Goal: Task Accomplishment & Management: Manage account settings

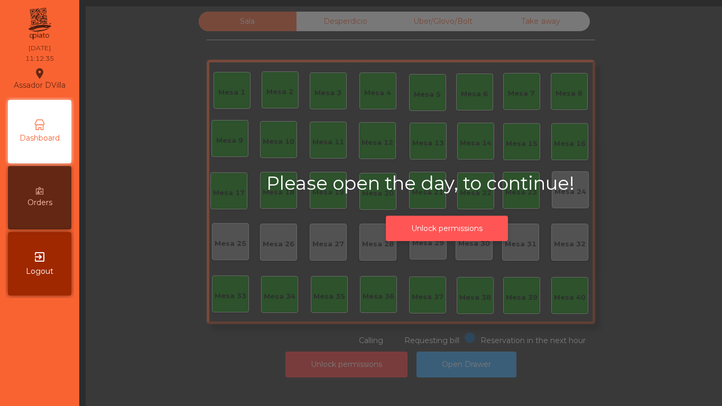
click at [464, 225] on button "Unlock permissions" at bounding box center [447, 229] width 122 height 26
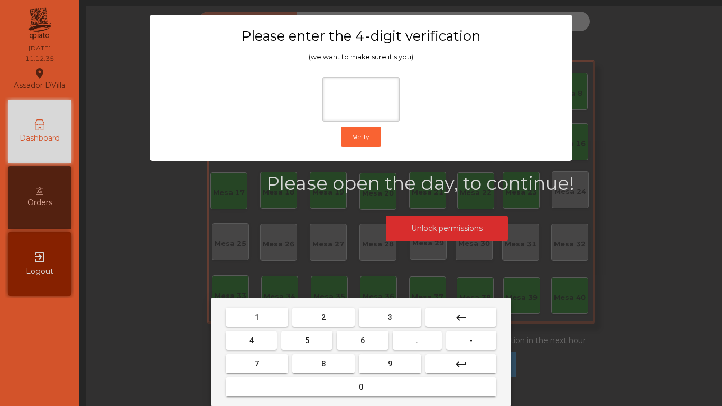
click at [328, 326] on button "2" at bounding box center [323, 317] width 62 height 19
drag, startPoint x: 258, startPoint y: 344, endPoint x: 283, endPoint y: 341, distance: 24.5
click at [265, 343] on button "4" at bounding box center [251, 340] width 51 height 19
click at [365, 347] on button "6" at bounding box center [362, 340] width 51 height 19
click at [377, 365] on button "9" at bounding box center [390, 363] width 62 height 19
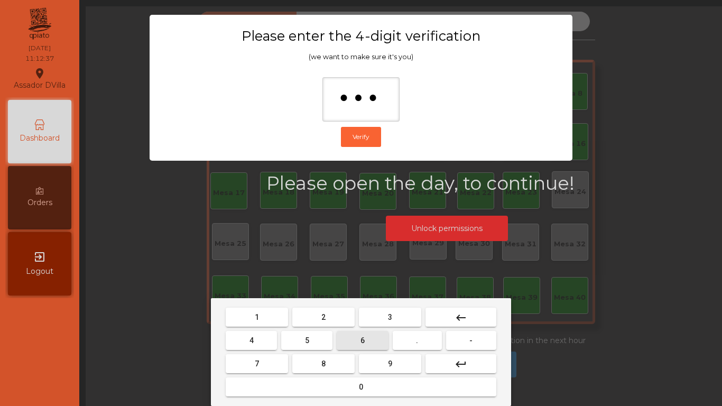
type input "****"
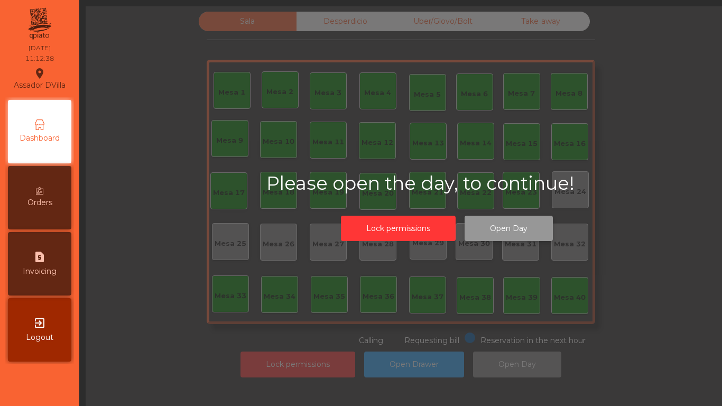
click at [486, 230] on button "Open Day" at bounding box center [509, 229] width 88 height 26
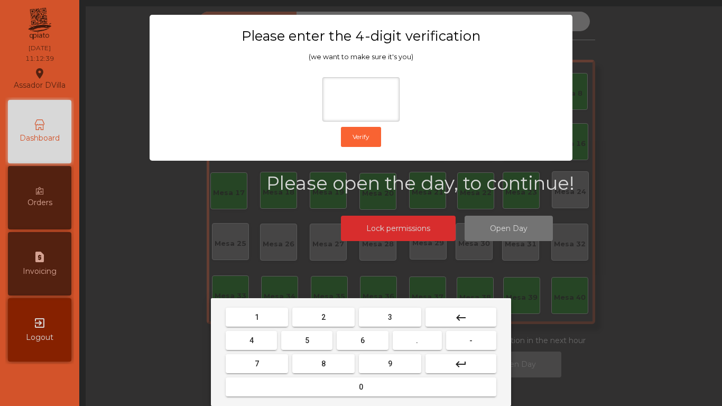
click at [320, 322] on button "2" at bounding box center [323, 317] width 62 height 19
click at [270, 340] on button "4" at bounding box center [251, 340] width 51 height 19
click at [374, 346] on button "6" at bounding box center [362, 340] width 51 height 19
click at [384, 358] on button "9" at bounding box center [390, 363] width 62 height 19
type input "****"
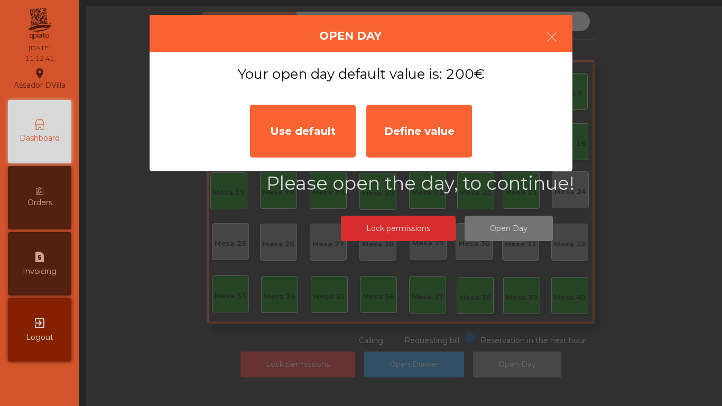
click at [334, 144] on div "Use default" at bounding box center [303, 131] width 106 height 53
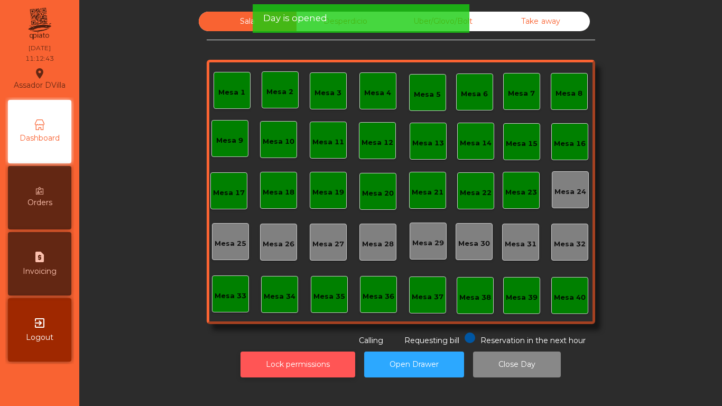
click at [309, 372] on button "Lock permissions" at bounding box center [297, 364] width 115 height 26
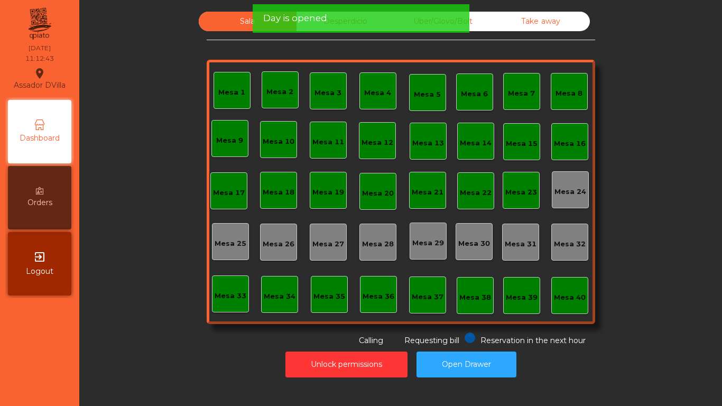
click at [362, 25] on div "Day is opened" at bounding box center [361, 18] width 217 height 29
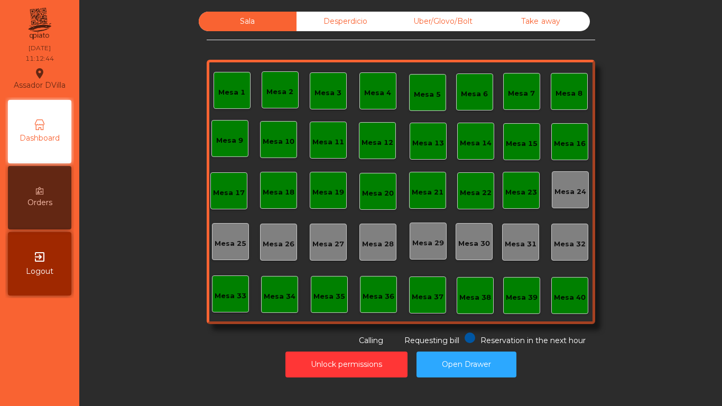
click at [573, 24] on div "Take away" at bounding box center [541, 22] width 98 height 20
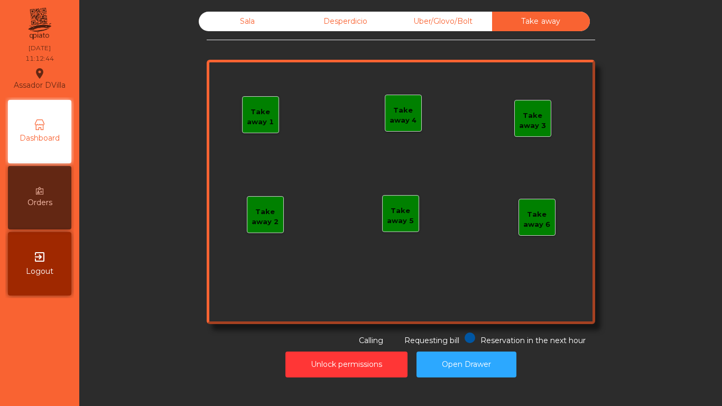
click at [405, 33] on div "Sala Desperdicio Uber/Glovo/Bolt Take away Take away 1 Take away 2 Take away 3 …" at bounding box center [401, 179] width 388 height 335
click at [411, 20] on div "Uber/Glovo/Bolt" at bounding box center [443, 22] width 98 height 20
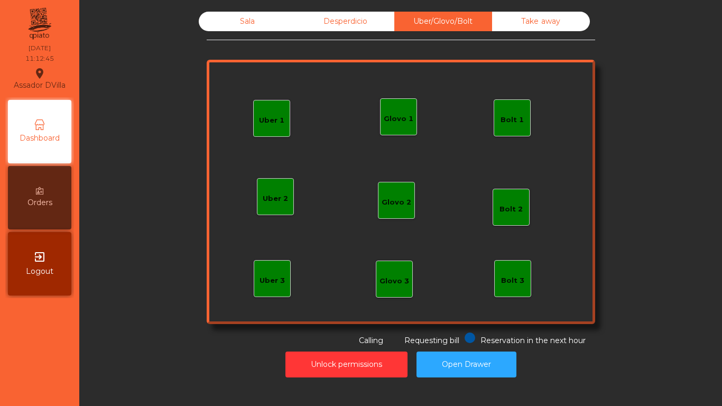
click at [363, 24] on div "Desperdicio" at bounding box center [345, 22] width 98 height 20
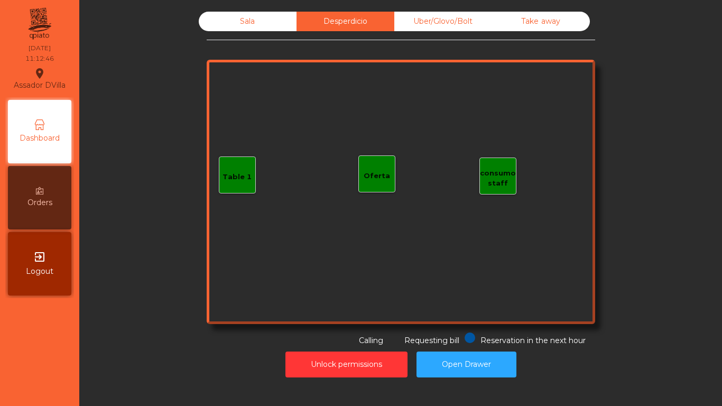
drag, startPoint x: 256, startPoint y: 16, endPoint x: 255, endPoint y: 22, distance: 5.9
click at [257, 16] on div "Sala" at bounding box center [248, 22] width 98 height 20
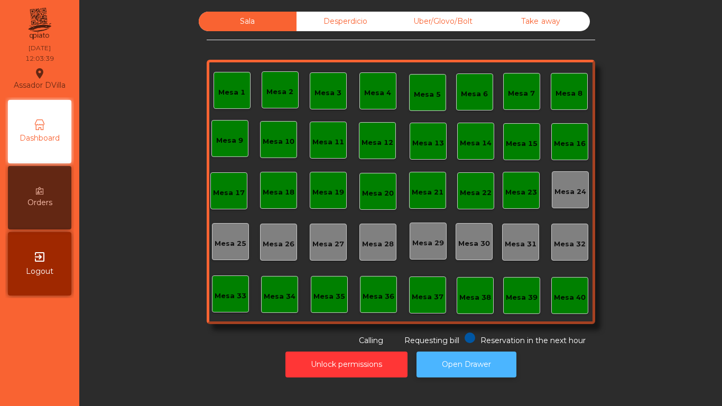
click at [485, 355] on button "Open Drawer" at bounding box center [466, 364] width 100 height 26
click at [479, 359] on button "Open Drawer" at bounding box center [466, 364] width 100 height 26
click at [279, 196] on div "Mesa 18" at bounding box center [279, 192] width 32 height 11
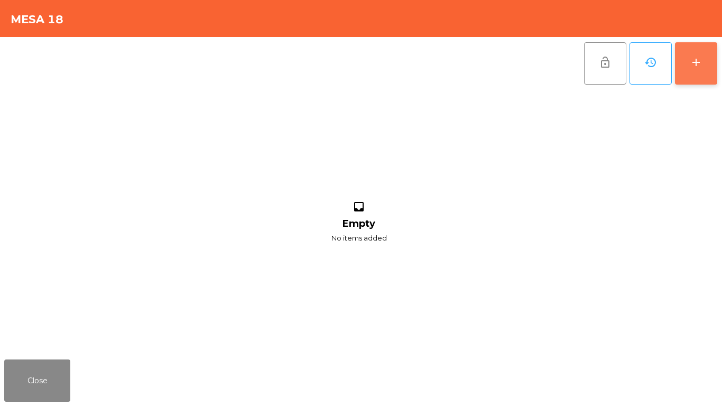
click at [711, 69] on button "add" at bounding box center [696, 63] width 42 height 42
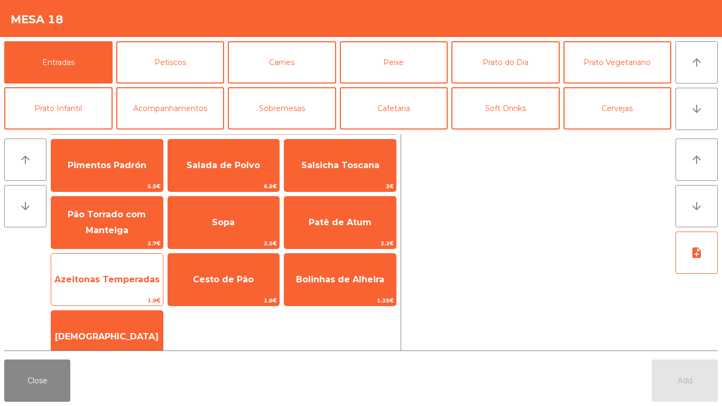
click at [90, 270] on span "Azeitonas Temperadas" at bounding box center [107, 279] width 112 height 29
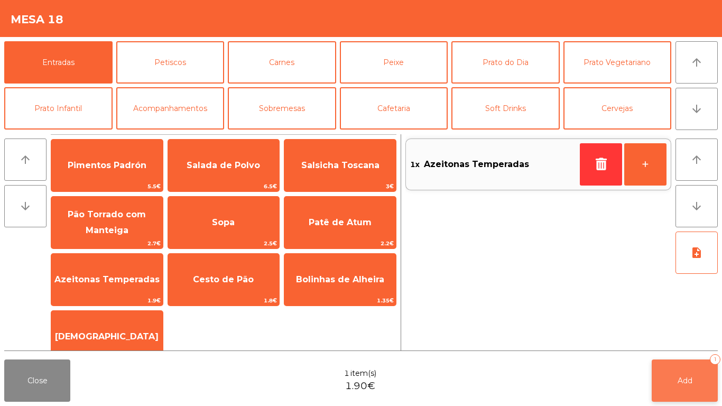
click at [683, 376] on span "Add" at bounding box center [685, 381] width 15 height 10
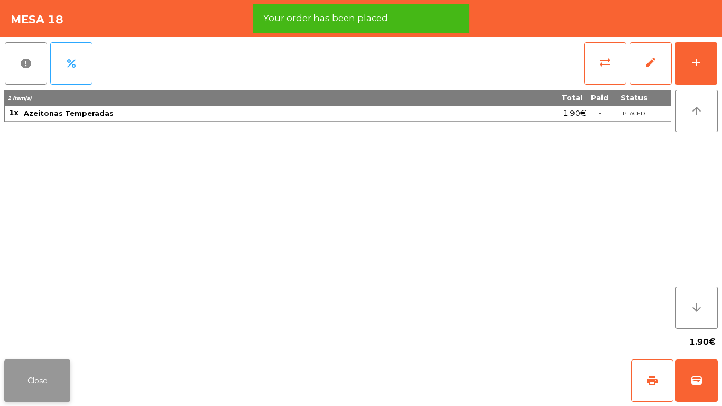
click at [39, 379] on button "Close" at bounding box center [37, 380] width 66 height 42
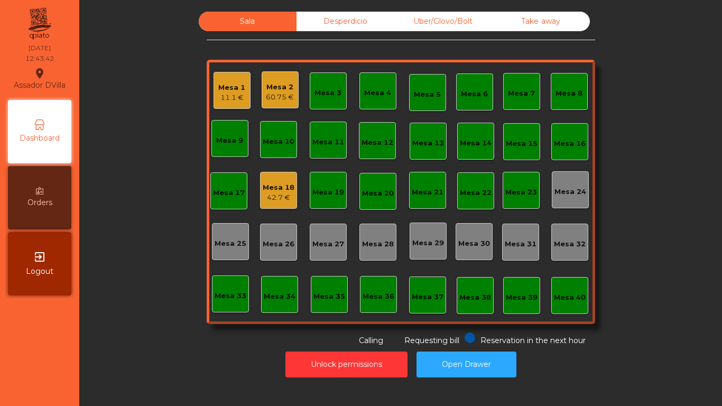
drag, startPoint x: 503, startPoint y: 282, endPoint x: 488, endPoint y: 156, distance: 126.1
click at [504, 257] on div "Sala Desperdicio Uber/Glovo/Bolt Take away Mesa 1 11.1 € Mesa 2 60.75 € Mesa 3 …" at bounding box center [401, 179] width 388 height 335
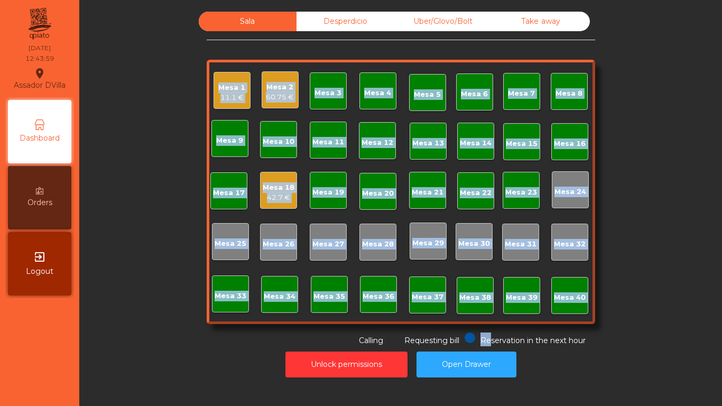
drag, startPoint x: 168, startPoint y: 136, endPoint x: 327, endPoint y: 105, distance: 162.0
click at [173, 136] on div "Sala Desperdicio Uber/Glovo/Bolt Take away Mesa 1 11.1 € Mesa 2 60.75 € Mesa 3 …" at bounding box center [401, 179] width 614 height 335
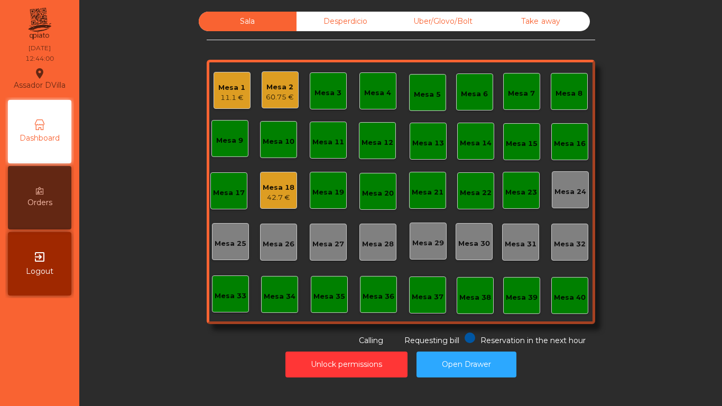
click at [437, 85] on div "Mesa 5" at bounding box center [427, 92] width 37 height 37
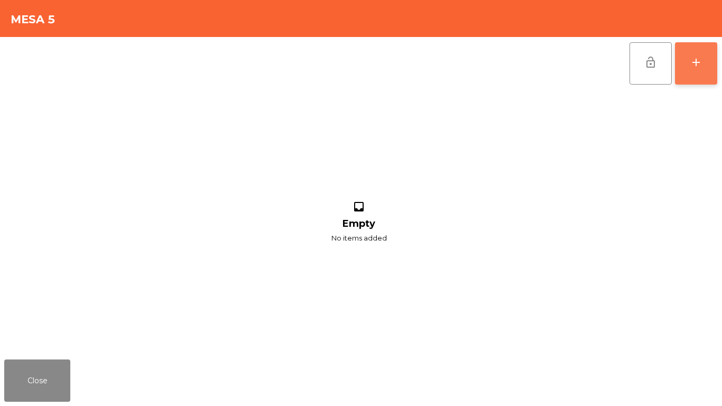
click at [692, 69] on button "add" at bounding box center [696, 63] width 42 height 42
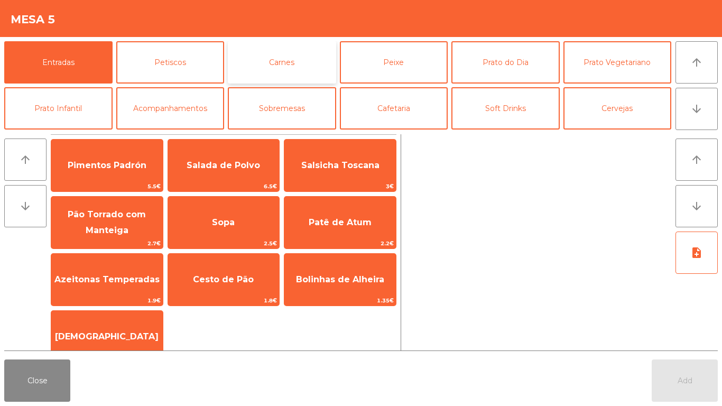
click at [284, 64] on button "Carnes" at bounding box center [282, 62] width 108 height 42
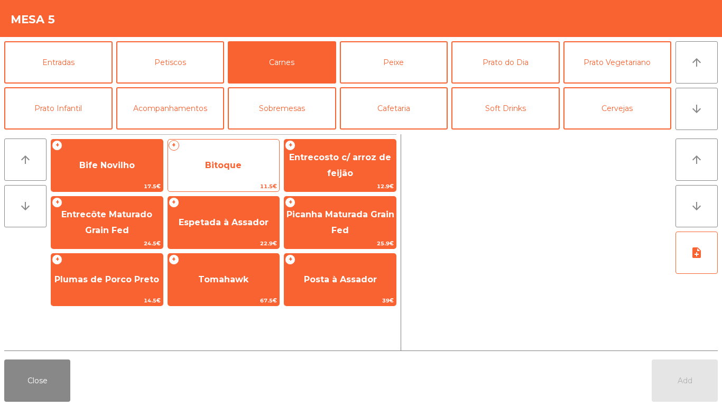
click at [207, 170] on span "Bitoque" at bounding box center [224, 165] width 112 height 29
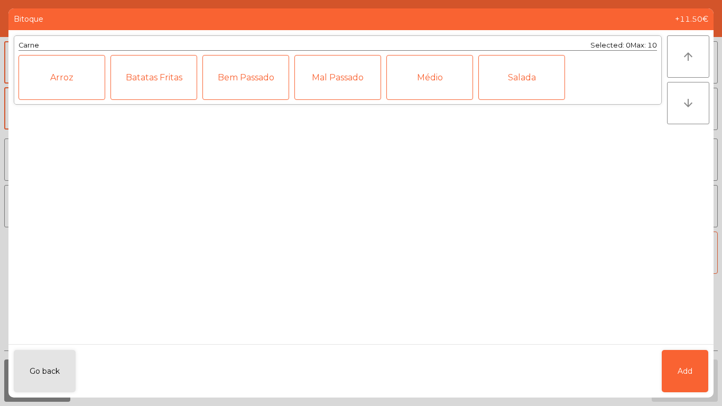
drag, startPoint x: 430, startPoint y: 82, endPoint x: 568, endPoint y: 153, distance: 154.6
click at [432, 81] on div "Médio" at bounding box center [429, 77] width 87 height 45
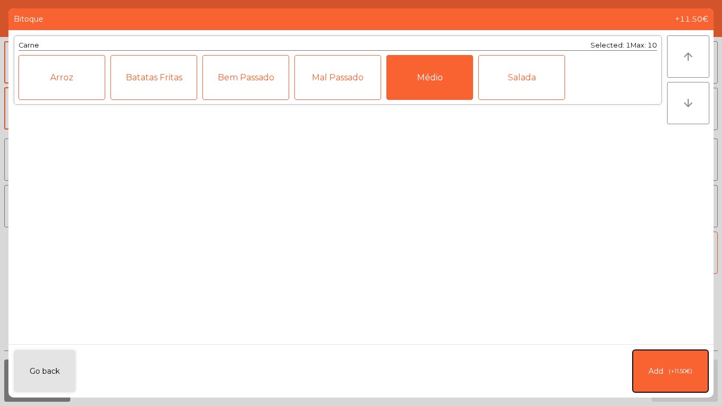
click at [682, 361] on button "Add (+11.50€)" at bounding box center [671, 371] width 76 height 42
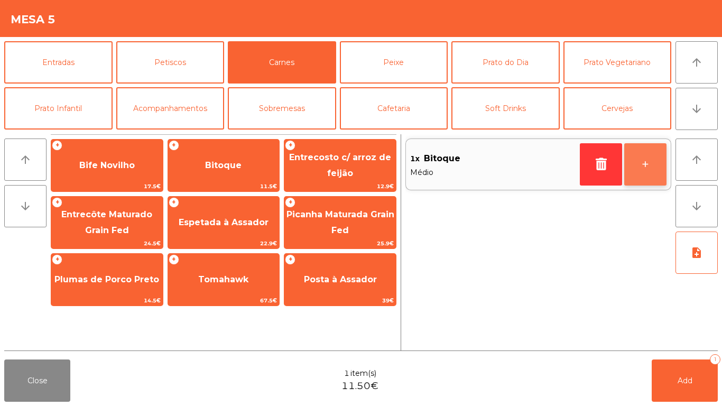
click at [644, 159] on button "+" at bounding box center [645, 164] width 42 height 42
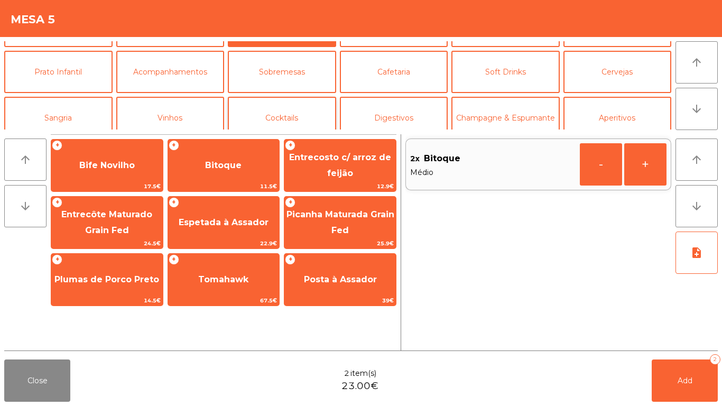
scroll to position [53, 0]
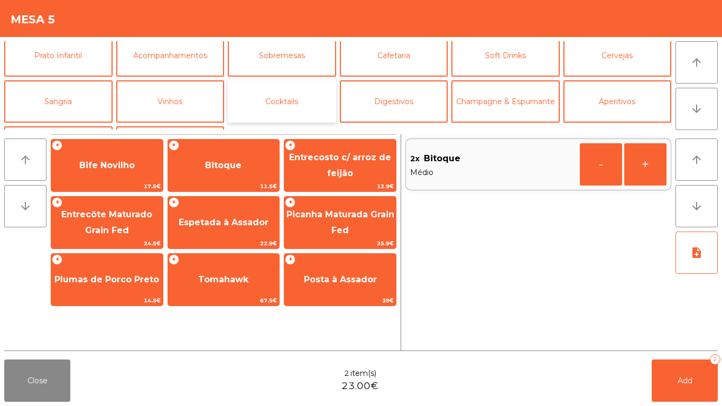
click at [274, 90] on button "Cocktails" at bounding box center [282, 101] width 108 height 42
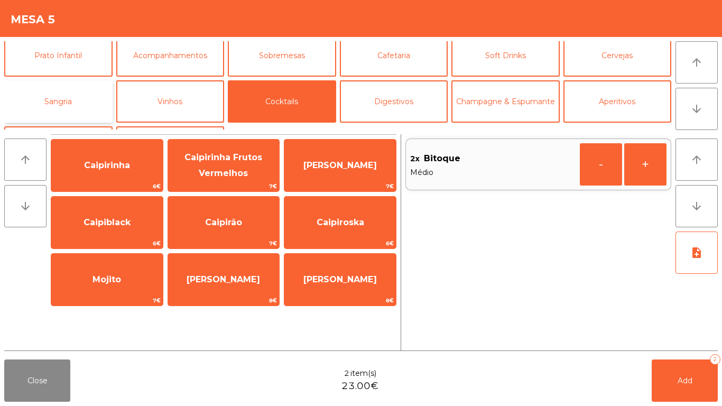
click at [74, 86] on button "Sangria" at bounding box center [58, 101] width 108 height 42
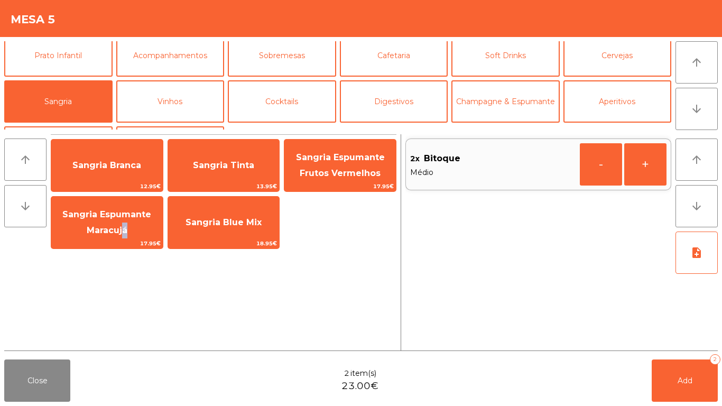
drag, startPoint x: 119, startPoint y: 228, endPoint x: 335, endPoint y: 227, distance: 216.2
click at [122, 228] on span "Sangria Espumante Maracujá" at bounding box center [106, 222] width 89 height 26
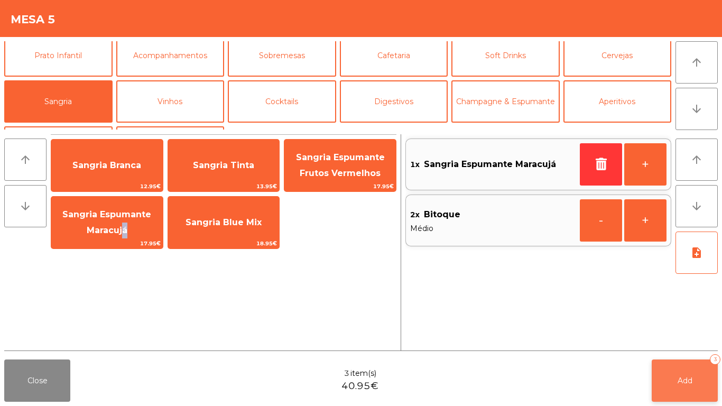
click at [711, 382] on button "Add 3" at bounding box center [685, 380] width 66 height 42
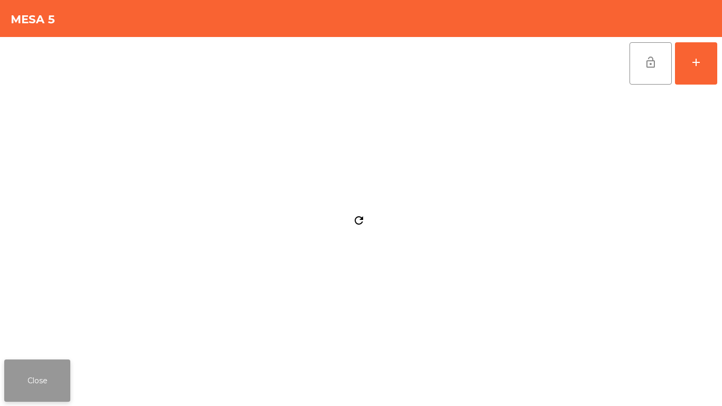
click at [41, 379] on button "Close" at bounding box center [37, 380] width 66 height 42
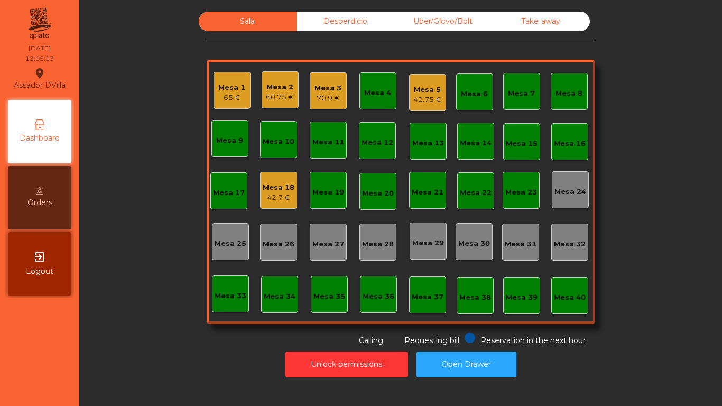
click at [556, 142] on div "Mesa 16" at bounding box center [570, 143] width 32 height 11
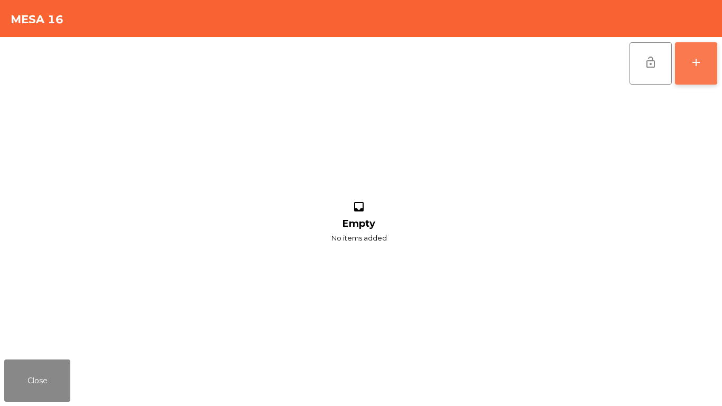
click at [703, 67] on button "add" at bounding box center [696, 63] width 42 height 42
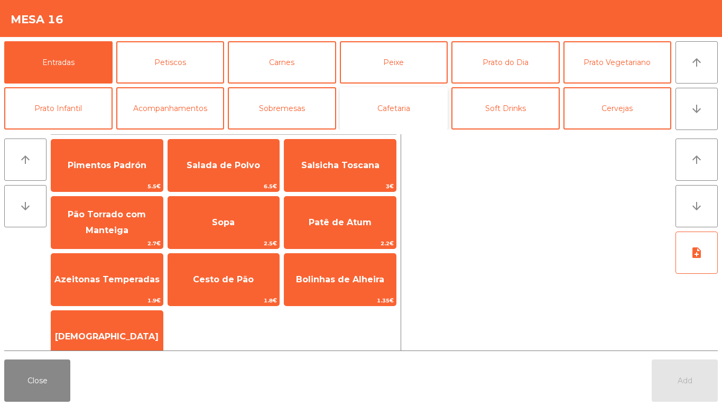
click at [408, 106] on button "Cafetaria" at bounding box center [394, 108] width 108 height 42
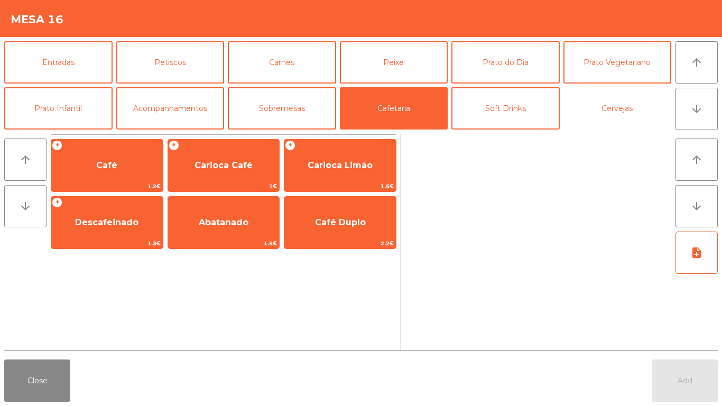
drag, startPoint x: 606, startPoint y: 102, endPoint x: 0, endPoint y: 131, distance: 606.3
click at [599, 102] on button "Cervejas" at bounding box center [617, 108] width 108 height 42
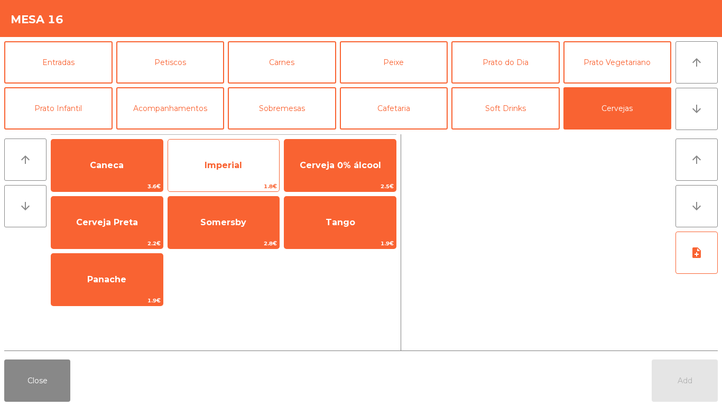
click at [279, 151] on span "Imperial" at bounding box center [224, 165] width 112 height 29
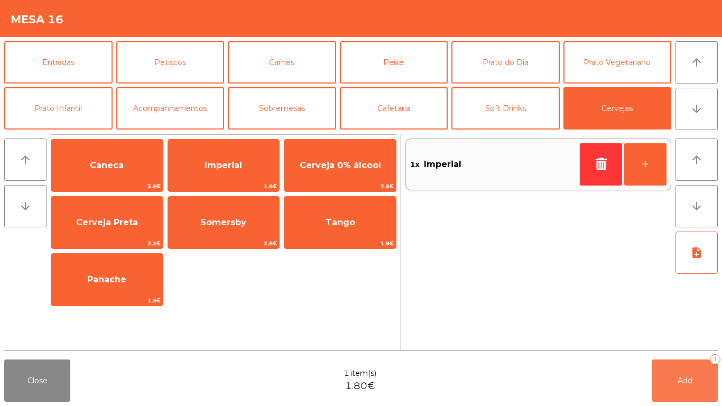
click at [678, 374] on button "Add 1" at bounding box center [685, 380] width 66 height 42
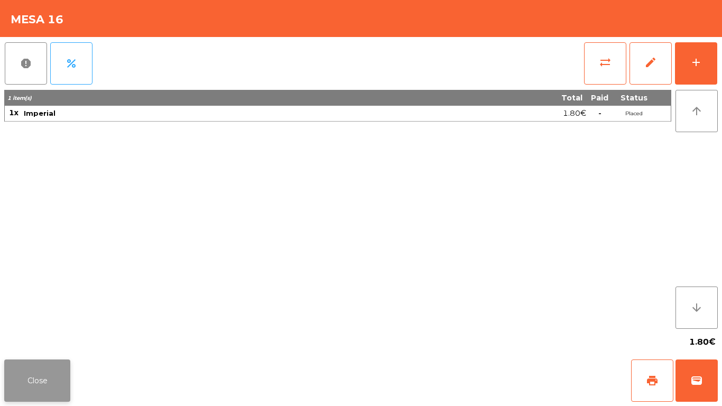
click at [46, 385] on button "Close" at bounding box center [37, 380] width 66 height 42
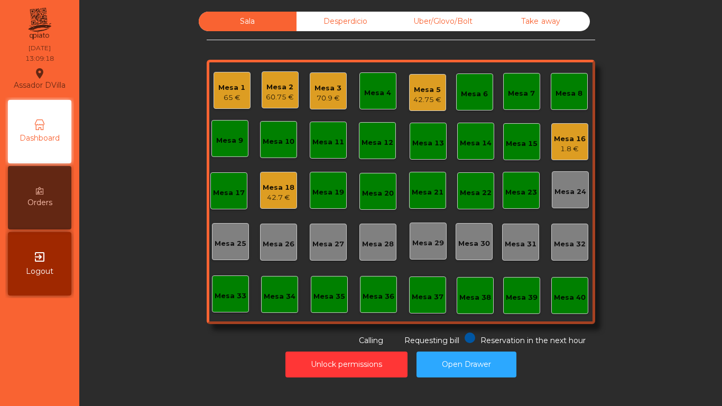
click at [214, 90] on div "Mesa 1 65 €" at bounding box center [232, 90] width 37 height 37
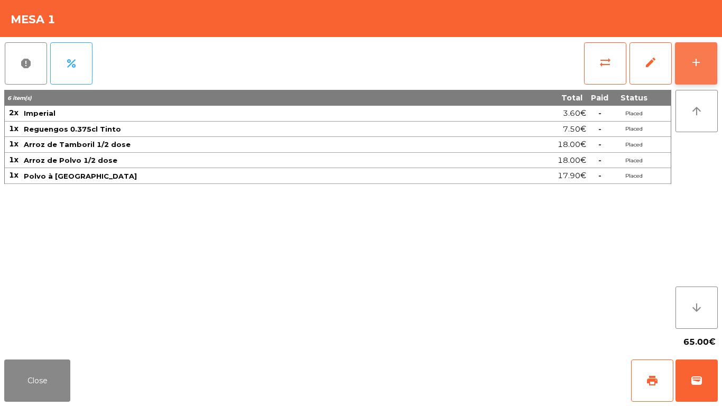
click at [703, 59] on button "add" at bounding box center [696, 63] width 42 height 42
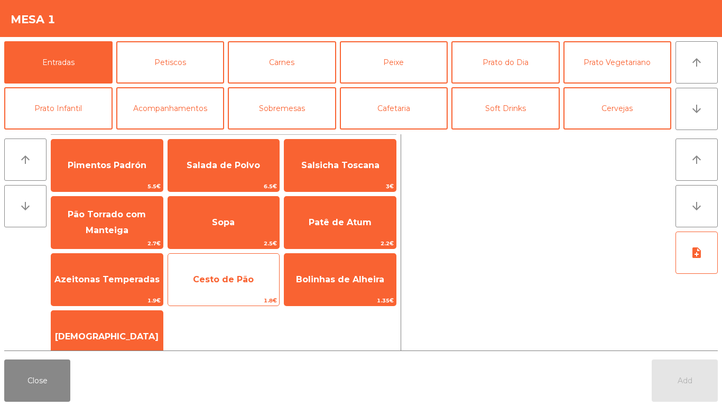
click at [225, 282] on span "Cesto de Pão" at bounding box center [223, 279] width 61 height 10
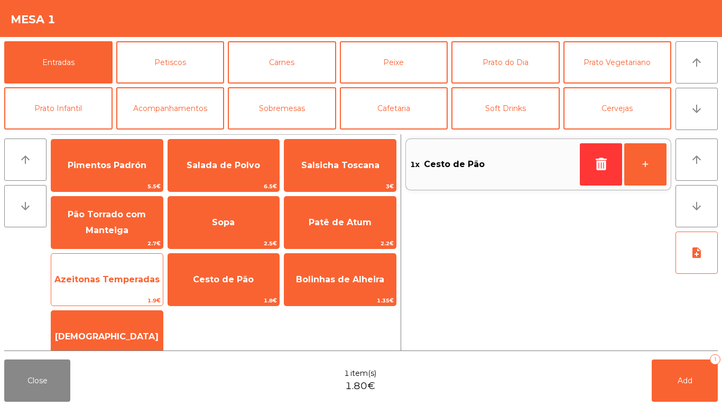
click at [109, 290] on span "Azeitonas Temperadas" at bounding box center [107, 279] width 112 height 29
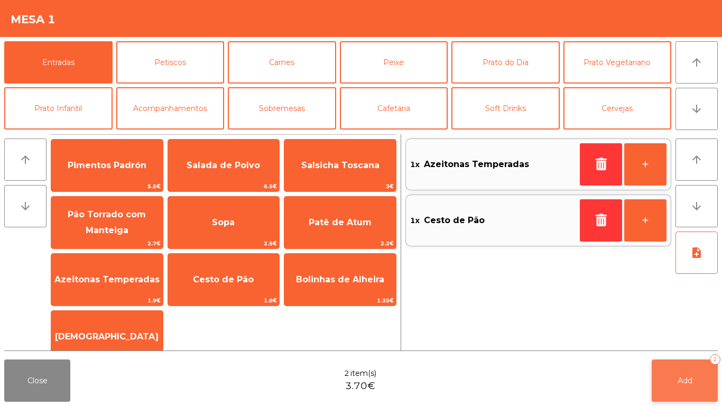
click at [694, 378] on button "Add 2" at bounding box center [685, 380] width 66 height 42
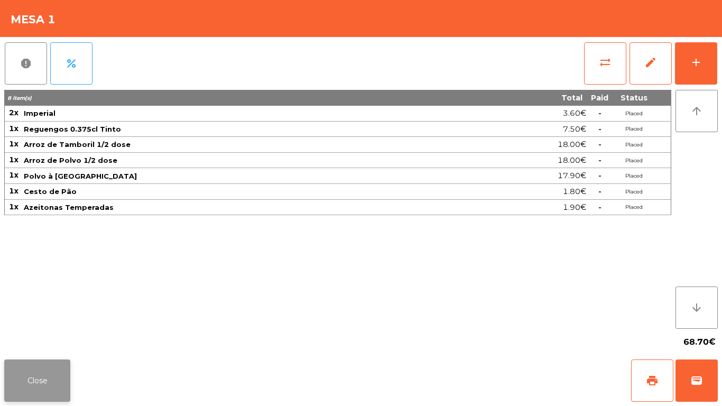
click at [44, 387] on button "Close" at bounding box center [37, 380] width 66 height 42
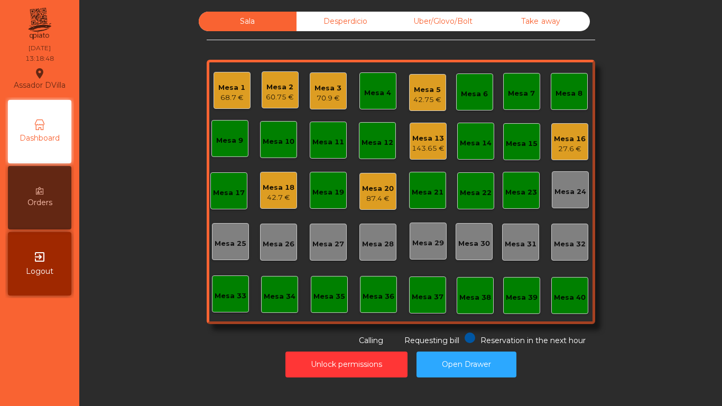
click at [417, 108] on div "Mesa 5 42.75 €" at bounding box center [427, 92] width 37 height 37
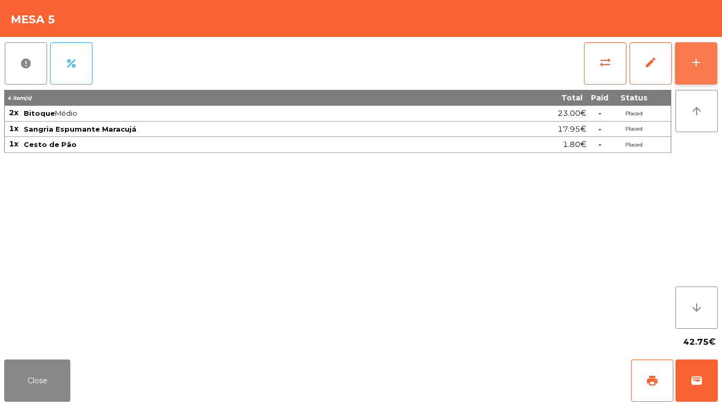
click at [709, 68] on button "add" at bounding box center [696, 63] width 42 height 42
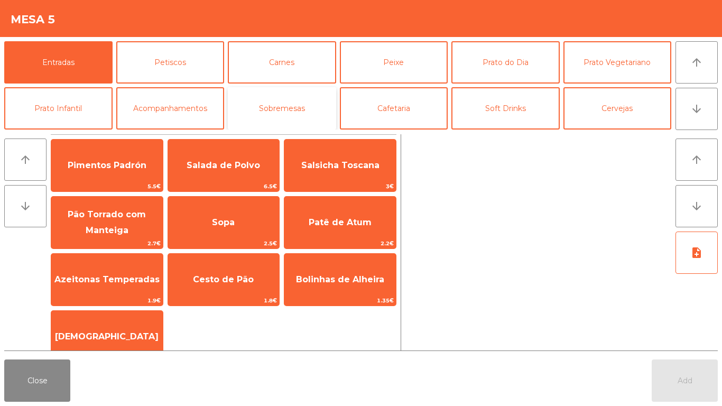
click at [281, 116] on button "Sobremesas" at bounding box center [282, 108] width 108 height 42
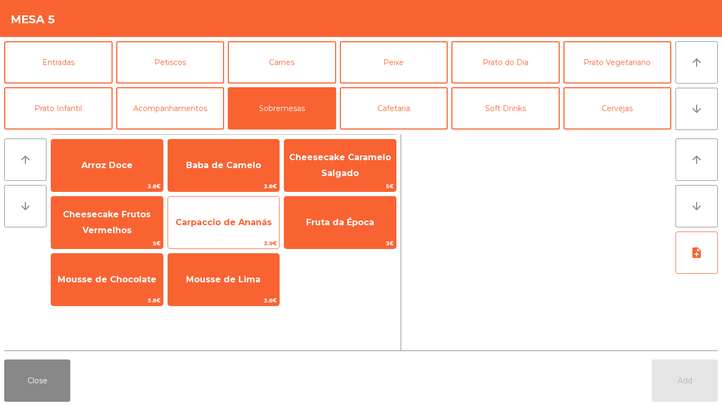
click at [218, 212] on span "Carpaccio de Ananás" at bounding box center [224, 222] width 112 height 29
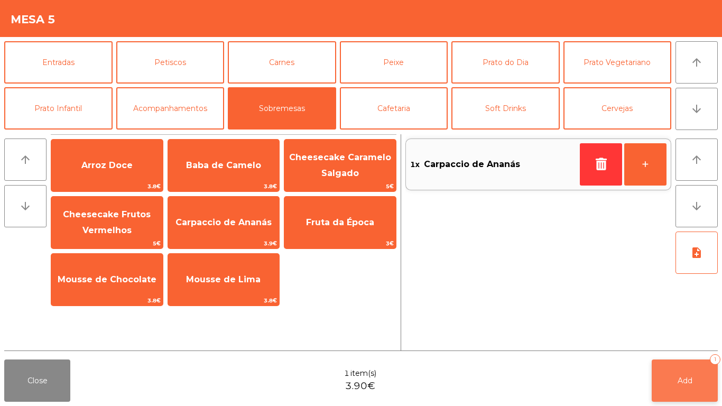
click at [687, 369] on button "Add 1" at bounding box center [685, 380] width 66 height 42
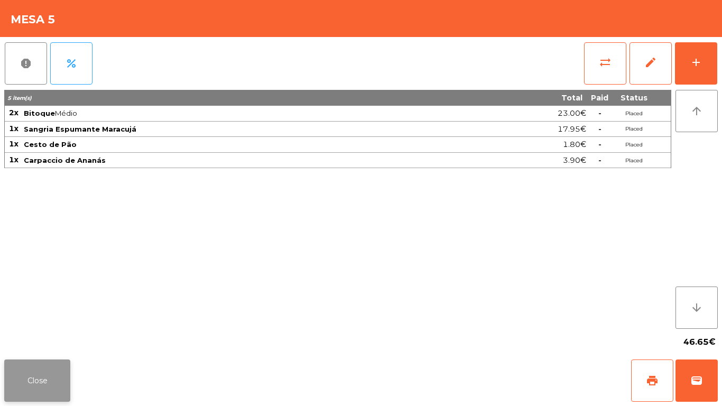
click at [51, 366] on button "Close" at bounding box center [37, 380] width 66 height 42
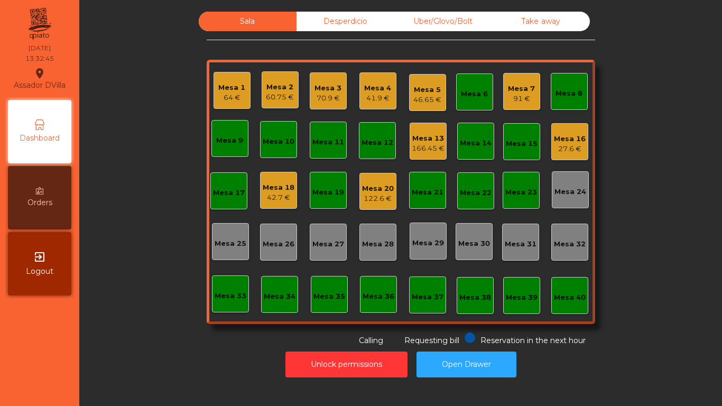
click at [572, 133] on div "Mesa 16 27.6 €" at bounding box center [570, 141] width 32 height 25
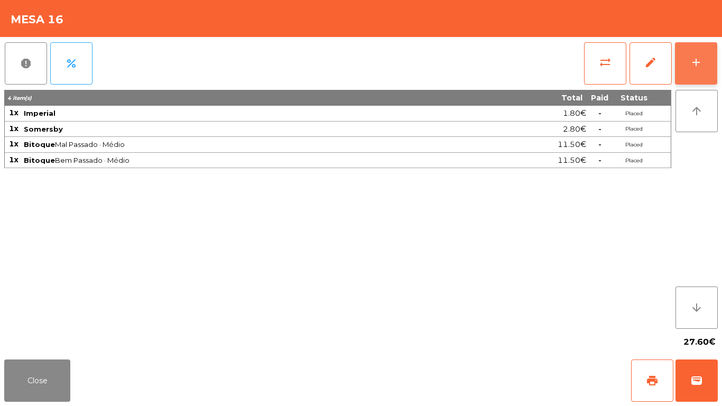
click at [689, 51] on button "add" at bounding box center [696, 63] width 42 height 42
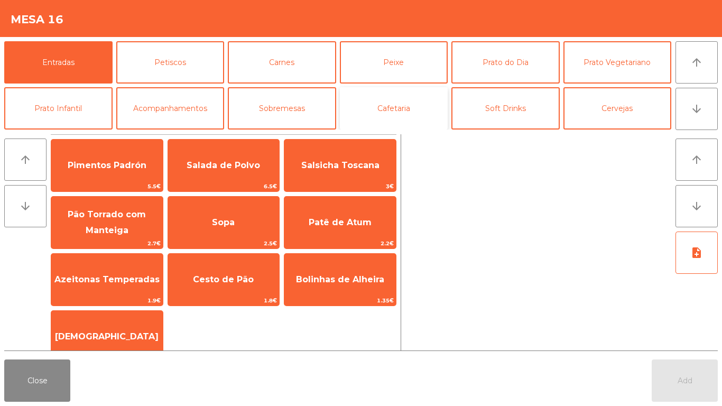
click at [380, 97] on button "Cafetaria" at bounding box center [394, 108] width 108 height 42
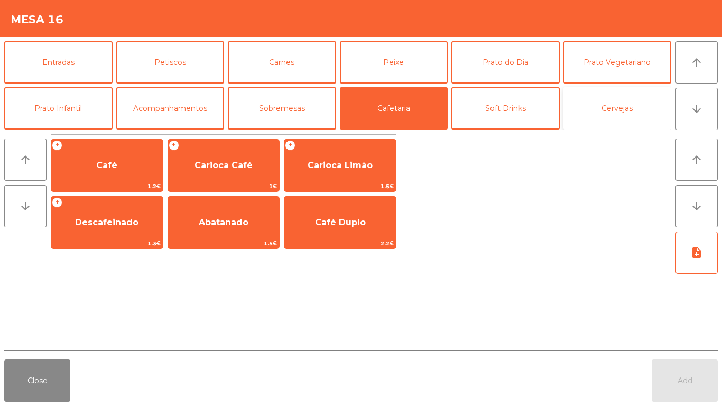
click at [579, 109] on button "Cervejas" at bounding box center [617, 108] width 108 height 42
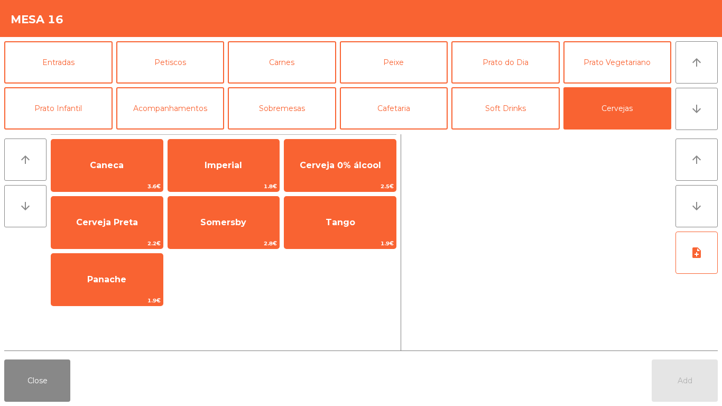
drag, startPoint x: 237, startPoint y: 154, endPoint x: 720, endPoint y: 405, distance: 544.8
click at [237, 154] on span "Imperial" at bounding box center [224, 165] width 112 height 29
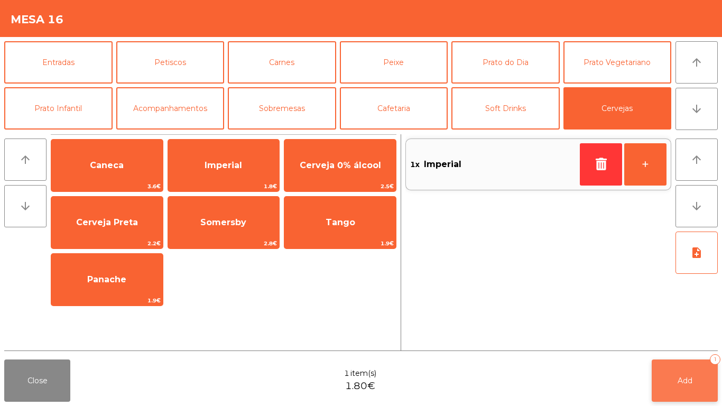
click at [715, 384] on button "Add 1" at bounding box center [685, 380] width 66 height 42
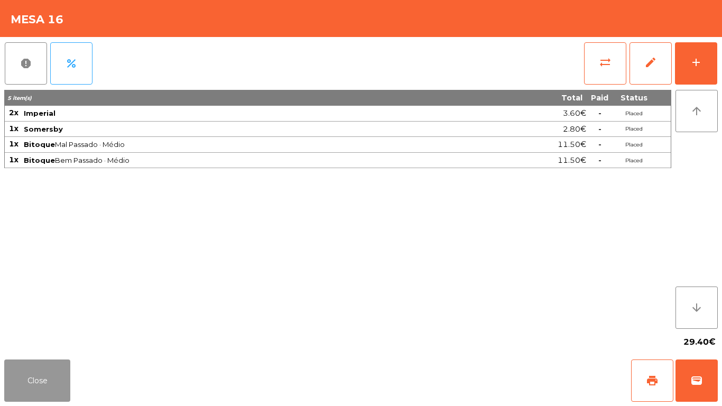
drag, startPoint x: 15, startPoint y: 374, endPoint x: 41, endPoint y: 350, distance: 35.2
click at [41, 350] on app-table-orders "Mesa 16 report percent sync_alt edit add 5 item(s) Total Paid Status 2x Imperia…" at bounding box center [361, 203] width 722 height 406
click at [50, 383] on button "Close" at bounding box center [37, 380] width 66 height 42
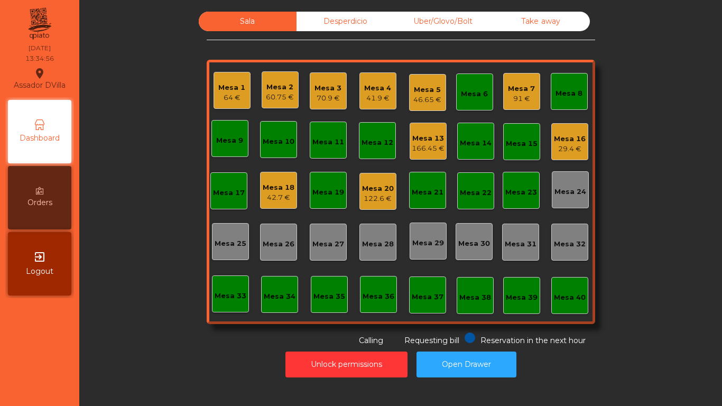
click at [273, 181] on div "Mesa 18 42.7 €" at bounding box center [279, 190] width 32 height 25
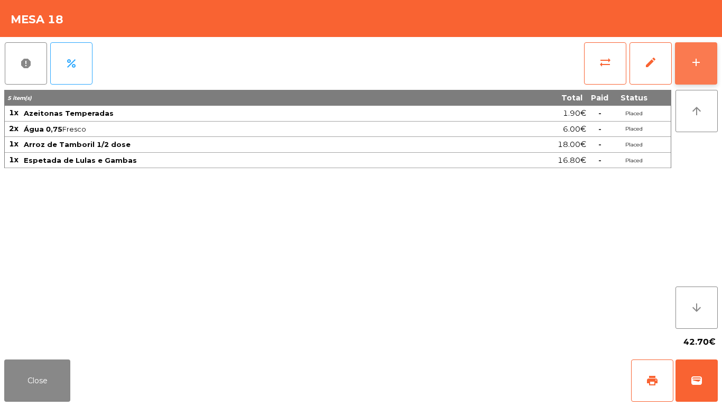
click at [698, 77] on button "add" at bounding box center [696, 63] width 42 height 42
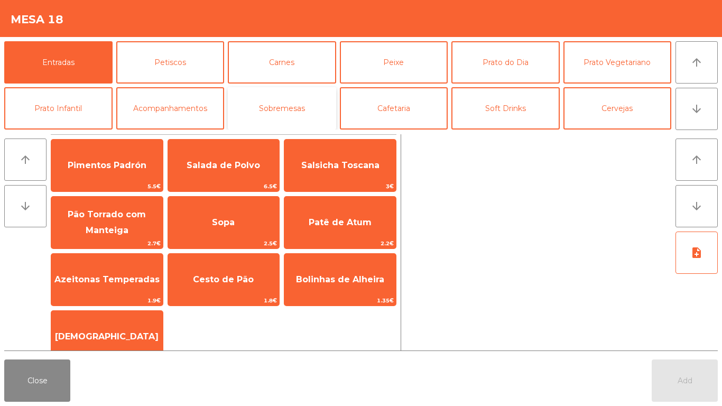
click at [274, 114] on button "Sobremesas" at bounding box center [282, 108] width 108 height 42
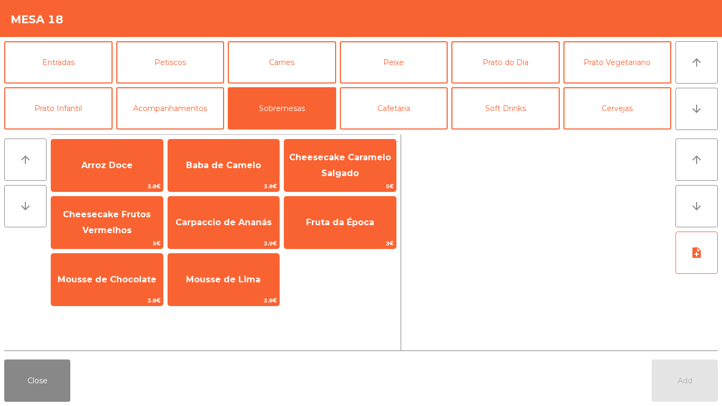
drag, startPoint x: 172, startPoint y: 281, endPoint x: 459, endPoint y: 281, distance: 286.4
click at [173, 281] on span "Mousse de Lima" at bounding box center [224, 279] width 112 height 29
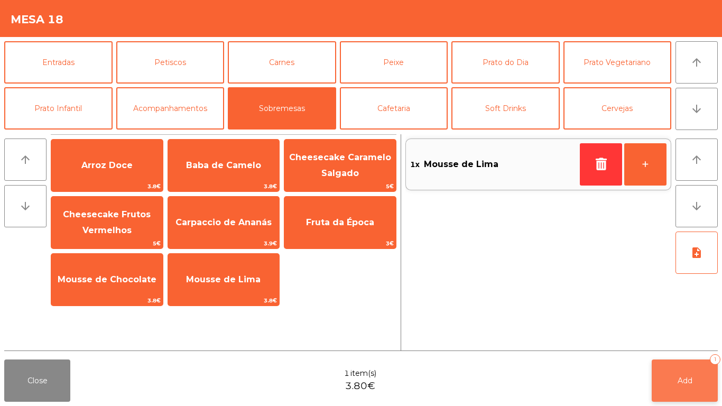
click at [663, 394] on button "Add 1" at bounding box center [685, 380] width 66 height 42
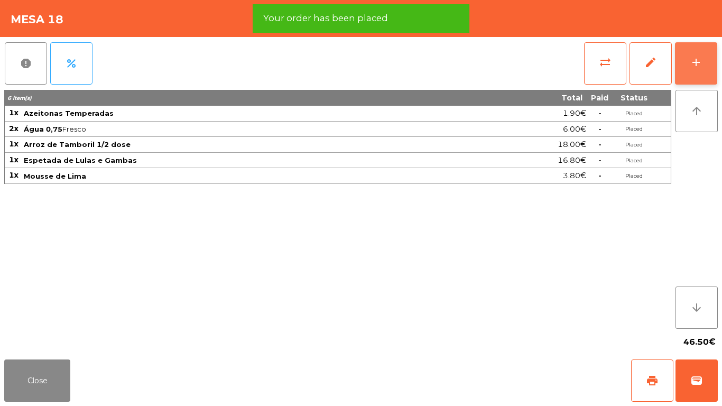
click at [714, 48] on button "add" at bounding box center [696, 63] width 42 height 42
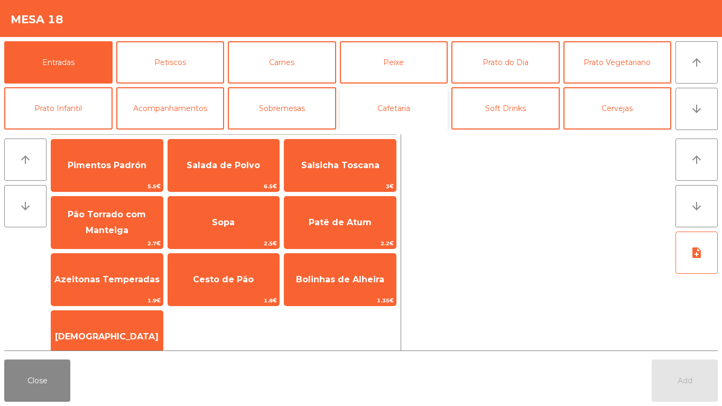
click at [428, 101] on button "Cafetaria" at bounding box center [394, 108] width 108 height 42
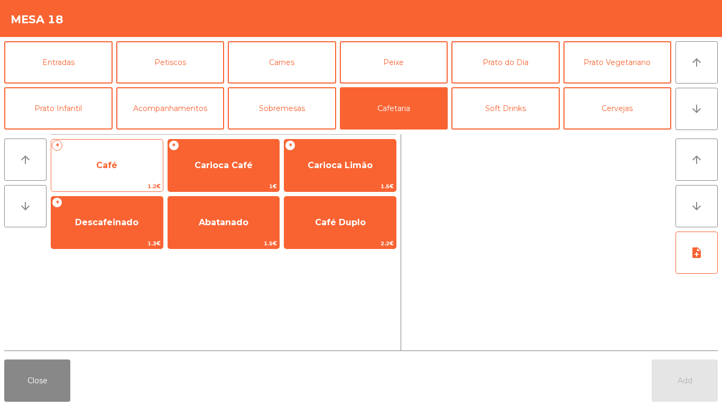
click at [140, 177] on span "Café" at bounding box center [107, 165] width 112 height 29
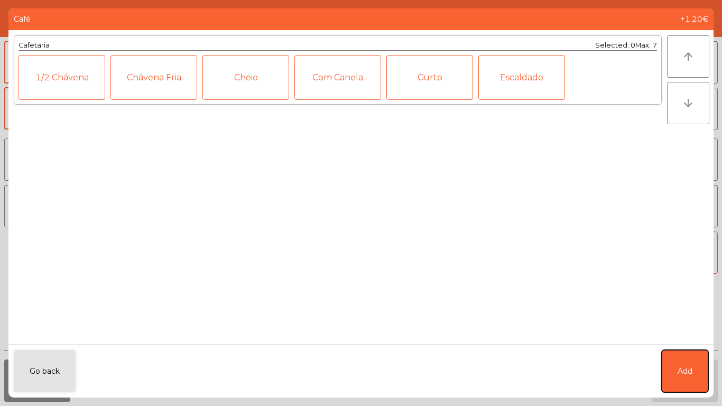
drag, startPoint x: 687, startPoint y: 368, endPoint x: 654, endPoint y: 257, distance: 115.6
click at [687, 368] on span "Add" at bounding box center [685, 371] width 15 height 11
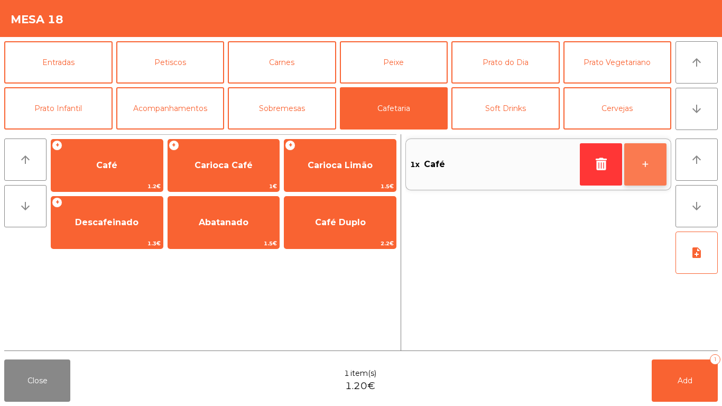
click at [654, 163] on button "+" at bounding box center [645, 164] width 42 height 42
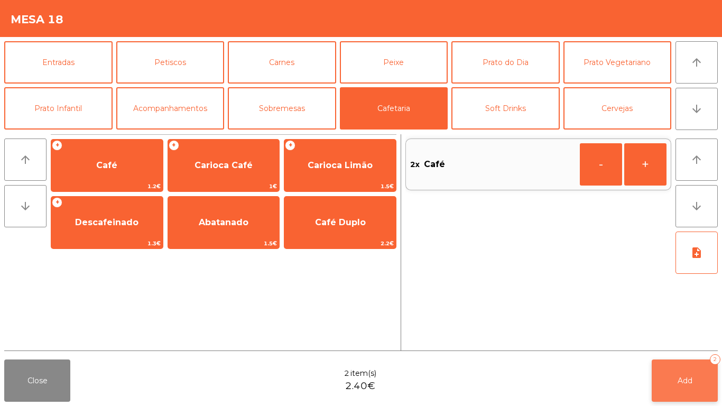
click at [690, 385] on span "Add" at bounding box center [685, 381] width 15 height 10
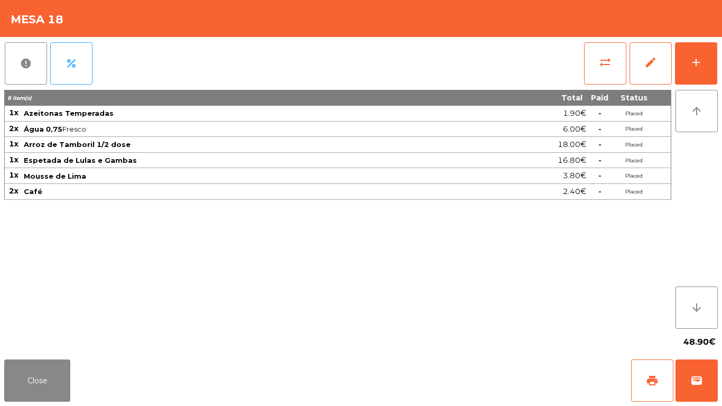
click at [45, 403] on div "Close print wallet" at bounding box center [361, 380] width 722 height 51
drag, startPoint x: 59, startPoint y: 382, endPoint x: 65, endPoint y: 382, distance: 6.3
click at [59, 382] on button "Close" at bounding box center [37, 380] width 66 height 42
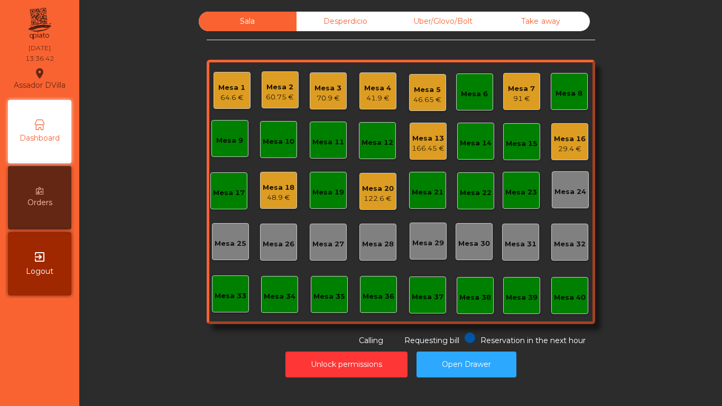
click at [319, 85] on div "Mesa 3" at bounding box center [327, 88] width 27 height 11
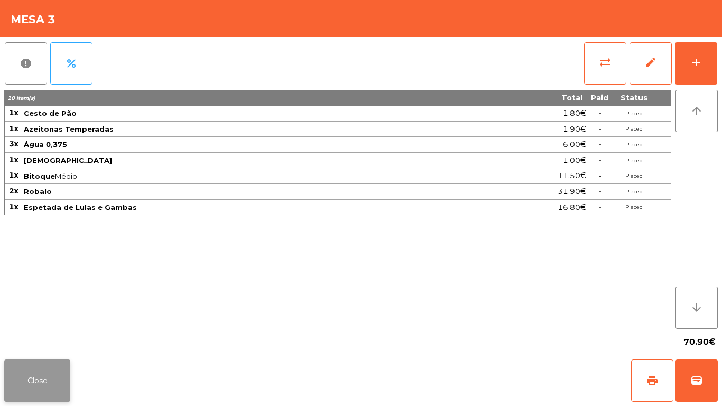
click at [50, 373] on button "Close" at bounding box center [37, 380] width 66 height 42
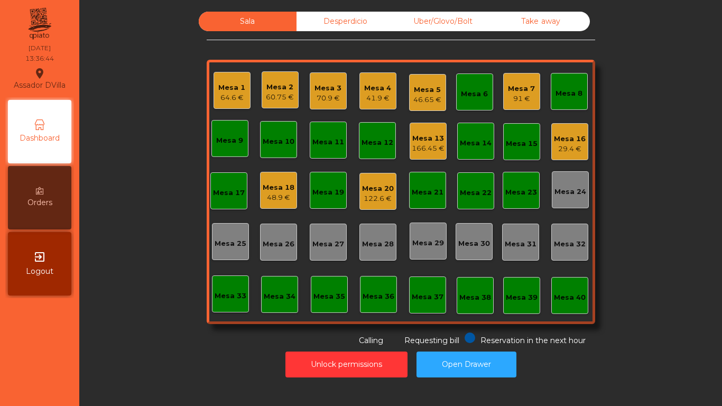
click at [240, 82] on div "Mesa 1" at bounding box center [231, 87] width 27 height 11
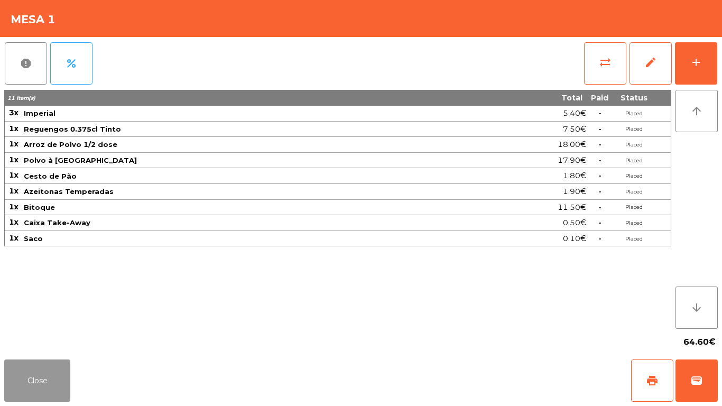
drag, startPoint x: 35, startPoint y: 374, endPoint x: 244, endPoint y: 286, distance: 226.2
click at [35, 373] on button "Close" at bounding box center [37, 380] width 66 height 42
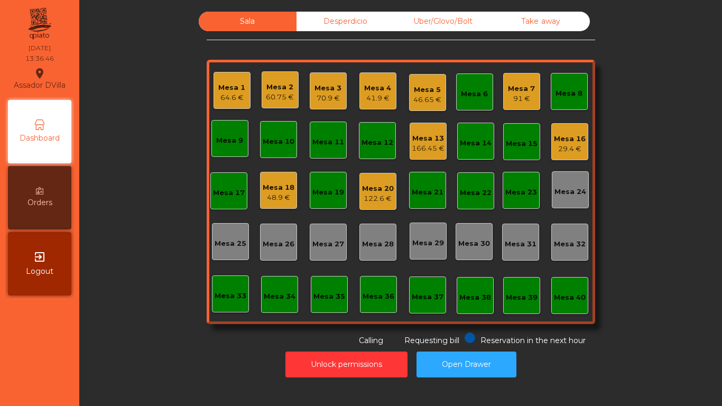
click at [530, 82] on div "Mesa 7 91 €" at bounding box center [521, 91] width 27 height 25
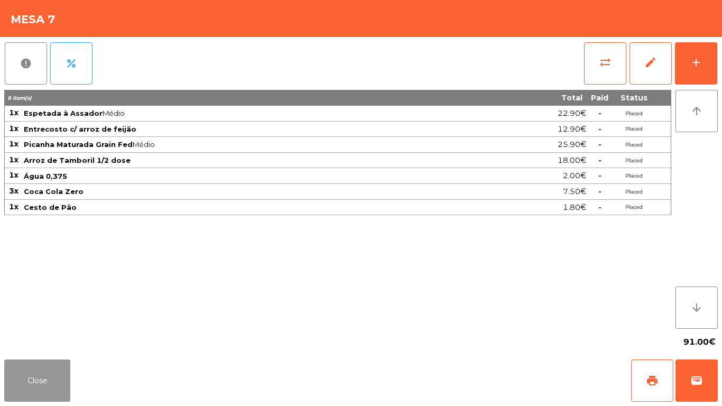
drag, startPoint x: 54, startPoint y: 365, endPoint x: 154, endPoint y: 308, distance: 115.3
click at [54, 365] on button "Close" at bounding box center [37, 380] width 66 height 42
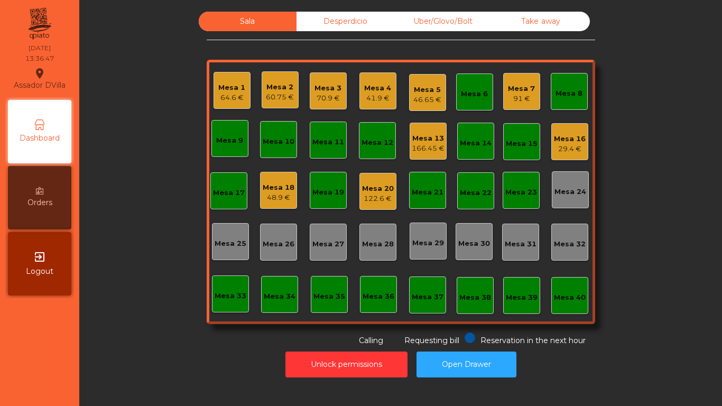
click at [320, 99] on div "70.9 €" at bounding box center [327, 98] width 27 height 11
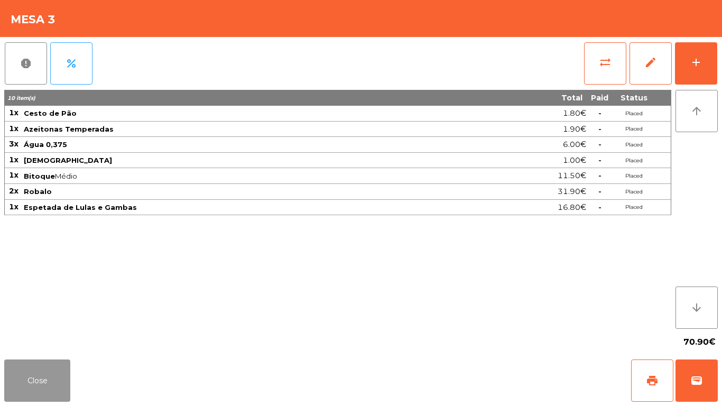
drag, startPoint x: 52, startPoint y: 374, endPoint x: 69, endPoint y: 340, distance: 37.8
click at [51, 369] on button "Close" at bounding box center [37, 380] width 66 height 42
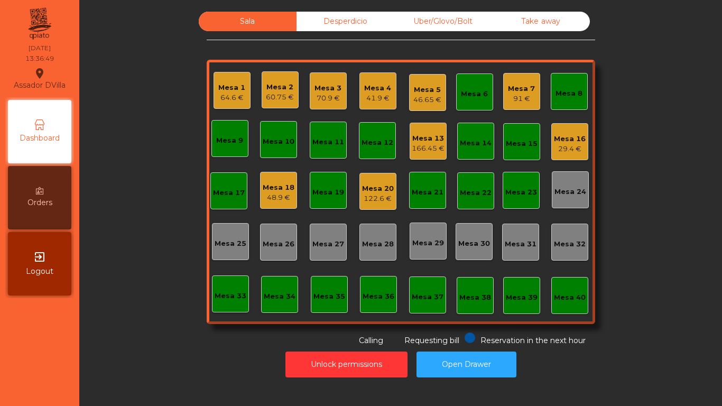
click at [270, 88] on div "Mesa 2" at bounding box center [280, 87] width 28 height 11
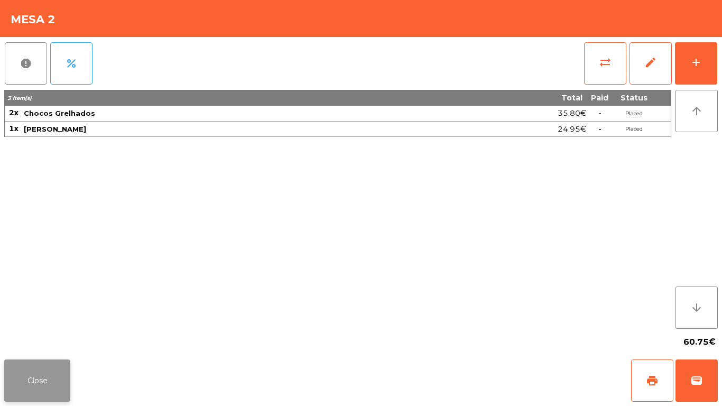
click at [22, 381] on button "Close" at bounding box center [37, 380] width 66 height 42
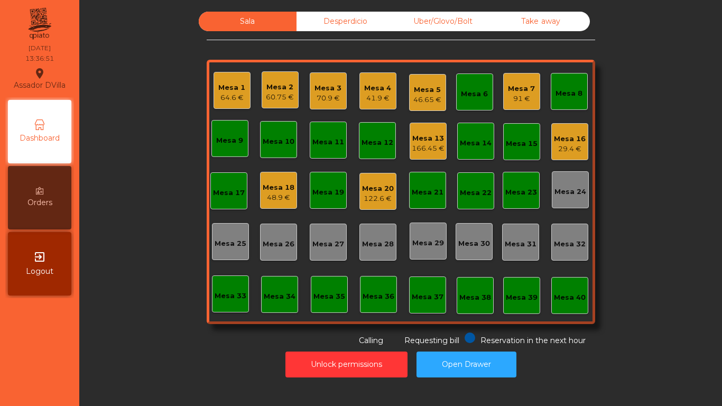
click at [377, 92] on div "Mesa 4" at bounding box center [377, 88] width 27 height 11
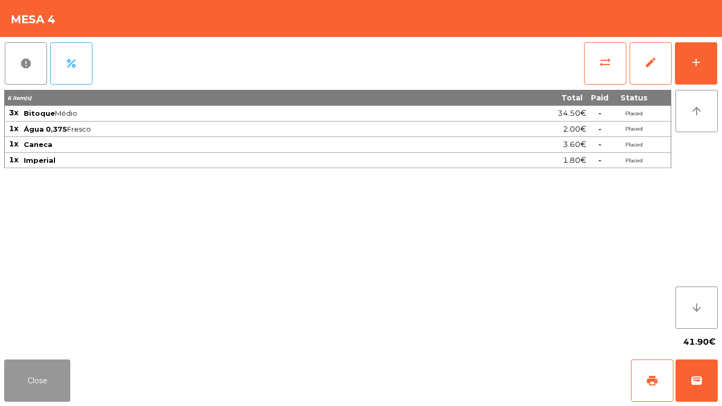
drag, startPoint x: 51, startPoint y: 375, endPoint x: 549, endPoint y: 34, distance: 602.6
click at [50, 375] on button "Close" at bounding box center [37, 380] width 66 height 42
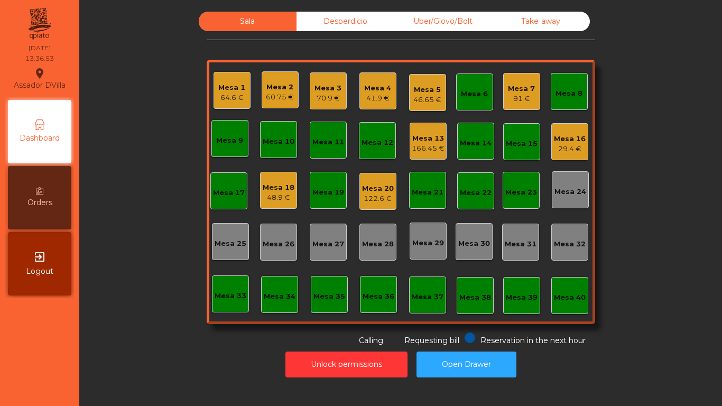
click at [418, 94] on div "Mesa 5" at bounding box center [427, 90] width 28 height 11
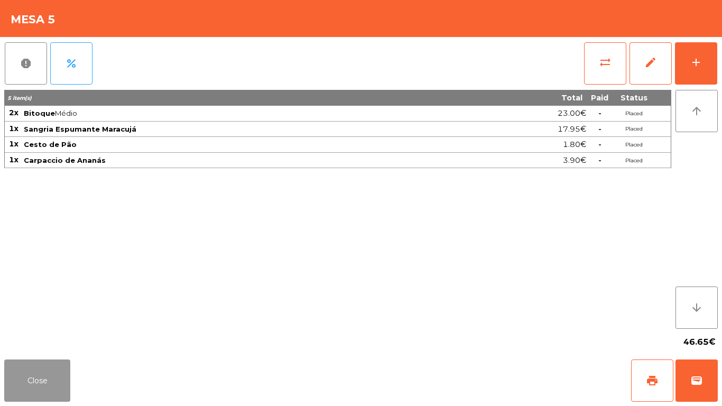
drag, startPoint x: 38, startPoint y: 369, endPoint x: 253, endPoint y: 153, distance: 304.9
click at [39, 369] on button "Close" at bounding box center [37, 380] width 66 height 42
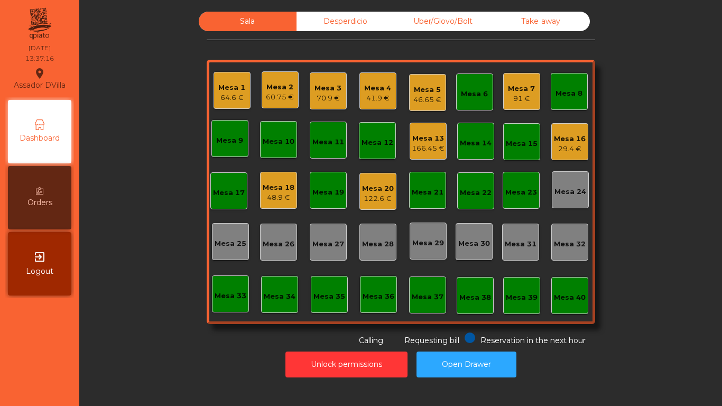
click at [414, 25] on div "Uber/Glovo/Bolt" at bounding box center [443, 22] width 98 height 20
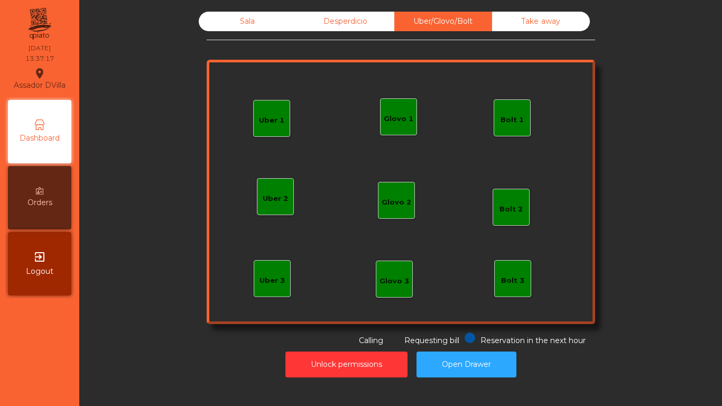
click at [348, 20] on div "Desperdicio" at bounding box center [345, 22] width 98 height 20
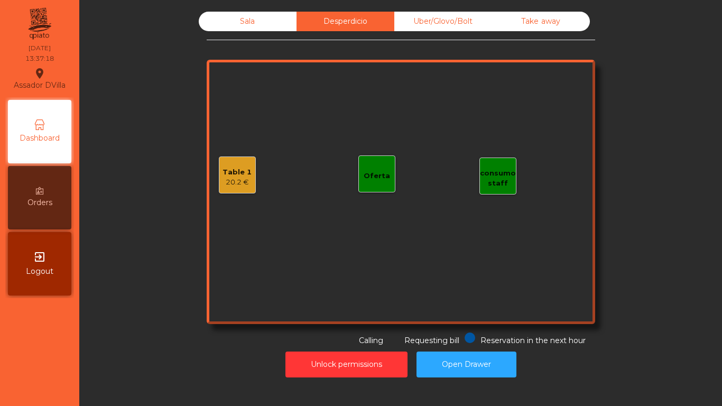
click at [498, 34] on div "Sala Desperdicio Uber/Glovo/Bolt Take away Table 1 20.2 € consumo staff Oferta …" at bounding box center [401, 179] width 388 height 335
click at [486, 16] on div "Uber/Glovo/Bolt" at bounding box center [443, 22] width 98 height 20
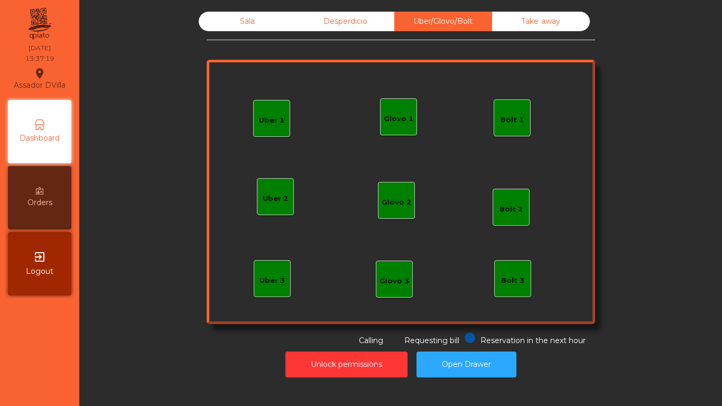
drag, startPoint x: 529, startPoint y: 26, endPoint x: 296, endPoint y: 43, distance: 233.7
click at [528, 25] on div "Take away" at bounding box center [541, 22] width 98 height 20
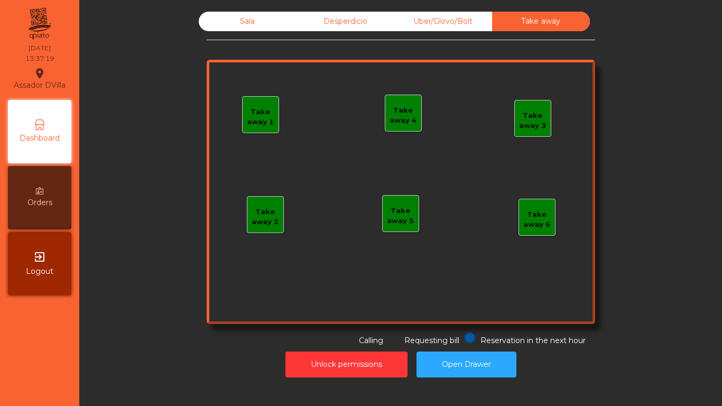
click at [309, 23] on div "Desperdicio" at bounding box center [345, 22] width 98 height 20
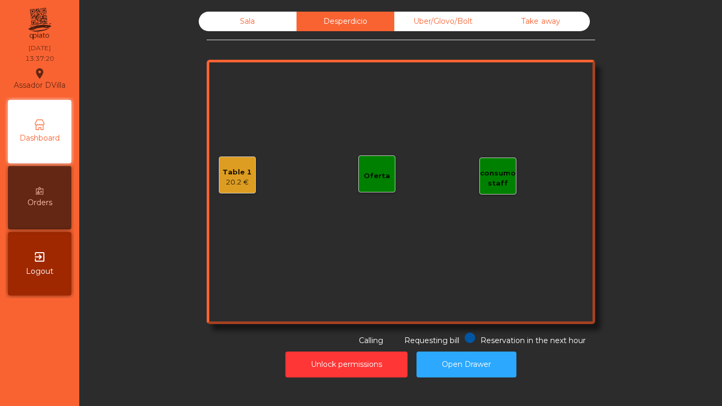
click at [171, 199] on div "Sala Desperdicio Uber/Glovo/Bolt Take away Table 1 20.2 € consumo staff Oferta …" at bounding box center [401, 179] width 614 height 335
click at [253, 177] on div "Table 1 20.2 € consumo staff Oferta" at bounding box center [401, 192] width 388 height 264
click at [244, 174] on div "Table 1" at bounding box center [236, 172] width 29 height 11
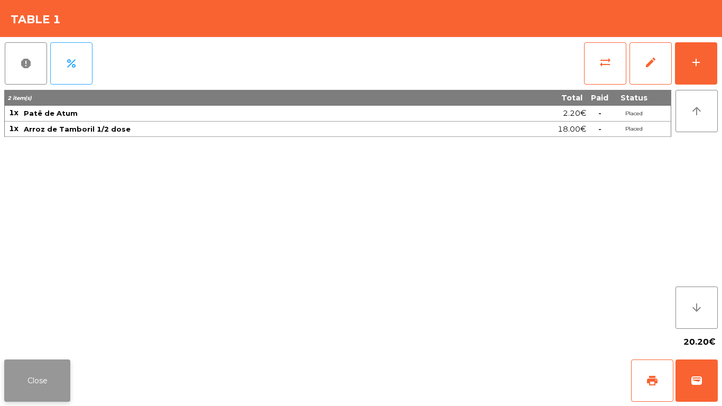
click at [42, 379] on button "Close" at bounding box center [37, 380] width 66 height 42
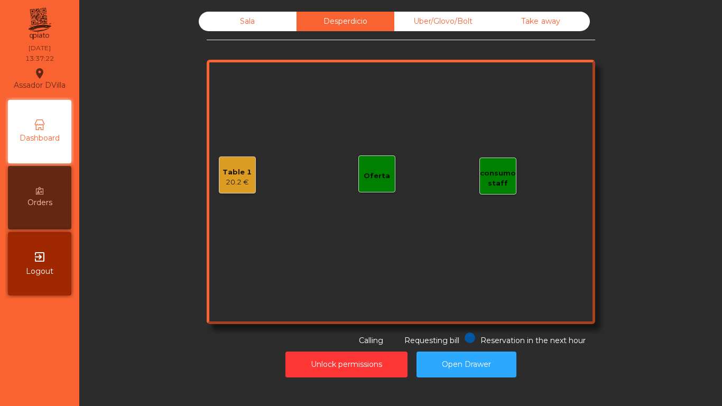
click at [224, 23] on div "Sala" at bounding box center [248, 22] width 98 height 20
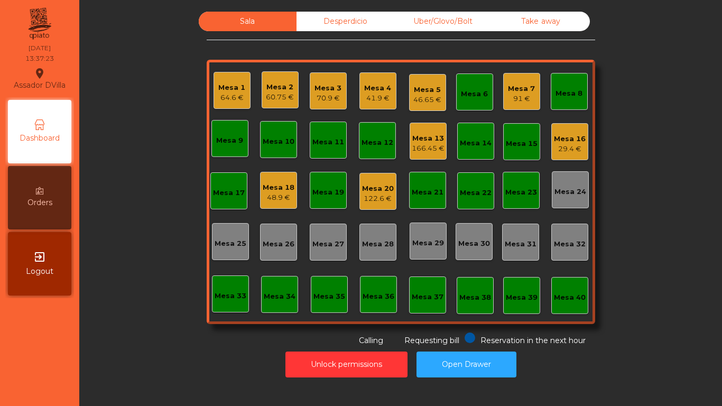
click at [180, 70] on div "Sala Desperdicio Uber/Glovo/Bolt Take away Mesa 1 64.6 € Mesa 2 60.75 € Mesa 3 …" at bounding box center [401, 179] width 614 height 335
click at [326, 147] on div "92.2 €" at bounding box center [328, 147] width 32 height 11
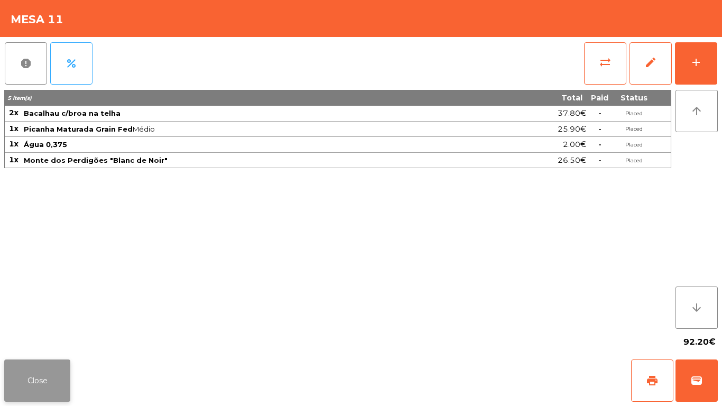
click at [44, 377] on button "Close" at bounding box center [37, 380] width 66 height 42
click at [721, 56] on div "report percent sync_alt edit add 5 item(s) Total Paid Status 2x Bacalhau c/broa…" at bounding box center [361, 196] width 722 height 318
click at [707, 52] on button "add" at bounding box center [696, 63] width 42 height 42
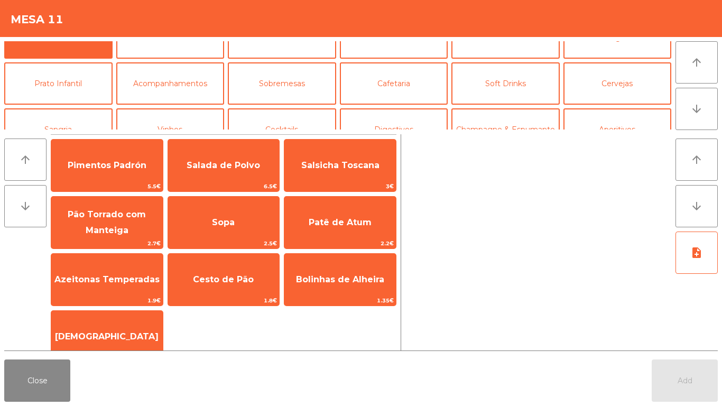
scroll to position [26, 0]
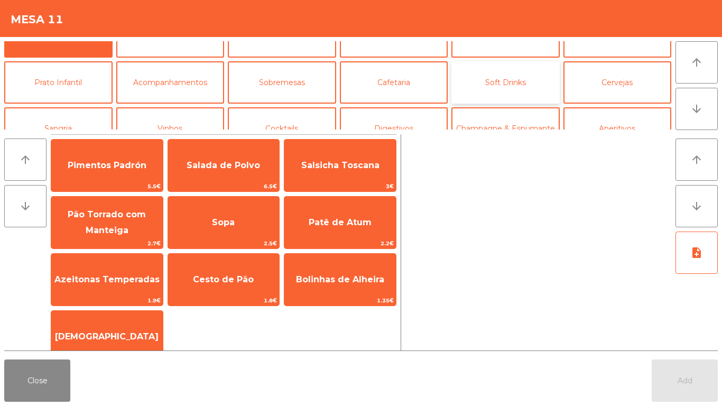
click at [500, 76] on button "Soft Drinks" at bounding box center [505, 82] width 108 height 42
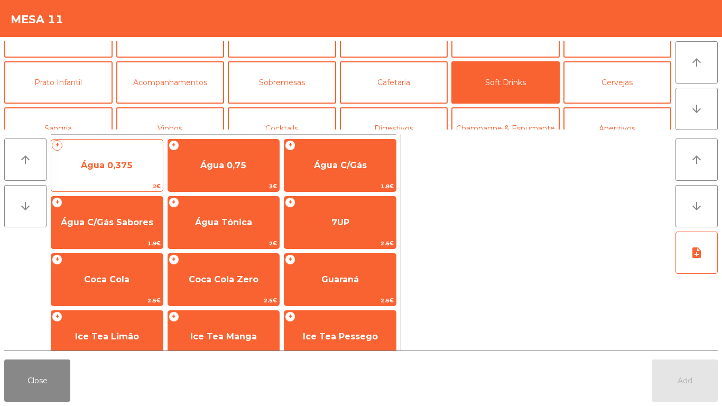
click at [112, 178] on span "Água 0,375" at bounding box center [107, 165] width 112 height 29
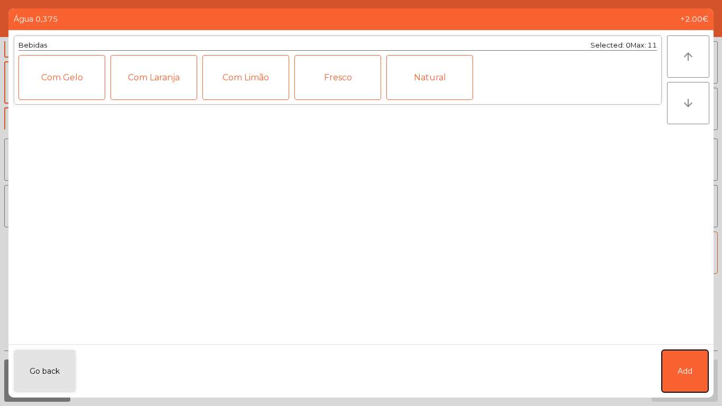
click at [693, 358] on button "Add" at bounding box center [685, 371] width 47 height 42
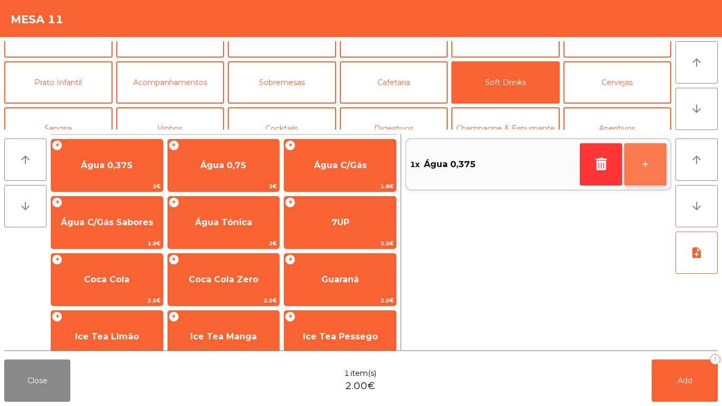
click at [653, 162] on button "+" at bounding box center [645, 164] width 42 height 42
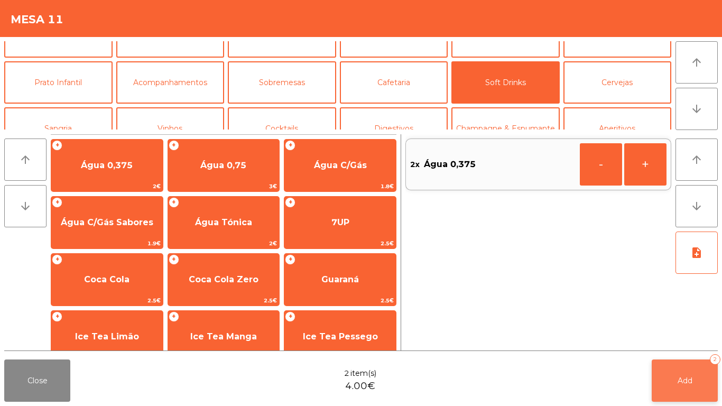
click at [702, 379] on button "Add 2" at bounding box center [685, 380] width 66 height 42
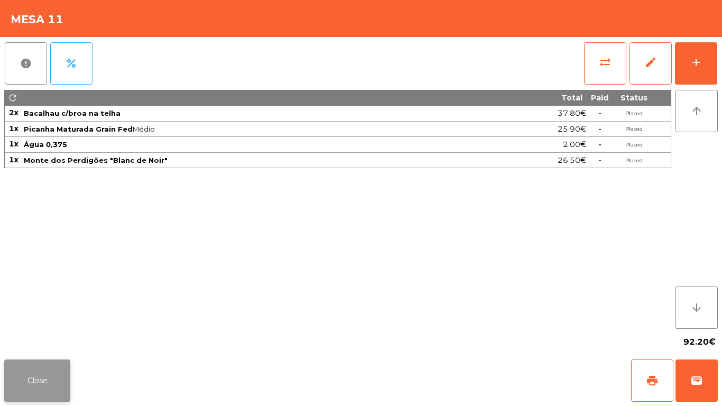
click at [52, 385] on button "Close" at bounding box center [37, 380] width 66 height 42
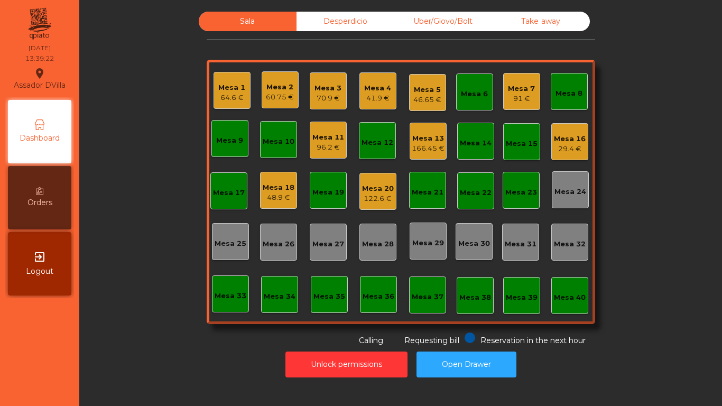
click at [312, 151] on div "96.2 €" at bounding box center [328, 147] width 32 height 11
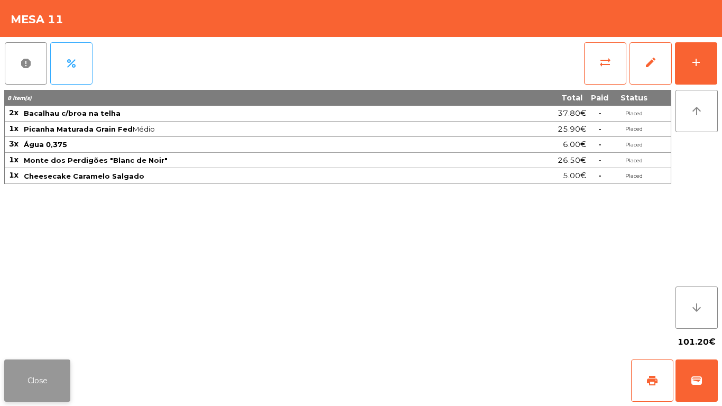
click at [40, 386] on button "Close" at bounding box center [37, 380] width 66 height 42
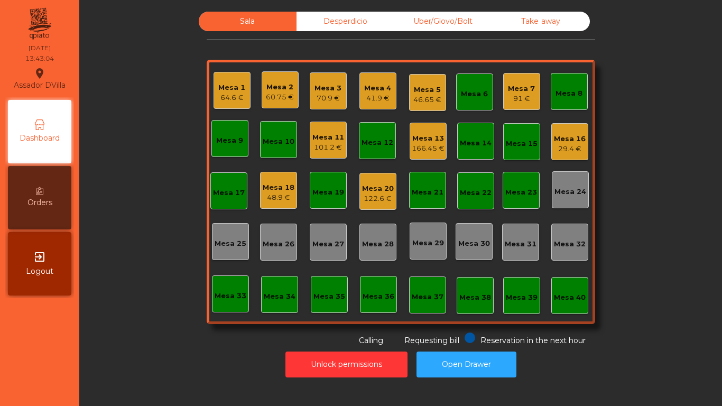
click at [323, 23] on div "Desperdicio" at bounding box center [345, 22] width 98 height 20
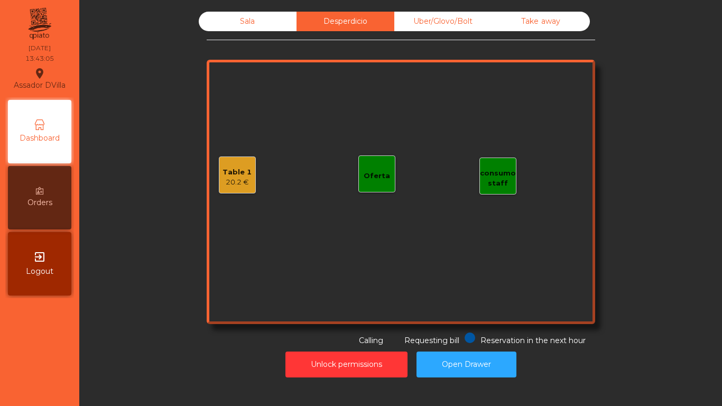
click at [260, 17] on div "Sala" at bounding box center [248, 22] width 98 height 20
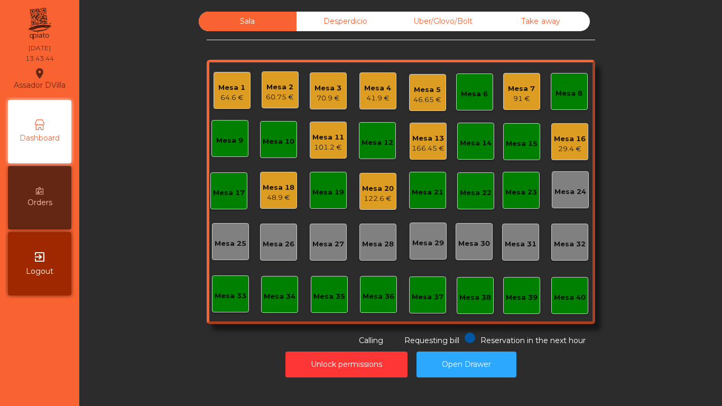
click at [359, 191] on div "Mesa 20 122.6 €" at bounding box center [377, 191] width 37 height 37
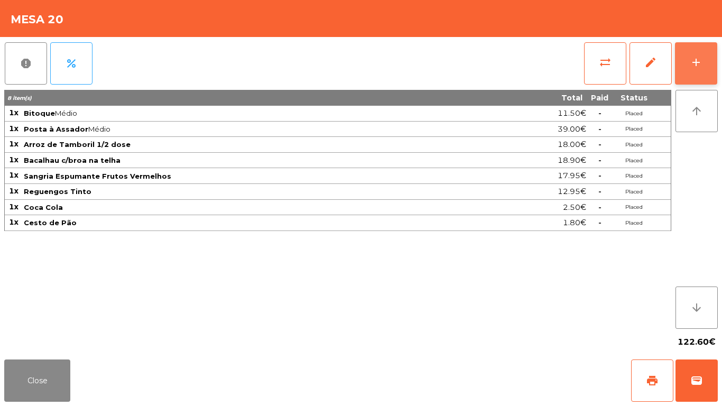
click at [706, 55] on button "add" at bounding box center [696, 63] width 42 height 42
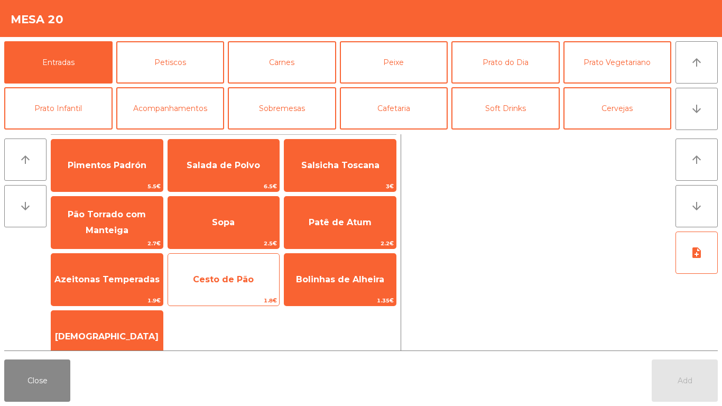
click at [268, 285] on span "Cesto de Pão" at bounding box center [224, 279] width 112 height 29
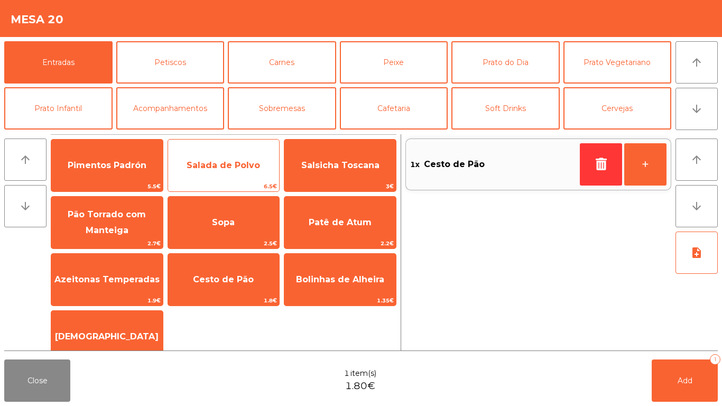
click at [210, 171] on span "Salada de Polvo" at bounding box center [224, 165] width 112 height 29
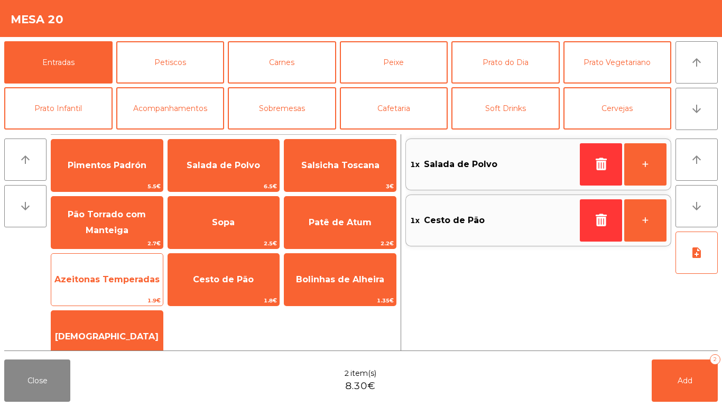
click at [126, 279] on span "Azeitonas Temperadas" at bounding box center [106, 279] width 105 height 10
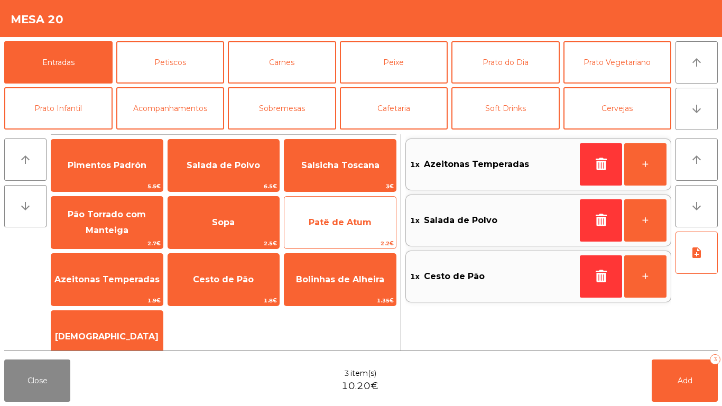
click at [363, 220] on span "Patê de Atum" at bounding box center [340, 222] width 63 height 10
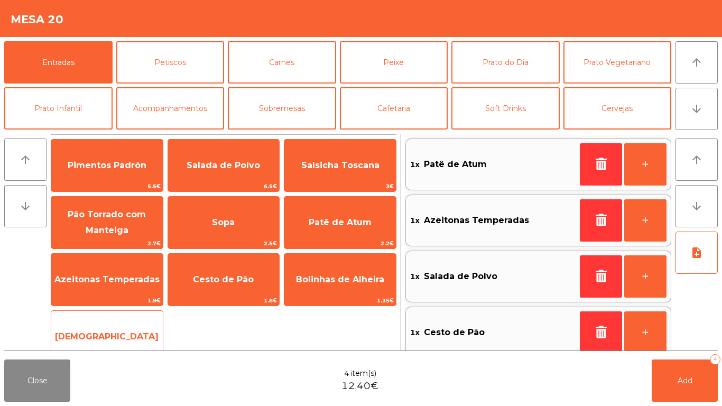
click at [98, 340] on span "[DEMOGRAPHIC_DATA]" at bounding box center [107, 336] width 104 height 10
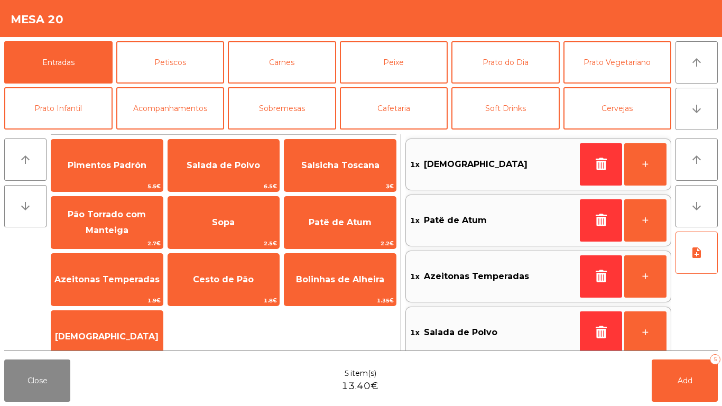
scroll to position [4, 0]
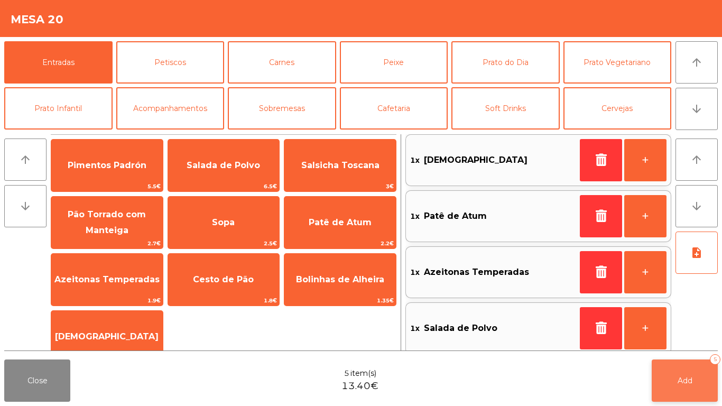
click at [665, 370] on button "Add 5" at bounding box center [685, 380] width 66 height 42
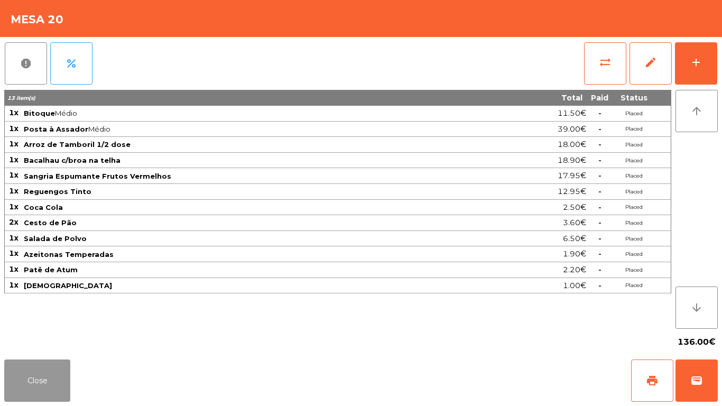
drag, startPoint x: 36, startPoint y: 389, endPoint x: 226, endPoint y: 184, distance: 279.0
click at [36, 388] on button "Close" at bounding box center [37, 380] width 66 height 42
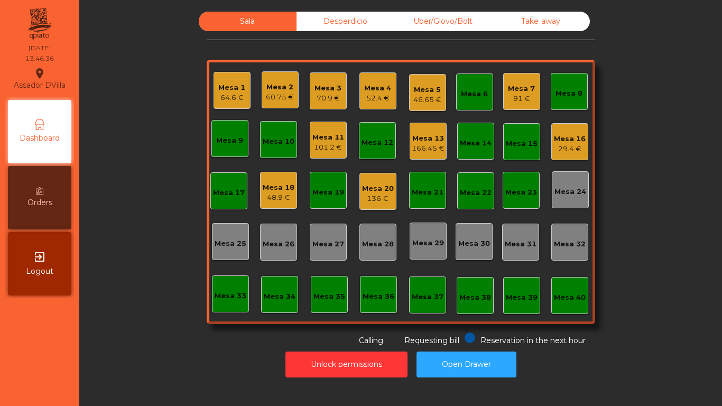
click at [262, 94] on div "Mesa 2 60.75 €" at bounding box center [280, 89] width 37 height 37
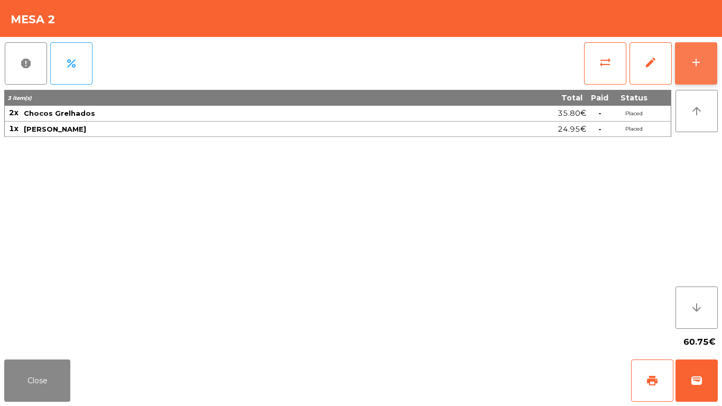
click at [701, 68] on div "add" at bounding box center [696, 62] width 13 height 13
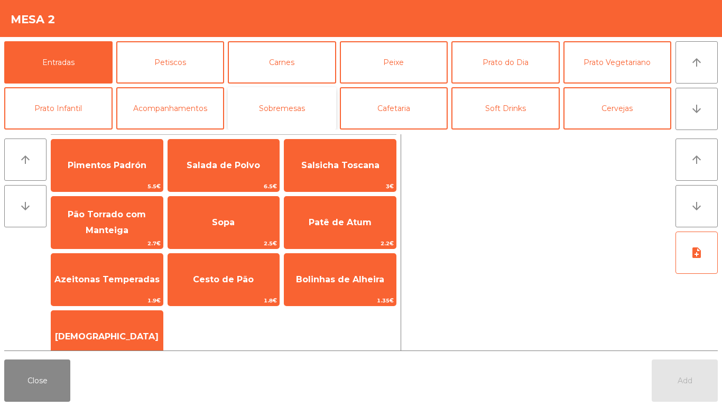
click at [300, 103] on button "Sobremesas" at bounding box center [282, 108] width 108 height 42
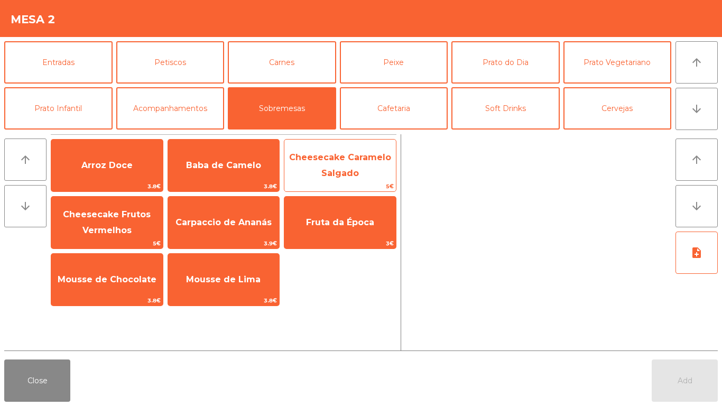
click at [323, 176] on span "Cheesecake Caramelo Salgado" at bounding box center [340, 165] width 102 height 26
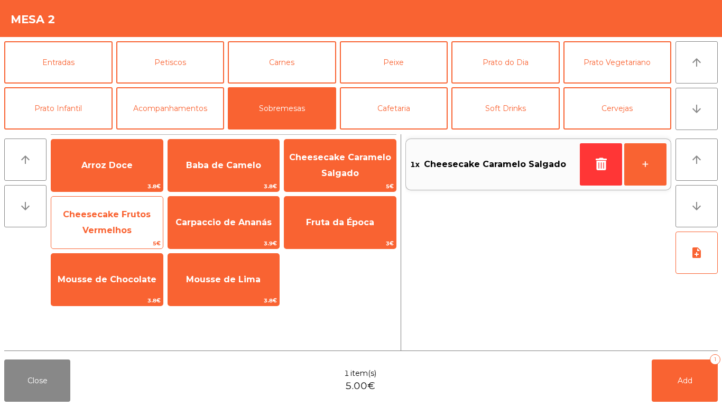
click at [96, 225] on span "Cheesecake Frutos Vermelhos" at bounding box center [107, 222] width 112 height 45
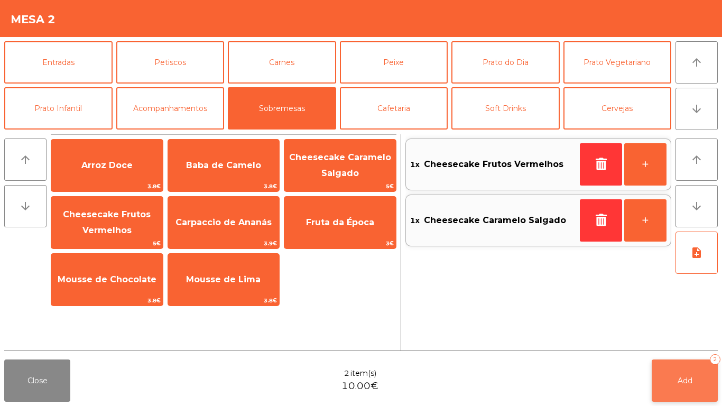
click at [694, 381] on button "Add 2" at bounding box center [685, 380] width 66 height 42
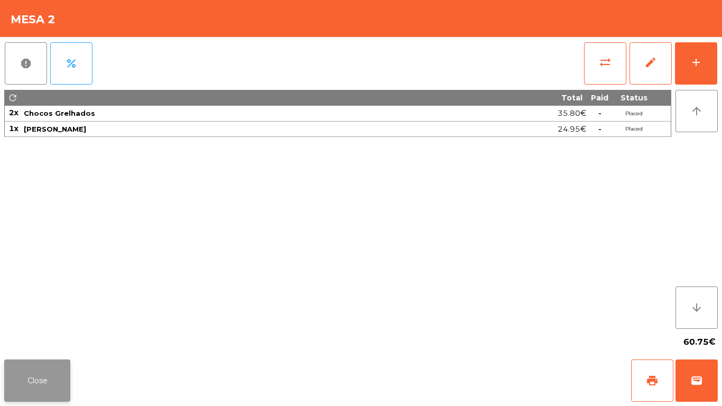
click at [68, 367] on button "Close" at bounding box center [37, 380] width 66 height 42
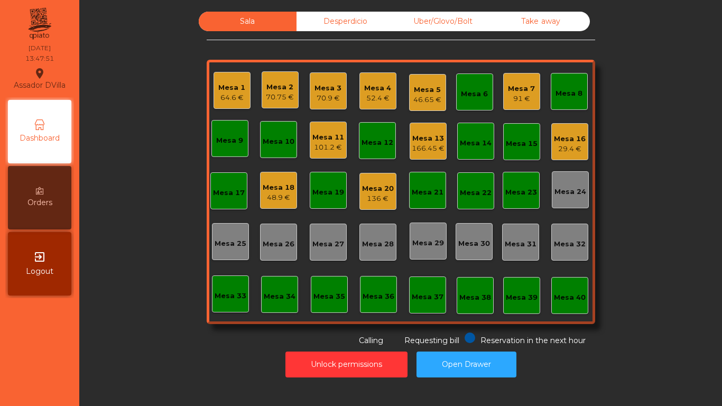
click at [237, 95] on div "64.6 €" at bounding box center [231, 97] width 27 height 11
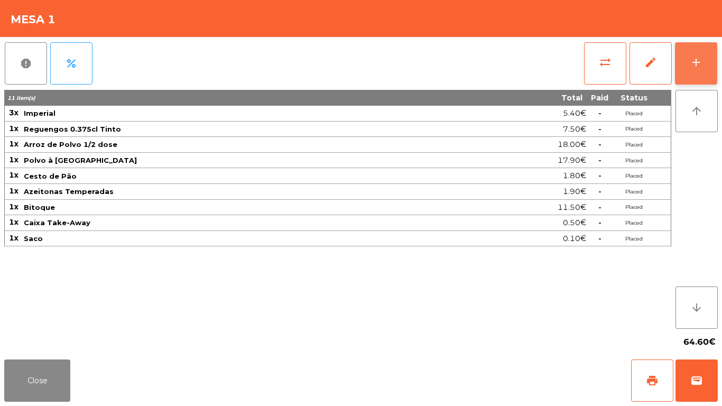
click at [698, 61] on div "add" at bounding box center [696, 62] width 13 height 13
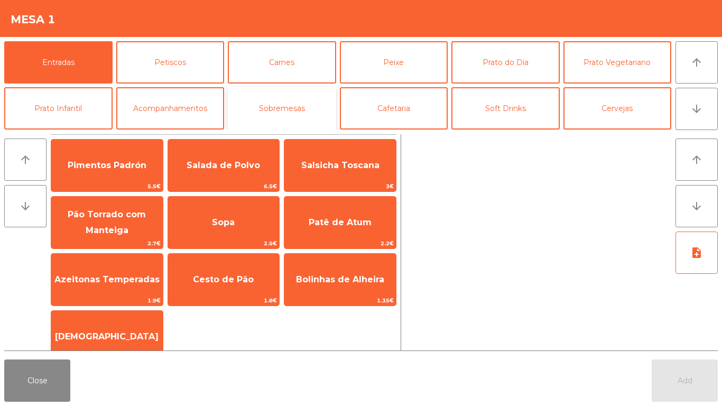
click at [296, 97] on button "Sobremesas" at bounding box center [282, 108] width 108 height 42
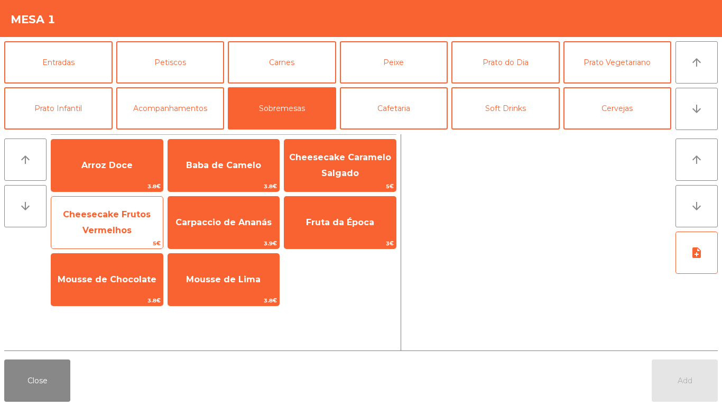
click at [115, 212] on span "Cheesecake Frutos Vermelhos" at bounding box center [107, 222] width 88 height 26
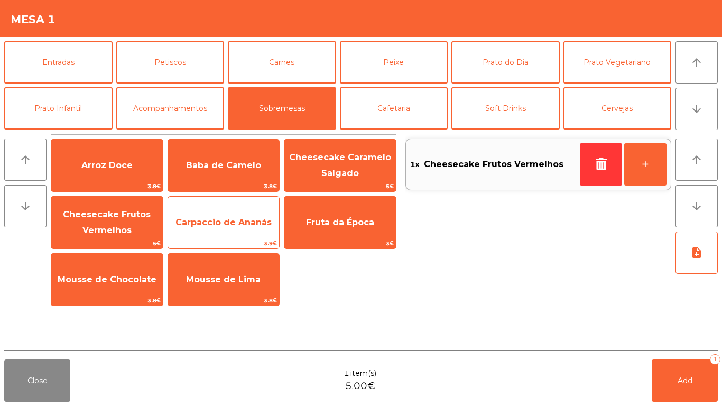
click at [227, 214] on span "Carpaccio de Ananás" at bounding box center [224, 222] width 112 height 29
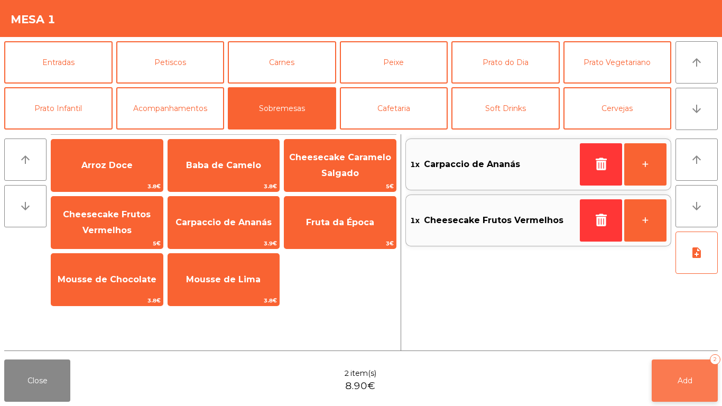
click at [680, 367] on button "Add 2" at bounding box center [685, 380] width 66 height 42
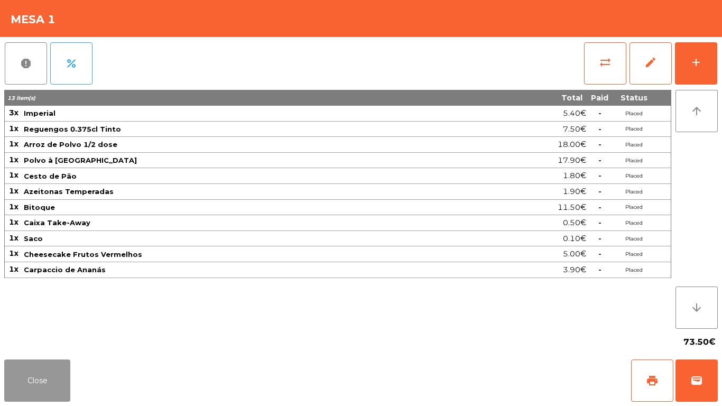
drag, startPoint x: 57, startPoint y: 370, endPoint x: 51, endPoint y: 365, distance: 8.6
click at [55, 368] on button "Close" at bounding box center [37, 380] width 66 height 42
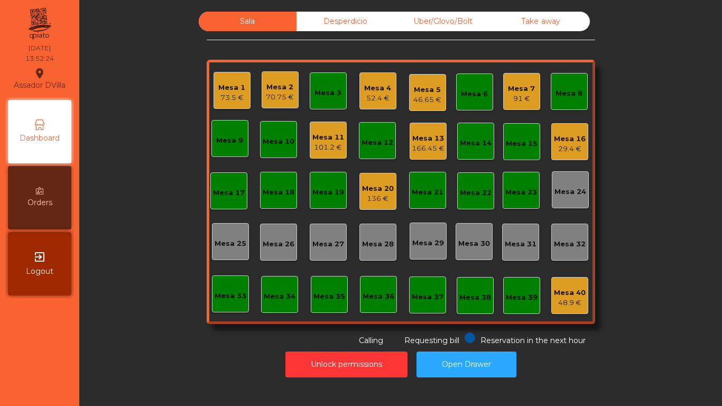
click at [504, 200] on div "Mesa 23" at bounding box center [521, 190] width 37 height 37
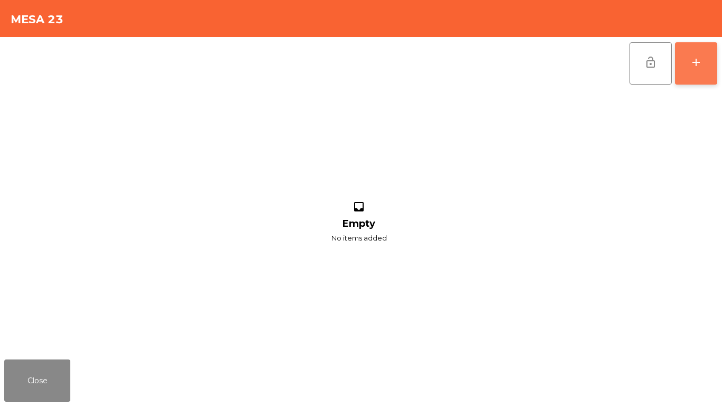
click at [703, 64] on button "add" at bounding box center [696, 63] width 42 height 42
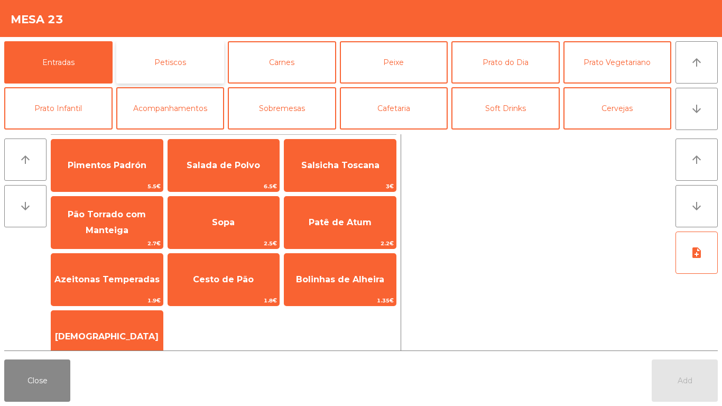
click at [188, 67] on button "Petiscos" at bounding box center [170, 62] width 108 height 42
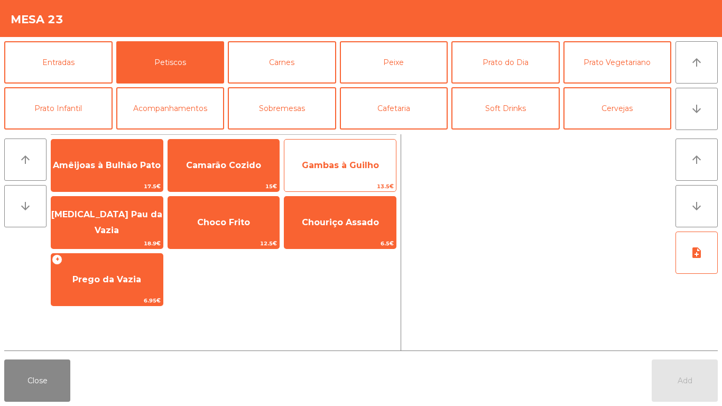
click at [336, 181] on span "13.5€" at bounding box center [340, 186] width 112 height 10
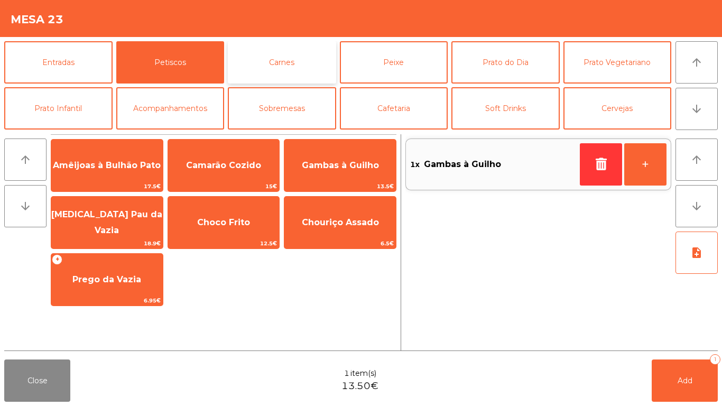
click at [326, 66] on button "Carnes" at bounding box center [282, 62] width 108 height 42
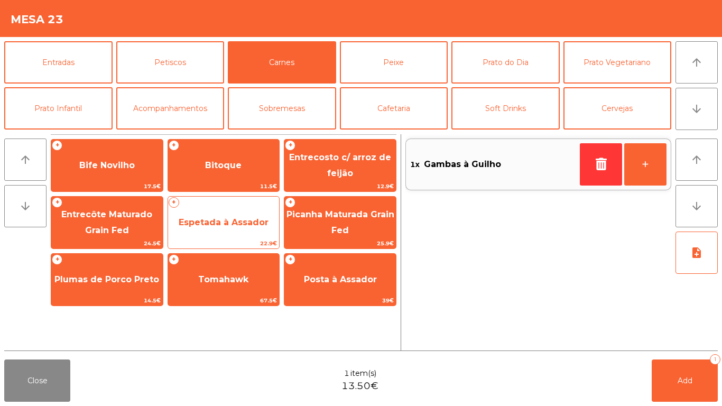
click at [229, 237] on span "Espetada à Assador" at bounding box center [224, 222] width 112 height 29
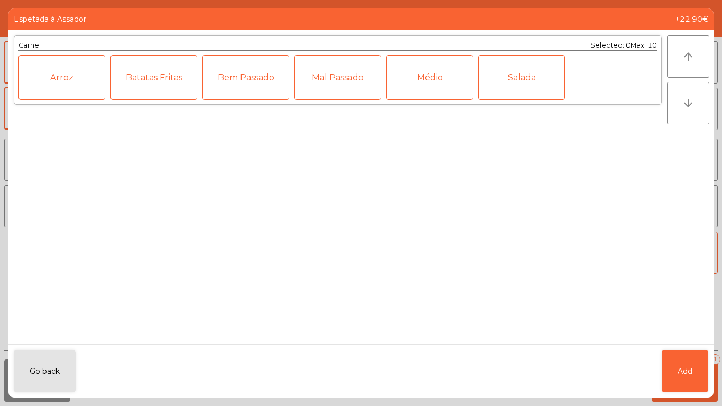
click at [432, 73] on div "Médio" at bounding box center [429, 77] width 87 height 45
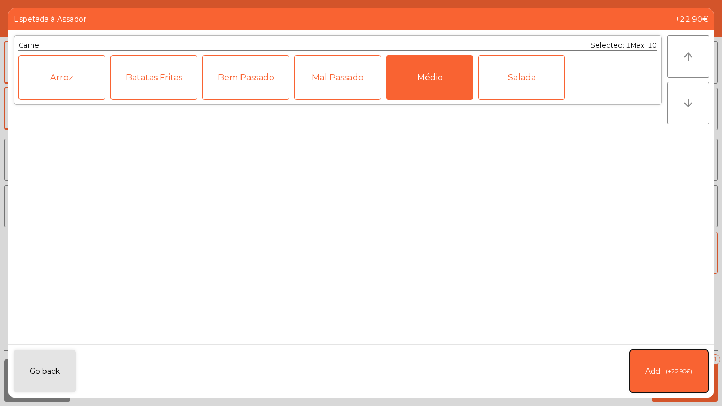
click at [652, 364] on button "Add (+22.90€)" at bounding box center [668, 371] width 79 height 42
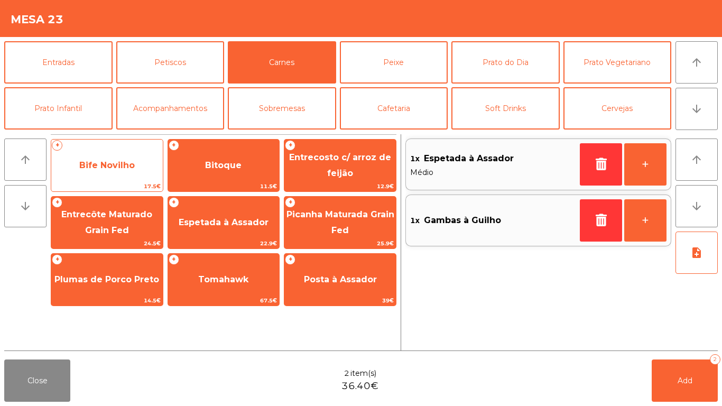
click at [136, 170] on span "Bife Novilho" at bounding box center [107, 165] width 112 height 29
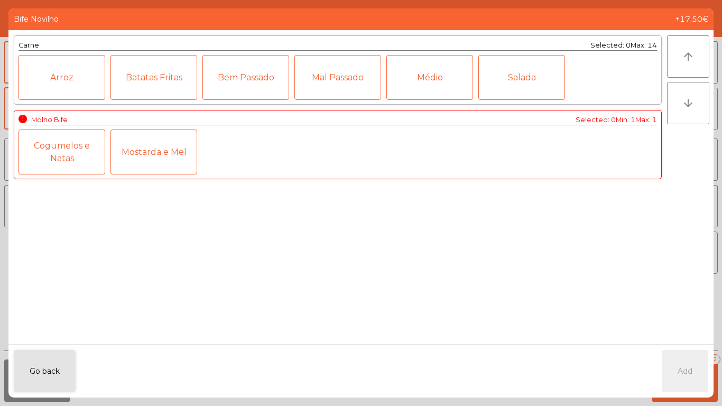
click at [462, 90] on div "Médio" at bounding box center [429, 77] width 87 height 45
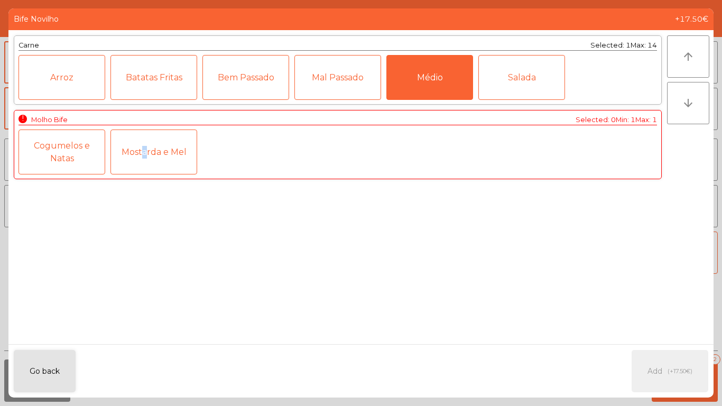
drag, startPoint x: 140, startPoint y: 150, endPoint x: 265, endPoint y: 209, distance: 138.5
click at [143, 150] on div "Mostarda e Mel" at bounding box center [153, 151] width 87 height 45
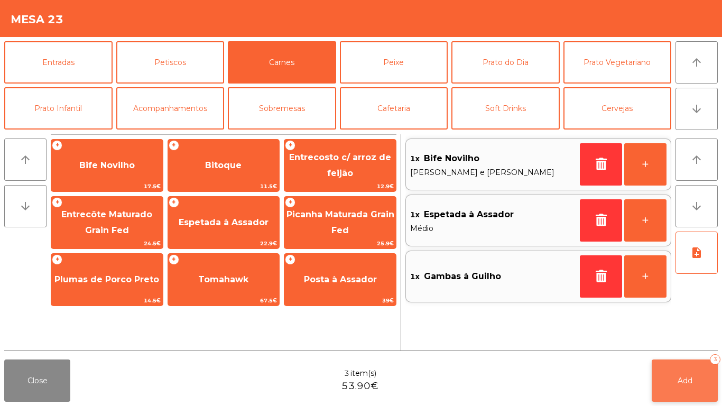
click at [653, 376] on button "Add 3" at bounding box center [685, 380] width 66 height 42
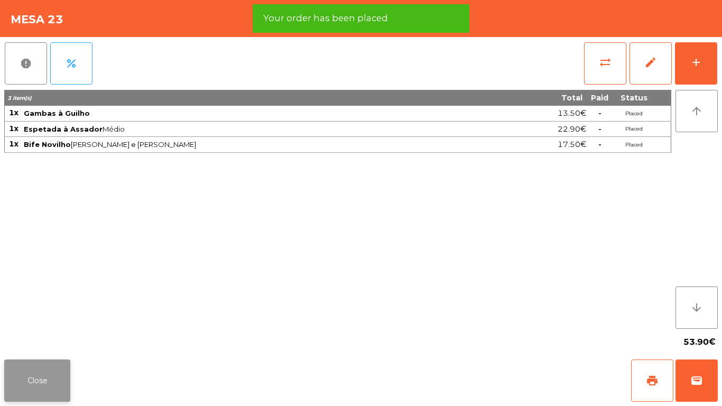
click at [48, 372] on button "Close" at bounding box center [37, 380] width 66 height 42
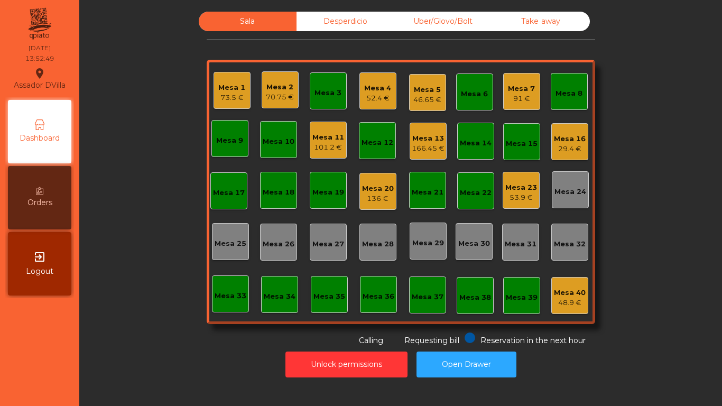
click at [272, 88] on div "Mesa 2" at bounding box center [280, 87] width 28 height 11
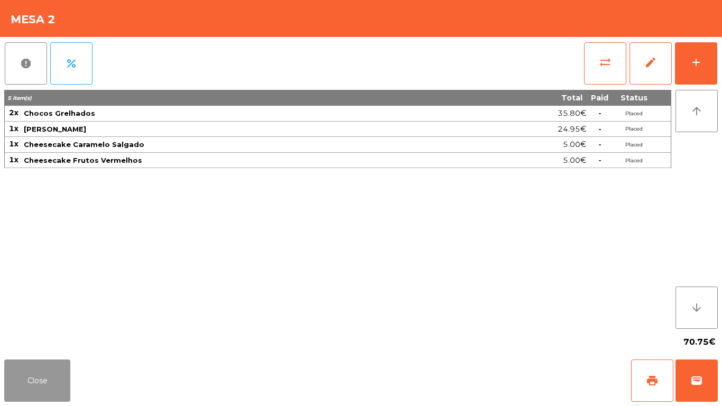
drag, startPoint x: 34, startPoint y: 372, endPoint x: 183, endPoint y: 262, distance: 185.9
click at [35, 372] on button "Close" at bounding box center [37, 380] width 66 height 42
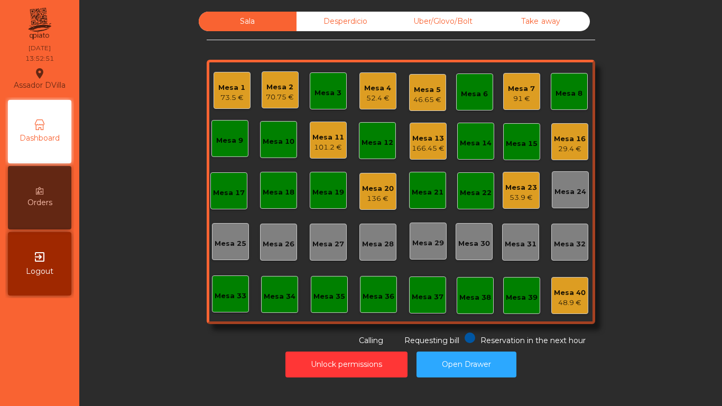
click at [242, 90] on div "Mesa 1 73.5 €" at bounding box center [232, 90] width 37 height 37
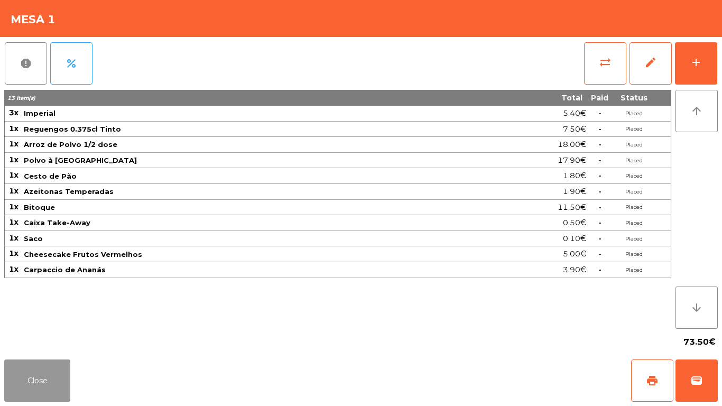
drag, startPoint x: 47, startPoint y: 381, endPoint x: 214, endPoint y: 316, distance: 179.0
click at [47, 381] on button "Close" at bounding box center [37, 380] width 66 height 42
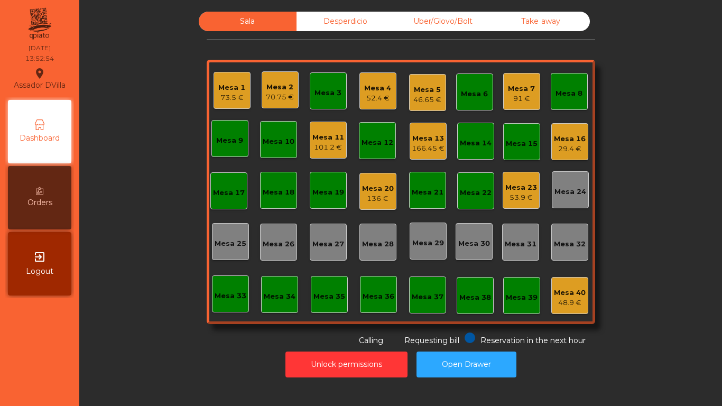
click at [431, 98] on div "46.65 €" at bounding box center [427, 100] width 28 height 11
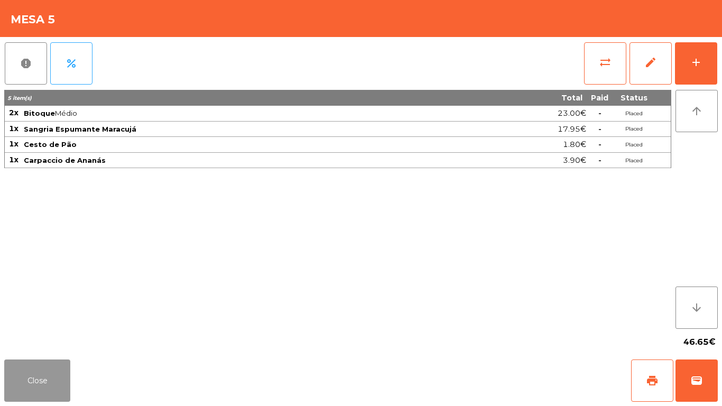
click at [58, 381] on button "Close" at bounding box center [37, 380] width 66 height 42
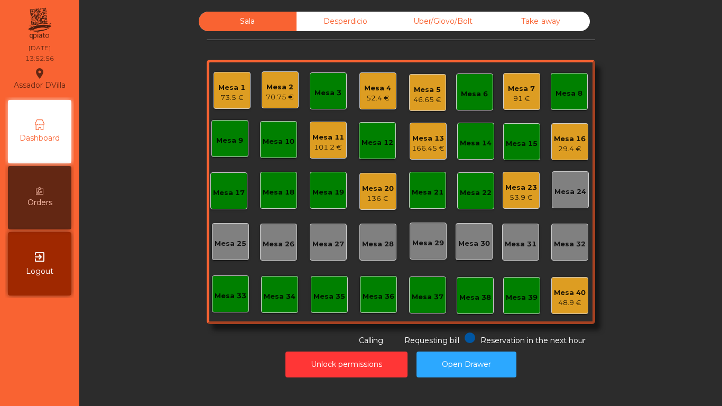
drag, startPoint x: 137, startPoint y: 244, endPoint x: 137, endPoint y: 238, distance: 5.8
click at [669, 256] on div "Sala Desperdicio Uber/Glovo/Bolt Take away Mesa 1 73.5 € Mesa 2 77.65 € Mesa 3 …" at bounding box center [401, 179] width 614 height 335
click at [266, 94] on div "77.65 €" at bounding box center [280, 97] width 28 height 11
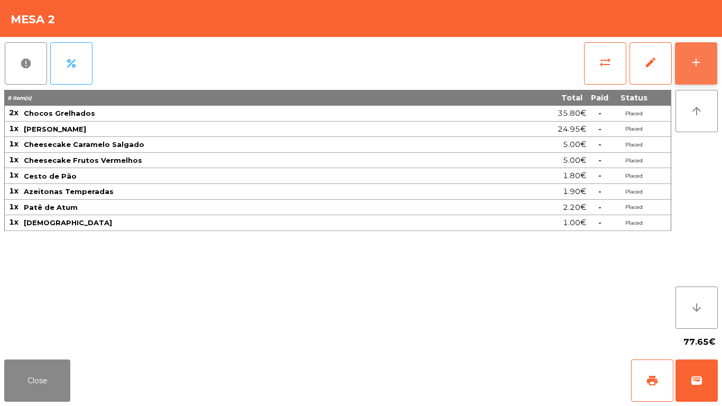
click at [703, 63] on button "add" at bounding box center [696, 63] width 42 height 42
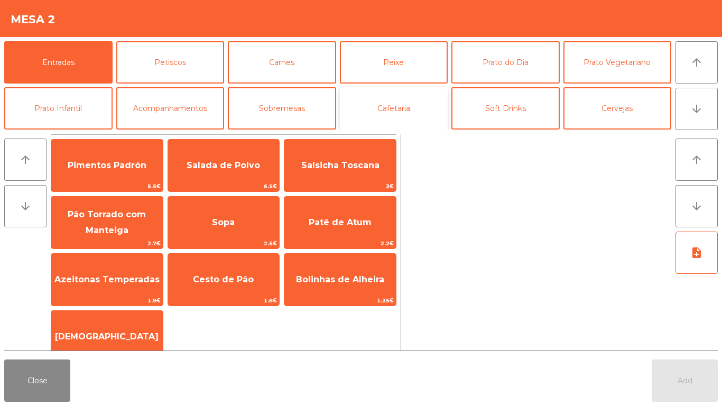
click at [397, 125] on button "Cafetaria" at bounding box center [394, 108] width 108 height 42
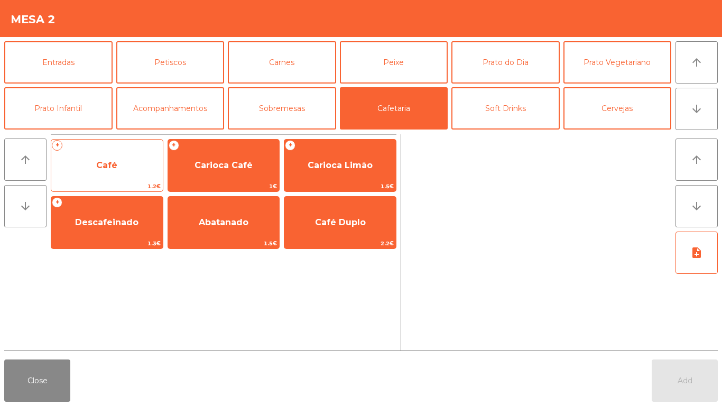
click at [105, 169] on span "Café" at bounding box center [106, 165] width 21 height 10
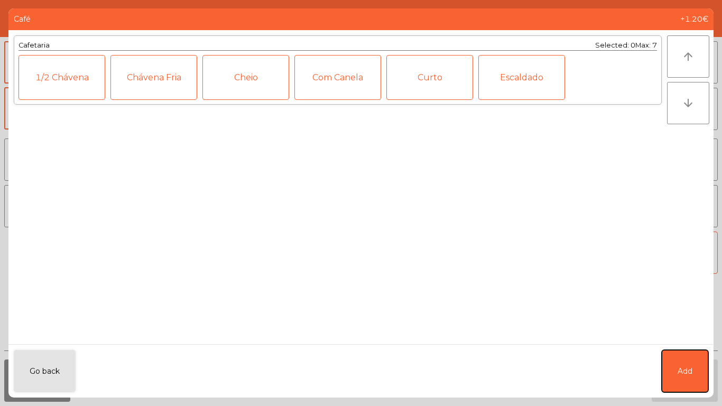
click at [678, 352] on button "Add" at bounding box center [685, 371] width 47 height 42
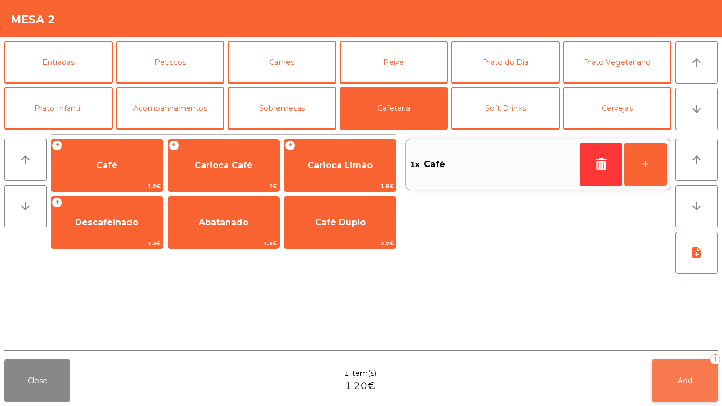
click at [689, 385] on button "Add 1" at bounding box center [685, 380] width 66 height 42
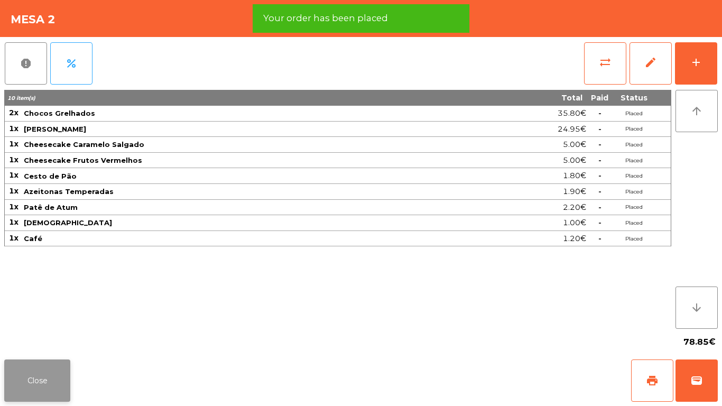
click at [15, 369] on button "Close" at bounding box center [37, 380] width 66 height 42
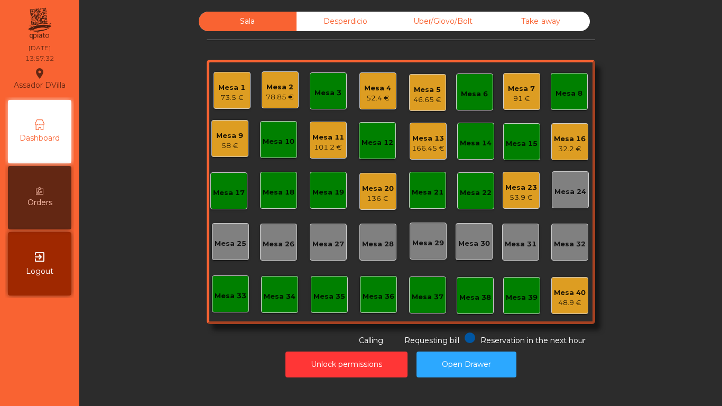
click at [424, 87] on div "Mesa 5" at bounding box center [427, 90] width 28 height 11
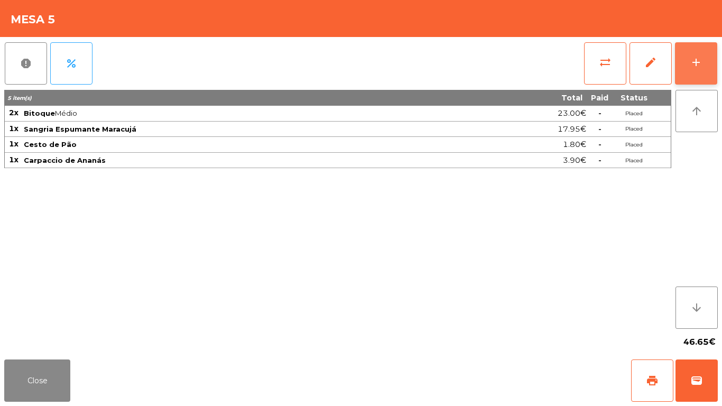
click at [709, 61] on button "add" at bounding box center [696, 63] width 42 height 42
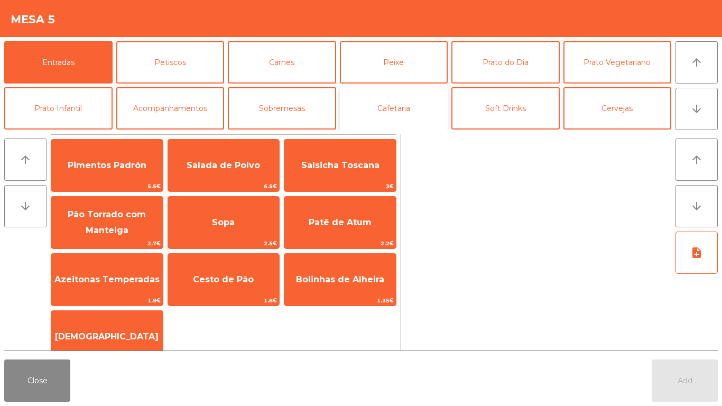
click at [407, 100] on button "Cafetaria" at bounding box center [394, 108] width 108 height 42
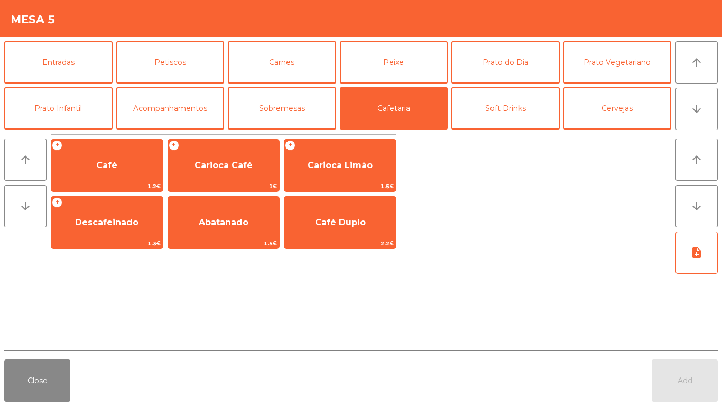
click at [50, 155] on div "arrow_upward arrow_downward" at bounding box center [27, 242] width 47 height 216
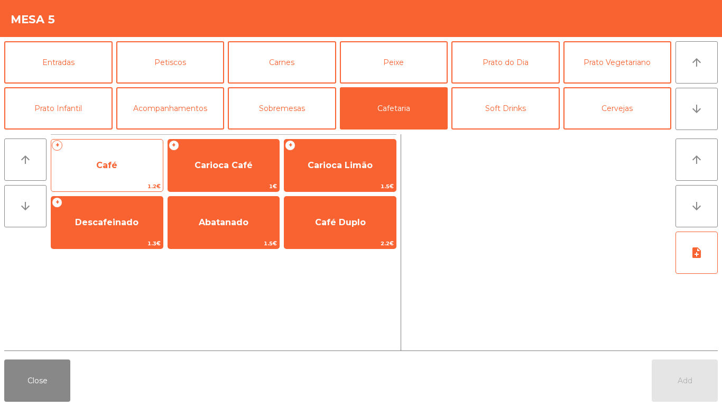
click at [126, 159] on span "Café" at bounding box center [107, 165] width 112 height 29
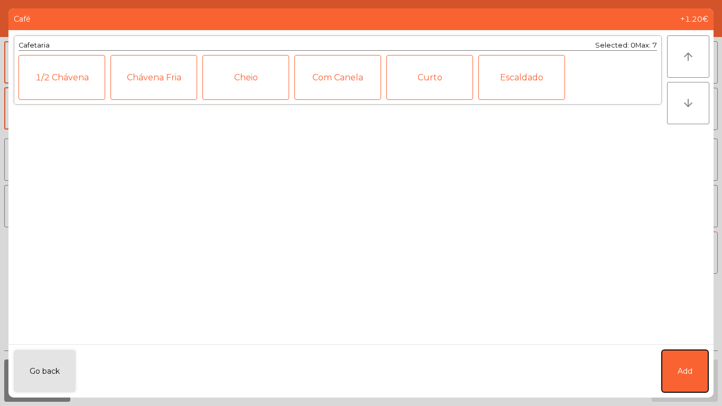
drag, startPoint x: 685, startPoint y: 364, endPoint x: 676, endPoint y: 228, distance: 136.1
click at [685, 363] on button "Add" at bounding box center [685, 371] width 47 height 42
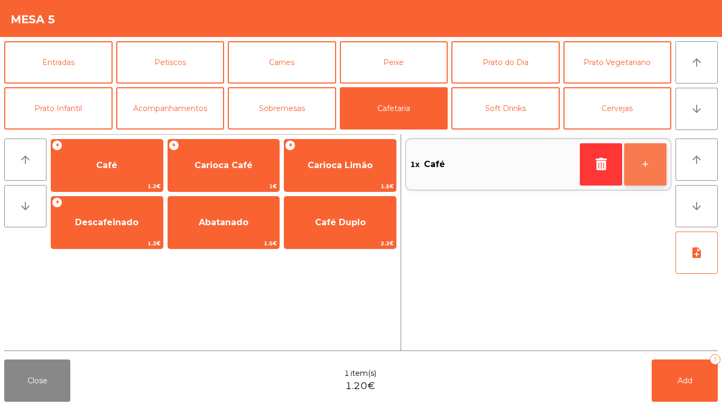
click at [653, 181] on button "+" at bounding box center [645, 164] width 42 height 42
click at [623, 386] on div "Close 2 item(s) 2.40€ Add 2" at bounding box center [361, 380] width 722 height 51
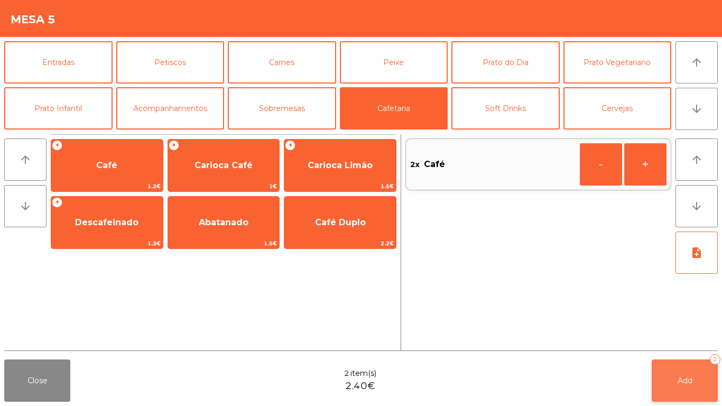
click at [683, 384] on span "Add" at bounding box center [685, 381] width 15 height 10
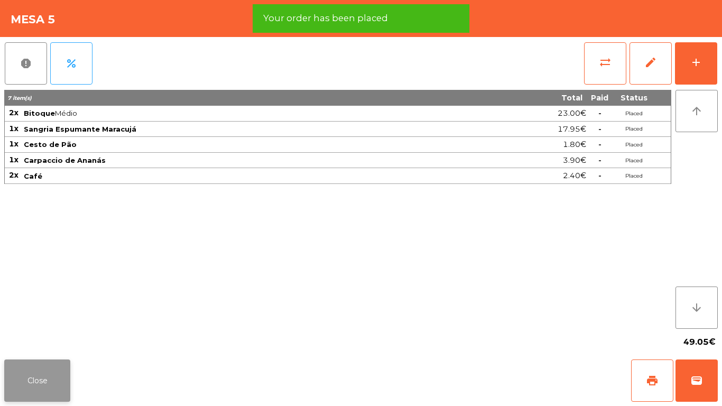
click at [33, 377] on button "Close" at bounding box center [37, 380] width 66 height 42
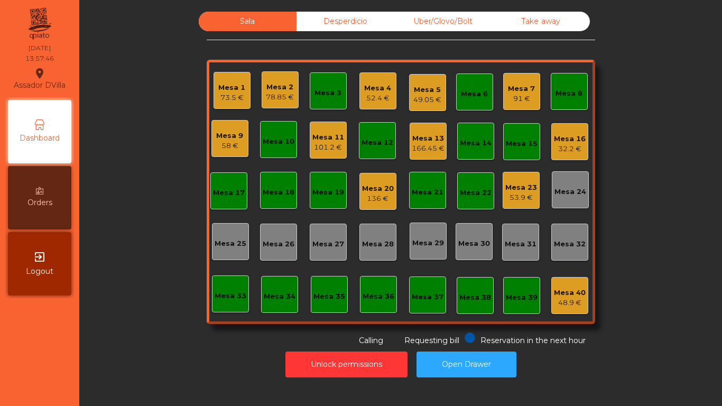
click at [516, 97] on div "91 €" at bounding box center [521, 99] width 27 height 11
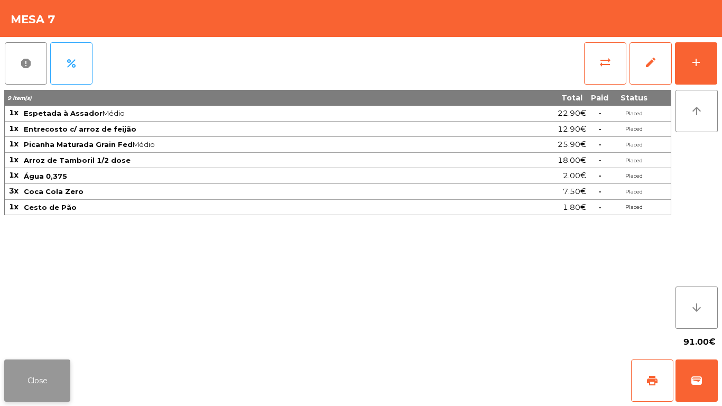
click at [59, 366] on button "Close" at bounding box center [37, 380] width 66 height 42
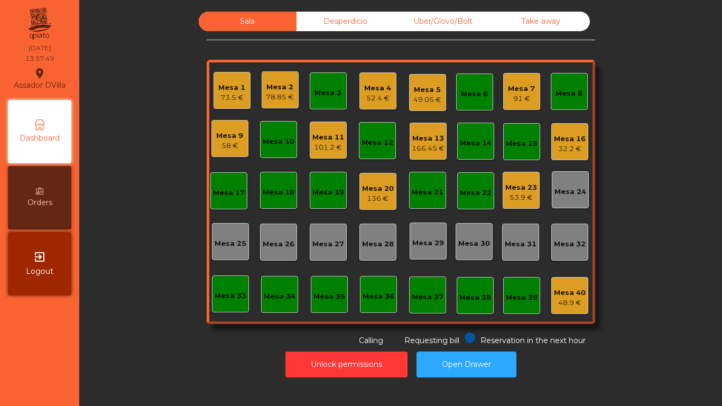
click at [425, 141] on div "Mesa 13" at bounding box center [428, 138] width 33 height 11
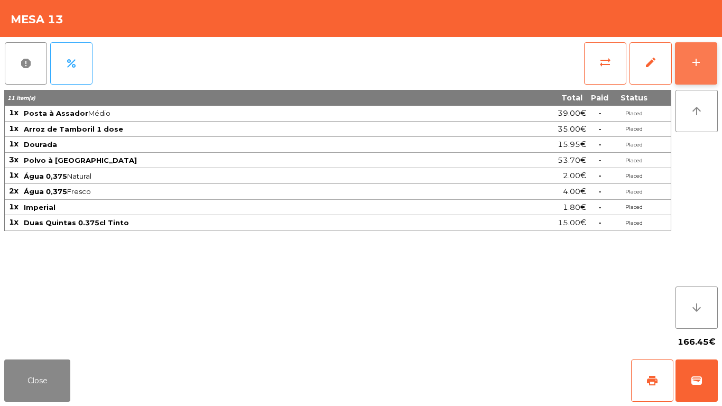
click at [708, 57] on button "add" at bounding box center [696, 63] width 42 height 42
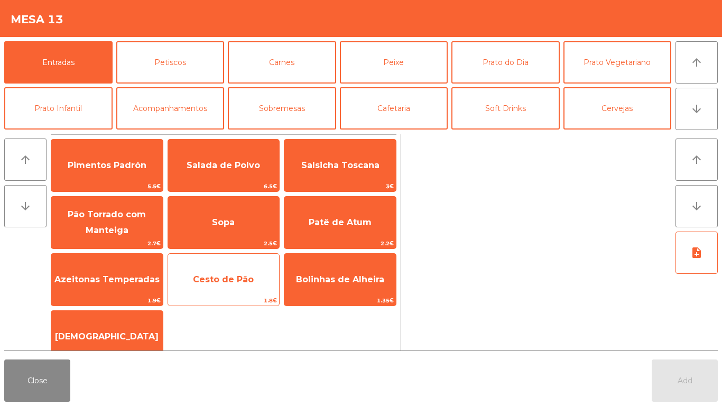
click at [244, 260] on div "Cesto de Pão 1.8€" at bounding box center [224, 279] width 113 height 53
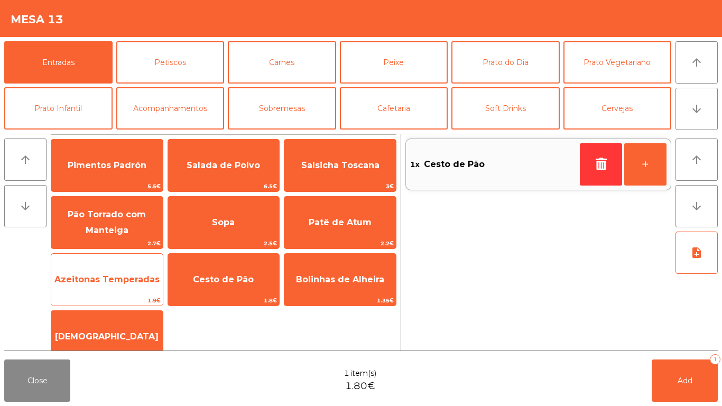
drag, startPoint x: 104, startPoint y: 276, endPoint x: 108, endPoint y: 273, distance: 5.7
click at [105, 274] on span "Azeitonas Temperadas" at bounding box center [106, 279] width 105 height 10
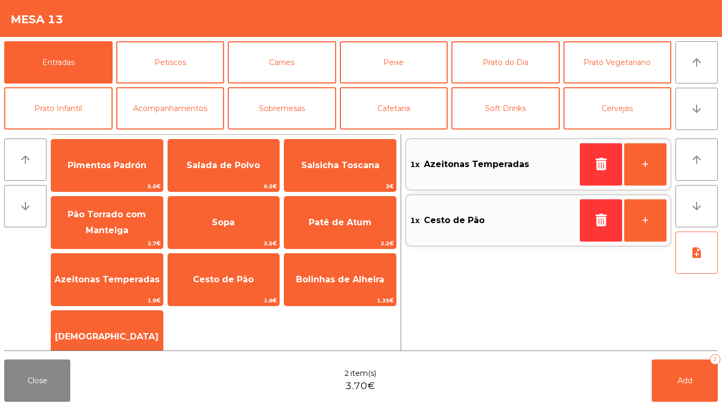
drag, startPoint x: 135, startPoint y: 332, endPoint x: 574, endPoint y: 405, distance: 445.2
click at [135, 333] on span "[DEMOGRAPHIC_DATA]" at bounding box center [107, 336] width 112 height 29
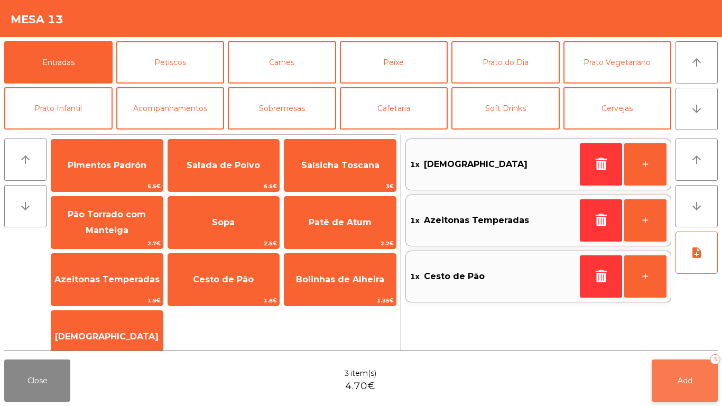
click at [694, 371] on button "Add 3" at bounding box center [685, 380] width 66 height 42
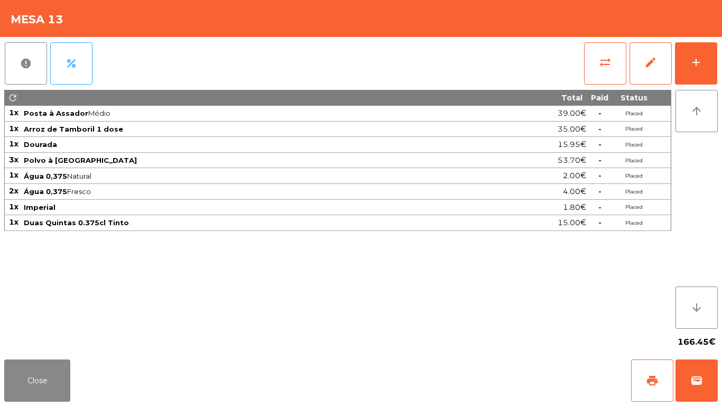
click at [45, 349] on div "166.45€" at bounding box center [360, 342] width 713 height 26
click at [28, 375] on button "Close" at bounding box center [37, 380] width 66 height 42
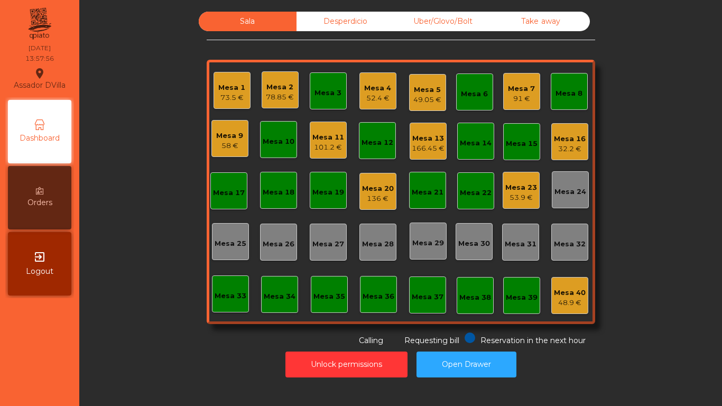
click at [283, 89] on div "Mesa 2" at bounding box center [280, 87] width 28 height 11
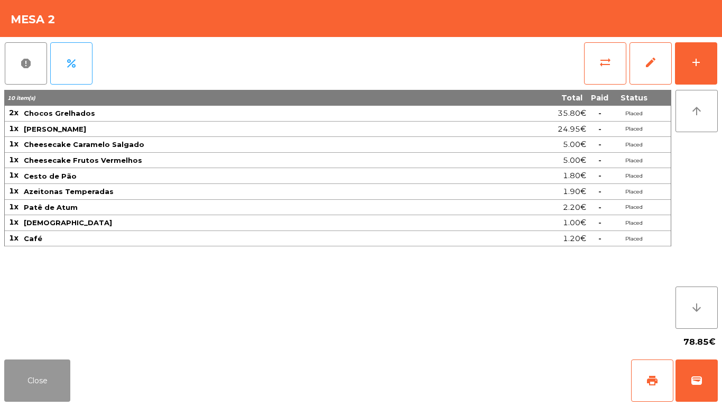
drag, startPoint x: 8, startPoint y: 394, endPoint x: 13, endPoint y: 374, distance: 21.2
click at [11, 382] on button "Close" at bounding box center [37, 380] width 66 height 42
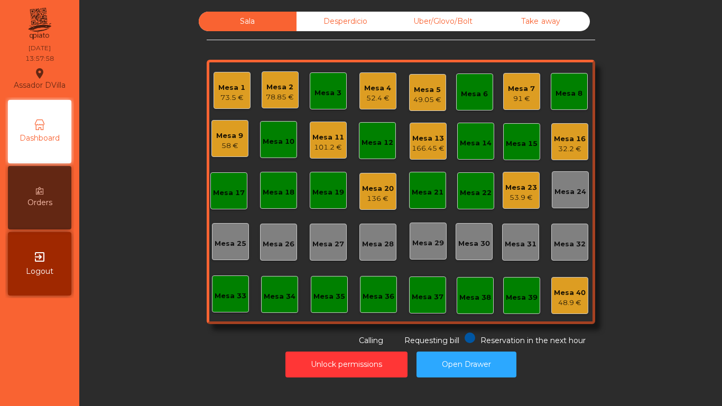
click at [242, 80] on div "Mesa 1 73.5 €" at bounding box center [232, 90] width 37 height 37
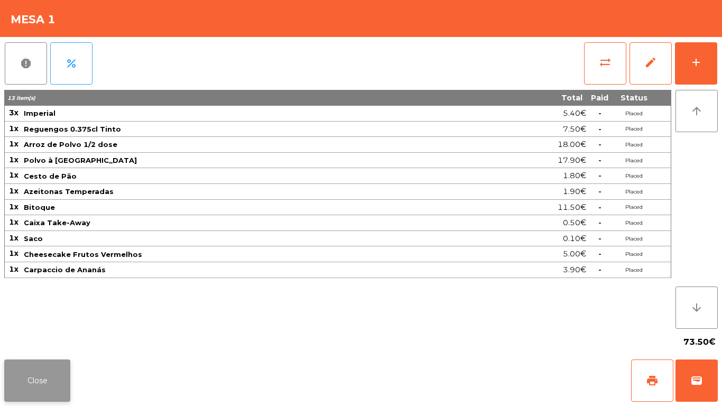
drag, startPoint x: 13, startPoint y: 357, endPoint x: 54, endPoint y: 371, distance: 43.6
click at [13, 356] on div "Close print wallet" at bounding box center [361, 380] width 722 height 51
drag, startPoint x: 32, startPoint y: 398, endPoint x: 47, endPoint y: 386, distance: 19.5
click at [34, 395] on button "Close" at bounding box center [37, 380] width 66 height 42
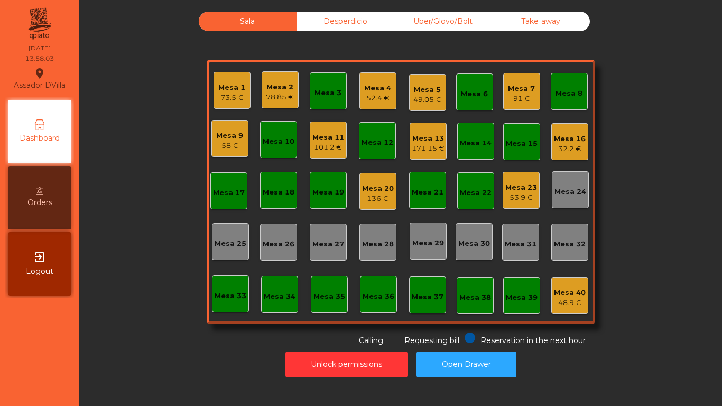
click at [378, 94] on div "52.4 €" at bounding box center [377, 98] width 27 height 11
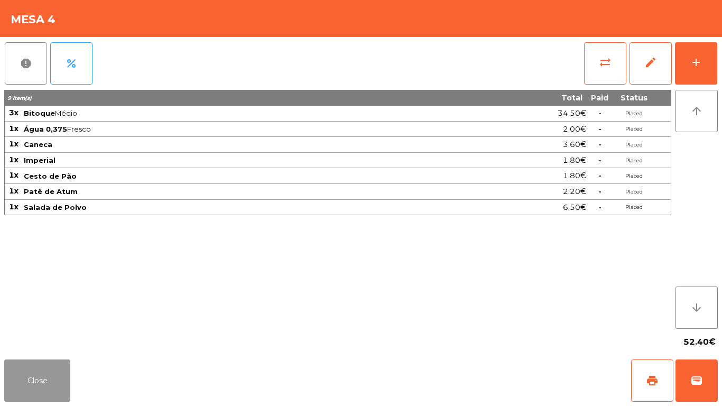
drag, startPoint x: 15, startPoint y: 372, endPoint x: 368, endPoint y: 179, distance: 402.0
click at [16, 372] on button "Close" at bounding box center [37, 380] width 66 height 42
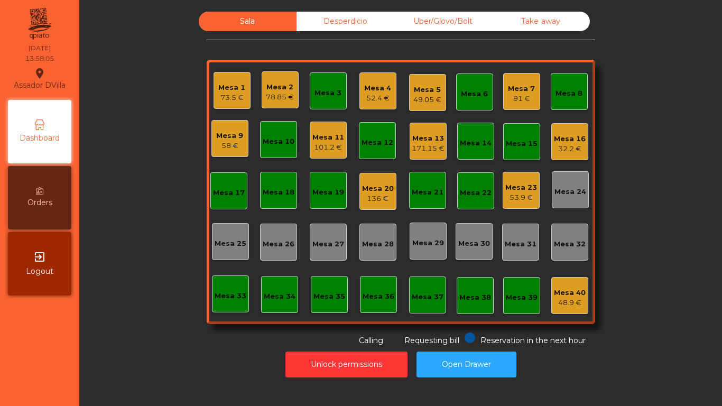
click at [420, 92] on div "Mesa 5" at bounding box center [427, 90] width 28 height 11
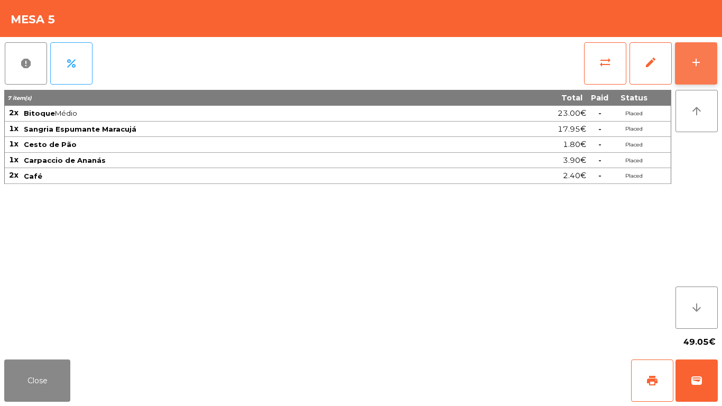
click at [711, 60] on button "add" at bounding box center [696, 63] width 42 height 42
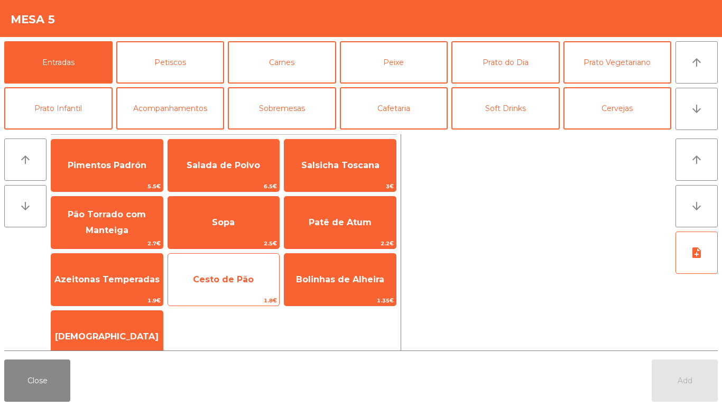
click at [224, 296] on span "1.8€" at bounding box center [224, 300] width 112 height 10
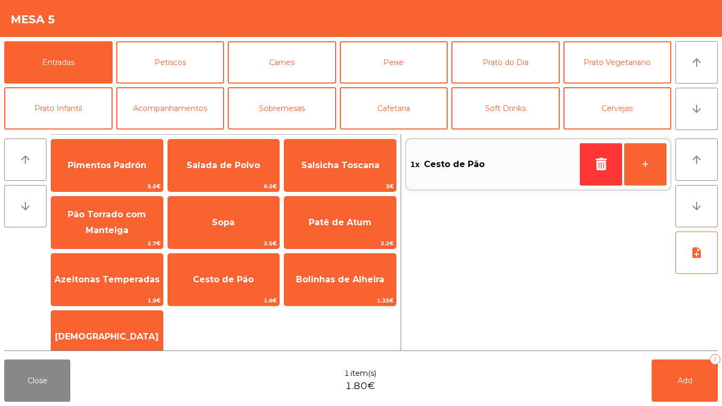
click at [691, 403] on div "Close 1 item(s) 1.80€ Add 1" at bounding box center [361, 380] width 722 height 51
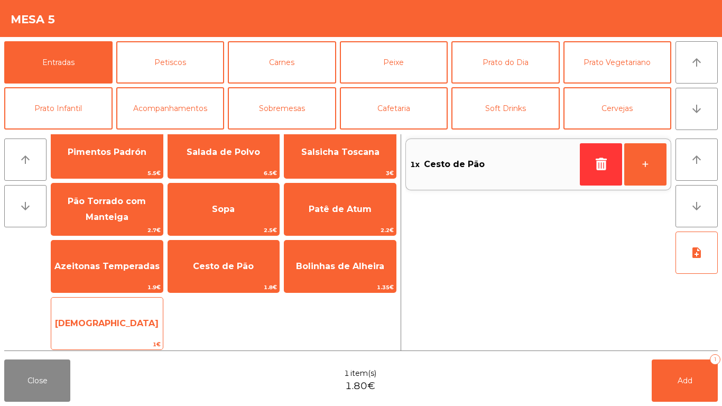
scroll to position [17, 0]
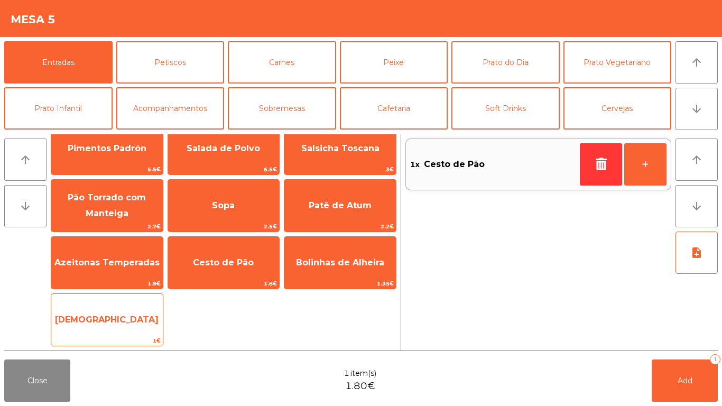
click at [118, 335] on div "Manteiga 1€" at bounding box center [107, 319] width 113 height 53
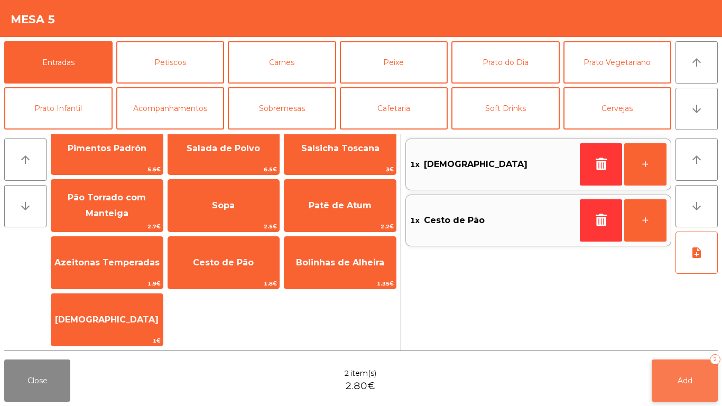
click at [701, 393] on button "Add 2" at bounding box center [685, 380] width 66 height 42
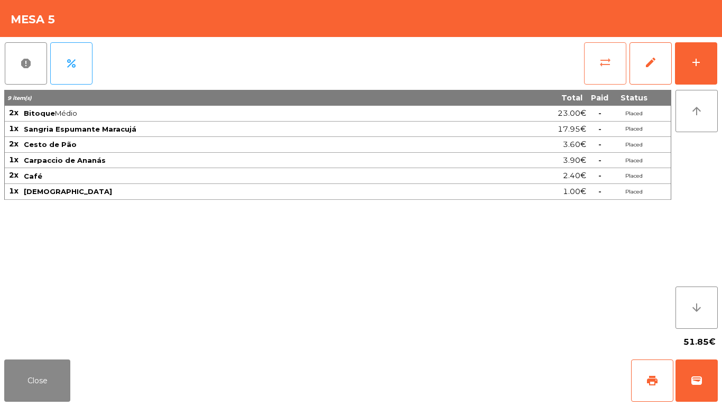
click at [617, 63] on button "sync_alt" at bounding box center [605, 63] width 42 height 42
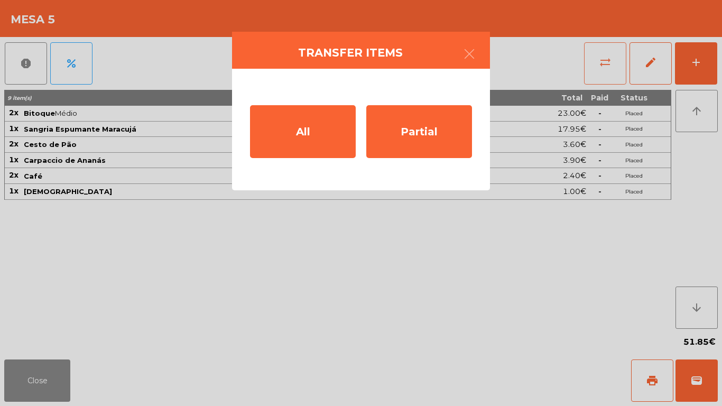
click at [402, 113] on div "Partial" at bounding box center [419, 131] width 106 height 53
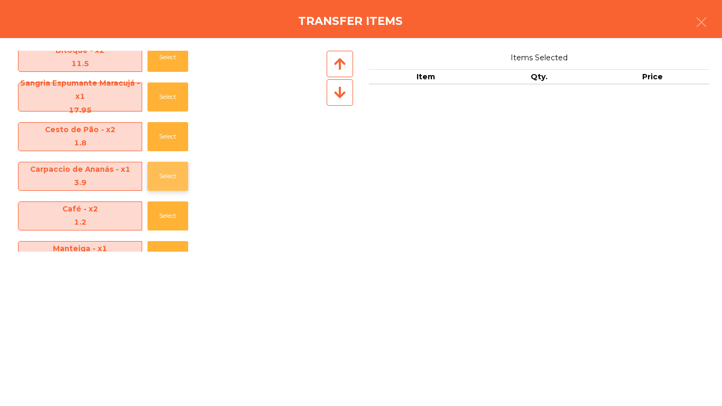
scroll to position [0, 0]
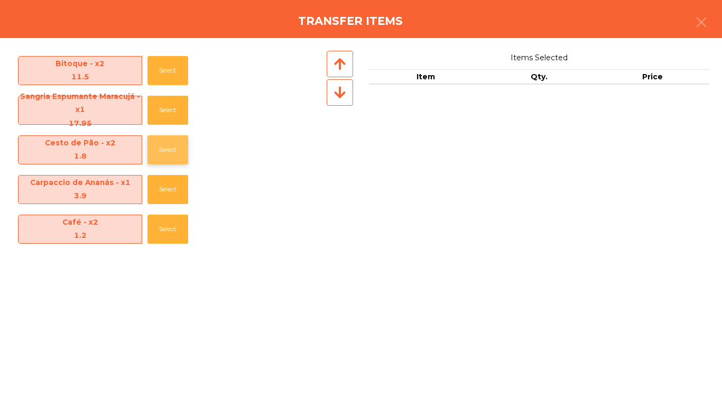
click at [165, 151] on button "Select" at bounding box center [167, 149] width 41 height 29
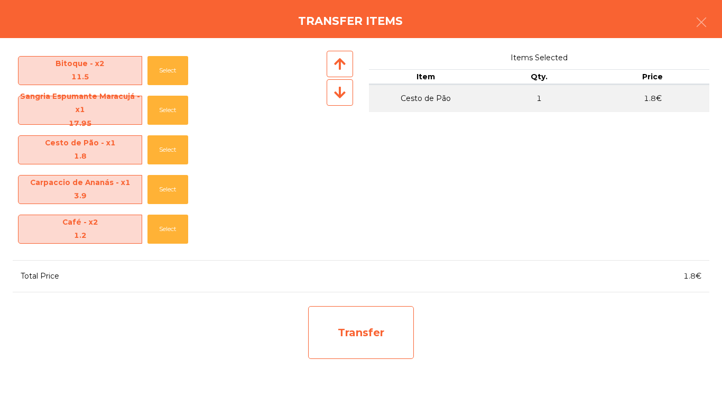
click at [308, 325] on div "Transfer" at bounding box center [361, 332] width 116 height 63
click at [312, 324] on div "Transfer" at bounding box center [361, 332] width 106 height 53
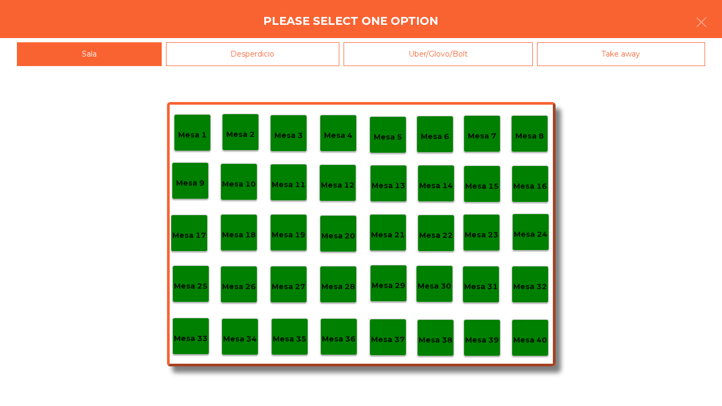
click at [215, 59] on div "Desperdicio" at bounding box center [253, 54] width 174 height 24
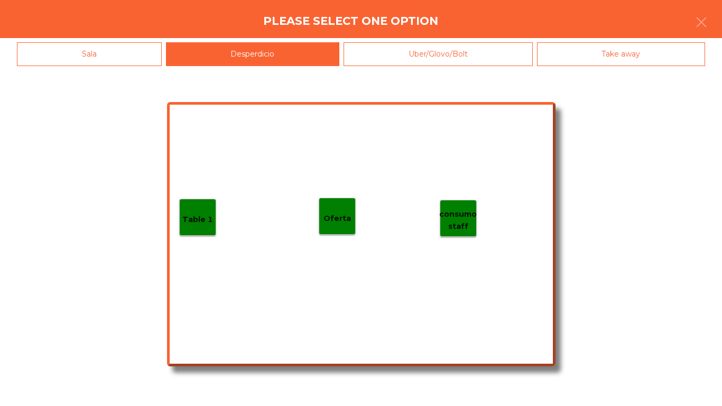
click at [200, 217] on p "Table 1" at bounding box center [197, 220] width 31 height 12
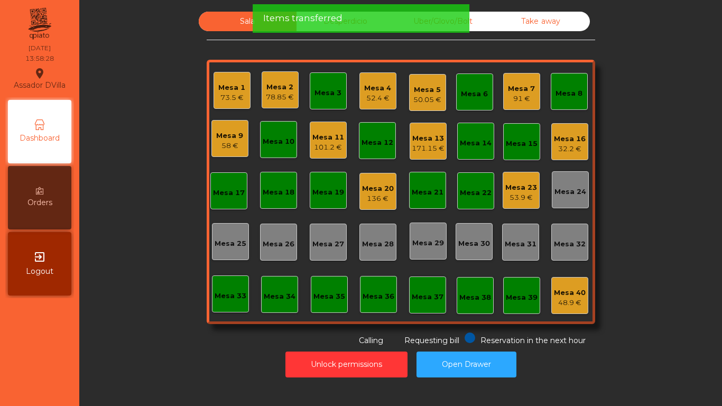
click at [527, 91] on div "Mesa 7" at bounding box center [521, 89] width 27 height 11
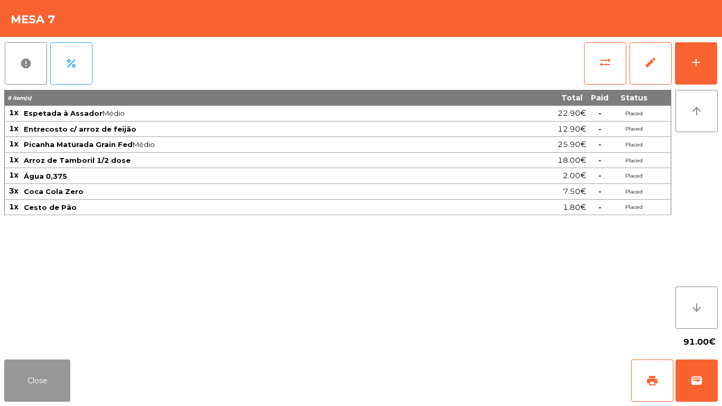
click at [29, 372] on button "Close" at bounding box center [37, 380] width 66 height 42
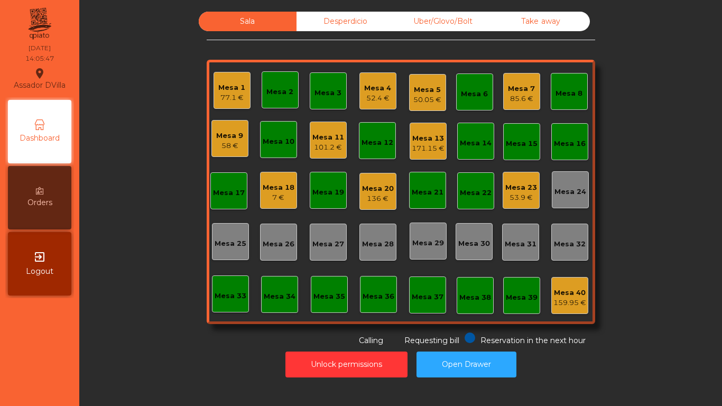
drag, startPoint x: 428, startPoint y: 145, endPoint x: 435, endPoint y: 145, distance: 7.4
click at [435, 145] on div "171.15 €" at bounding box center [428, 148] width 33 height 11
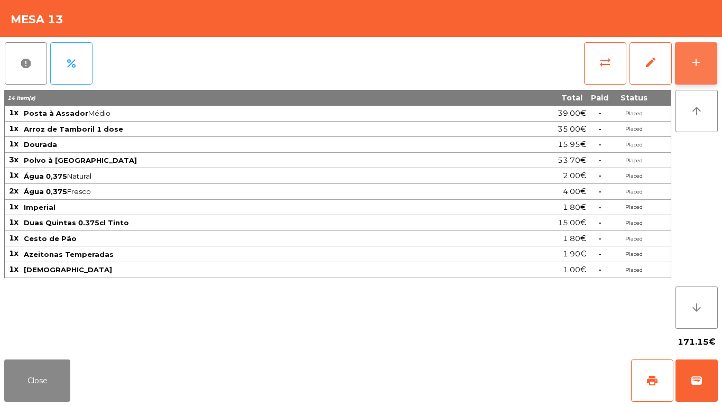
click at [702, 61] on button "add" at bounding box center [696, 63] width 42 height 42
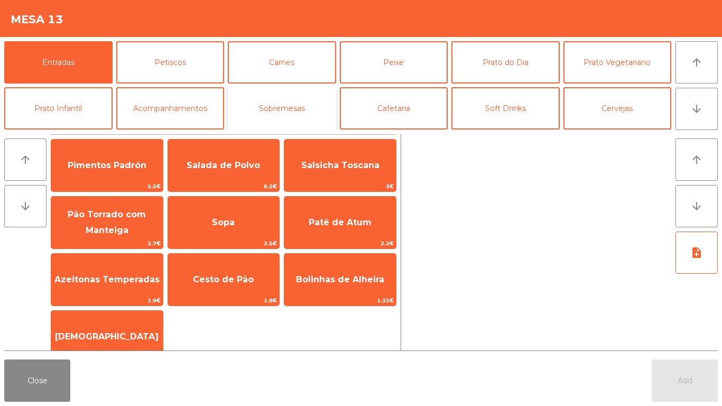
click at [299, 106] on button "Sobremesas" at bounding box center [282, 108] width 108 height 42
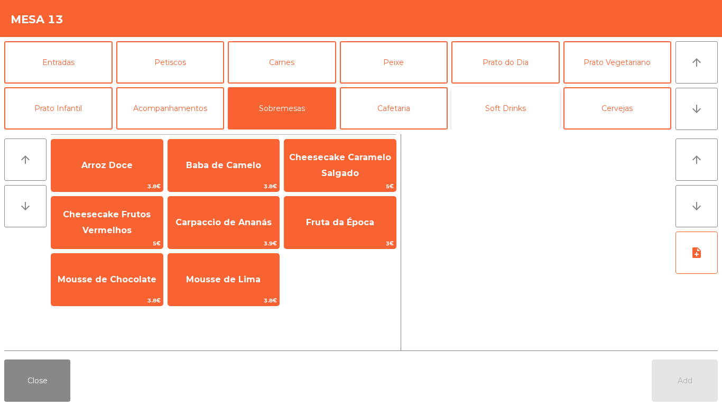
click at [469, 119] on button "Soft Drinks" at bounding box center [505, 108] width 108 height 42
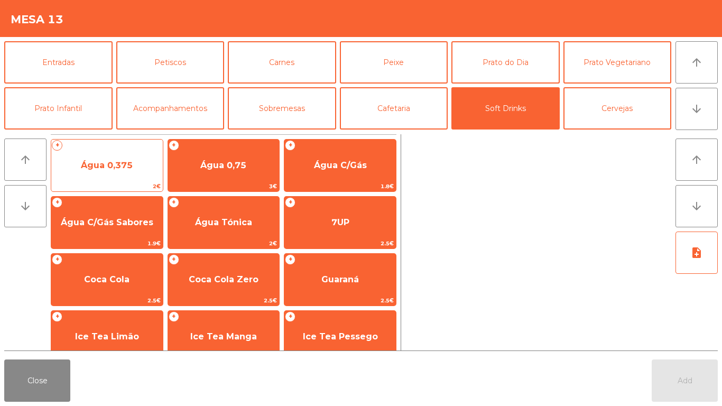
drag, startPoint x: 140, startPoint y: 169, endPoint x: 146, endPoint y: 169, distance: 6.3
click at [146, 169] on span "Água 0,375" at bounding box center [107, 165] width 112 height 29
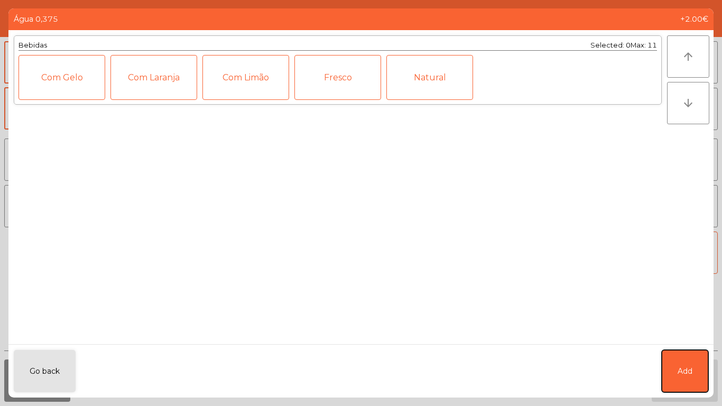
click at [682, 374] on span "Add" at bounding box center [685, 371] width 15 height 11
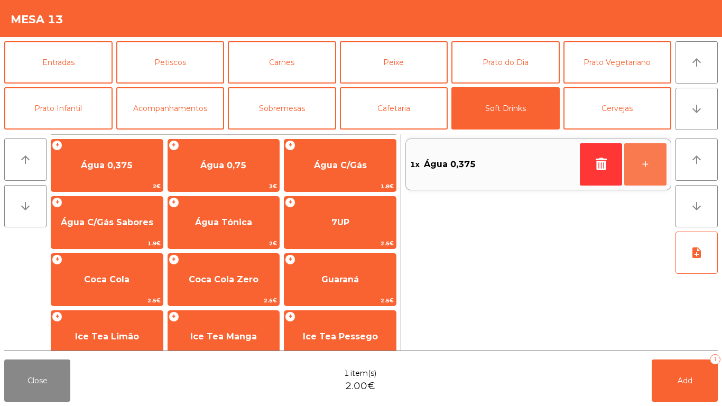
drag, startPoint x: 662, startPoint y: 179, endPoint x: 632, endPoint y: 329, distance: 153.5
click at [661, 183] on button "+" at bounding box center [645, 164] width 42 height 42
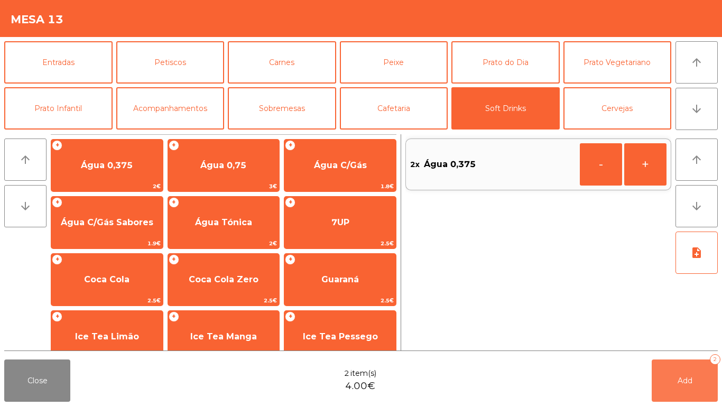
drag, startPoint x: 674, startPoint y: 395, endPoint x: 670, endPoint y: 391, distance: 6.0
click at [674, 394] on button "Add 2" at bounding box center [685, 380] width 66 height 42
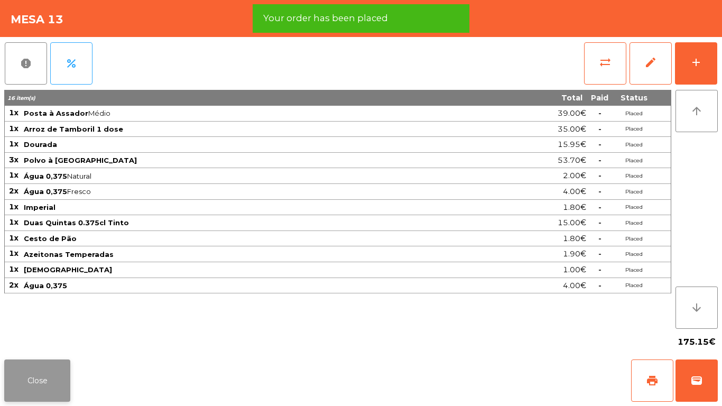
click at [33, 385] on button "Close" at bounding box center [37, 380] width 66 height 42
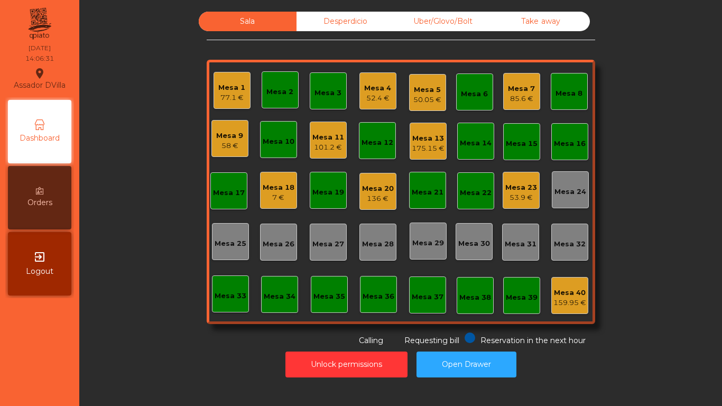
click at [556, 132] on div "Mesa 16" at bounding box center [569, 141] width 37 height 37
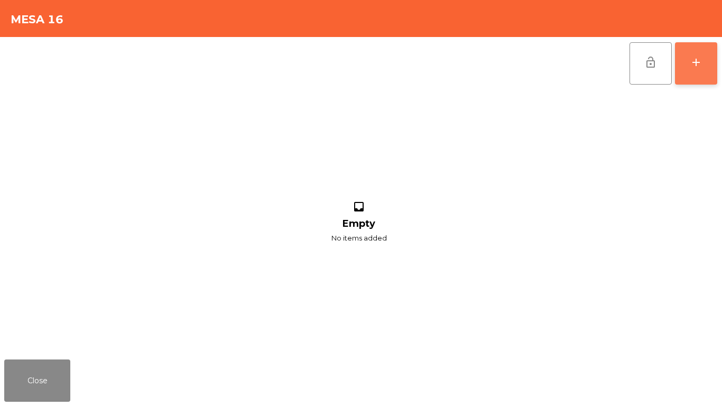
click at [689, 79] on button "add" at bounding box center [696, 63] width 42 height 42
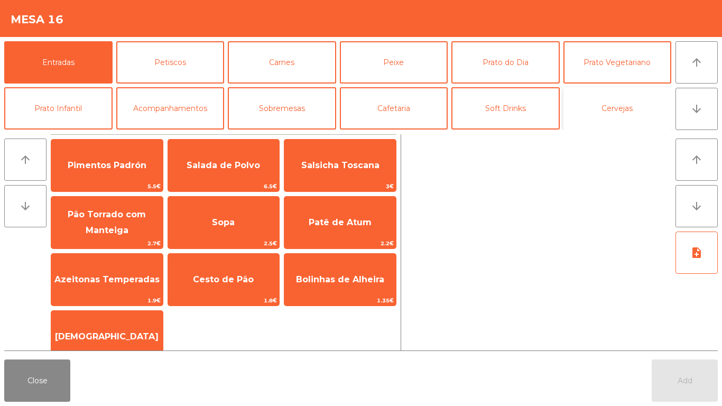
click at [630, 93] on button "Cervejas" at bounding box center [617, 108] width 108 height 42
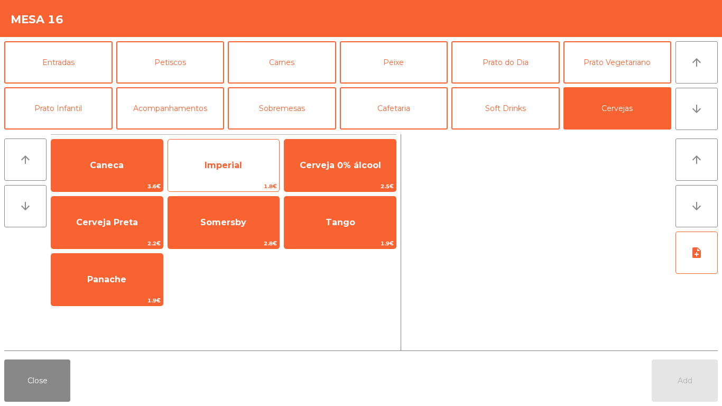
click at [228, 173] on span "Imperial" at bounding box center [224, 165] width 112 height 29
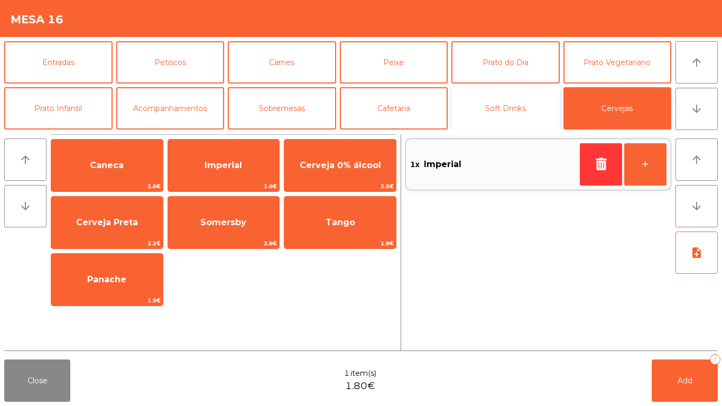
click at [505, 115] on button "Soft Drinks" at bounding box center [505, 108] width 108 height 42
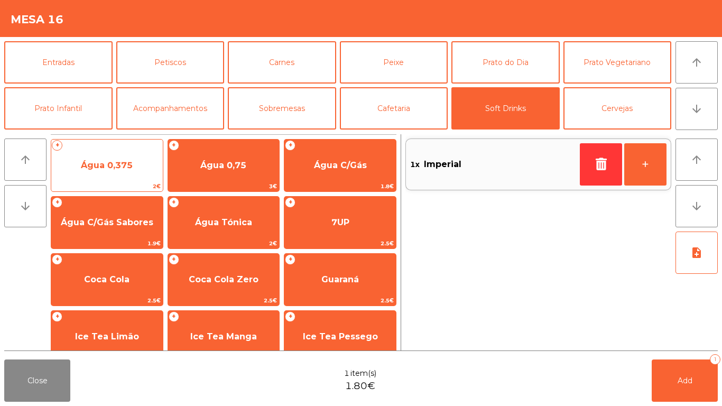
click at [116, 184] on span "2€" at bounding box center [107, 186] width 112 height 10
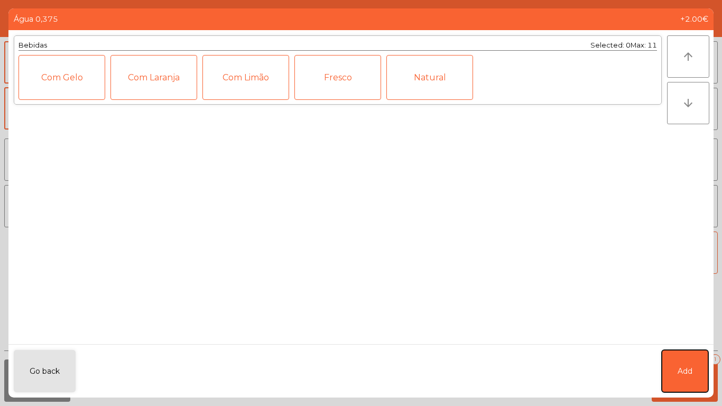
click at [687, 381] on button "Add" at bounding box center [685, 371] width 47 height 42
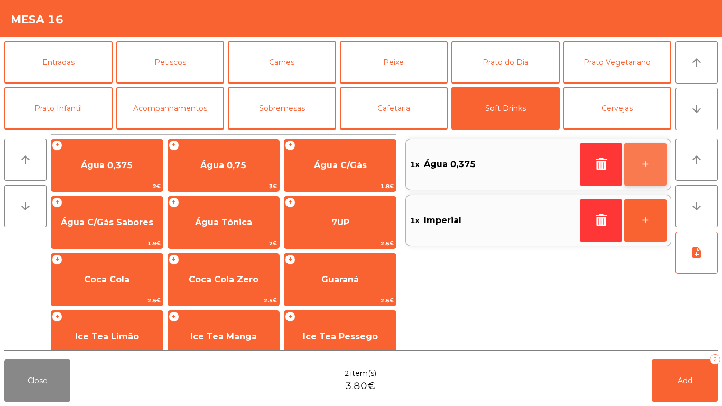
click at [651, 163] on button "+" at bounding box center [645, 164] width 42 height 42
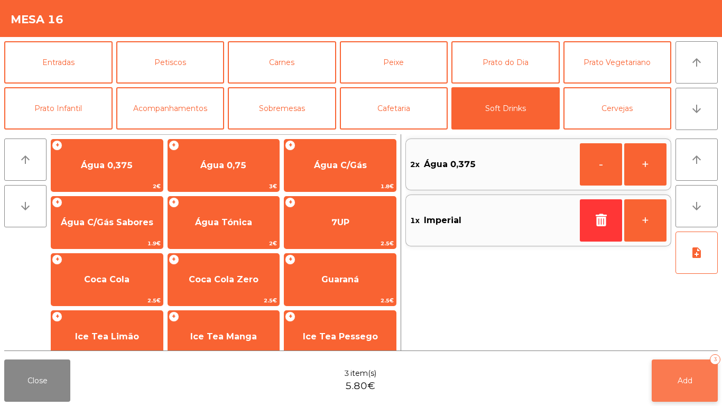
click at [685, 368] on button "Add 3" at bounding box center [685, 380] width 66 height 42
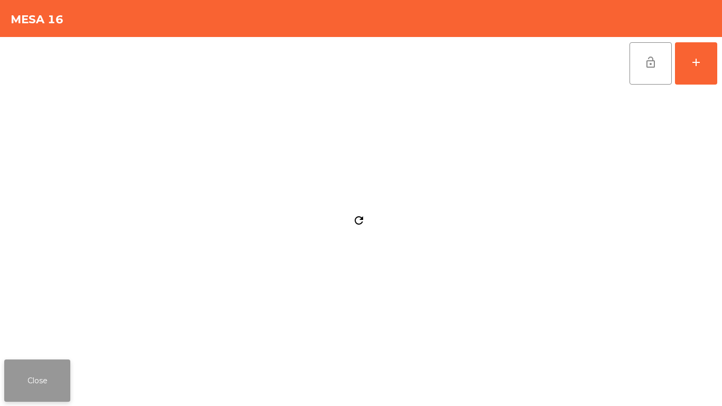
click at [41, 383] on button "Close" at bounding box center [37, 380] width 66 height 42
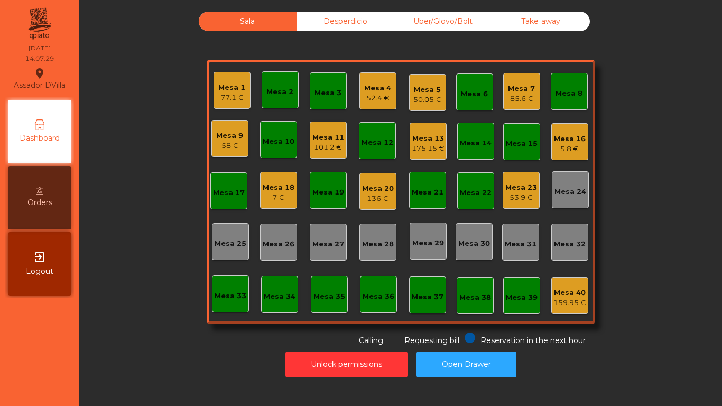
click at [359, 89] on div "Mesa 4 52.4 €" at bounding box center [377, 90] width 37 height 37
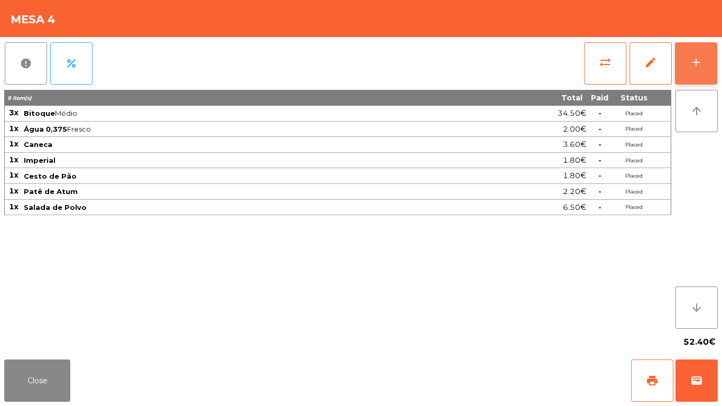
click at [693, 54] on button "add" at bounding box center [696, 63] width 42 height 42
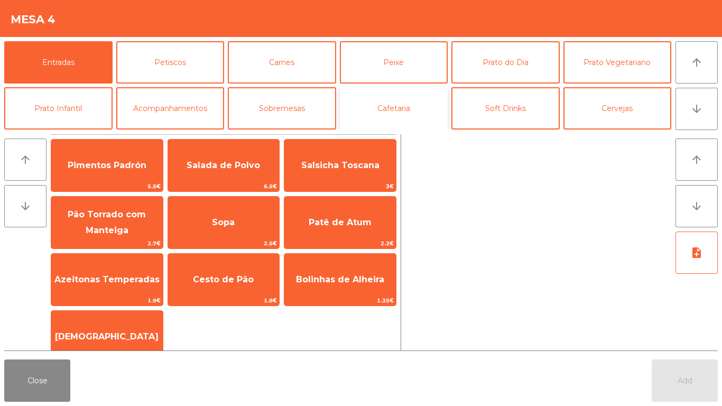
click at [410, 112] on button "Cafetaria" at bounding box center [394, 108] width 108 height 42
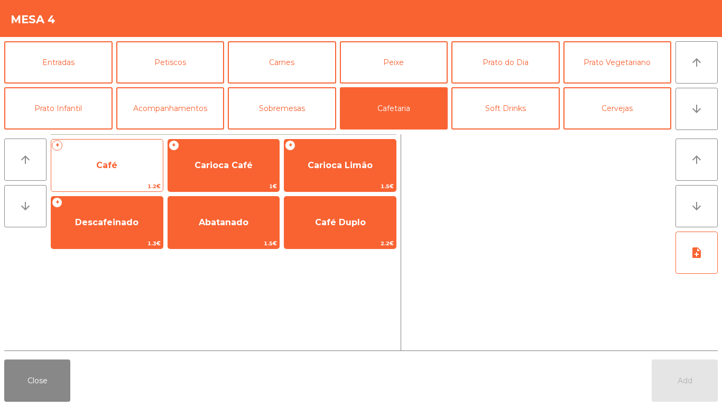
click at [99, 171] on span "Café" at bounding box center [107, 165] width 112 height 29
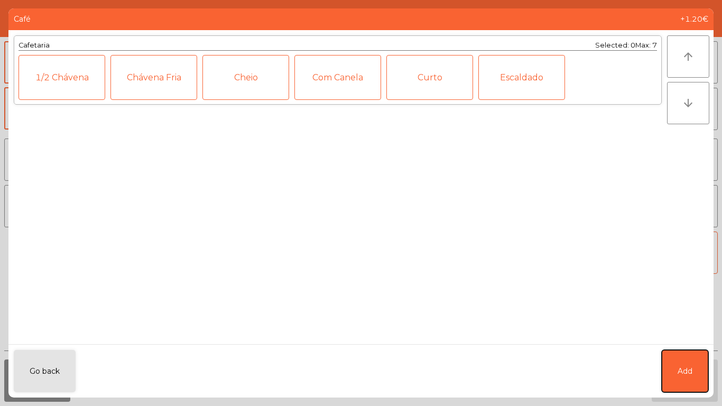
click at [681, 359] on button "Add" at bounding box center [685, 371] width 47 height 42
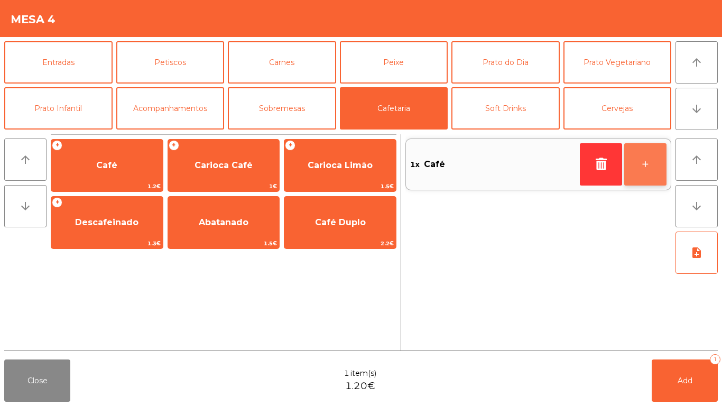
click at [655, 155] on button "+" at bounding box center [645, 164] width 42 height 42
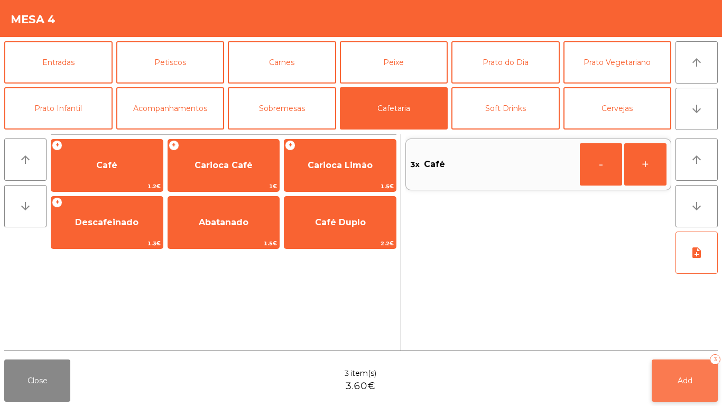
click at [685, 362] on button "Add 3" at bounding box center [685, 380] width 66 height 42
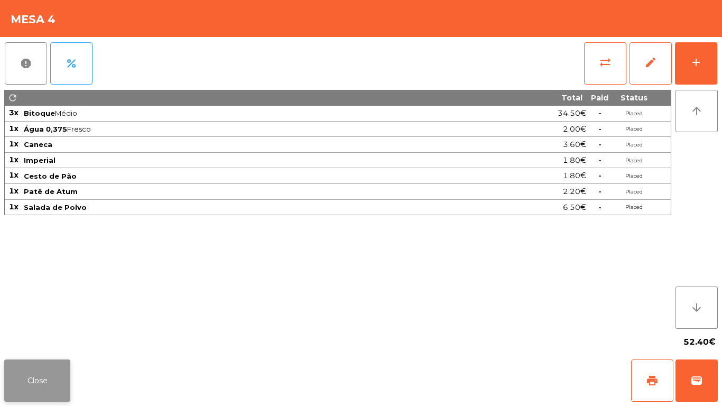
click at [48, 370] on button "Close" at bounding box center [37, 380] width 66 height 42
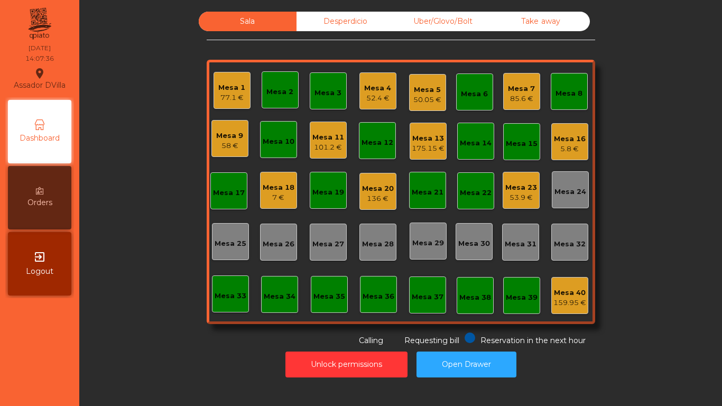
click at [272, 191] on div "Mesa 18" at bounding box center [279, 187] width 32 height 11
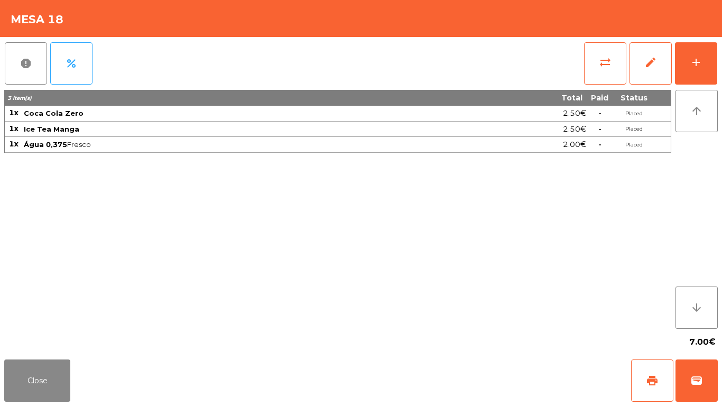
click at [721, 59] on div "report percent sync_alt edit add 3 item(s) Total Paid Status 1x Coca Cola Zero …" at bounding box center [361, 196] width 722 height 318
click at [703, 63] on button "add" at bounding box center [696, 63] width 42 height 42
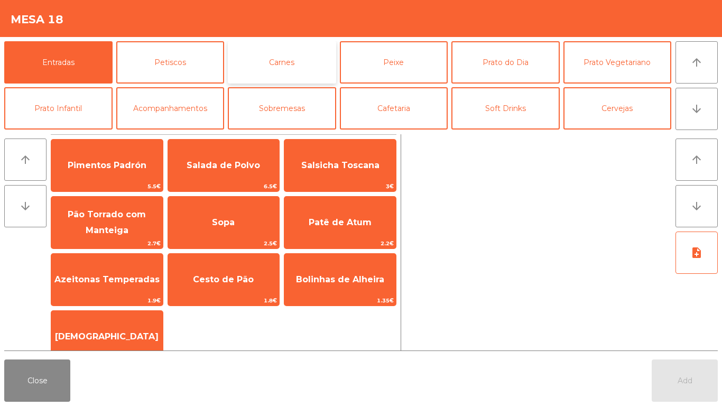
click at [282, 59] on button "Carnes" at bounding box center [282, 62] width 108 height 42
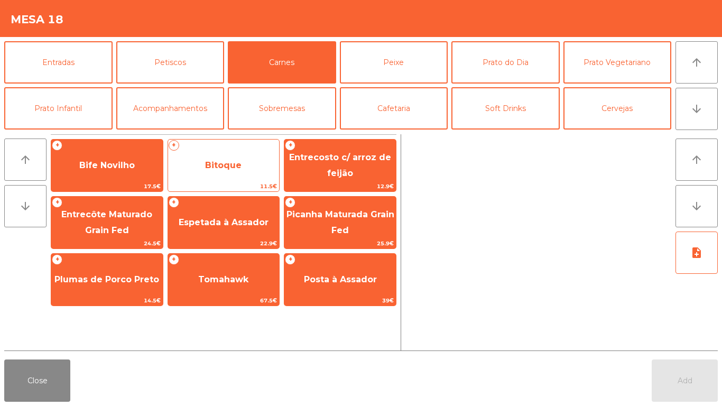
click at [225, 165] on span "Bitoque" at bounding box center [223, 165] width 36 height 10
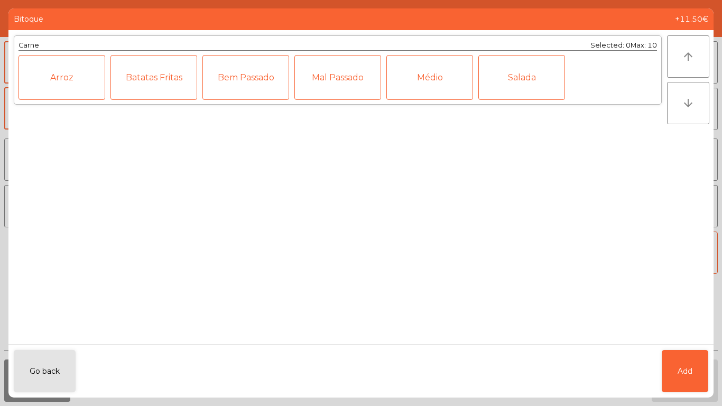
click at [446, 79] on div "Médio" at bounding box center [429, 77] width 87 height 45
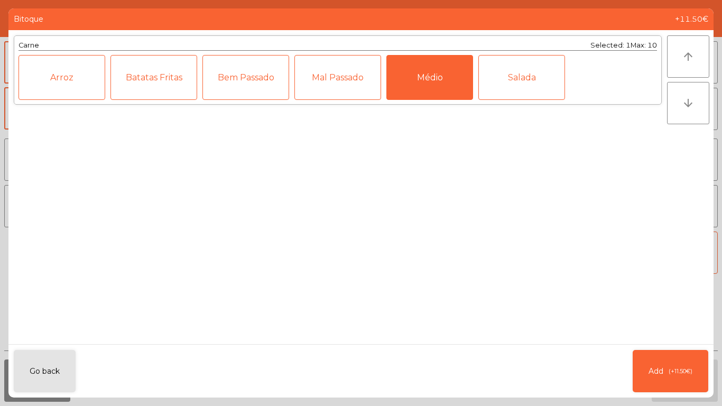
click at [62, 83] on div "Arroz" at bounding box center [61, 77] width 87 height 45
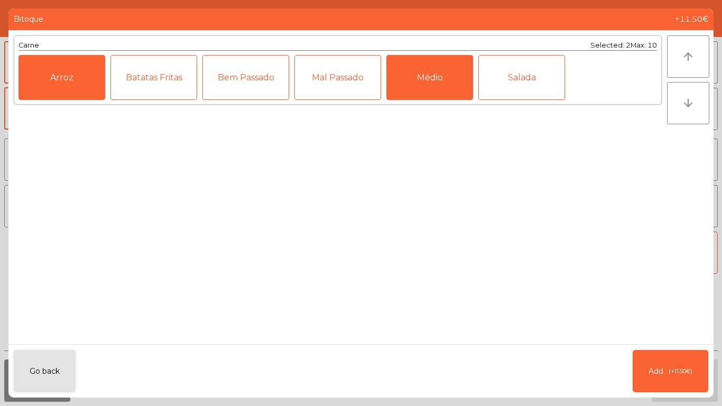
click at [721, 370] on ngb-modal-window "Bitoque +11.50€ Carne Selected: 2 Max: 10 Arroz Batatas Fritas Bem Passado Mal …" at bounding box center [361, 203] width 722 height 406
click at [676, 357] on button "Add (+11.50€)" at bounding box center [671, 371] width 76 height 42
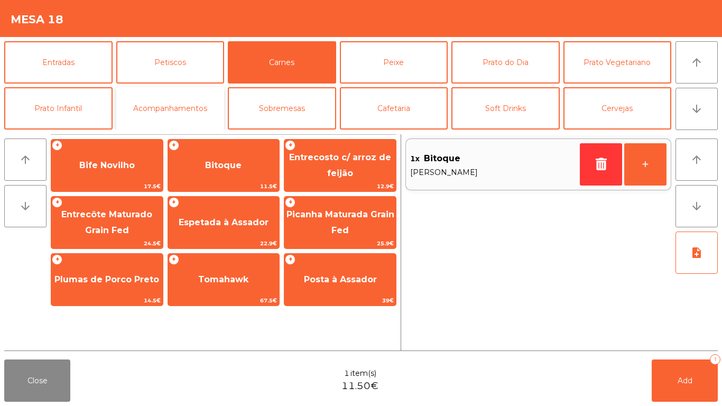
click at [168, 113] on button "Acompanhamentos" at bounding box center [170, 108] width 108 height 42
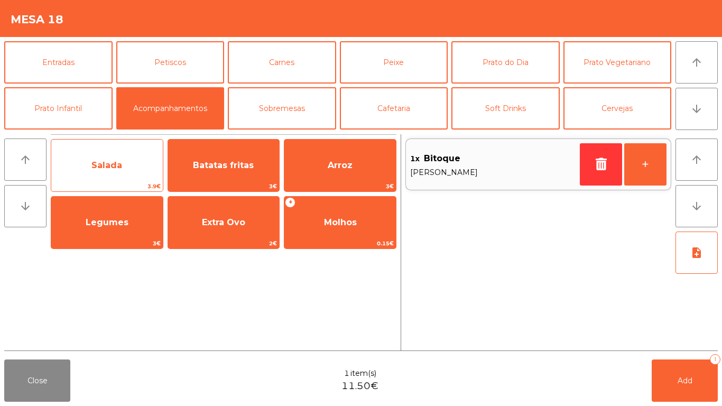
click at [113, 169] on span "Salada" at bounding box center [106, 165] width 31 height 10
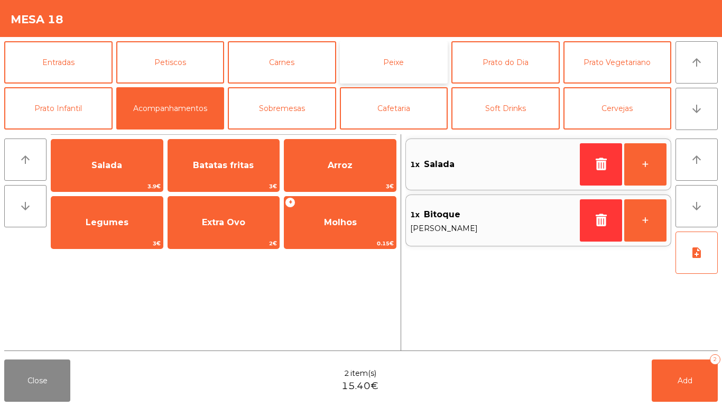
click at [372, 79] on button "Peixe" at bounding box center [394, 62] width 108 height 42
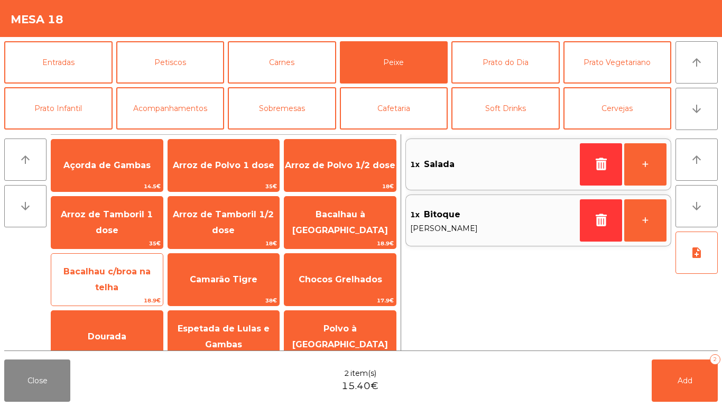
click at [120, 270] on span "Bacalhau c/broa na telha" at bounding box center [107, 279] width 112 height 45
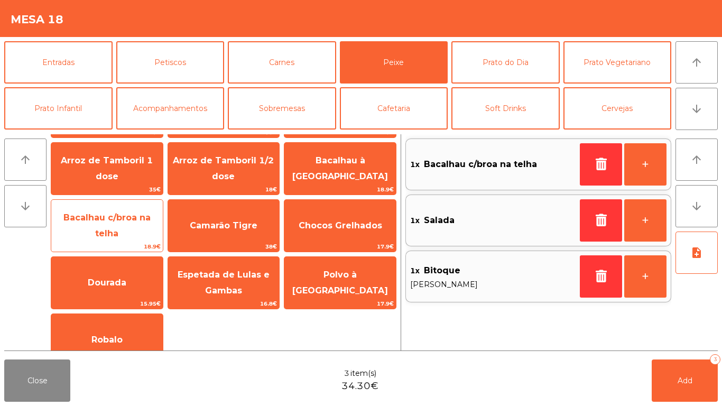
scroll to position [55, 0]
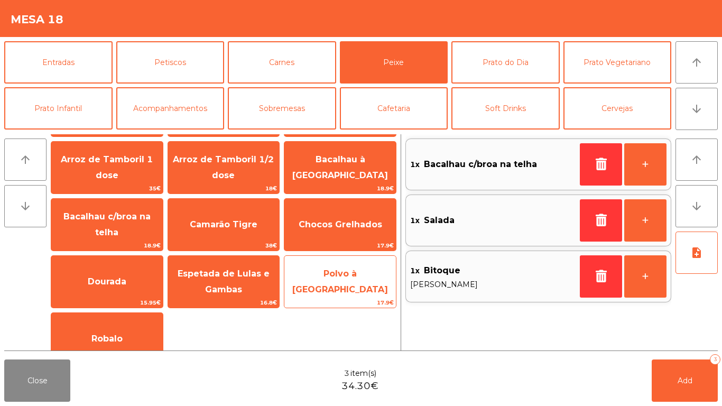
click at [335, 273] on span "Polvo à [GEOGRAPHIC_DATA]" at bounding box center [340, 281] width 112 height 45
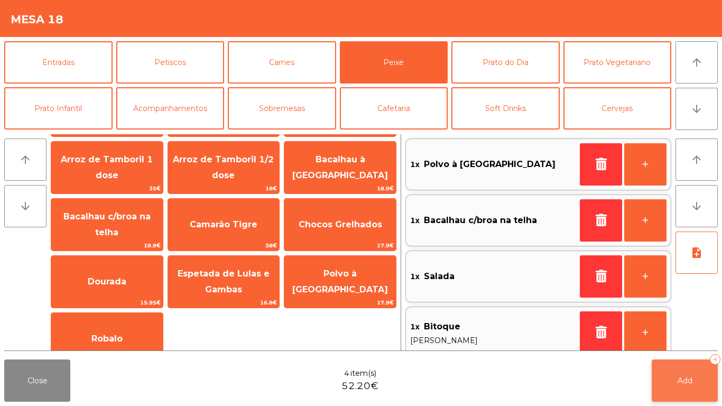
click at [716, 367] on button "Add 4" at bounding box center [685, 380] width 66 height 42
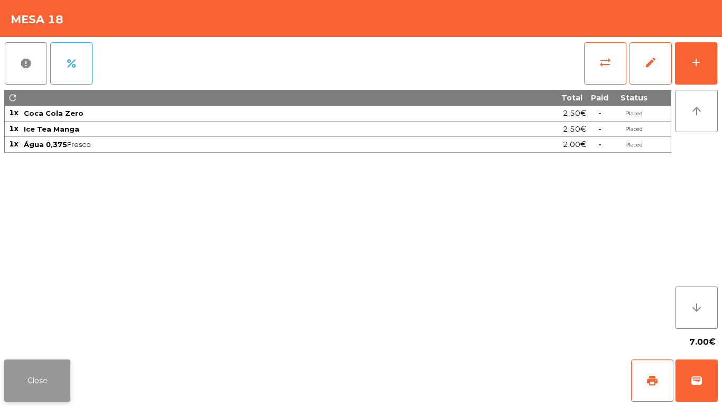
click at [29, 376] on button "Close" at bounding box center [37, 380] width 66 height 42
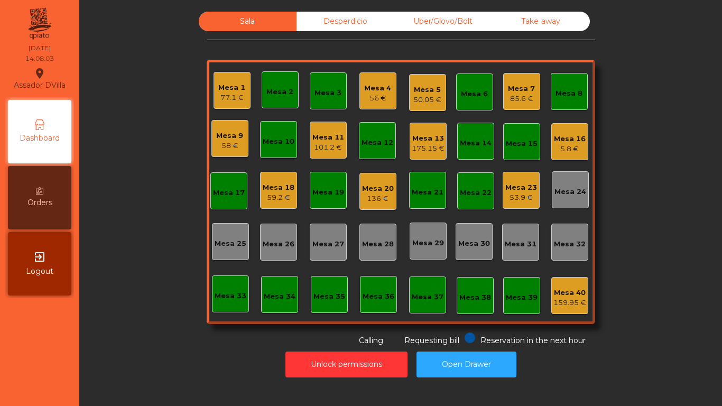
click at [282, 184] on div "Mesa 18" at bounding box center [279, 187] width 32 height 11
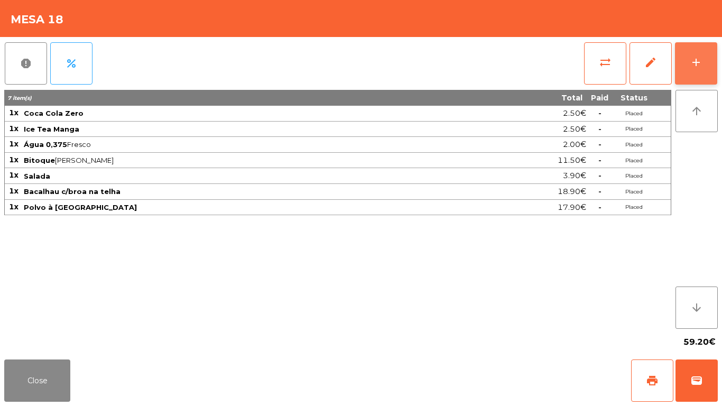
click at [682, 71] on button "add" at bounding box center [696, 63] width 42 height 42
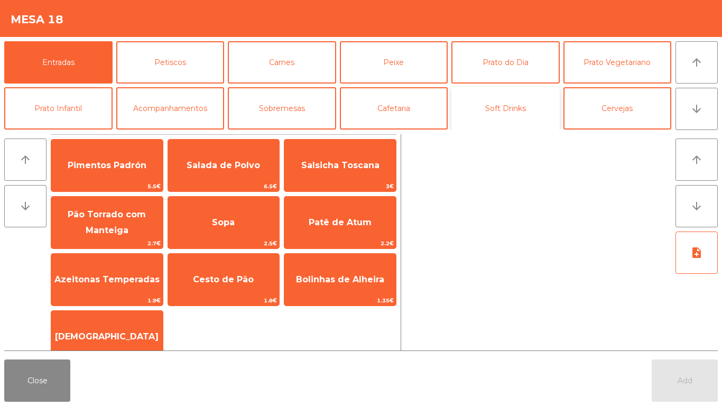
click at [498, 95] on button "Soft Drinks" at bounding box center [505, 108] width 108 height 42
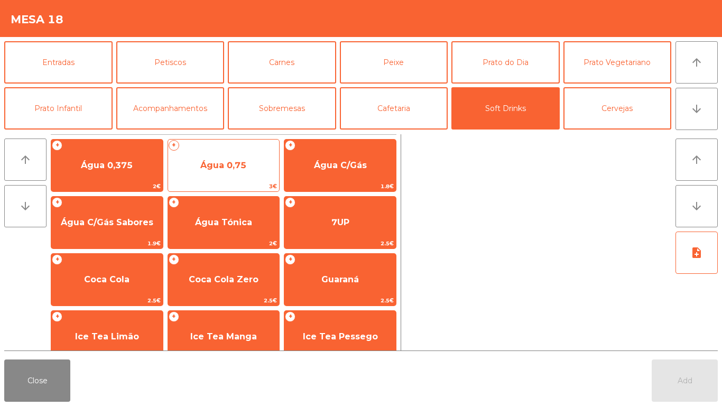
click at [244, 157] on span "Água 0,75" at bounding box center [224, 165] width 112 height 29
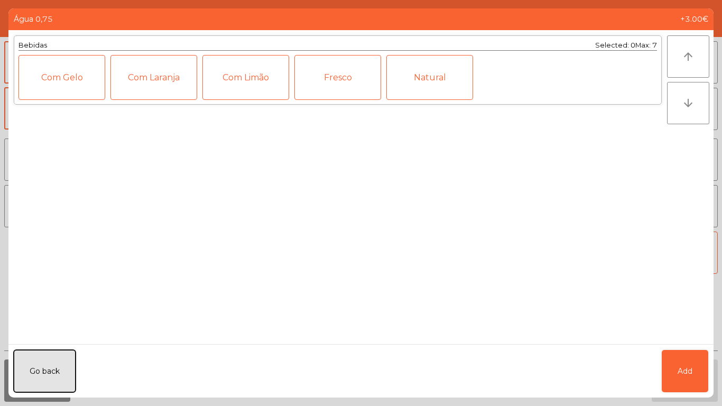
drag, startPoint x: 41, startPoint y: 365, endPoint x: 88, endPoint y: 295, distance: 83.8
click at [42, 364] on button "Go back" at bounding box center [45, 371] width 62 height 42
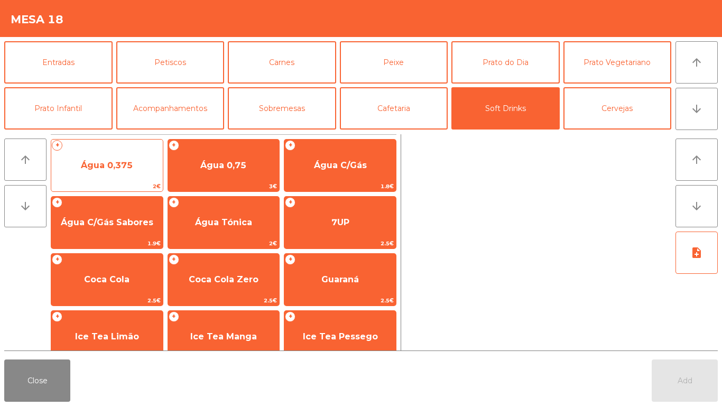
click at [137, 158] on span "Água 0,375" at bounding box center [107, 165] width 112 height 29
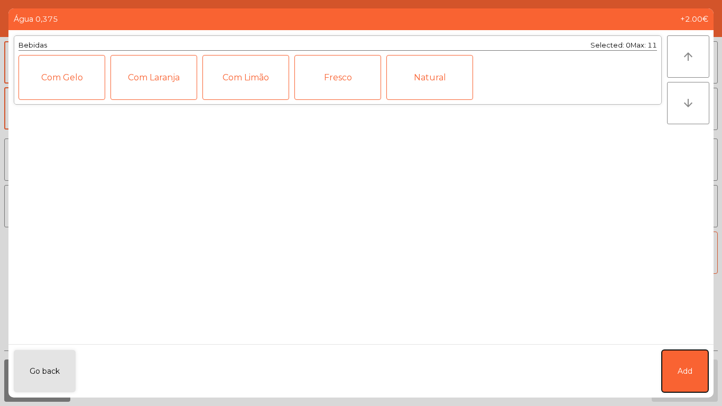
click at [679, 372] on span "Add" at bounding box center [685, 371] width 15 height 11
click at [678, 381] on span "Add" at bounding box center [685, 381] width 15 height 10
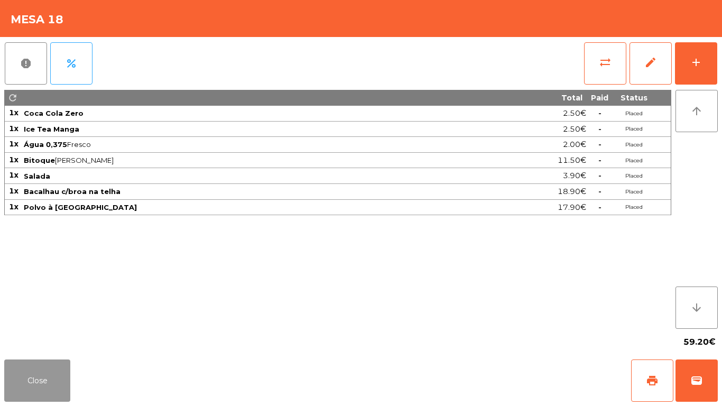
click at [22, 367] on button "Close" at bounding box center [37, 380] width 66 height 42
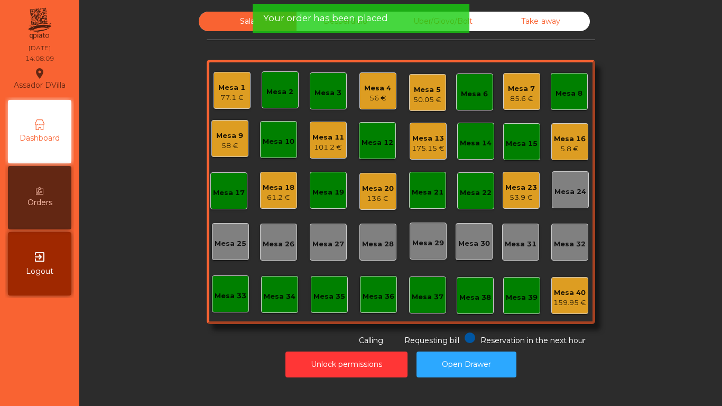
click at [27, 376] on nav "Assador DVilla location_on 17/08/2025 14:08:09 Dashboard Orders exit_to_app Log…" at bounding box center [39, 203] width 79 height 406
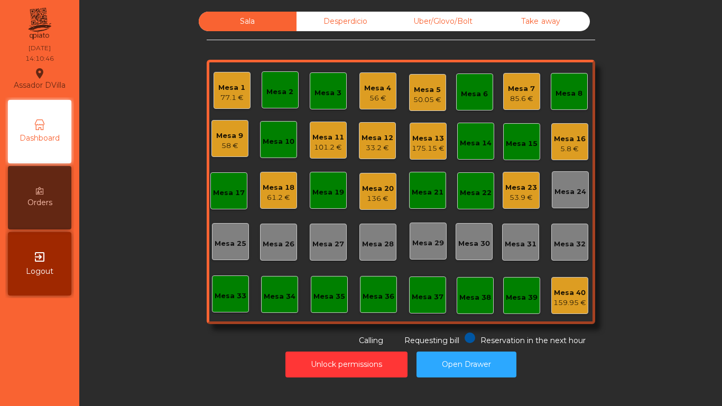
click at [365, 150] on div "33.2 €" at bounding box center [377, 148] width 32 height 11
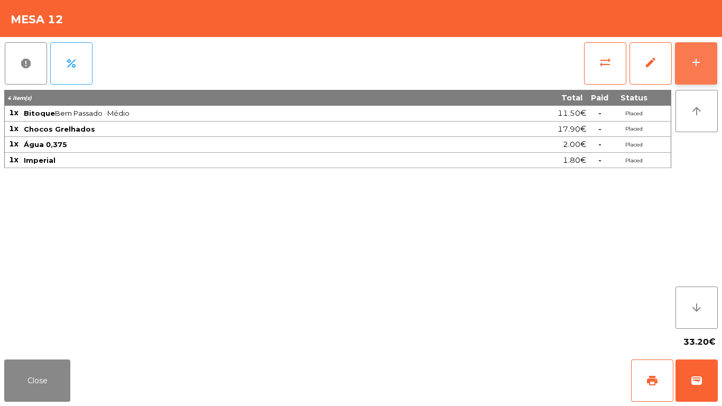
click at [704, 52] on button "add" at bounding box center [696, 63] width 42 height 42
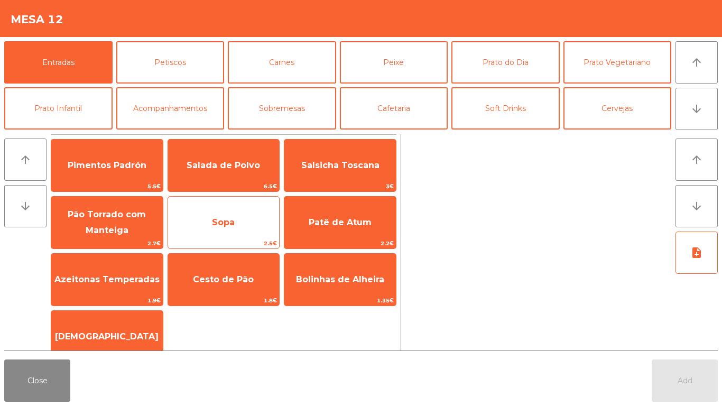
drag, startPoint x: 220, startPoint y: 224, endPoint x: 227, endPoint y: 220, distance: 7.8
click at [220, 221] on span "Sopa" at bounding box center [223, 222] width 23 height 10
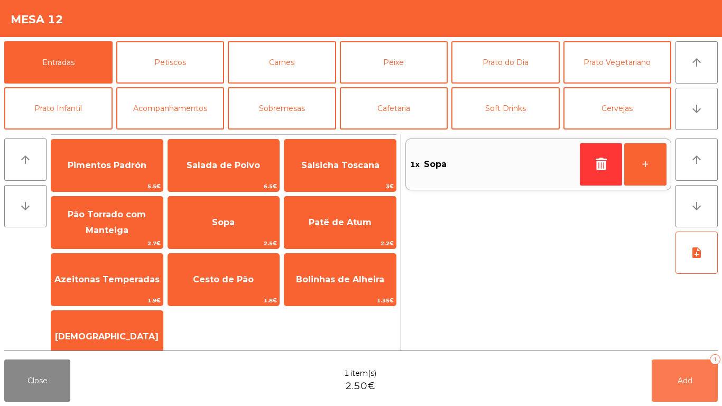
drag, startPoint x: 700, startPoint y: 397, endPoint x: 697, endPoint y: 387, distance: 10.0
click at [698, 391] on button "Add 1" at bounding box center [685, 380] width 66 height 42
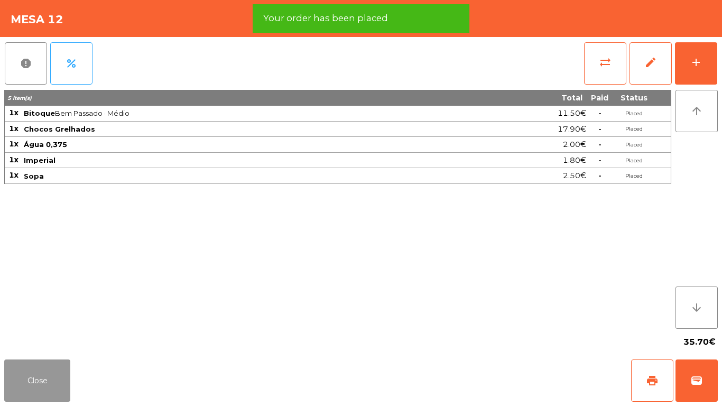
click at [29, 374] on button "Close" at bounding box center [37, 380] width 66 height 42
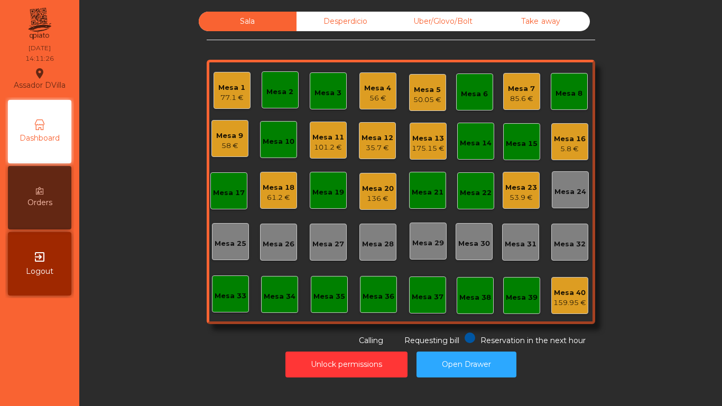
click at [289, 187] on div "Mesa 18" at bounding box center [279, 187] width 32 height 11
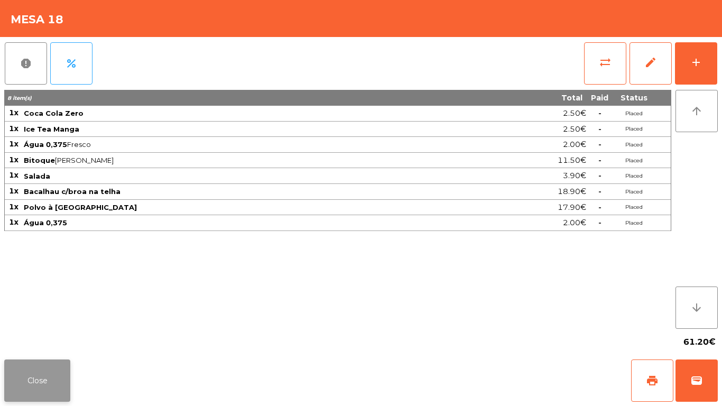
click at [22, 383] on button "Close" at bounding box center [37, 380] width 66 height 42
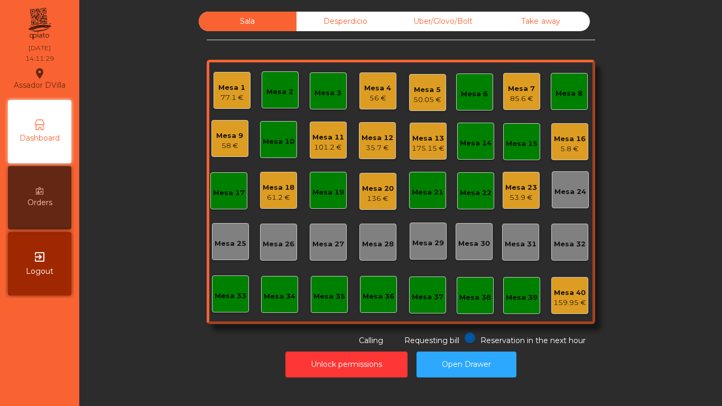
click at [505, 188] on div "Mesa 23" at bounding box center [521, 187] width 32 height 11
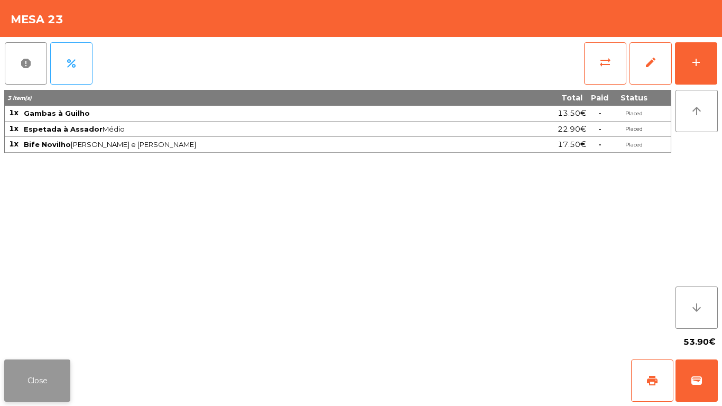
click at [49, 390] on button "Close" at bounding box center [37, 380] width 66 height 42
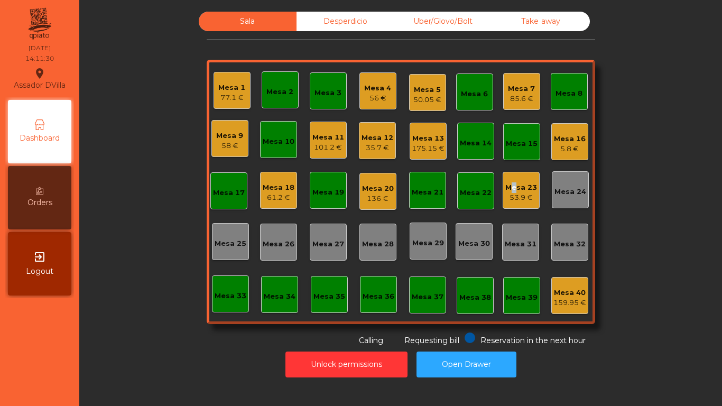
drag, startPoint x: 349, startPoint y: 55, endPoint x: 346, endPoint y: 27, distance: 28.7
click at [348, 49] on div "Sala Desperdicio Uber/Glovo/Bolt Take away Mesa 1 77.1 € Mesa 2 Mesa 3 Mesa 4 5…" at bounding box center [401, 179] width 388 height 335
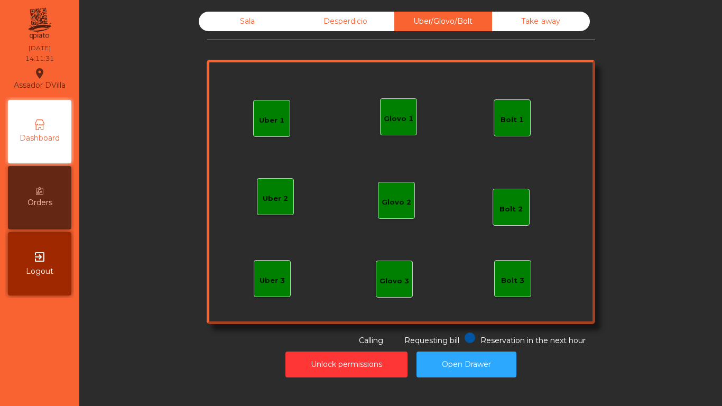
click at [532, 17] on div "Take away" at bounding box center [541, 22] width 98 height 20
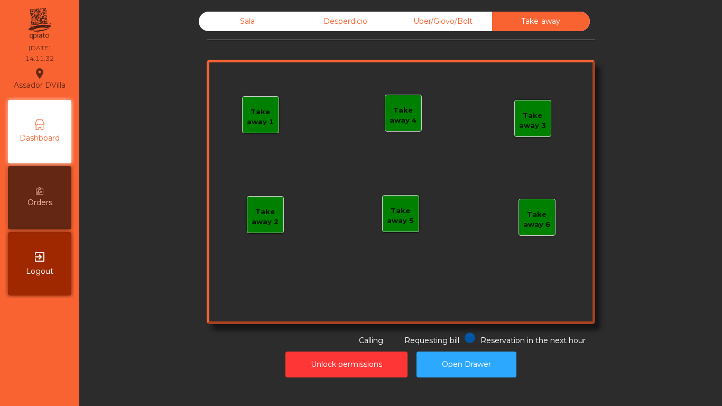
click at [394, 22] on div "Uber/Glovo/Bolt" at bounding box center [443, 22] width 98 height 20
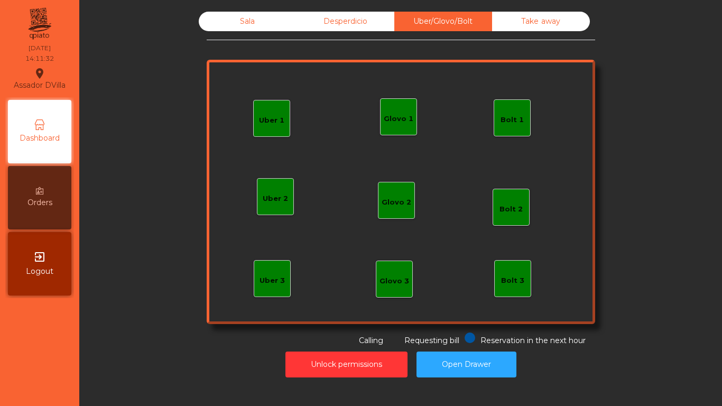
click at [361, 21] on div "Desperdicio" at bounding box center [345, 22] width 98 height 20
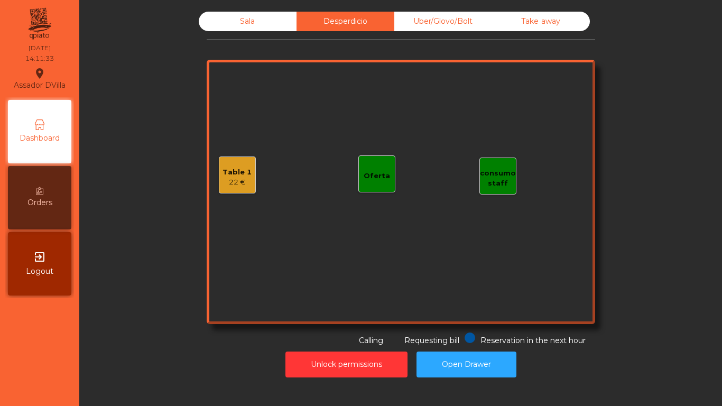
click at [222, 165] on div "Table 1 22 €" at bounding box center [236, 175] width 29 height 25
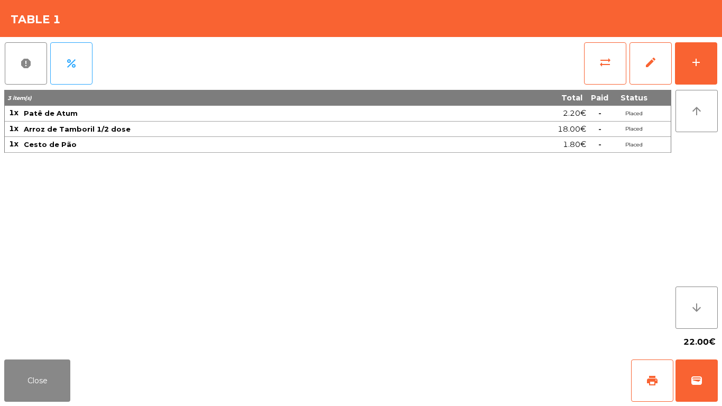
click at [63, 405] on div "Close print wallet" at bounding box center [361, 380] width 722 height 51
click at [62, 387] on button "Close" at bounding box center [37, 380] width 66 height 42
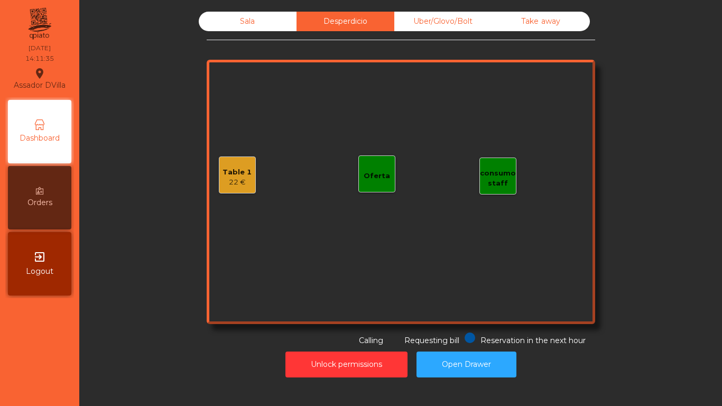
click at [236, 25] on div "Sala" at bounding box center [248, 22] width 98 height 20
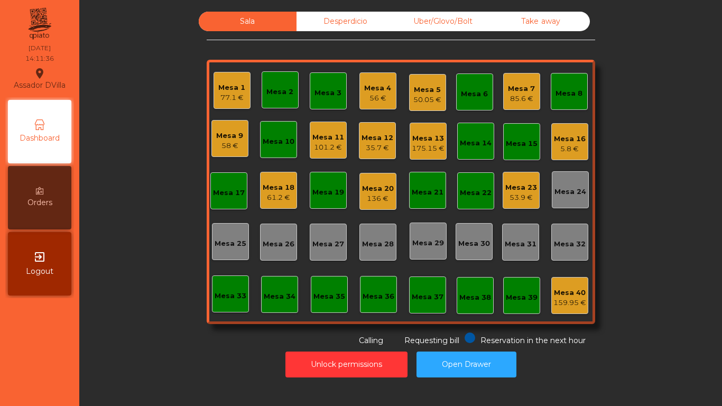
click at [415, 151] on div "175.15 €" at bounding box center [428, 148] width 33 height 11
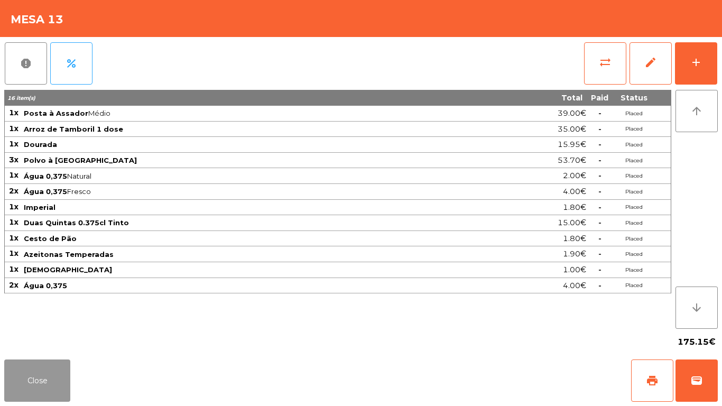
click at [42, 374] on button "Close" at bounding box center [37, 380] width 66 height 42
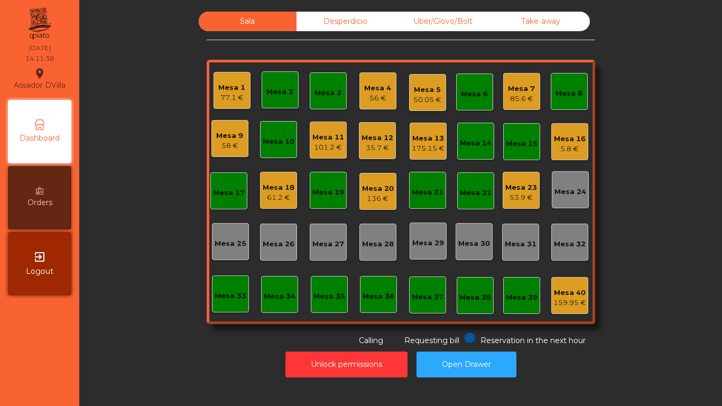
click at [215, 76] on div "Mesa 1 77.1 €" at bounding box center [232, 90] width 37 height 37
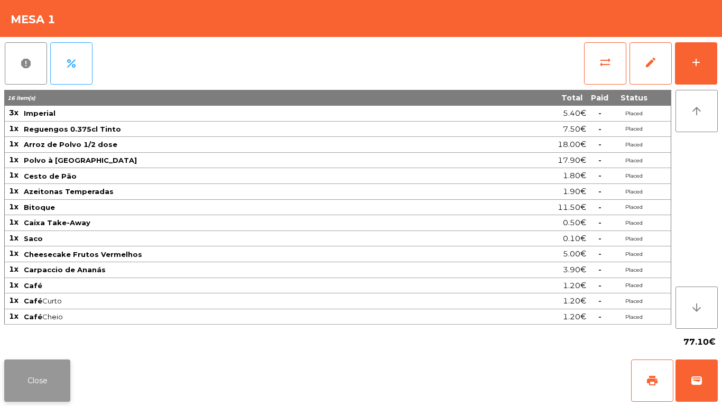
click at [50, 379] on button "Close" at bounding box center [37, 380] width 66 height 42
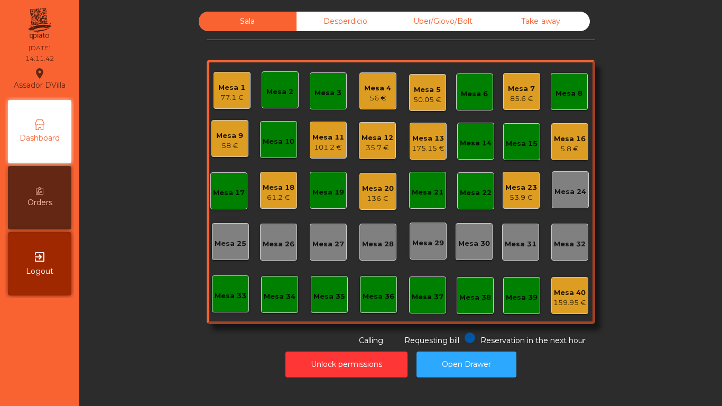
click at [524, 97] on div "85.6 €" at bounding box center [521, 99] width 27 height 11
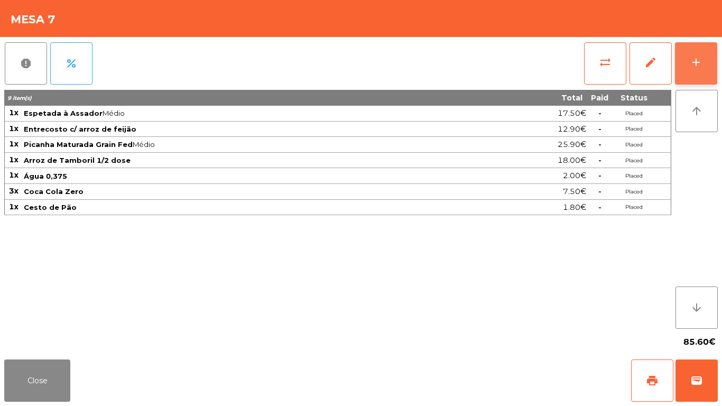
click at [703, 51] on button "add" at bounding box center [696, 63] width 42 height 42
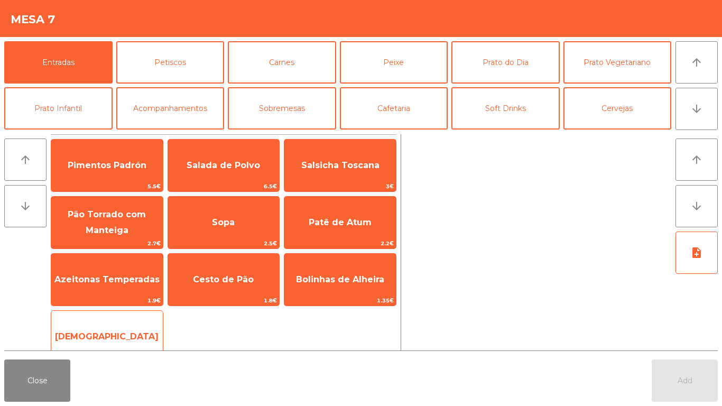
click at [137, 319] on div "Manteiga 1€" at bounding box center [107, 336] width 113 height 53
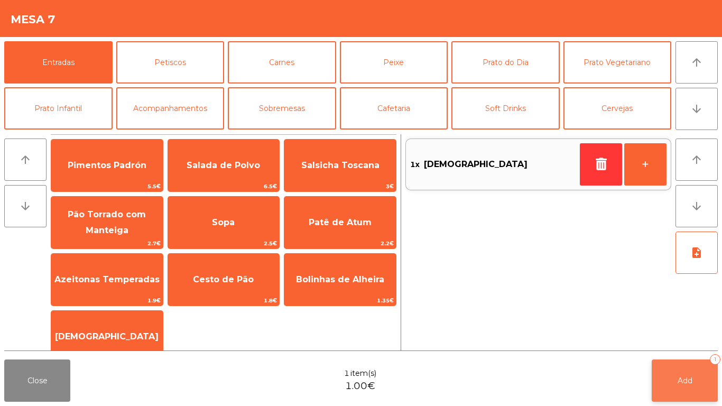
click at [657, 375] on button "Add 1" at bounding box center [685, 380] width 66 height 42
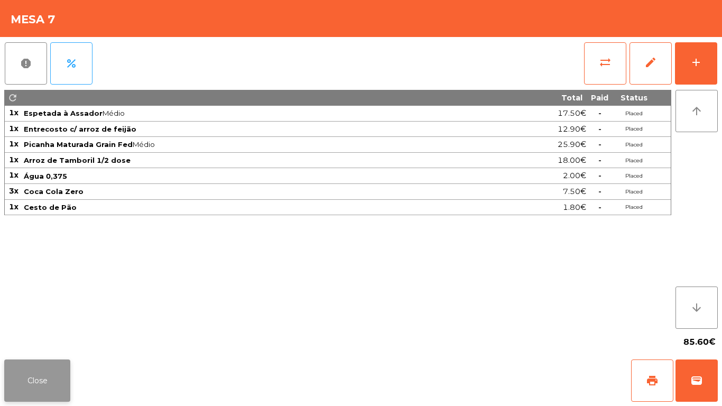
drag, startPoint x: 1, startPoint y: 385, endPoint x: 7, endPoint y: 384, distance: 5.8
click at [1, 384] on div "Close print wallet" at bounding box center [361, 380] width 722 height 51
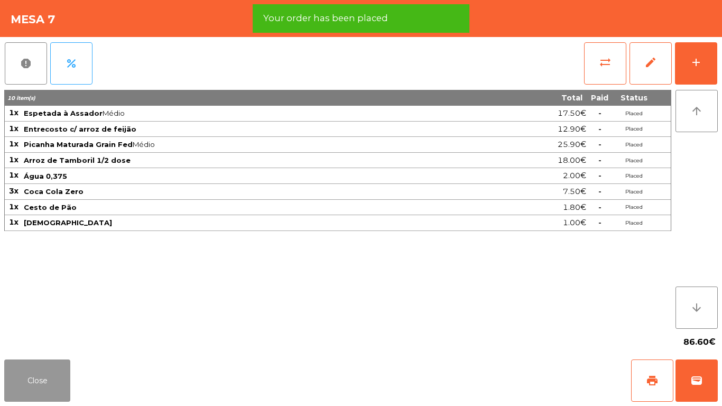
click at [27, 383] on button "Close" at bounding box center [37, 380] width 66 height 42
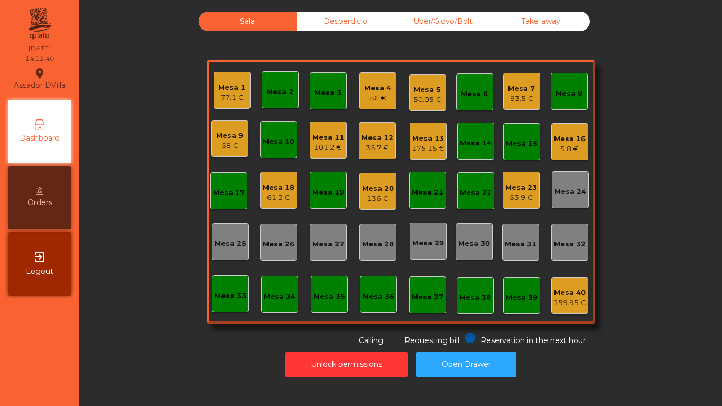
click at [388, 90] on div "Mesa 4 56 €" at bounding box center [377, 90] width 37 height 37
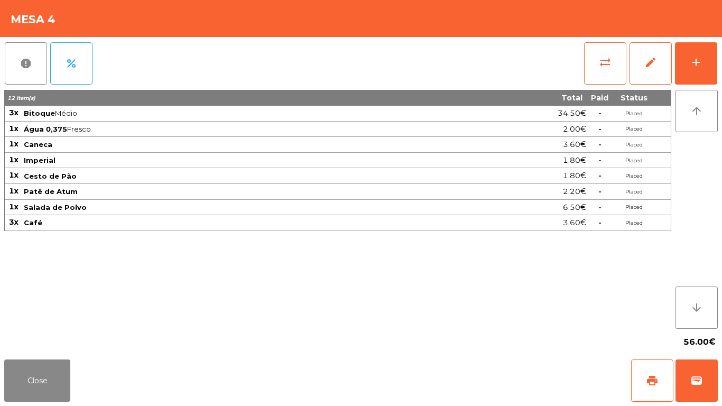
click at [73, 387] on div "Close print wallet" at bounding box center [361, 380] width 722 height 51
click at [53, 370] on button "Close" at bounding box center [37, 380] width 66 height 42
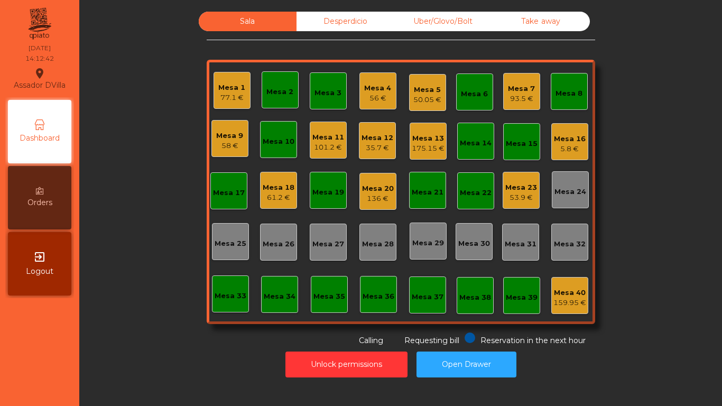
click at [447, 86] on div "Mesa 1 77.1 € Mesa 2 Mesa 3 Mesa 4 56 € Mesa 5 50.05 € Mesa 6 Mesa 7 93.5 € Mes…" at bounding box center [401, 192] width 388 height 264
click at [437, 86] on div "Mesa 5" at bounding box center [427, 90] width 28 height 11
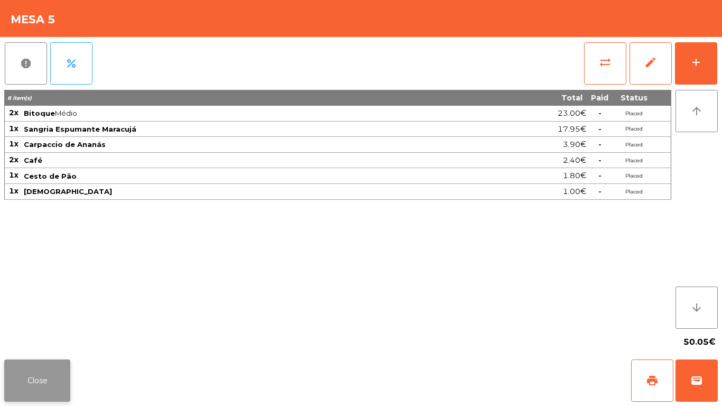
click at [42, 377] on button "Close" at bounding box center [37, 380] width 66 height 42
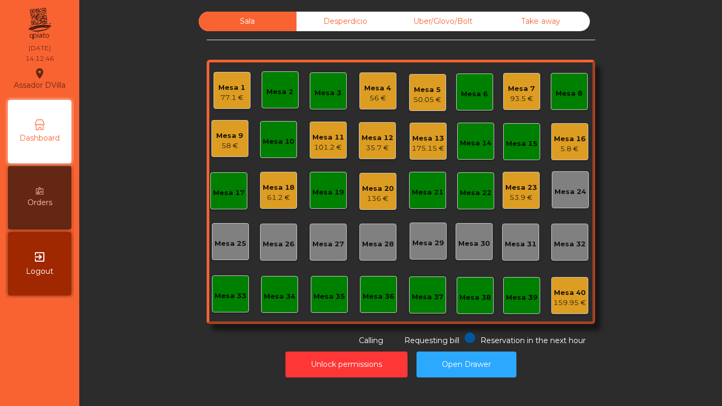
click at [525, 89] on div "Mesa 7" at bounding box center [521, 89] width 27 height 11
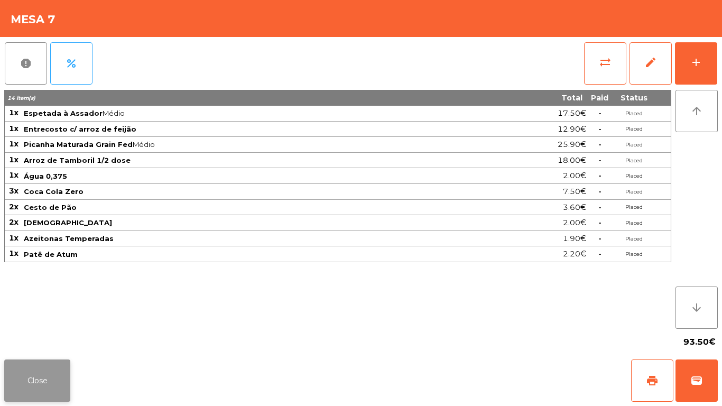
click at [29, 361] on button "Close" at bounding box center [37, 380] width 66 height 42
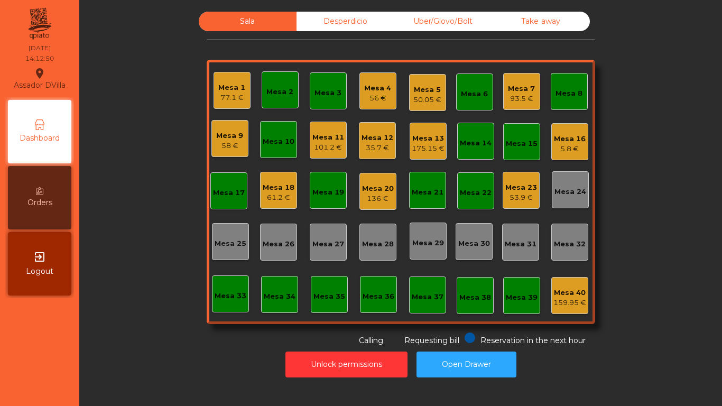
click at [432, 102] on div "50.05 €" at bounding box center [427, 100] width 28 height 11
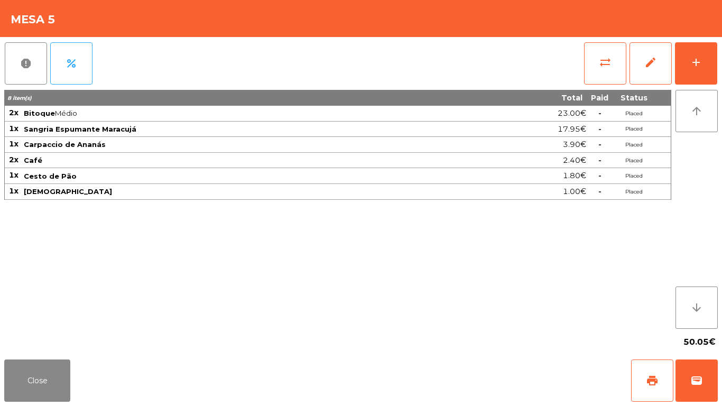
click at [84, 358] on div "Close print wallet" at bounding box center [361, 380] width 722 height 51
click at [71, 370] on div "Close print wallet" at bounding box center [361, 380] width 722 height 51
click at [36, 387] on button "Close" at bounding box center [37, 380] width 66 height 42
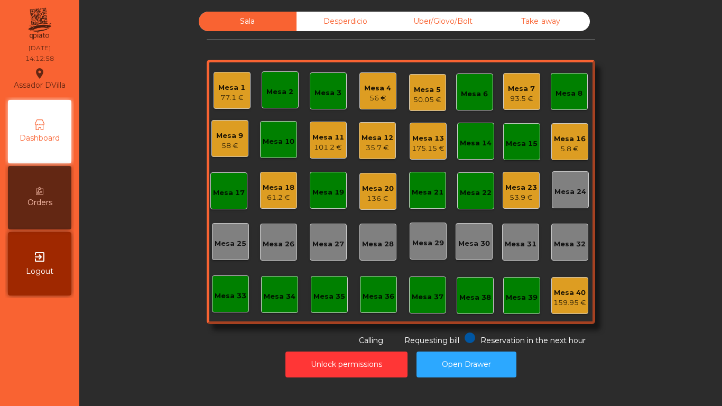
click at [525, 90] on div "Mesa 7" at bounding box center [521, 89] width 27 height 11
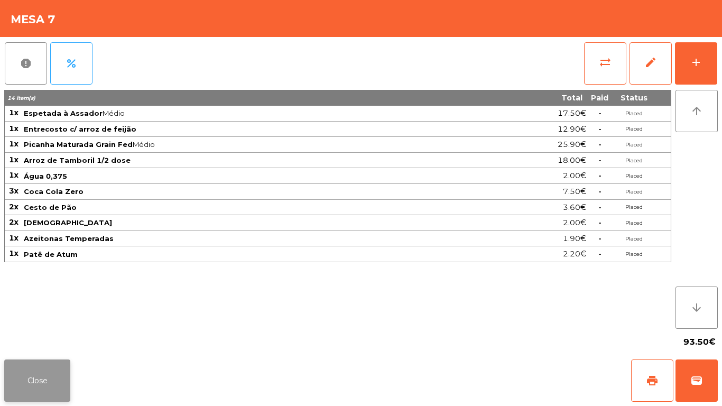
click at [50, 375] on button "Close" at bounding box center [37, 380] width 66 height 42
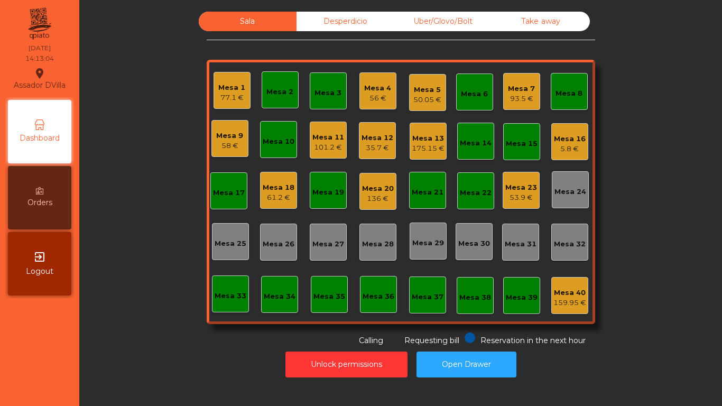
click at [235, 143] on div "58 €" at bounding box center [229, 146] width 27 height 11
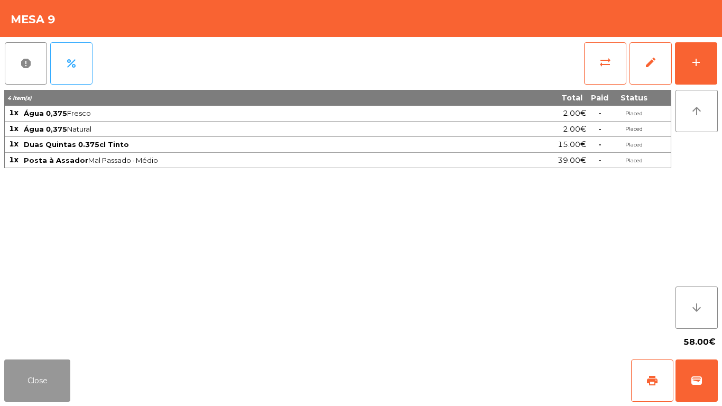
click at [29, 381] on button "Close" at bounding box center [37, 380] width 66 height 42
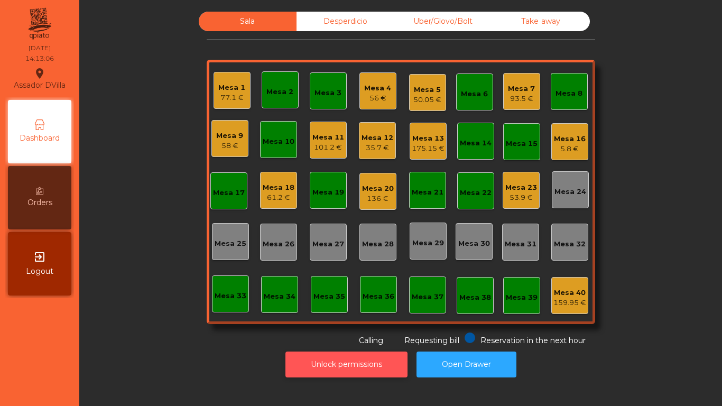
click at [354, 368] on button "Unlock permissions" at bounding box center [346, 364] width 122 height 26
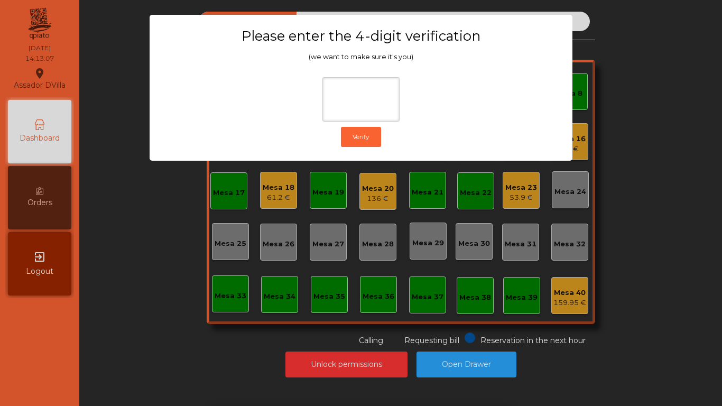
click at [147, 322] on div "1 2 3 keyboard_backspace 4 5 6 . - 7 8 9 keyboard_return 0" at bounding box center [361, 352] width 722 height 108
click at [153, 315] on ngb-modal-window "Please enter the 4-digit verification (we want to make sure it's you) Verify" at bounding box center [361, 203] width 686 height 406
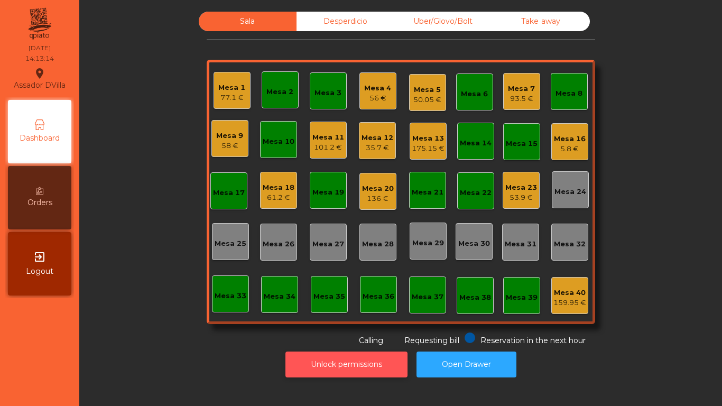
click at [369, 356] on button "Unlock permissions" at bounding box center [346, 364] width 122 height 26
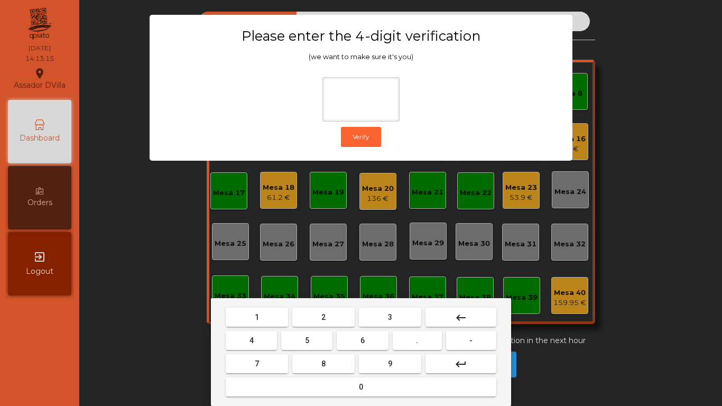
drag, startPoint x: 266, startPoint y: 311, endPoint x: 415, endPoint y: 405, distance: 176.5
click at [267, 310] on button "1" at bounding box center [257, 317] width 62 height 19
click at [404, 357] on button "9" at bounding box center [390, 363] width 62 height 19
click at [266, 340] on button "4" at bounding box center [251, 340] width 51 height 19
click at [284, 382] on button "0" at bounding box center [361, 386] width 271 height 19
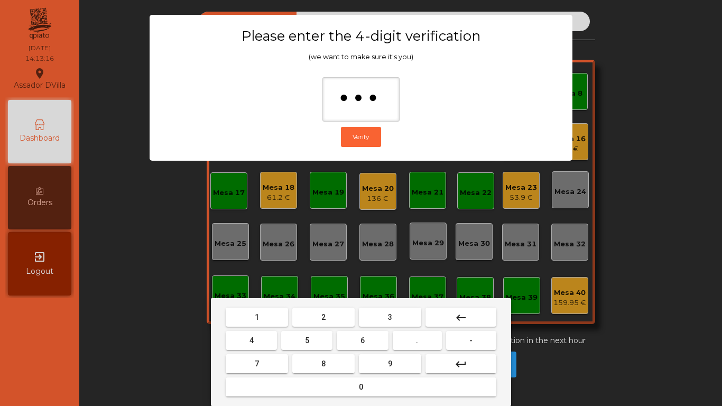
type input "****"
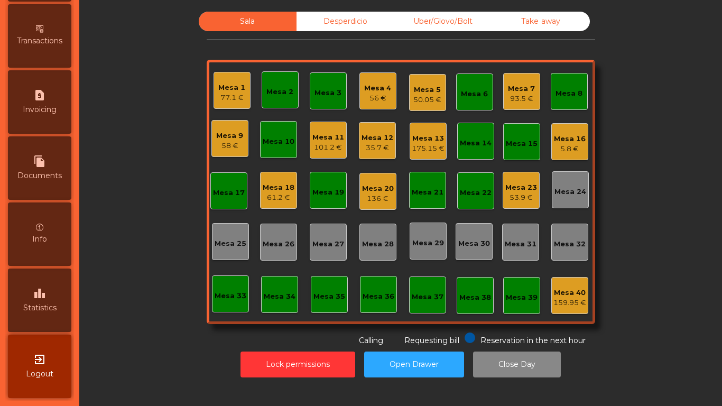
click at [38, 317] on div "leaderboard Statistics" at bounding box center [39, 299] width 63 height 63
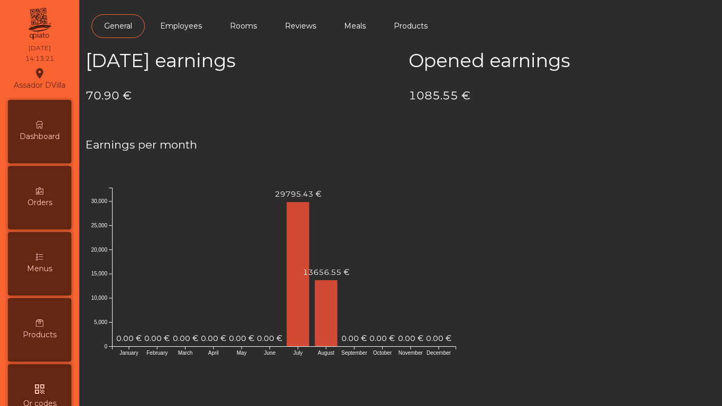
click at [55, 139] on span "Dashboard" at bounding box center [40, 136] width 40 height 11
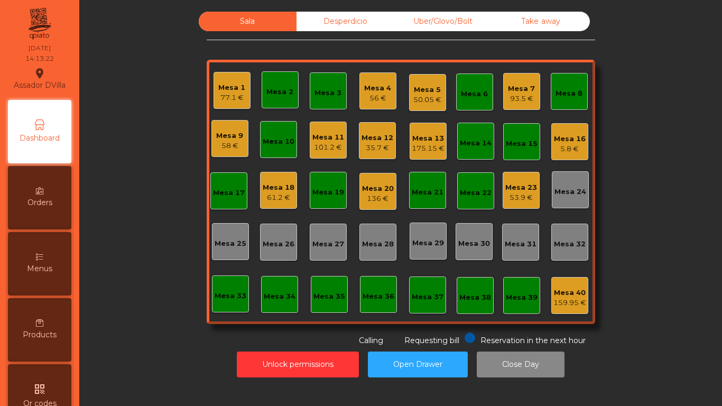
click at [384, 15] on div "Desperdicio" at bounding box center [345, 22] width 98 height 20
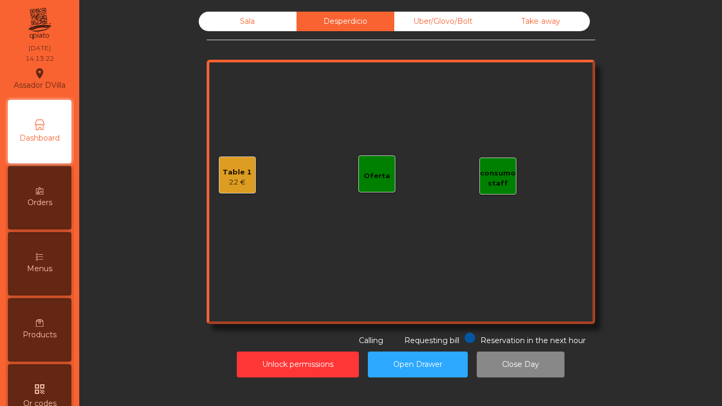
click at [438, 21] on div "Uber/Glovo/Bolt" at bounding box center [443, 22] width 98 height 20
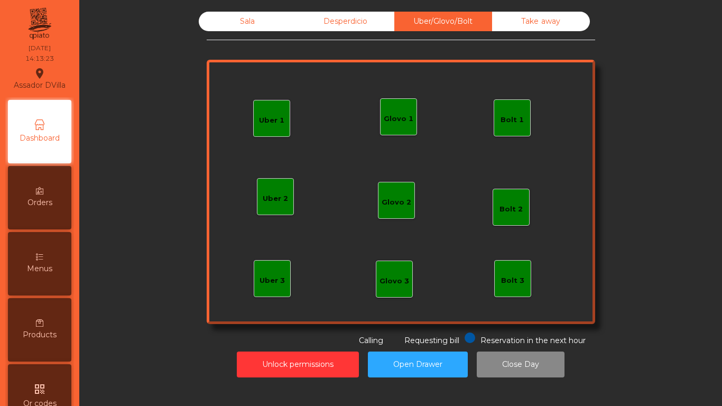
click at [571, 20] on div "Take away" at bounding box center [541, 22] width 98 height 20
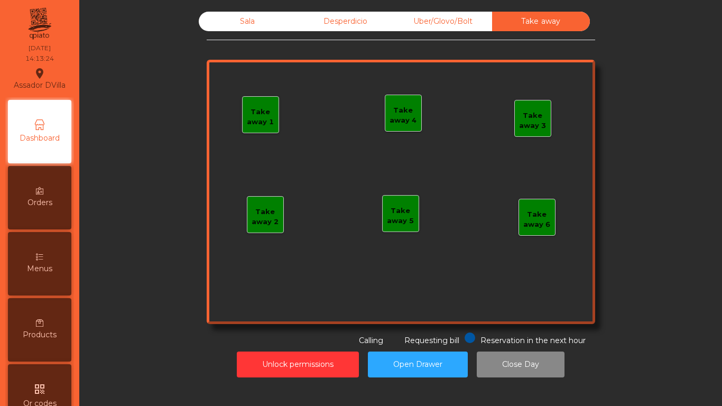
click at [331, 20] on div "Desperdicio" at bounding box center [345, 22] width 98 height 20
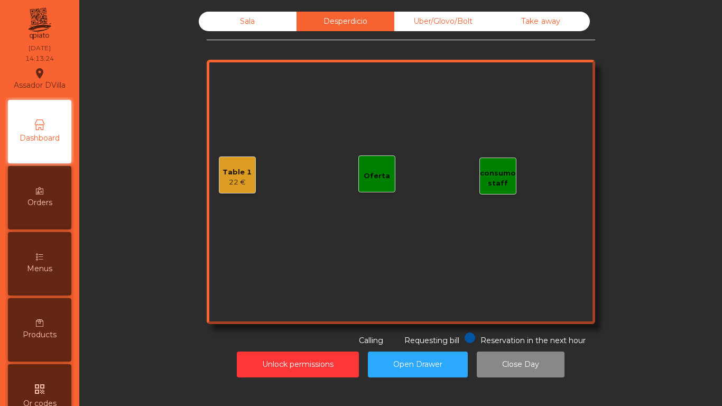
click at [227, 172] on div "Table 1" at bounding box center [236, 172] width 29 height 11
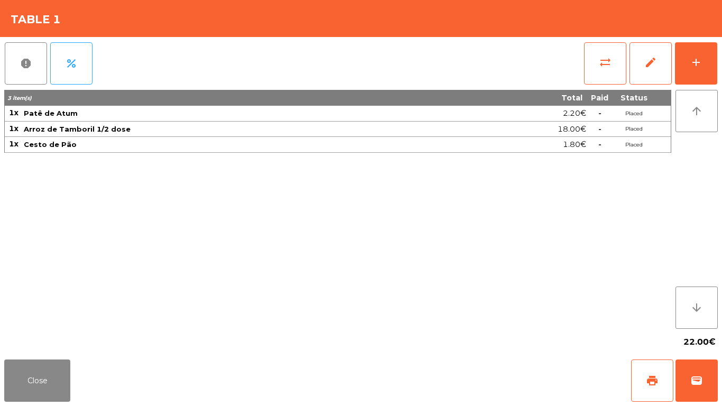
click at [0, 63] on div "report percent sync_alt edit add 3 item(s) Total Paid Status 1x Patê de Atum 2.…" at bounding box center [361, 196] width 722 height 318
click at [12, 66] on button "report" at bounding box center [26, 63] width 42 height 42
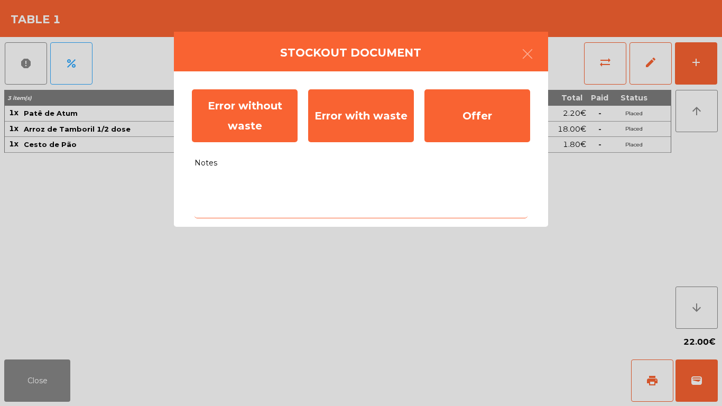
click at [298, 198] on textarea "Notes" at bounding box center [360, 196] width 333 height 44
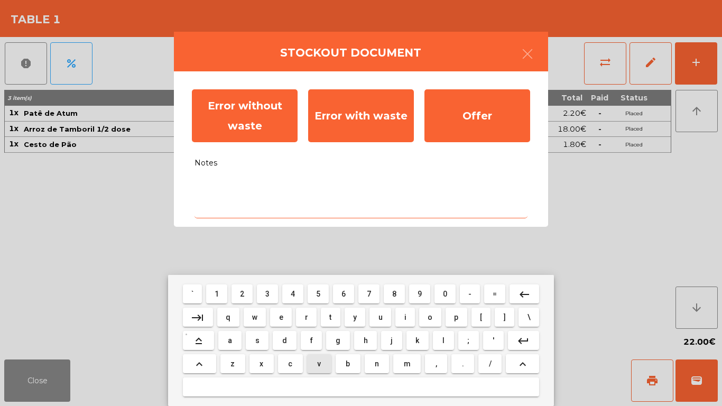
click at [312, 358] on button "v" at bounding box center [319, 363] width 24 height 19
type textarea "*"
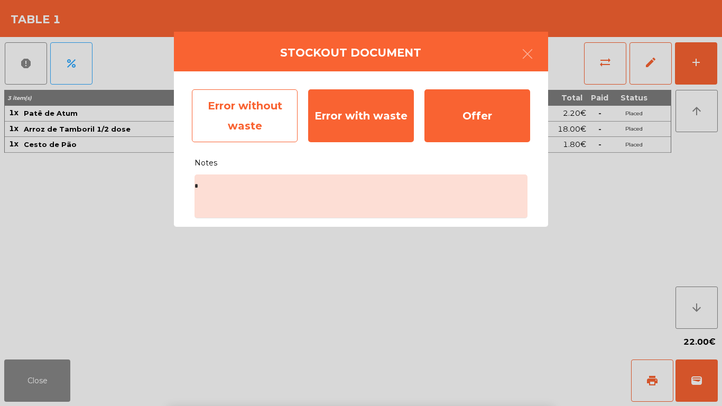
click at [251, 112] on div "Error without waste" at bounding box center [245, 115] width 106 height 53
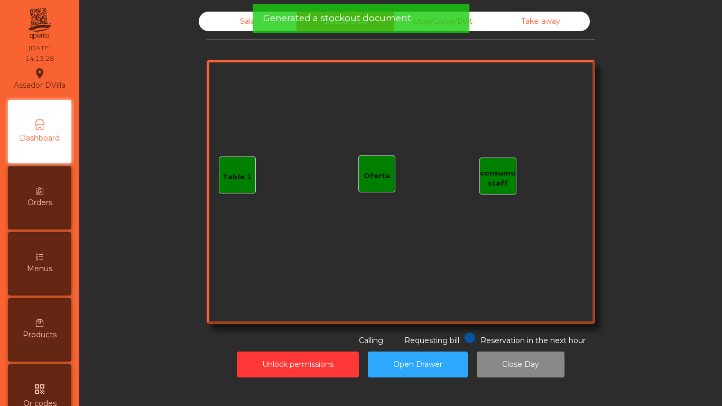
click at [561, 28] on div "Take away" at bounding box center [541, 22] width 98 height 20
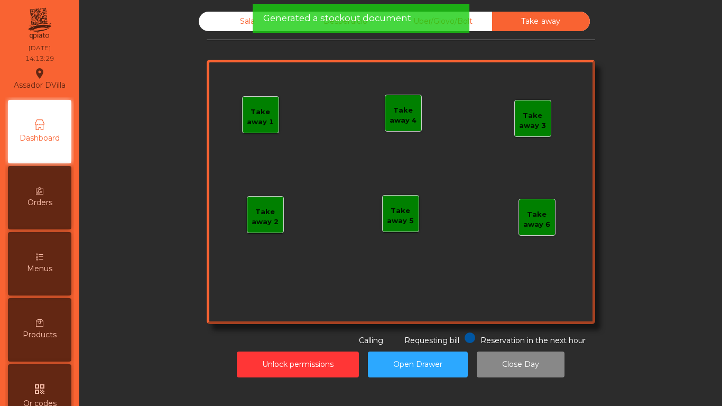
click at [481, 17] on div "Uber/Glovo/Bolt" at bounding box center [443, 22] width 98 height 20
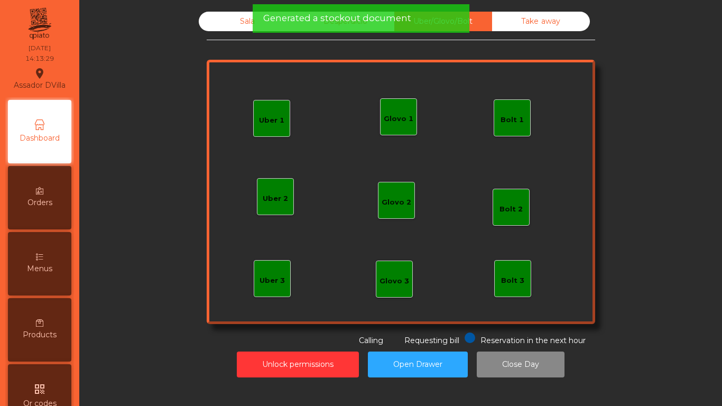
click at [222, 17] on div "Sala" at bounding box center [248, 22] width 98 height 20
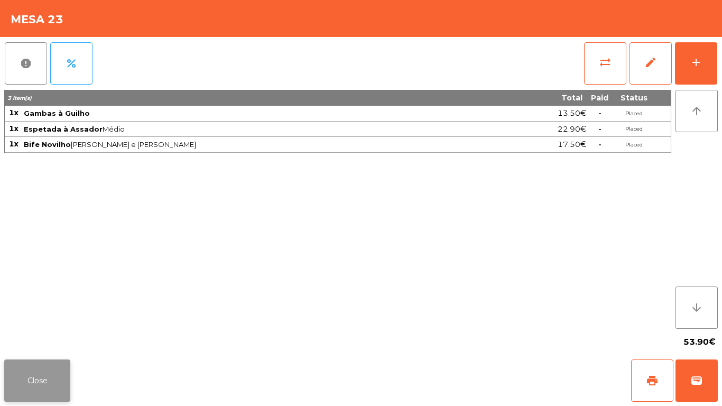
click at [53, 365] on button "Close" at bounding box center [37, 380] width 66 height 42
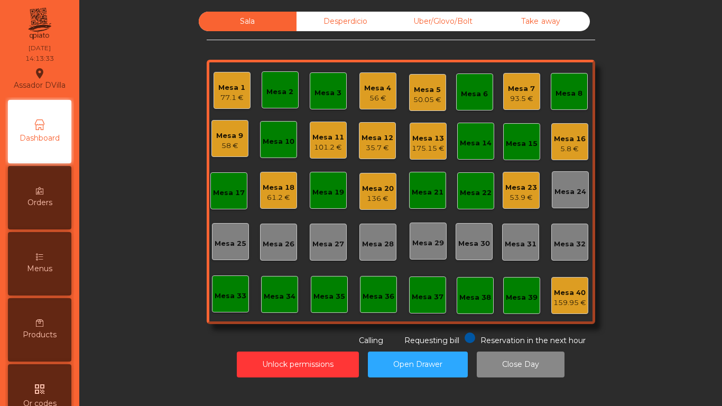
click at [285, 347] on div "Unlock permissions Open Drawer Close Day" at bounding box center [401, 364] width 614 height 36
click at [280, 360] on button "Unlock permissions" at bounding box center [298, 364] width 122 height 26
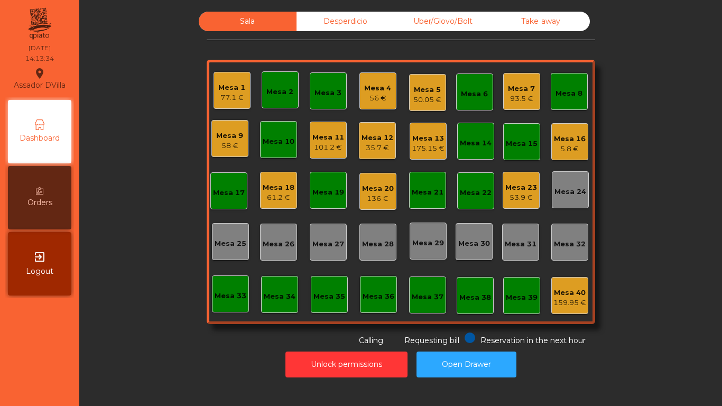
click at [381, 192] on div "Mesa 20" at bounding box center [378, 188] width 32 height 11
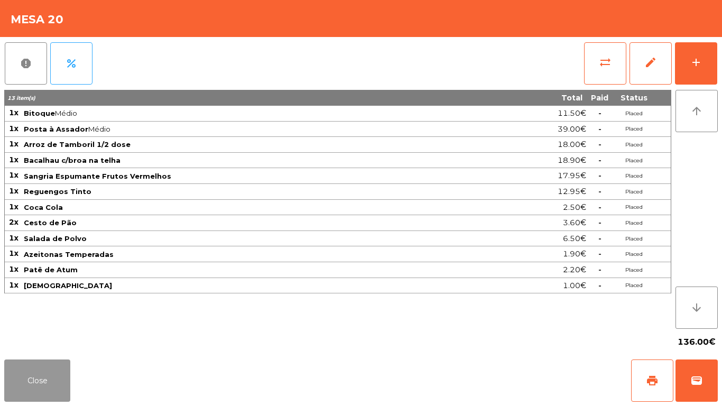
drag, startPoint x: 48, startPoint y: 370, endPoint x: 55, endPoint y: 369, distance: 7.4
click at [50, 370] on button "Close" at bounding box center [37, 380] width 66 height 42
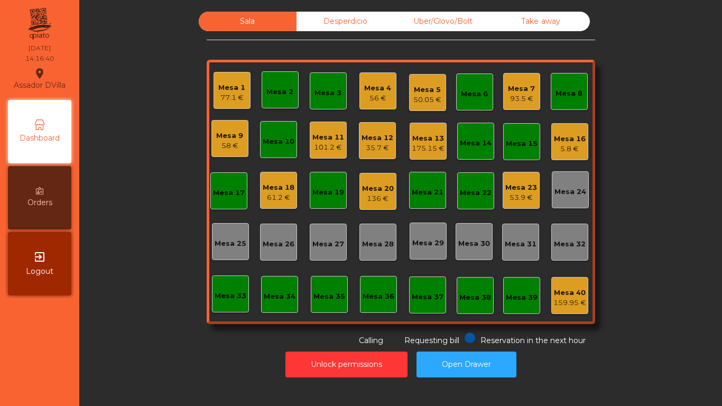
click at [560, 135] on div "Mesa 16" at bounding box center [570, 139] width 32 height 11
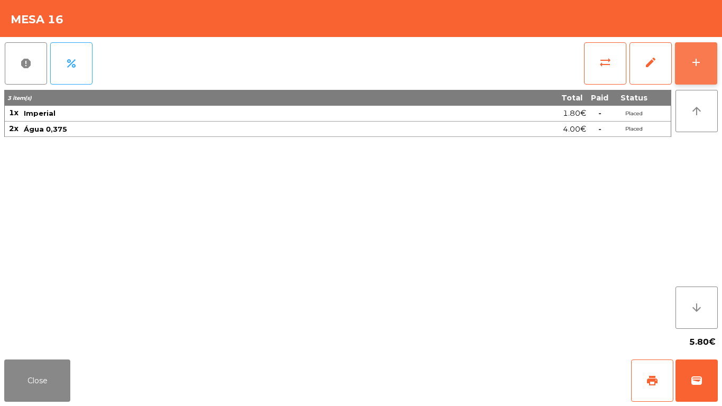
click at [709, 66] on button "add" at bounding box center [696, 63] width 42 height 42
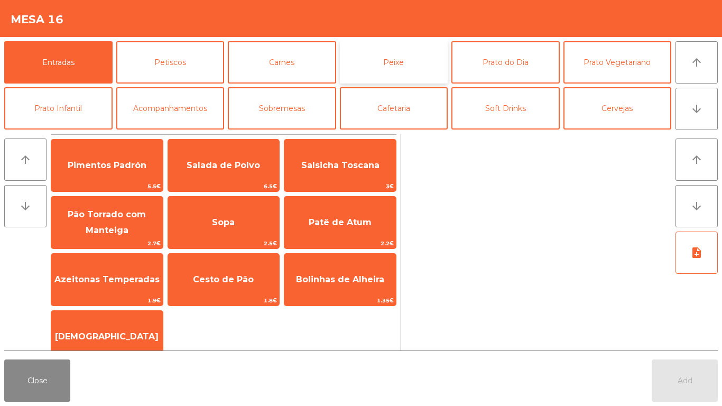
click at [395, 71] on button "Peixe" at bounding box center [394, 62] width 108 height 42
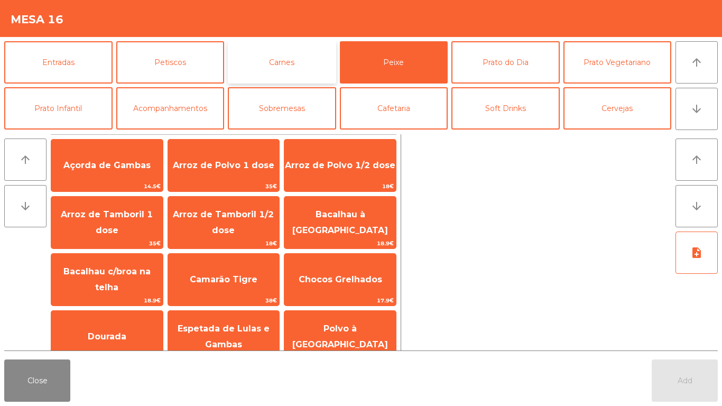
click at [284, 62] on button "Carnes" at bounding box center [282, 62] width 108 height 42
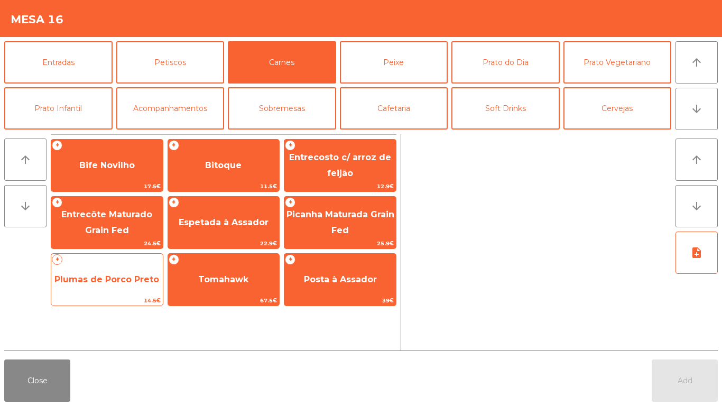
click at [101, 277] on span "Plumas de Porco Preto" at bounding box center [106, 279] width 105 height 10
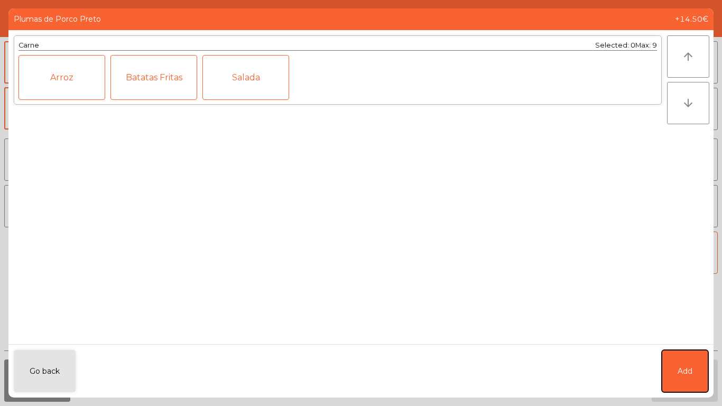
click at [689, 355] on button "Add" at bounding box center [685, 371] width 47 height 42
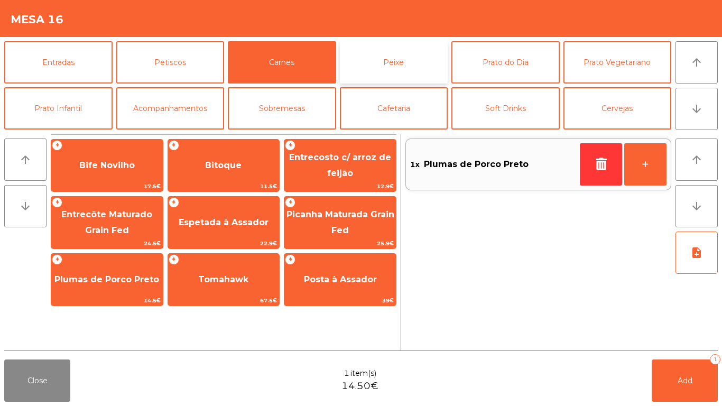
click at [416, 61] on button "Peixe" at bounding box center [394, 62] width 108 height 42
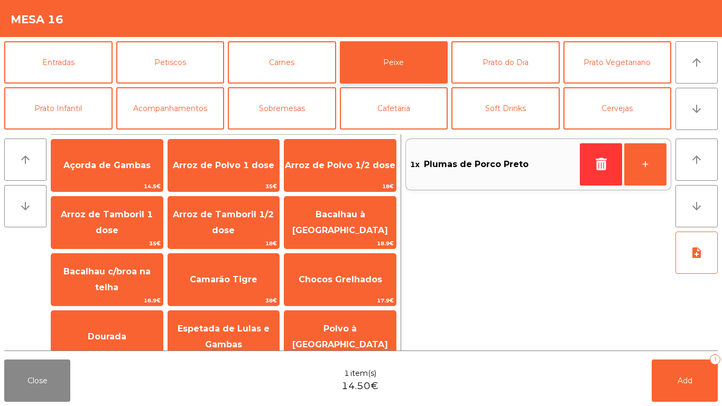
scroll to position [74, 0]
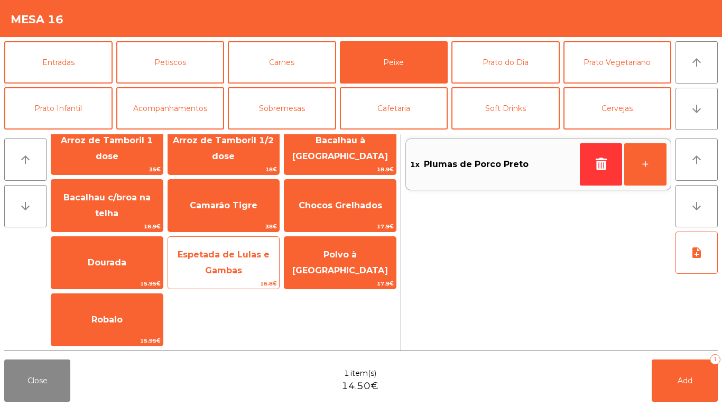
click at [217, 263] on span "Espetada de Lulas e Gambas" at bounding box center [224, 262] width 112 height 45
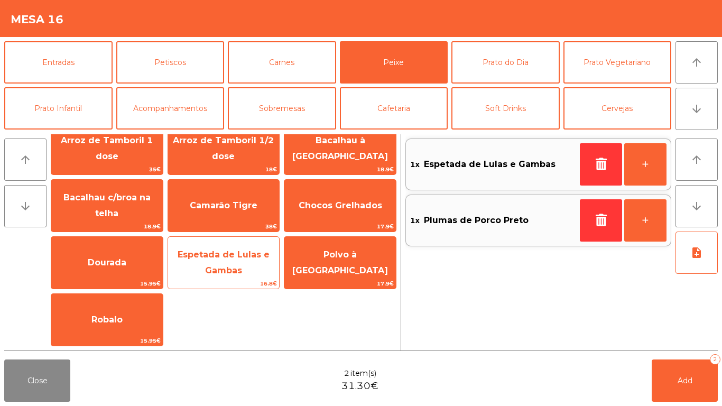
click at [234, 258] on span "Espetada de Lulas e Gambas" at bounding box center [224, 262] width 92 height 26
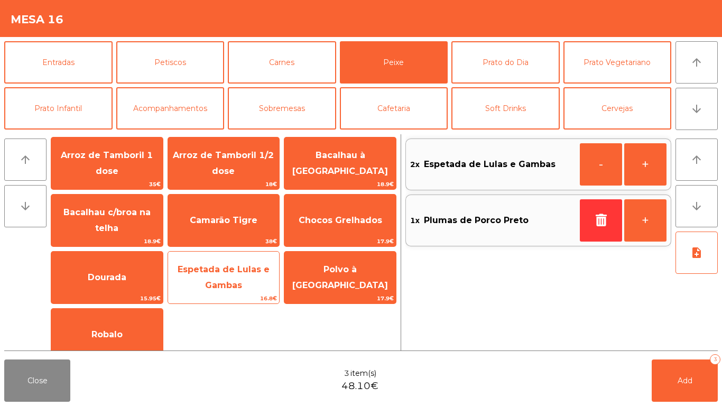
scroll to position [57, 0]
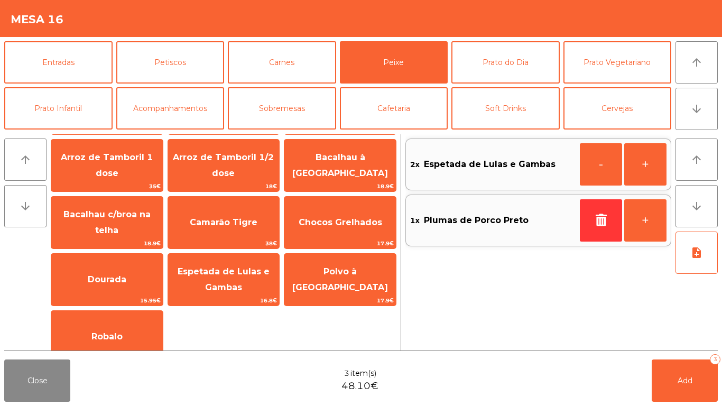
click at [279, 340] on div "Açorda de Gambas 14.5€ Arroz de Polvo 1 dose 35€ Arroz de Polvo 1/2 dose 18€ Ar…" at bounding box center [224, 222] width 346 height 281
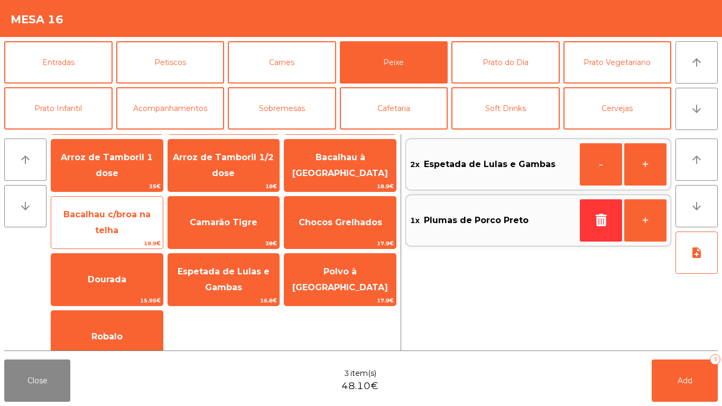
click at [115, 212] on span "Bacalhau c/broa na telha" at bounding box center [107, 222] width 112 height 45
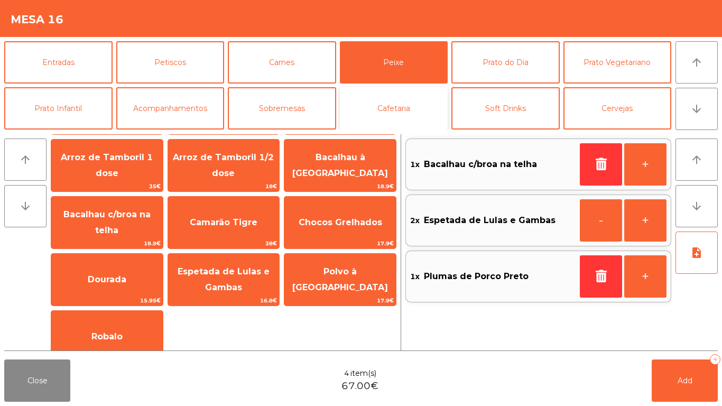
click at [424, 104] on button "Cafetaria" at bounding box center [394, 108] width 108 height 42
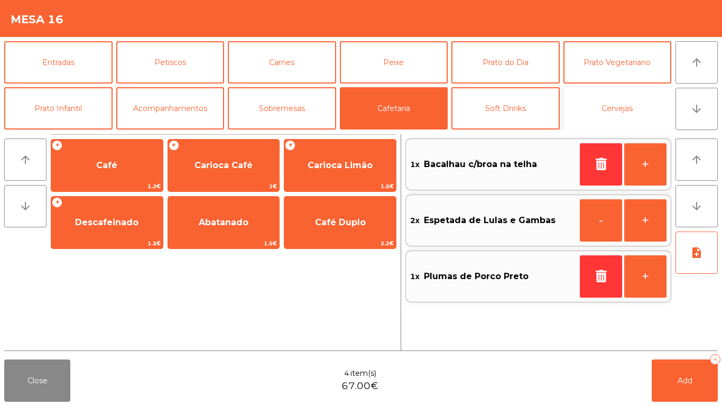
click at [630, 103] on button "Cervejas" at bounding box center [617, 108] width 108 height 42
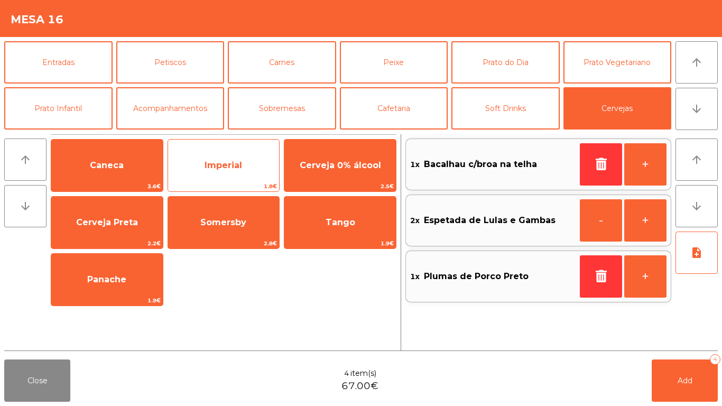
click at [215, 159] on span "Imperial" at bounding box center [224, 165] width 112 height 29
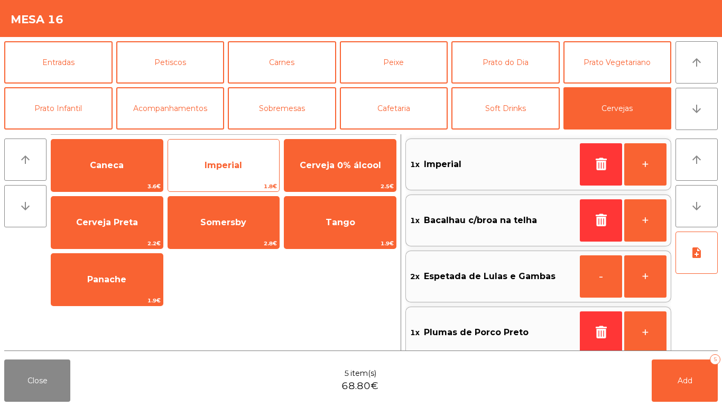
click at [211, 170] on span "Imperial" at bounding box center [224, 165] width 38 height 10
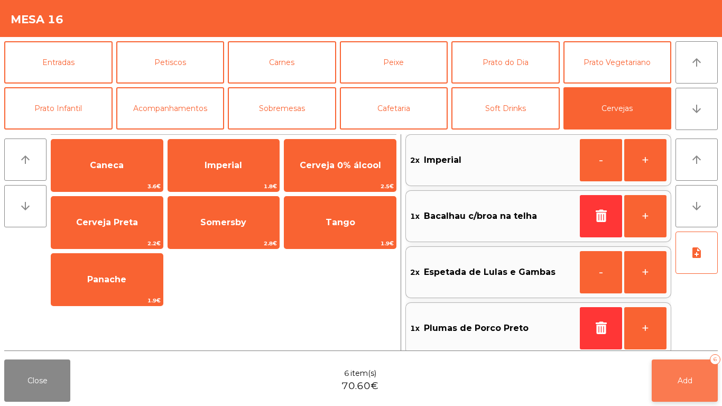
click at [683, 368] on button "Add 6" at bounding box center [685, 380] width 66 height 42
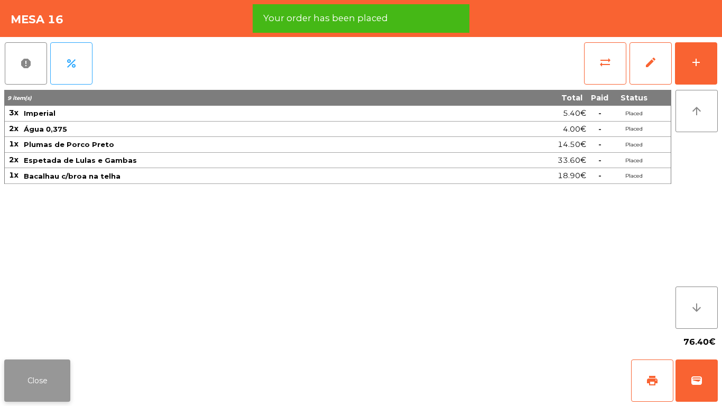
click at [57, 361] on button "Close" at bounding box center [37, 380] width 66 height 42
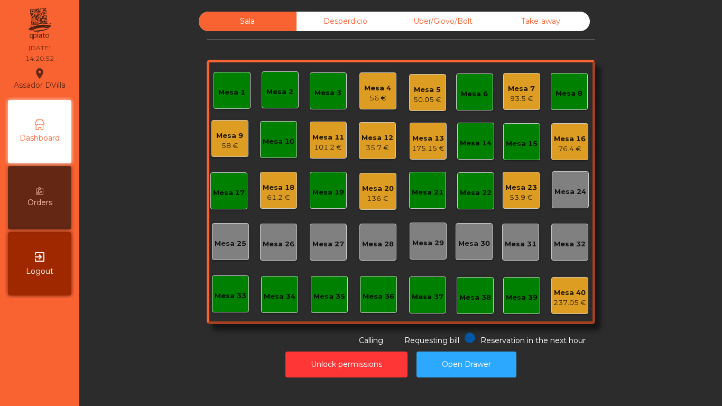
click at [375, 72] on div "Mesa 4 56 €" at bounding box center [377, 90] width 37 height 37
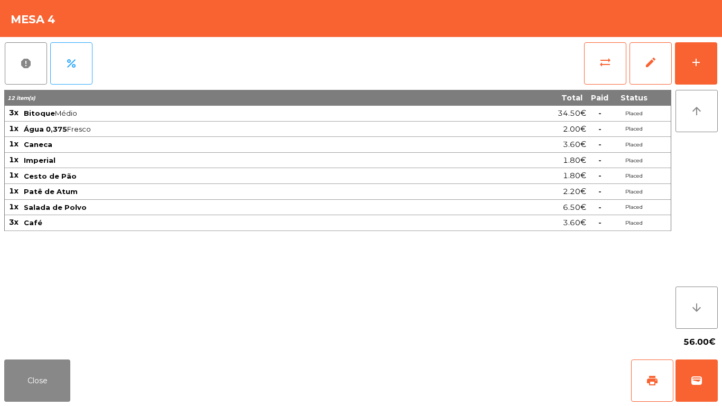
click at [367, 79] on div "report percent sync_alt edit add" at bounding box center [360, 63] width 713 height 53
click at [51, 376] on button "Close" at bounding box center [37, 380] width 66 height 42
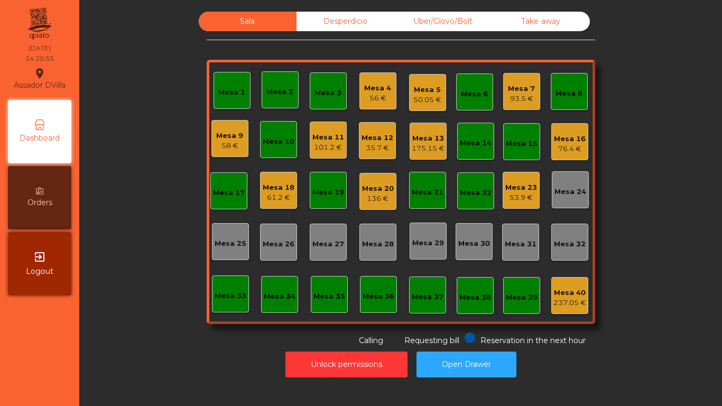
click at [442, 14] on div "Uber/Glovo/Bolt" at bounding box center [443, 22] width 98 height 20
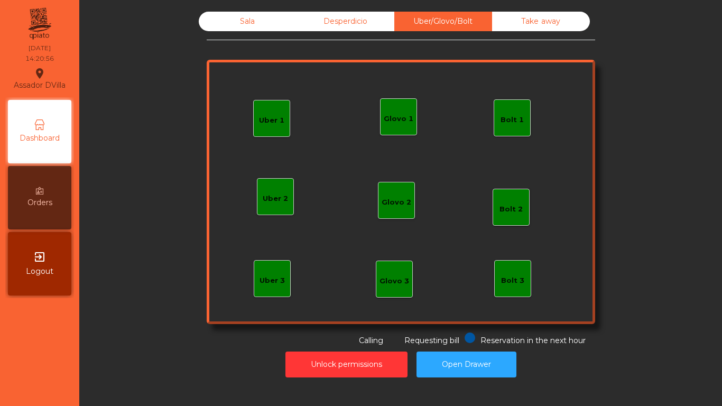
click at [199, 15] on div "Sala" at bounding box center [248, 22] width 98 height 20
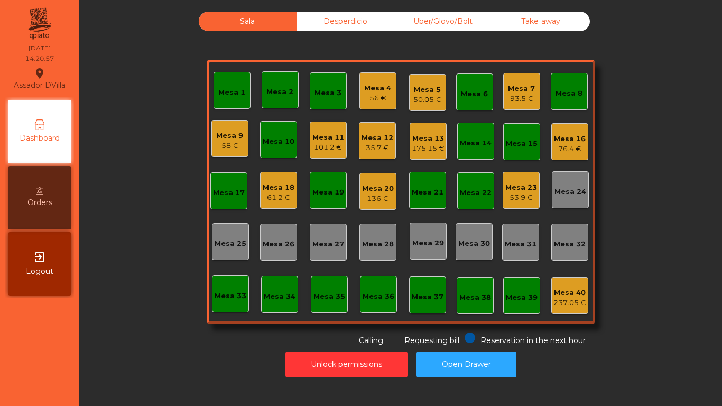
click at [446, 22] on div "Uber/Glovo/Bolt" at bounding box center [443, 22] width 98 height 20
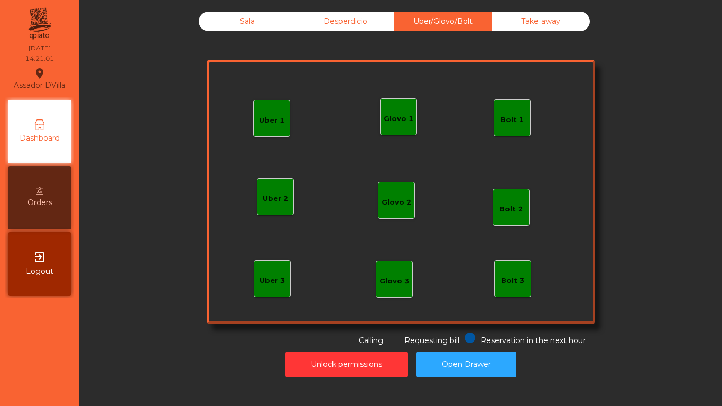
click at [512, 116] on div "Bolt 1" at bounding box center [511, 120] width 23 height 11
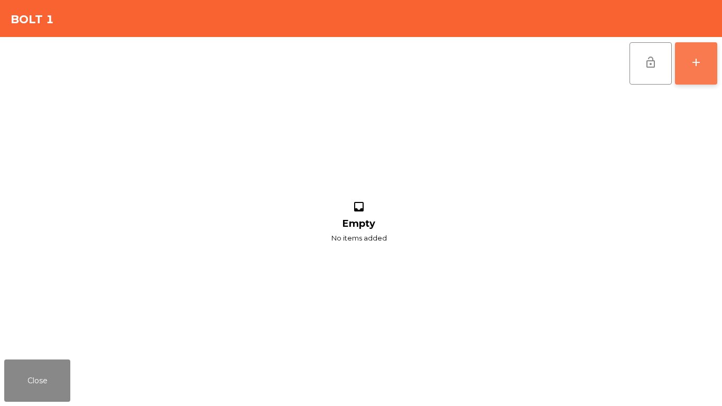
click at [687, 68] on button "add" at bounding box center [696, 63] width 42 height 42
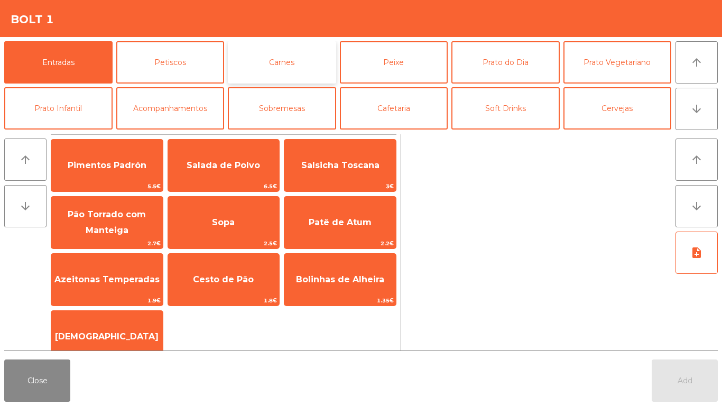
click at [284, 75] on button "Carnes" at bounding box center [282, 62] width 108 height 42
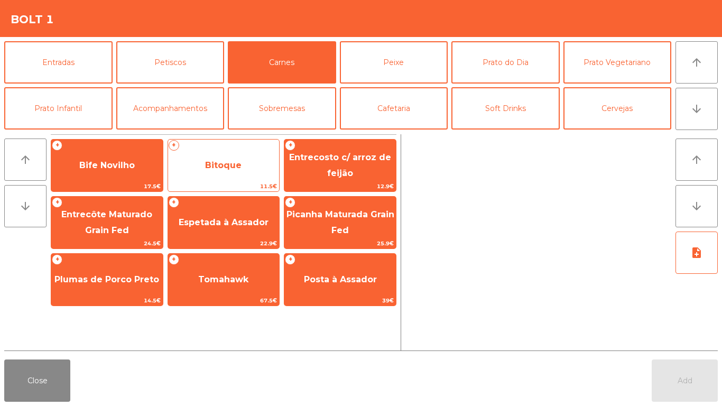
click at [196, 185] on span "11.5€" at bounding box center [224, 186] width 112 height 10
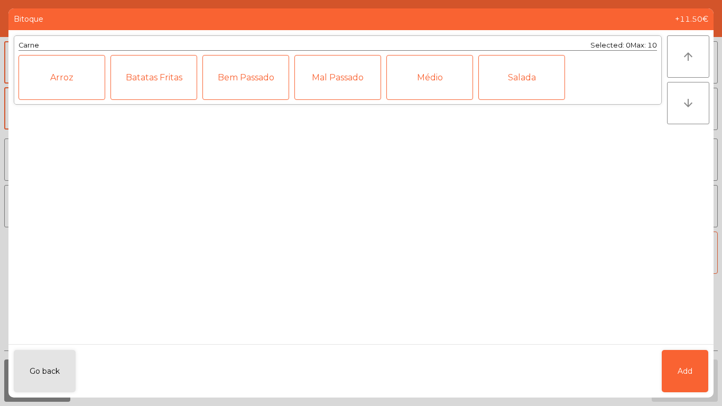
click at [461, 82] on div "Médio" at bounding box center [429, 77] width 87 height 45
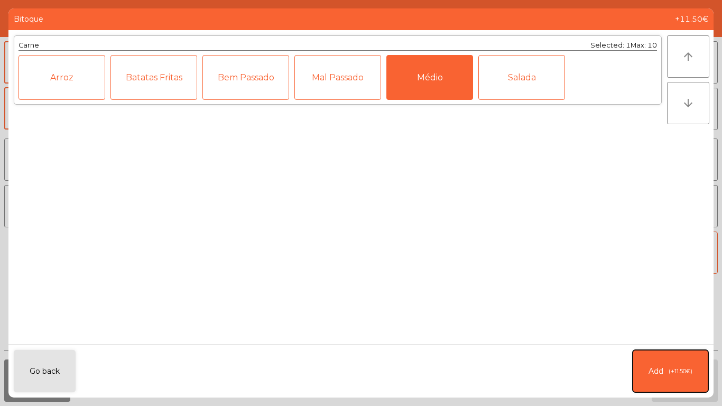
drag, startPoint x: 657, startPoint y: 366, endPoint x: 447, endPoint y: 234, distance: 249.1
click at [654, 366] on span "Add" at bounding box center [655, 371] width 15 height 11
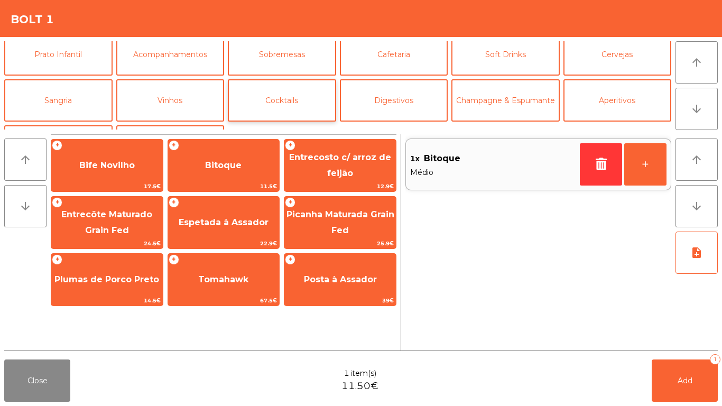
scroll to position [92, 0]
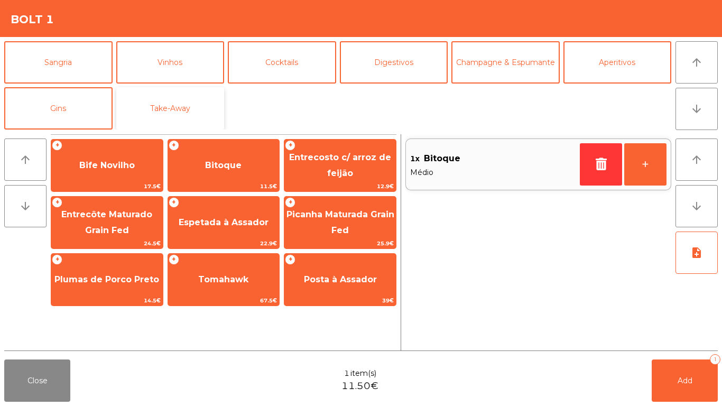
click at [172, 92] on button "Take-Away" at bounding box center [170, 108] width 108 height 42
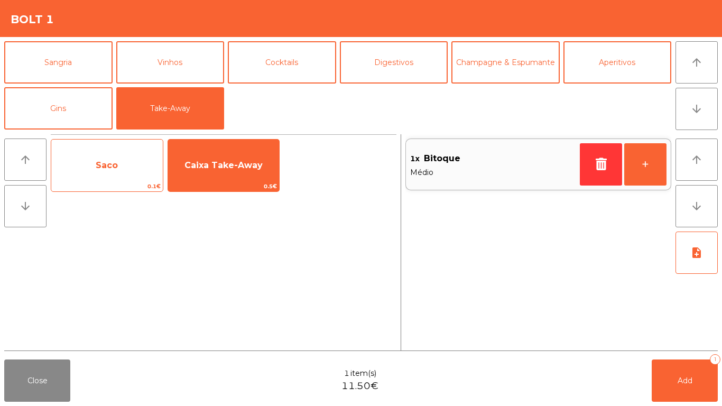
click at [55, 175] on span "Saco" at bounding box center [107, 165] width 112 height 29
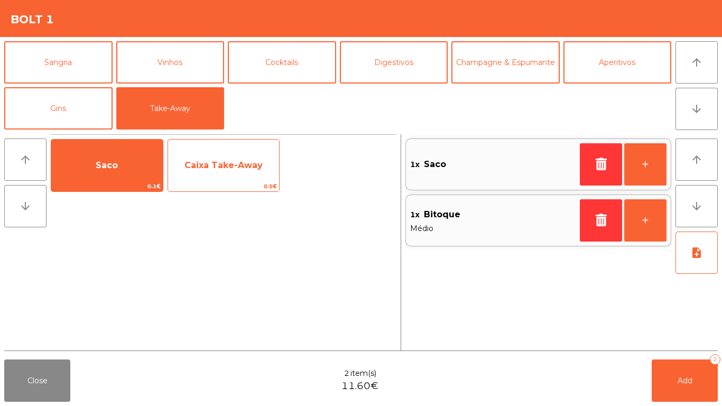
click at [177, 173] on span "Caixa Take-Away" at bounding box center [224, 165] width 112 height 29
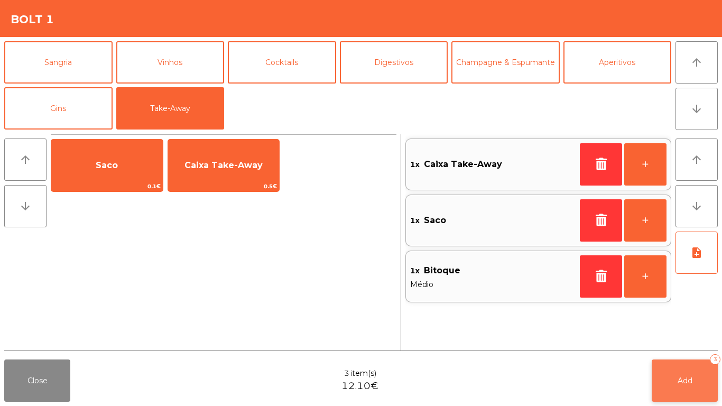
click at [681, 392] on button "Add 3" at bounding box center [685, 380] width 66 height 42
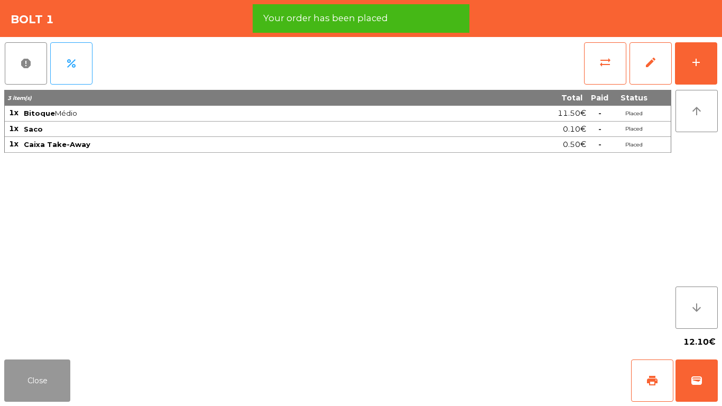
drag, startPoint x: 30, startPoint y: 385, endPoint x: 254, endPoint y: 383, distance: 224.6
click at [30, 385] on button "Close" at bounding box center [37, 380] width 66 height 42
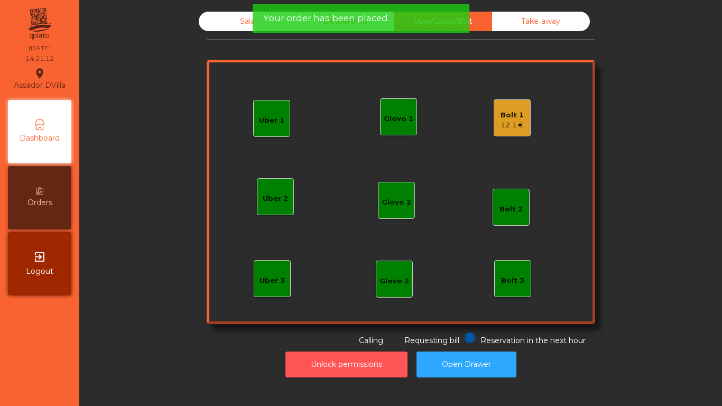
click at [366, 360] on button "Unlock permissions" at bounding box center [346, 364] width 122 height 26
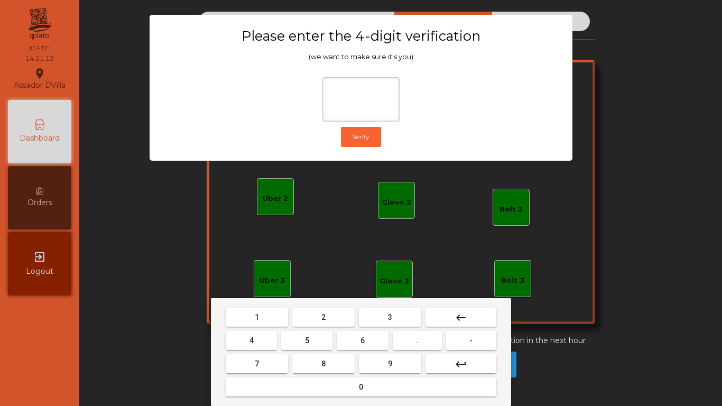
click at [281, 314] on button "1" at bounding box center [257, 317] width 62 height 19
drag, startPoint x: 399, startPoint y: 366, endPoint x: 374, endPoint y: 360, distance: 26.0
click at [398, 365] on button "9" at bounding box center [390, 363] width 62 height 19
click at [249, 342] on button "4" at bounding box center [251, 340] width 51 height 19
click at [281, 380] on button "0" at bounding box center [361, 386] width 271 height 19
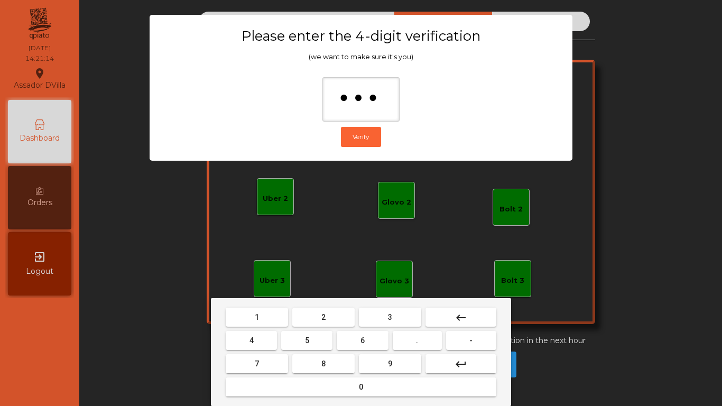
type input "****"
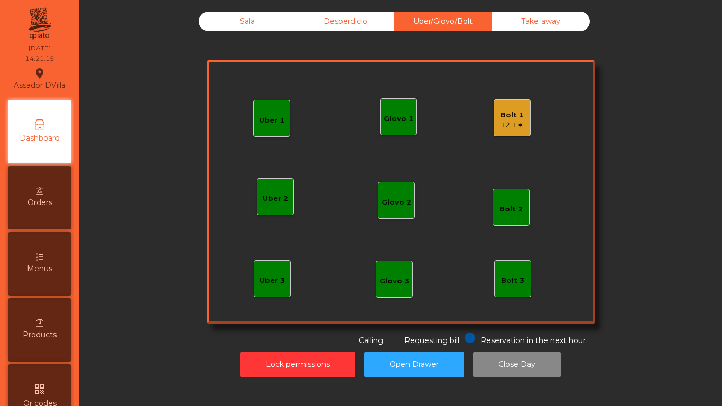
click at [523, 107] on div "Bolt 1 12.1 €" at bounding box center [512, 117] width 37 height 37
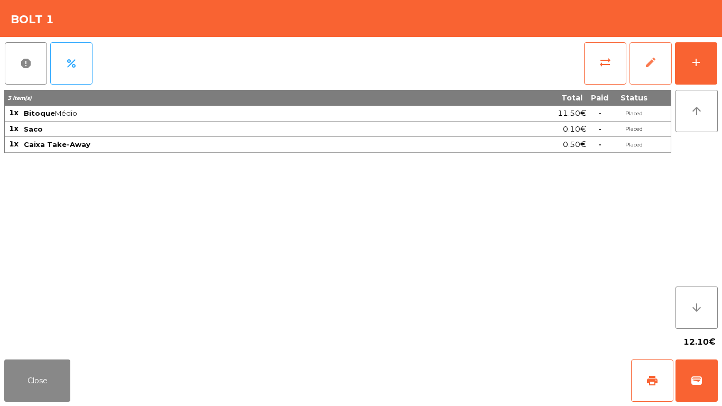
click at [655, 63] on span "edit" at bounding box center [650, 62] width 13 height 13
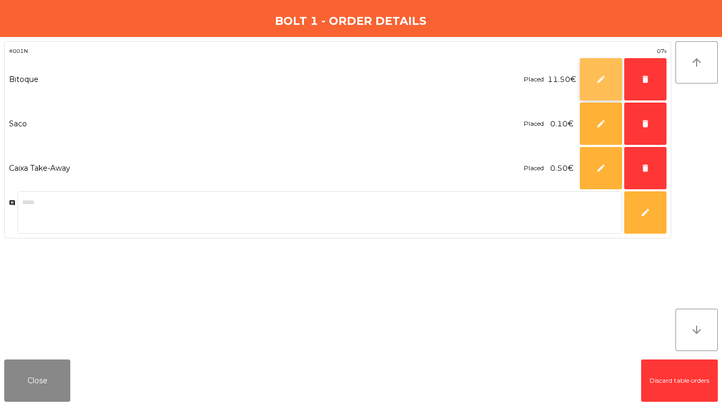
click at [597, 99] on button "edit" at bounding box center [601, 79] width 42 height 42
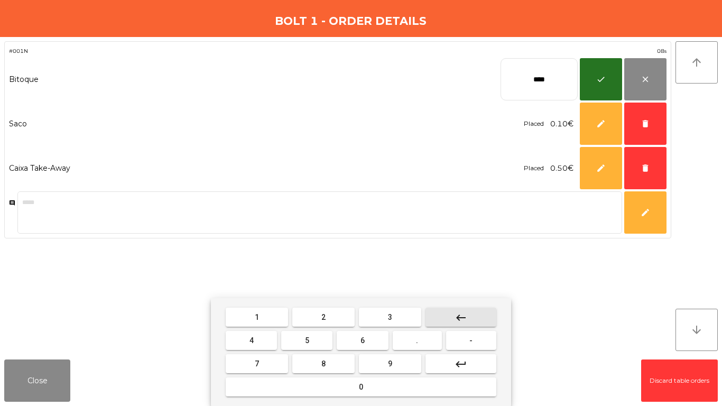
click at [455, 311] on mat-icon "keyboard_backspace" at bounding box center [460, 317] width 13 height 13
type input "**"
click at [455, 311] on mat-icon "keyboard_backspace" at bounding box center [460, 317] width 13 height 13
click at [266, 341] on button "4" at bounding box center [251, 340] width 51 height 19
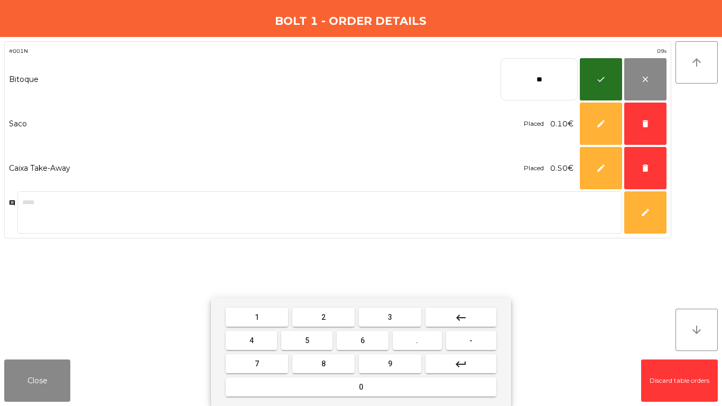
drag, startPoint x: 415, startPoint y: 343, endPoint x: 368, endPoint y: 337, distance: 47.5
click at [393, 337] on button "." at bounding box center [417, 340] width 49 height 19
drag, startPoint x: 308, startPoint y: 338, endPoint x: 456, endPoint y: 284, distance: 157.3
click at [308, 338] on span "5" at bounding box center [307, 340] width 4 height 8
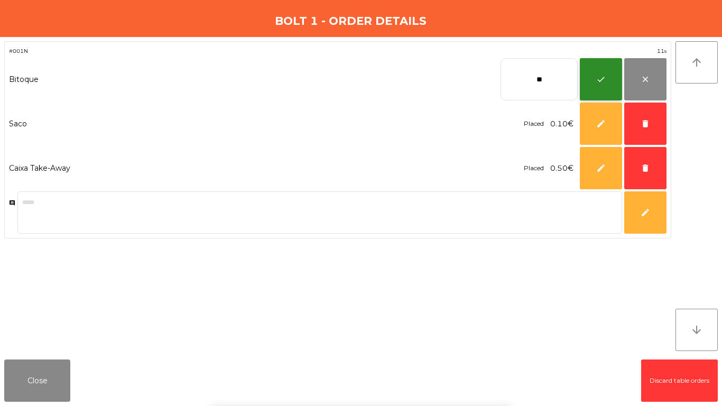
click at [591, 82] on button "check" at bounding box center [601, 79] width 42 height 42
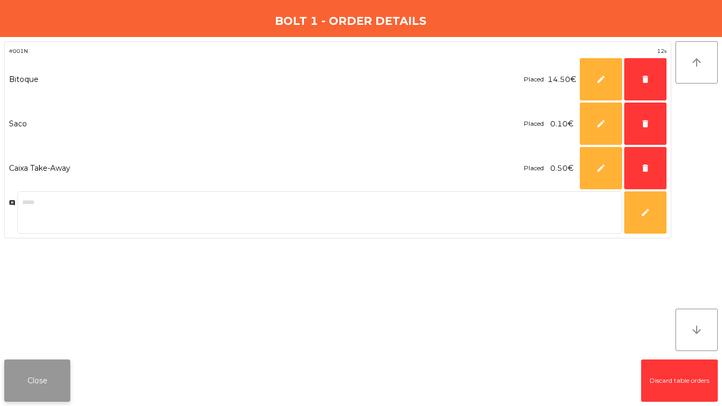
click at [52, 389] on button "Close" at bounding box center [37, 380] width 66 height 42
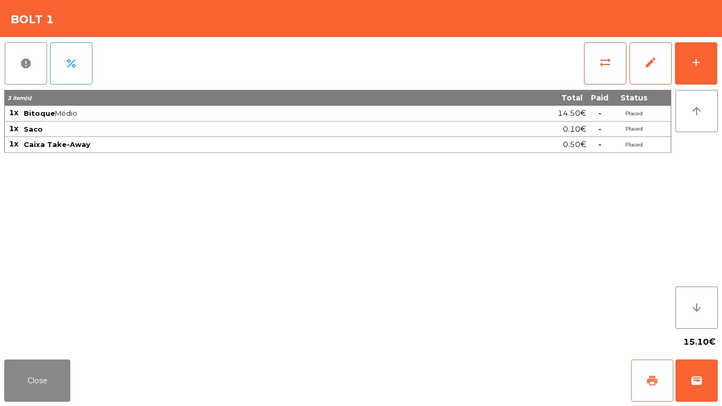
drag, startPoint x: 638, startPoint y: 383, endPoint x: 721, endPoint y: 387, distance: 83.6
click at [640, 383] on button "print" at bounding box center [652, 380] width 42 height 42
click at [700, 380] on span "wallet" at bounding box center [696, 380] width 13 height 13
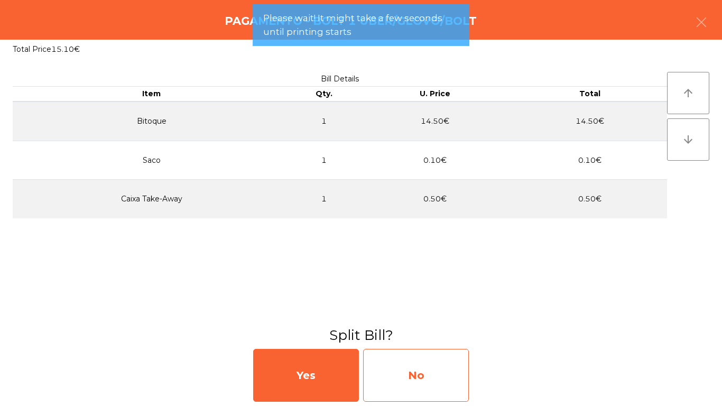
click at [461, 383] on div "No" at bounding box center [416, 375] width 106 height 53
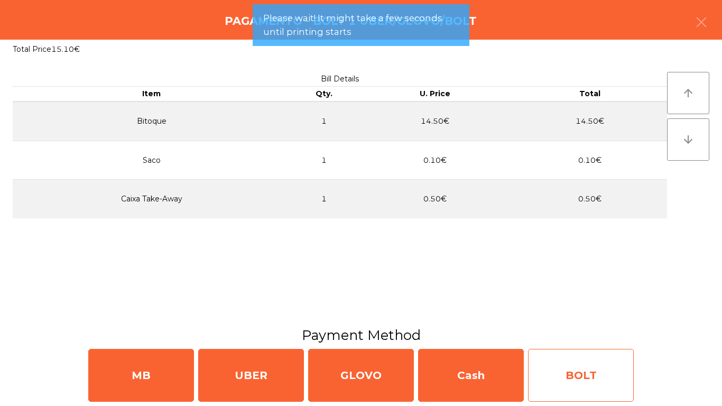
click at [619, 382] on div "BOLT" at bounding box center [581, 375] width 106 height 53
select select "**"
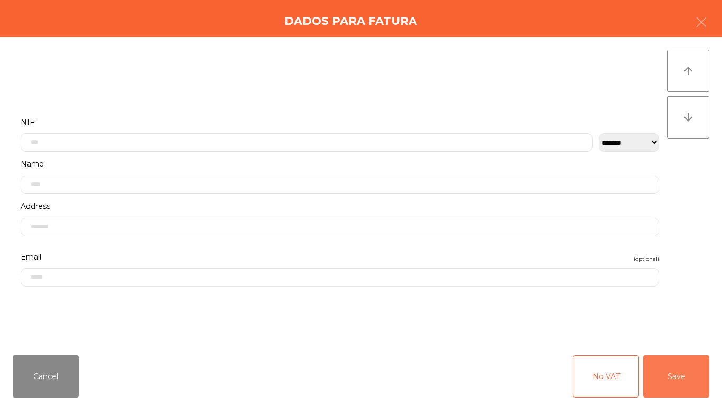
drag, startPoint x: 683, startPoint y: 381, endPoint x: 660, endPoint y: 383, distance: 23.3
click at [683, 380] on button "Save" at bounding box center [676, 376] width 66 height 42
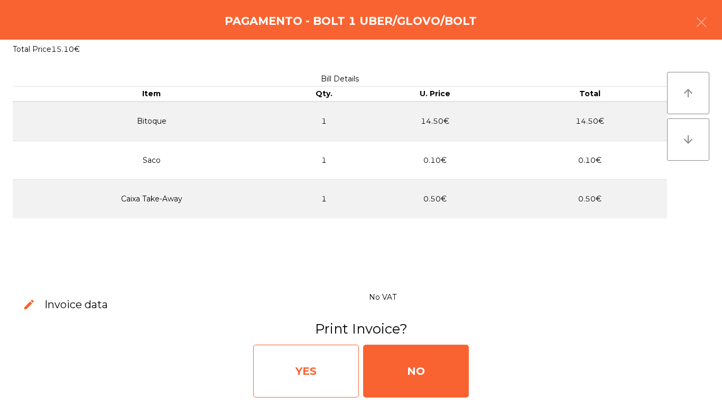
click at [325, 367] on div "YES" at bounding box center [306, 371] width 106 height 53
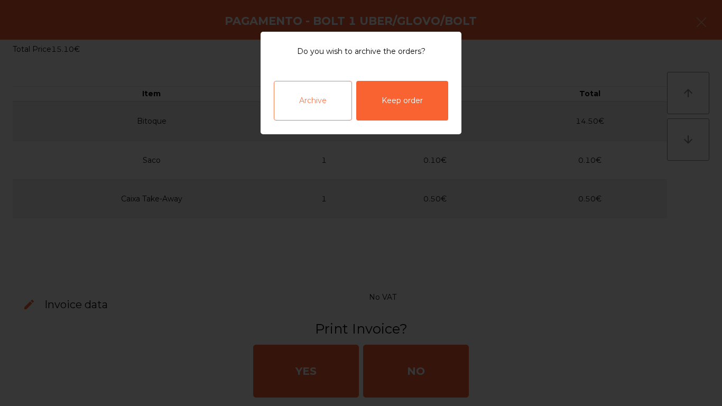
click at [312, 96] on div "Archive" at bounding box center [313, 101] width 78 height 40
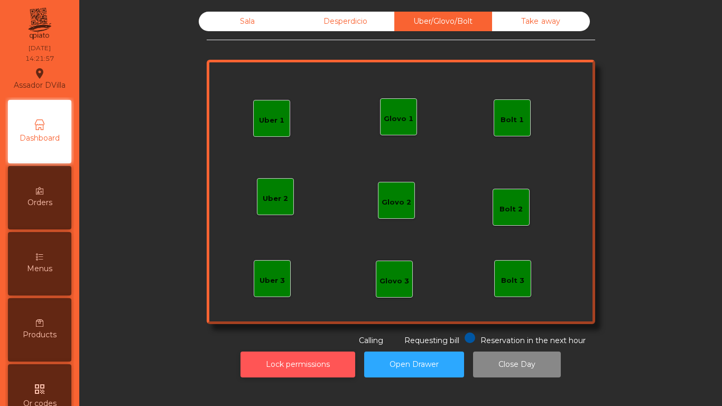
click at [299, 372] on button "Lock permissions" at bounding box center [297, 364] width 115 height 26
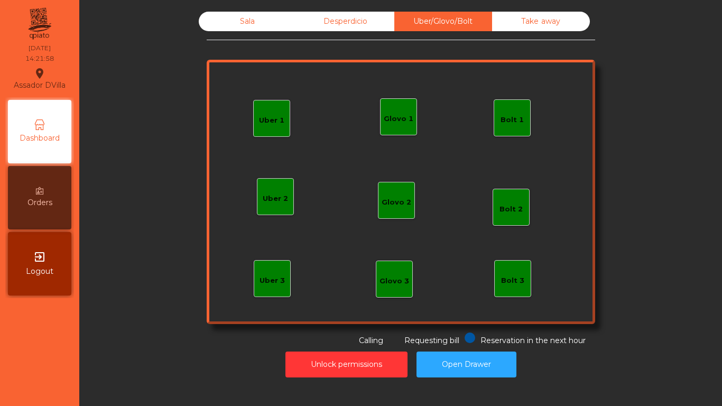
click at [244, 18] on div "Sala" at bounding box center [248, 22] width 98 height 20
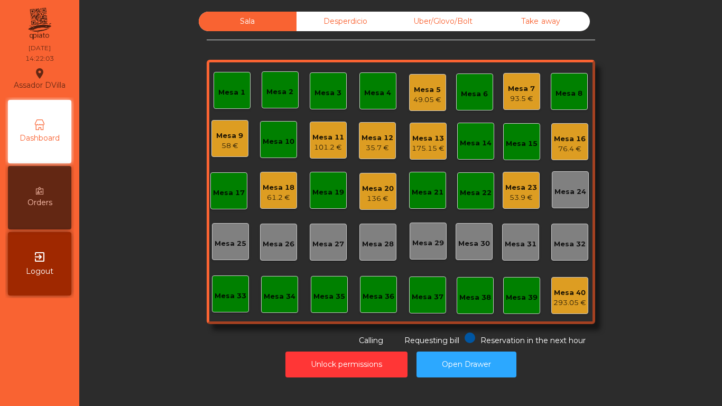
click at [525, 88] on div "Mesa 7" at bounding box center [521, 89] width 27 height 11
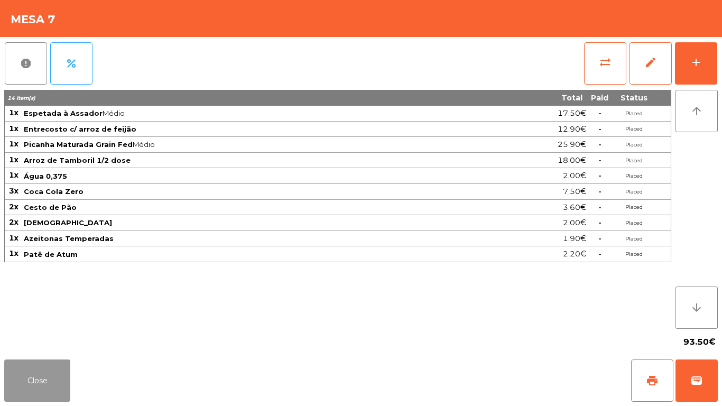
click at [34, 360] on button "Close" at bounding box center [37, 380] width 66 height 42
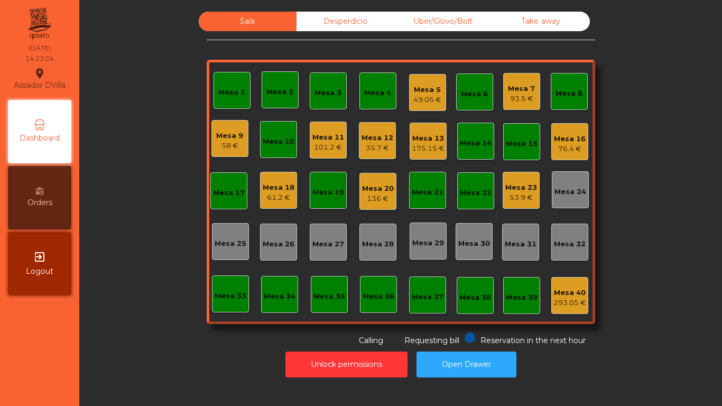
click at [170, 274] on div "Sala Desperdicio Uber/Glovo/Bolt Take away Mesa 1 Mesa 2 Mesa 3 Mesa 4 Mesa 5 4…" at bounding box center [401, 179] width 614 height 335
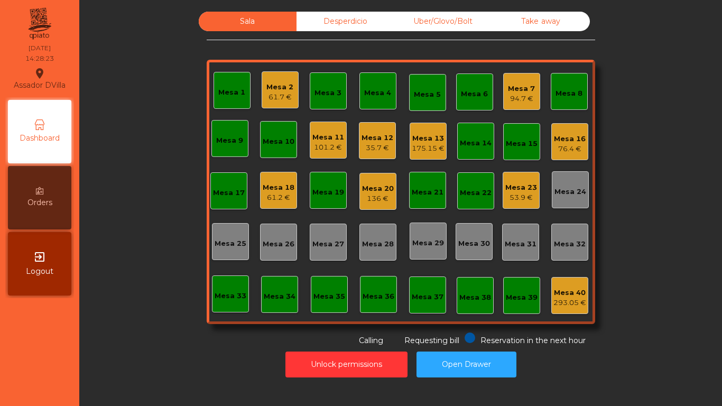
drag, startPoint x: 341, startPoint y: 138, endPoint x: 327, endPoint y: 136, distance: 14.4
click at [327, 136] on div "Mesa 11" at bounding box center [328, 137] width 32 height 11
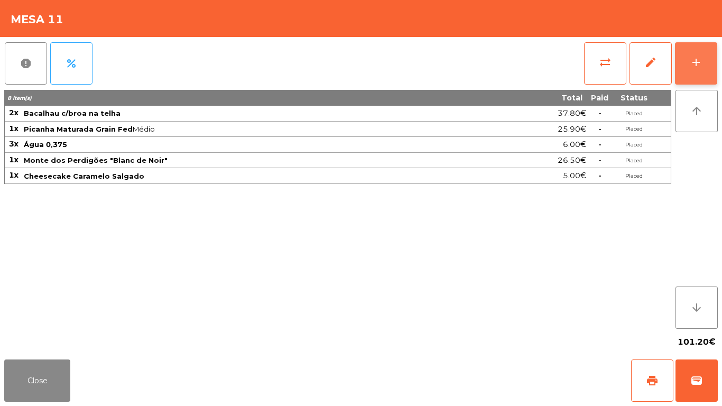
click at [701, 65] on button "add" at bounding box center [696, 63] width 42 height 42
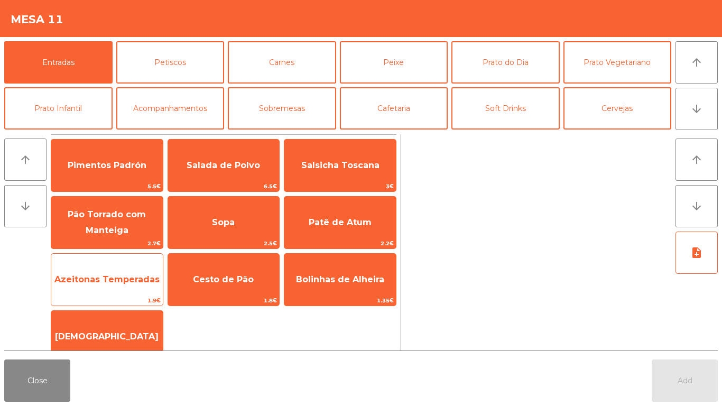
drag, startPoint x: 260, startPoint y: 277, endPoint x: 152, endPoint y: 292, distance: 109.3
click at [234, 271] on span "Cesto de Pão" at bounding box center [224, 279] width 112 height 29
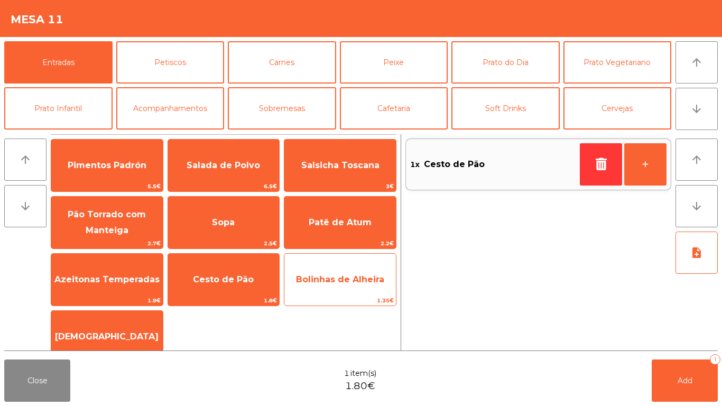
click at [132, 277] on span "Azeitonas Temperadas" at bounding box center [106, 279] width 105 height 10
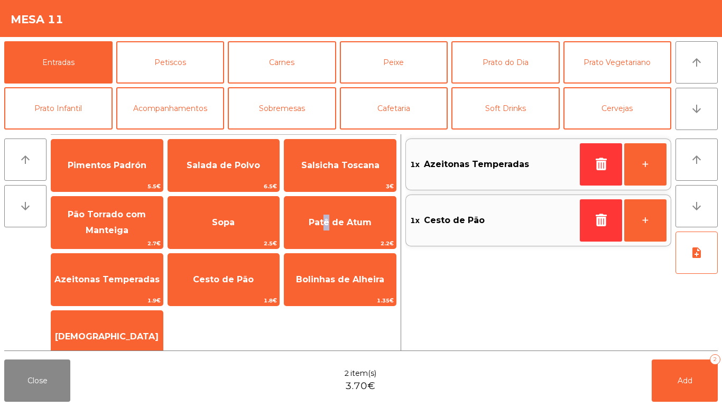
drag, startPoint x: 322, startPoint y: 229, endPoint x: 282, endPoint y: 211, distance: 44.2
click at [318, 229] on span "Patê de Atum" at bounding box center [340, 222] width 112 height 29
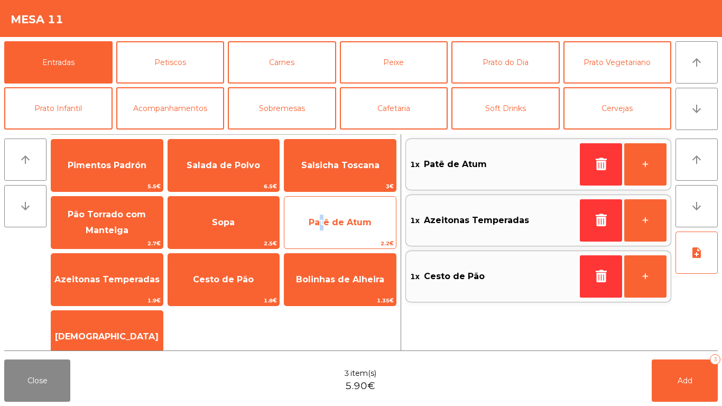
click at [256, 180] on div "Salada de Polvo 6.5€" at bounding box center [224, 165] width 113 height 53
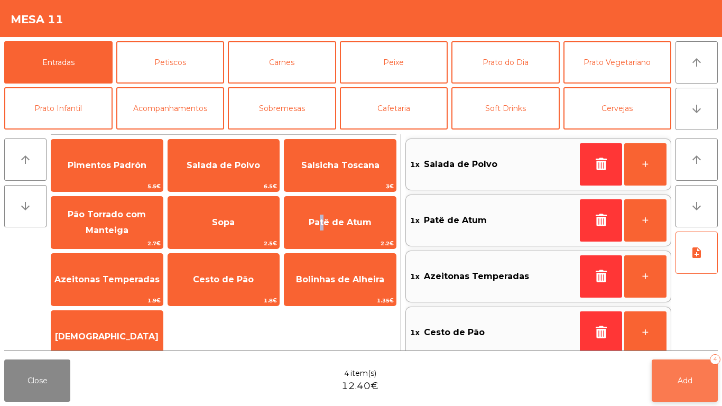
click at [700, 387] on button "Add 4" at bounding box center [685, 380] width 66 height 42
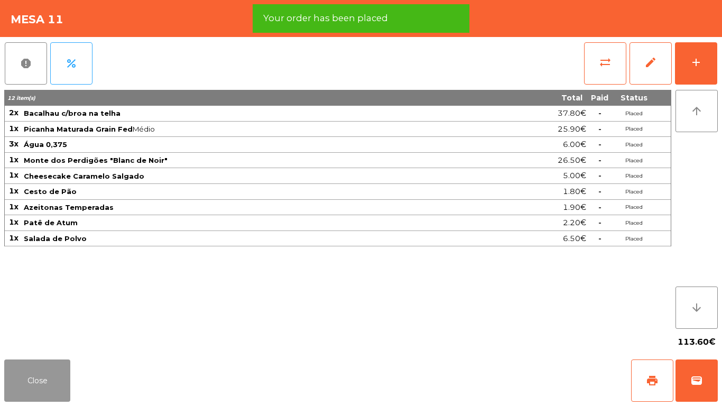
click at [45, 367] on button "Close" at bounding box center [37, 380] width 66 height 42
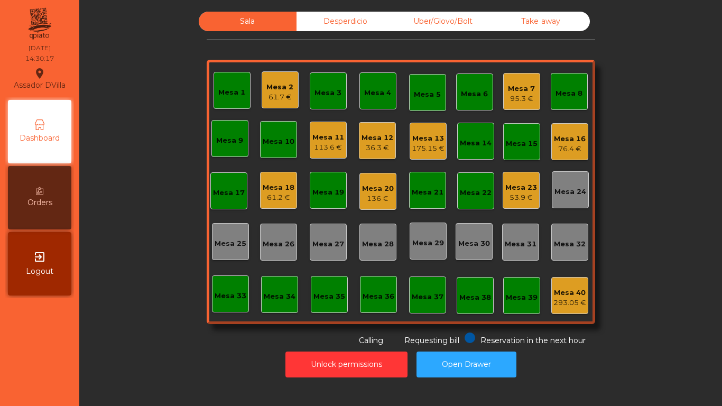
click at [371, 145] on div "36.3 €" at bounding box center [377, 148] width 32 height 11
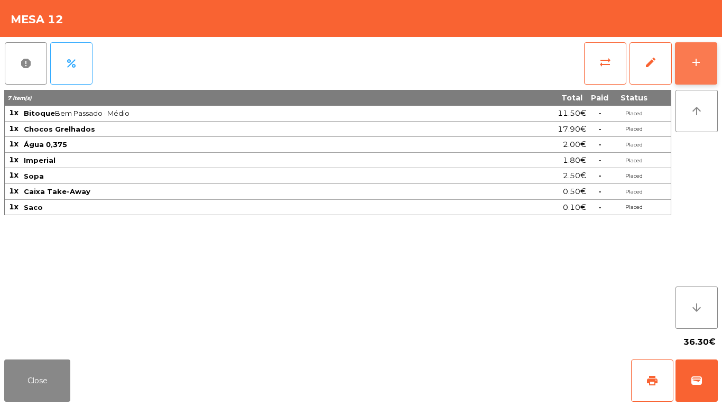
click at [707, 59] on button "add" at bounding box center [696, 63] width 42 height 42
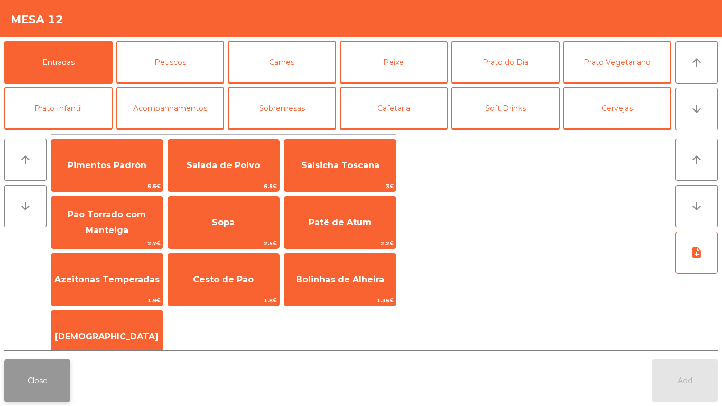
click at [48, 384] on button "Close" at bounding box center [37, 380] width 66 height 42
click at [54, 375] on button "Close" at bounding box center [37, 380] width 66 height 42
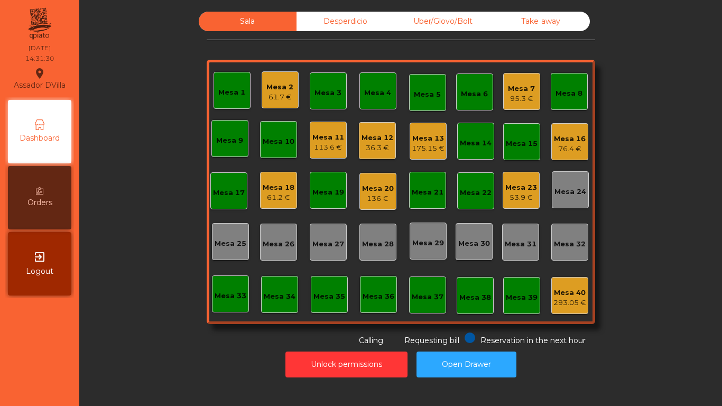
click at [266, 96] on div "61.7 €" at bounding box center [279, 97] width 27 height 11
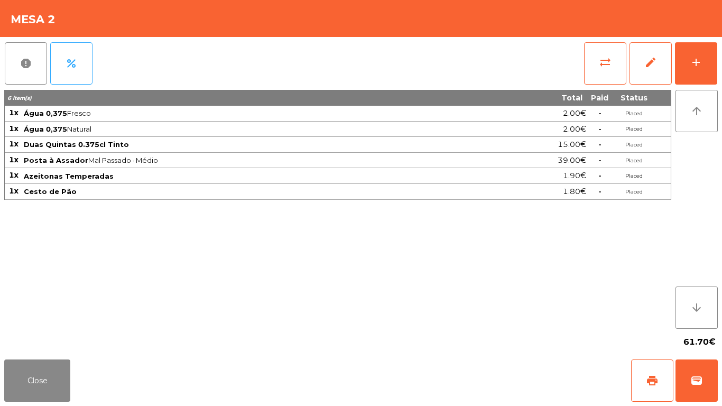
click at [73, 355] on div "Close print wallet" at bounding box center [361, 380] width 722 height 51
click at [44, 392] on button "Close" at bounding box center [37, 380] width 66 height 42
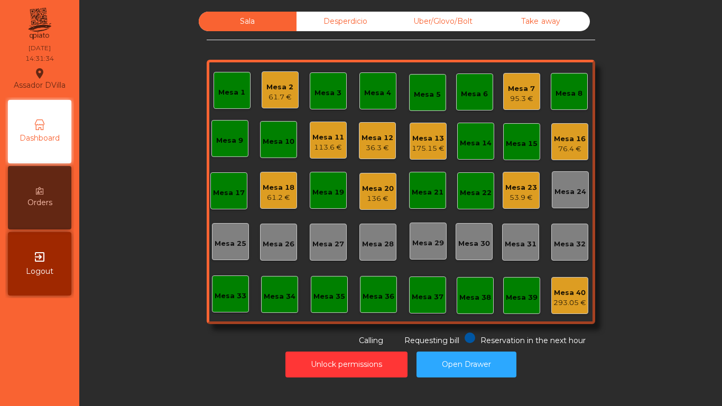
click at [314, 136] on div "Mesa 11" at bounding box center [328, 137] width 32 height 11
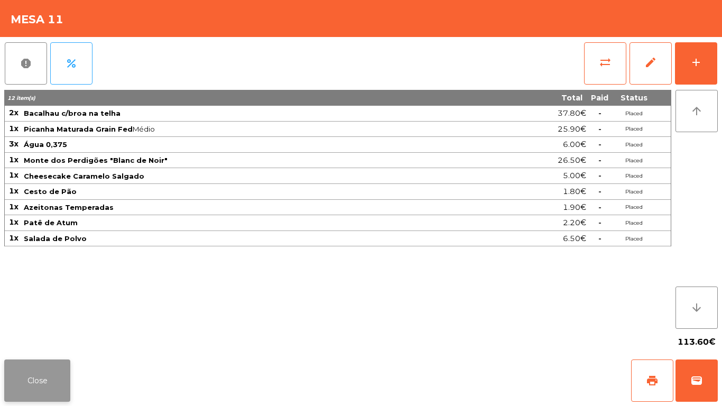
click at [49, 378] on button "Close" at bounding box center [37, 380] width 66 height 42
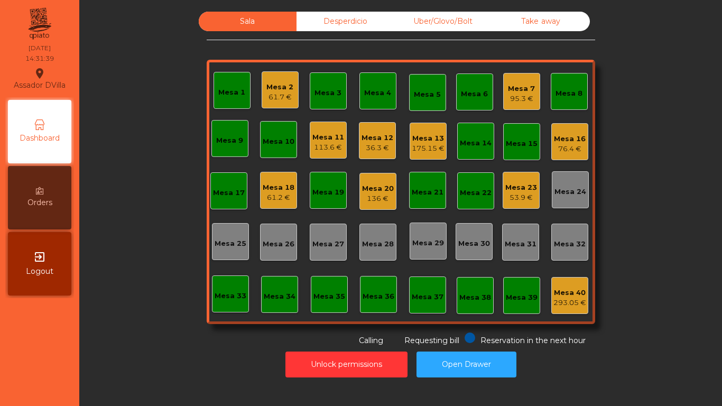
click at [561, 146] on div "76.4 €" at bounding box center [570, 149] width 32 height 11
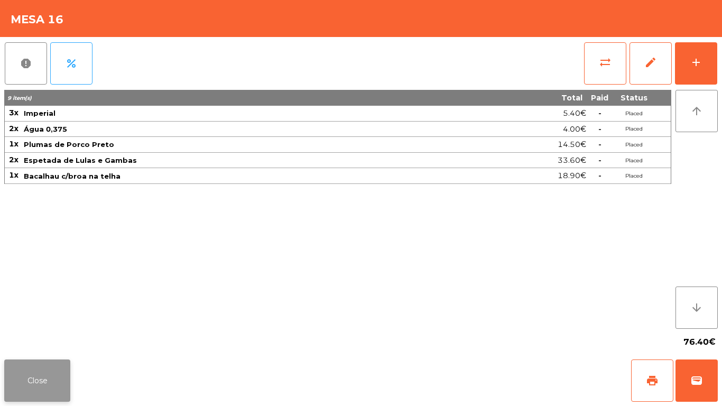
click at [42, 391] on button "Close" at bounding box center [37, 380] width 66 height 42
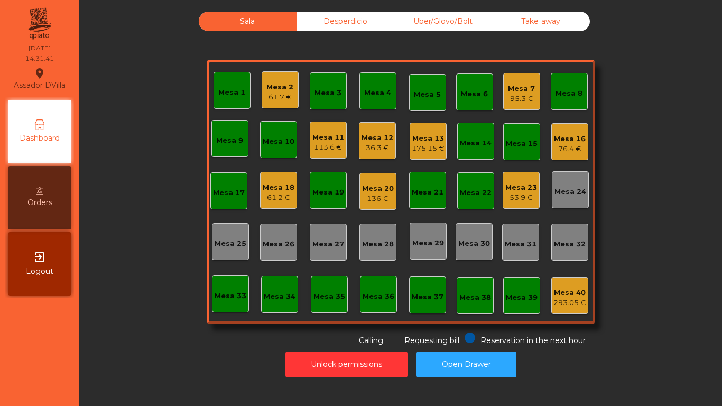
click at [332, 24] on div "Desperdicio" at bounding box center [345, 22] width 98 height 20
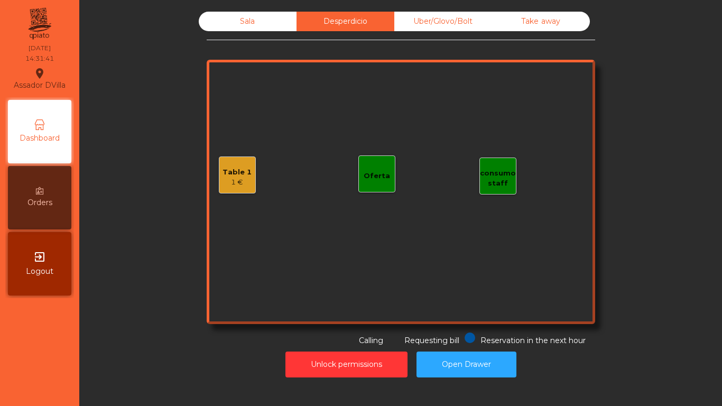
click at [458, 32] on div "Sala Desperdicio Uber/Glovo/Bolt Take away Table 1 1 € consumo staff Oferta Res…" at bounding box center [401, 179] width 388 height 335
click at [500, 26] on div "Take away" at bounding box center [541, 22] width 98 height 20
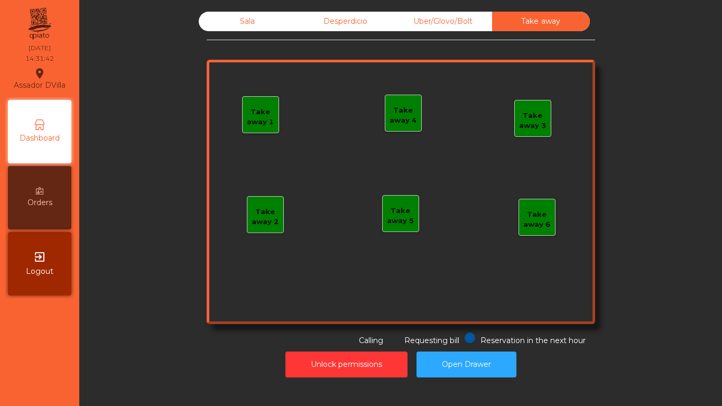
click at [343, 10] on div "Sala Desperdicio Uber/Glovo/Bolt Take away Take away 1 Take away 2 Take away 3 …" at bounding box center [401, 194] width 630 height 376
click at [338, 20] on div "Desperdicio" at bounding box center [345, 22] width 98 height 20
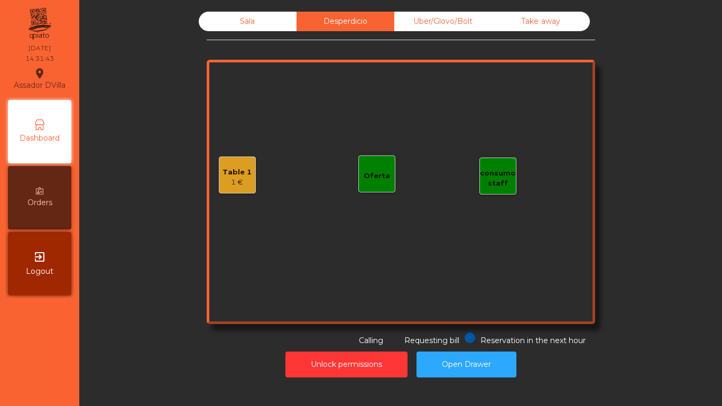
click at [219, 186] on div "Table 1 1 €" at bounding box center [237, 174] width 37 height 37
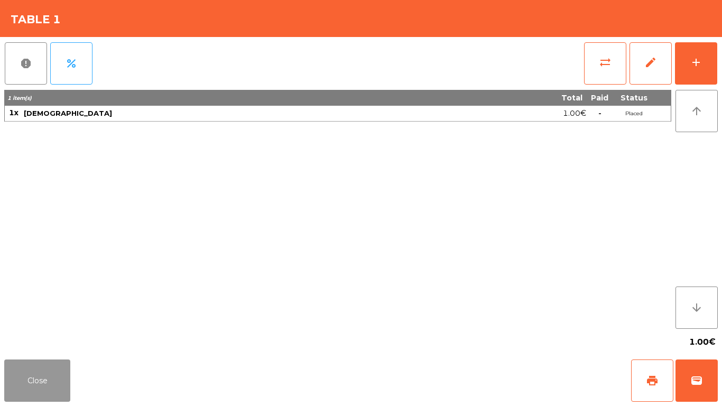
drag, startPoint x: 18, startPoint y: 385, endPoint x: 308, endPoint y: 31, distance: 457.4
click at [18, 385] on button "Close" at bounding box center [37, 380] width 66 height 42
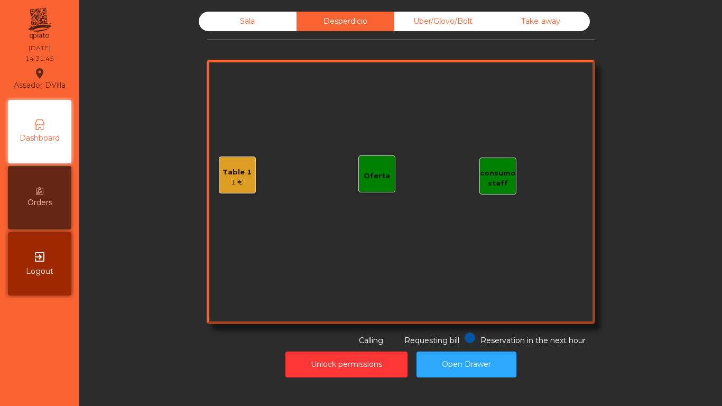
click at [264, 28] on div "Sala" at bounding box center [248, 22] width 98 height 20
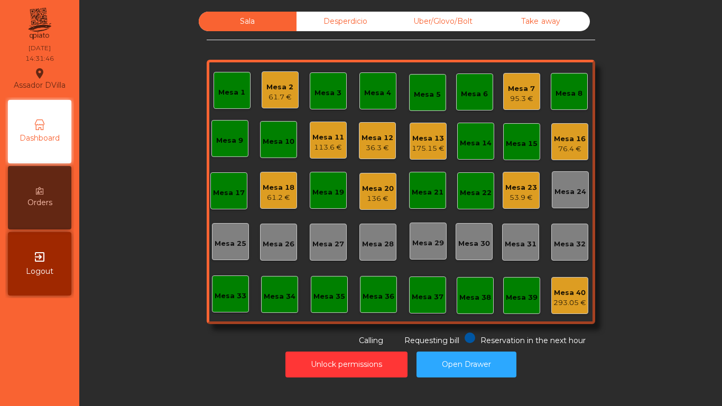
click at [519, 81] on div "Mesa 7 95.3 €" at bounding box center [521, 91] width 27 height 25
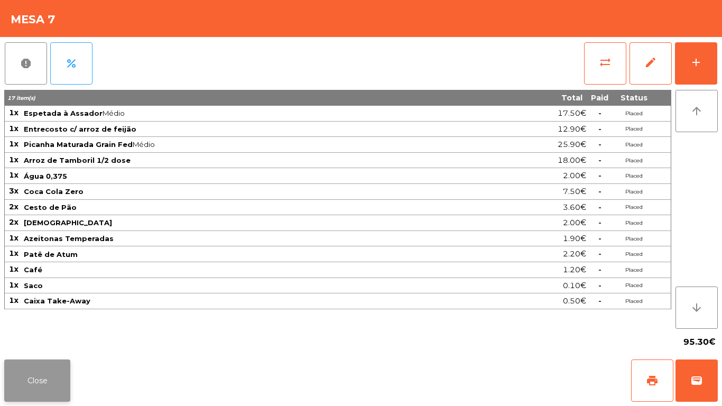
click at [41, 387] on button "Close" at bounding box center [37, 380] width 66 height 42
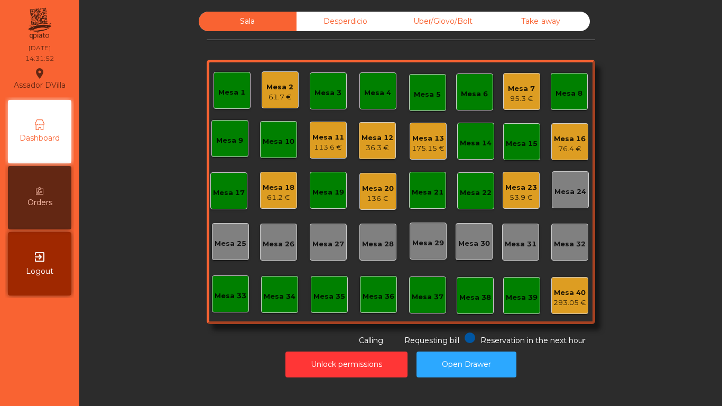
click at [419, 147] on div "175.15 €" at bounding box center [428, 148] width 33 height 11
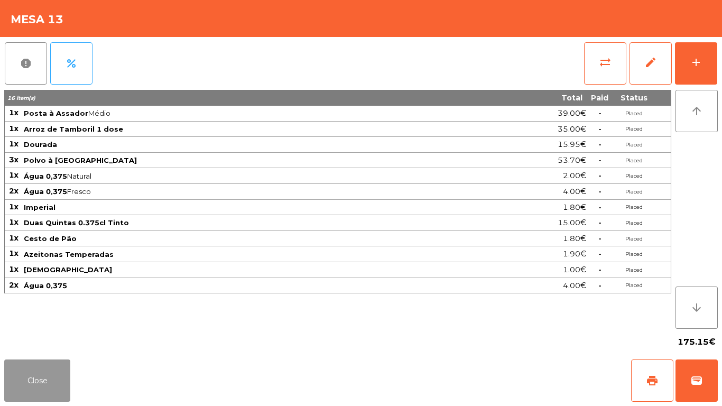
drag, startPoint x: 51, startPoint y: 378, endPoint x: 60, endPoint y: 376, distance: 8.6
click at [52, 378] on button "Close" at bounding box center [37, 380] width 66 height 42
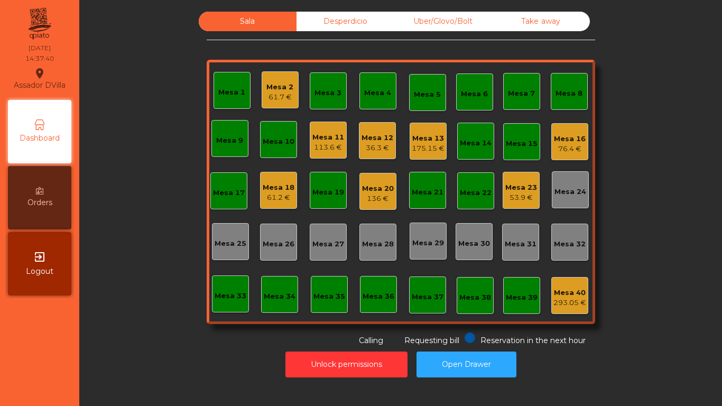
click at [364, 192] on div "Mesa 20" at bounding box center [378, 188] width 32 height 11
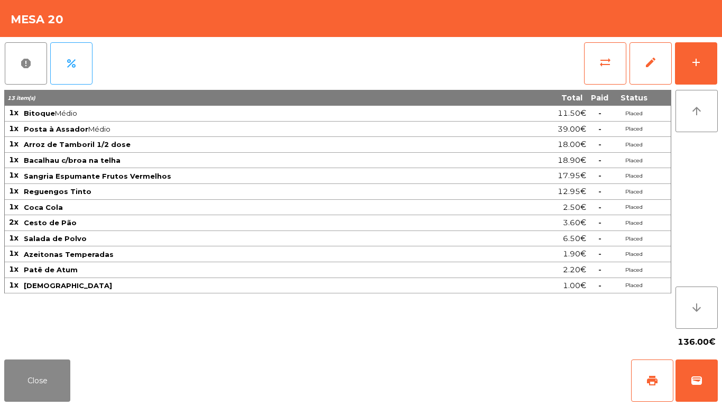
click at [719, 63] on div "report percent sync_alt edit add 13 item(s) Total Paid Status 1x Bitoque Médio …" at bounding box center [361, 196] width 722 height 318
click at [703, 64] on button "add" at bounding box center [696, 63] width 42 height 42
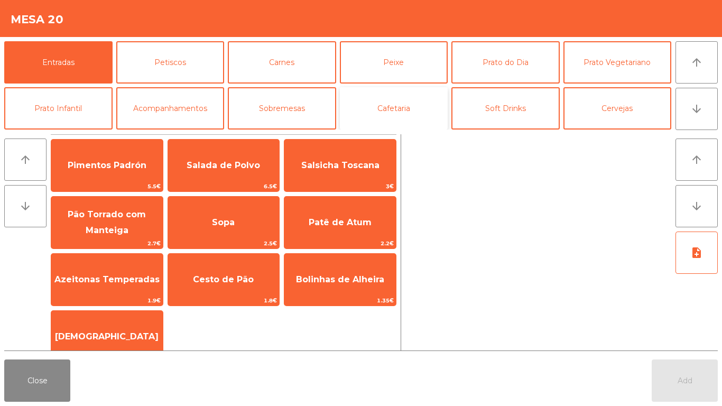
click at [419, 107] on button "Cafetaria" at bounding box center [394, 108] width 108 height 42
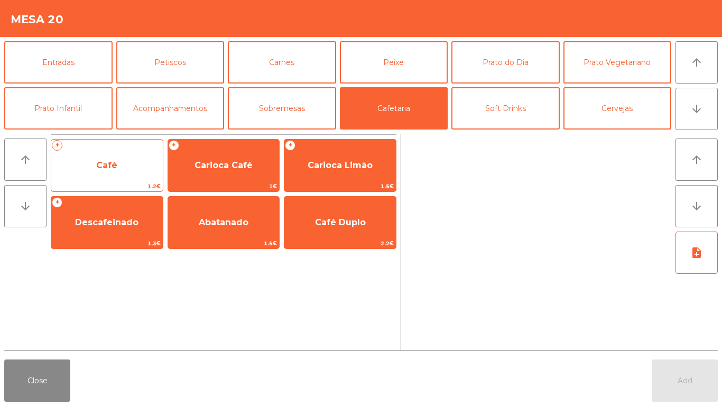
click at [118, 169] on span "Café" at bounding box center [107, 165] width 112 height 29
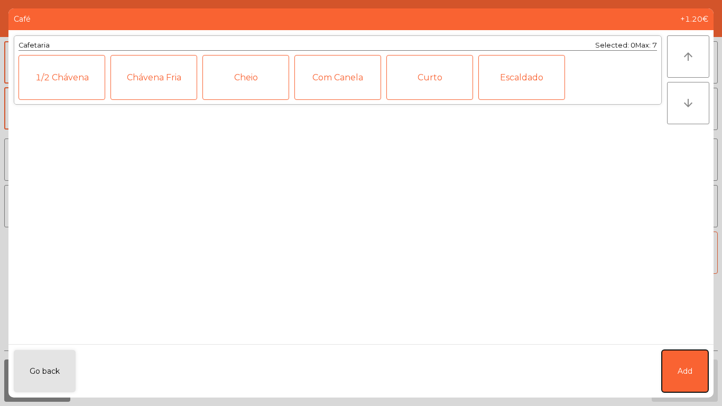
click at [672, 362] on button "Add" at bounding box center [685, 371] width 47 height 42
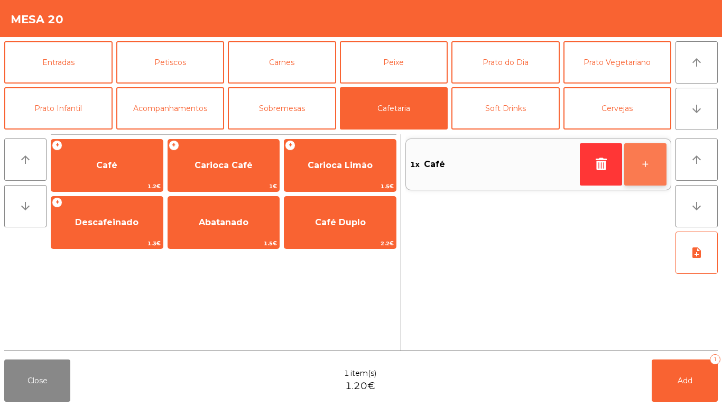
click at [653, 160] on button "+" at bounding box center [645, 164] width 42 height 42
click at [653, 168] on button "+" at bounding box center [645, 164] width 42 height 42
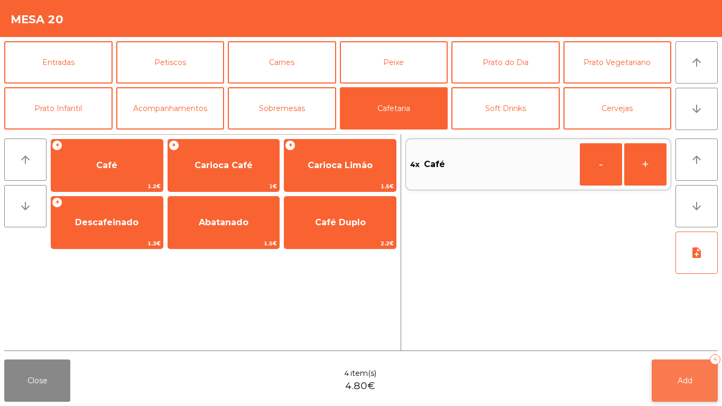
click at [707, 371] on button "Add 4" at bounding box center [685, 380] width 66 height 42
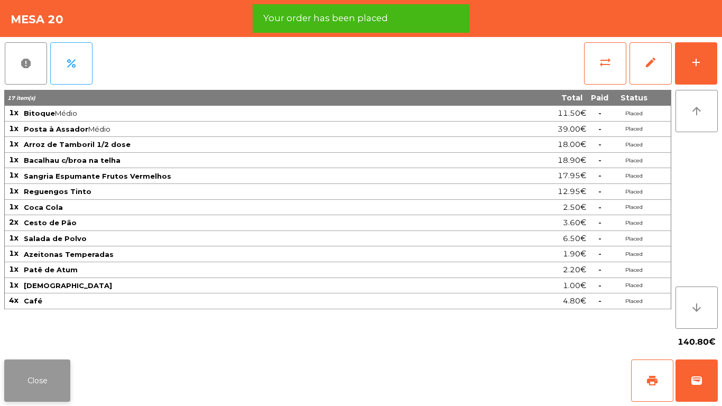
click at [41, 372] on button "Close" at bounding box center [37, 380] width 66 height 42
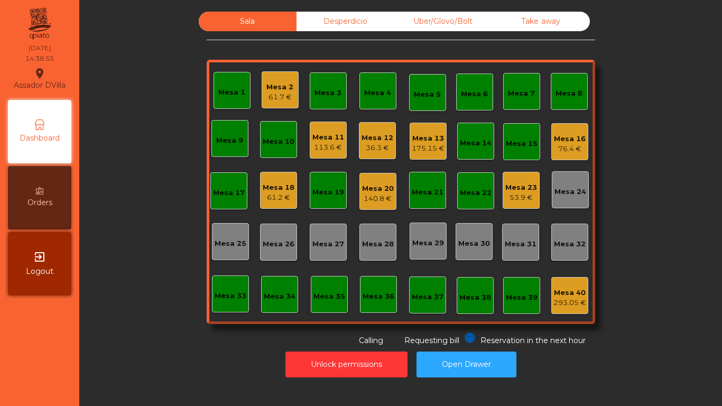
click at [428, 133] on div "Mesa 13" at bounding box center [428, 138] width 33 height 11
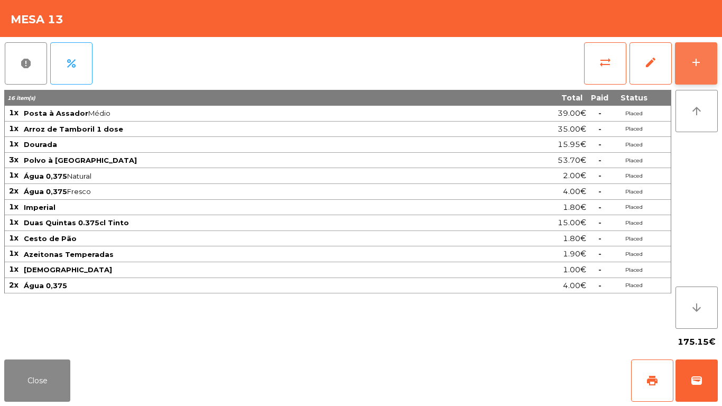
click at [707, 64] on button "add" at bounding box center [696, 63] width 42 height 42
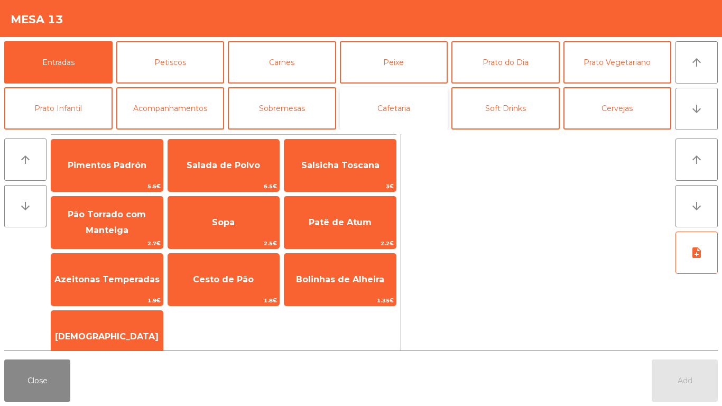
click at [382, 102] on button "Cafetaria" at bounding box center [394, 108] width 108 height 42
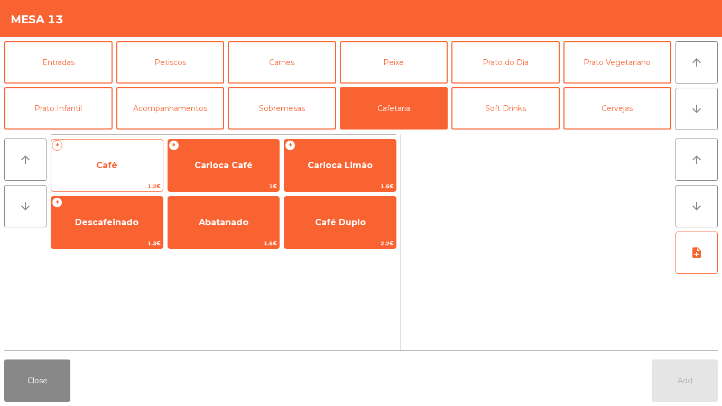
click at [121, 175] on span "Café" at bounding box center [107, 165] width 112 height 29
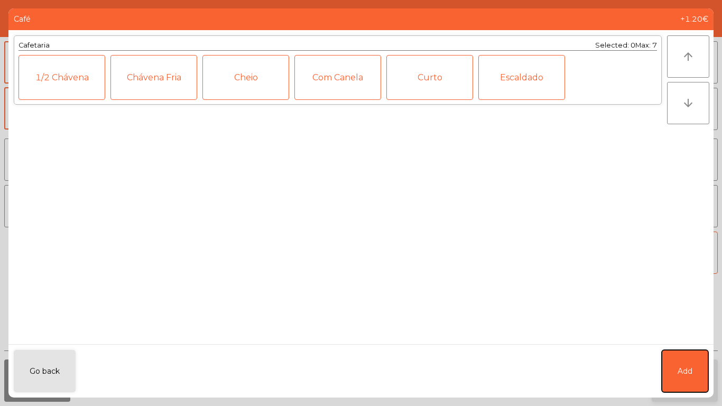
click at [679, 379] on button "Add" at bounding box center [685, 371] width 47 height 42
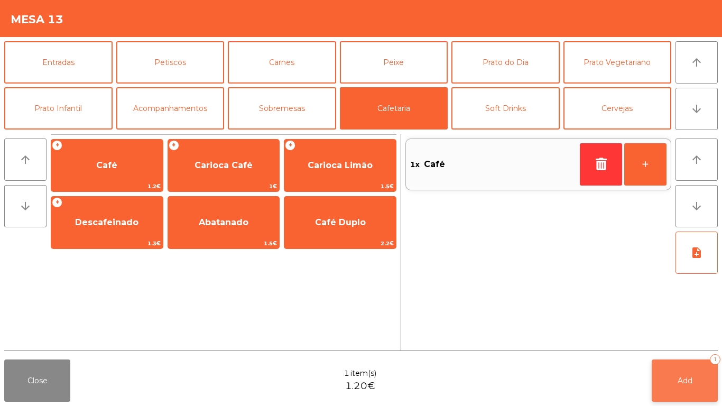
click at [678, 378] on span "Add" at bounding box center [685, 381] width 15 height 10
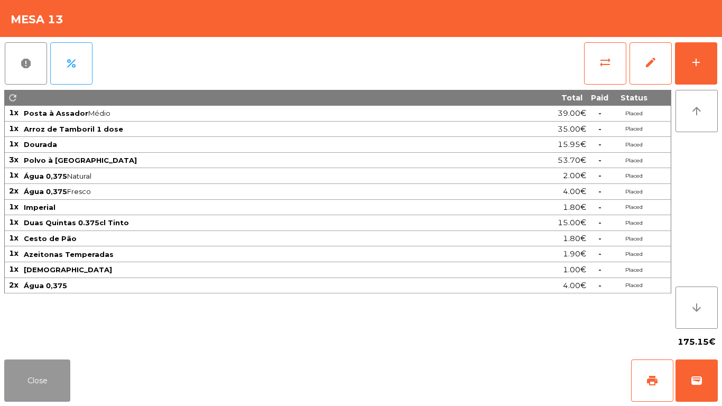
click at [52, 388] on button "Close" at bounding box center [37, 380] width 66 height 42
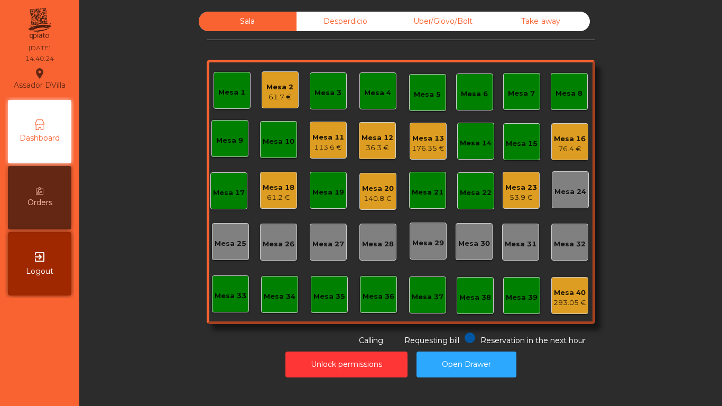
click at [367, 146] on div "36.3 €" at bounding box center [377, 148] width 32 height 11
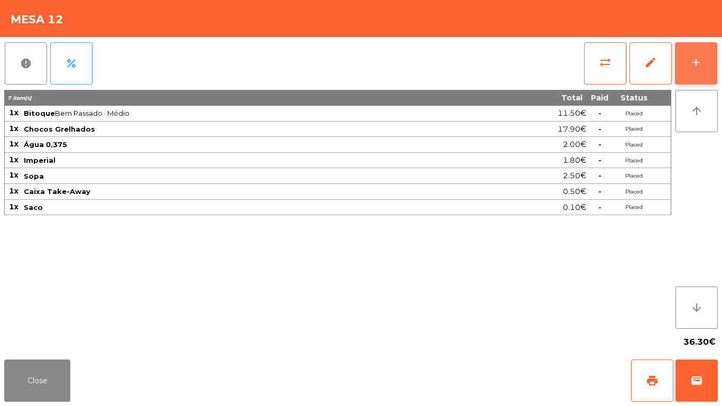
click at [702, 53] on button "add" at bounding box center [696, 63] width 42 height 42
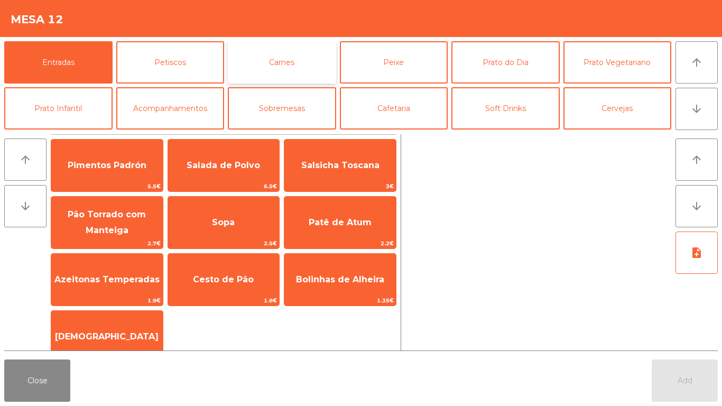
click at [311, 55] on button "Carnes" at bounding box center [282, 62] width 108 height 42
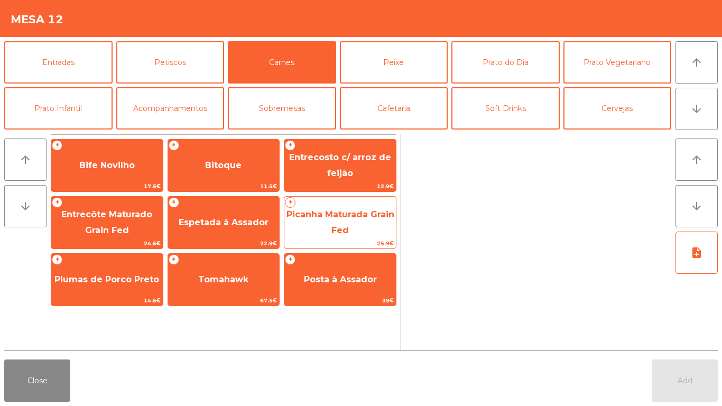
click at [342, 221] on span "Picanha Maturada Grain Fed" at bounding box center [340, 222] width 112 height 45
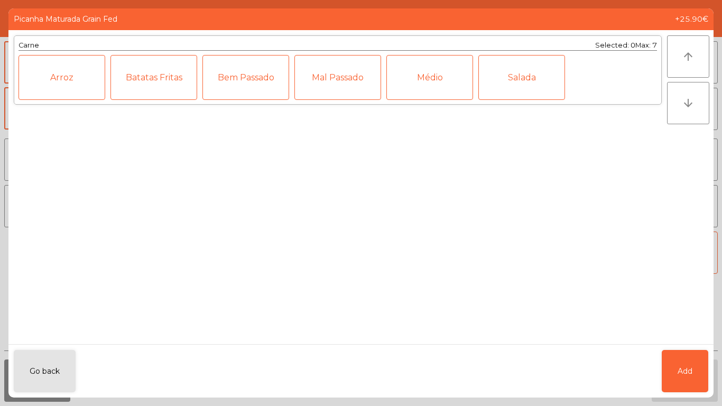
click at [460, 88] on div "Médio" at bounding box center [429, 77] width 87 height 45
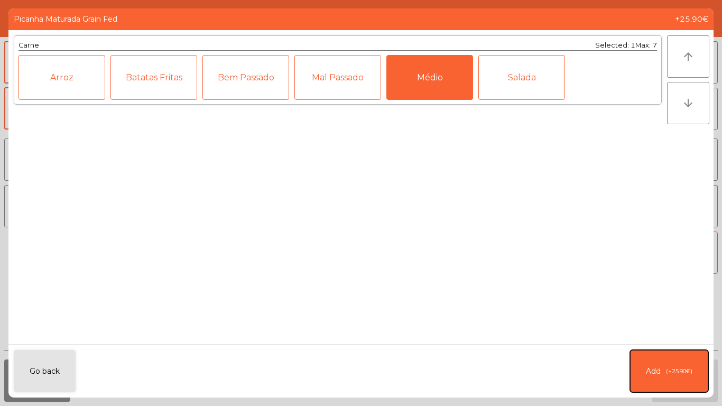
click at [660, 356] on button "Add (+25.90€)" at bounding box center [669, 371] width 78 height 42
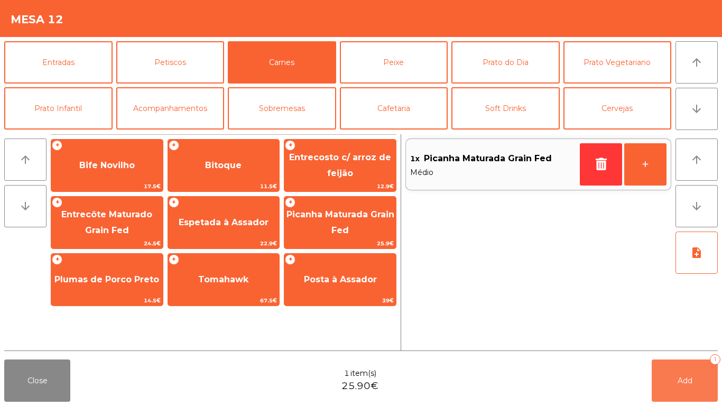
click at [672, 382] on button "Add 1" at bounding box center [685, 380] width 66 height 42
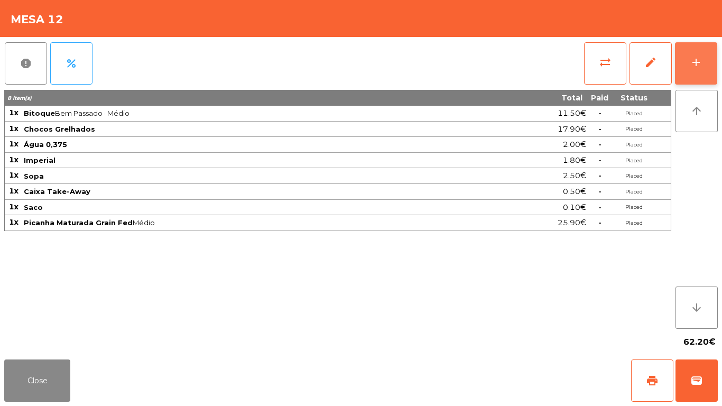
click at [714, 79] on button "add" at bounding box center [696, 63] width 42 height 42
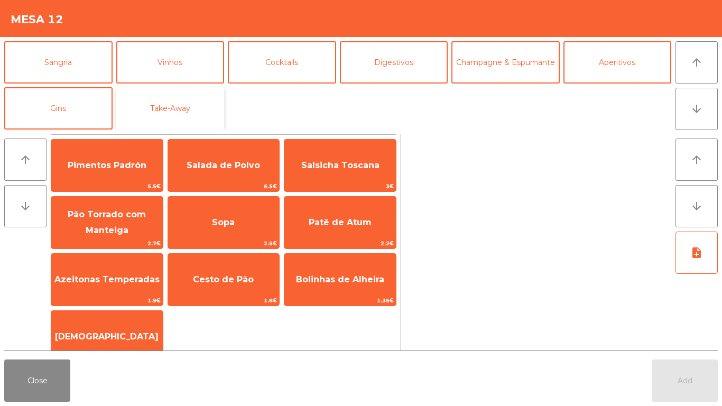
click at [127, 115] on button "Take-Away" at bounding box center [170, 108] width 108 height 42
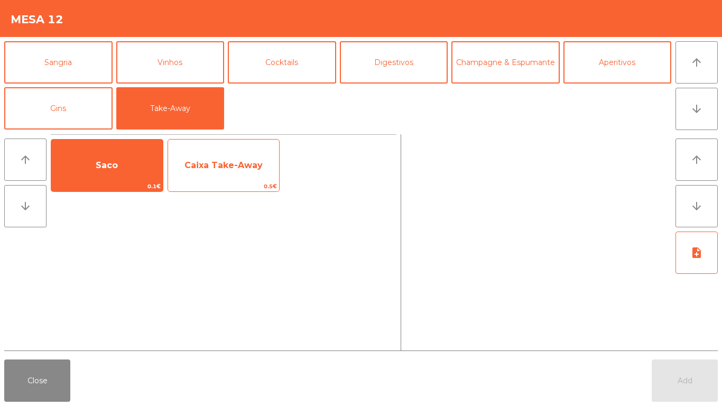
drag, startPoint x: 132, startPoint y: 153, endPoint x: 203, endPoint y: 169, distance: 72.7
click at [138, 154] on span "Saco" at bounding box center [107, 165] width 112 height 29
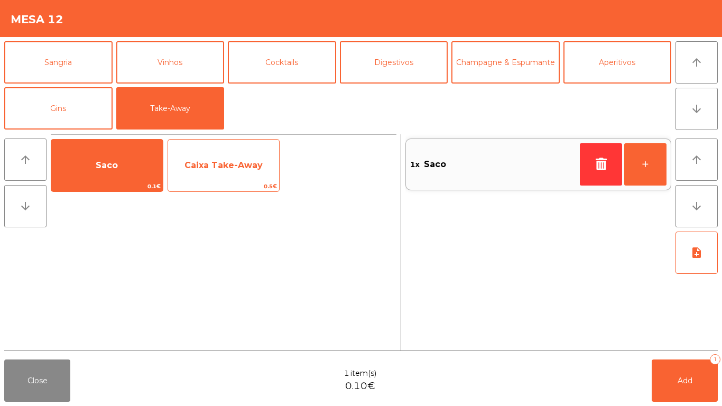
click at [272, 175] on span "Caixa Take-Away" at bounding box center [224, 165] width 112 height 29
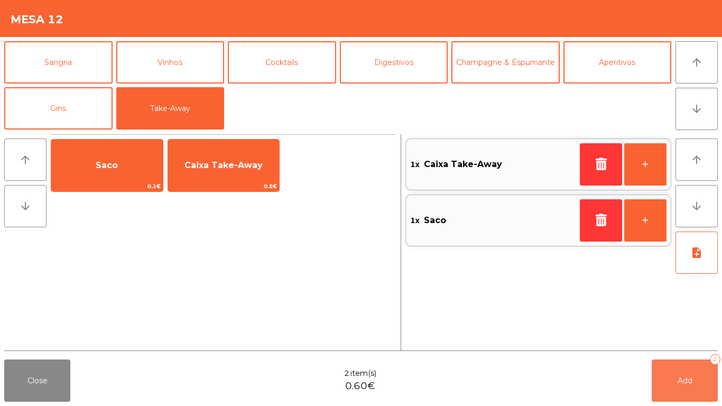
drag, startPoint x: 714, startPoint y: 379, endPoint x: 206, endPoint y: 366, distance: 508.6
click at [713, 379] on button "Add 2" at bounding box center [685, 380] width 66 height 42
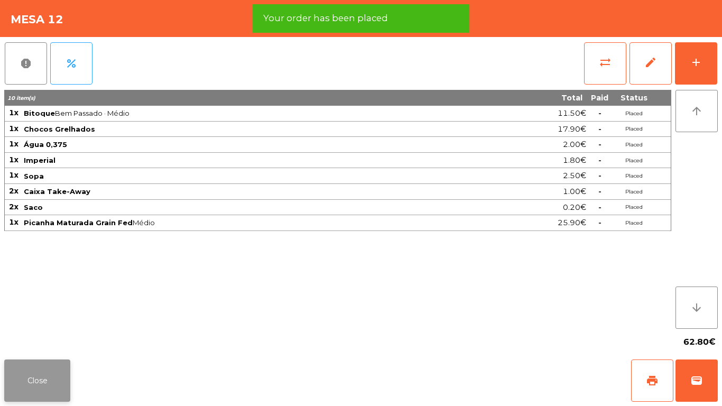
click at [50, 376] on button "Close" at bounding box center [37, 380] width 66 height 42
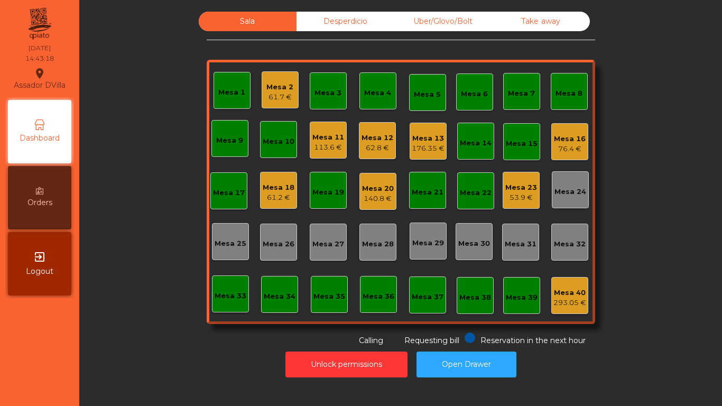
click at [564, 146] on div "76.4 €" at bounding box center [570, 149] width 32 height 11
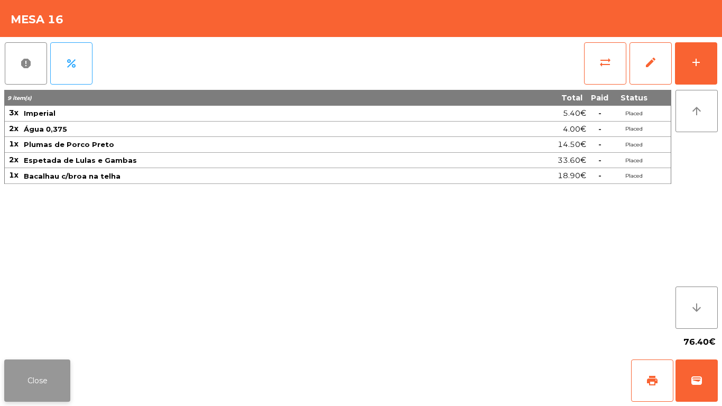
click at [45, 378] on button "Close" at bounding box center [37, 380] width 66 height 42
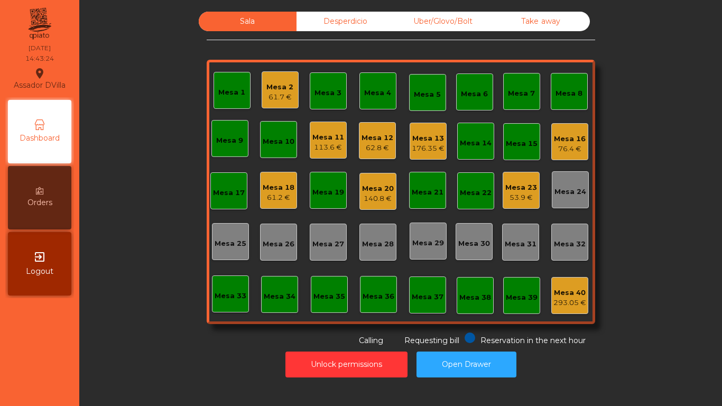
click at [374, 192] on div "Mesa 20" at bounding box center [378, 188] width 32 height 11
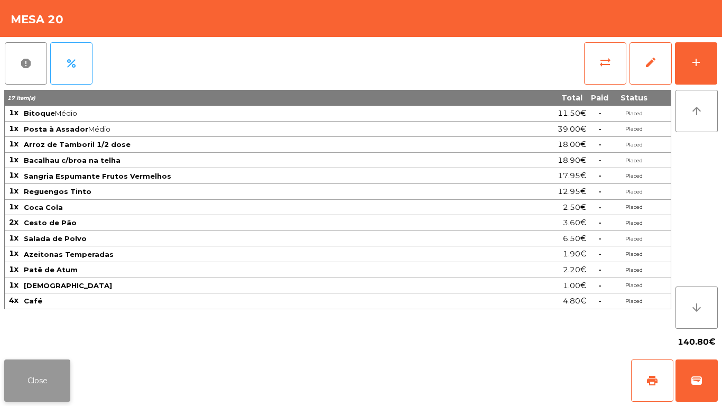
click at [10, 371] on button "Close" at bounding box center [37, 380] width 66 height 42
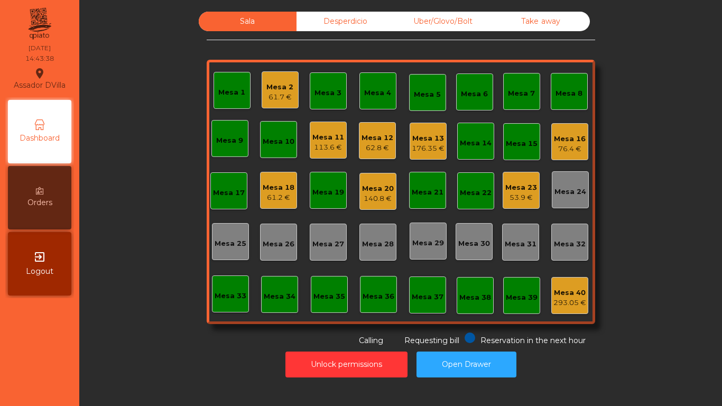
click at [273, 196] on div "61.2 €" at bounding box center [279, 197] width 32 height 11
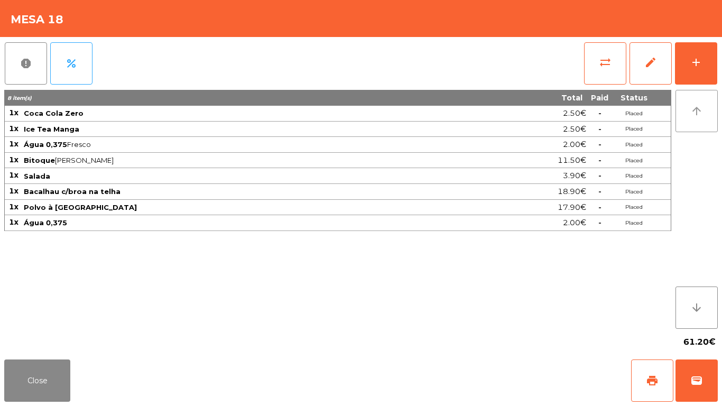
click at [680, 90] on button "arrow_upward" at bounding box center [696, 111] width 42 height 42
click at [706, 56] on button "add" at bounding box center [696, 63] width 42 height 42
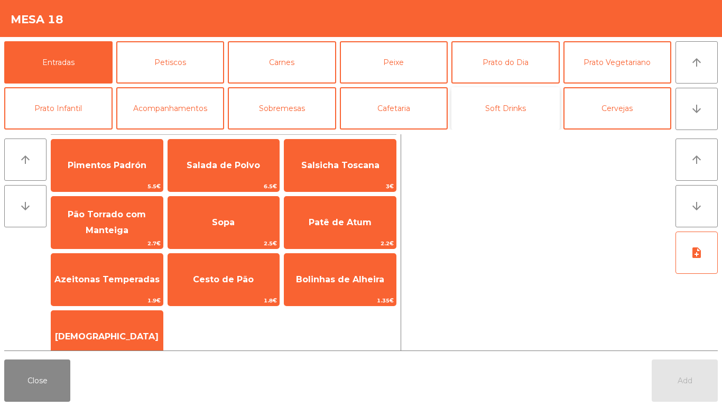
click at [509, 115] on button "Soft Drinks" at bounding box center [505, 108] width 108 height 42
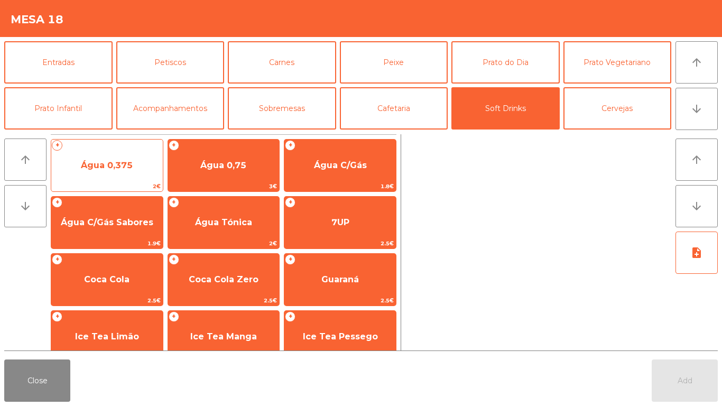
click at [109, 165] on span "Água 0,375" at bounding box center [107, 165] width 52 height 10
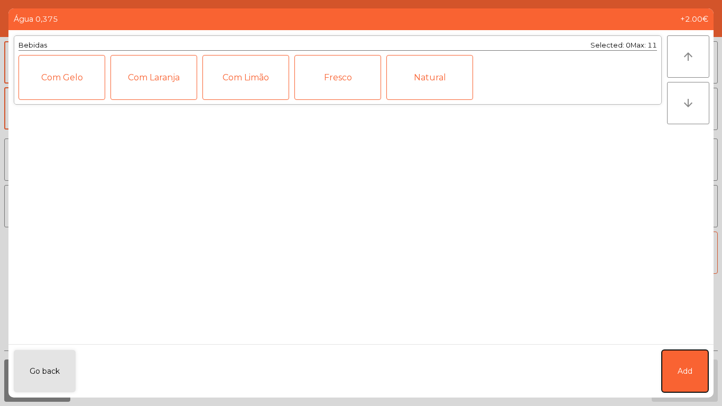
click at [695, 389] on button "Add" at bounding box center [685, 371] width 47 height 42
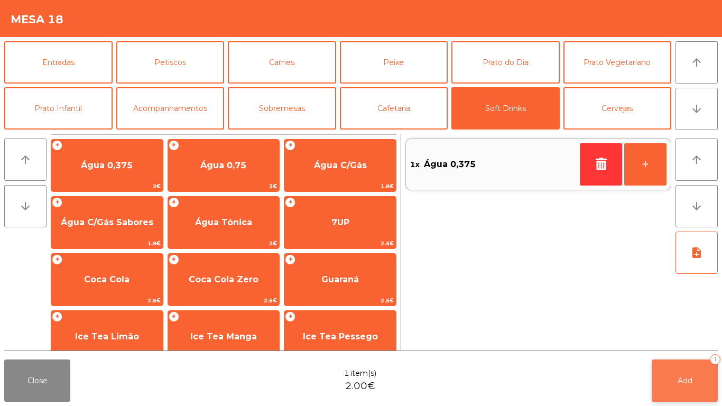
click at [681, 359] on button "Add 1" at bounding box center [685, 380] width 66 height 42
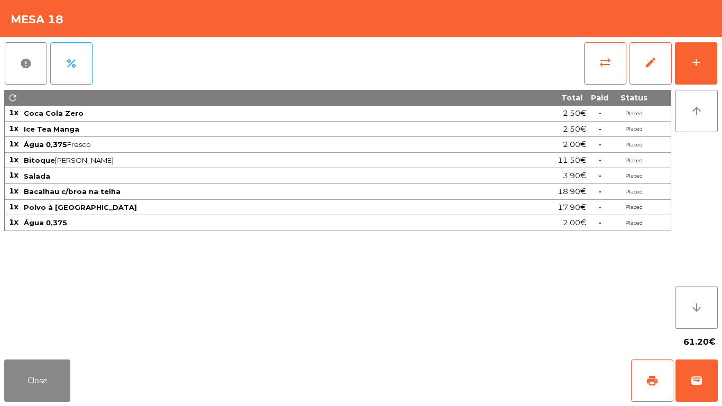
click at [721, 67] on div "report percent sync_alt edit add refresh Total Paid Status 1x Coca Cola Zero 2.…" at bounding box center [361, 196] width 722 height 318
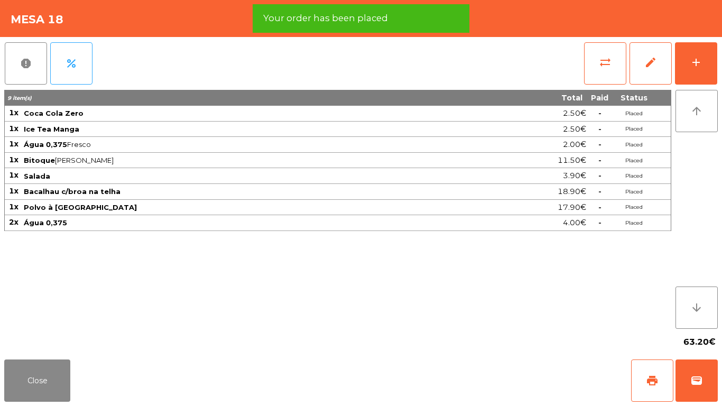
click at [721, 67] on div "report percent sync_alt edit add 9 item(s) Total Paid Status 1x Coca Cola Zero …" at bounding box center [361, 196] width 722 height 318
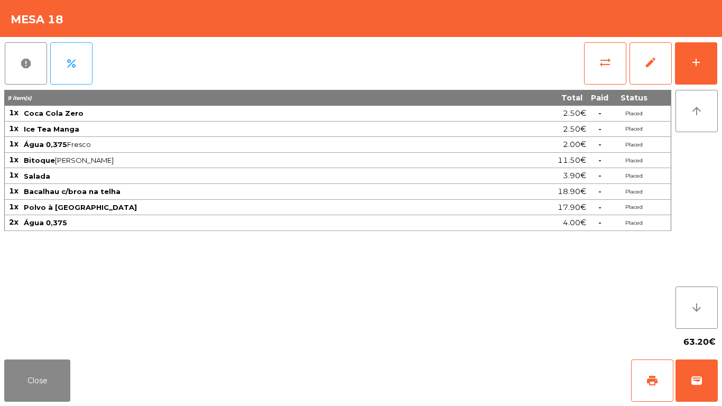
click at [721, 44] on div "report percent sync_alt edit add 9 item(s) Total Paid Status 1x Coca Cola Zero …" at bounding box center [361, 196] width 722 height 318
click at [694, 54] on button "add" at bounding box center [696, 63] width 42 height 42
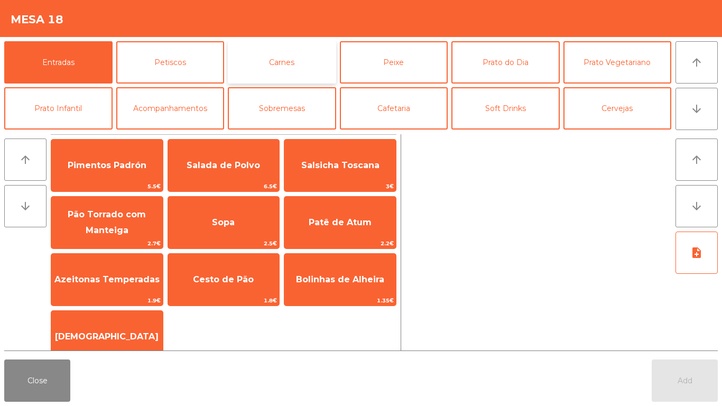
click at [279, 59] on button "Carnes" at bounding box center [282, 62] width 108 height 42
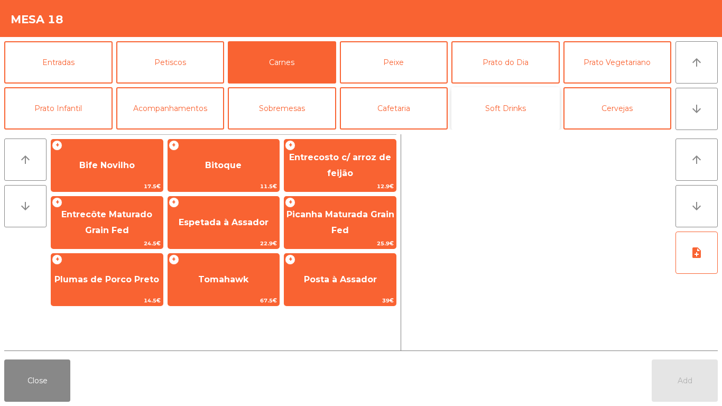
click at [511, 87] on button "Soft Drinks" at bounding box center [505, 108] width 108 height 42
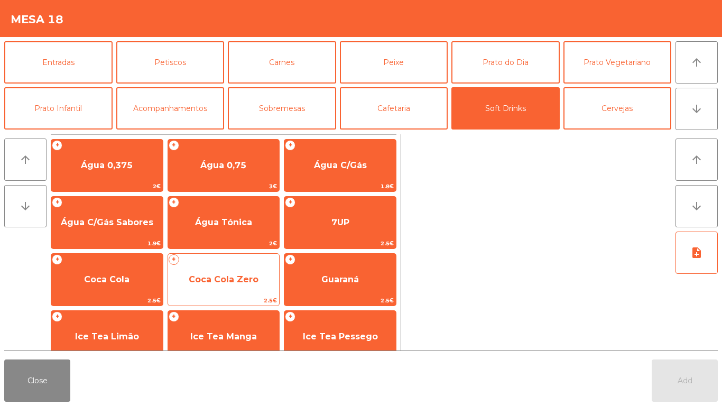
click at [198, 268] on span "Coca Cola Zero" at bounding box center [224, 279] width 112 height 29
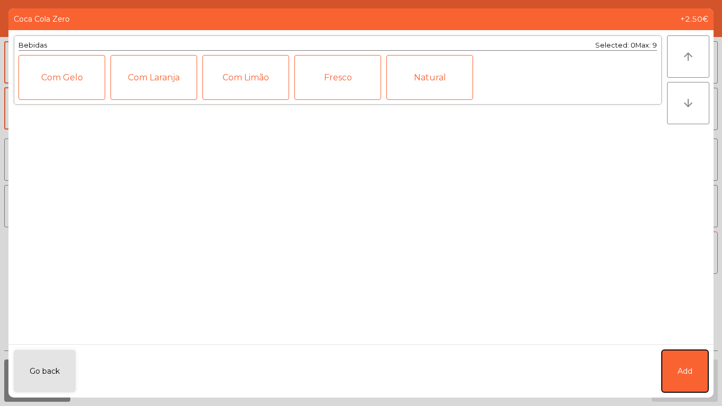
click at [681, 364] on button "Add" at bounding box center [685, 371] width 47 height 42
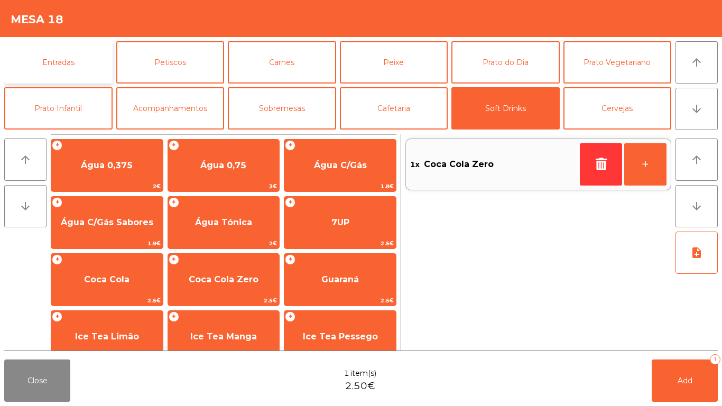
click at [64, 64] on button "Entradas" at bounding box center [58, 62] width 108 height 42
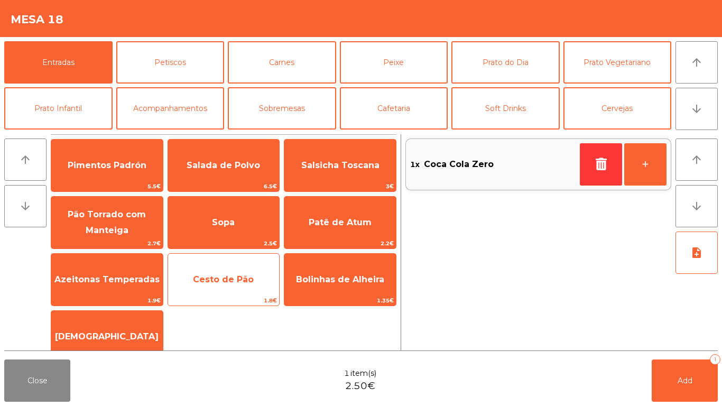
click at [199, 276] on span "Cesto de Pão" at bounding box center [223, 279] width 61 height 10
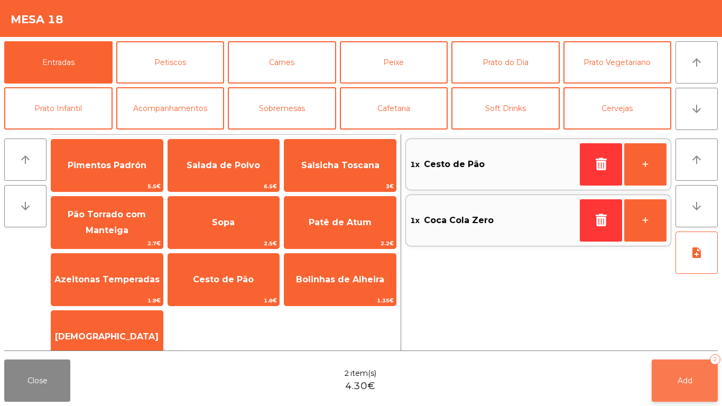
click at [652, 380] on button "Add 2" at bounding box center [685, 380] width 66 height 42
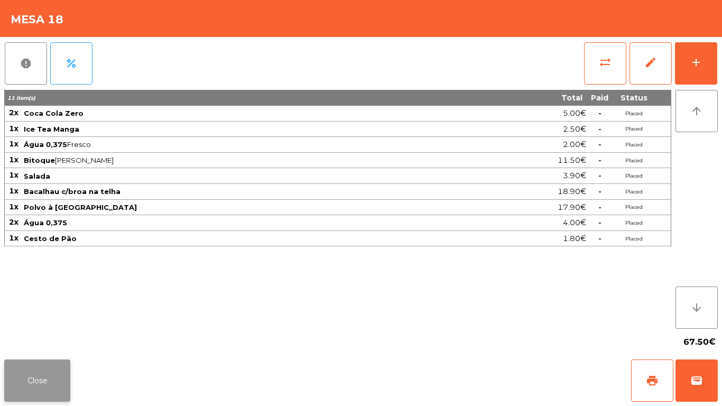
click at [35, 363] on button "Close" at bounding box center [37, 380] width 66 height 42
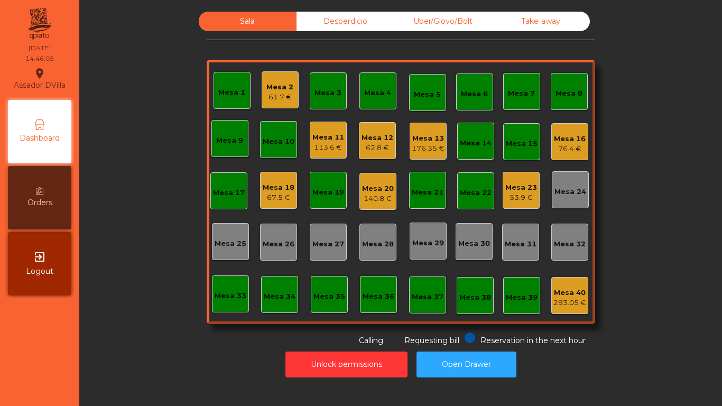
click at [267, 91] on div "Mesa 2" at bounding box center [279, 87] width 27 height 11
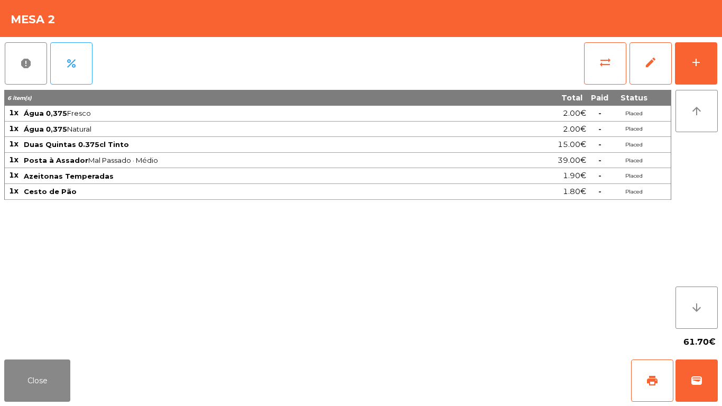
click at [721, 62] on div "report percent sync_alt edit add 6 item(s) Total Paid Status 1x Água 0,375 Fres…" at bounding box center [361, 196] width 722 height 318
click at [703, 66] on button "add" at bounding box center [696, 63] width 42 height 42
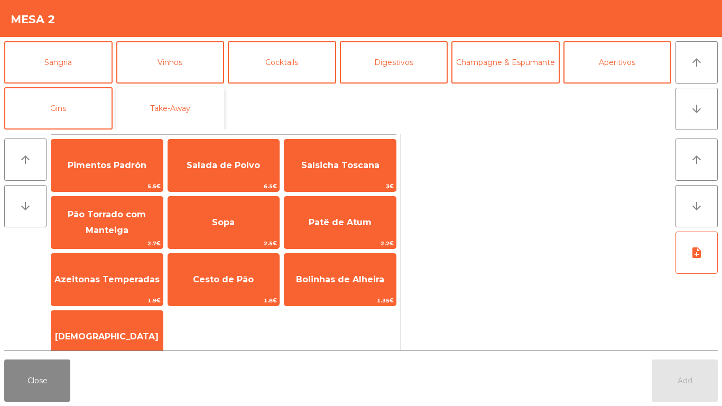
click at [189, 96] on button "Take-Away" at bounding box center [170, 108] width 108 height 42
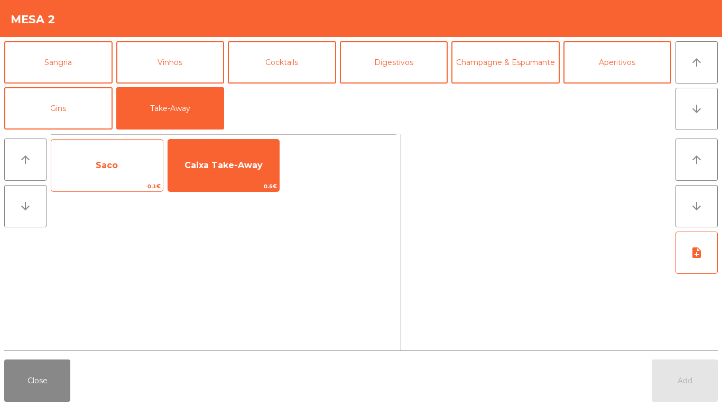
click at [99, 186] on span "0.1€" at bounding box center [107, 186] width 112 height 10
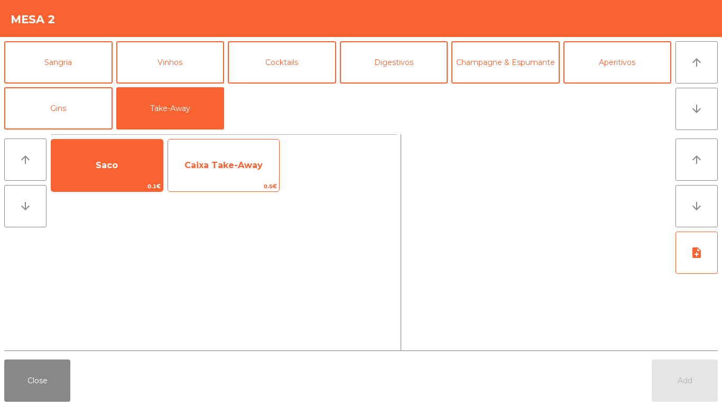
click at [204, 177] on span "Caixa Take-Away" at bounding box center [224, 165] width 112 height 29
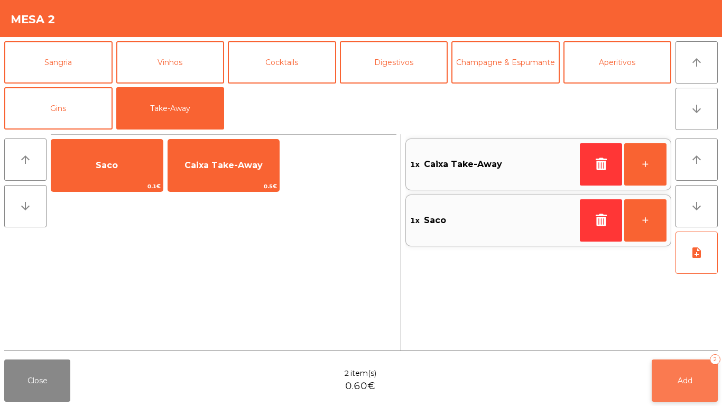
click at [691, 376] on span "Add" at bounding box center [685, 381] width 15 height 10
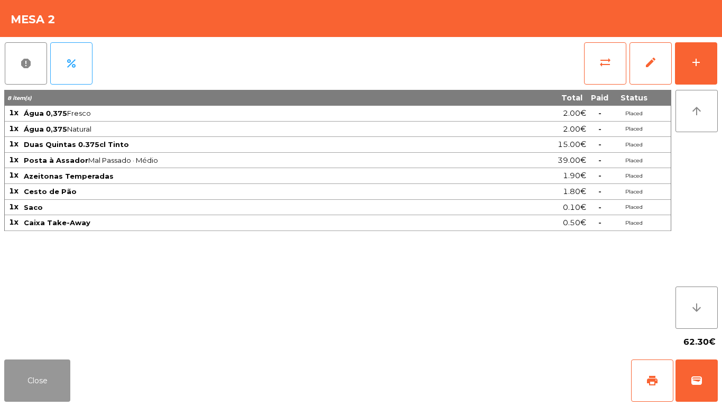
drag, startPoint x: 44, startPoint y: 395, endPoint x: 52, endPoint y: 372, distance: 24.1
click at [44, 394] on button "Close" at bounding box center [37, 380] width 66 height 42
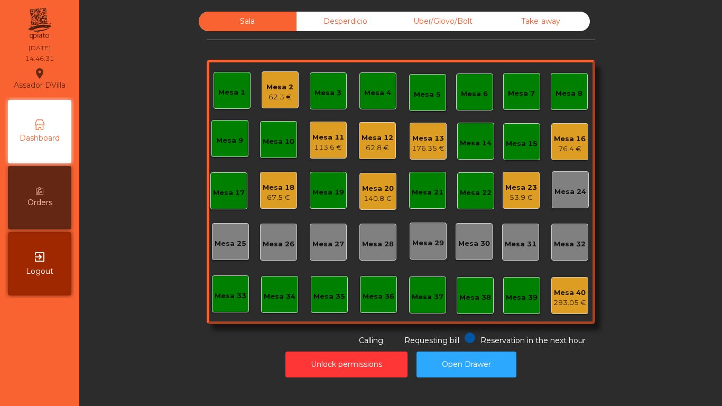
click at [39, 197] on div "Orders" at bounding box center [39, 197] width 63 height 63
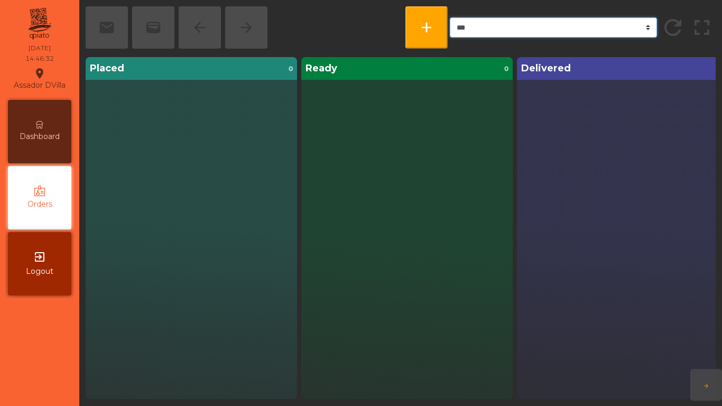
click at [483, 20] on select "*** ******* **** *** *****" at bounding box center [554, 27] width 208 height 20
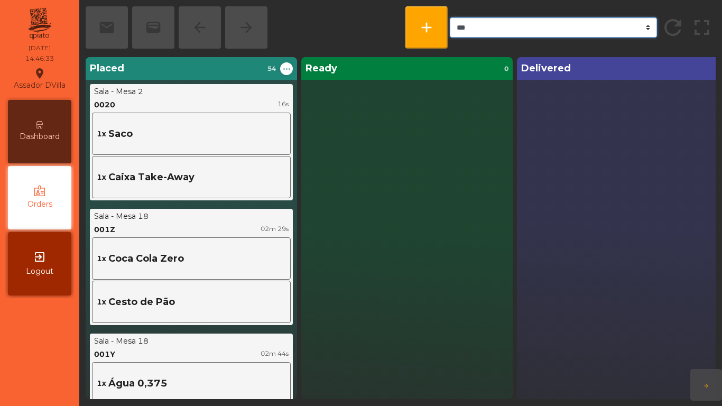
select select "*******"
click at [450, 17] on select "*** ******* **** *** *****" at bounding box center [554, 27] width 208 height 20
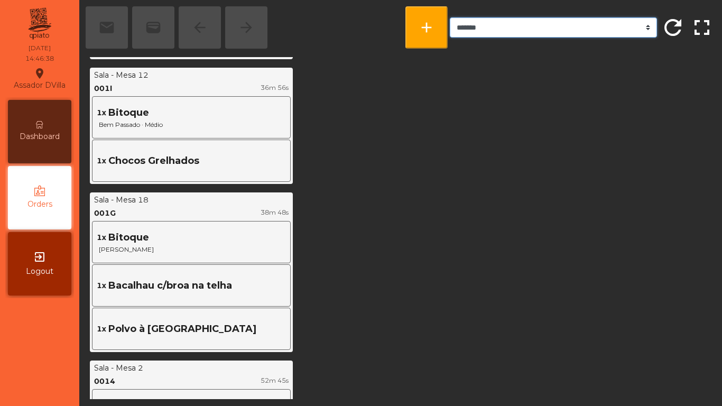
scroll to position [740, 0]
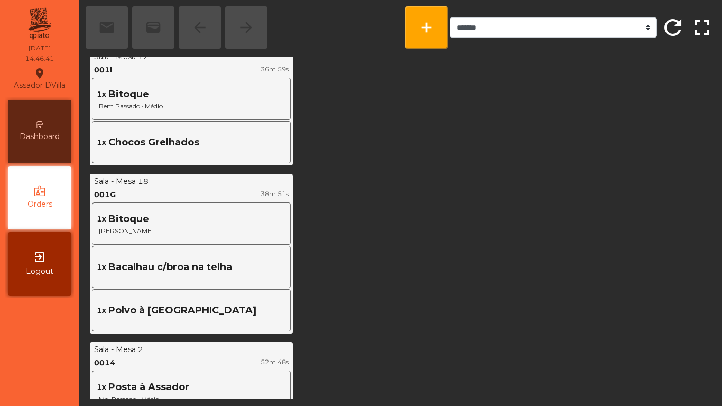
click at [51, 144] on div "Dashboard" at bounding box center [39, 131] width 63 height 63
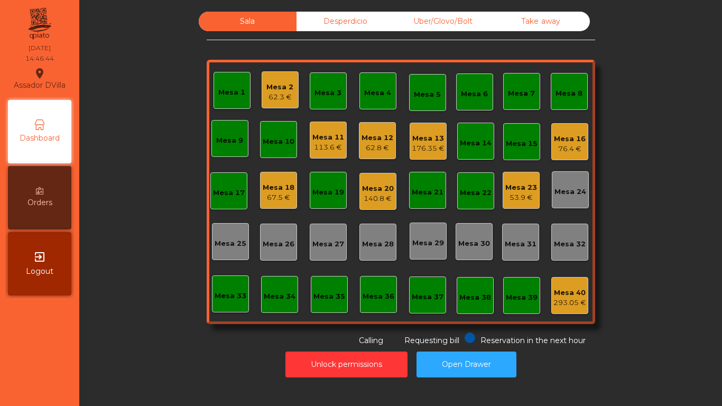
click at [578, 157] on div "Mesa 16 76.4 €" at bounding box center [569, 141] width 37 height 37
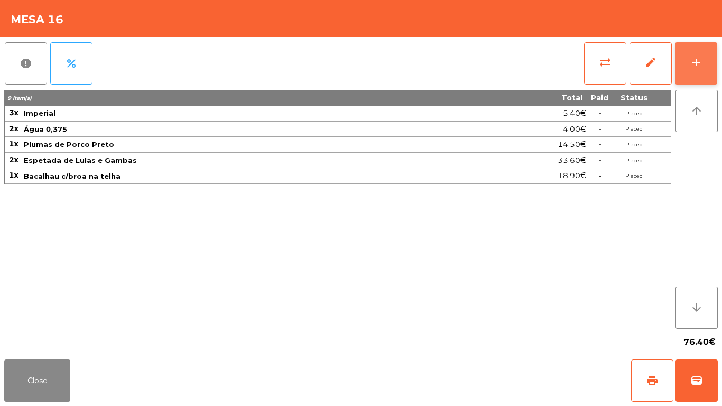
click at [695, 64] on div "add" at bounding box center [696, 62] width 13 height 13
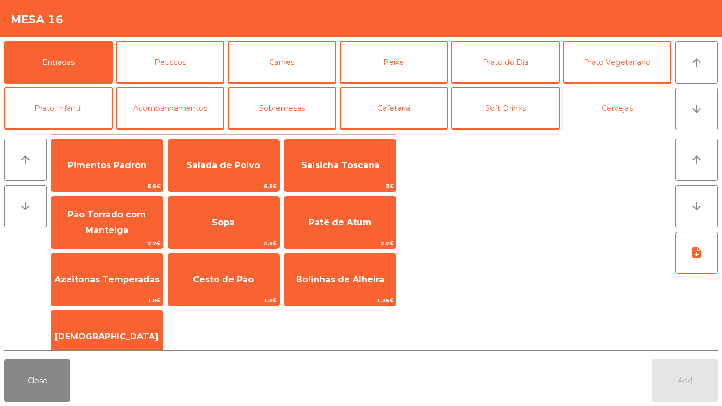
click at [592, 112] on button "Cervejas" at bounding box center [617, 108] width 108 height 42
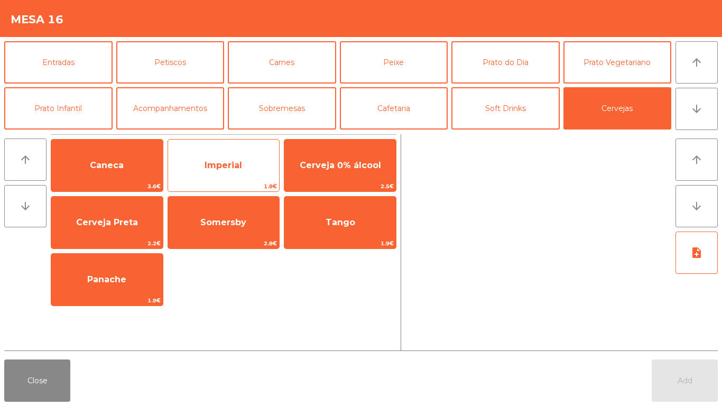
click at [270, 159] on span "Imperial" at bounding box center [224, 165] width 112 height 29
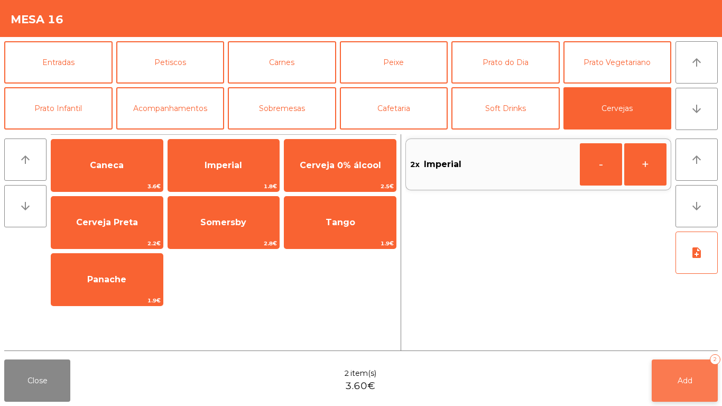
click at [656, 381] on button "Add 2" at bounding box center [685, 380] width 66 height 42
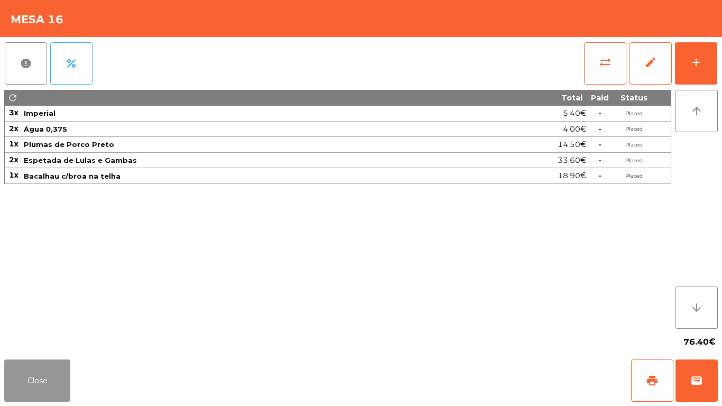
click at [34, 373] on button "Close" at bounding box center [37, 380] width 66 height 42
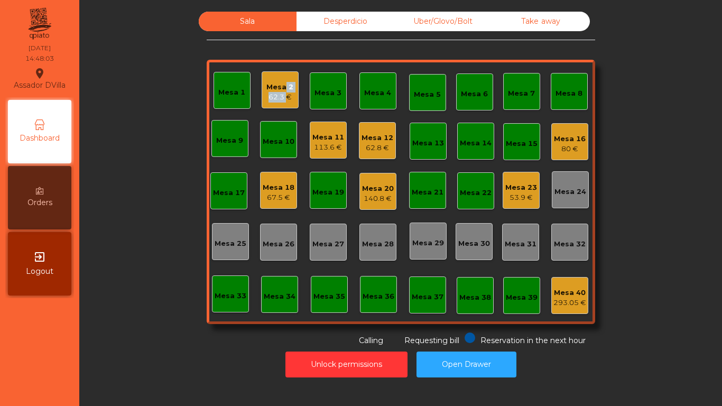
click at [279, 90] on div "Mesa 2 62.3 €" at bounding box center [279, 92] width 27 height 21
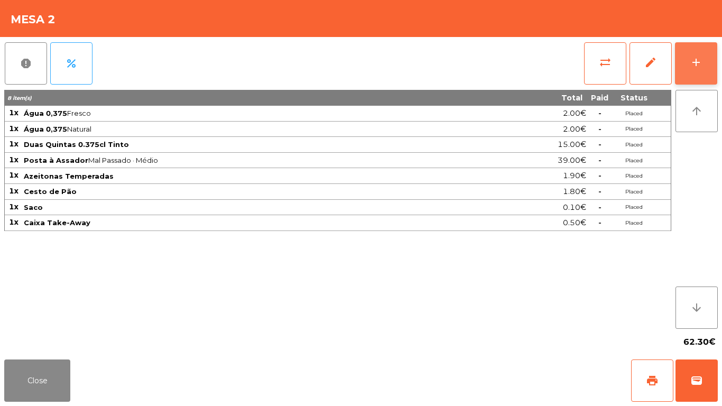
click at [710, 62] on button "add" at bounding box center [696, 63] width 42 height 42
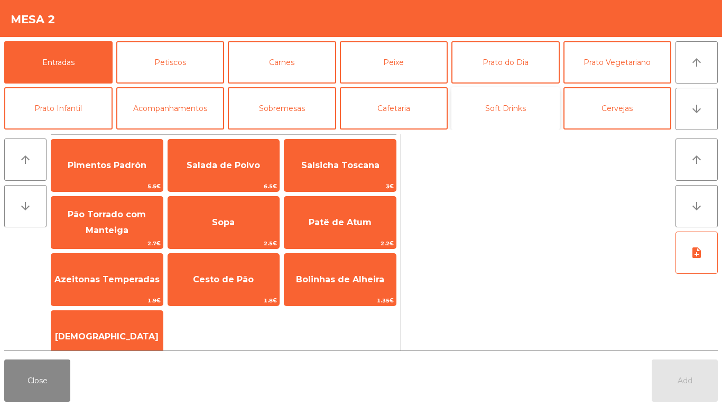
click at [520, 119] on button "Soft Drinks" at bounding box center [505, 108] width 108 height 42
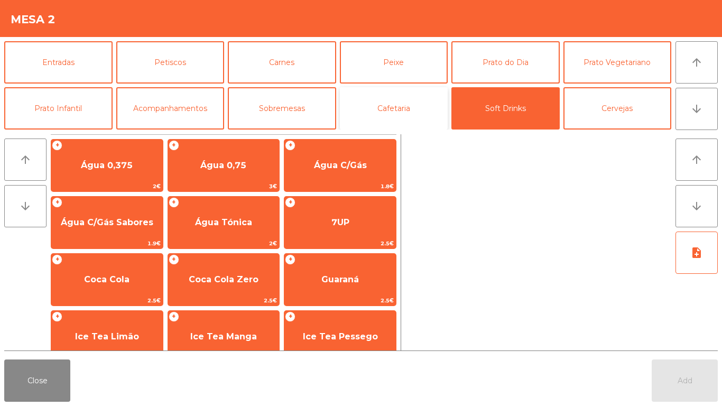
click at [409, 109] on button "Cafetaria" at bounding box center [394, 108] width 108 height 42
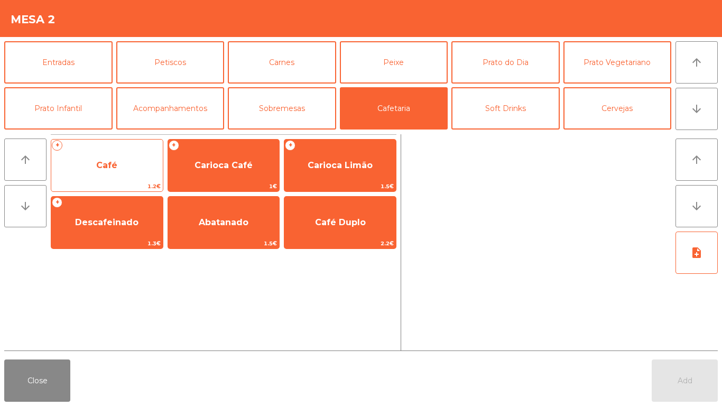
click at [113, 164] on span "Café" at bounding box center [106, 165] width 21 height 10
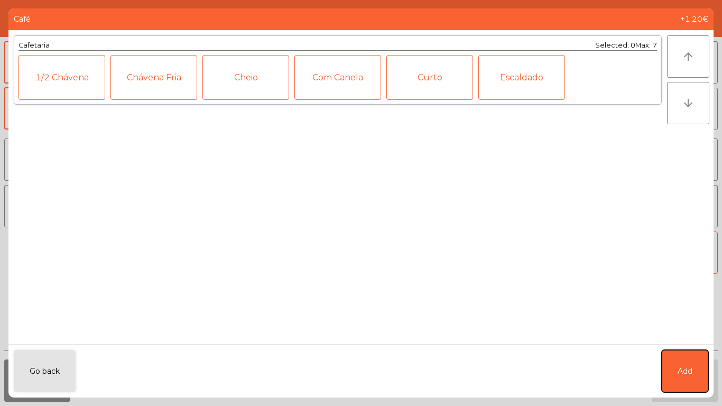
click at [683, 351] on button "Add" at bounding box center [685, 371] width 47 height 42
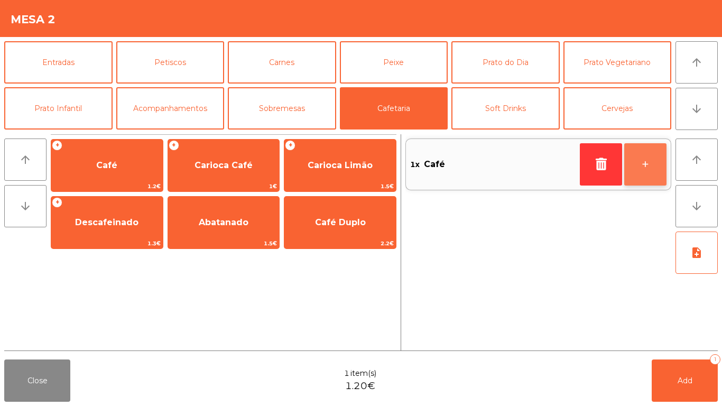
click at [658, 163] on button "+" at bounding box center [645, 164] width 42 height 42
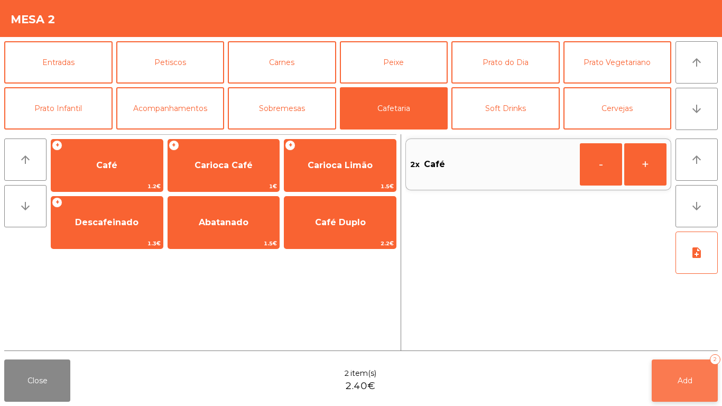
click at [692, 375] on button "Add 2" at bounding box center [685, 380] width 66 height 42
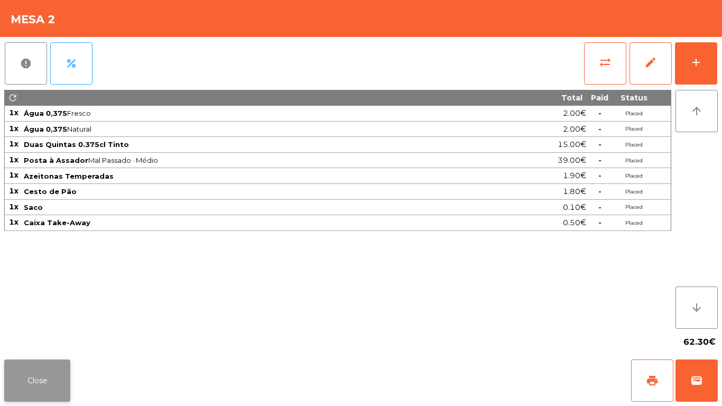
click at [35, 383] on button "Close" at bounding box center [37, 380] width 66 height 42
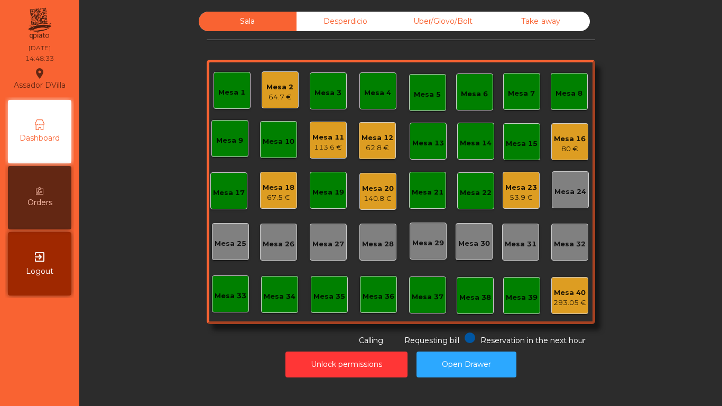
click at [275, 200] on div "67.5 €" at bounding box center [279, 197] width 32 height 11
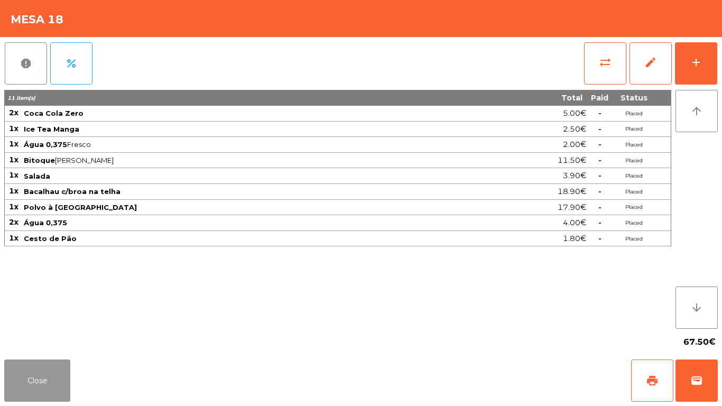
click at [48, 374] on button "Close" at bounding box center [37, 380] width 66 height 42
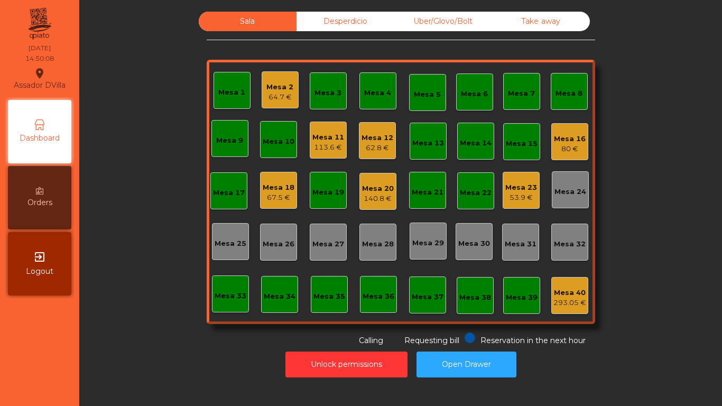
click at [372, 135] on div "Mesa 12" at bounding box center [377, 138] width 32 height 11
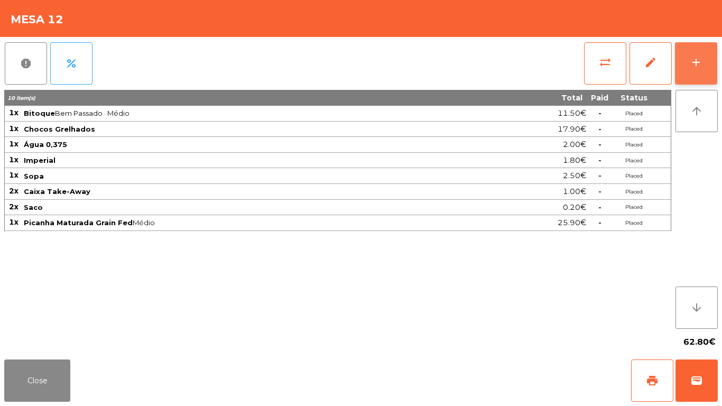
drag, startPoint x: 698, startPoint y: 83, endPoint x: 699, endPoint y: 76, distance: 7.1
click at [698, 82] on button "add" at bounding box center [696, 63] width 42 height 42
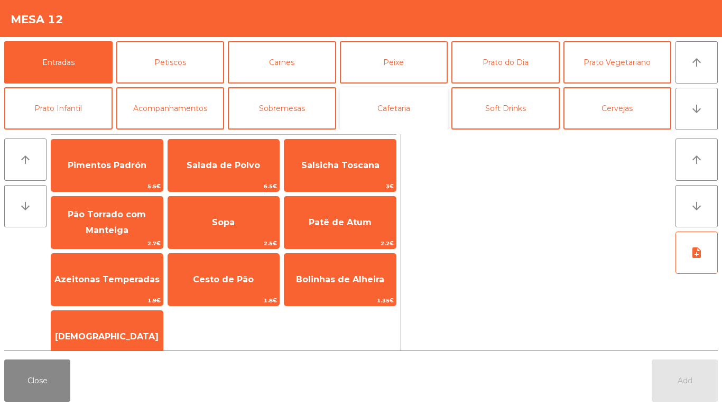
click at [404, 105] on button "Cafetaria" at bounding box center [394, 108] width 108 height 42
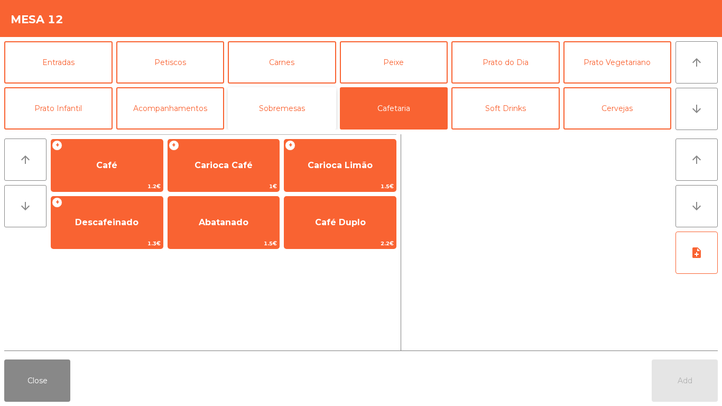
click at [259, 101] on button "Sobremesas" at bounding box center [282, 108] width 108 height 42
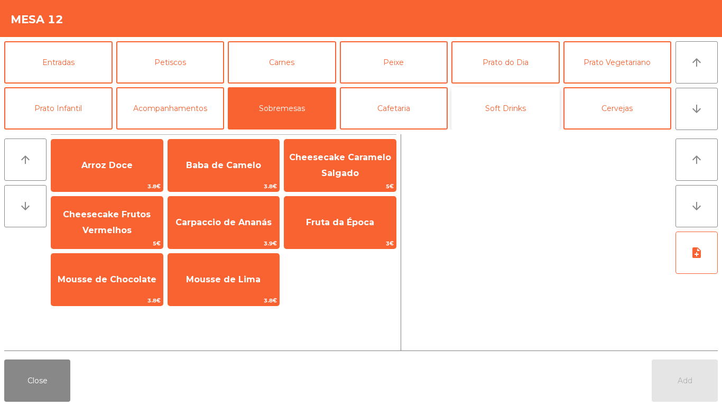
drag, startPoint x: 536, startPoint y: 101, endPoint x: 547, endPoint y: 103, distance: 11.2
click at [536, 101] on button "Soft Drinks" at bounding box center [505, 108] width 108 height 42
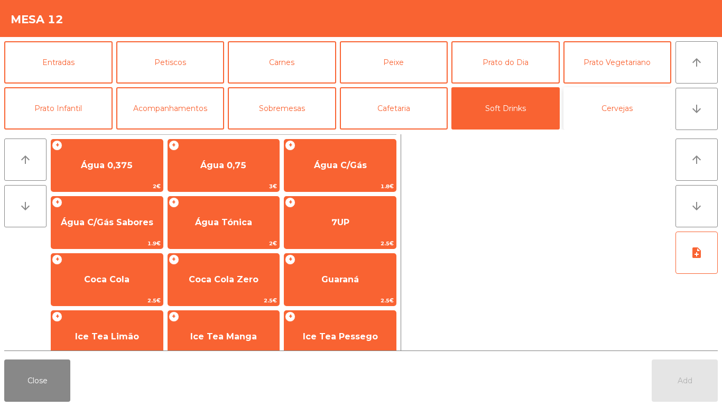
click at [645, 107] on button "Cervejas" at bounding box center [617, 108] width 108 height 42
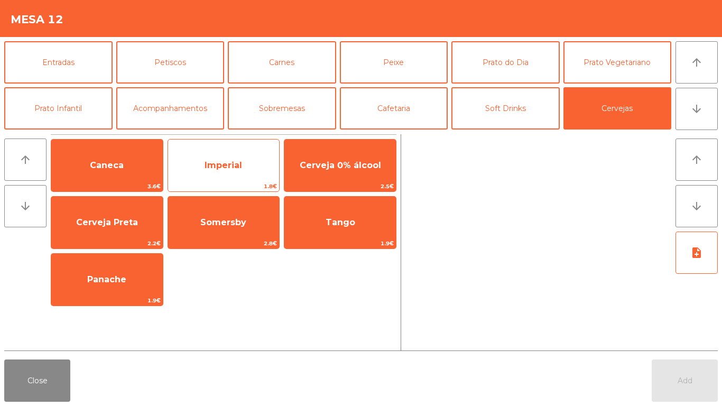
click at [240, 183] on span "1.8€" at bounding box center [224, 186] width 112 height 10
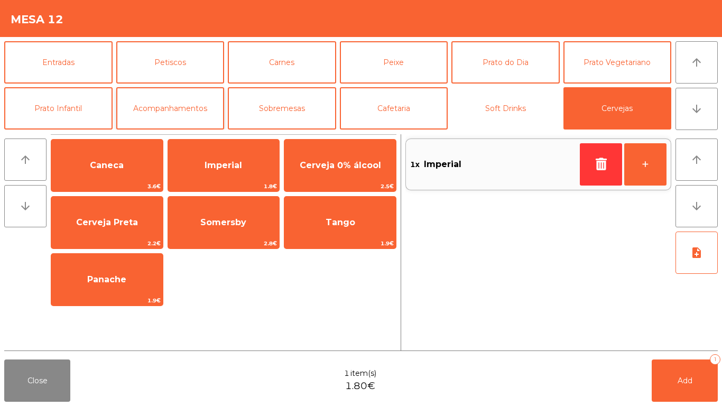
drag, startPoint x: 503, startPoint y: 106, endPoint x: 201, endPoint y: 122, distance: 302.2
click at [502, 105] on button "Soft Drinks" at bounding box center [505, 108] width 108 height 42
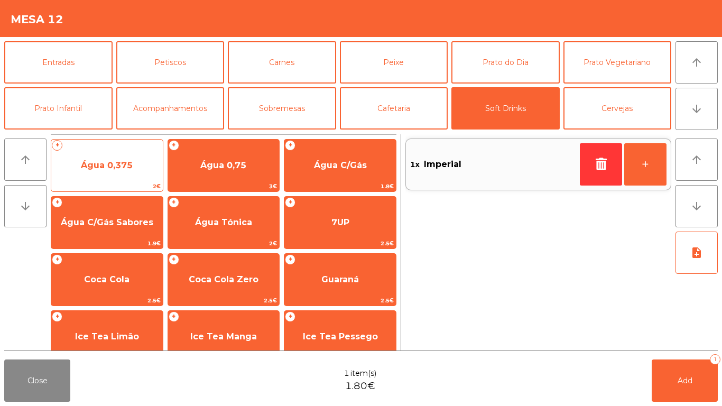
click at [146, 152] on span "Água 0,375" at bounding box center [107, 165] width 112 height 29
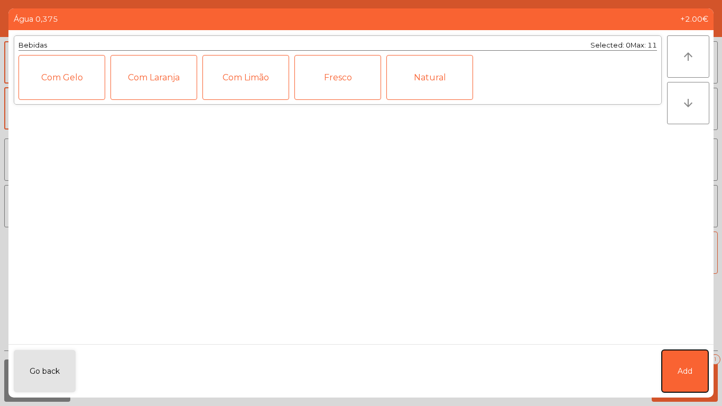
click at [681, 379] on button "Add" at bounding box center [685, 371] width 47 height 42
click at [681, 379] on span "Add" at bounding box center [685, 381] width 15 height 10
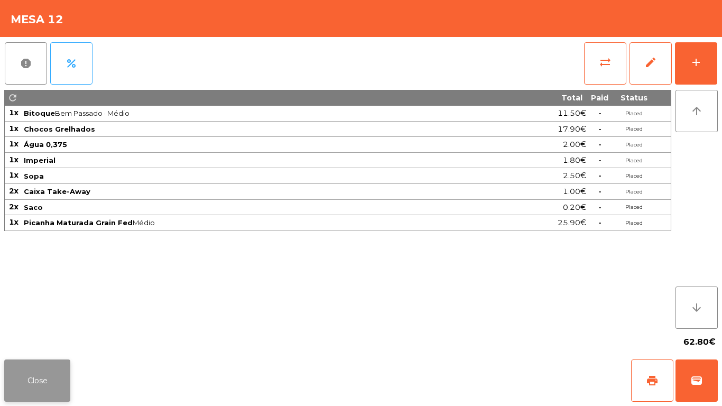
drag, startPoint x: 36, startPoint y: 359, endPoint x: 37, endPoint y: 368, distance: 9.0
click at [37, 368] on div "Close print wallet" at bounding box center [361, 380] width 722 height 51
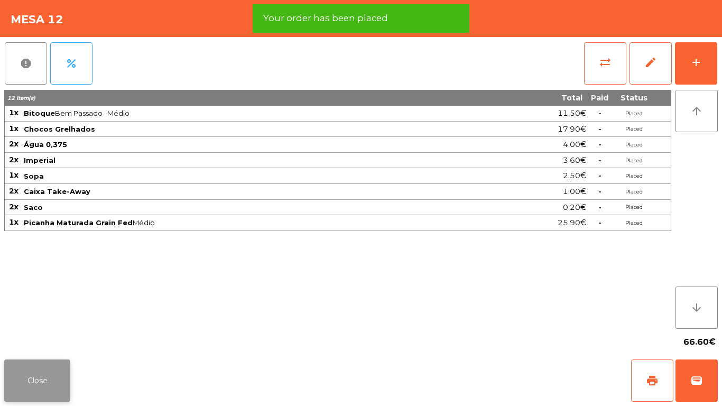
click at [33, 377] on button "Close" at bounding box center [37, 380] width 66 height 42
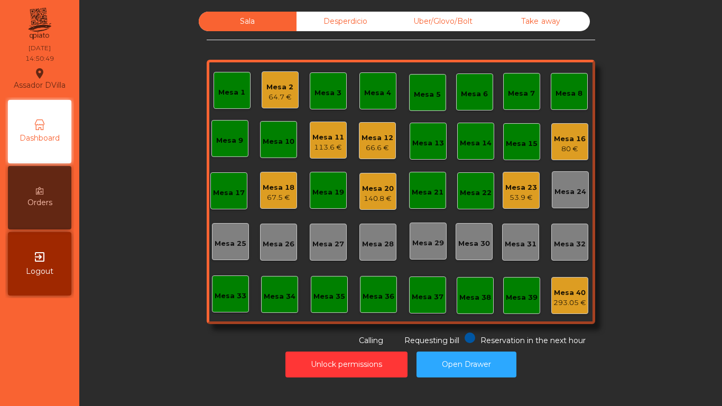
click at [277, 188] on div "Mesa 18" at bounding box center [279, 187] width 32 height 11
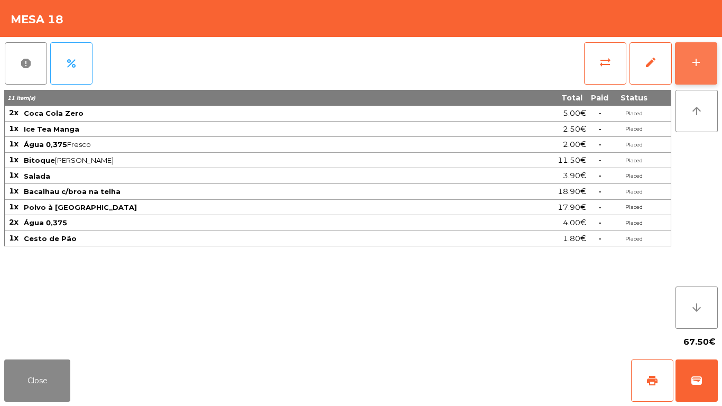
click at [704, 63] on button "add" at bounding box center [696, 63] width 42 height 42
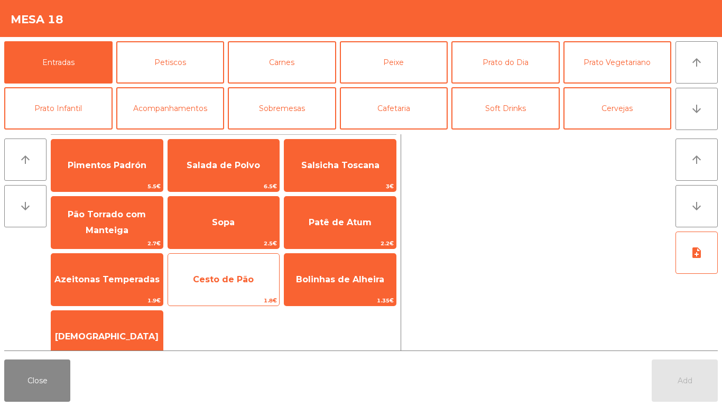
click at [217, 270] on span "Cesto de Pão" at bounding box center [224, 279] width 112 height 29
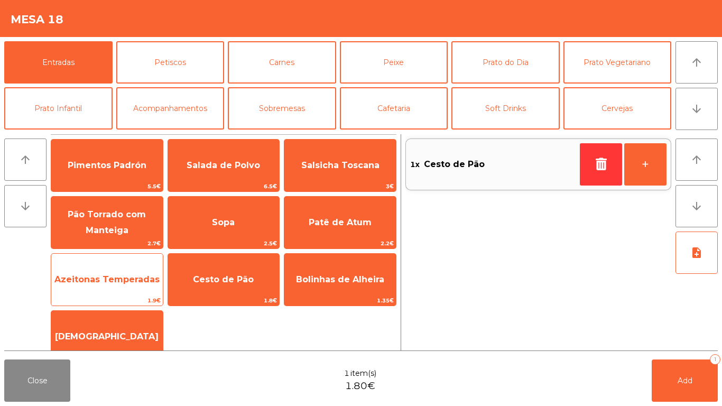
click at [106, 273] on span "Azeitonas Temperadas" at bounding box center [107, 279] width 112 height 29
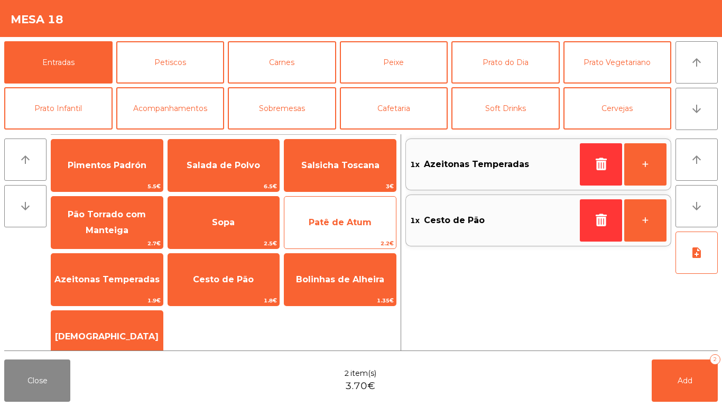
click at [342, 215] on span "Patê de Atum" at bounding box center [340, 222] width 112 height 29
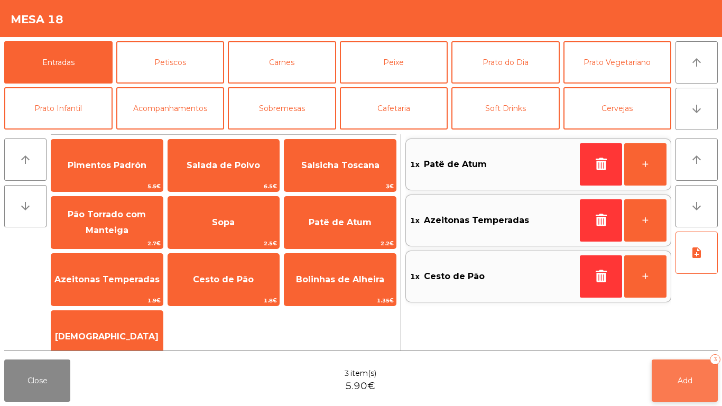
click at [697, 379] on button "Add 3" at bounding box center [685, 380] width 66 height 42
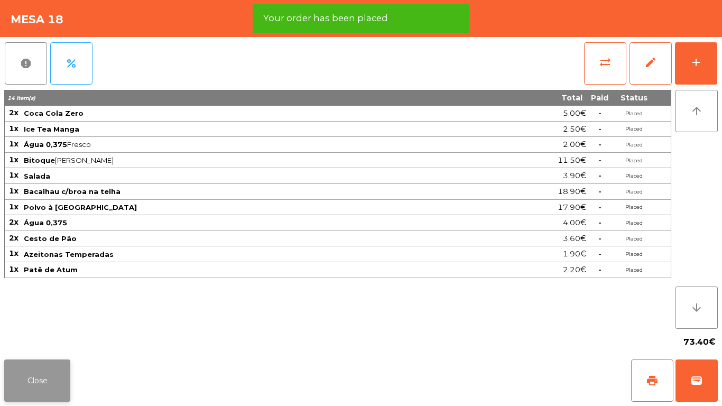
click at [53, 363] on button "Close" at bounding box center [37, 380] width 66 height 42
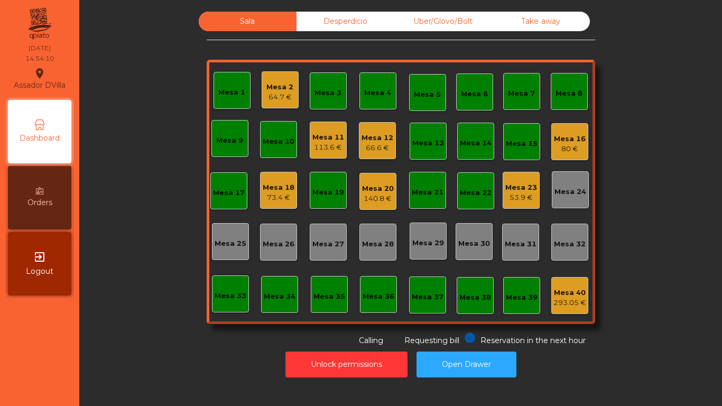
click at [551, 141] on div "Mesa 16 80 €" at bounding box center [569, 141] width 37 height 37
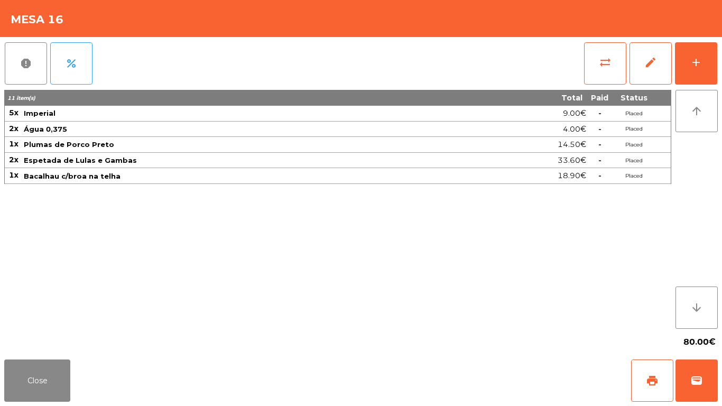
drag, startPoint x: 716, startPoint y: 36, endPoint x: 710, endPoint y: 40, distance: 6.9
click at [713, 38] on app-table-orders "Mesa 16 report percent sync_alt edit add 11 item(s) Total Paid Status 5x Imperi…" at bounding box center [361, 203] width 722 height 406
drag, startPoint x: 693, startPoint y: 58, endPoint x: 669, endPoint y: 63, distance: 25.4
click at [693, 59] on div "add" at bounding box center [696, 62] width 13 height 13
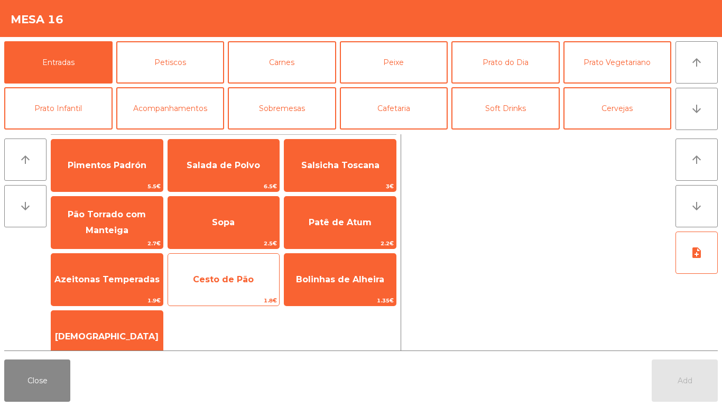
click at [193, 271] on span "Cesto de Pão" at bounding box center [224, 279] width 112 height 29
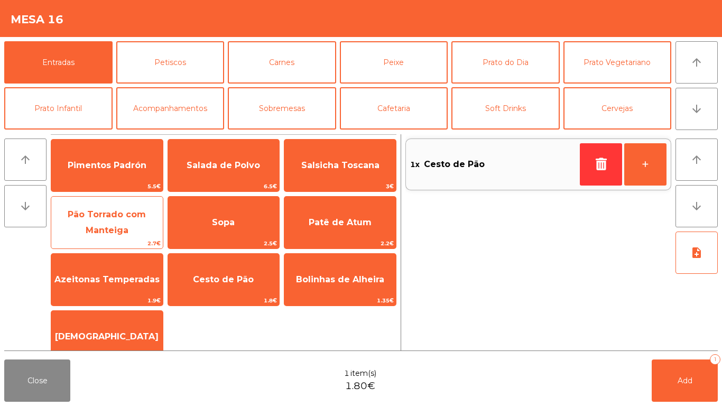
drag, startPoint x: 118, startPoint y: 275, endPoint x: 162, endPoint y: 248, distance: 50.8
click at [119, 275] on span "Azeitonas Temperadas" at bounding box center [106, 279] width 105 height 10
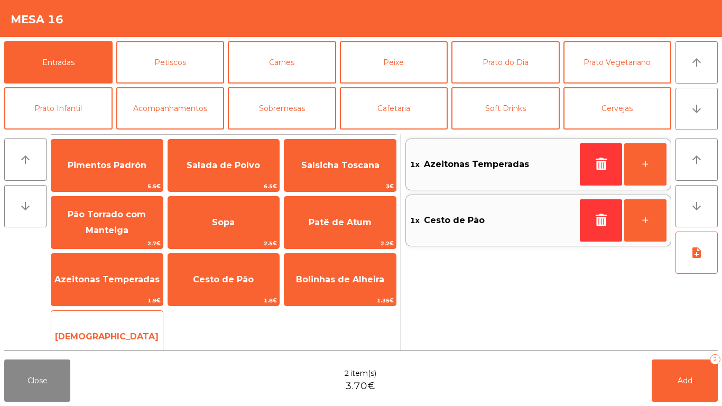
click at [103, 335] on span "[DEMOGRAPHIC_DATA]" at bounding box center [107, 336] width 104 height 10
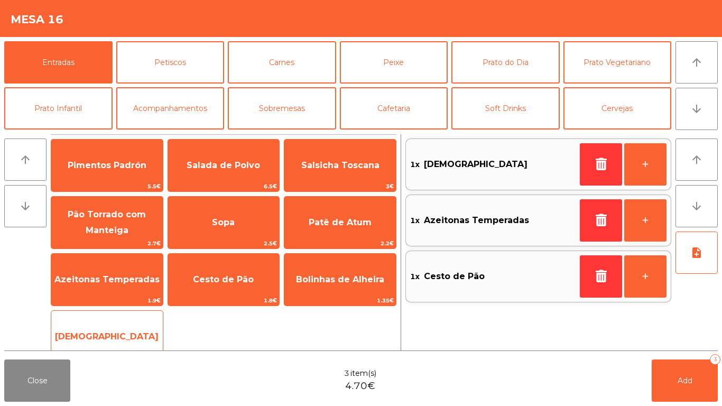
drag, startPoint x: 104, startPoint y: 334, endPoint x: 133, endPoint y: 333, distance: 28.5
click at [105, 334] on span "[DEMOGRAPHIC_DATA]" at bounding box center [107, 336] width 104 height 10
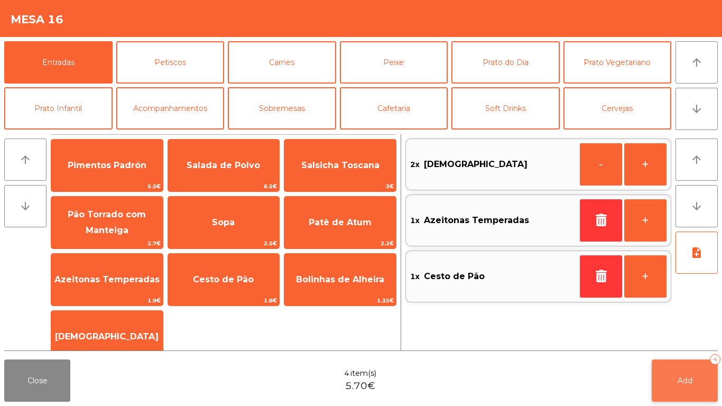
click at [681, 386] on button "Add 4" at bounding box center [685, 380] width 66 height 42
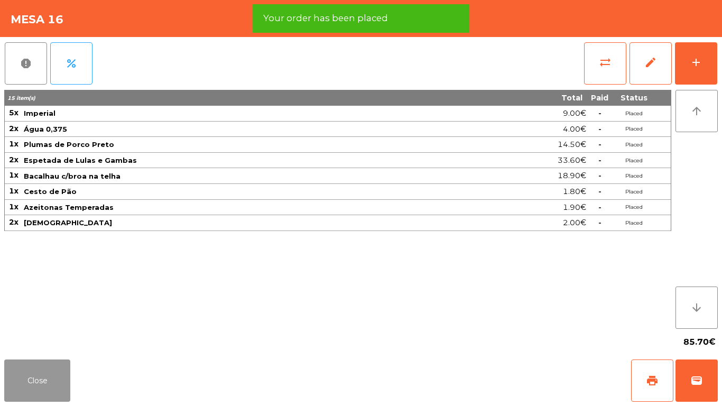
click at [27, 393] on button "Close" at bounding box center [37, 380] width 66 height 42
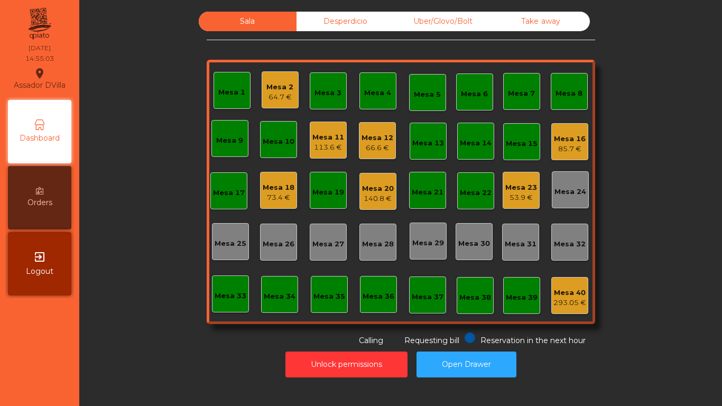
click at [374, 188] on div "Mesa 20" at bounding box center [378, 188] width 32 height 11
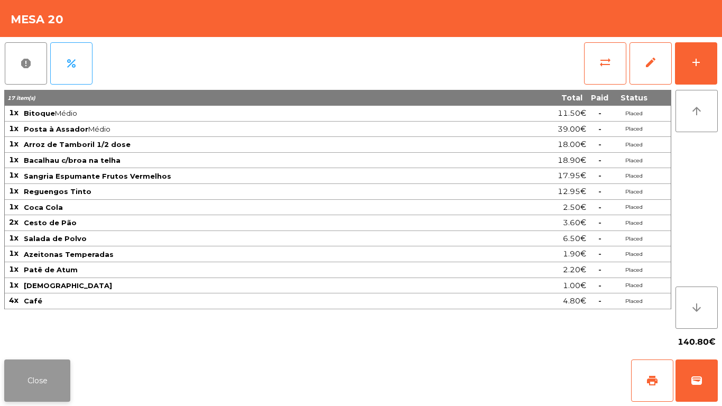
click at [46, 374] on button "Close" at bounding box center [37, 380] width 66 height 42
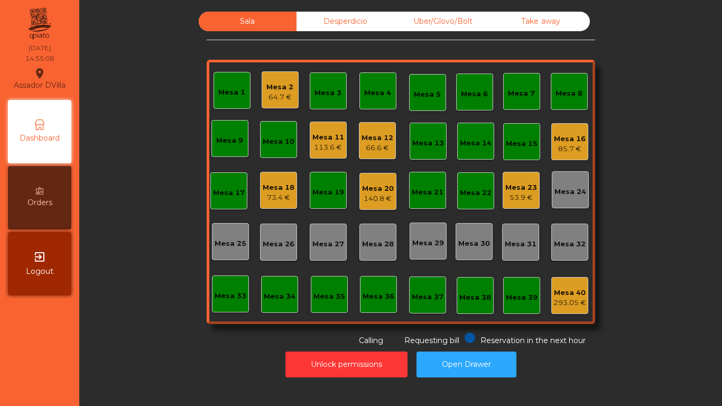
click at [181, 369] on div "Unlock permissions Open Drawer" at bounding box center [401, 364] width 614 height 36
click at [328, 149] on div "113.6 €" at bounding box center [328, 147] width 32 height 11
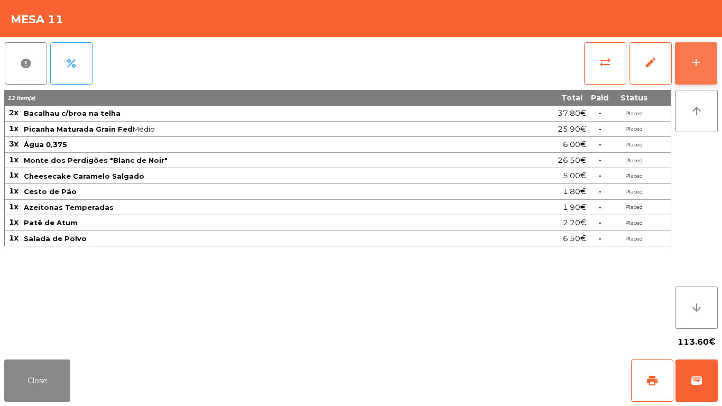
click at [697, 53] on button "add" at bounding box center [696, 63] width 42 height 42
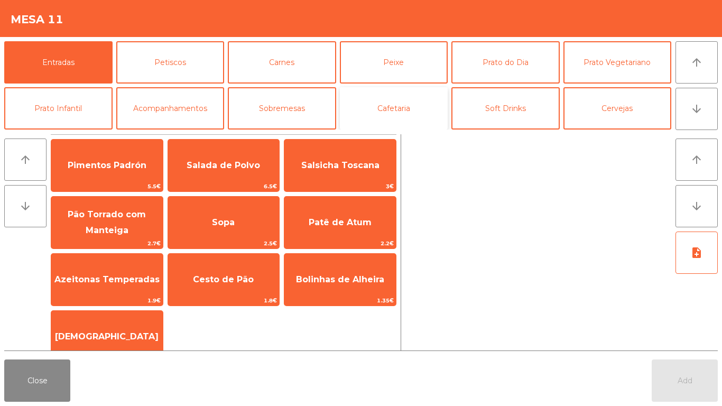
click at [400, 118] on button "Cafetaria" at bounding box center [394, 108] width 108 height 42
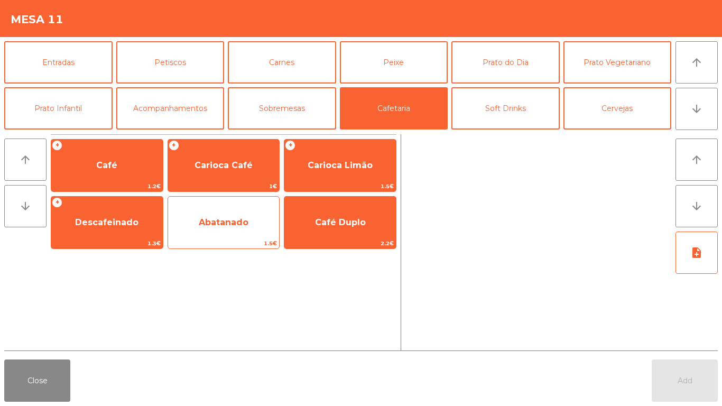
click at [218, 226] on span "Abatanado" at bounding box center [224, 222] width 50 height 10
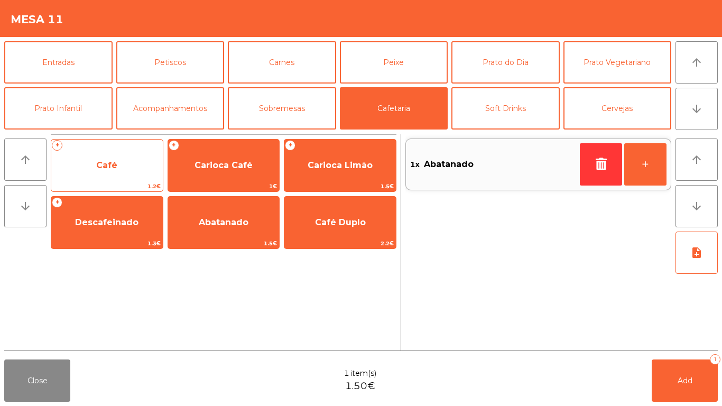
click at [124, 172] on span "Café" at bounding box center [107, 165] width 112 height 29
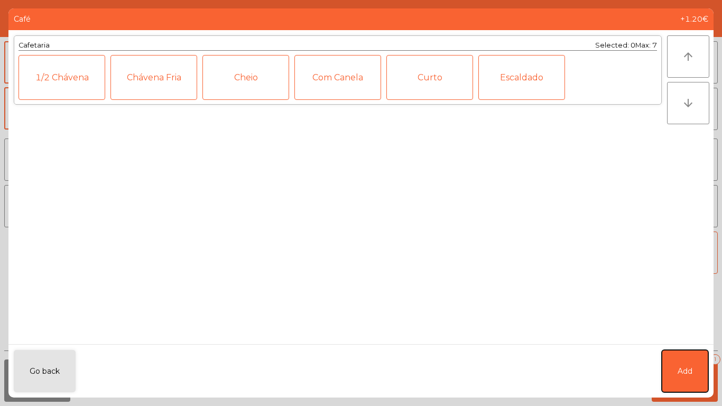
click at [679, 383] on button "Add" at bounding box center [685, 371] width 47 height 42
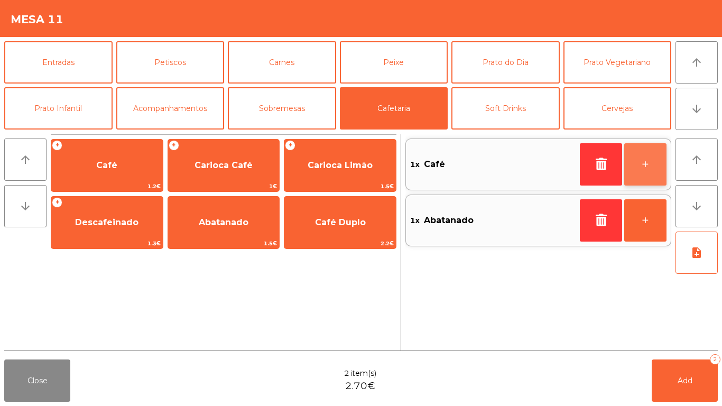
click at [657, 152] on button "+" at bounding box center [645, 164] width 42 height 42
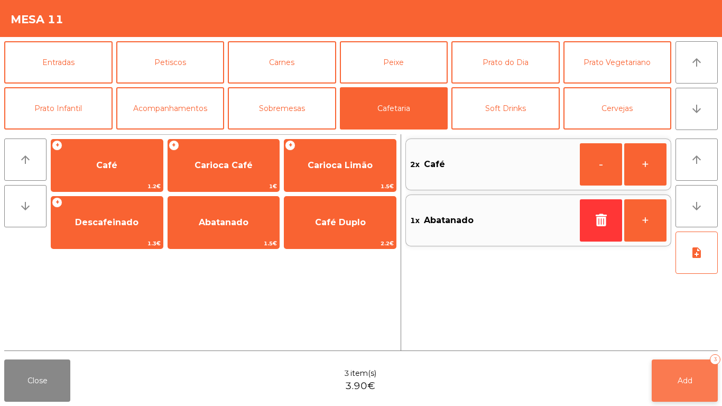
click at [701, 373] on button "Add 3" at bounding box center [685, 380] width 66 height 42
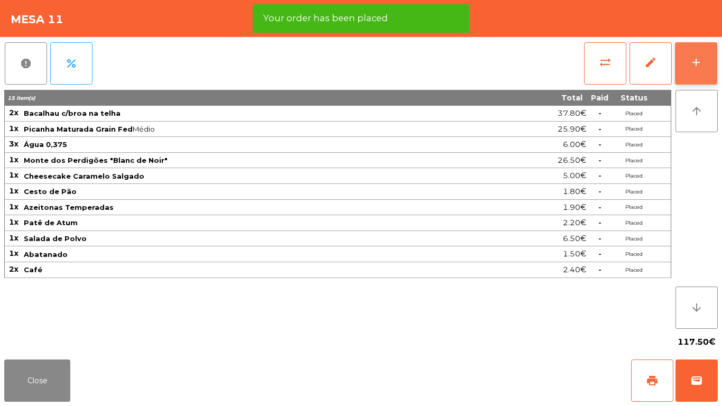
click at [701, 73] on button "add" at bounding box center [696, 63] width 42 height 42
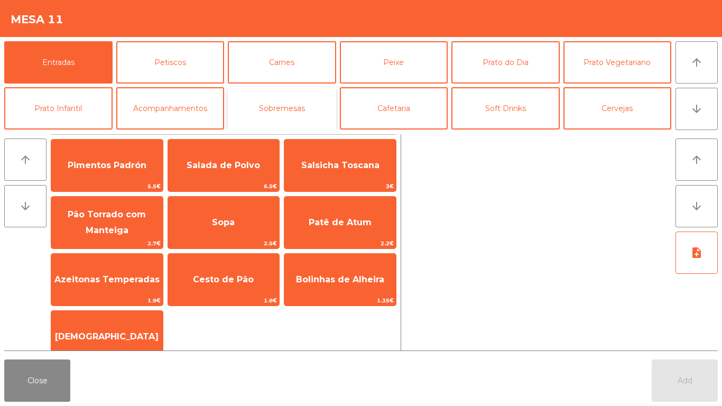
click at [286, 108] on button "Sobremesas" at bounding box center [282, 108] width 108 height 42
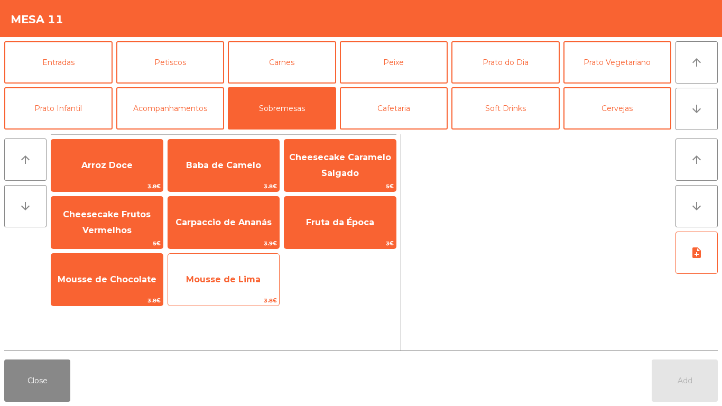
click at [235, 282] on span "Mousse de Lima" at bounding box center [223, 279] width 75 height 10
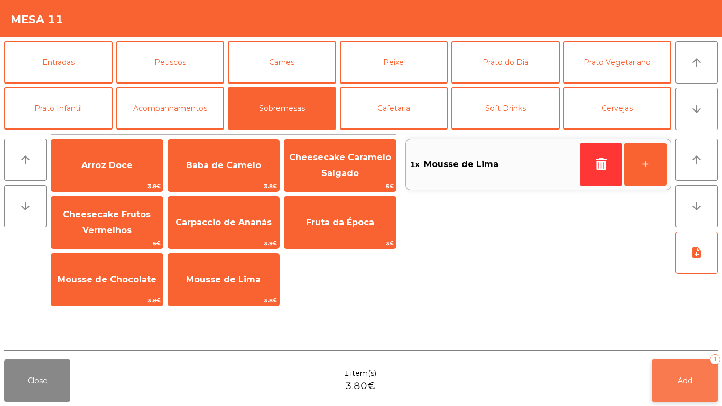
click at [695, 379] on button "Add 1" at bounding box center [685, 380] width 66 height 42
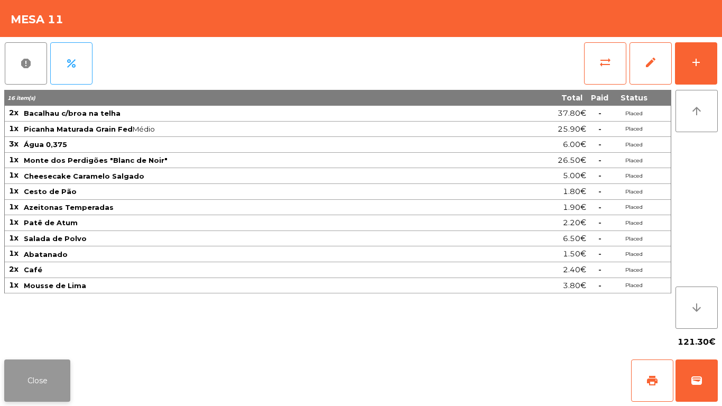
click at [65, 360] on button "Close" at bounding box center [37, 380] width 66 height 42
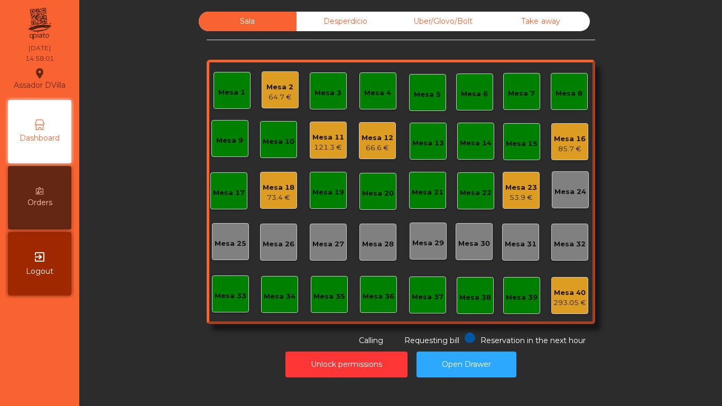
click at [323, 21] on div "Desperdicio" at bounding box center [345, 22] width 98 height 20
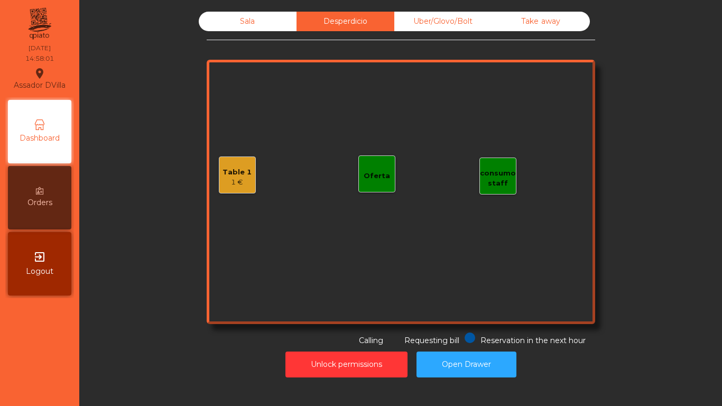
click at [406, 15] on div "Uber/Glovo/Bolt" at bounding box center [443, 22] width 98 height 20
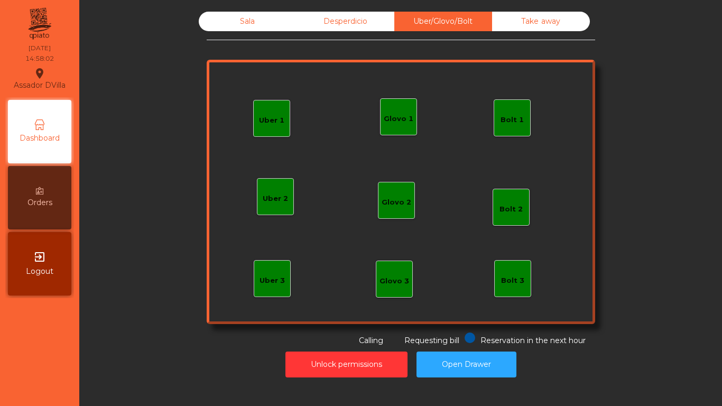
drag, startPoint x: 543, startPoint y: 23, endPoint x: 284, endPoint y: 34, distance: 259.2
click at [542, 23] on div "Take away" at bounding box center [541, 22] width 98 height 20
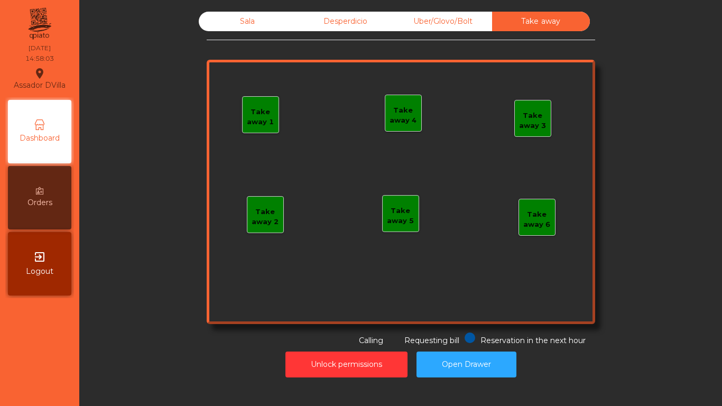
click at [301, 30] on div "Desperdicio" at bounding box center [345, 22] width 98 height 20
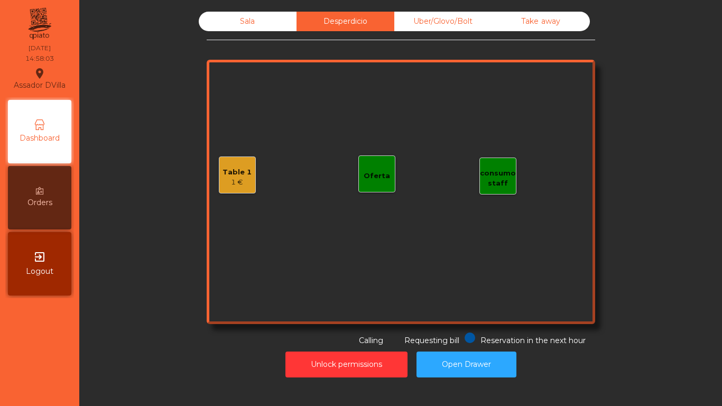
click at [272, 22] on div "Sala" at bounding box center [248, 22] width 98 height 20
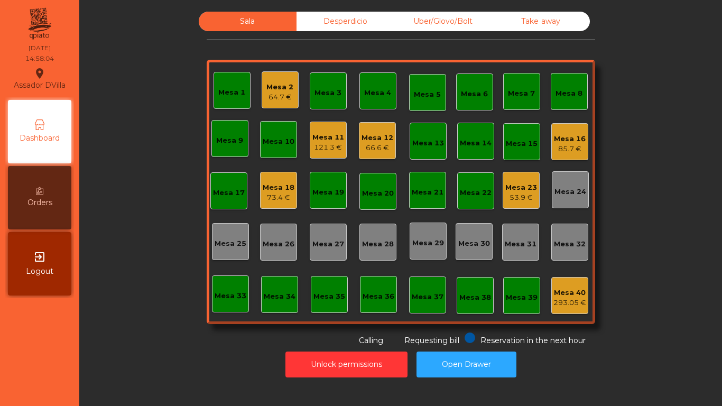
click at [267, 194] on div "73.4 €" at bounding box center [279, 197] width 32 height 11
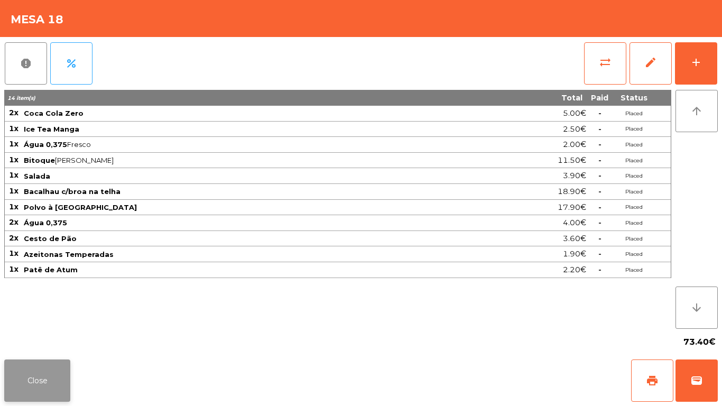
click at [61, 375] on button "Close" at bounding box center [37, 380] width 66 height 42
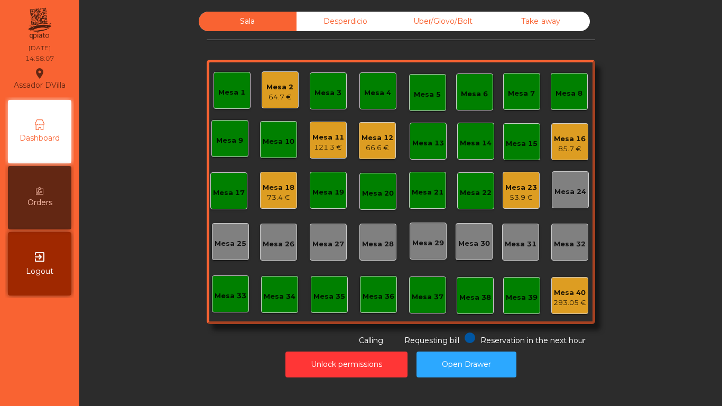
click at [505, 195] on div "53.9 €" at bounding box center [521, 197] width 32 height 11
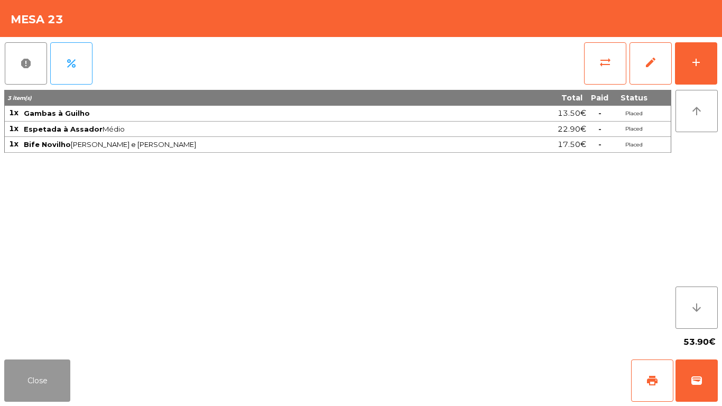
drag, startPoint x: 46, startPoint y: 383, endPoint x: 551, endPoint y: 134, distance: 562.5
click at [50, 382] on button "Close" at bounding box center [37, 380] width 66 height 42
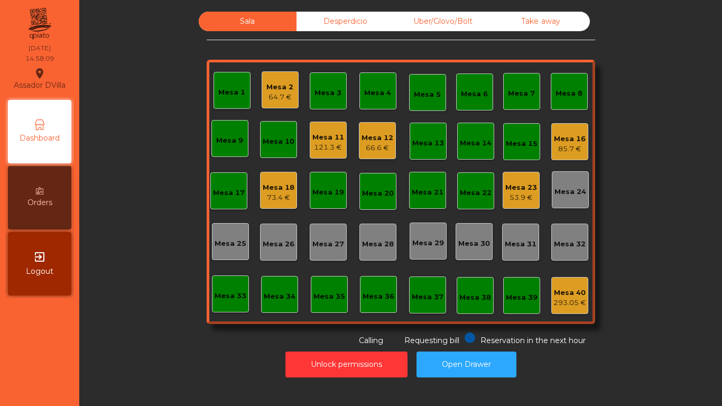
click at [580, 154] on div "85.7 €" at bounding box center [570, 149] width 32 height 11
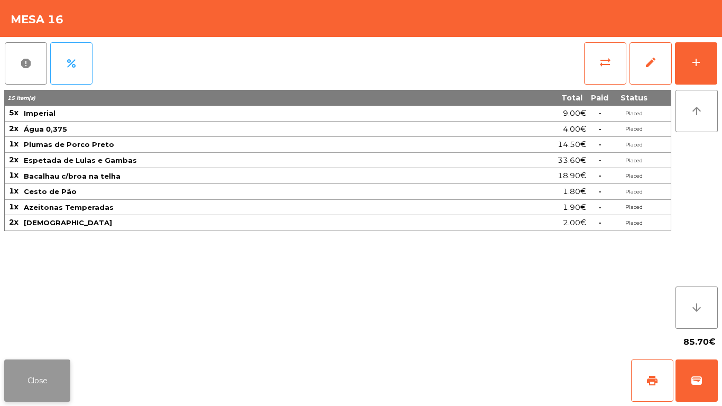
click at [49, 373] on button "Close" at bounding box center [37, 380] width 66 height 42
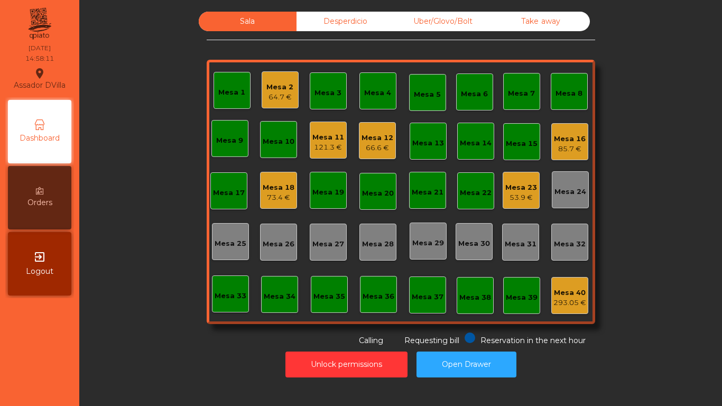
click at [514, 175] on div "Mesa 23 53.9 €" at bounding box center [521, 190] width 37 height 37
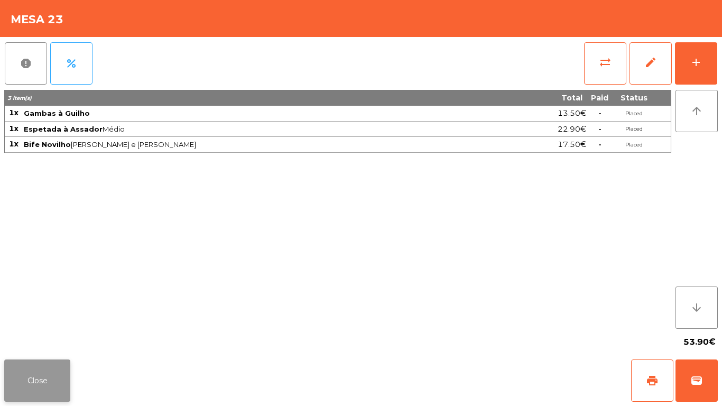
click at [56, 373] on button "Close" at bounding box center [37, 380] width 66 height 42
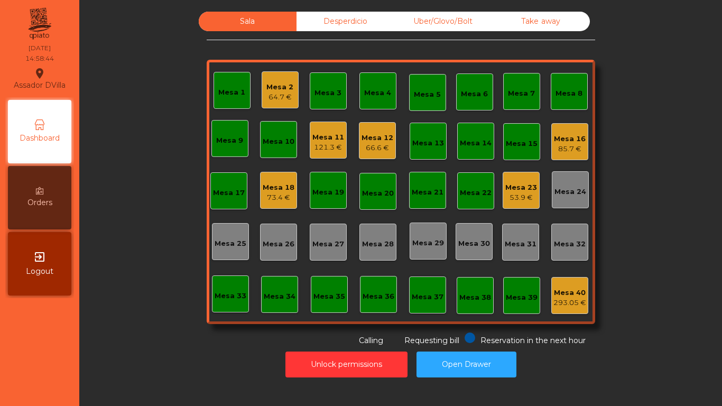
click at [466, 30] on div "Uber/Glovo/Bolt" at bounding box center [443, 22] width 98 height 20
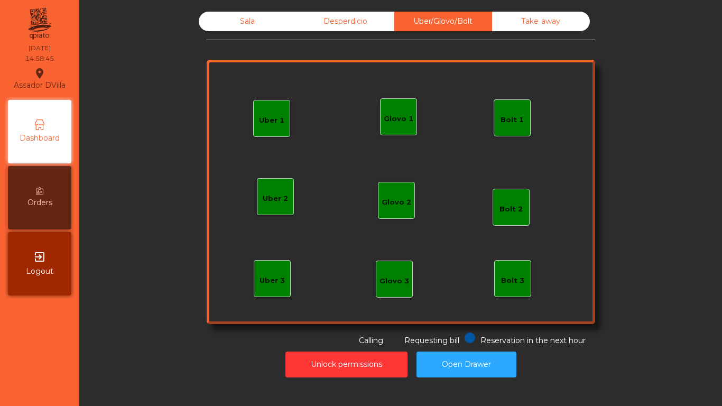
click at [517, 24] on div "Take away" at bounding box center [541, 22] width 98 height 20
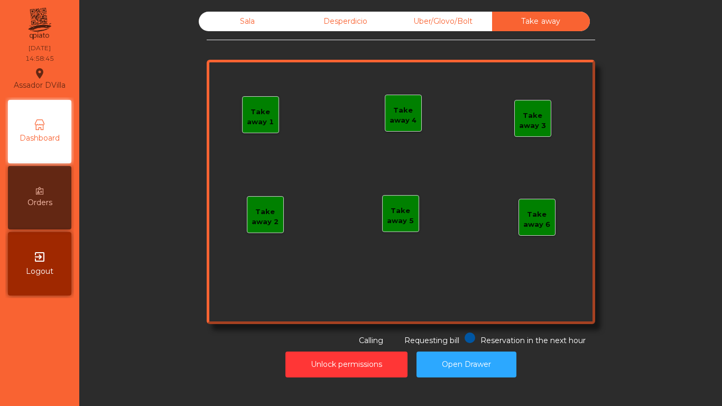
click at [347, 15] on div "Desperdicio" at bounding box center [345, 22] width 98 height 20
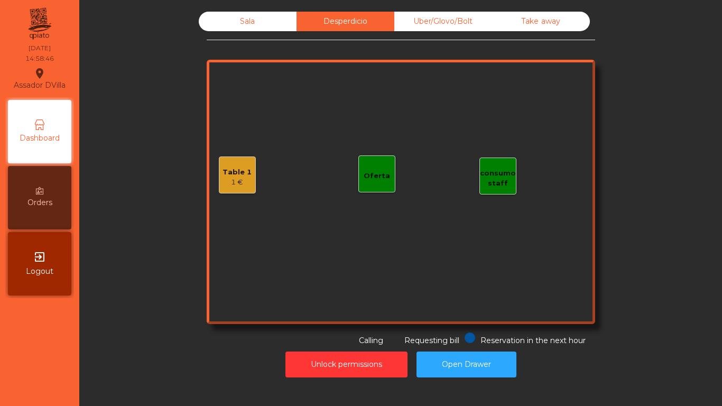
click at [290, 15] on div "Sala" at bounding box center [248, 22] width 98 height 20
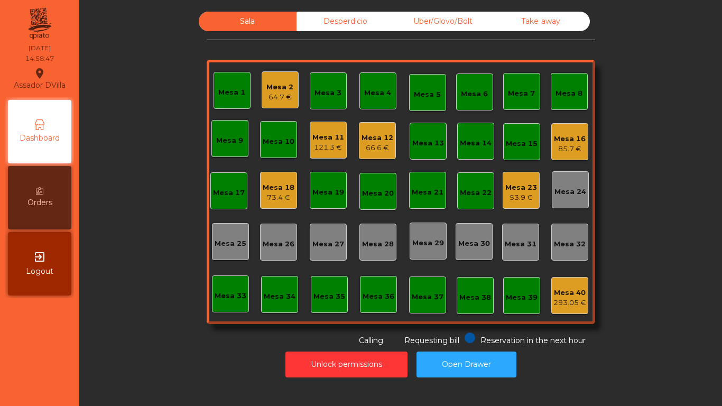
click at [586, 138] on div "Mesa 1 Mesa 2 64.7 € Mesa 3 Mesa 4 Mesa 5 Mesa 6 Mesa 7 Mesa 8 Mesa 9 Mesa 10 M…" at bounding box center [401, 192] width 388 height 264
click at [573, 142] on div "Mesa 16" at bounding box center [570, 139] width 32 height 11
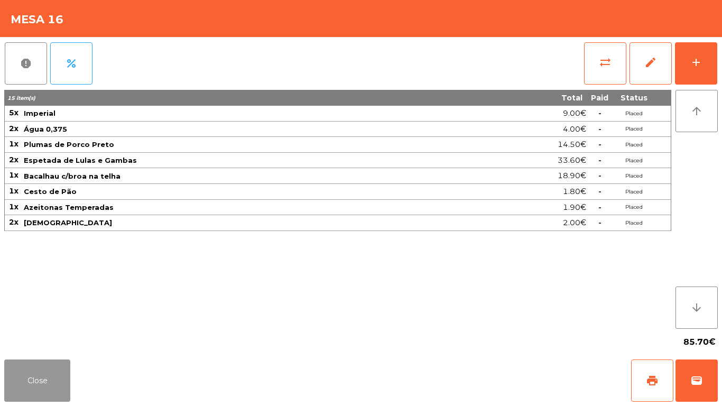
drag, startPoint x: 31, startPoint y: 392, endPoint x: 134, endPoint y: 364, distance: 107.3
click at [34, 393] on button "Close" at bounding box center [37, 380] width 66 height 42
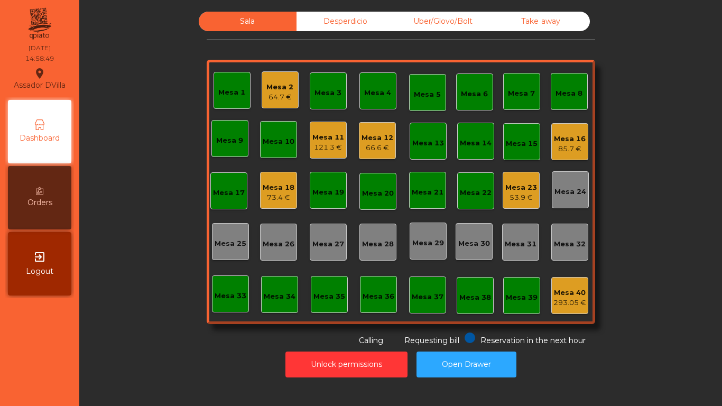
click at [507, 190] on div "Mesa 23" at bounding box center [521, 187] width 32 height 11
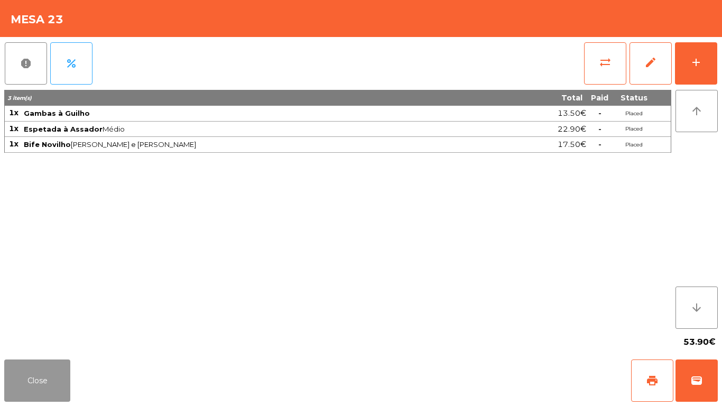
drag, startPoint x: 53, startPoint y: 388, endPoint x: 618, endPoint y: 201, distance: 595.6
click at [54, 387] on button "Close" at bounding box center [37, 380] width 66 height 42
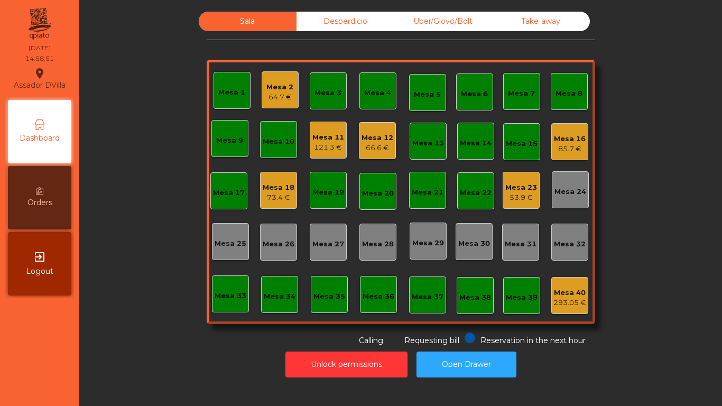
click at [572, 289] on div "Mesa 40" at bounding box center [569, 292] width 33 height 11
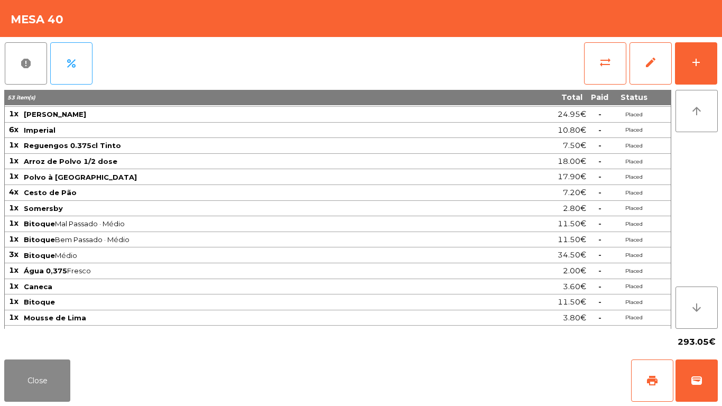
scroll to position [246, 0]
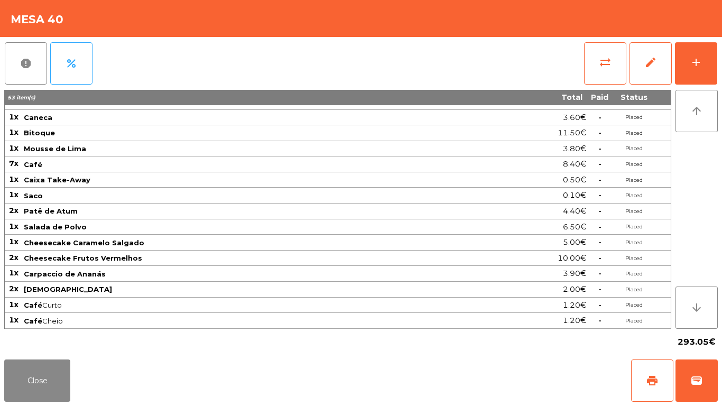
click at [44, 405] on div "Close print wallet" at bounding box center [361, 380] width 722 height 51
click at [43, 387] on button "Close" at bounding box center [37, 380] width 66 height 42
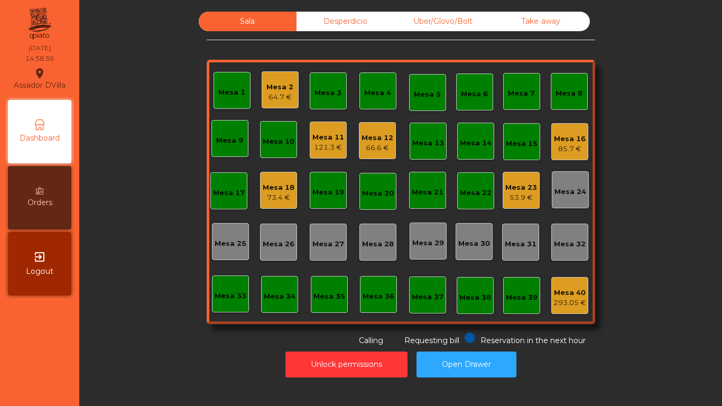
click at [330, 157] on div "Mesa 11 121.3 €" at bounding box center [328, 140] width 37 height 37
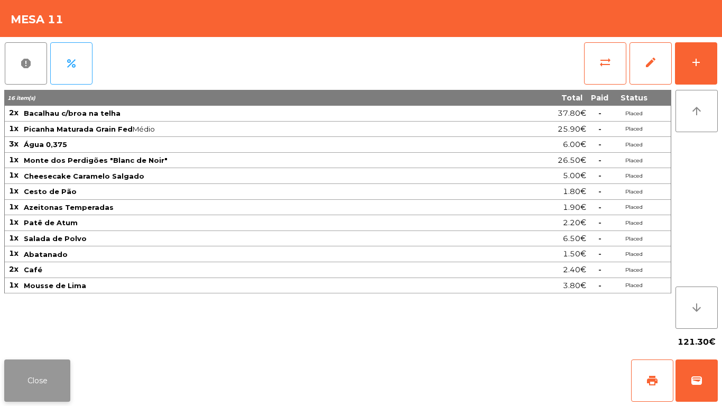
click at [64, 361] on button "Close" at bounding box center [37, 380] width 66 height 42
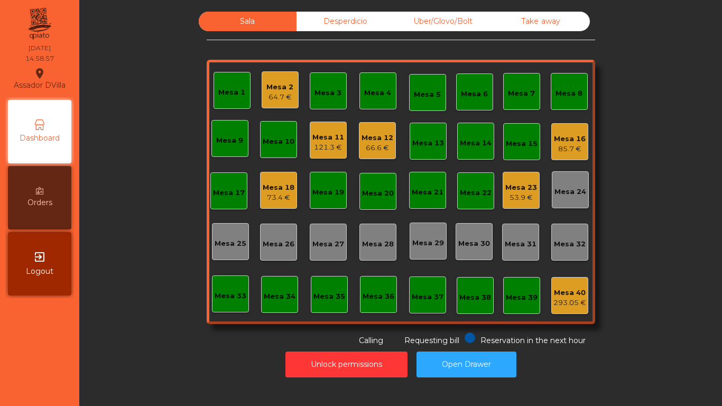
drag, startPoint x: 126, startPoint y: 313, endPoint x: 123, endPoint y: 300, distance: 13.6
click at [126, 312] on div "Sala Desperdicio Uber/Glovo/Bolt Take away Mesa 1 Mesa 2 64.7 € Mesa 3 Mesa 4 M…" at bounding box center [401, 179] width 614 height 335
click at [380, 25] on div "Desperdicio" at bounding box center [345, 22] width 98 height 20
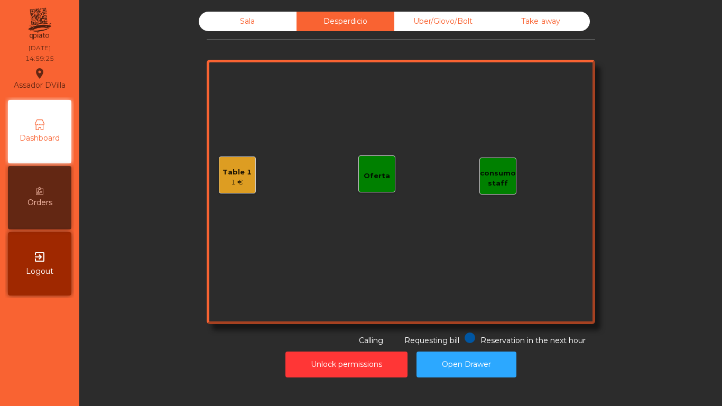
click at [414, 21] on div "Uber/Glovo/Bolt" at bounding box center [443, 22] width 98 height 20
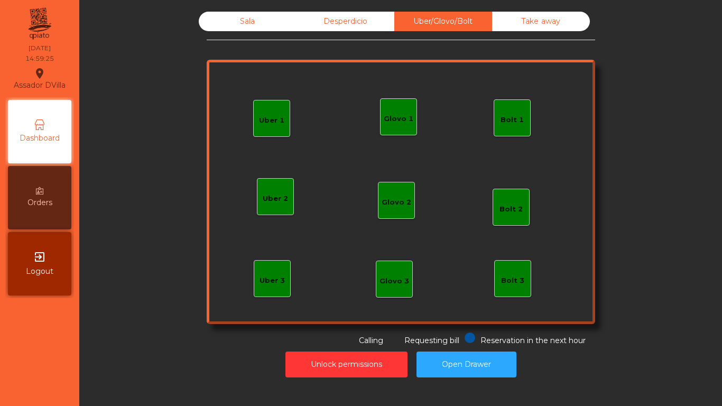
click at [511, 35] on div "Sala Desperdicio Uber/Glovo/Bolt Take away Uber 1 Uber 3 Bolt 2 Glovo 2 Uber 2 …" at bounding box center [401, 179] width 388 height 335
click at [514, 30] on div "Take away" at bounding box center [541, 22] width 98 height 20
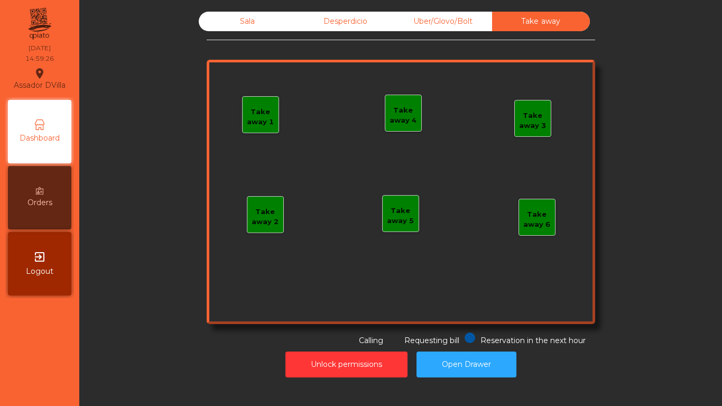
click at [337, 23] on div "Desperdicio" at bounding box center [345, 22] width 98 height 20
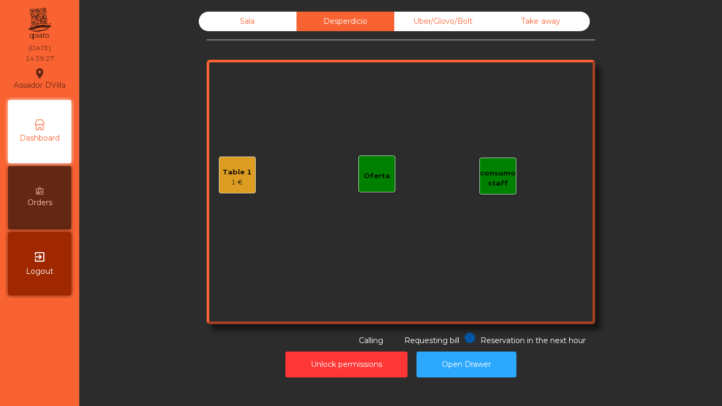
click at [256, 22] on div "Sala" at bounding box center [248, 22] width 98 height 20
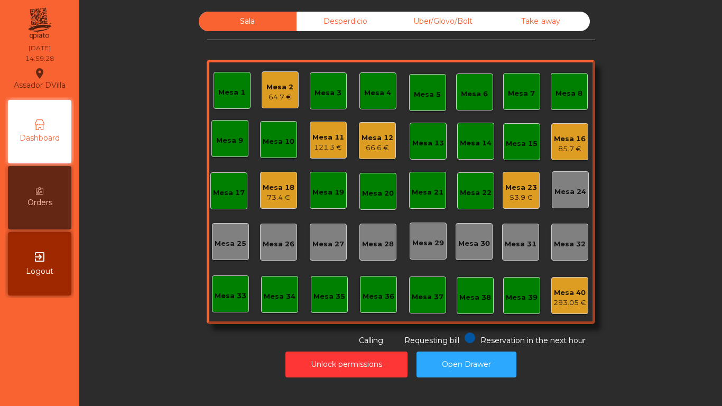
drag, startPoint x: 185, startPoint y: 185, endPoint x: 190, endPoint y: 156, distance: 29.5
click at [185, 184] on div "Sala Desperdicio Uber/Glovo/Bolt Take away Mesa 1 Mesa 2 64.7 € Mesa 3 Mesa 4 M…" at bounding box center [401, 179] width 614 height 335
click at [375, 142] on div "Mesa 12" at bounding box center [377, 138] width 32 height 11
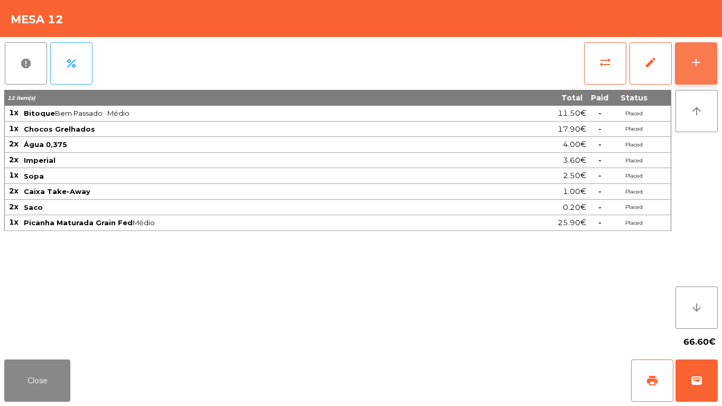
click at [685, 62] on button "add" at bounding box center [696, 63] width 42 height 42
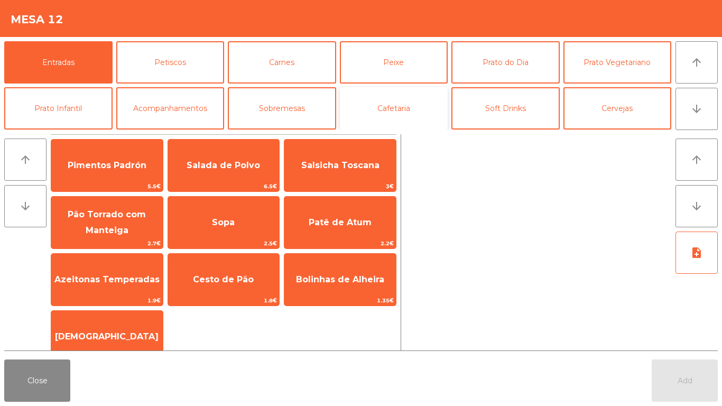
click at [389, 125] on button "Cafetaria" at bounding box center [394, 108] width 108 height 42
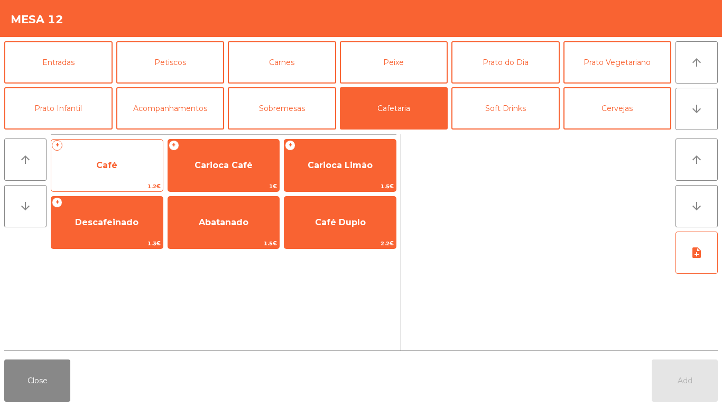
click at [128, 175] on span "Café" at bounding box center [107, 165] width 112 height 29
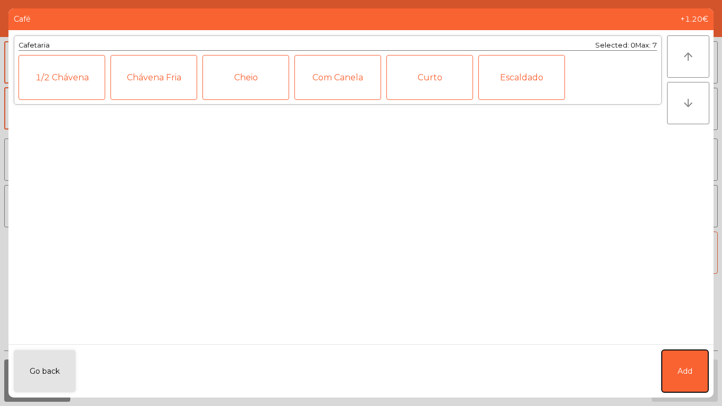
click at [663, 360] on button "Add" at bounding box center [685, 371] width 47 height 42
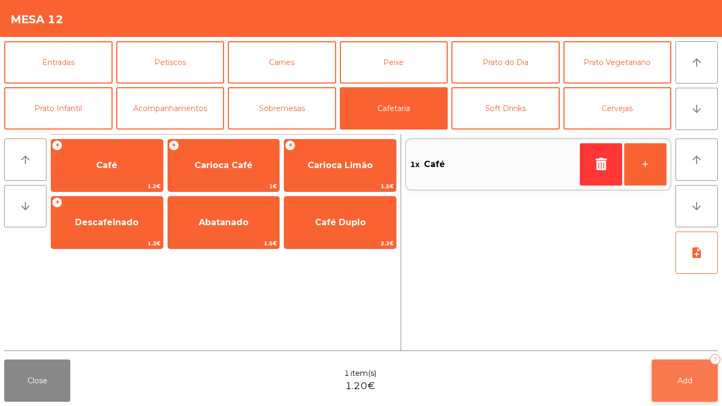
click at [690, 383] on span "Add" at bounding box center [685, 381] width 15 height 10
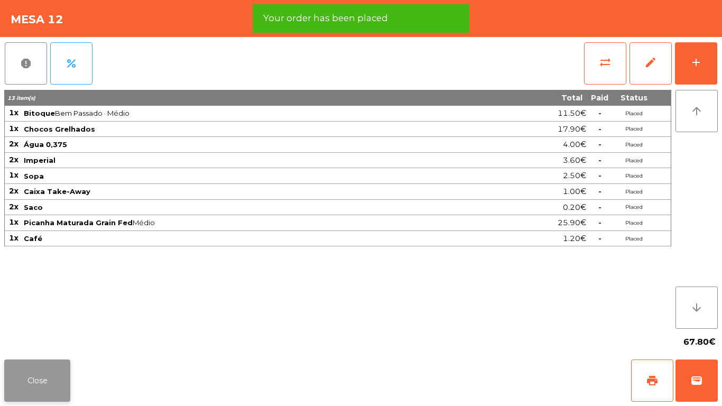
click at [44, 370] on button "Close" at bounding box center [37, 380] width 66 height 42
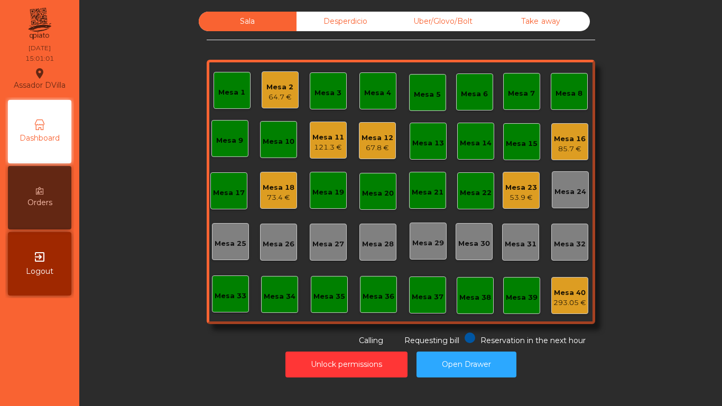
click at [366, 145] on div "67.8 €" at bounding box center [377, 148] width 32 height 11
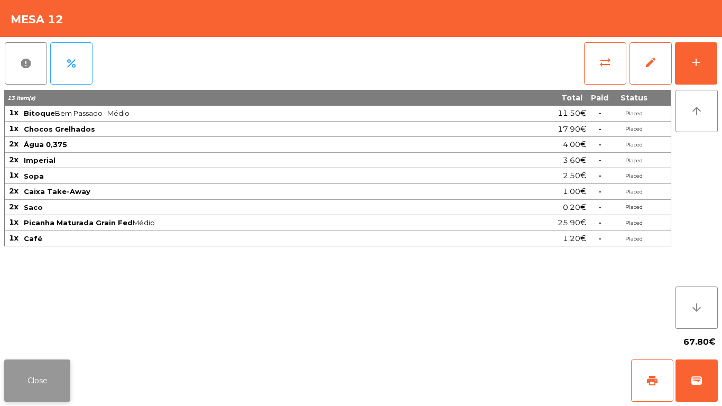
click at [50, 366] on button "Close" at bounding box center [37, 380] width 66 height 42
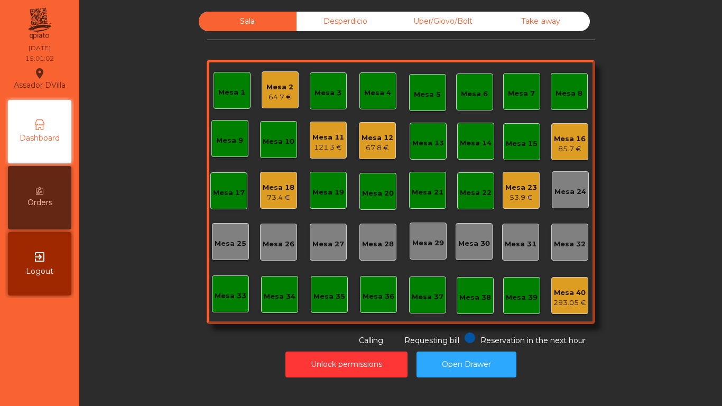
click at [267, 99] on div "64.7 €" at bounding box center [279, 97] width 27 height 11
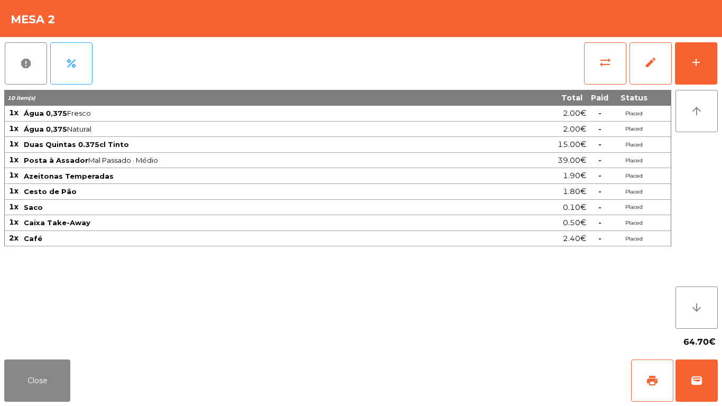
click at [57, 341] on div "64.70€" at bounding box center [360, 342] width 713 height 26
click at [57, 377] on button "Close" at bounding box center [37, 380] width 66 height 42
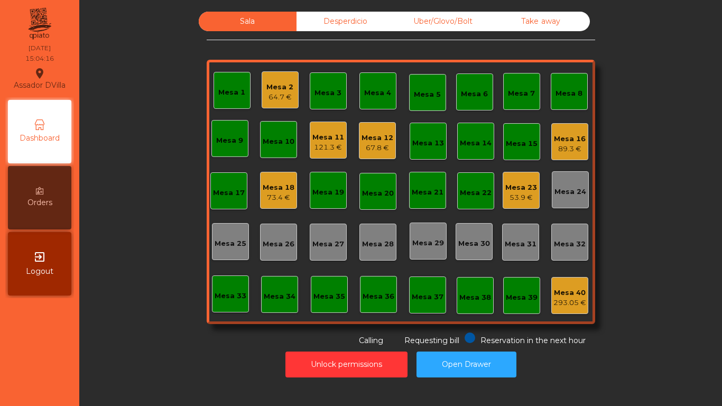
click at [391, 134] on div "Mesa 12 67.8 €" at bounding box center [377, 140] width 37 height 37
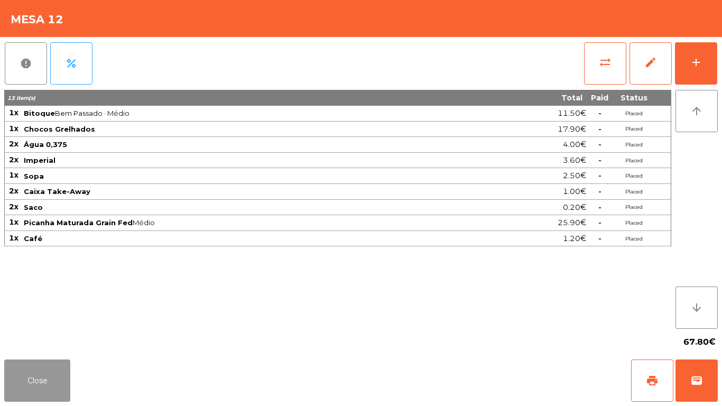
drag, startPoint x: 35, startPoint y: 394, endPoint x: 64, endPoint y: 368, distance: 38.9
click at [36, 394] on button "Close" at bounding box center [37, 380] width 66 height 42
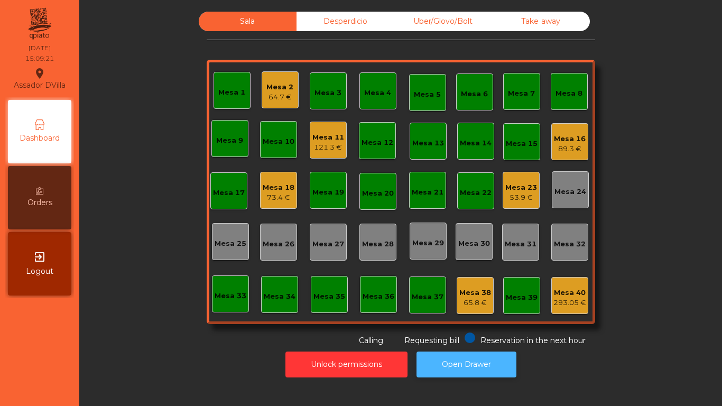
click at [496, 360] on button "Open Drawer" at bounding box center [466, 364] width 100 height 26
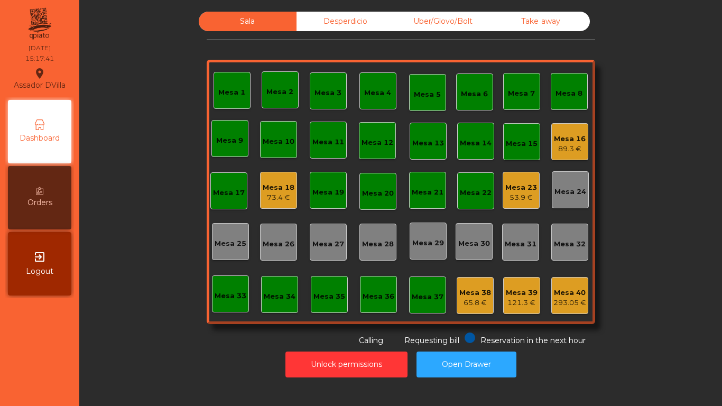
click at [285, 188] on div "Mesa 18" at bounding box center [279, 187] width 32 height 11
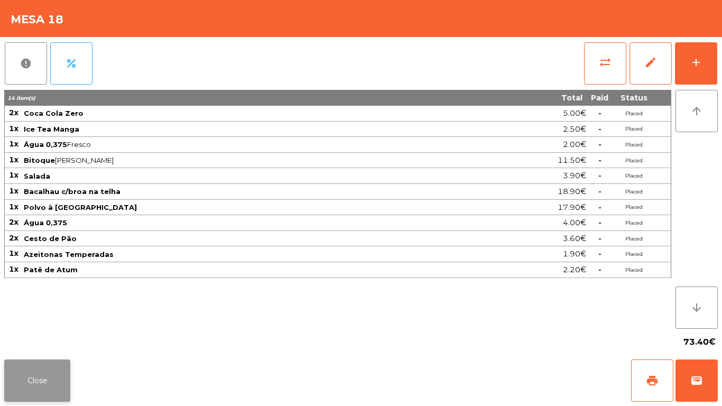
click at [47, 390] on button "Close" at bounding box center [37, 380] width 66 height 42
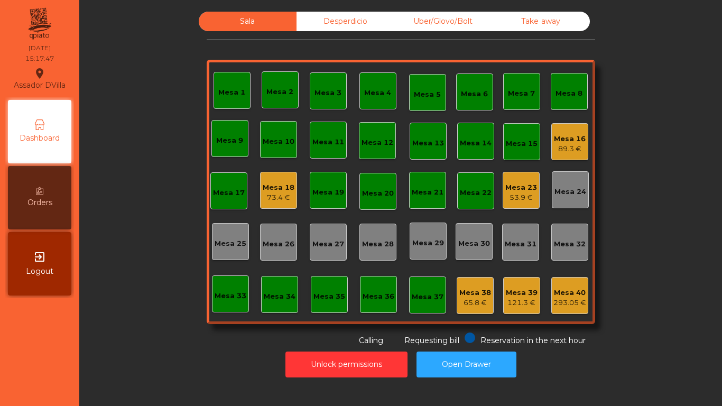
click at [559, 153] on div "89.3 €" at bounding box center [570, 149] width 32 height 11
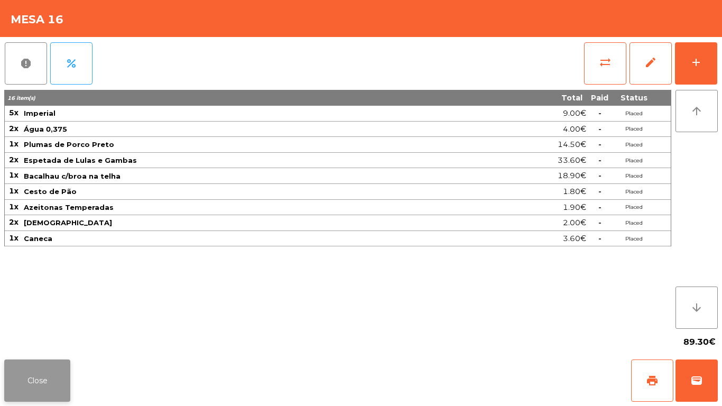
click at [41, 382] on button "Close" at bounding box center [37, 380] width 66 height 42
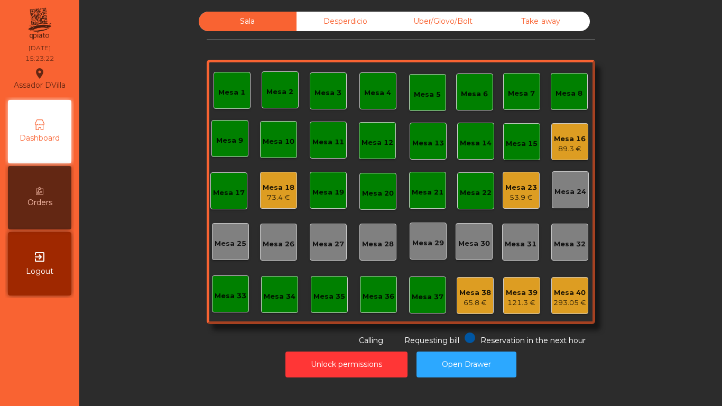
click at [524, 188] on div "Mesa 23" at bounding box center [521, 187] width 32 height 11
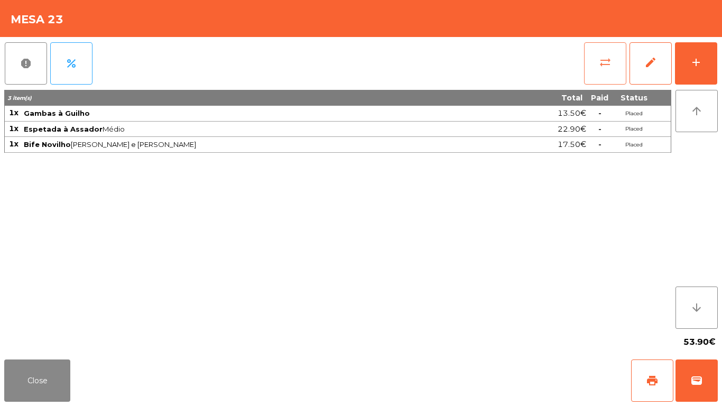
click at [590, 53] on button "sync_alt" at bounding box center [605, 63] width 42 height 42
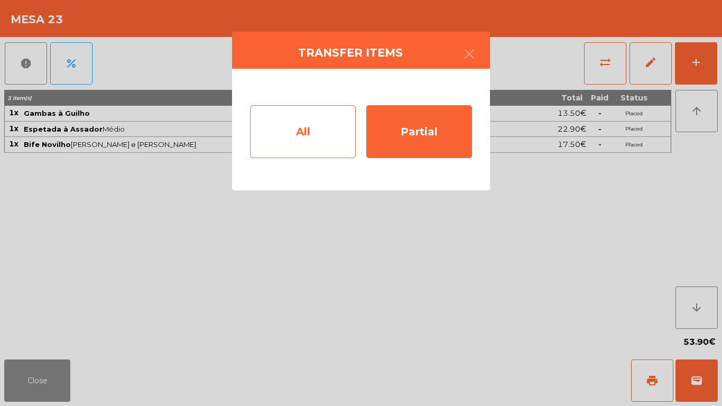
click at [345, 131] on div "All" at bounding box center [303, 131] width 106 height 53
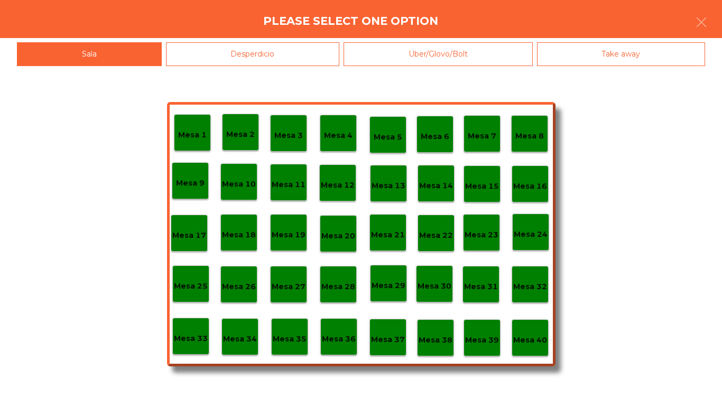
click at [293, 57] on div "Desperdicio" at bounding box center [253, 54] width 174 height 24
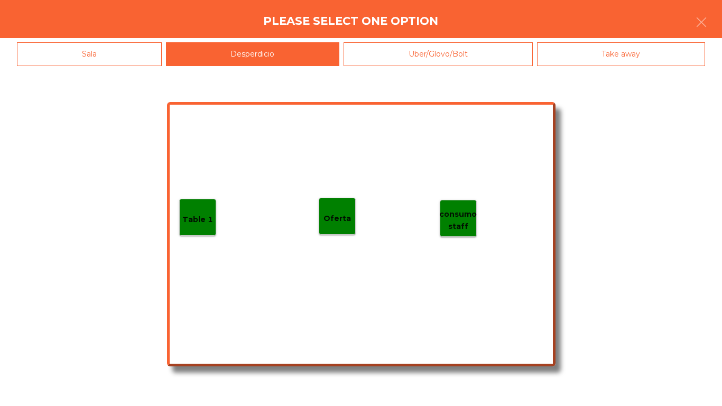
click at [338, 184] on div "Table 1 consumo staff Oferta" at bounding box center [361, 234] width 388 height 264
click at [339, 206] on div "Oferta" at bounding box center [337, 216] width 37 height 37
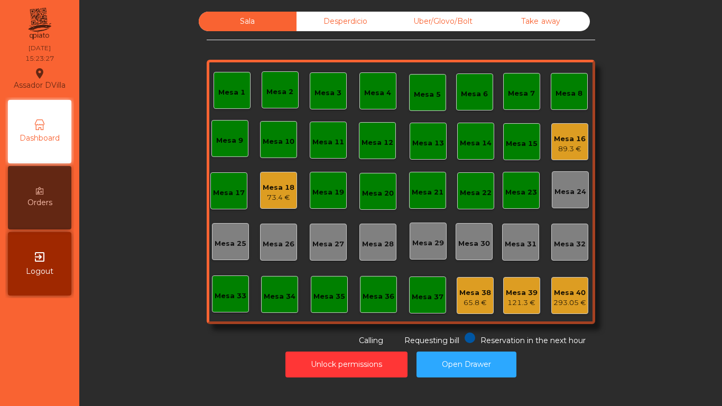
click at [275, 200] on div "73.4 €" at bounding box center [279, 197] width 32 height 11
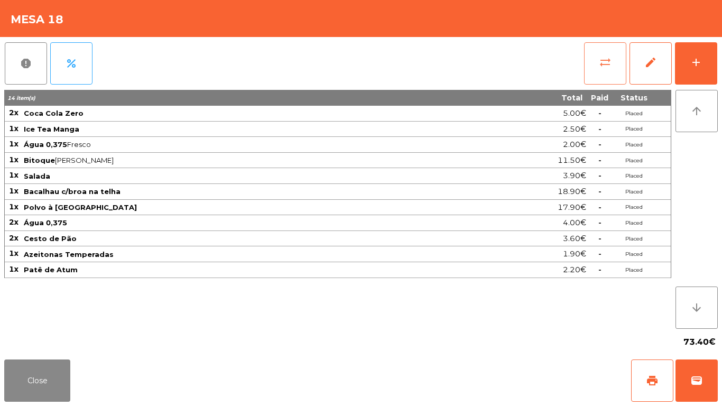
click at [616, 67] on button "sync_alt" at bounding box center [605, 63] width 42 height 42
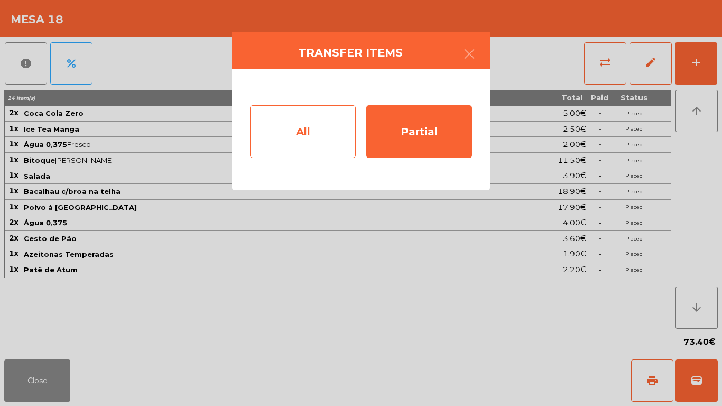
click at [333, 141] on div "All" at bounding box center [303, 131] width 106 height 53
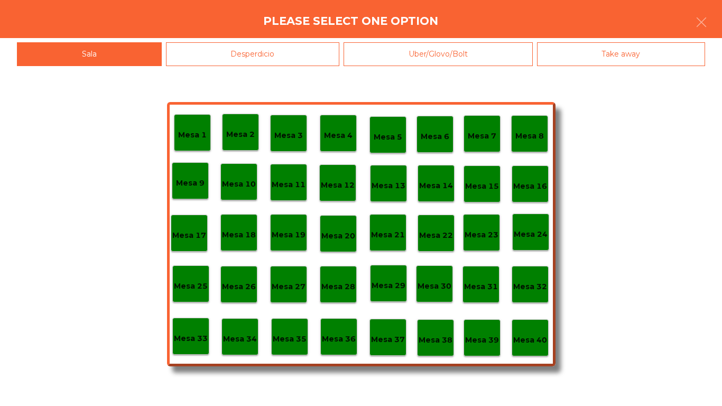
click at [527, 333] on div "Mesa 40" at bounding box center [530, 338] width 34 height 16
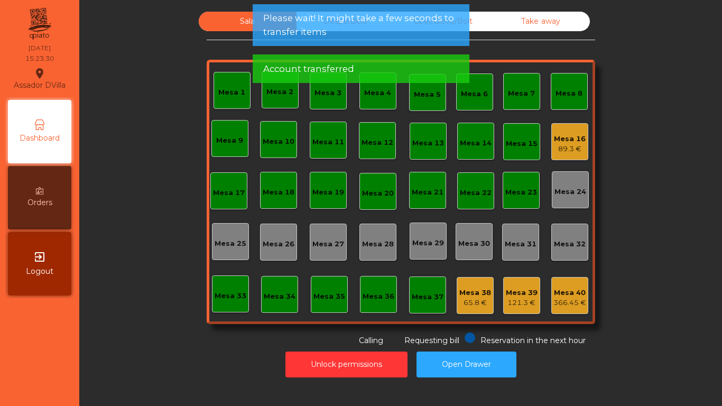
click at [475, 298] on div "65.8 €" at bounding box center [475, 303] width 32 height 11
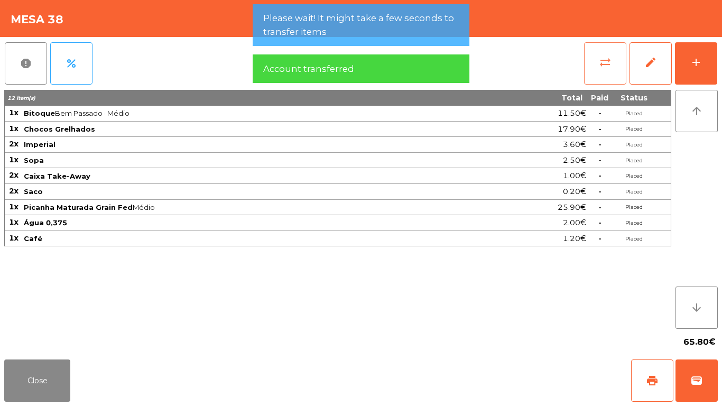
click at [623, 75] on button "sync_alt" at bounding box center [605, 63] width 42 height 42
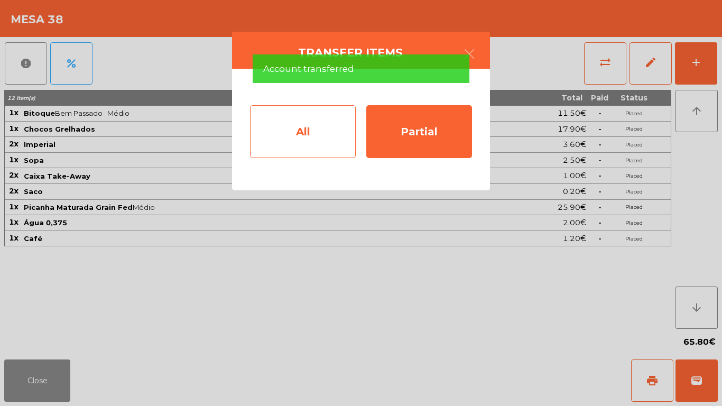
click at [336, 151] on div "All" at bounding box center [303, 131] width 106 height 53
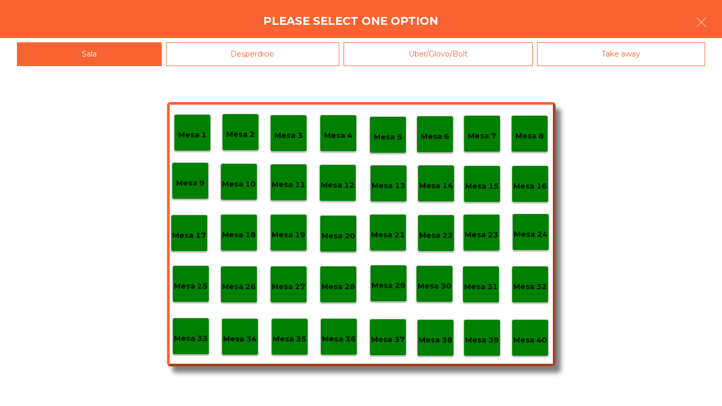
click at [537, 338] on p "Mesa 40" at bounding box center [530, 340] width 34 height 12
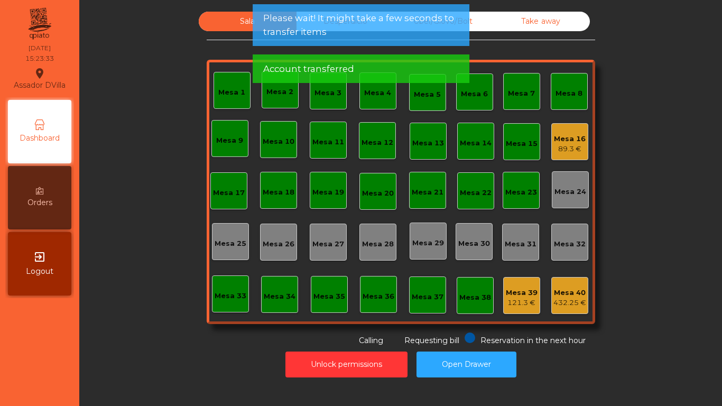
click at [511, 307] on div "121.3 €" at bounding box center [522, 303] width 32 height 11
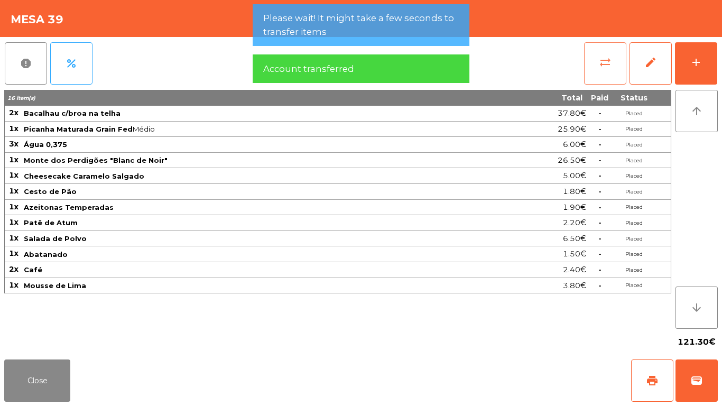
click at [600, 64] on span "sync_alt" at bounding box center [605, 62] width 13 height 13
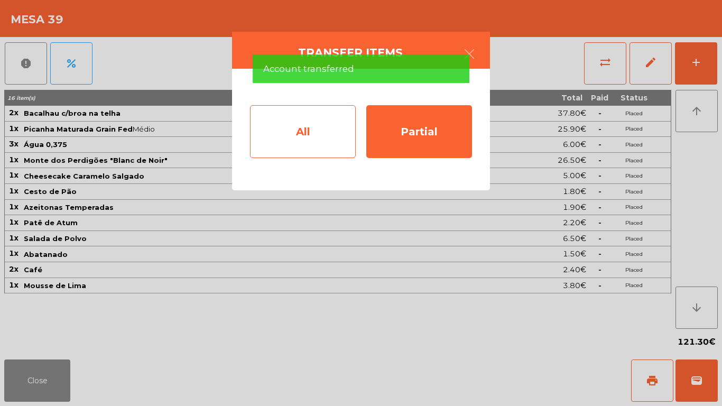
click at [313, 150] on div "All" at bounding box center [303, 131] width 106 height 53
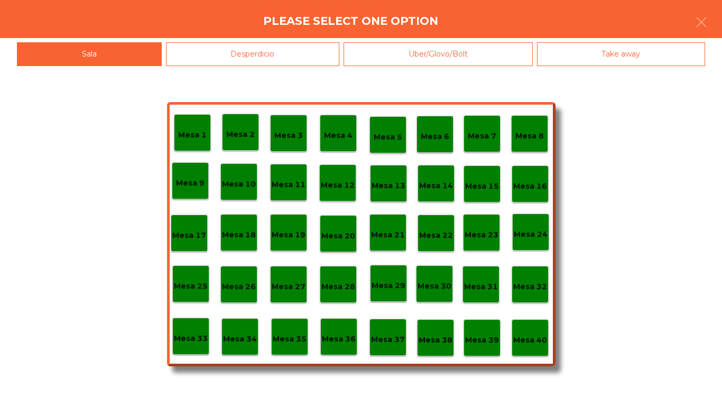
click at [542, 333] on div "Mesa 40" at bounding box center [530, 338] width 34 height 16
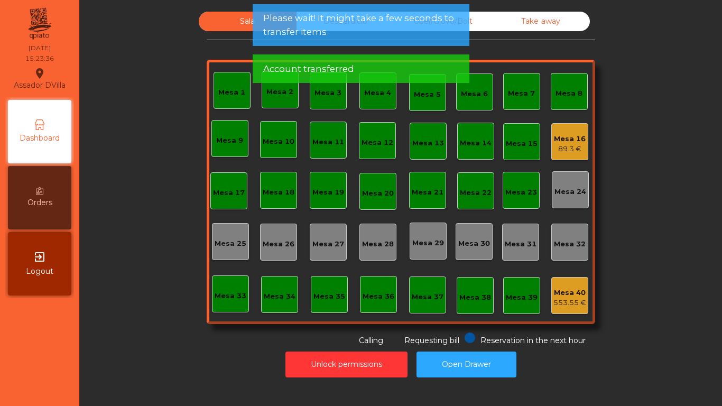
click at [660, 344] on div "Sala Desperdicio Uber/Glovo/Bolt Take away Mesa 1 Mesa 2 Mesa 3 Mesa 4 Mesa 5 M…" at bounding box center [401, 179] width 614 height 335
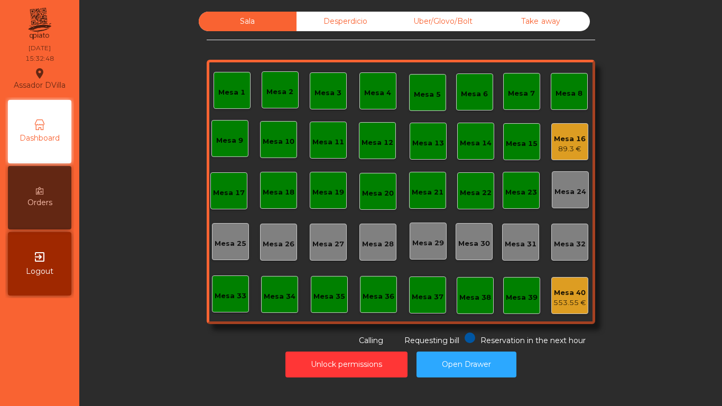
click at [569, 142] on div "Mesa 16" at bounding box center [570, 139] width 32 height 11
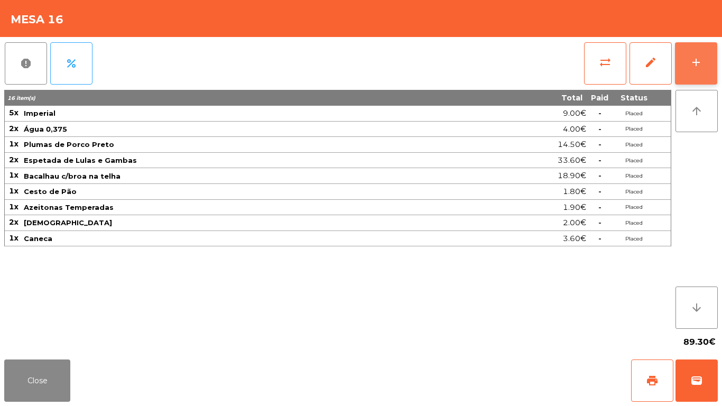
click at [704, 59] on button "add" at bounding box center [696, 63] width 42 height 42
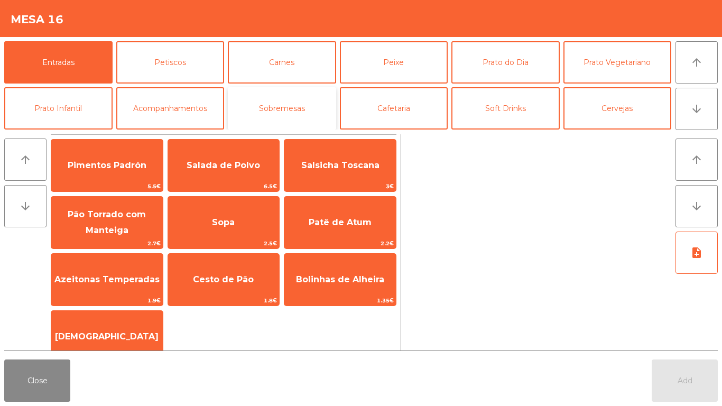
click at [255, 99] on button "Sobremesas" at bounding box center [282, 108] width 108 height 42
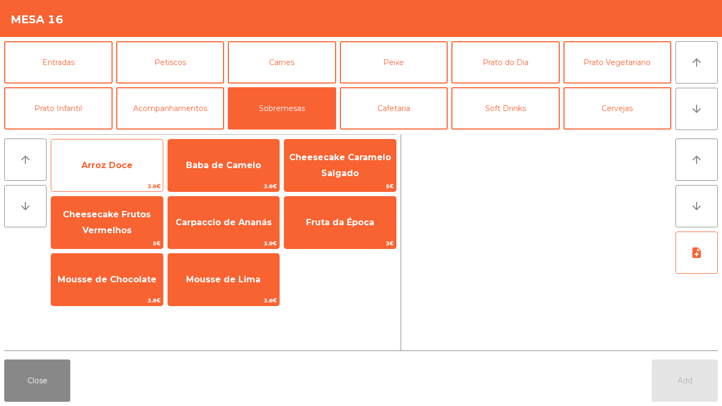
click at [117, 147] on div "Arroz Doce 3.8€" at bounding box center [107, 165] width 113 height 53
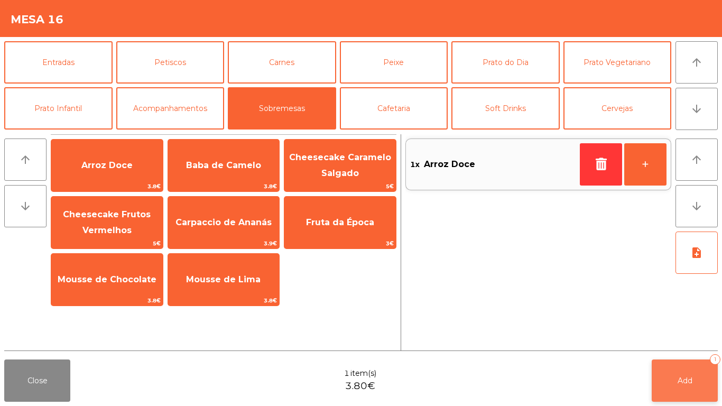
click at [681, 388] on button "Add 1" at bounding box center [685, 380] width 66 height 42
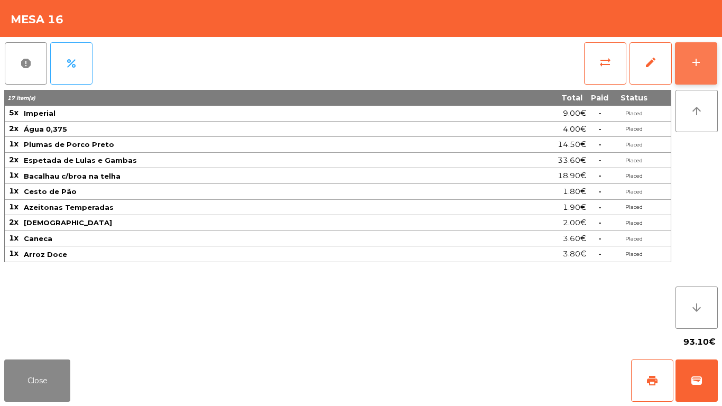
click at [680, 53] on button "add" at bounding box center [696, 63] width 42 height 42
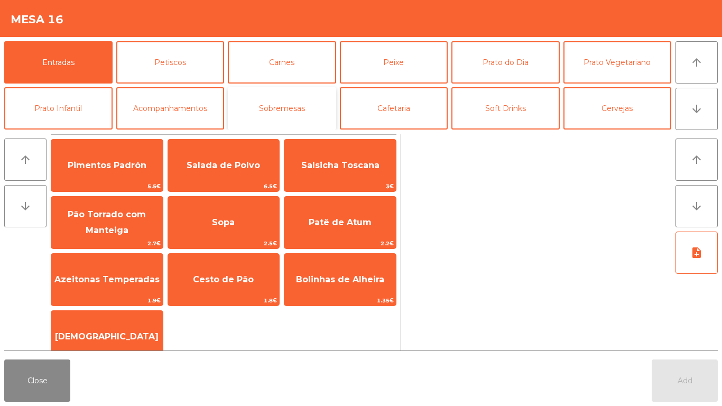
click at [286, 104] on button "Sobremesas" at bounding box center [282, 108] width 108 height 42
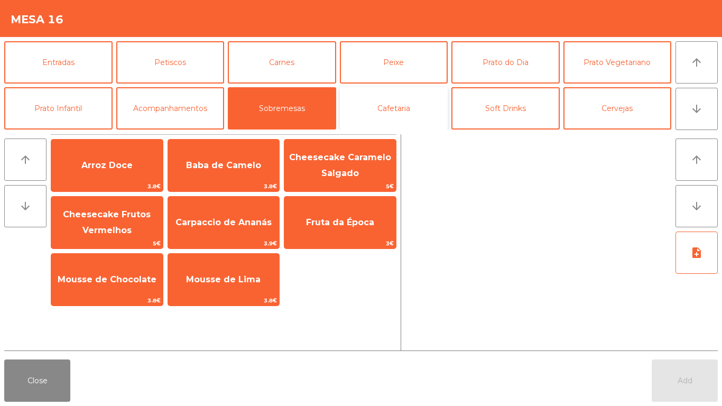
click at [354, 126] on button "Cafetaria" at bounding box center [394, 108] width 108 height 42
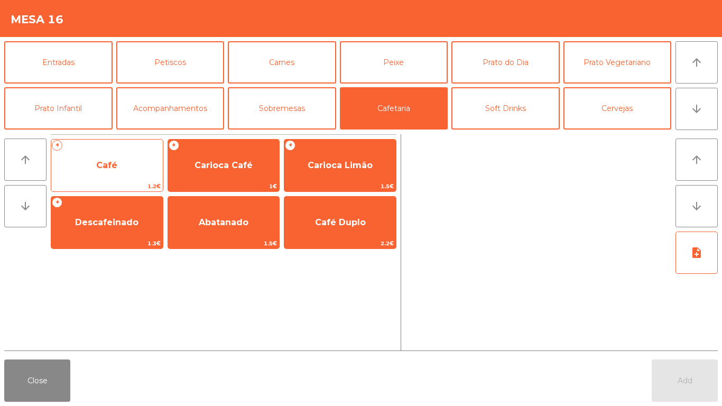
click at [72, 167] on span "Café" at bounding box center [107, 165] width 112 height 29
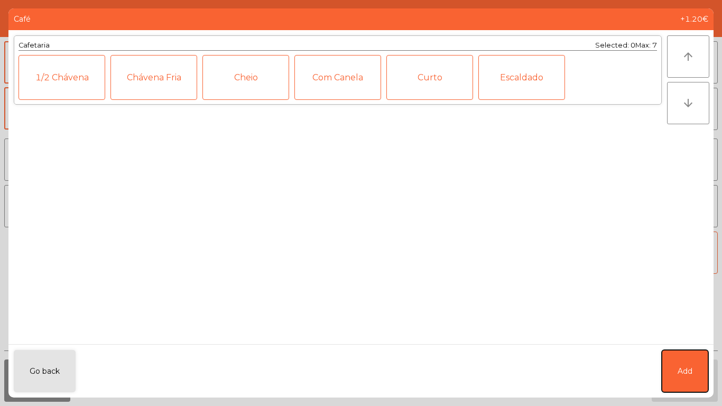
drag, startPoint x: 680, startPoint y: 373, endPoint x: 662, endPoint y: 205, distance: 169.1
click at [680, 372] on span "Add" at bounding box center [685, 371] width 15 height 11
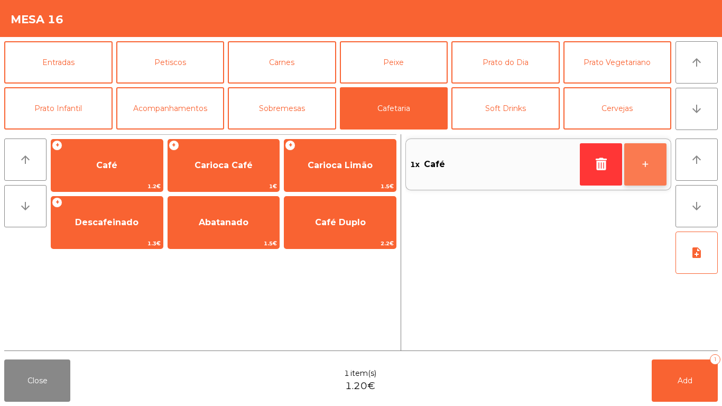
click at [652, 149] on button "+" at bounding box center [645, 164] width 42 height 42
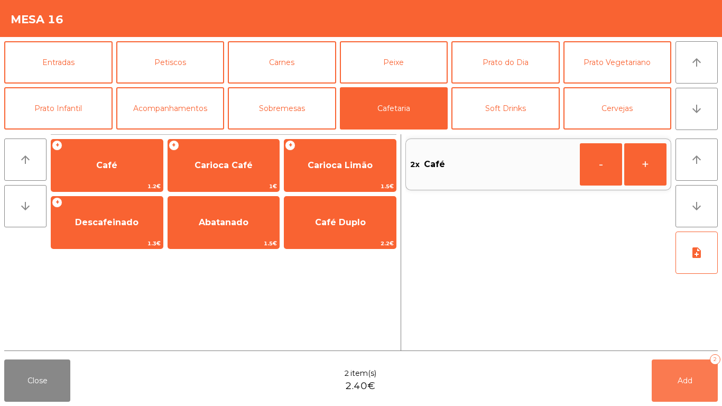
drag, startPoint x: 666, startPoint y: 397, endPoint x: 646, endPoint y: 390, distance: 21.4
click at [666, 397] on button "Add 2" at bounding box center [685, 380] width 66 height 42
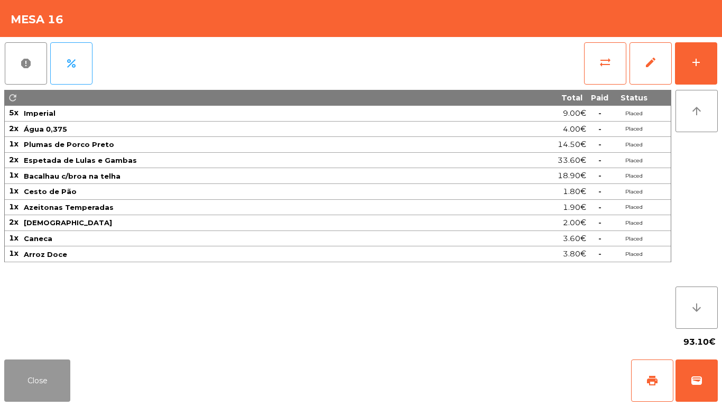
click at [13, 375] on button "Close" at bounding box center [37, 380] width 66 height 42
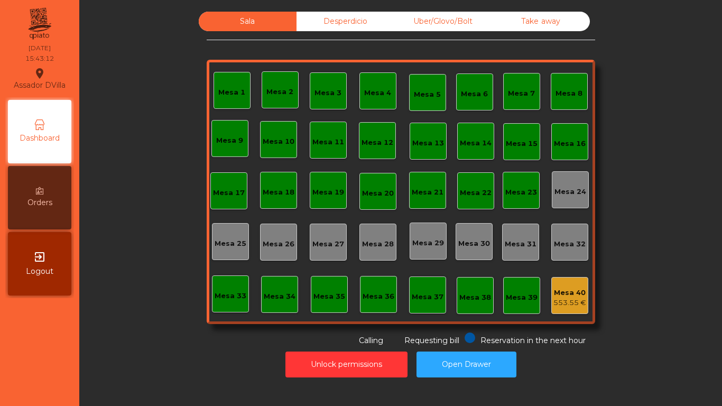
drag, startPoint x: 342, startPoint y: 17, endPoint x: 351, endPoint y: 23, distance: 10.3
click at [344, 21] on div "Desperdicio" at bounding box center [345, 22] width 98 height 20
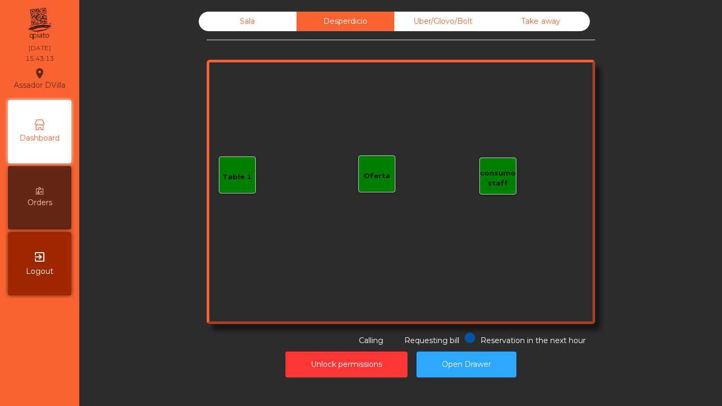
click at [437, 29] on div "Uber/Glovo/Bolt" at bounding box center [443, 22] width 98 height 20
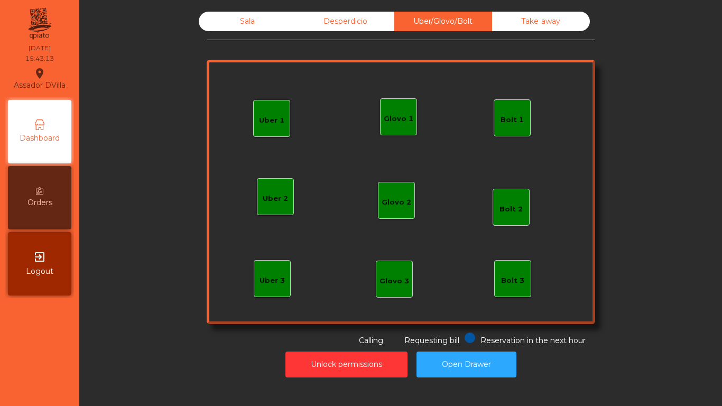
click at [536, 33] on div "Sala Desperdicio Uber/Glovo/Bolt Take away Uber 1 Uber 3 Bolt 2 Glovo 2 Uber 2 …" at bounding box center [401, 179] width 388 height 335
click at [314, 7] on div "Sala Desperdicio Uber/Glovo/Bolt Take away Uber 1 Uber 3 Bolt 2 Glovo 2 Uber 2 …" at bounding box center [401, 194] width 630 height 376
drag, startPoint x: 312, startPoint y: 13, endPoint x: 281, endPoint y: 7, distance: 31.2
click at [311, 14] on div "Desperdicio" at bounding box center [345, 22] width 98 height 20
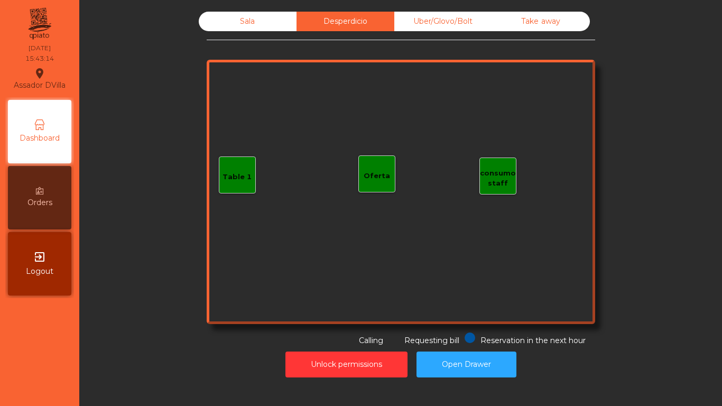
click at [249, 8] on div "Sala Desperdicio Uber/Glovo/Bolt Take away Table 1 consumo staff Oferta Reserva…" at bounding box center [401, 194] width 630 height 376
click at [248, 18] on div "Sala" at bounding box center [248, 22] width 98 height 20
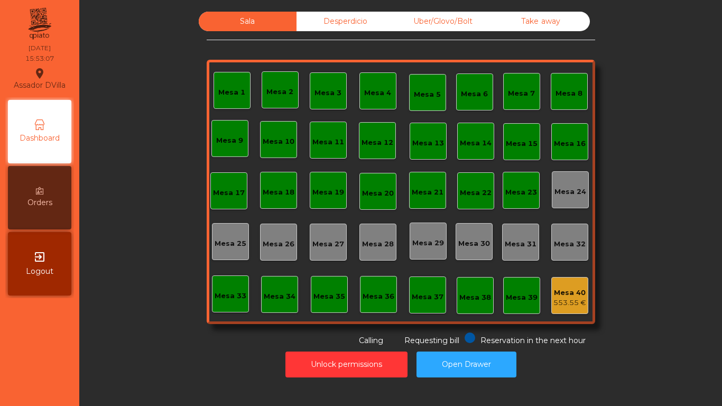
drag, startPoint x: 115, startPoint y: 12, endPoint x: 282, endPoint y: 142, distance: 212.1
click at [117, 12] on div "Sala Desperdicio Uber/Glovo/Bolt Take away Mesa 1 Mesa 2 Mesa 3 Mesa 4 Mesa 5 M…" at bounding box center [401, 194] width 630 height 376
click at [281, 89] on div "Mesa 2" at bounding box center [279, 92] width 27 height 11
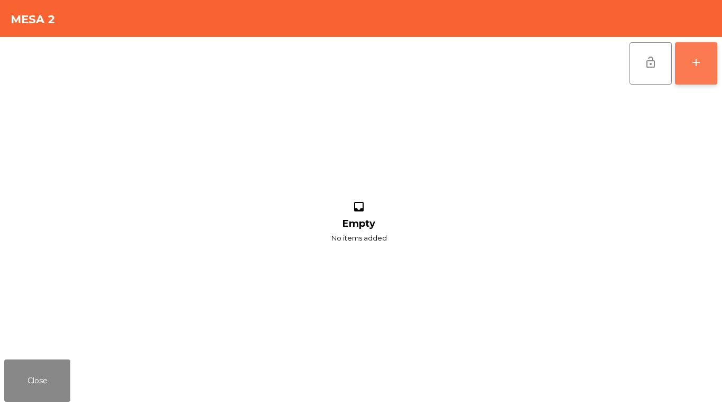
click at [700, 76] on button "add" at bounding box center [696, 63] width 42 height 42
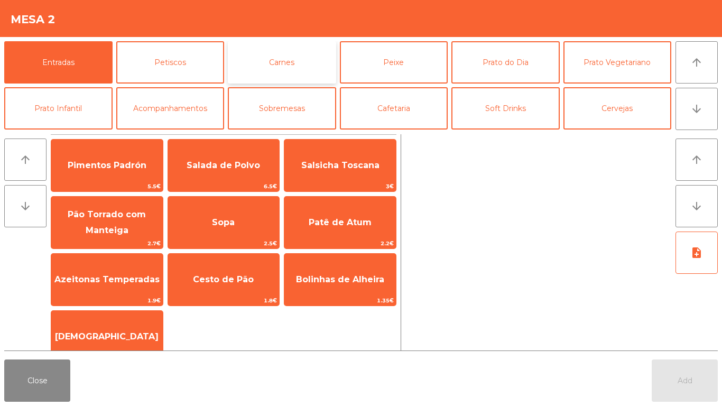
click at [292, 74] on button "Carnes" at bounding box center [282, 62] width 108 height 42
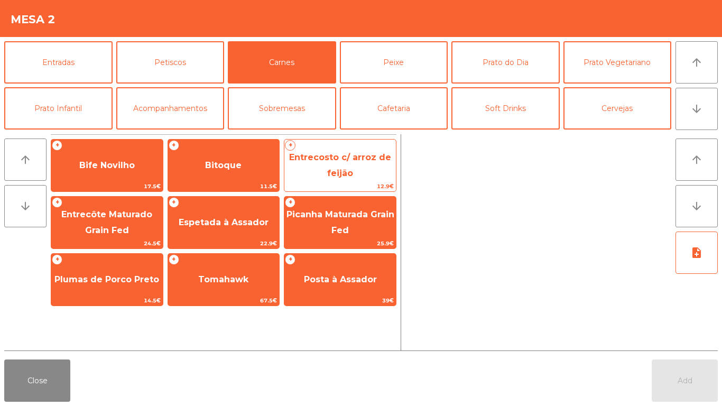
click at [301, 174] on span "Entrecosto c/ arroz de feijão" at bounding box center [340, 165] width 112 height 45
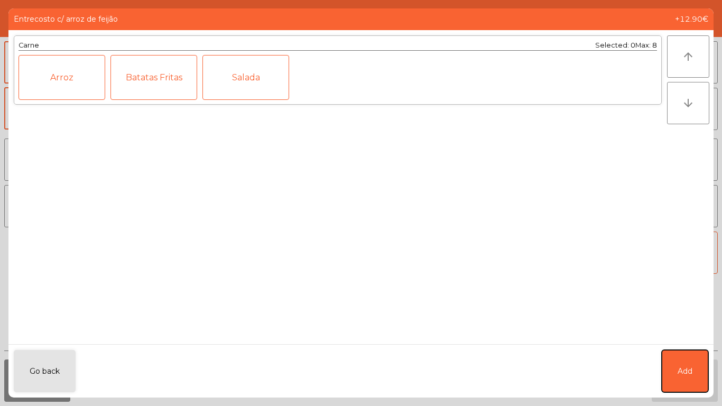
click at [675, 369] on button "Add" at bounding box center [685, 371] width 47 height 42
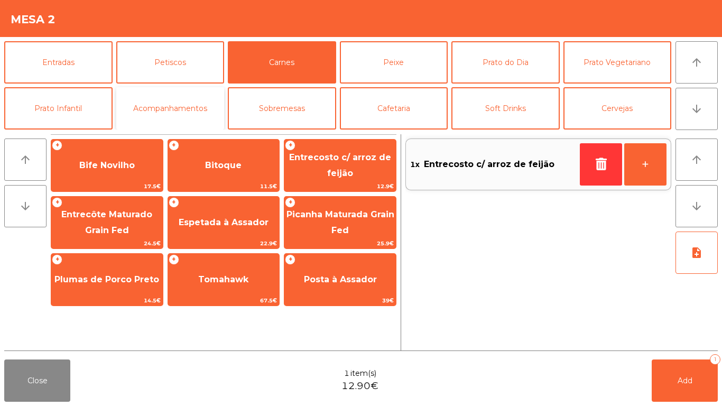
click at [173, 105] on button "Acompanhamentos" at bounding box center [170, 108] width 108 height 42
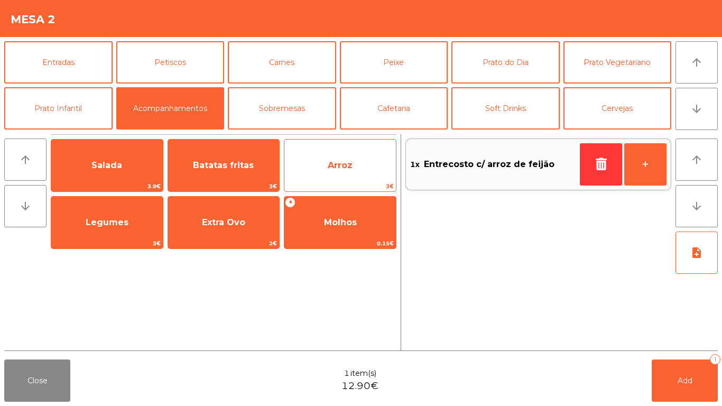
drag, startPoint x: 279, startPoint y: 167, endPoint x: 285, endPoint y: 182, distance: 16.1
click at [278, 167] on span "Batatas fritas" at bounding box center [224, 165] width 112 height 29
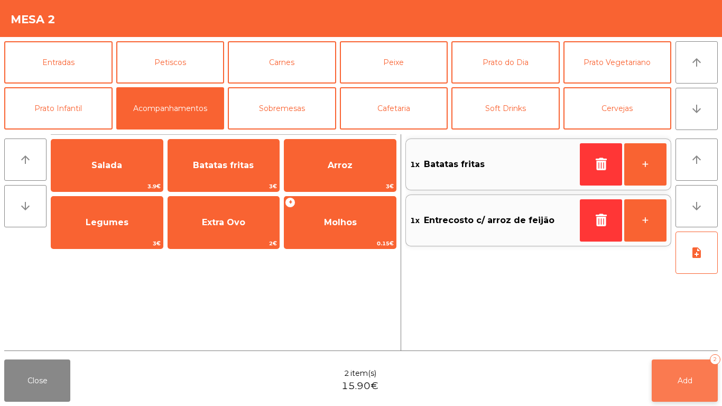
click at [718, 400] on div "Close 2 item(s) 15.90€ Add 2" at bounding box center [361, 380] width 722 height 51
click at [697, 387] on button "Add 2" at bounding box center [685, 380] width 66 height 42
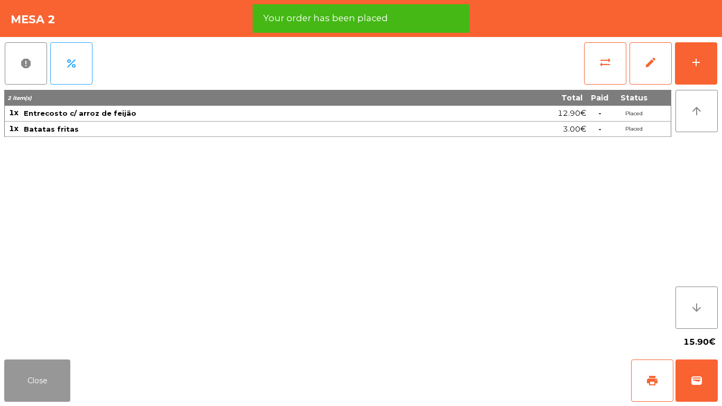
click at [38, 378] on button "Close" at bounding box center [37, 380] width 66 height 42
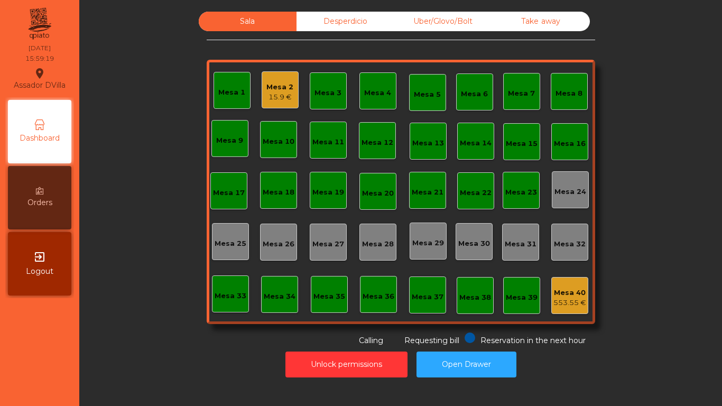
click at [282, 85] on div "Mesa 2" at bounding box center [279, 87] width 27 height 11
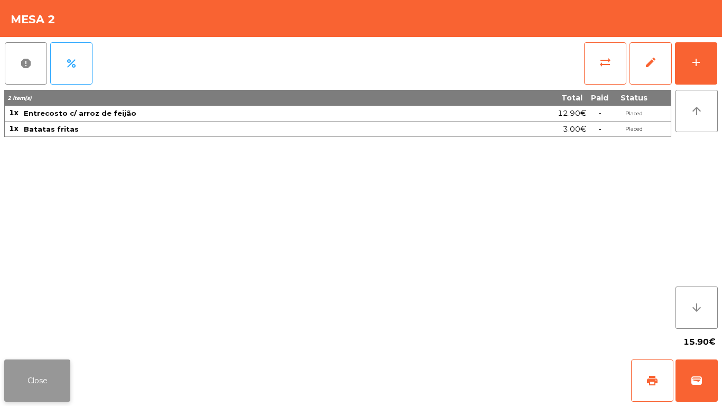
click at [29, 398] on button "Close" at bounding box center [37, 380] width 66 height 42
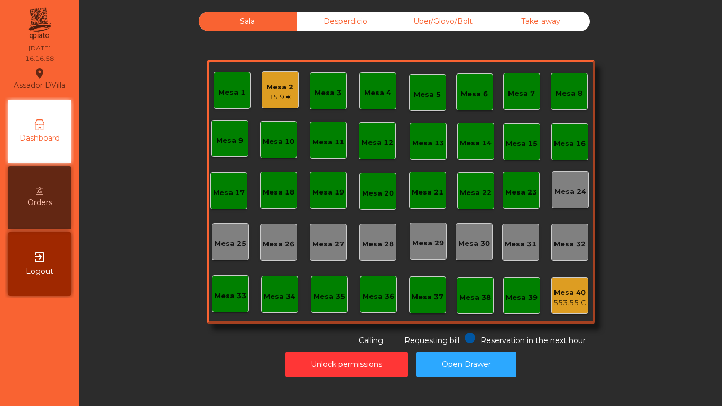
click at [212, 127] on div "Sala Desperdicio Uber/Glovo/Bolt Take away Mesa 1 Mesa 2 15.9 € Mesa 3 Mesa 4 M…" at bounding box center [401, 179] width 614 height 335
click at [255, 199] on div "Mesa 1 Mesa 2 15.9 € Mesa 3 Mesa 4 Mesa 5 Mesa 6 Mesa 7 Mesa 8 Mesa 9 Mesa 10 M…" at bounding box center [401, 192] width 388 height 264
click at [274, 197] on div "Mesa 18" at bounding box center [279, 192] width 32 height 11
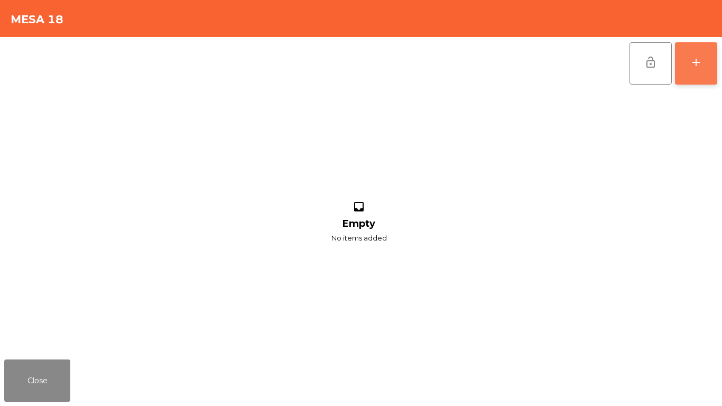
drag, startPoint x: 672, startPoint y: 63, endPoint x: 681, endPoint y: 64, distance: 9.1
click at [680, 64] on div "lock_open add" at bounding box center [673, 63] width 89 height 53
click at [683, 65] on button "add" at bounding box center [696, 63] width 42 height 42
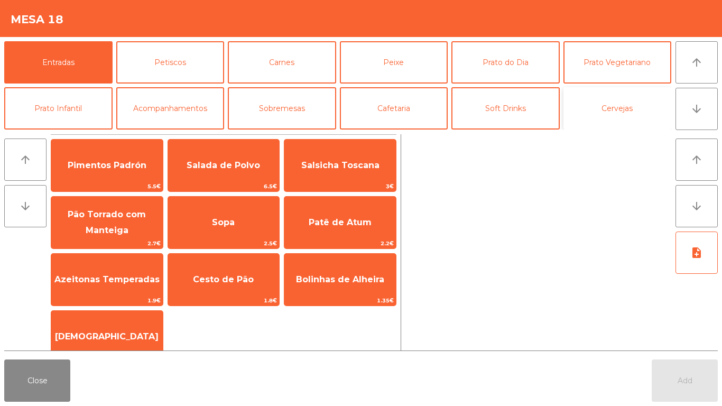
click at [571, 103] on button "Cervejas" at bounding box center [617, 108] width 108 height 42
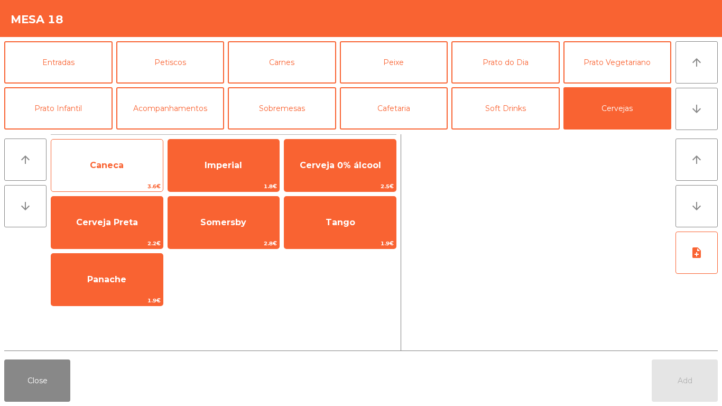
click at [130, 176] on span "Caneca" at bounding box center [107, 165] width 112 height 29
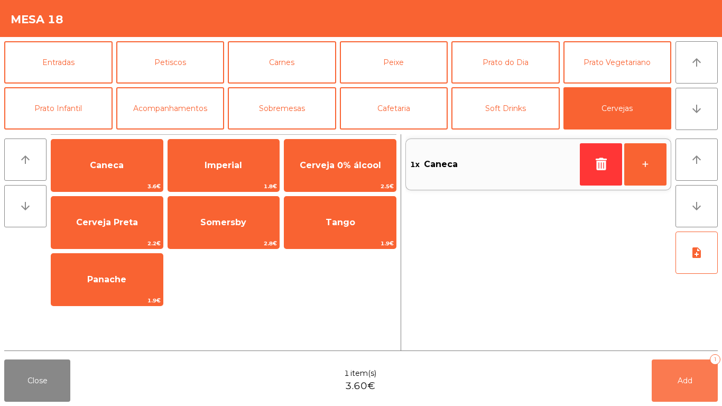
drag, startPoint x: 700, startPoint y: 380, endPoint x: 152, endPoint y: 385, distance: 548.1
click at [700, 379] on button "Add 1" at bounding box center [685, 380] width 66 height 42
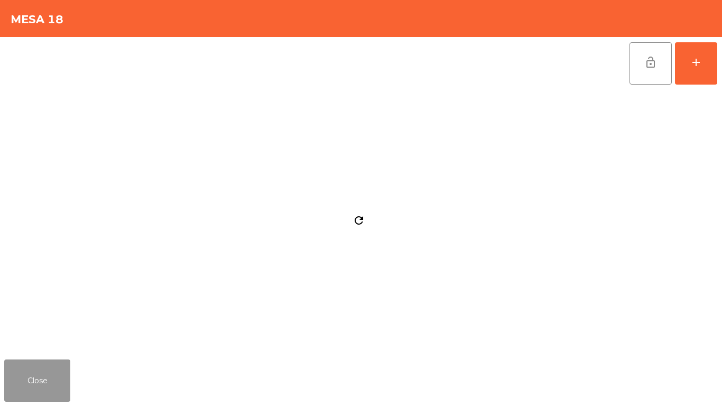
click at [38, 382] on button "Close" at bounding box center [37, 380] width 66 height 42
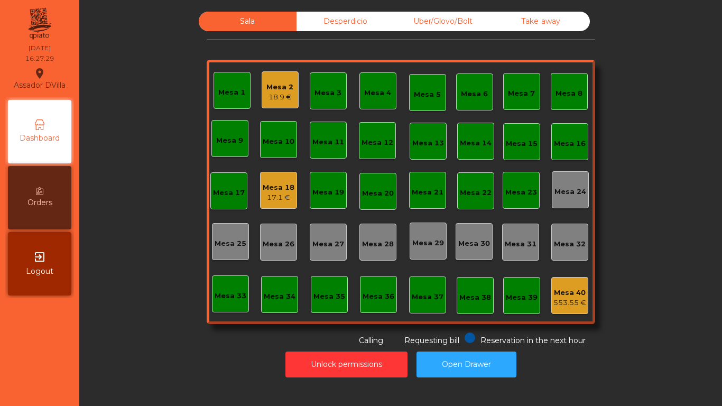
click at [560, 86] on div "Mesa 8" at bounding box center [568, 91] width 27 height 15
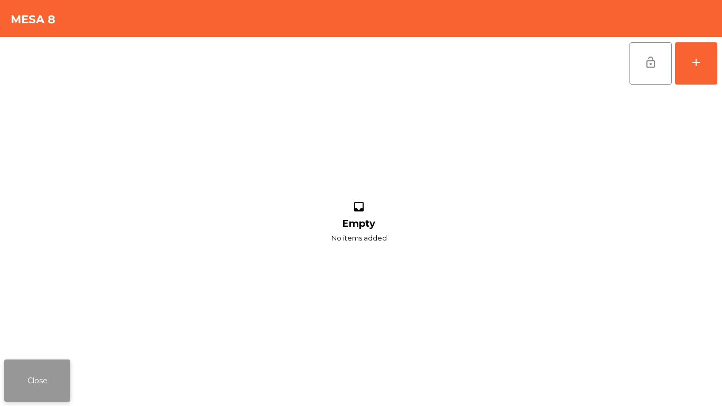
click at [39, 366] on button "Close" at bounding box center [37, 380] width 66 height 42
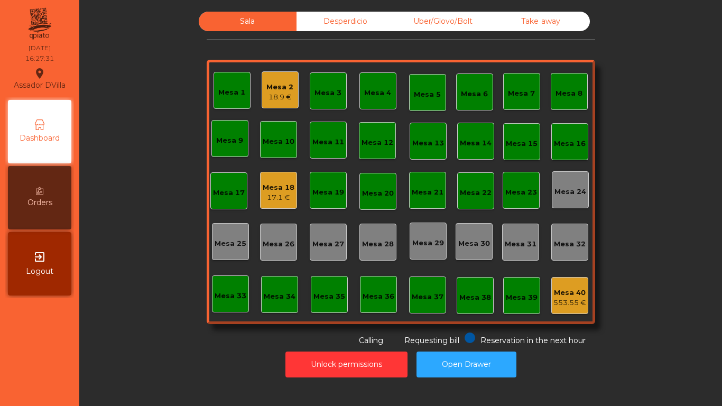
click at [563, 90] on div "Mesa 8" at bounding box center [568, 93] width 27 height 11
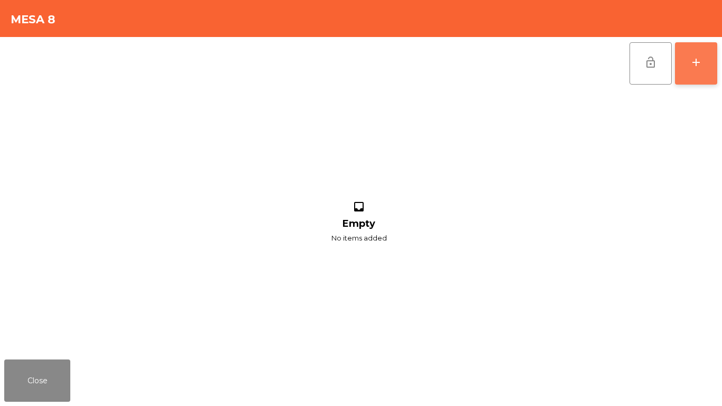
click at [712, 58] on button "add" at bounding box center [696, 63] width 42 height 42
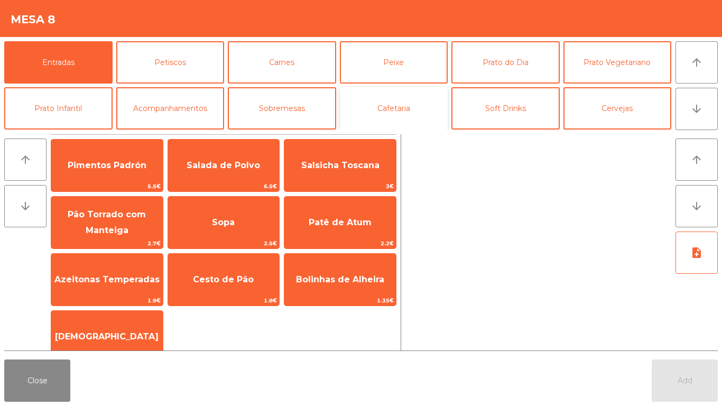
click at [378, 104] on button "Cafetaria" at bounding box center [394, 108] width 108 height 42
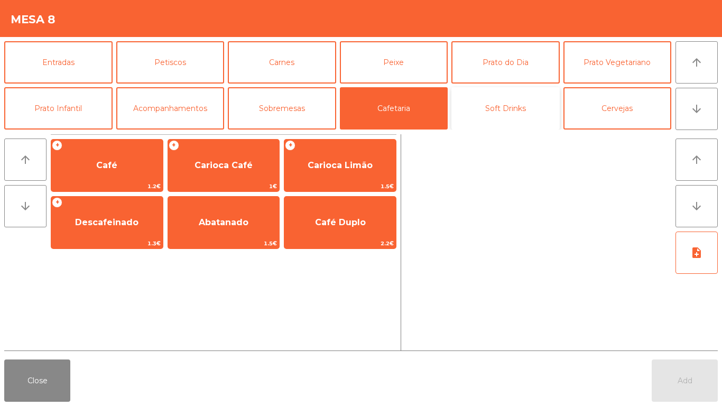
click at [522, 120] on button "Soft Drinks" at bounding box center [505, 108] width 108 height 42
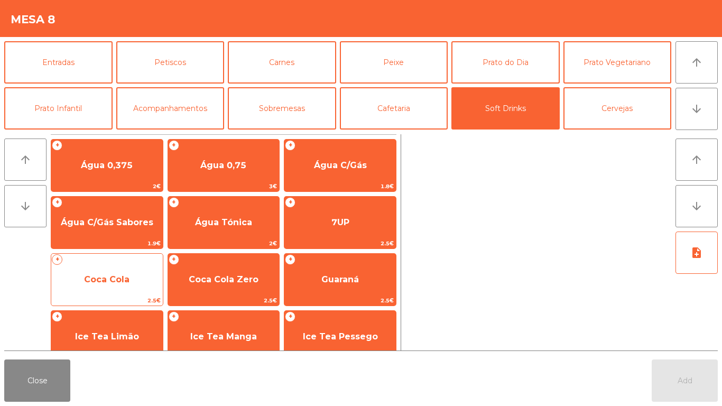
click at [120, 283] on span "Coca Cola" at bounding box center [106, 279] width 45 height 10
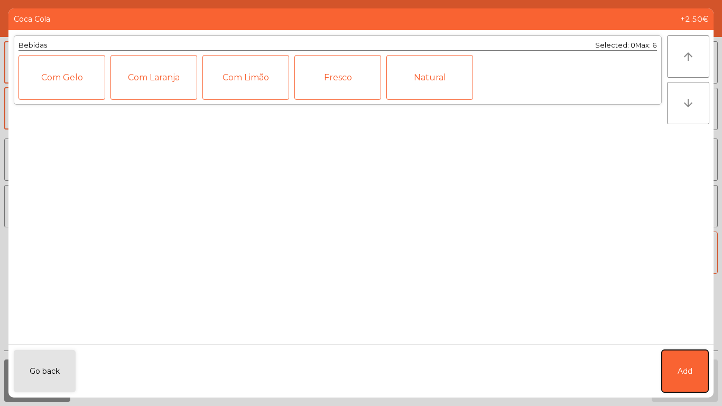
click at [699, 367] on button "Add" at bounding box center [685, 371] width 47 height 42
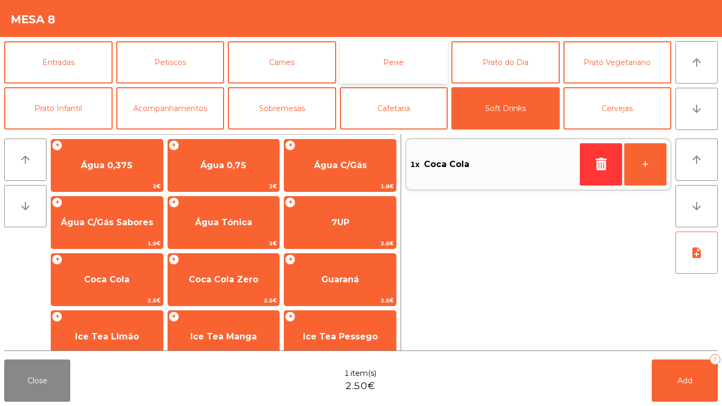
click at [364, 53] on button "Peixe" at bounding box center [394, 62] width 108 height 42
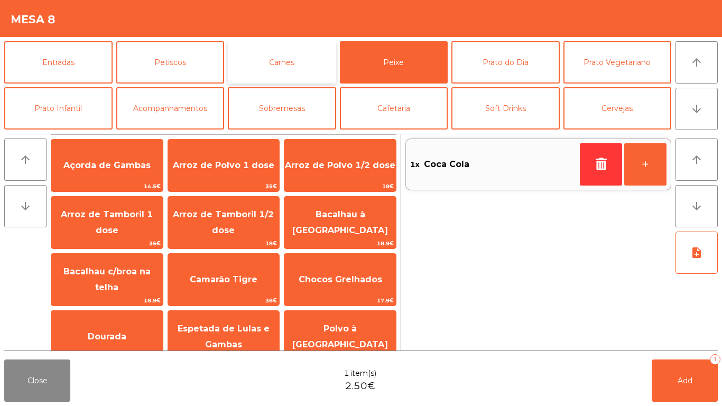
click at [280, 68] on button "Carnes" at bounding box center [282, 62] width 108 height 42
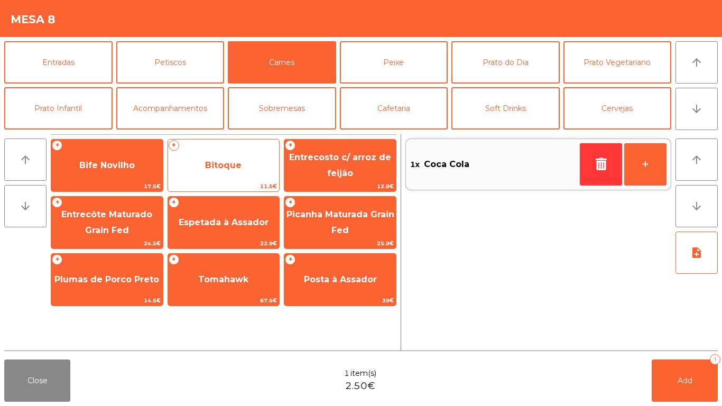
click at [215, 169] on span "Bitoque" at bounding box center [223, 165] width 36 height 10
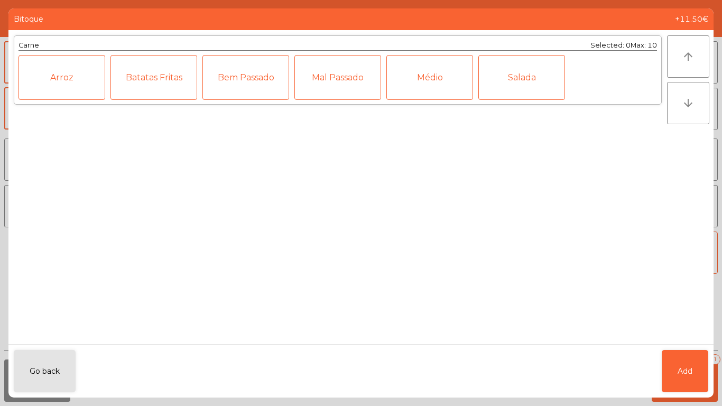
click at [426, 93] on div "Médio" at bounding box center [429, 77] width 87 height 45
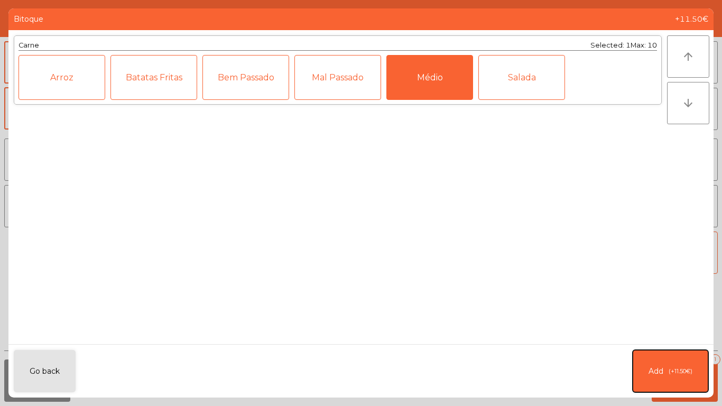
click at [681, 350] on button "Add (+11.50€)" at bounding box center [671, 371] width 76 height 42
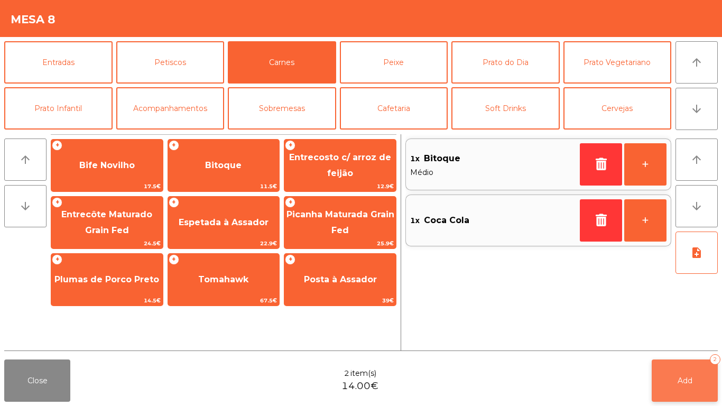
click at [670, 386] on button "Add 2" at bounding box center [685, 380] width 66 height 42
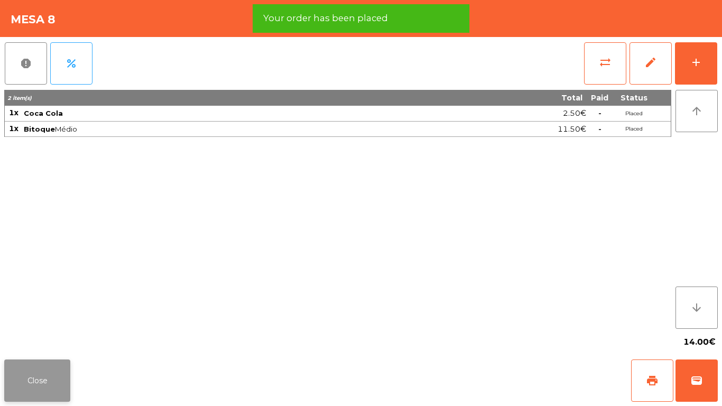
click at [40, 363] on button "Close" at bounding box center [37, 380] width 66 height 42
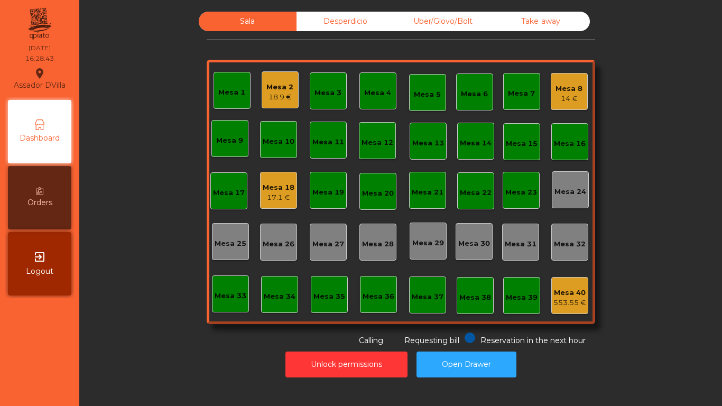
click at [287, 92] on div "18.9 €" at bounding box center [279, 97] width 27 height 11
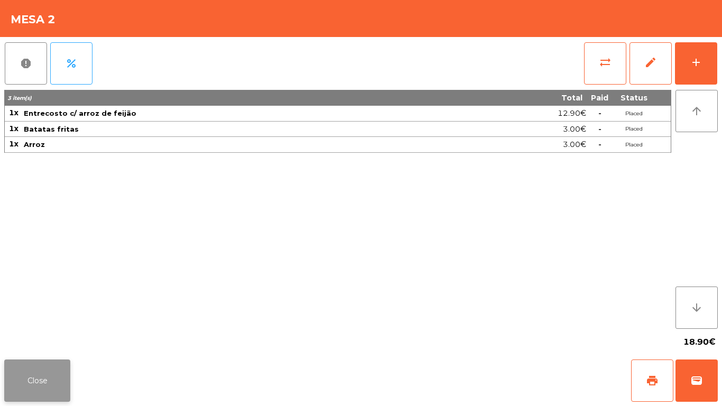
click at [42, 381] on button "Close" at bounding box center [37, 380] width 66 height 42
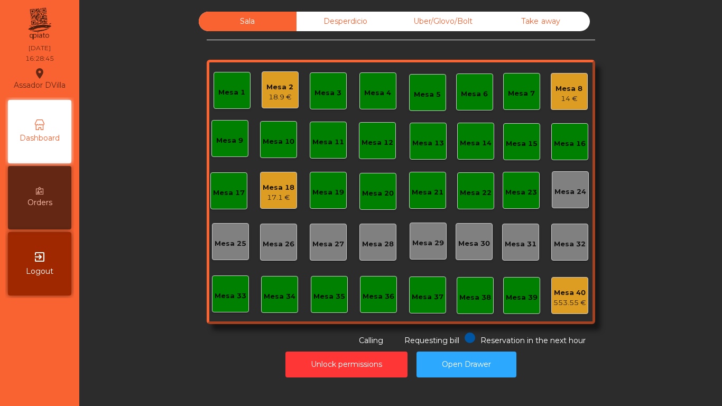
click at [572, 100] on div "14 €" at bounding box center [568, 99] width 27 height 11
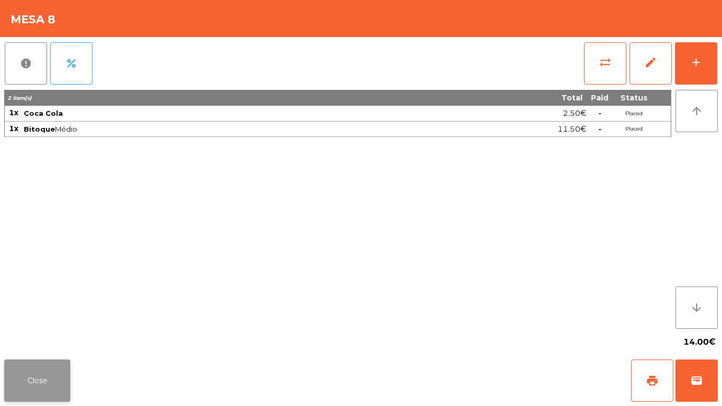
click at [49, 359] on div "Close print wallet" at bounding box center [361, 380] width 722 height 51
click at [52, 374] on button "Close" at bounding box center [37, 380] width 66 height 42
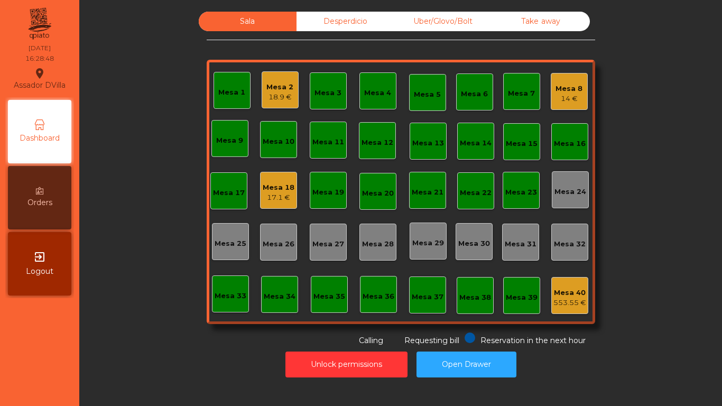
click at [264, 188] on div "Mesa 18" at bounding box center [279, 187] width 32 height 11
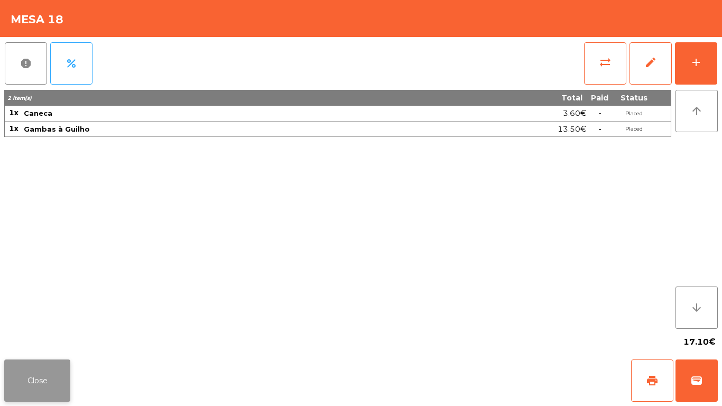
click at [50, 382] on button "Close" at bounding box center [37, 380] width 66 height 42
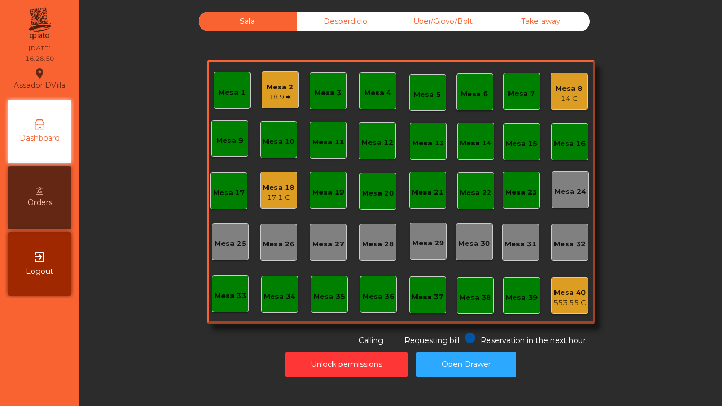
click at [267, 89] on div "Mesa 2" at bounding box center [279, 87] width 27 height 11
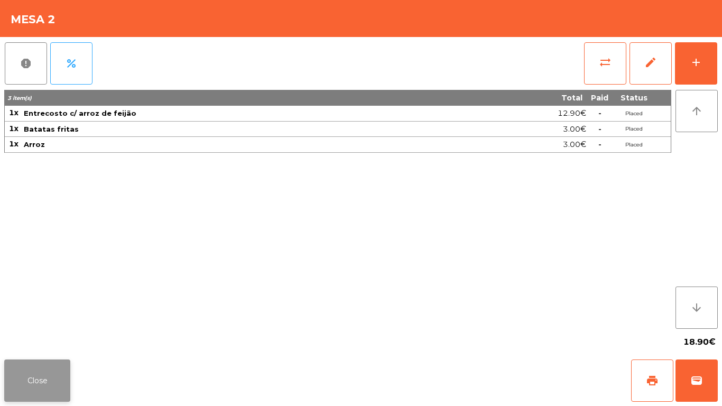
click at [46, 373] on button "Close" at bounding box center [37, 380] width 66 height 42
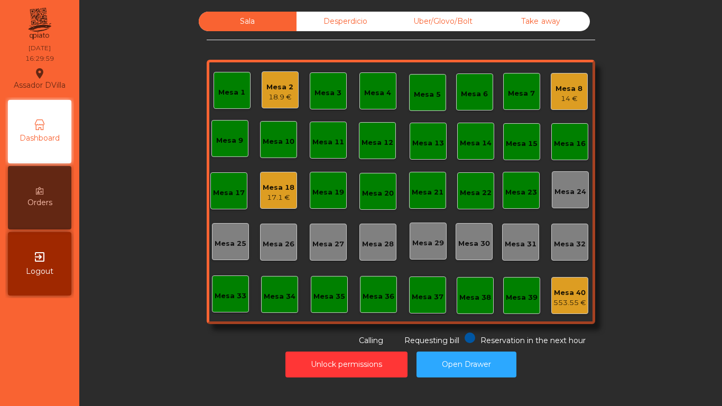
click at [262, 91] on div "Mesa 2 18.9 €" at bounding box center [280, 89] width 37 height 37
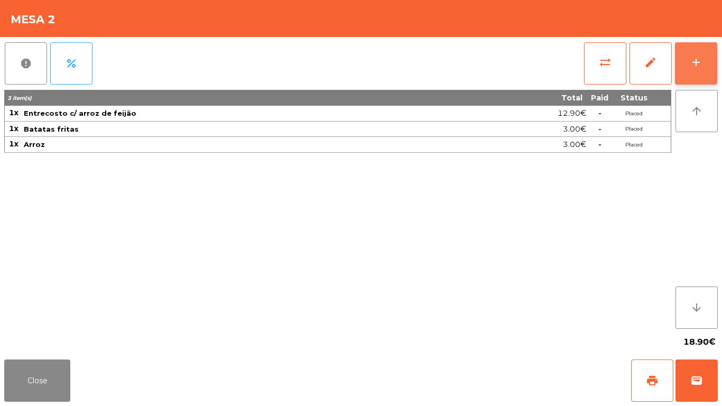
click at [709, 67] on button "add" at bounding box center [696, 63] width 42 height 42
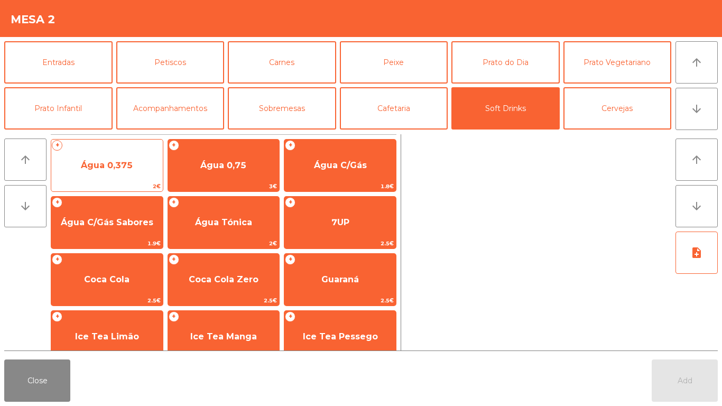
click at [101, 178] on span "Água 0,375" at bounding box center [107, 165] width 112 height 29
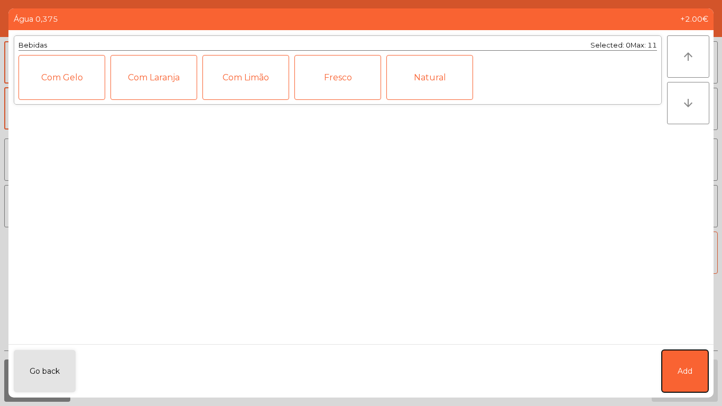
click at [674, 361] on button "Add" at bounding box center [685, 371] width 47 height 42
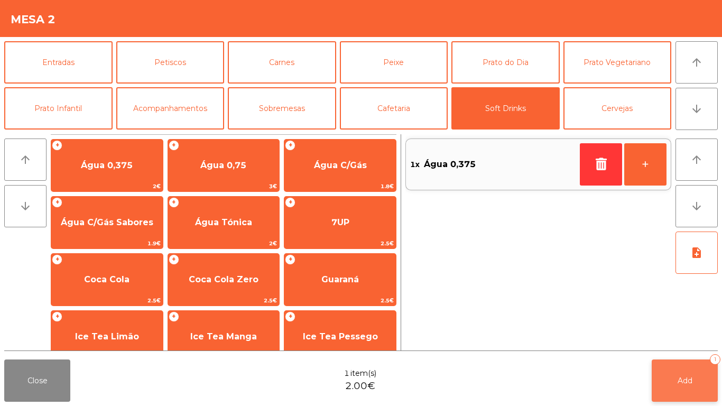
click at [687, 393] on button "Add 1" at bounding box center [685, 380] width 66 height 42
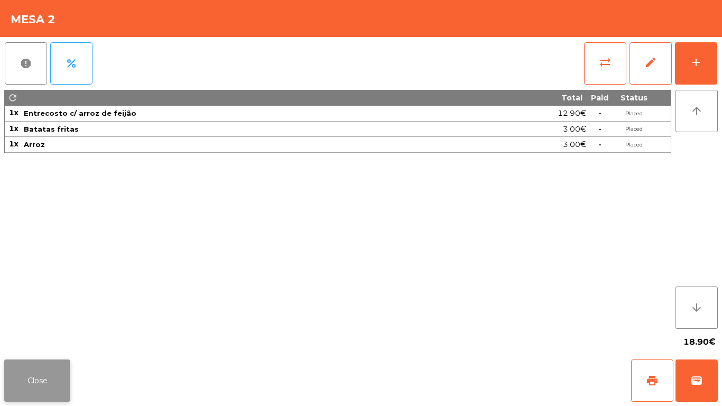
click at [54, 378] on button "Close" at bounding box center [37, 380] width 66 height 42
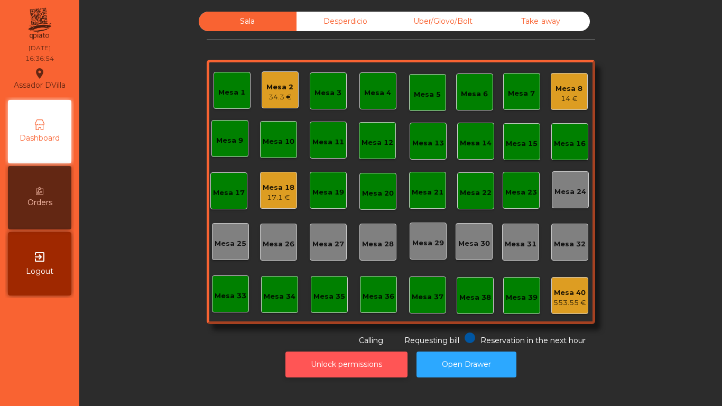
click at [359, 361] on button "Unlock permissions" at bounding box center [346, 364] width 122 height 26
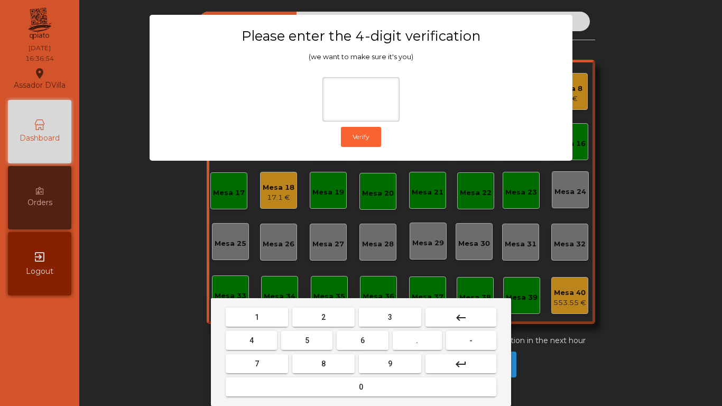
click at [252, 316] on button "1" at bounding box center [257, 317] width 62 height 19
click at [407, 369] on button "9" at bounding box center [390, 363] width 62 height 19
click at [257, 332] on button "4" at bounding box center [251, 340] width 51 height 19
click at [302, 379] on button "0" at bounding box center [361, 386] width 271 height 19
type input "****"
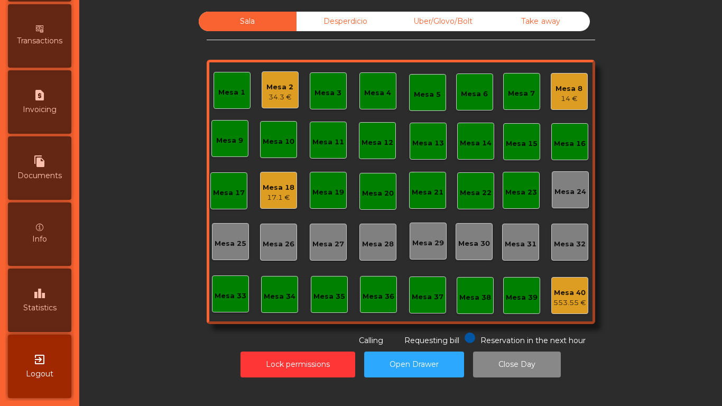
click at [41, 299] on icon "leaderboard" at bounding box center [39, 293] width 13 height 13
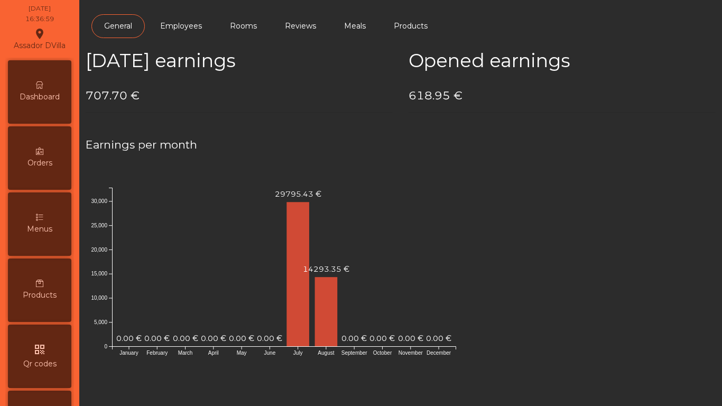
scroll to position [31, 0]
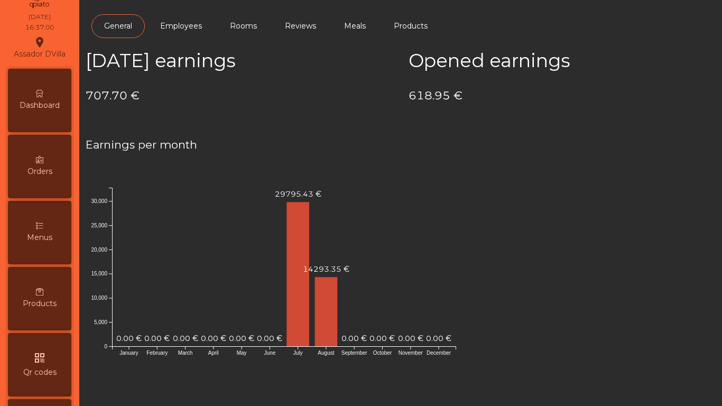
click at [41, 98] on div "Dashboard" at bounding box center [39, 100] width 63 height 63
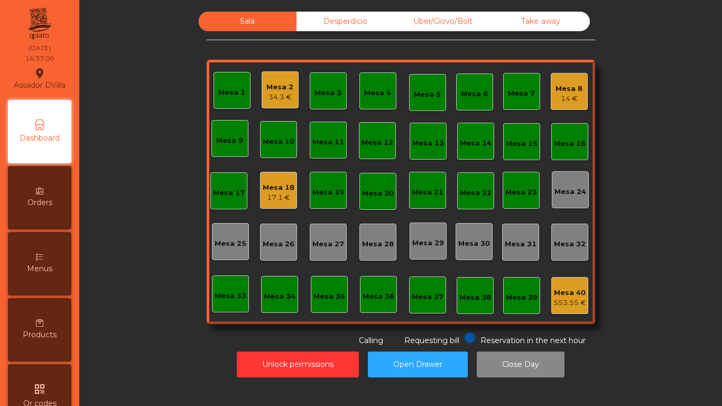
click at [367, 22] on div "Desperdicio" at bounding box center [345, 22] width 98 height 20
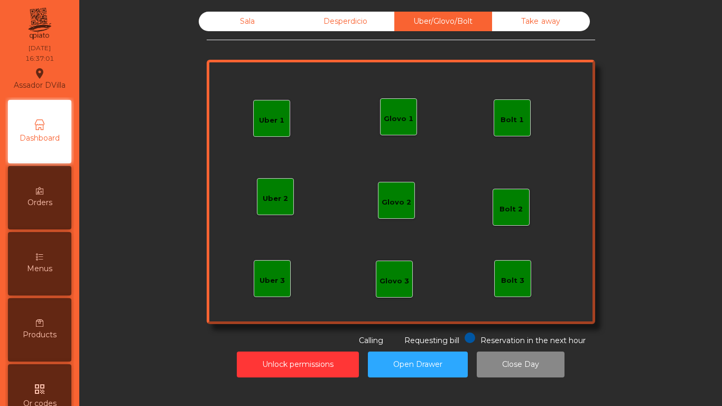
click at [554, 29] on div "Take away" at bounding box center [541, 22] width 98 height 20
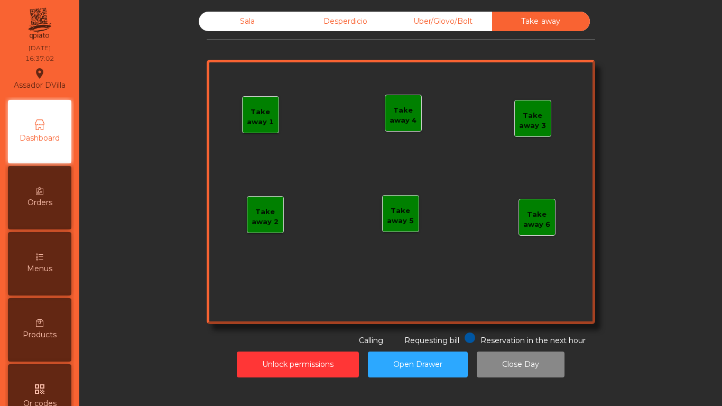
click at [266, 22] on div "Sala" at bounding box center [248, 22] width 98 height 20
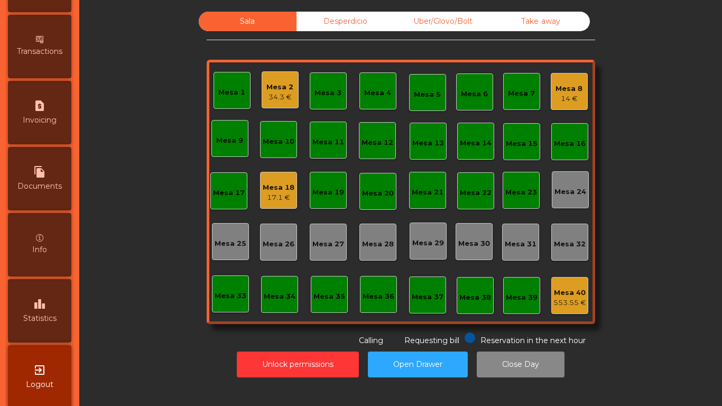
scroll to position [558, 0]
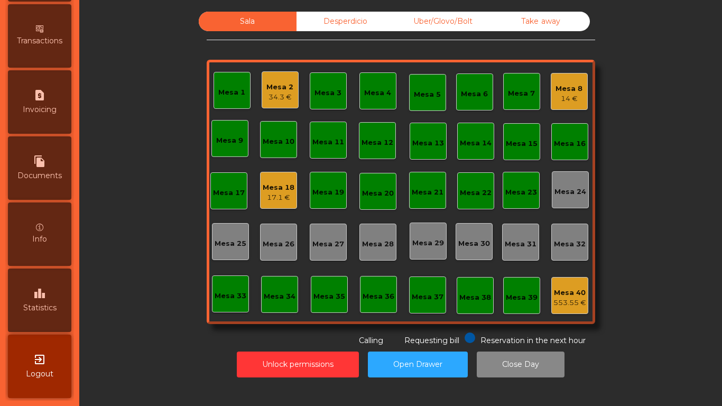
click at [46, 292] on icon "leaderboard" at bounding box center [39, 293] width 13 height 13
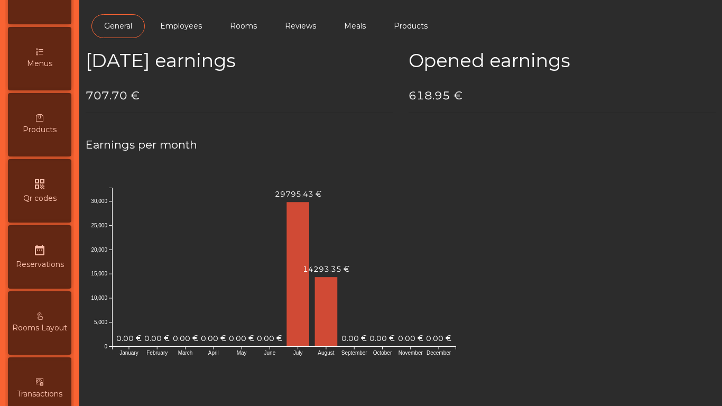
click at [48, 89] on div "Menus" at bounding box center [39, 58] width 63 height 63
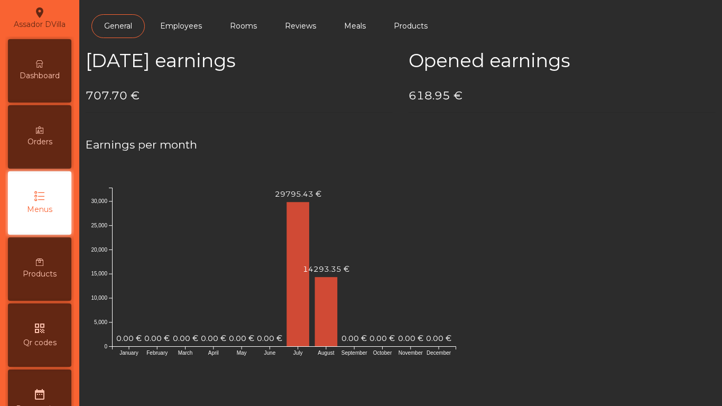
click at [40, 81] on div "Dashboard" at bounding box center [39, 70] width 63 height 63
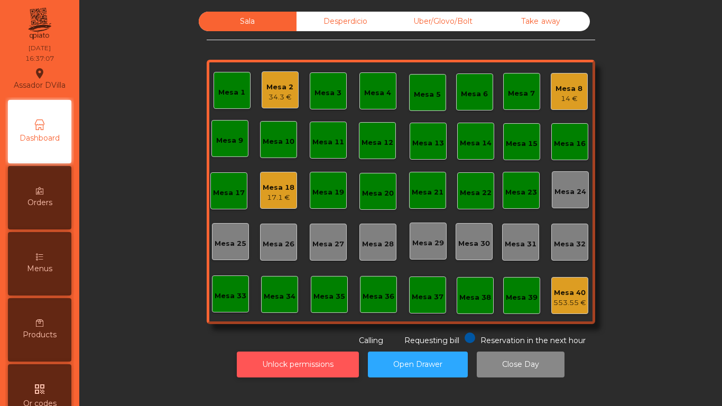
click at [259, 366] on button "Unlock permissions" at bounding box center [298, 364] width 122 height 26
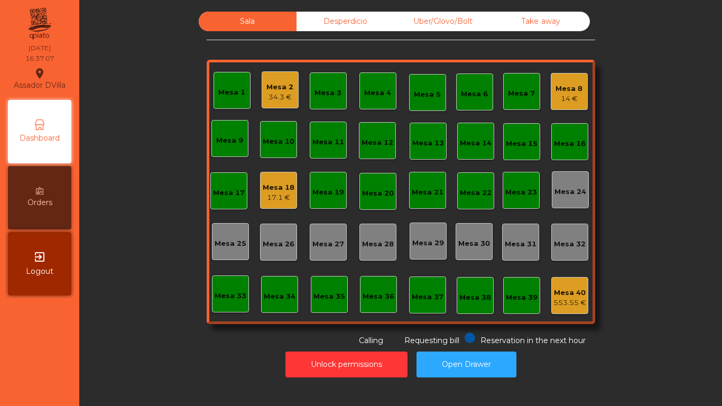
click at [196, 355] on div "Unlock permissions Open Drawer" at bounding box center [401, 364] width 614 height 36
click at [573, 106] on div "Mesa 8 14 €" at bounding box center [569, 91] width 37 height 37
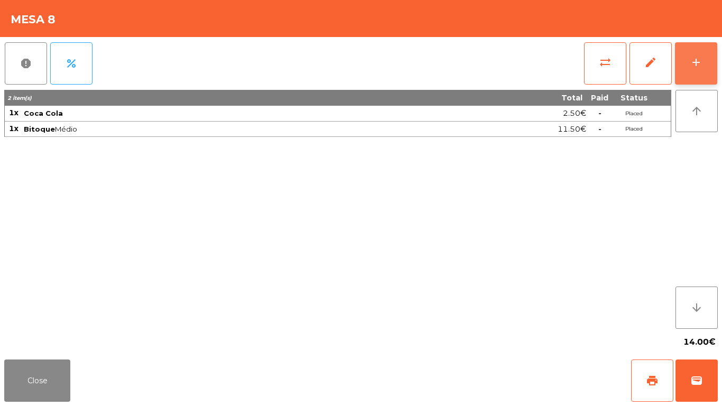
click at [714, 69] on button "add" at bounding box center [696, 63] width 42 height 42
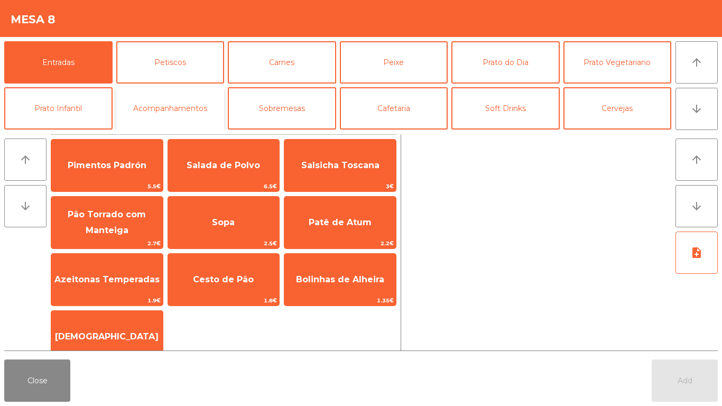
click at [197, 107] on button "Acompanhamentos" at bounding box center [170, 108] width 108 height 42
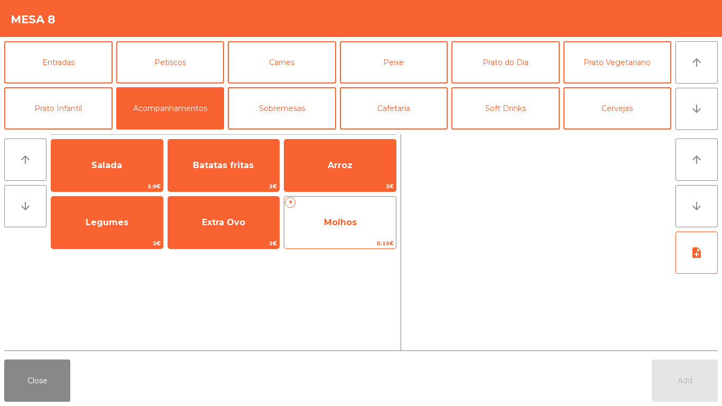
click at [337, 224] on span "Molhos" at bounding box center [340, 222] width 33 height 10
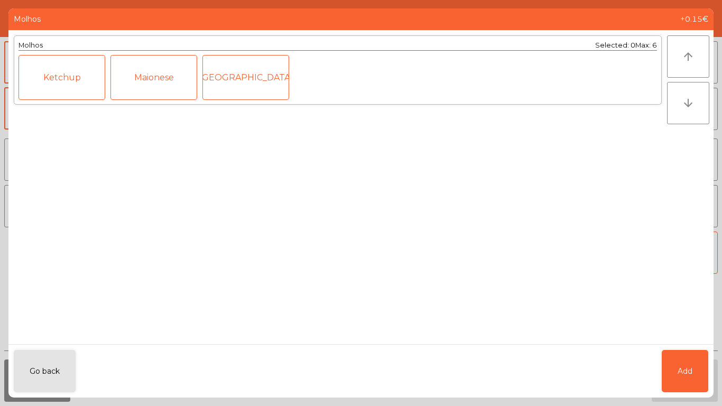
click at [344, 223] on div "Molhos Selected: 0 Max: 6 Ketchup Maionese Mostarda" at bounding box center [337, 187] width 658 height 314
click at [698, 360] on button "Add" at bounding box center [685, 371] width 47 height 42
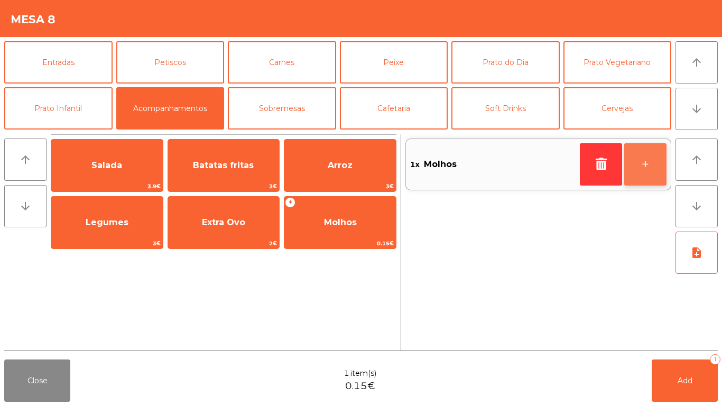
click at [659, 173] on button "+" at bounding box center [645, 164] width 42 height 42
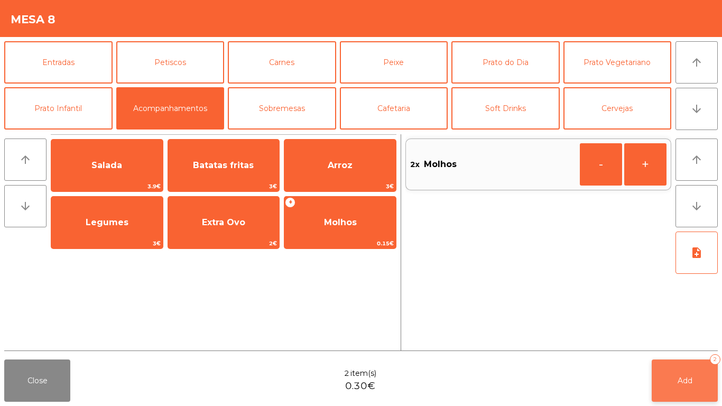
click at [690, 374] on button "Add 2" at bounding box center [685, 380] width 66 height 42
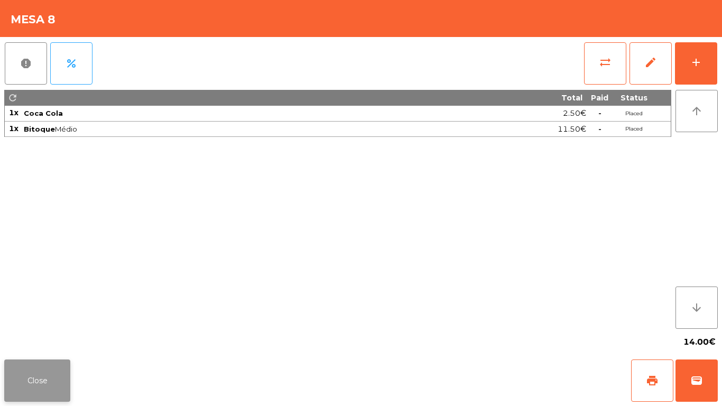
click at [47, 373] on button "Close" at bounding box center [37, 380] width 66 height 42
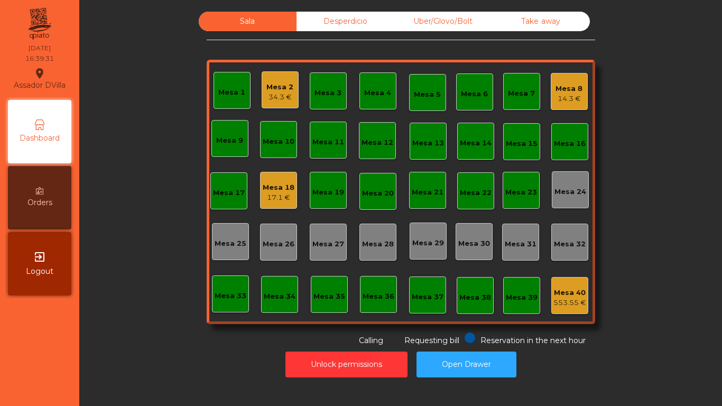
click at [568, 98] on div "14.3 €" at bounding box center [568, 99] width 27 height 11
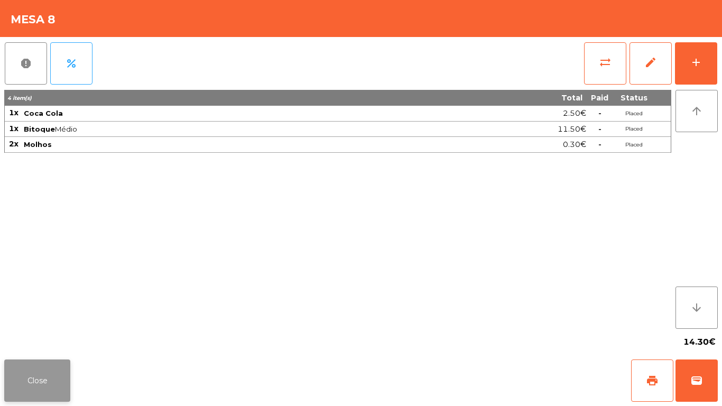
click at [43, 365] on button "Close" at bounding box center [37, 380] width 66 height 42
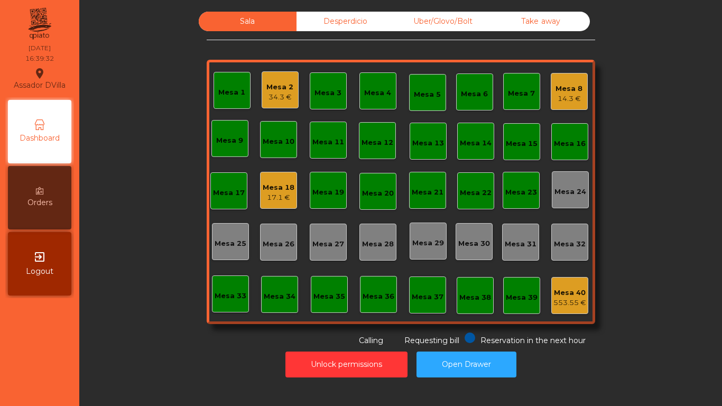
click at [260, 180] on div "Mesa 18 17.1 €" at bounding box center [278, 190] width 37 height 37
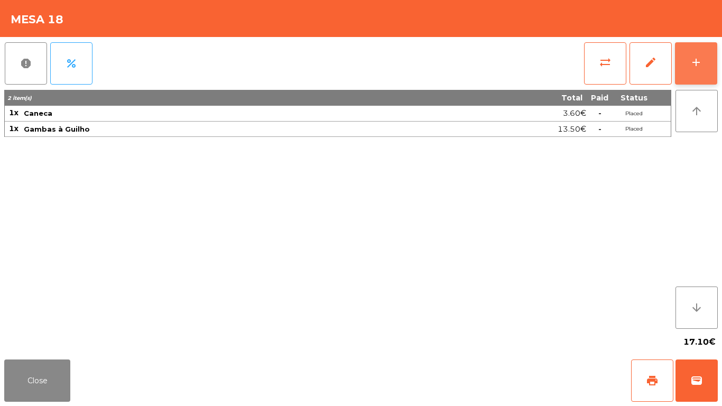
click at [699, 66] on div "add" at bounding box center [696, 62] width 13 height 13
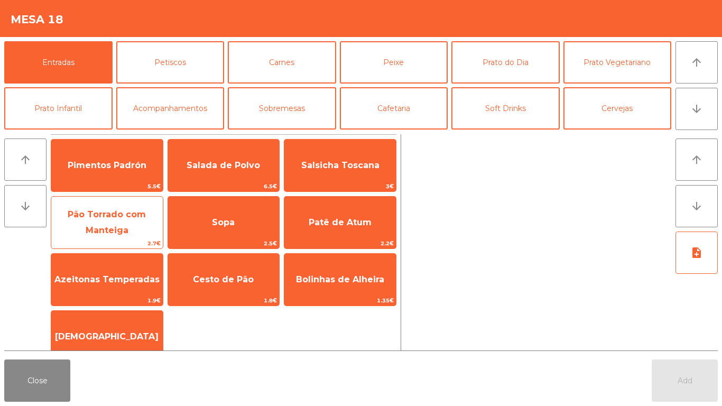
click at [119, 210] on span "Pão Torrado com Manteiga" at bounding box center [107, 222] width 78 height 26
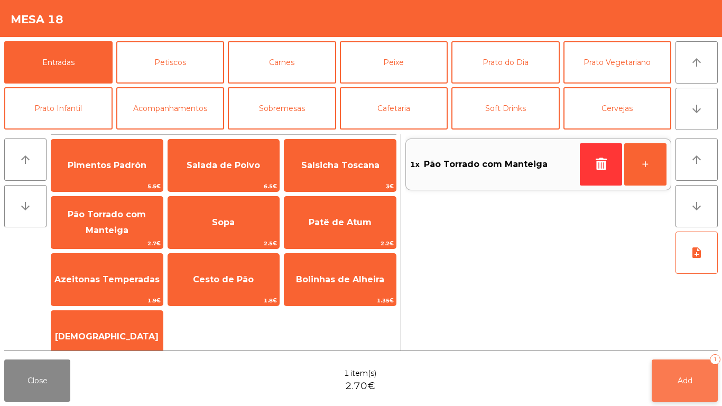
click at [670, 379] on button "Add 1" at bounding box center [685, 380] width 66 height 42
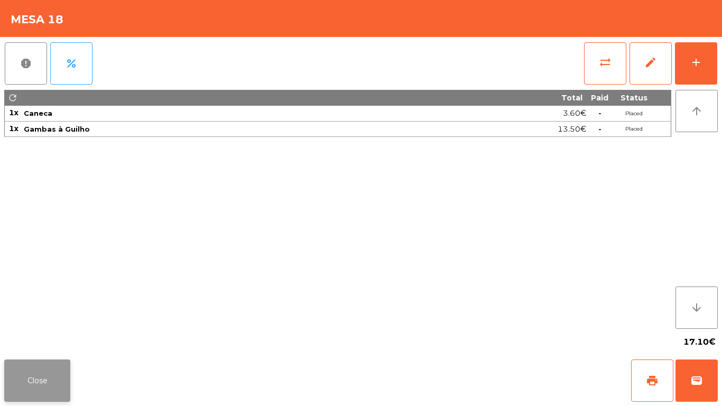
click at [27, 385] on button "Close" at bounding box center [37, 380] width 66 height 42
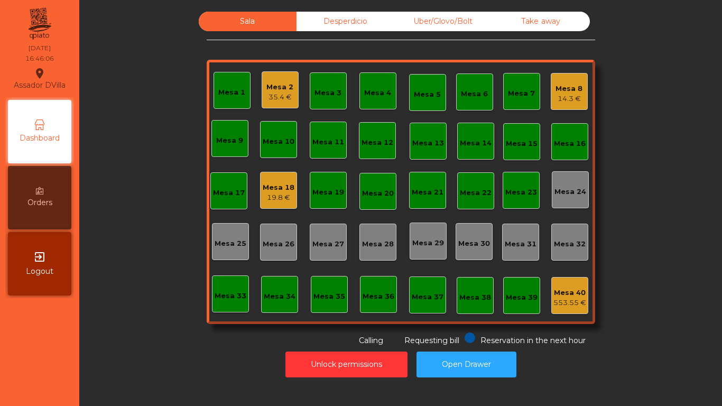
click at [266, 193] on div "19.8 €" at bounding box center [279, 197] width 32 height 11
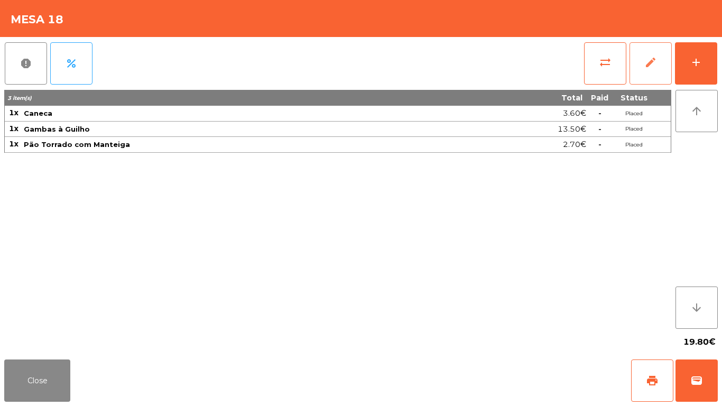
click at [672, 67] on div "sync_alt edit add" at bounding box center [650, 63] width 134 height 53
click at [681, 64] on button "add" at bounding box center [696, 63] width 42 height 42
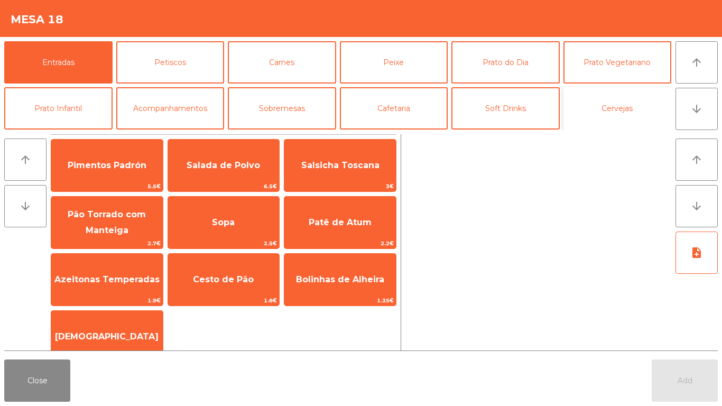
click at [578, 97] on button "Cervejas" at bounding box center [617, 108] width 108 height 42
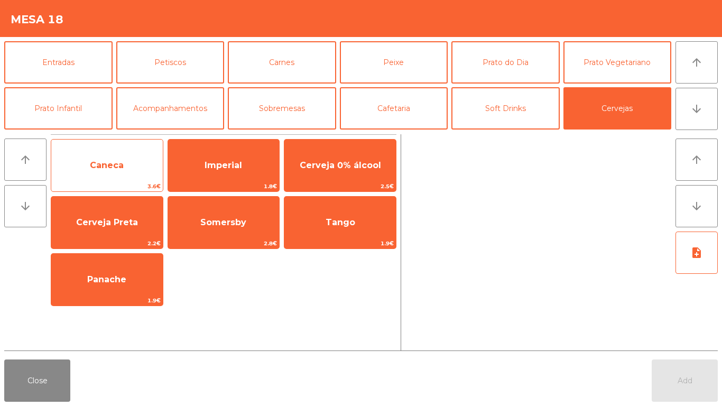
click at [94, 181] on span "3.6€" at bounding box center [107, 186] width 112 height 10
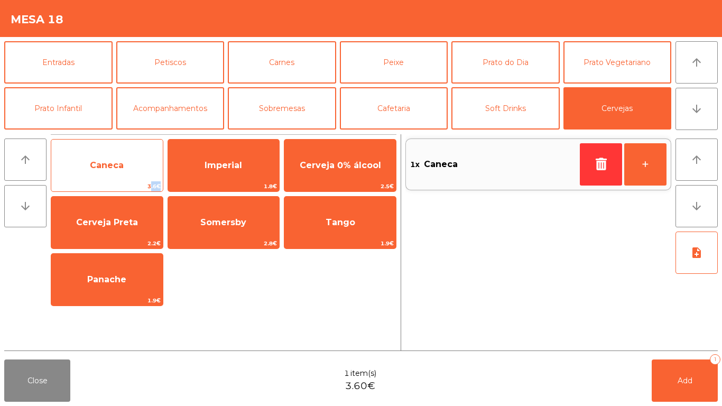
click at [94, 181] on span "3.6€" at bounding box center [107, 186] width 112 height 10
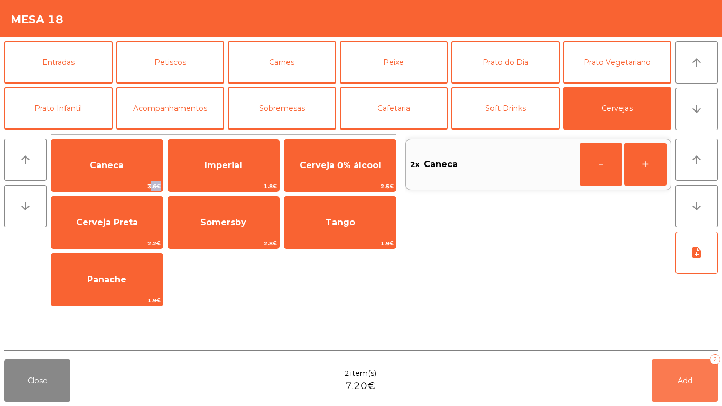
drag, startPoint x: 672, startPoint y: 388, endPoint x: 518, endPoint y: 366, distance: 155.5
click at [672, 389] on button "Add 2" at bounding box center [685, 380] width 66 height 42
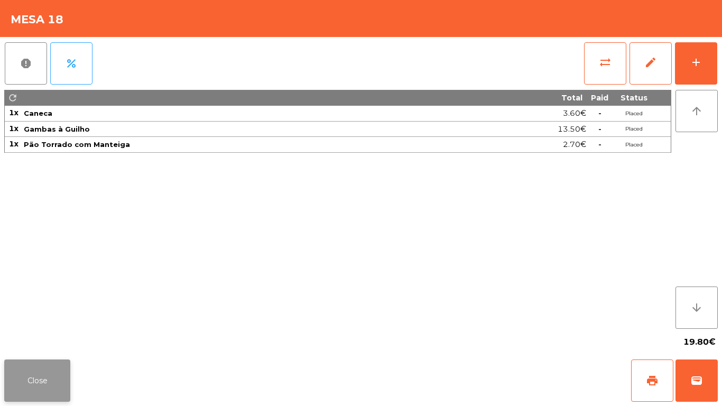
click at [39, 398] on button "Close" at bounding box center [37, 380] width 66 height 42
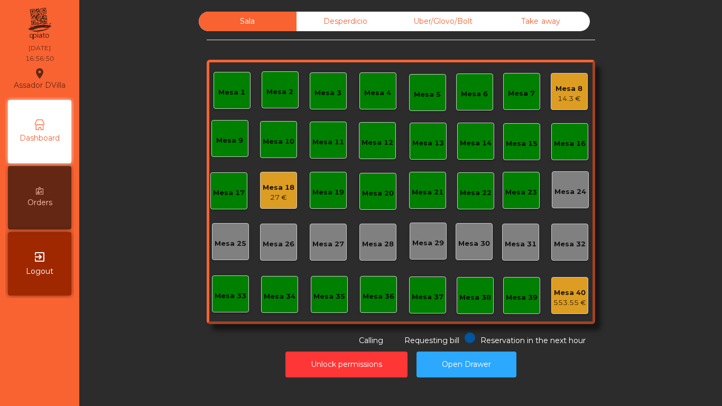
click at [271, 199] on div "27 €" at bounding box center [279, 197] width 32 height 11
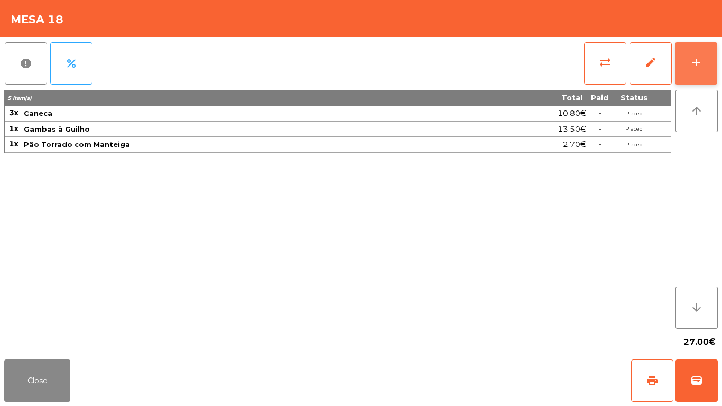
click at [701, 63] on div "add" at bounding box center [696, 62] width 13 height 13
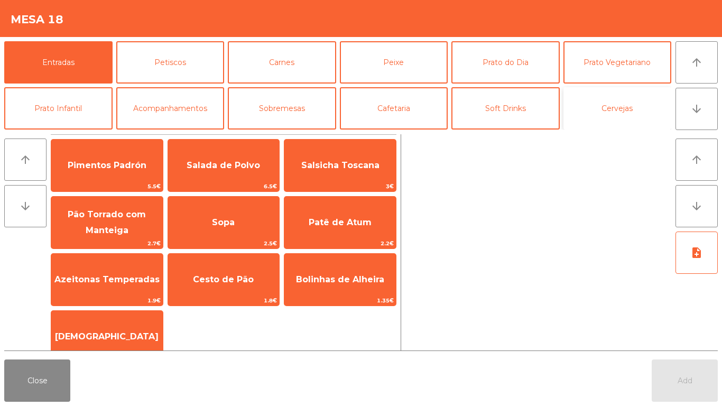
click at [643, 97] on button "Cervejas" at bounding box center [617, 108] width 108 height 42
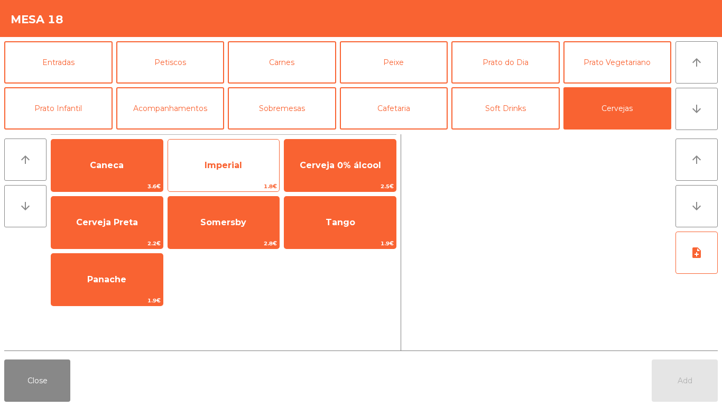
click at [216, 164] on span "Imperial" at bounding box center [224, 165] width 38 height 10
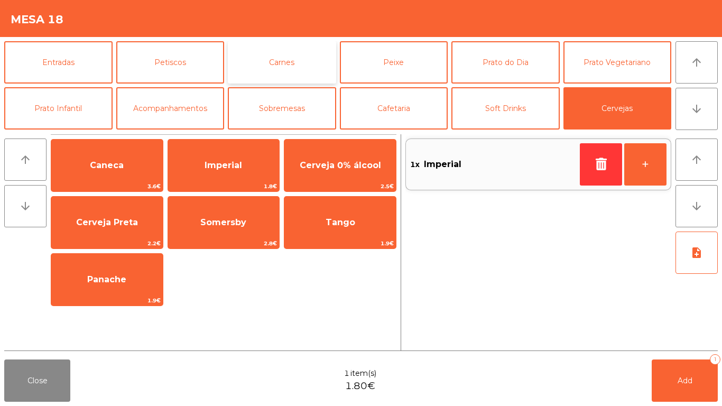
click at [291, 65] on button "Carnes" at bounding box center [282, 62] width 108 height 42
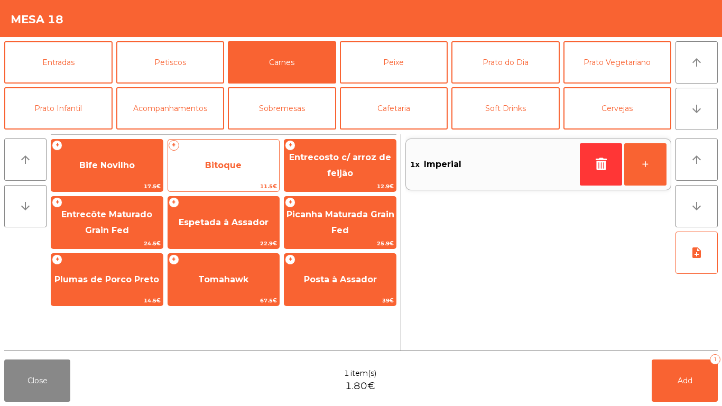
click at [227, 170] on span "Bitoque" at bounding box center [223, 165] width 36 height 10
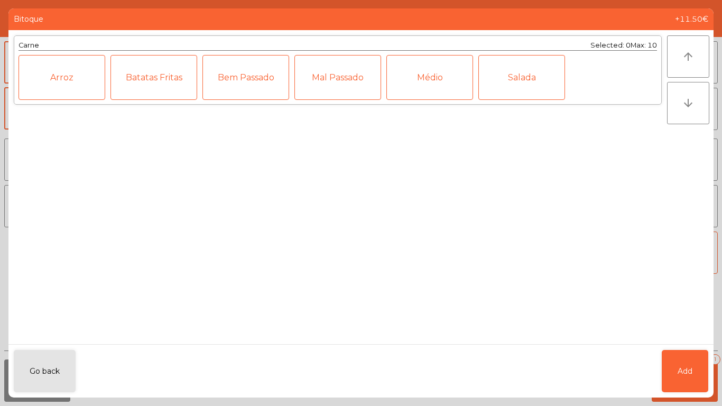
click at [349, 81] on div "Mal Passado" at bounding box center [337, 77] width 87 height 45
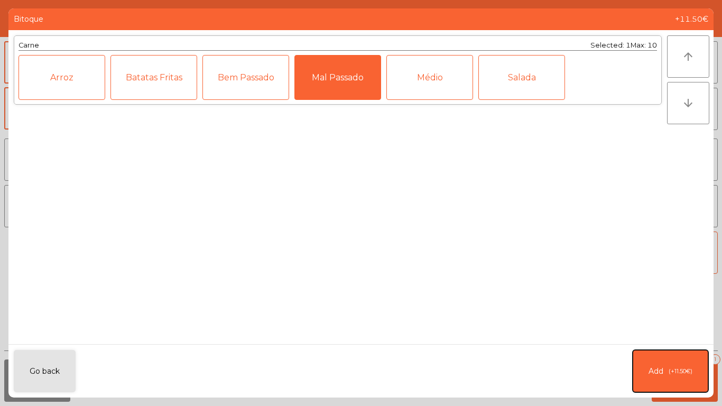
click at [677, 354] on button "Add (+11.50€)" at bounding box center [671, 371] width 76 height 42
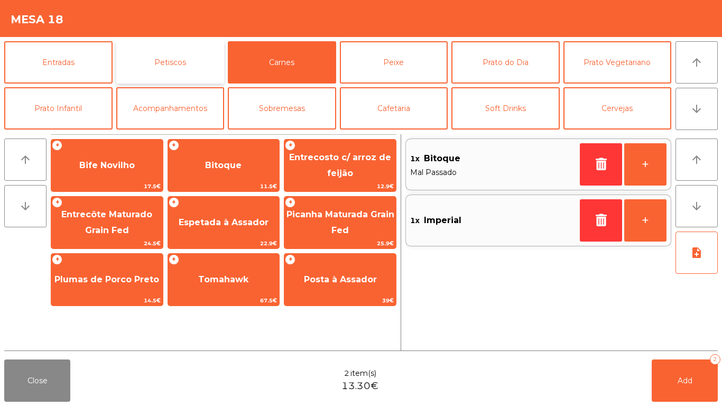
click at [185, 75] on button "Petiscos" at bounding box center [170, 62] width 108 height 42
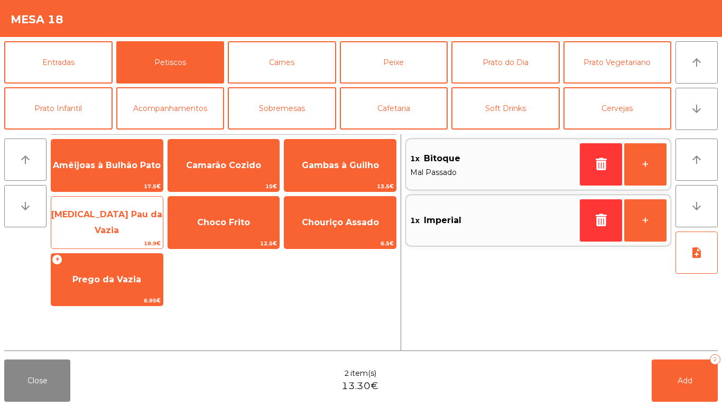
click at [114, 221] on span "Pica Pau da Vazia" at bounding box center [106, 222] width 111 height 26
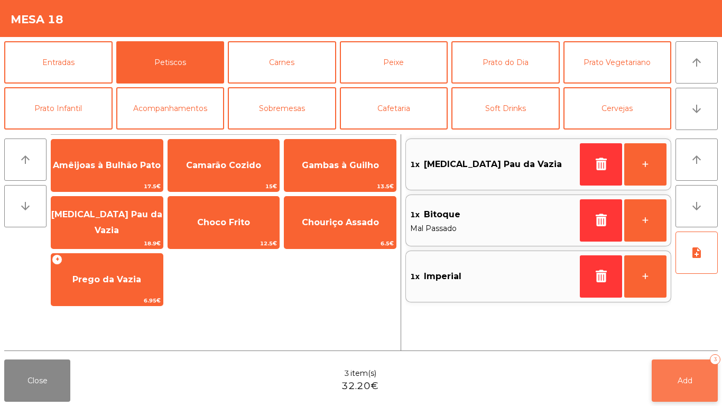
click at [681, 377] on span "Add" at bounding box center [685, 381] width 15 height 10
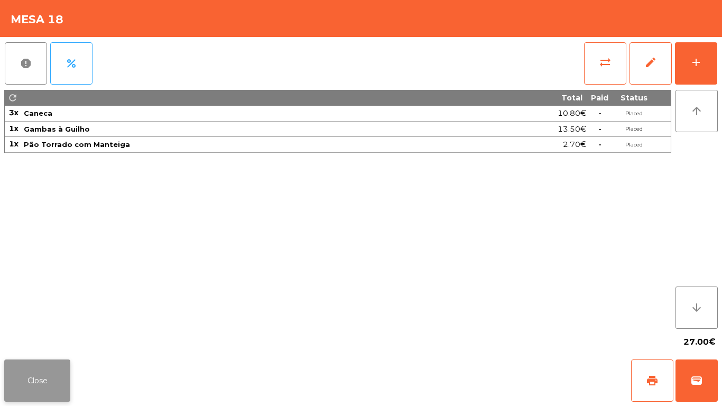
click at [46, 375] on button "Close" at bounding box center [37, 380] width 66 height 42
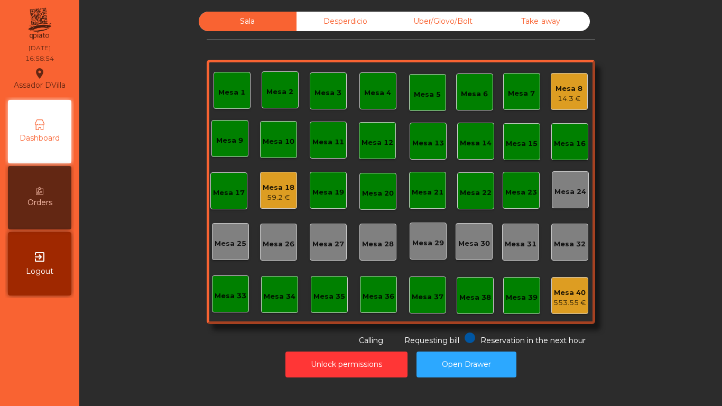
click at [263, 188] on div "Mesa 18" at bounding box center [279, 187] width 32 height 11
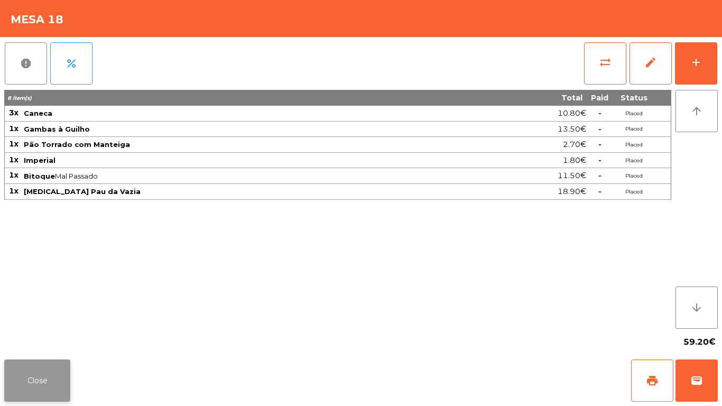
click at [45, 369] on button "Close" at bounding box center [37, 380] width 66 height 42
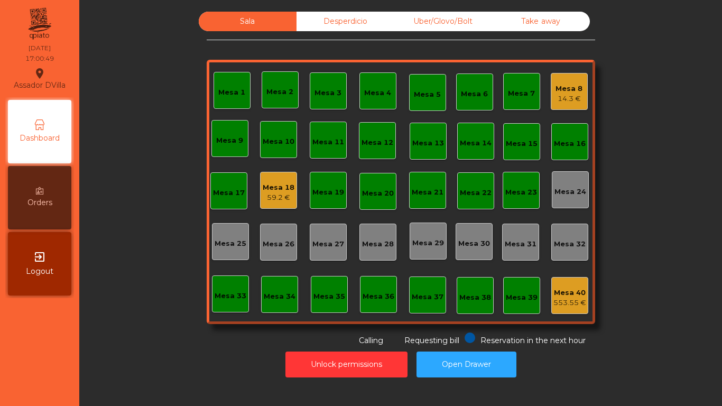
click at [286, 184] on div "Mesa 18" at bounding box center [279, 187] width 32 height 11
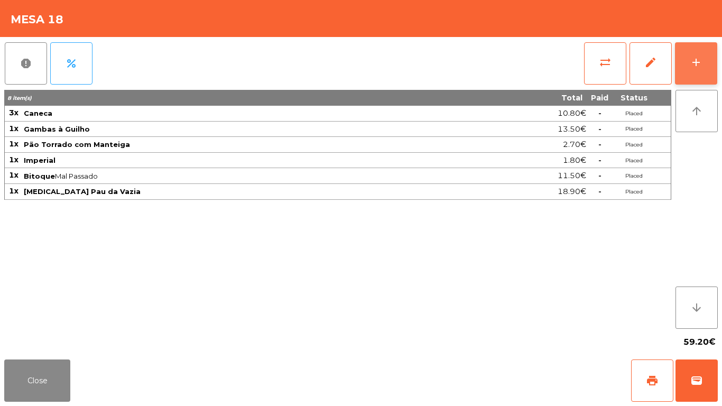
click at [705, 76] on button "add" at bounding box center [696, 63] width 42 height 42
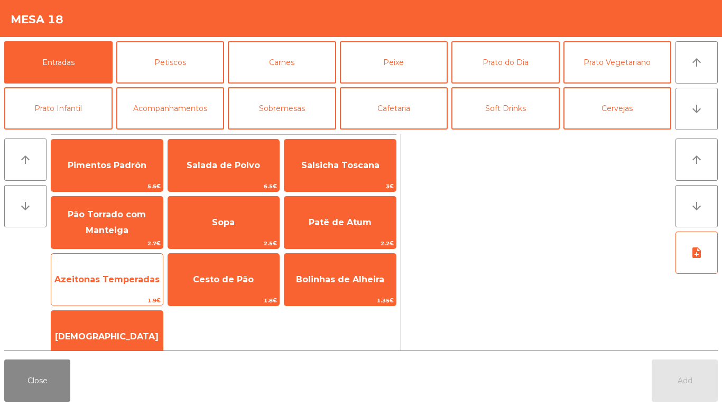
drag, startPoint x: 91, startPoint y: 283, endPoint x: 125, endPoint y: 293, distance: 34.9
click at [91, 283] on span "Azeitonas Temperadas" at bounding box center [106, 279] width 105 height 10
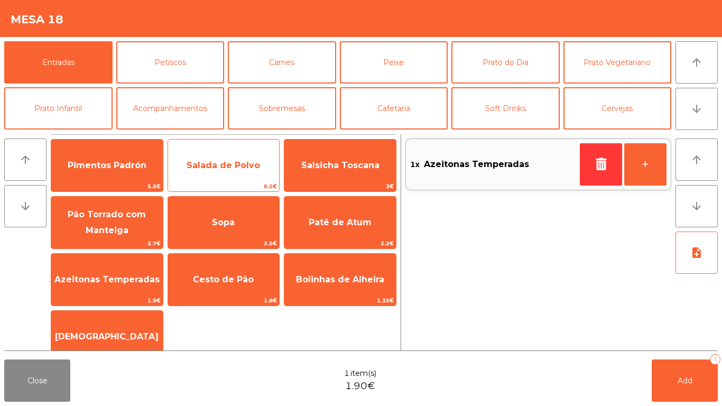
click at [225, 172] on span "Salada de Polvo" at bounding box center [224, 165] width 112 height 29
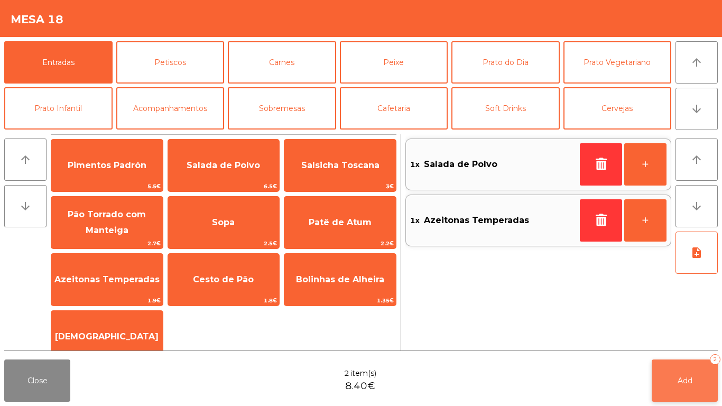
click at [699, 372] on button "Add 2" at bounding box center [685, 380] width 66 height 42
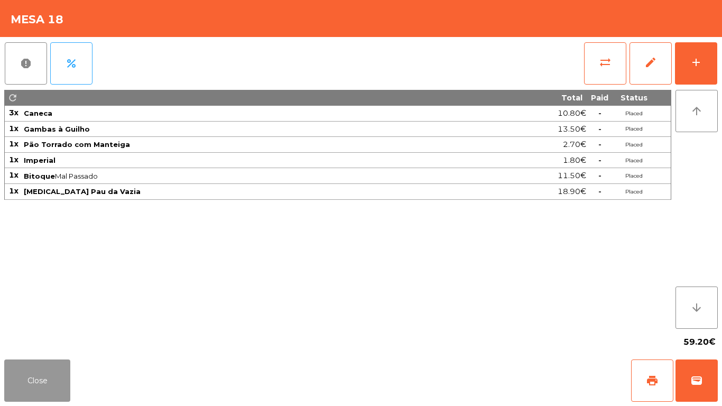
drag, startPoint x: 54, startPoint y: 374, endPoint x: 58, endPoint y: 361, distance: 13.2
click at [54, 373] on button "Close" at bounding box center [37, 380] width 66 height 42
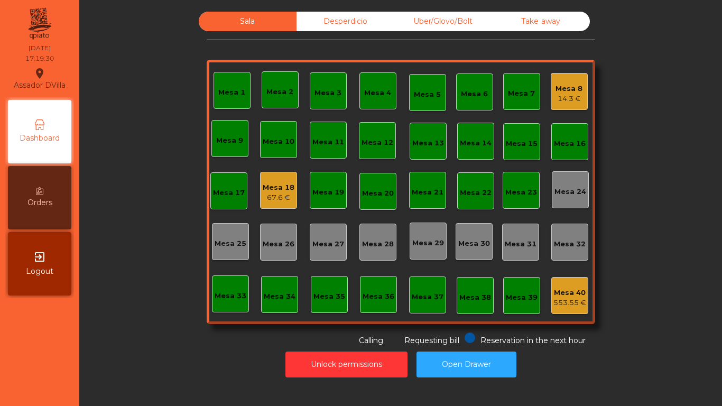
click at [260, 198] on div "Mesa 18 67.6 €" at bounding box center [278, 190] width 37 height 37
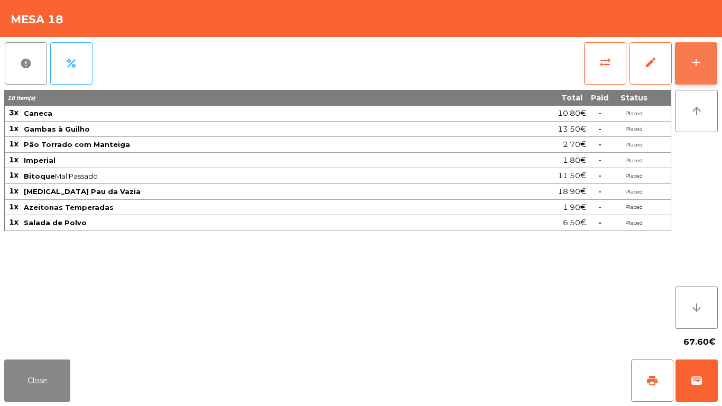
click at [687, 63] on button "add" at bounding box center [696, 63] width 42 height 42
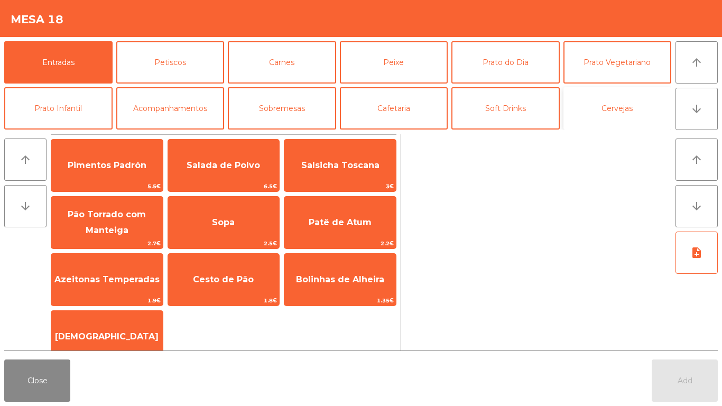
click at [611, 109] on button "Cervejas" at bounding box center [617, 108] width 108 height 42
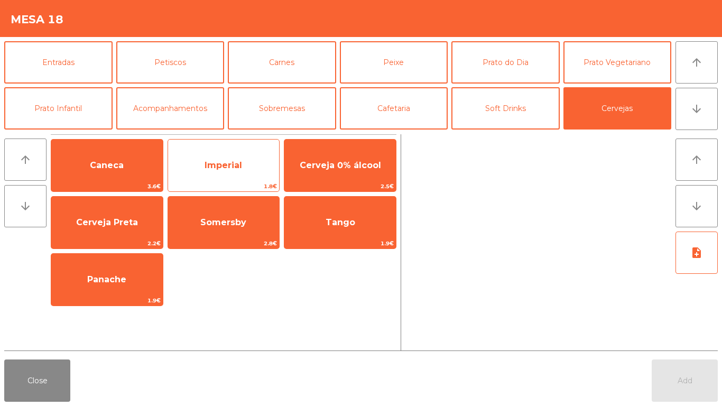
click at [212, 161] on span "Imperial" at bounding box center [224, 165] width 38 height 10
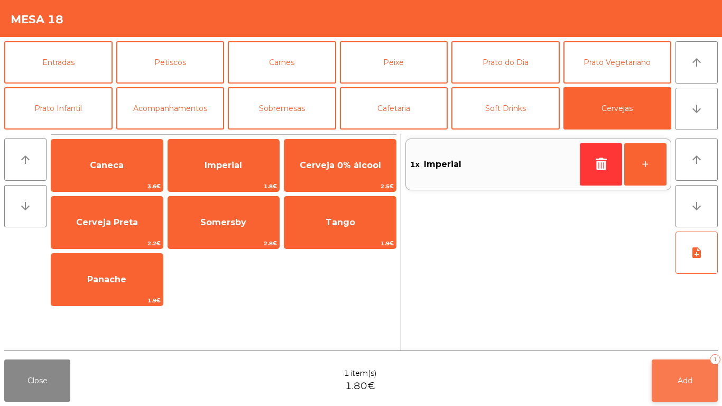
click at [666, 376] on button "Add 1" at bounding box center [685, 380] width 66 height 42
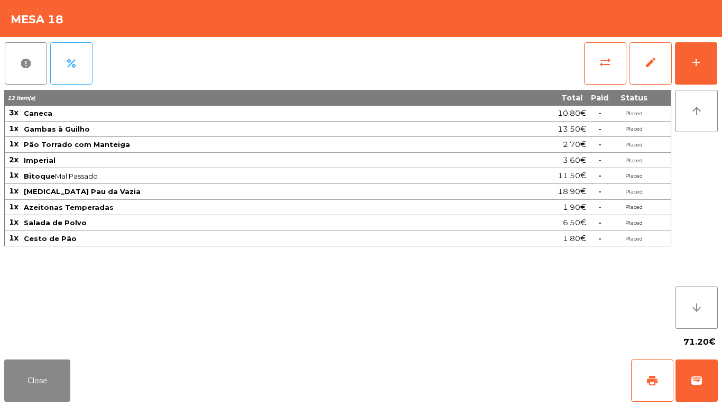
click at [256, 405] on app-table-orders "Mesa 18 report percent sync_alt edit add 12 item(s) Total Paid Status 3x Caneca…" at bounding box center [361, 203] width 722 height 406
click at [708, 75] on button "add" at bounding box center [696, 63] width 42 height 42
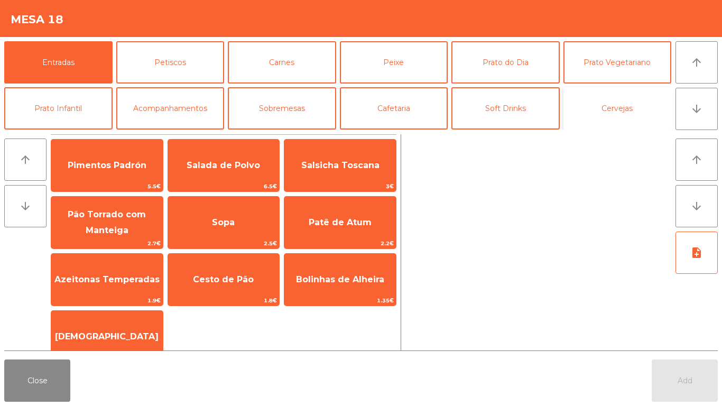
click at [622, 114] on button "Cervejas" at bounding box center [617, 108] width 108 height 42
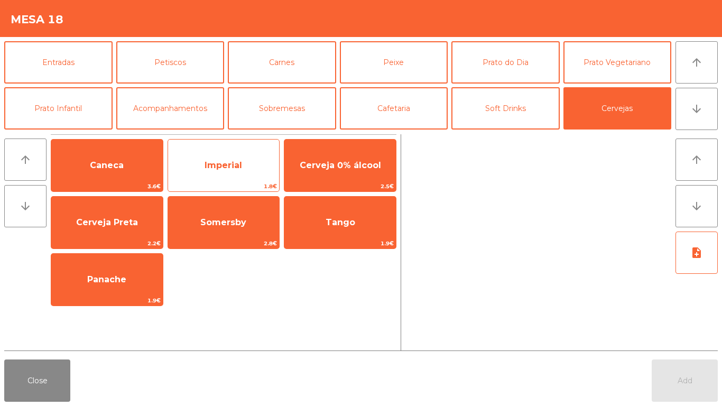
click at [224, 173] on span "Imperial" at bounding box center [224, 165] width 112 height 29
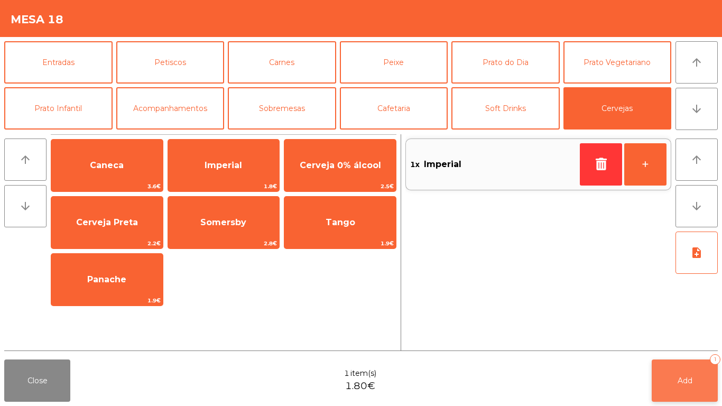
click at [695, 371] on button "Add 1" at bounding box center [685, 380] width 66 height 42
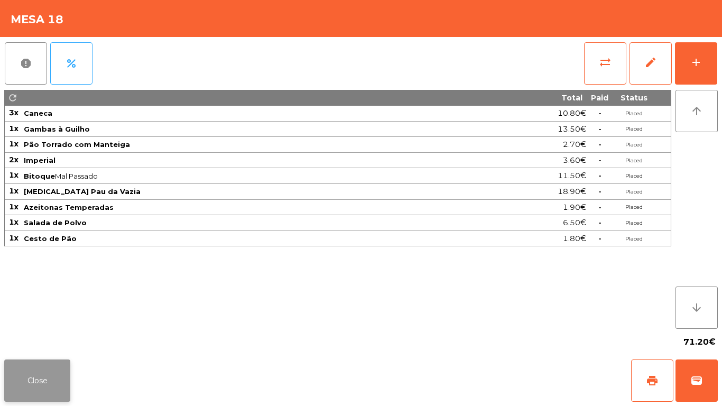
click at [24, 381] on button "Close" at bounding box center [37, 380] width 66 height 42
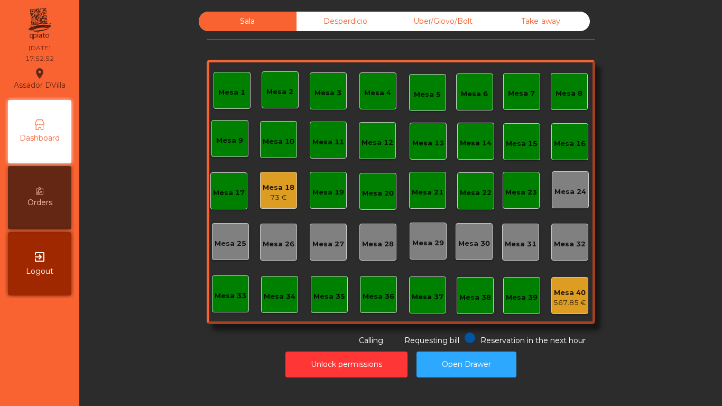
click at [282, 192] on div "Mesa 18" at bounding box center [279, 187] width 32 height 11
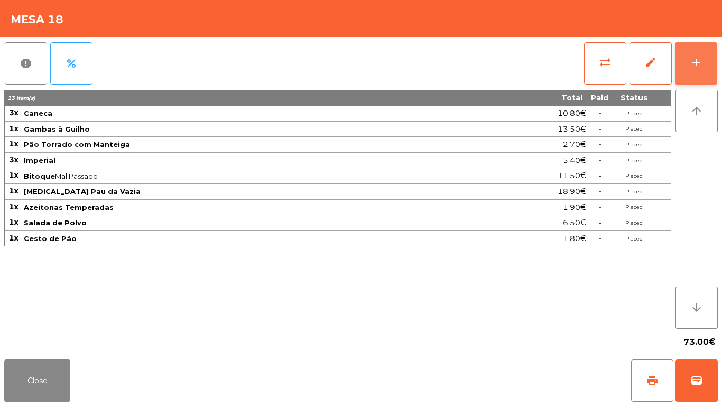
click at [713, 54] on button "add" at bounding box center [696, 63] width 42 height 42
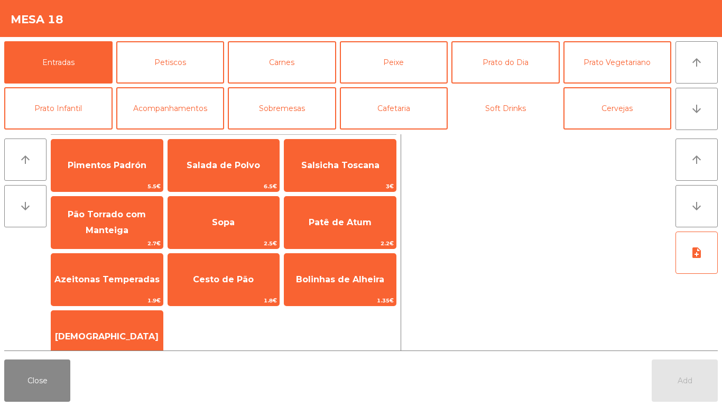
click at [528, 114] on button "Soft Drinks" at bounding box center [505, 108] width 108 height 42
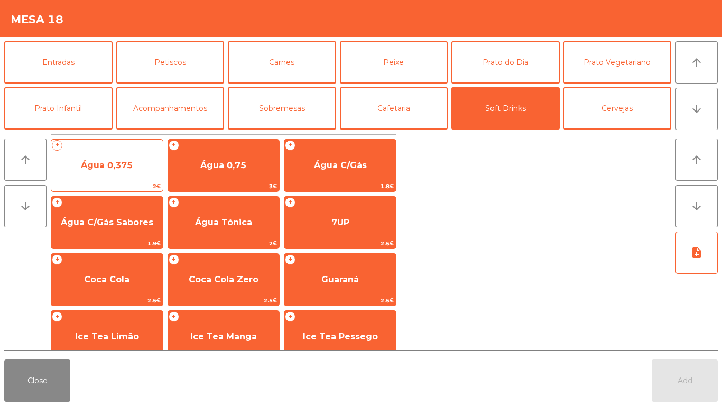
click at [115, 168] on span "Água 0,375" at bounding box center [107, 165] width 52 height 10
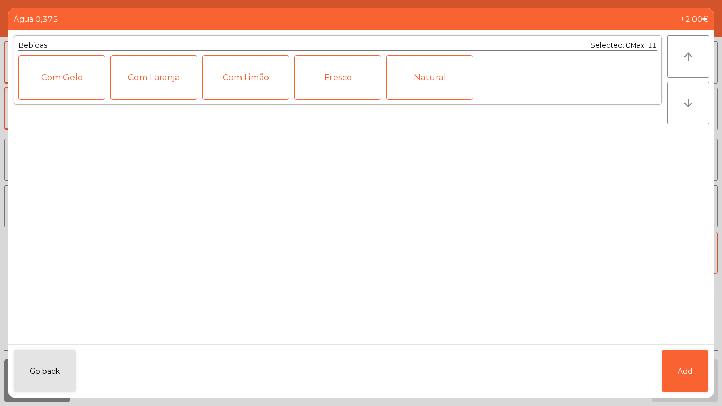
drag, startPoint x: 718, startPoint y: 378, endPoint x: 709, endPoint y: 372, distance: 11.4
click at [718, 377] on ngb-modal-window "Água 0,375 +2.00€ Bebidas Selected: 0 Max: 11 Com Gelo Com Laranja Com Limão Fr…" at bounding box center [361, 203] width 722 height 406
click at [709, 372] on div "Go back Add" at bounding box center [360, 370] width 705 height 53
click at [679, 377] on button "Add" at bounding box center [685, 371] width 47 height 42
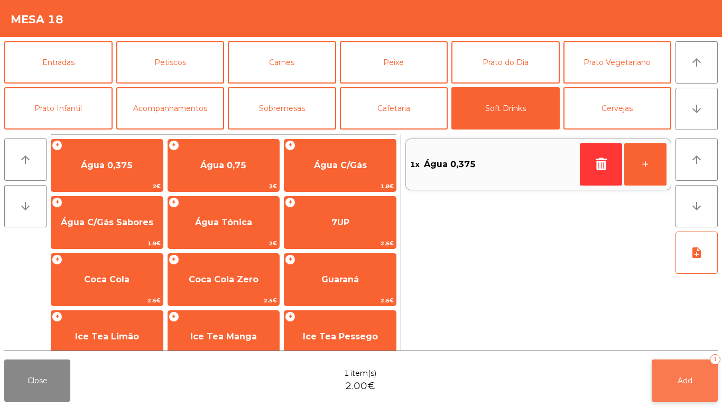
click at [678, 379] on span "Add" at bounding box center [685, 381] width 15 height 10
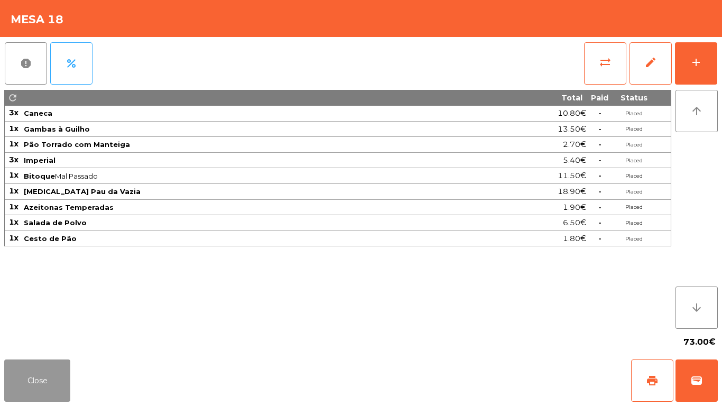
click at [24, 375] on button "Close" at bounding box center [37, 380] width 66 height 42
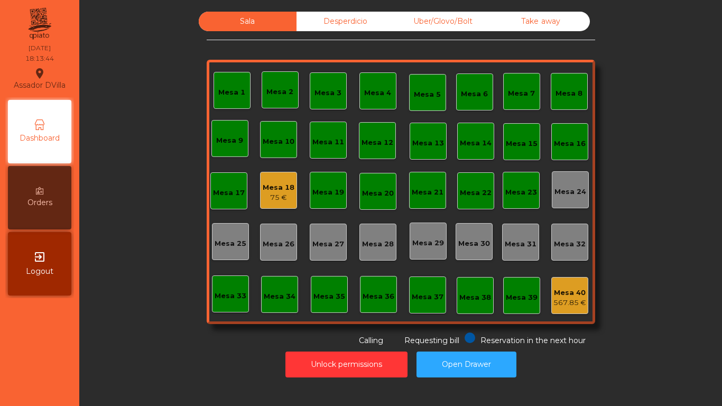
click at [263, 194] on div "75 €" at bounding box center [279, 197] width 32 height 11
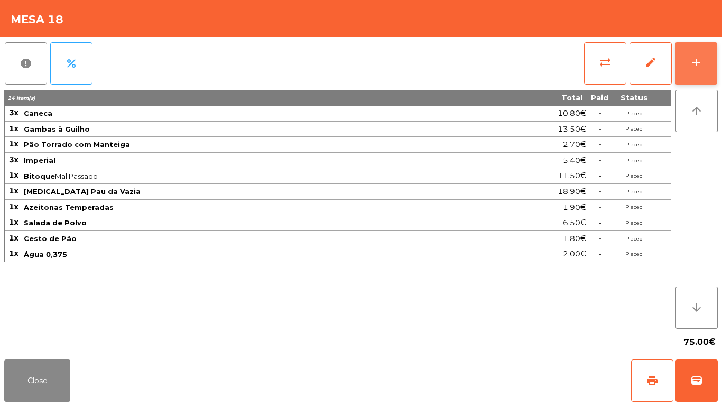
click at [709, 44] on button "add" at bounding box center [696, 63] width 42 height 42
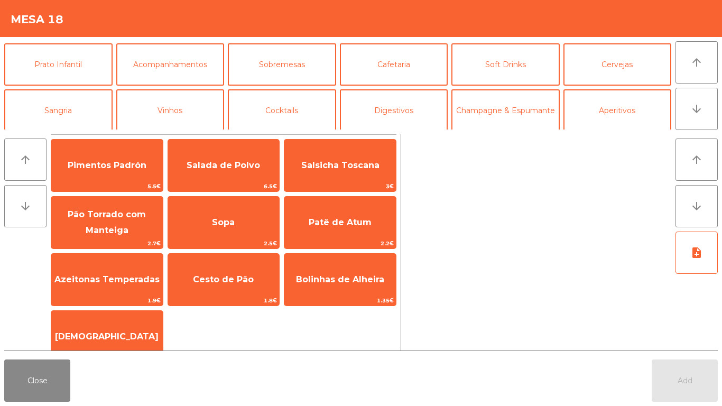
scroll to position [43, 0]
click at [278, 71] on button "Sobremesas" at bounding box center [282, 65] width 108 height 42
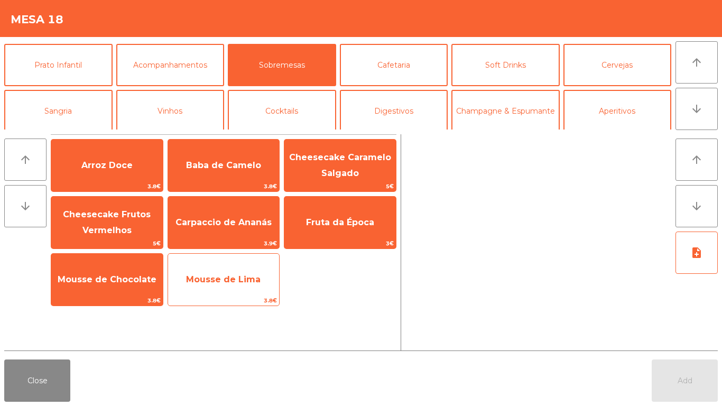
click at [222, 284] on span "Mousse de Lima" at bounding box center [223, 279] width 75 height 10
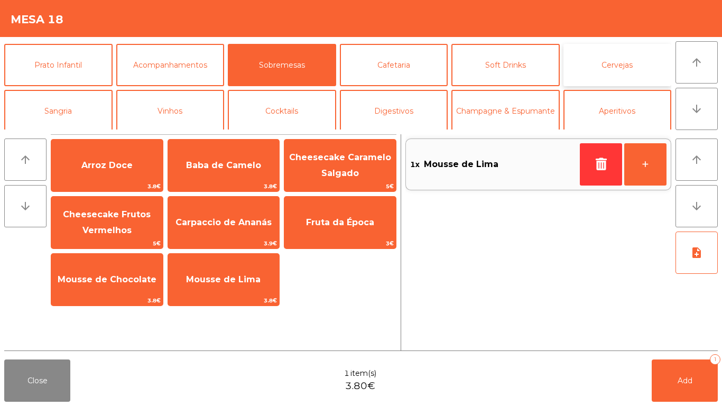
click at [604, 68] on button "Cervejas" at bounding box center [617, 65] width 108 height 42
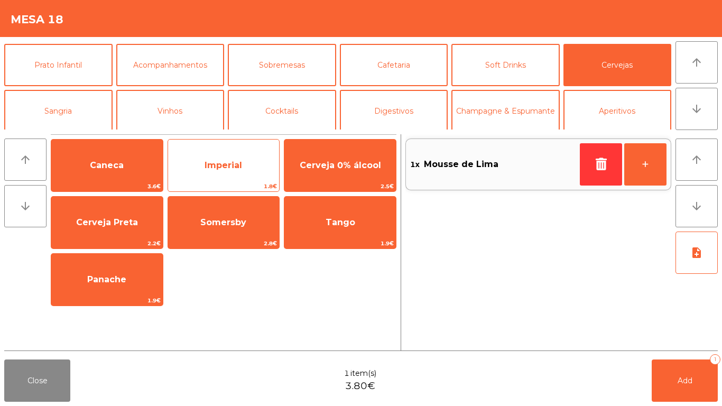
click at [206, 161] on span "Imperial" at bounding box center [224, 165] width 38 height 10
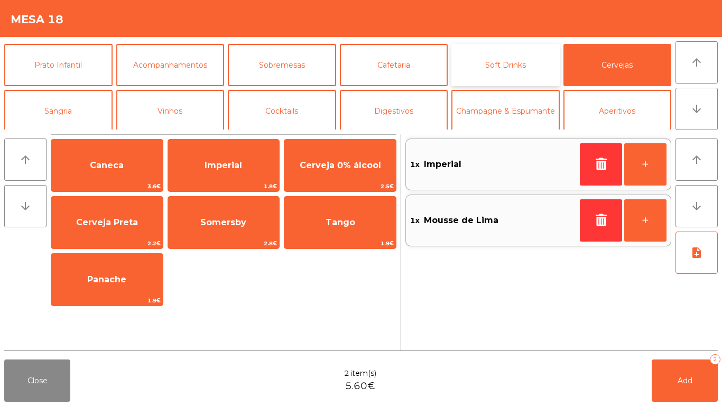
click at [487, 80] on button "Soft Drinks" at bounding box center [505, 65] width 108 height 42
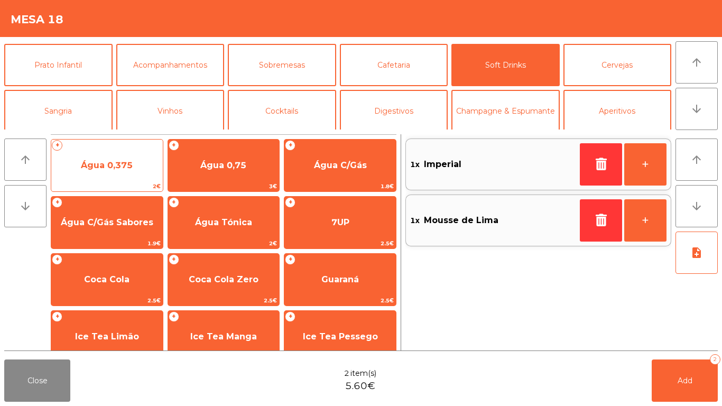
click at [121, 179] on span "Água 0,375" at bounding box center [107, 165] width 112 height 29
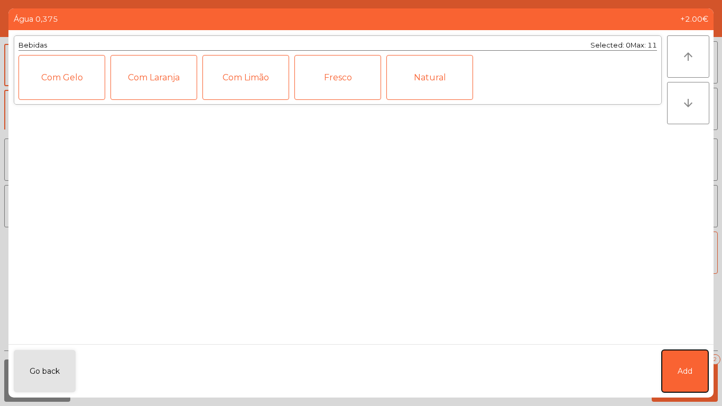
click at [680, 355] on button "Add" at bounding box center [685, 371] width 47 height 42
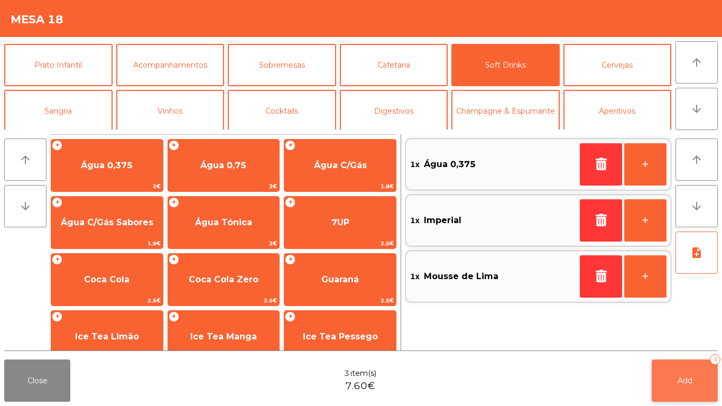
click at [687, 378] on span "Add" at bounding box center [685, 381] width 15 height 10
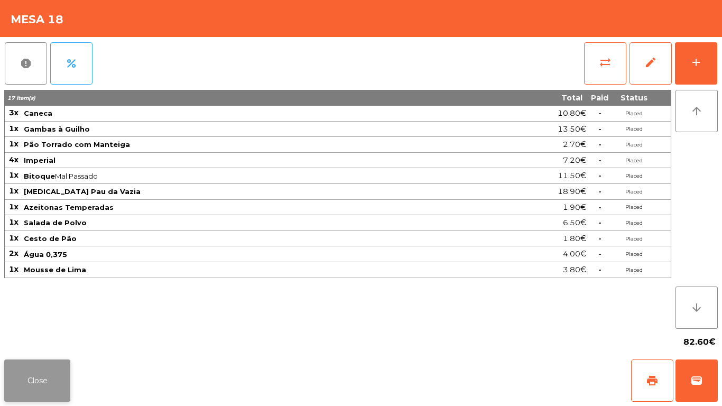
click at [49, 382] on button "Close" at bounding box center [37, 380] width 66 height 42
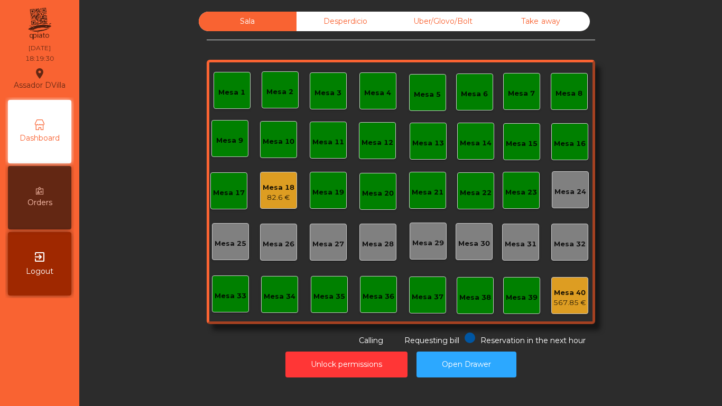
click at [215, 289] on div "Mesa 33" at bounding box center [231, 293] width 32 height 15
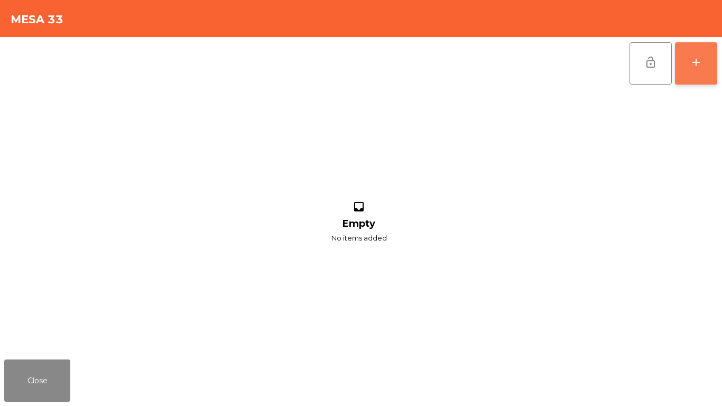
click at [709, 61] on button "add" at bounding box center [696, 63] width 42 height 42
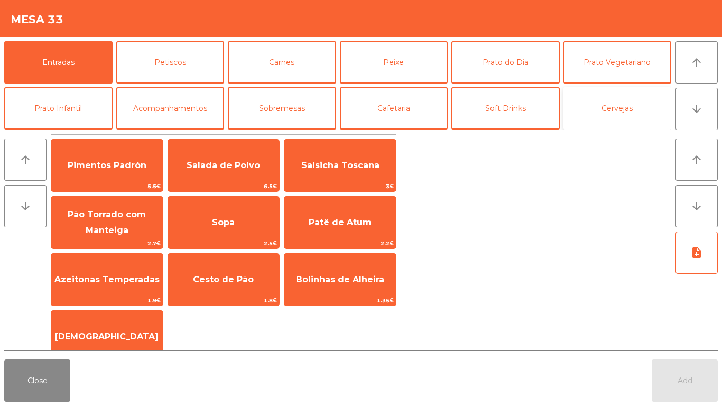
click at [614, 108] on button "Cervejas" at bounding box center [617, 108] width 108 height 42
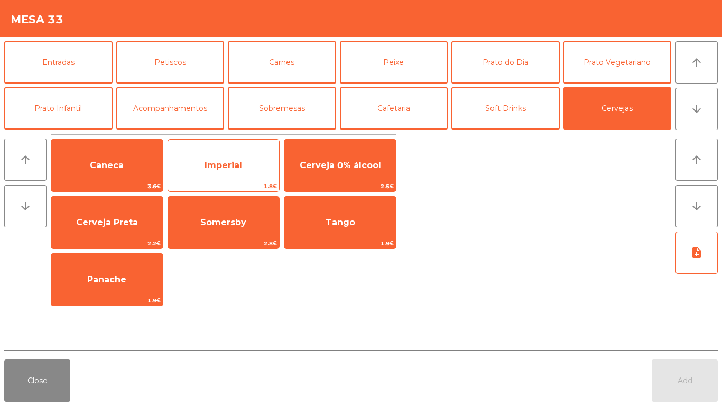
click at [216, 169] on span "Imperial" at bounding box center [224, 165] width 38 height 10
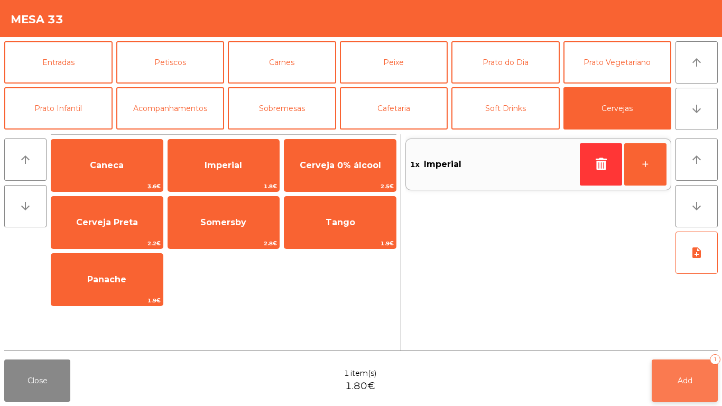
click at [666, 378] on button "Add 1" at bounding box center [685, 380] width 66 height 42
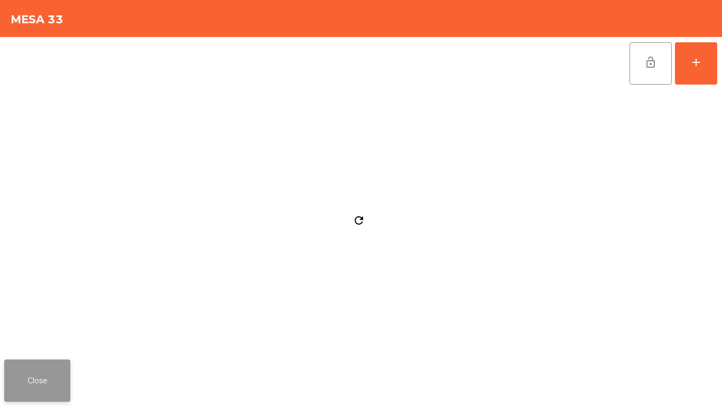
click at [41, 363] on button "Close" at bounding box center [37, 380] width 66 height 42
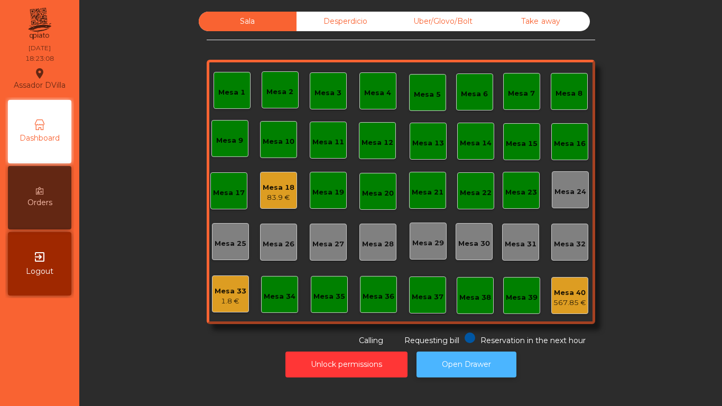
click at [468, 353] on button "Open Drawer" at bounding box center [466, 364] width 100 height 26
click at [456, 367] on button "Open Drawer" at bounding box center [466, 364] width 100 height 26
click at [243, 276] on div "Mesa 33 1.8 €" at bounding box center [230, 293] width 37 height 37
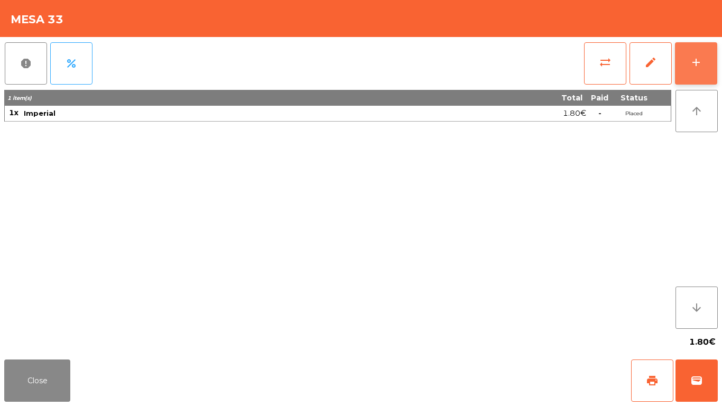
drag, startPoint x: 699, startPoint y: 47, endPoint x: 687, endPoint y: 49, distance: 12.3
click at [697, 47] on button "add" at bounding box center [696, 63] width 42 height 42
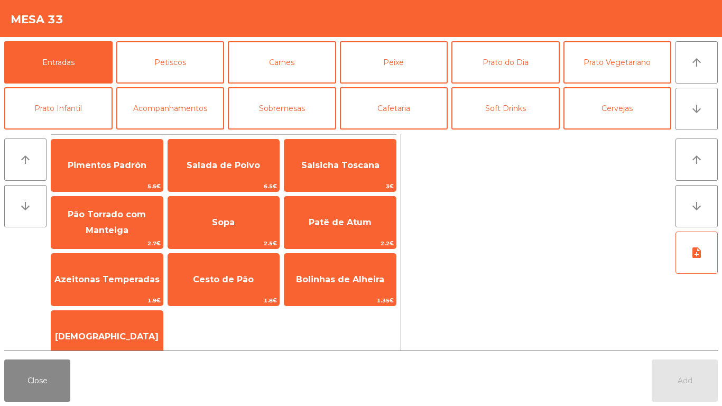
click at [605, 84] on div "Entradas Petiscos Carnes Peixe Prato do Dia Prato Vegetariano Prato Infantil Ac…" at bounding box center [337, 85] width 667 height 88
drag, startPoint x: 617, startPoint y: 105, endPoint x: 616, endPoint y: 110, distance: 5.3
click at [617, 113] on button "Cervejas" at bounding box center [617, 108] width 108 height 42
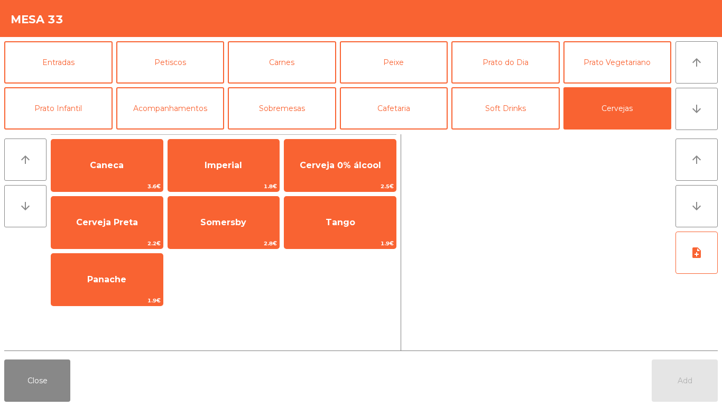
drag, startPoint x: 240, startPoint y: 177, endPoint x: 319, endPoint y: 250, distance: 107.7
click at [239, 177] on span "Imperial" at bounding box center [224, 165] width 112 height 29
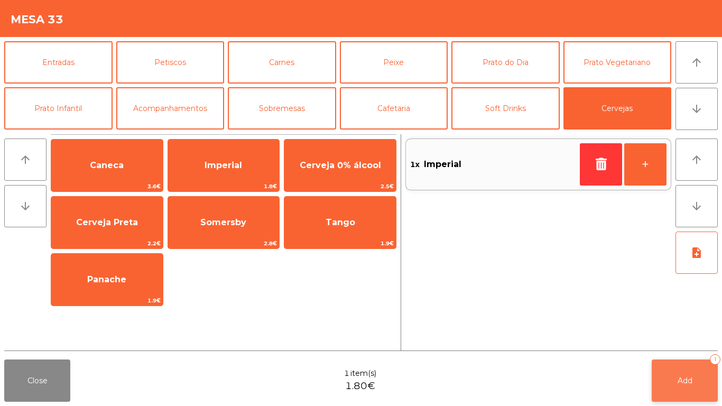
click at [678, 363] on button "Add 1" at bounding box center [685, 380] width 66 height 42
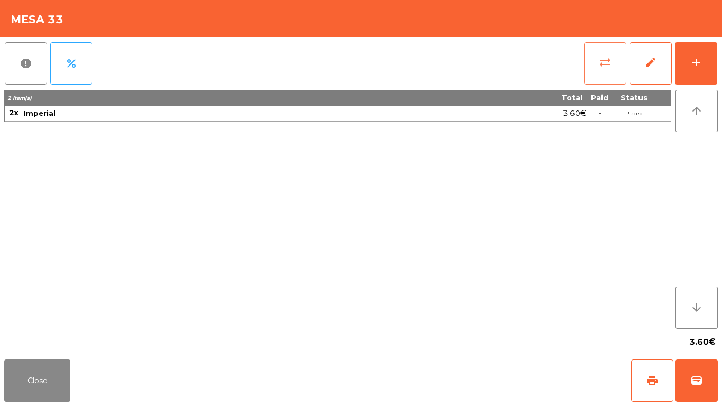
click at [589, 60] on button "sync_alt" at bounding box center [605, 63] width 42 height 42
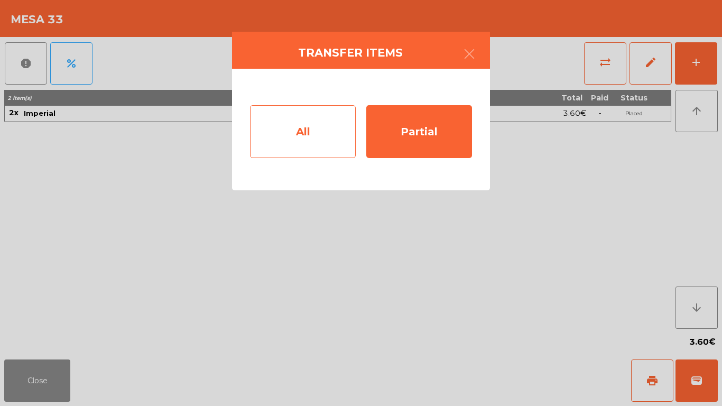
click at [348, 138] on div "All" at bounding box center [303, 131] width 106 height 53
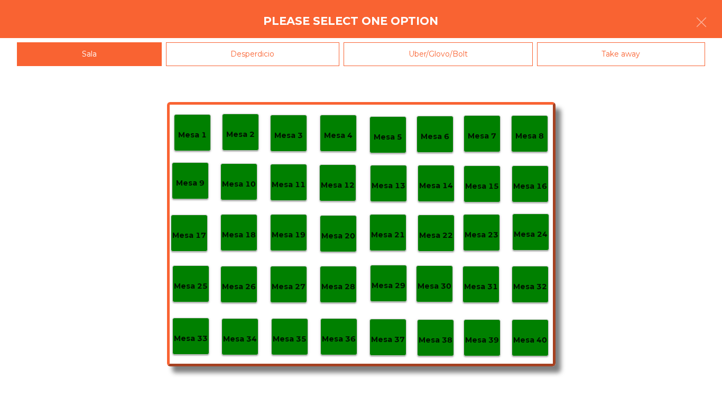
click at [514, 339] on p "Mesa 40" at bounding box center [530, 340] width 34 height 12
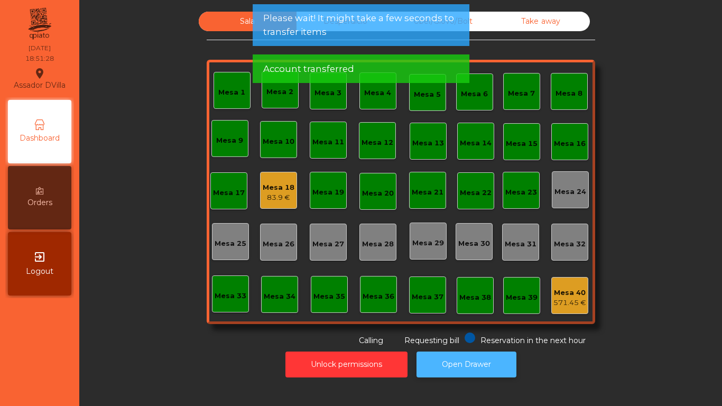
click at [491, 365] on button "Open Drawer" at bounding box center [466, 364] width 100 height 26
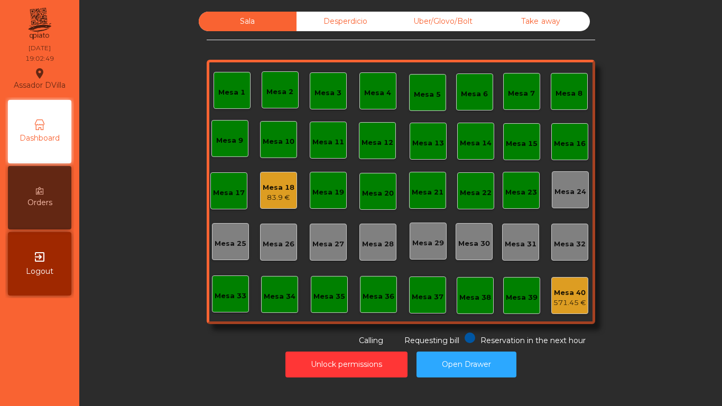
click at [450, 342] on span "Requesting bill" at bounding box center [431, 341] width 55 height 10
click at [470, 357] on button "Open Drawer" at bounding box center [466, 364] width 100 height 26
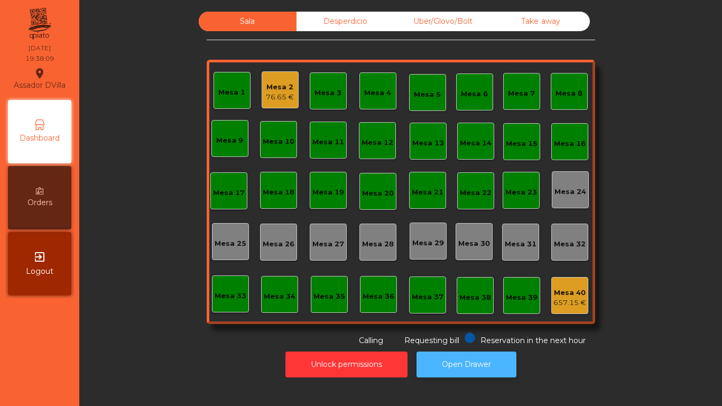
click at [495, 355] on button "Open Drawer" at bounding box center [466, 364] width 100 height 26
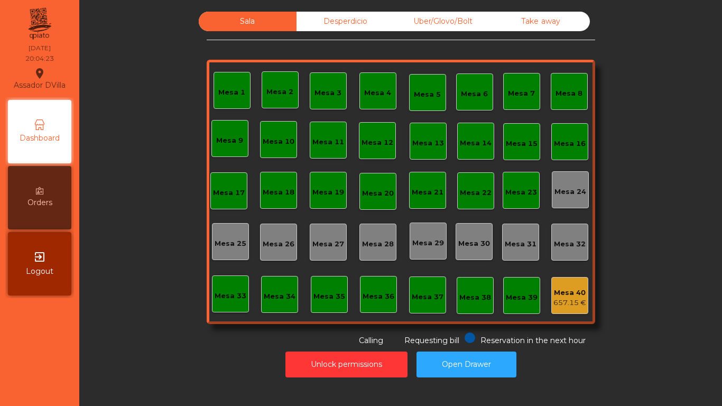
click at [460, 342] on div "Reservation in the next hour Requesting bill Calling" at bounding box center [399, 339] width 384 height 14
click at [465, 358] on button "Open Drawer" at bounding box center [466, 364] width 100 height 26
click at [577, 99] on div "Mesa 8" at bounding box center [569, 91] width 37 height 37
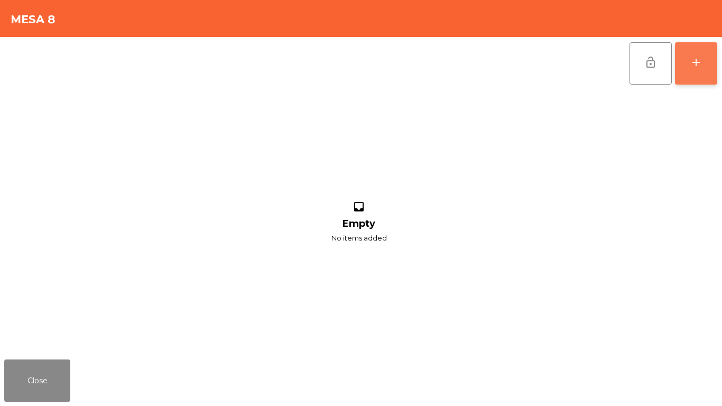
click at [700, 66] on div "add" at bounding box center [696, 62] width 13 height 13
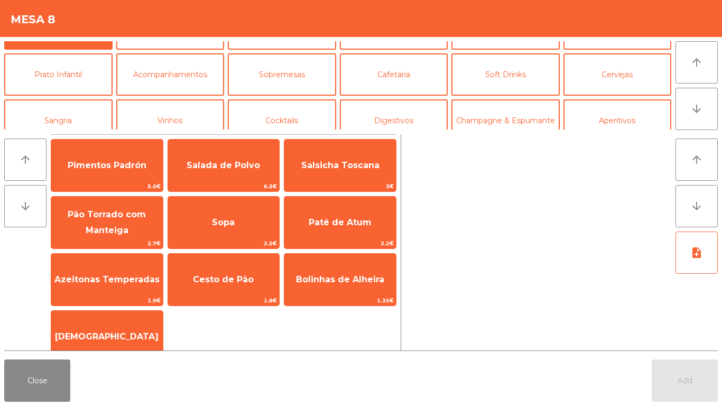
scroll to position [36, 0]
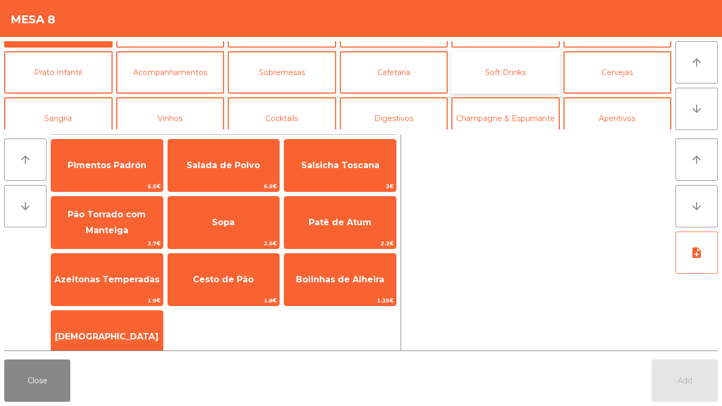
click at [531, 69] on button "Soft Drinks" at bounding box center [505, 72] width 108 height 42
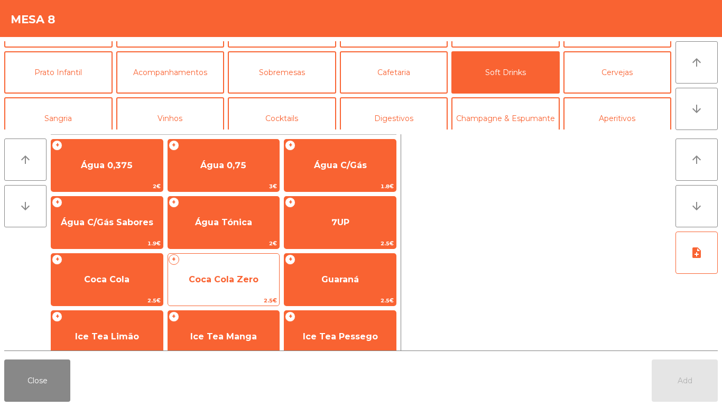
click at [209, 275] on span "Coca Cola Zero" at bounding box center [224, 279] width 70 height 10
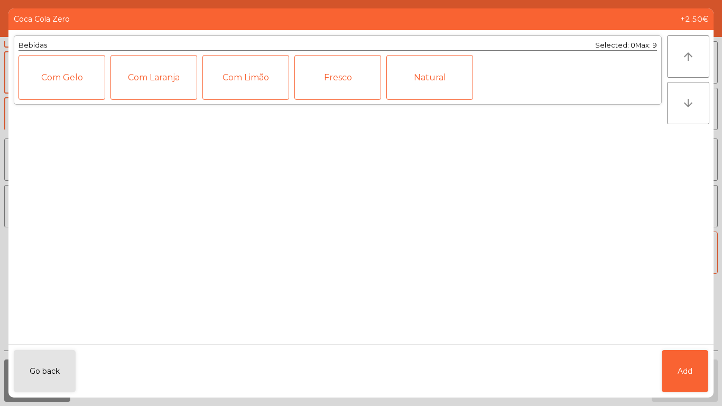
click at [328, 82] on div "Fresco" at bounding box center [337, 77] width 87 height 45
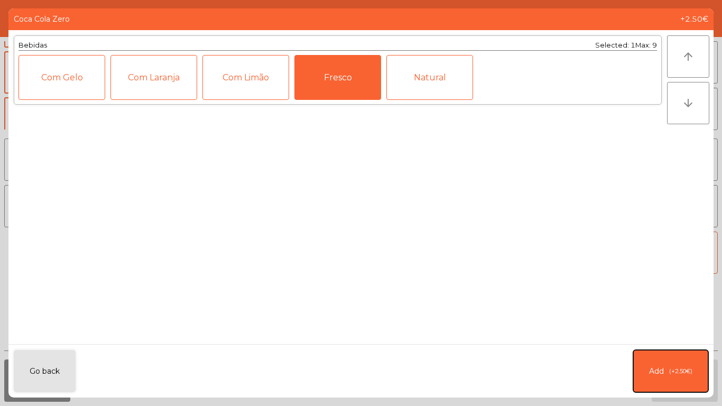
click at [669, 372] on span "(+2.50€)" at bounding box center [680, 371] width 23 height 9
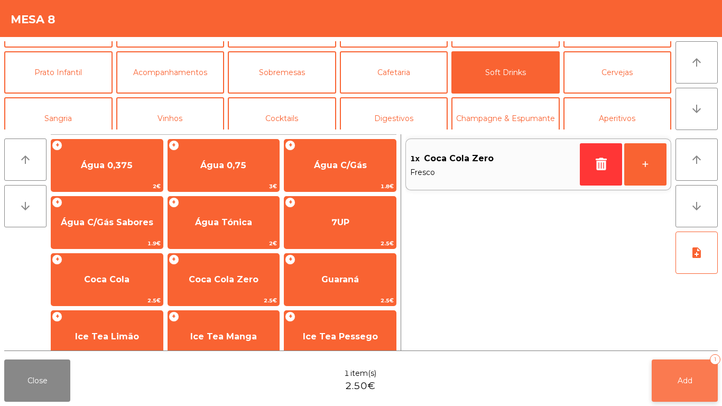
click at [685, 363] on button "Add 1" at bounding box center [685, 380] width 66 height 42
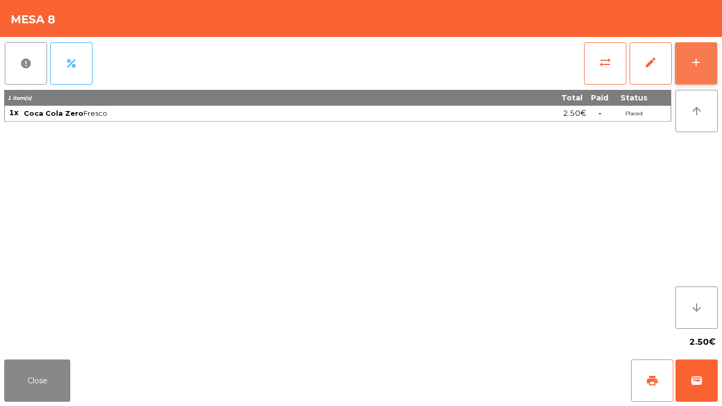
click at [704, 70] on button "add" at bounding box center [696, 63] width 42 height 42
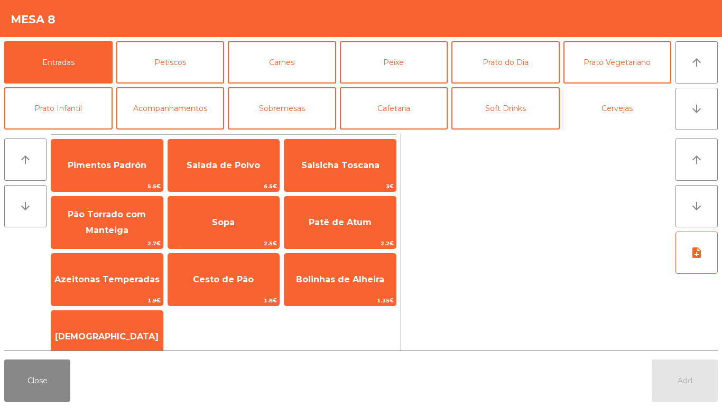
click at [617, 113] on button "Cervejas" at bounding box center [617, 108] width 108 height 42
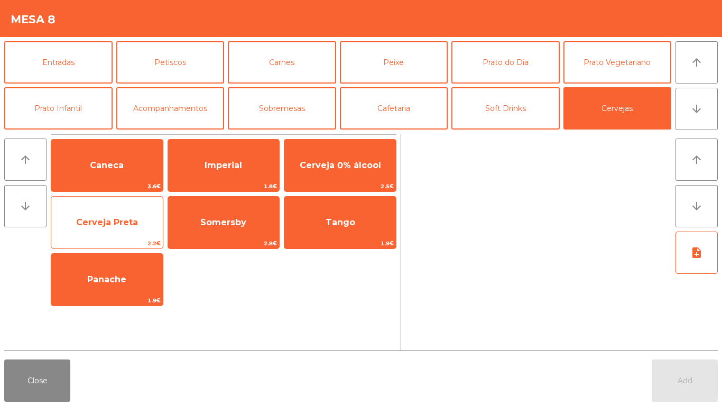
click at [104, 215] on span "Cerveja Preta" at bounding box center [107, 222] width 112 height 29
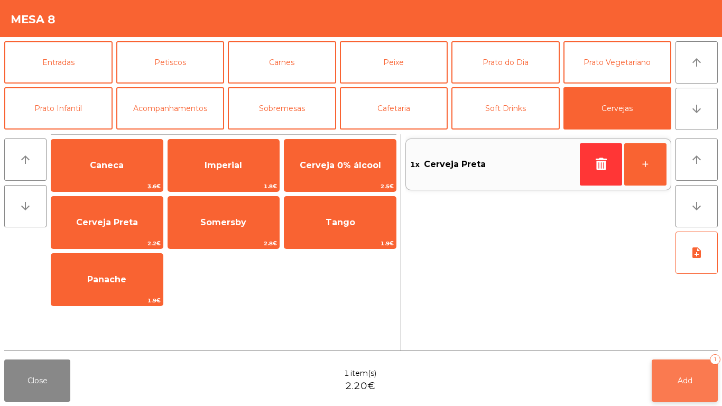
click at [691, 364] on button "Add 1" at bounding box center [685, 380] width 66 height 42
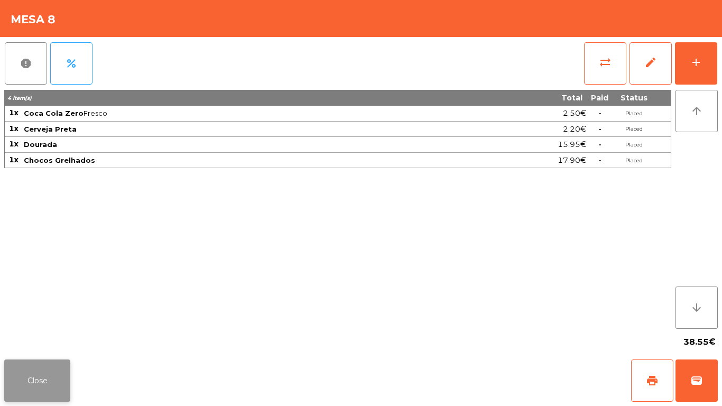
click at [36, 393] on button "Close" at bounding box center [37, 380] width 66 height 42
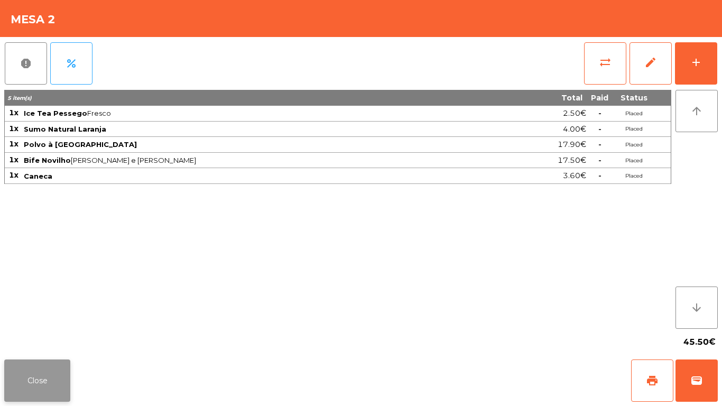
click at [13, 373] on button "Close" at bounding box center [37, 380] width 66 height 42
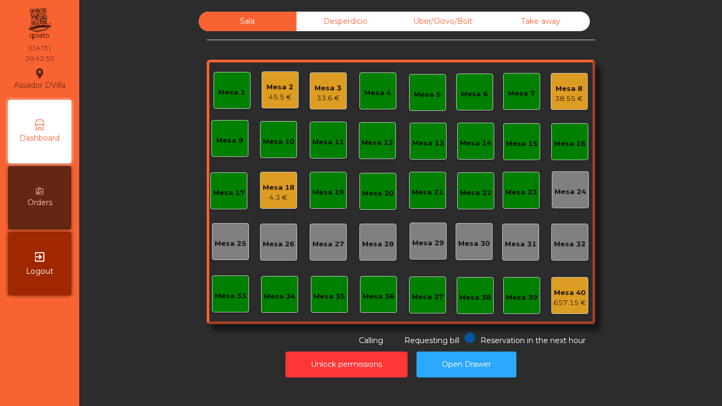
click at [567, 77] on div "Mesa 8 38.55 €" at bounding box center [569, 91] width 37 height 37
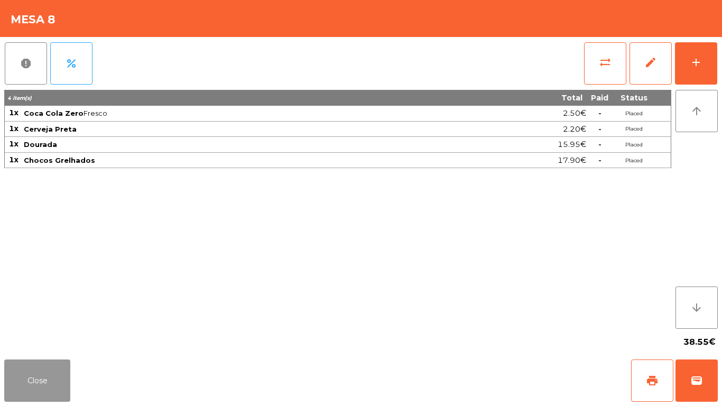
click at [59, 367] on button "Close" at bounding box center [37, 380] width 66 height 42
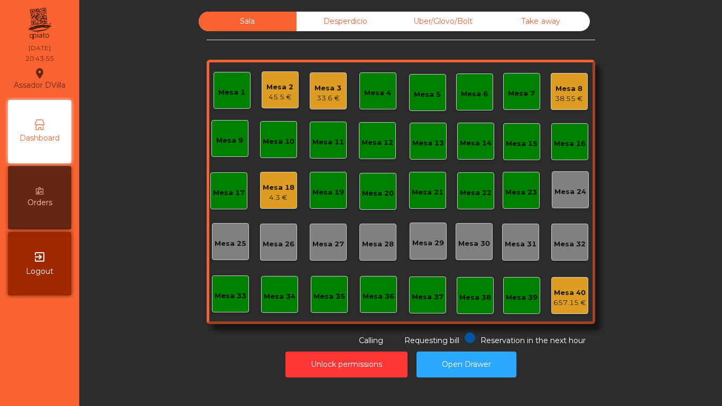
drag, startPoint x: 465, startPoint y: 8, endPoint x: 465, endPoint y: 21, distance: 12.7
click at [465, 12] on div "Sala Desperdicio Uber/Glovo/Bolt Take away Mesa 1 Mesa 2 45.5 € Mesa 3 33.6 € M…" at bounding box center [401, 194] width 630 height 376
click at [465, 21] on div "Uber/Glovo/Bolt" at bounding box center [443, 22] width 98 height 20
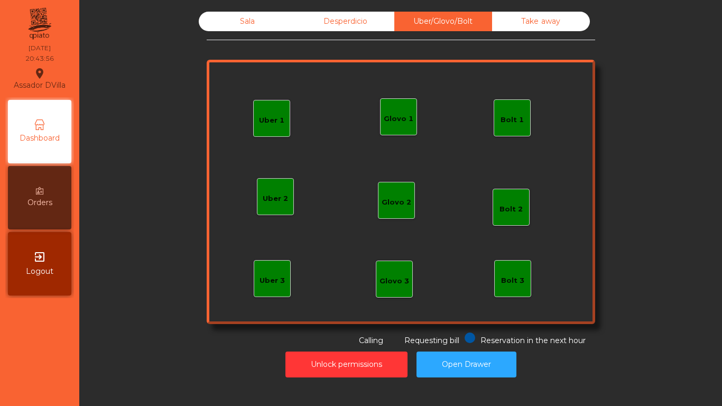
click at [500, 114] on div "Bolt 1" at bounding box center [511, 117] width 23 height 15
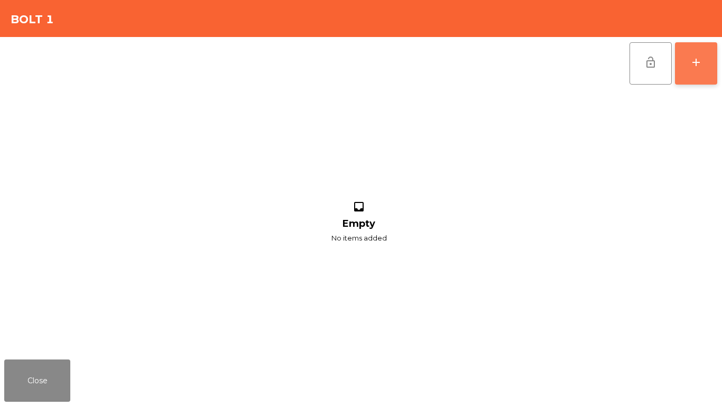
click at [709, 66] on button "add" at bounding box center [696, 63] width 42 height 42
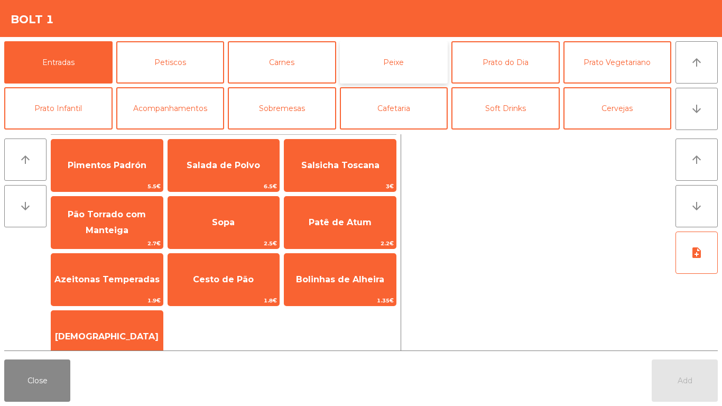
drag, startPoint x: 402, startPoint y: 53, endPoint x: 345, endPoint y: 73, distance: 60.0
click at [402, 52] on button "Peixe" at bounding box center [394, 62] width 108 height 42
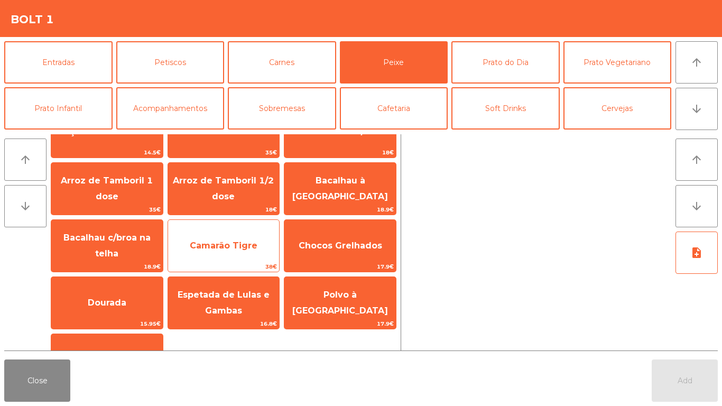
scroll to position [21, 0]
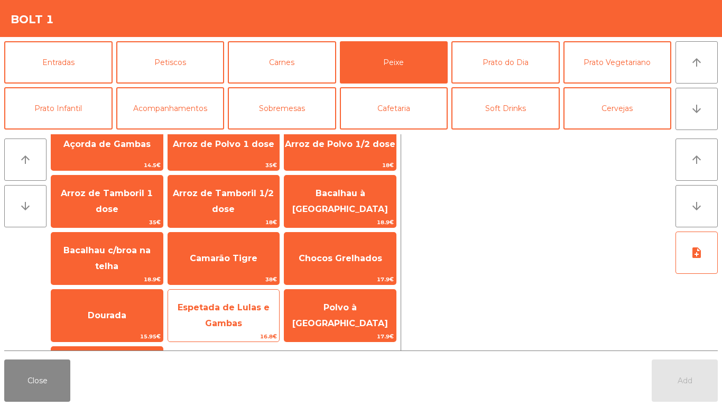
click at [229, 309] on span "Espetada de Lulas e Gambas" at bounding box center [224, 315] width 92 height 26
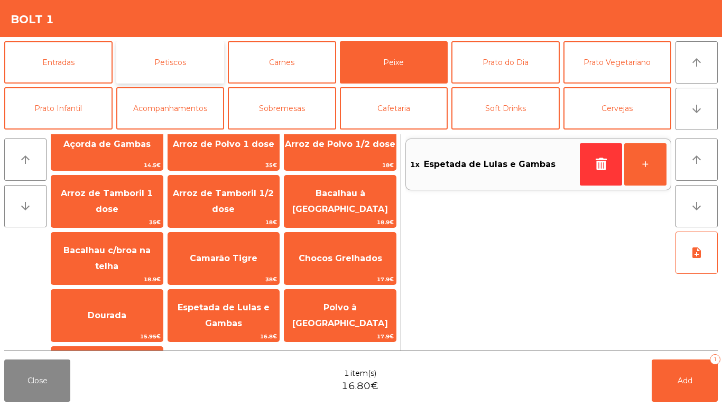
click at [175, 64] on button "Petiscos" at bounding box center [170, 62] width 108 height 42
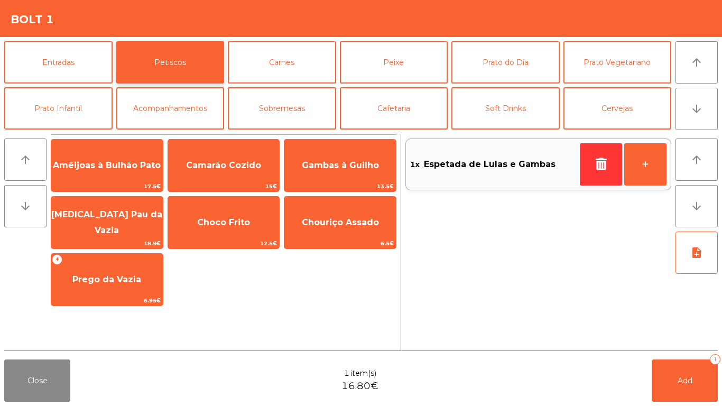
scroll to position [0, 0]
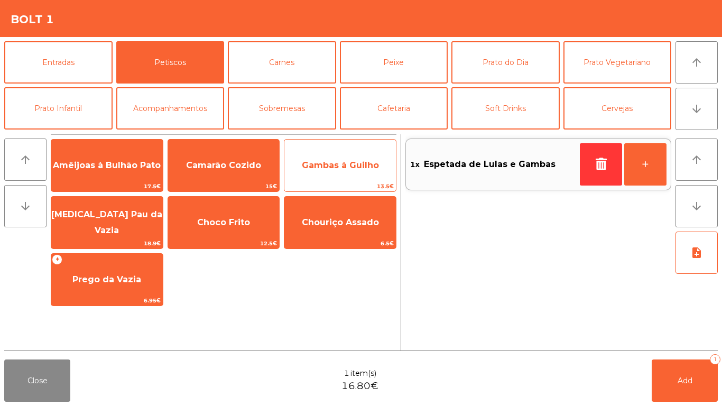
click at [319, 187] on span "13.5€" at bounding box center [340, 186] width 112 height 10
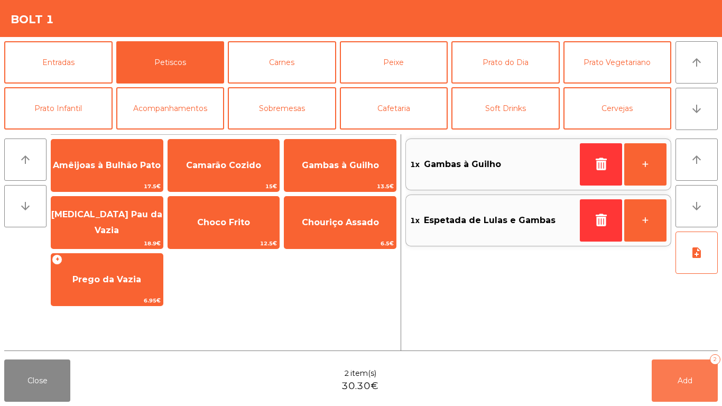
drag, startPoint x: 704, startPoint y: 378, endPoint x: 681, endPoint y: 374, distance: 23.7
click at [700, 377] on button "Add 2" at bounding box center [685, 380] width 66 height 42
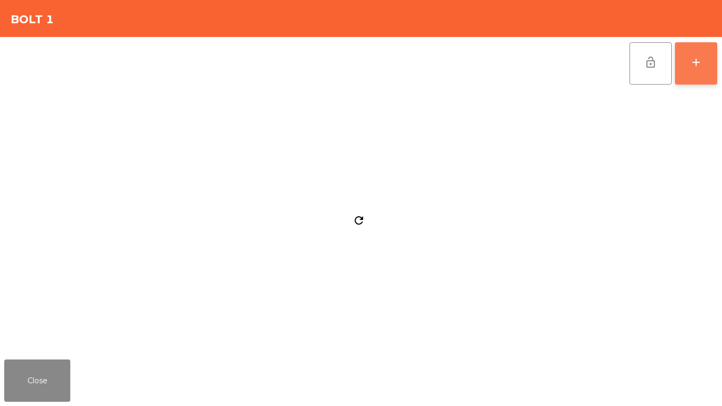
click at [709, 75] on button "add" at bounding box center [696, 63] width 42 height 42
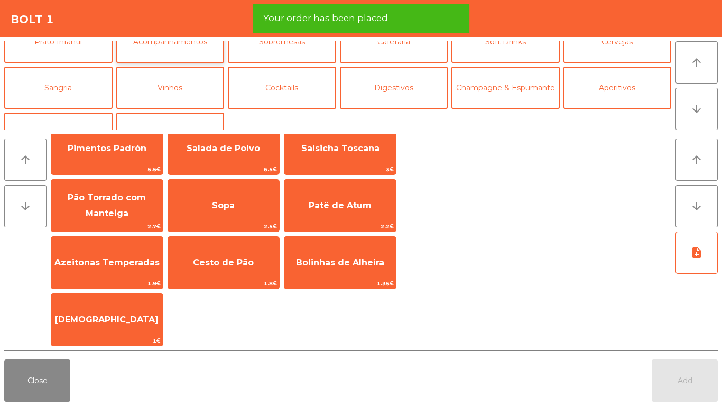
scroll to position [92, 0]
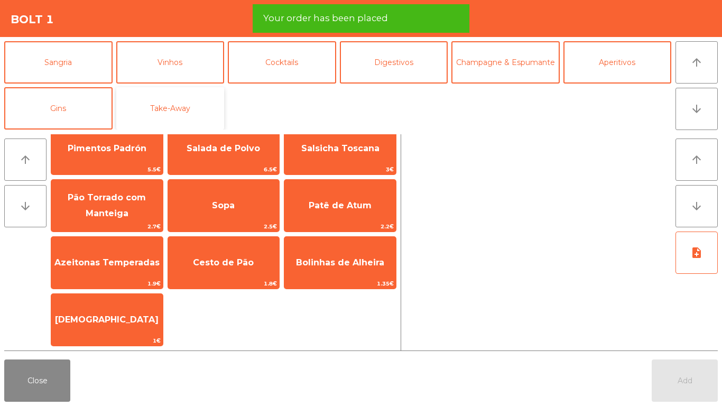
click at [179, 112] on button "Take-Away" at bounding box center [170, 108] width 108 height 42
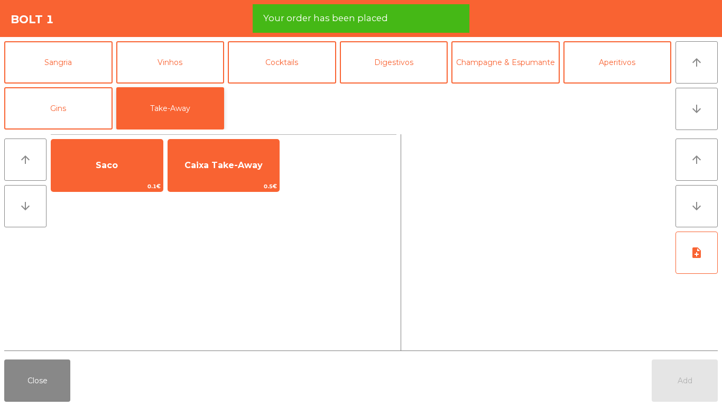
scroll to position [0, 0]
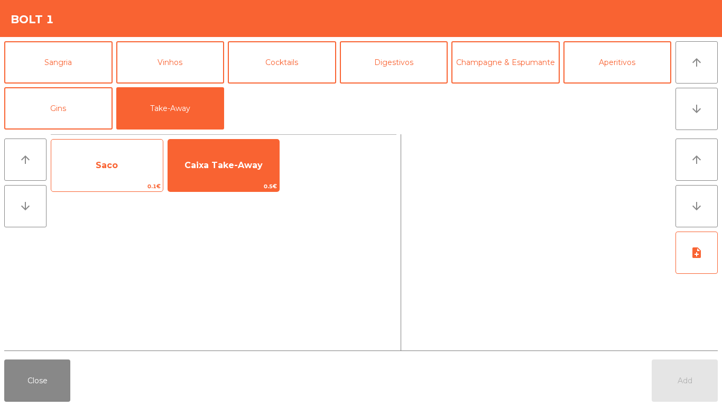
click at [122, 164] on span "Saco" at bounding box center [107, 165] width 112 height 29
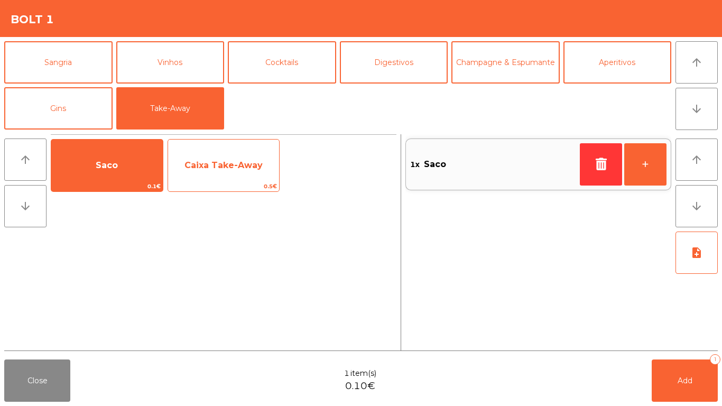
click at [219, 167] on span "Caixa Take-Away" at bounding box center [223, 165] width 78 height 10
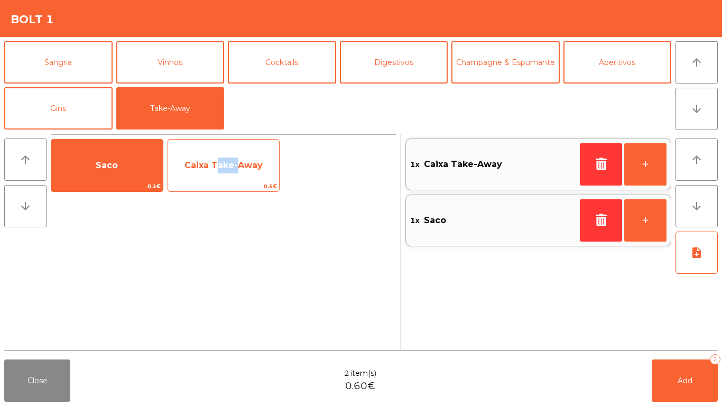
click at [219, 167] on span "Caixa Take-Away" at bounding box center [223, 165] width 78 height 10
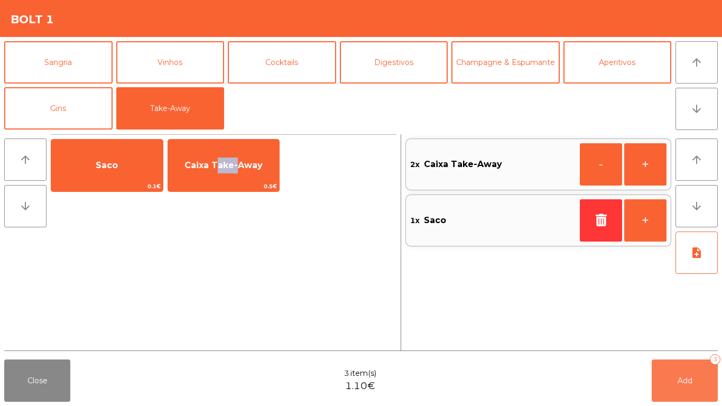
drag, startPoint x: 713, startPoint y: 382, endPoint x: 661, endPoint y: 357, distance: 57.7
click at [710, 381] on button "Add 3" at bounding box center [685, 380] width 66 height 42
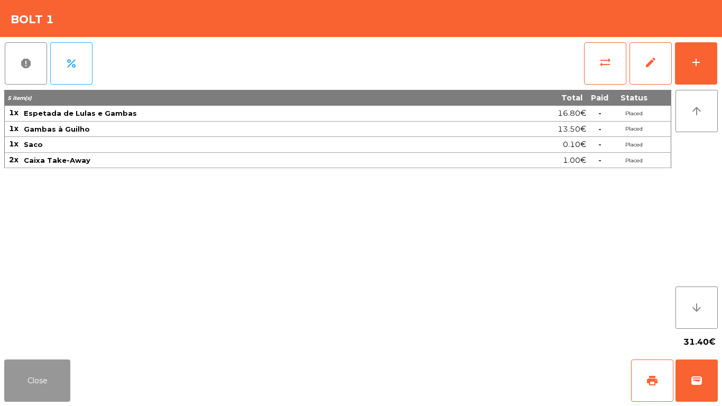
click at [19, 394] on button "Close" at bounding box center [37, 380] width 66 height 42
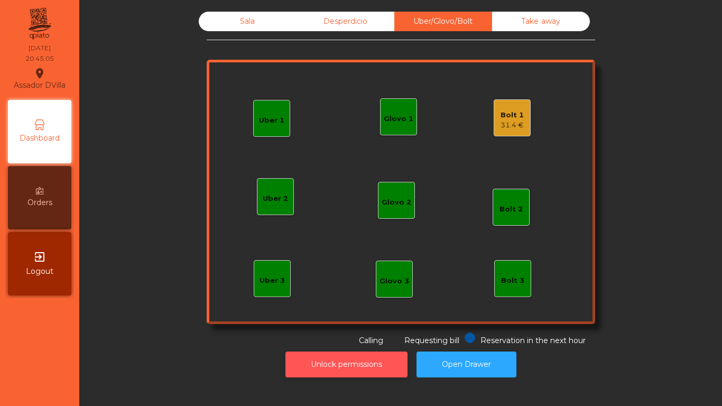
click at [325, 374] on button "Unlock permissions" at bounding box center [346, 364] width 122 height 26
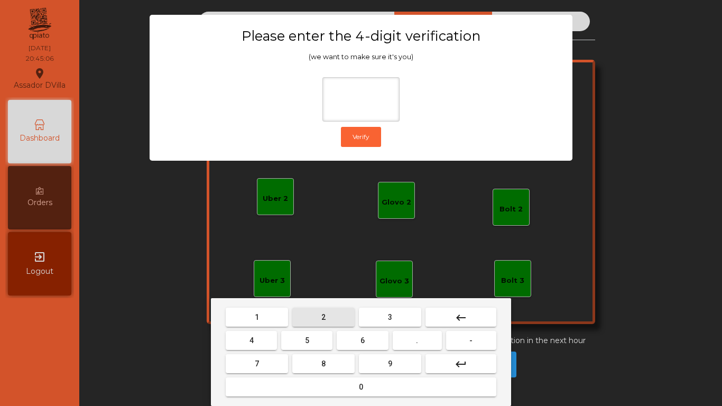
click at [321, 315] on button "2" at bounding box center [323, 317] width 62 height 19
drag, startPoint x: 248, startPoint y: 335, endPoint x: 336, endPoint y: 335, distance: 87.7
click at [250, 336] on button "4" at bounding box center [251, 340] width 51 height 19
click at [373, 338] on button "6" at bounding box center [362, 340] width 51 height 19
drag, startPoint x: 377, startPoint y: 359, endPoint x: 392, endPoint y: 190, distance: 170.3
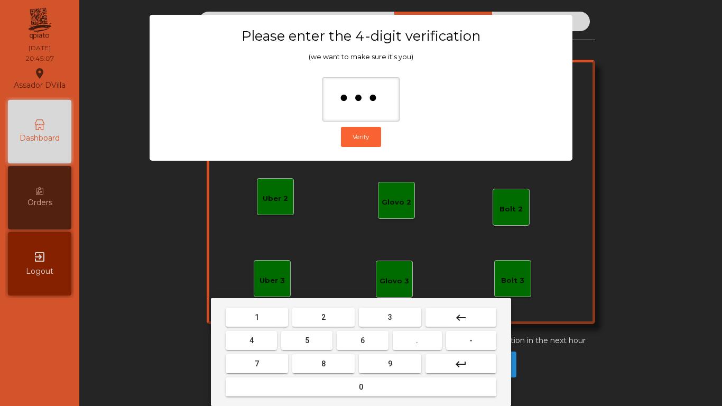
click at [378, 359] on button "9" at bounding box center [390, 363] width 62 height 19
type input "****"
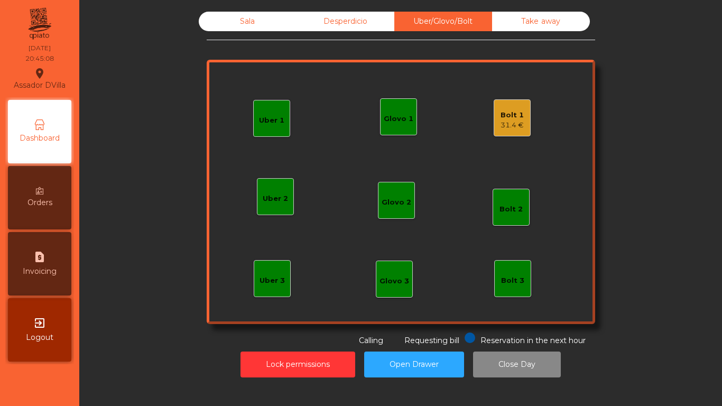
click at [500, 122] on div "31.4 €" at bounding box center [511, 125] width 23 height 11
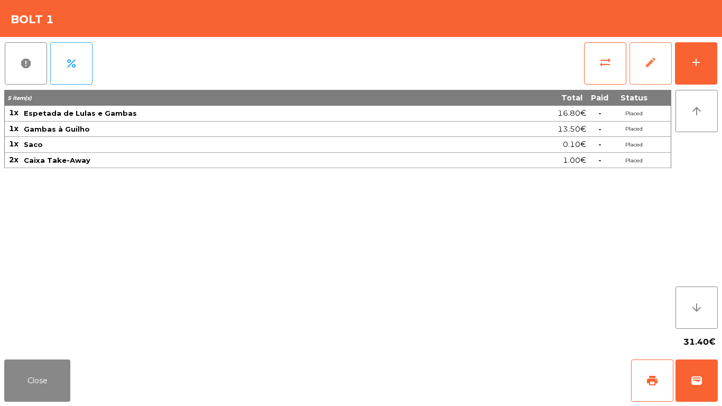
click at [632, 70] on button "edit" at bounding box center [650, 63] width 42 height 42
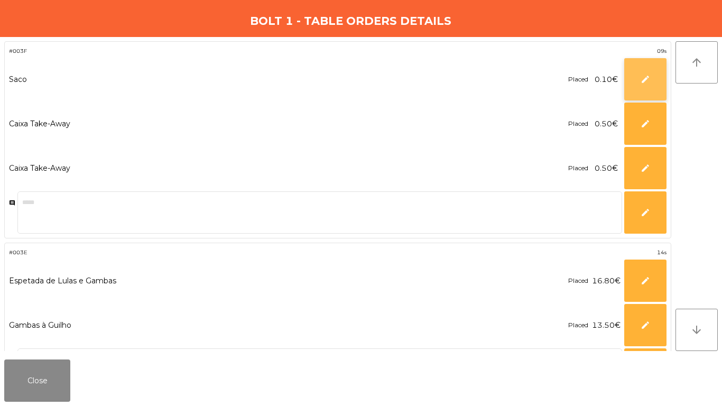
click at [651, 78] on button "edit" at bounding box center [645, 79] width 42 height 42
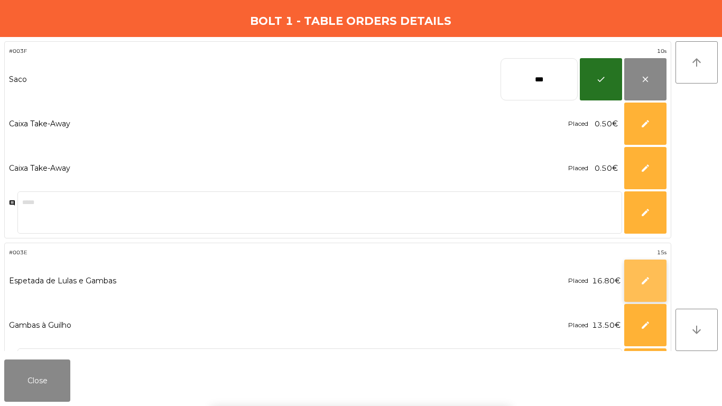
click at [638, 283] on button "edit" at bounding box center [645, 280] width 42 height 42
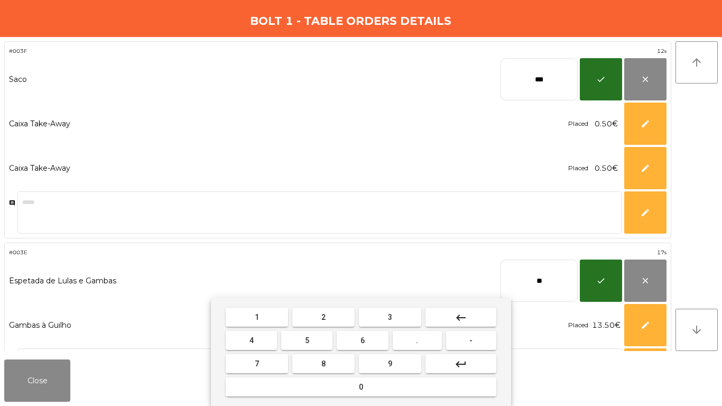
type input "*"
type input "*****"
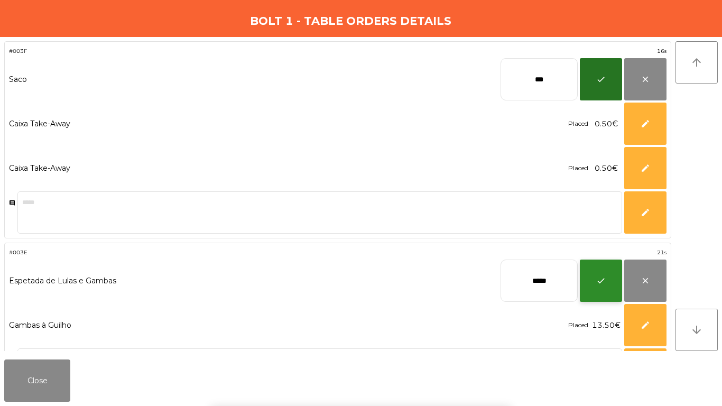
click at [612, 286] on button "check" at bounding box center [601, 280] width 42 height 42
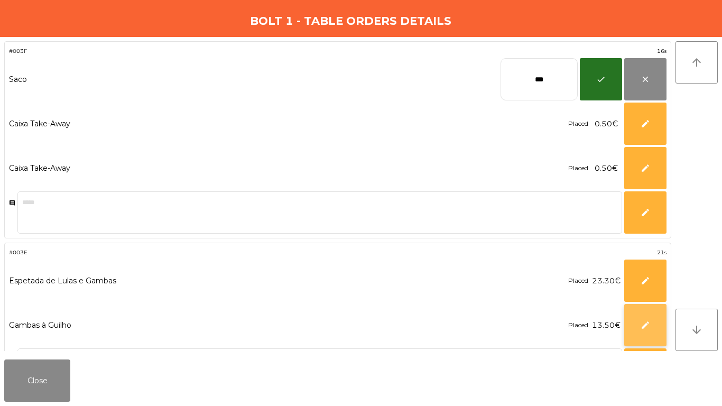
click at [643, 340] on button "edit" at bounding box center [645, 325] width 42 height 42
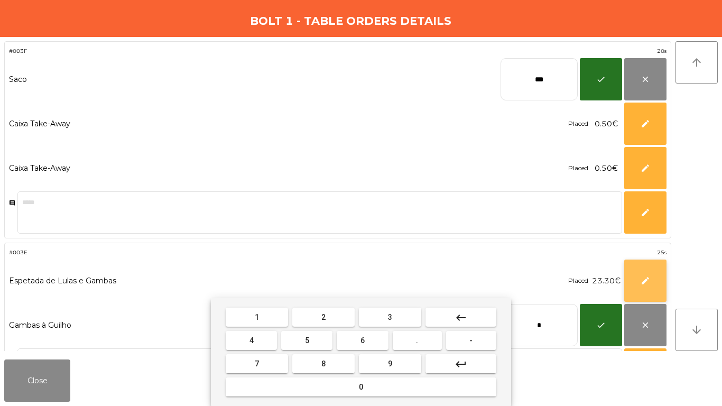
type input "*"
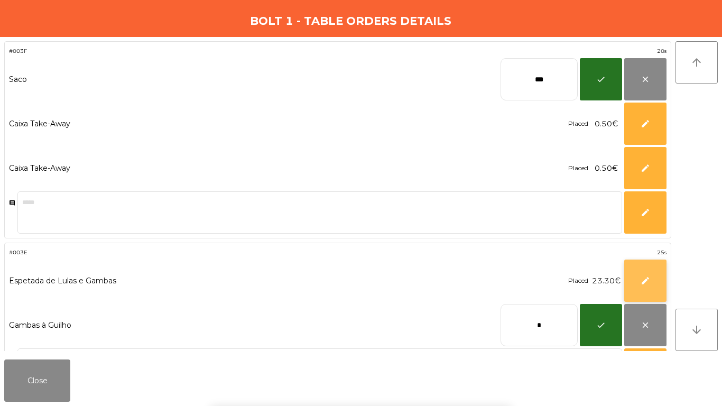
click at [652, 277] on button "edit" at bounding box center [645, 280] width 42 height 42
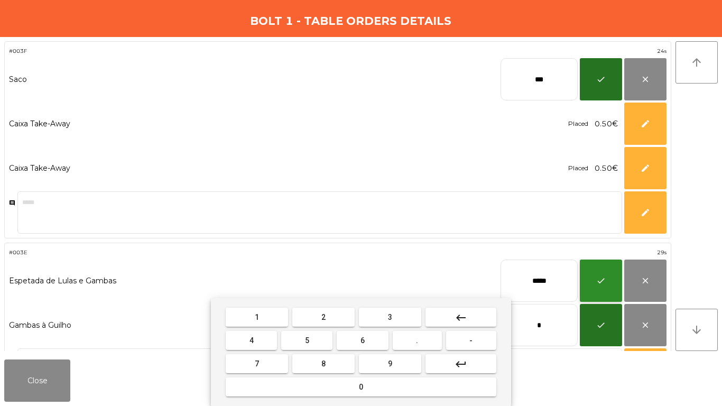
type input "*****"
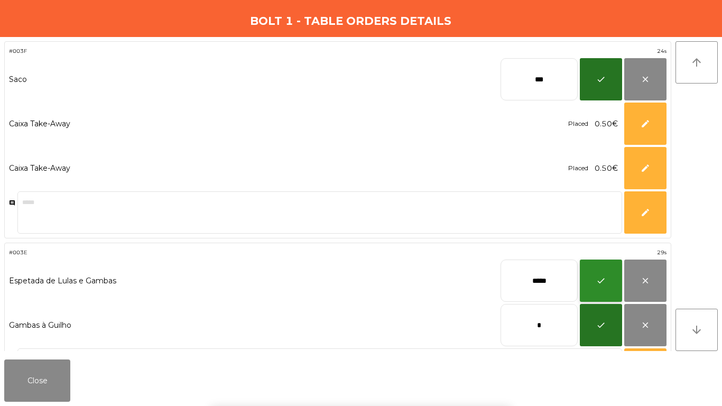
click at [607, 282] on button "check" at bounding box center [601, 280] width 42 height 42
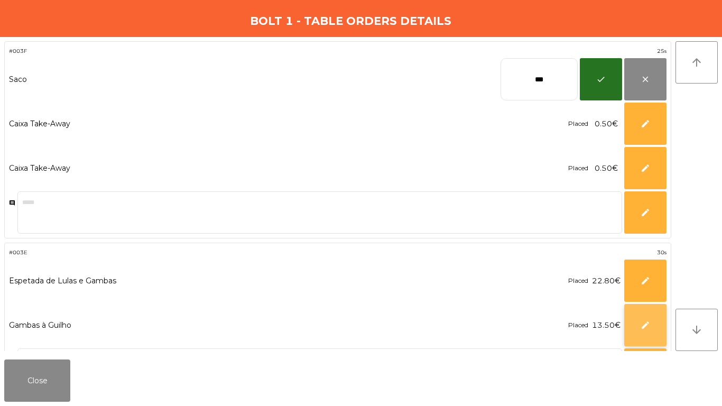
click at [652, 329] on button "edit" at bounding box center [645, 325] width 42 height 42
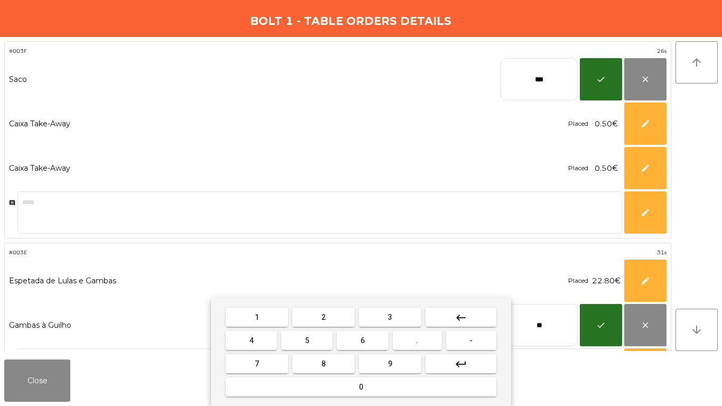
type input "*"
type input "*****"
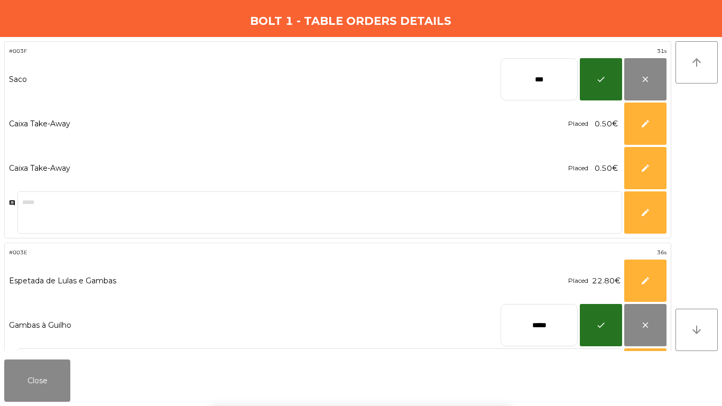
click at [595, 330] on div "1 2 3 keyboard_backspace 4 5 6 . - 7 8 9 keyboard_return 0" at bounding box center [361, 352] width 722 height 108
click at [594, 313] on button "check" at bounding box center [601, 325] width 42 height 42
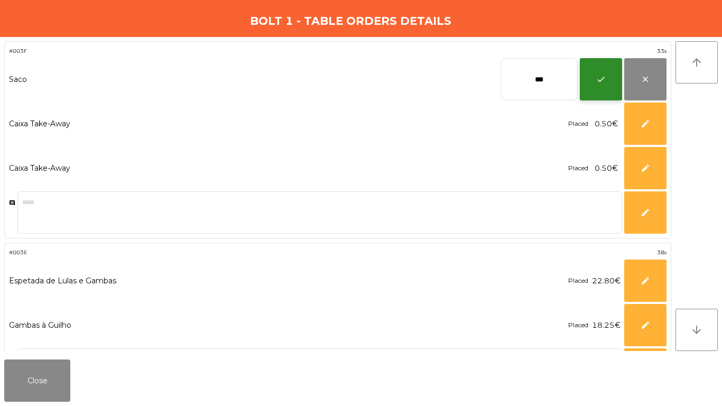
click at [596, 82] on button "check" at bounding box center [601, 79] width 42 height 42
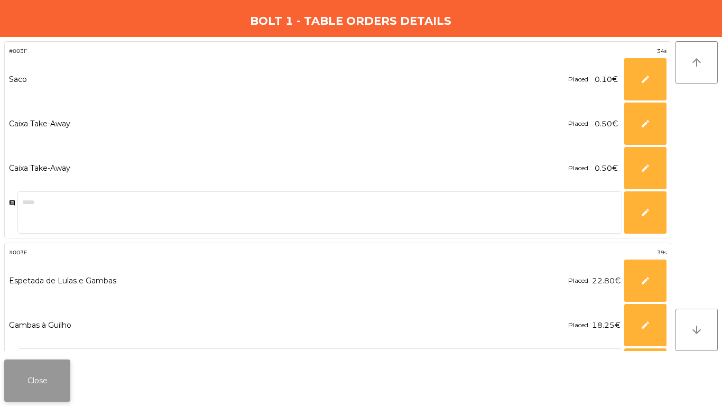
click at [69, 368] on div "Close" at bounding box center [361, 380] width 722 height 51
click at [35, 376] on button "Close" at bounding box center [37, 380] width 66 height 42
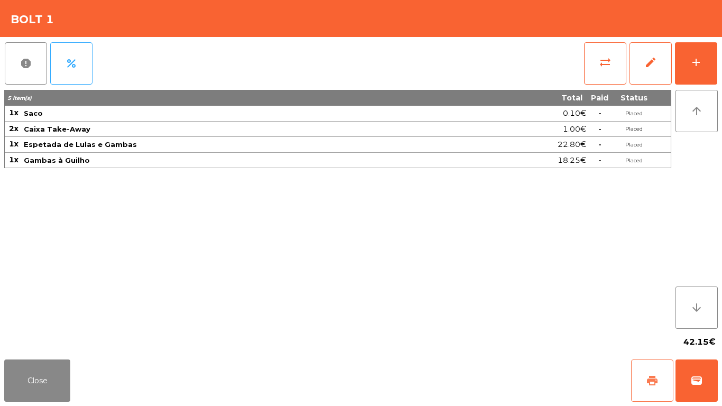
drag, startPoint x: 658, startPoint y: 387, endPoint x: 666, endPoint y: 387, distance: 7.4
click at [659, 387] on button "print" at bounding box center [652, 380] width 42 height 42
click at [703, 378] on button "wallet" at bounding box center [696, 380] width 42 height 42
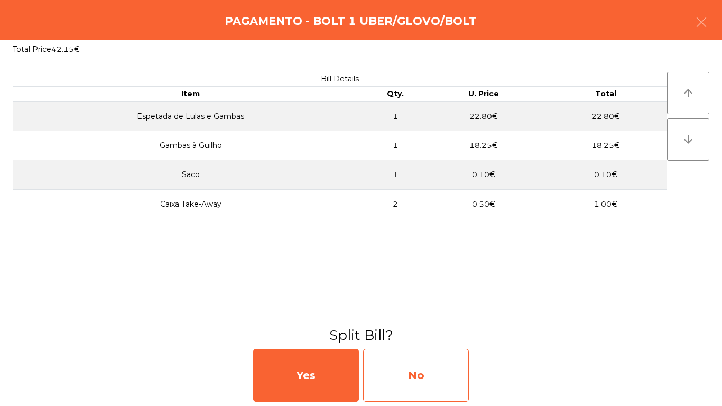
click at [396, 380] on div "No" at bounding box center [416, 375] width 106 height 53
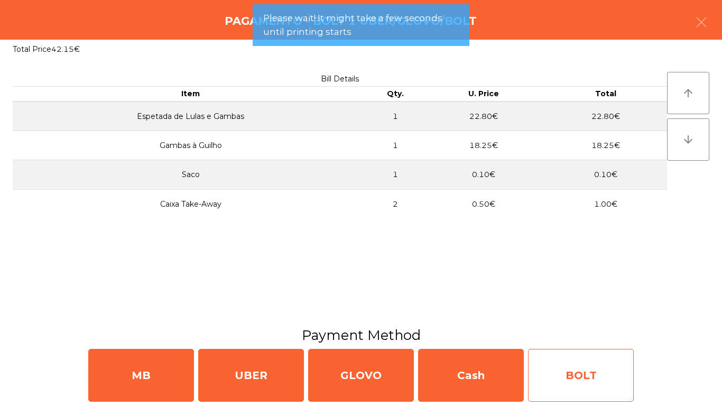
click at [551, 370] on div "BOLT" at bounding box center [581, 375] width 106 height 53
select select "**"
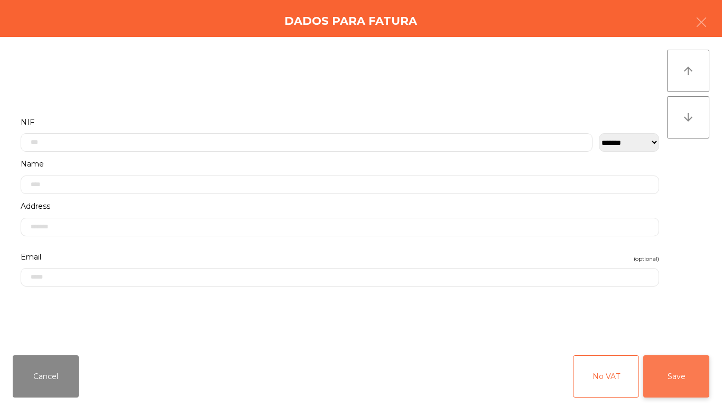
click at [678, 379] on button "Save" at bounding box center [676, 376] width 66 height 42
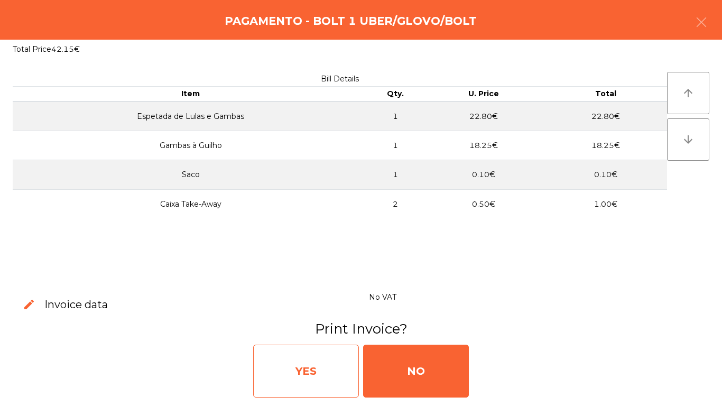
click at [305, 369] on div "YES" at bounding box center [306, 371] width 106 height 53
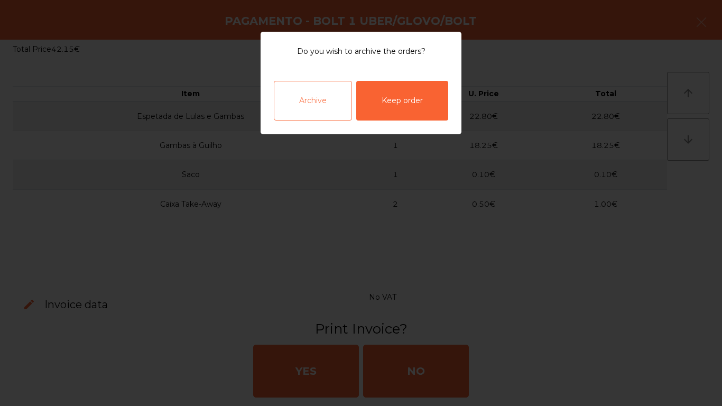
click at [295, 85] on div "Archive" at bounding box center [313, 101] width 78 height 40
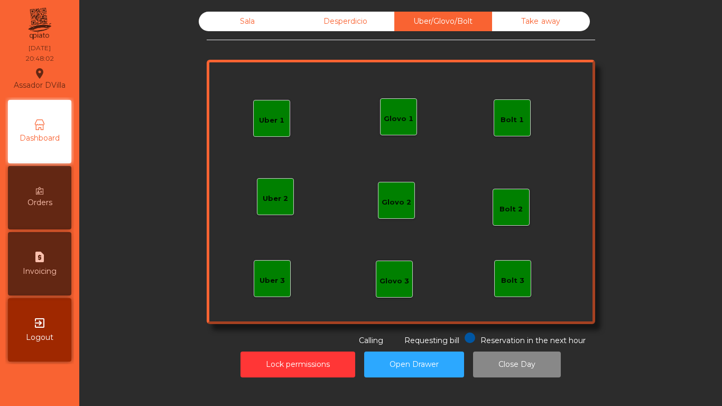
click at [255, 29] on div "Sala" at bounding box center [248, 22] width 98 height 20
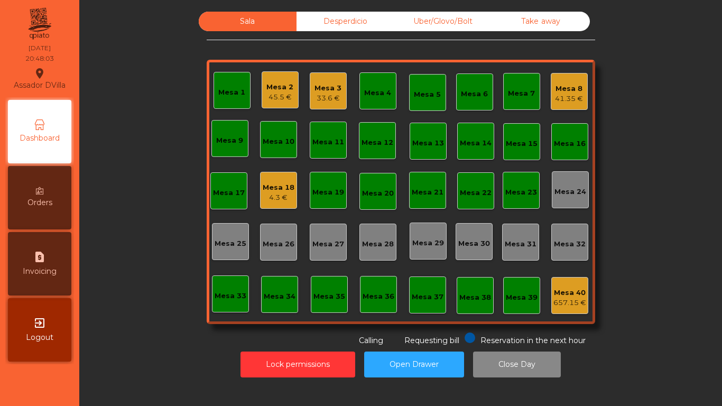
click at [314, 85] on div "Mesa 3" at bounding box center [327, 88] width 27 height 11
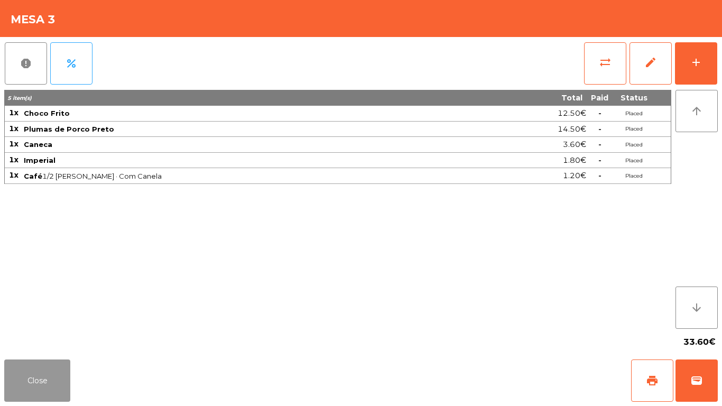
drag, startPoint x: 14, startPoint y: 381, endPoint x: 518, endPoint y: 20, distance: 620.1
click at [19, 377] on button "Close" at bounding box center [37, 380] width 66 height 42
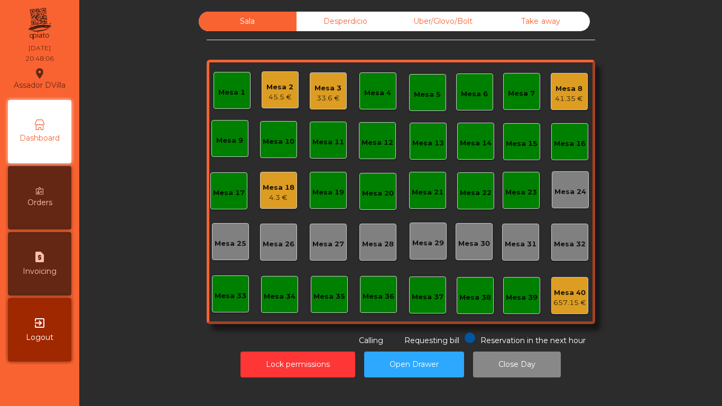
click at [268, 194] on div "4.3 €" at bounding box center [279, 197] width 32 height 11
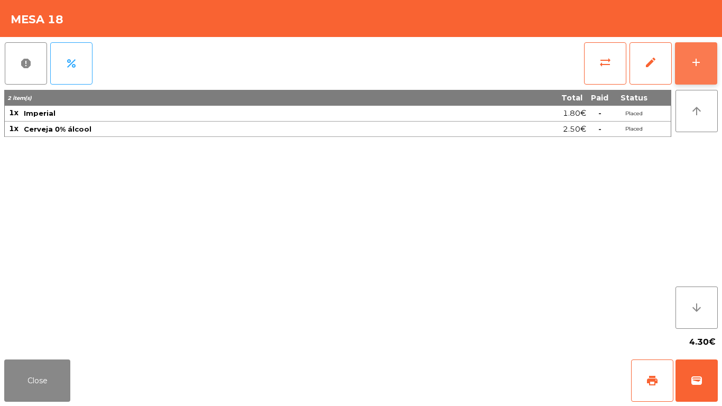
click at [708, 49] on button "add" at bounding box center [696, 63] width 42 height 42
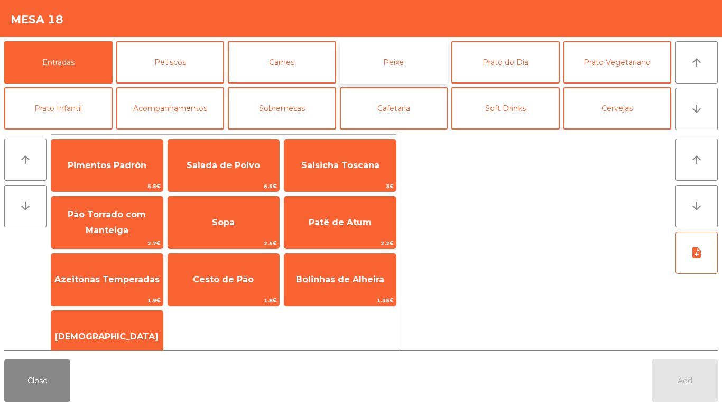
click at [381, 55] on button "Peixe" at bounding box center [394, 62] width 108 height 42
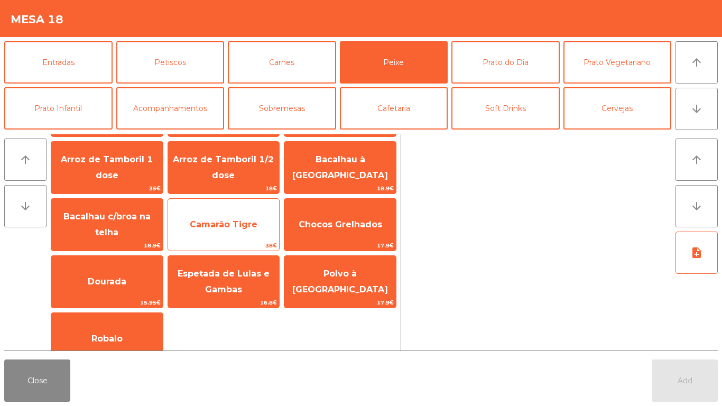
scroll to position [74, 0]
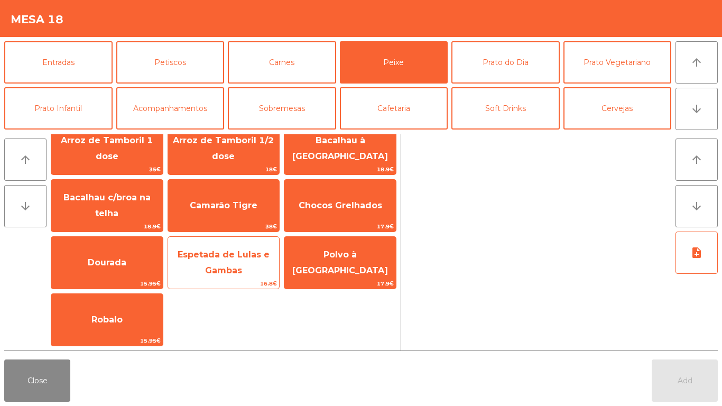
click at [208, 279] on span "16.8€" at bounding box center [224, 284] width 112 height 10
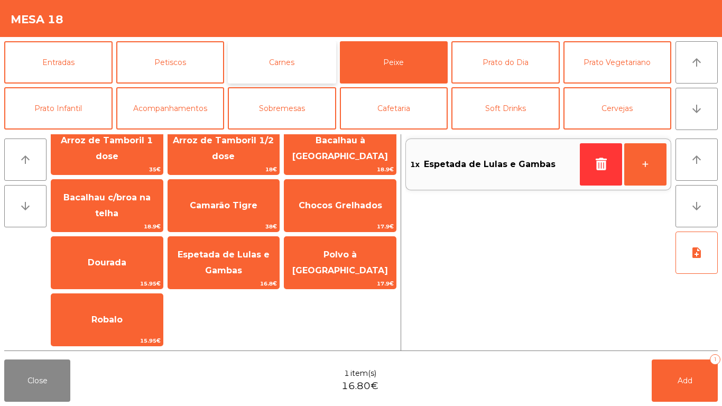
click at [266, 75] on button "Carnes" at bounding box center [282, 62] width 108 height 42
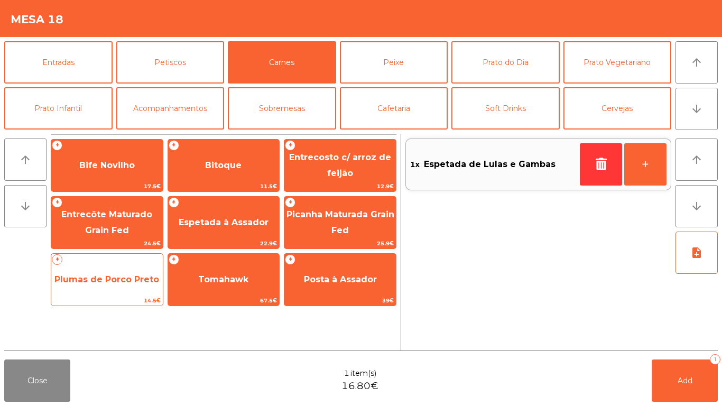
click at [121, 285] on span "Plumas de Porco Preto" at bounding box center [107, 279] width 112 height 29
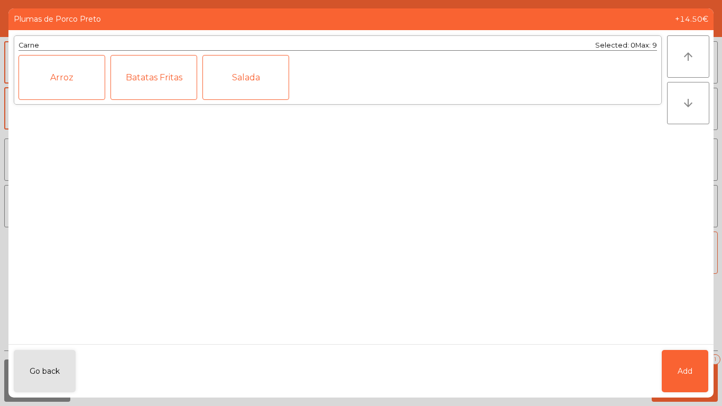
click at [720, 370] on ngb-modal-window "Plumas de Porco Preto +14.50€ Carne Selected: 0 Max: 9 Arroz Batatas Fritas Sal…" at bounding box center [361, 203] width 722 height 406
click at [690, 373] on span "Add" at bounding box center [685, 371] width 15 height 11
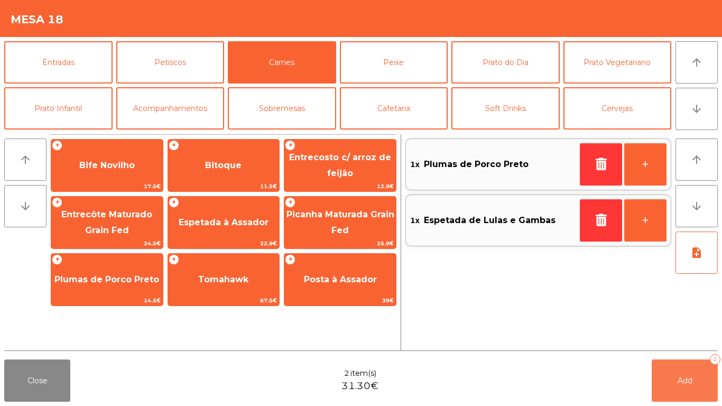
click at [688, 383] on span "Add" at bounding box center [685, 381] width 15 height 10
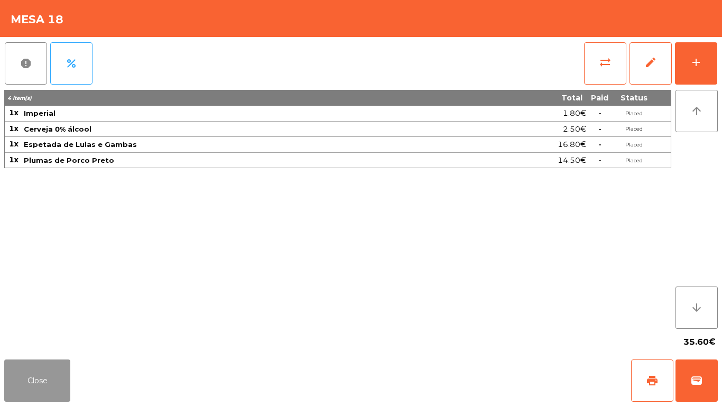
drag, startPoint x: 7, startPoint y: 394, endPoint x: 30, endPoint y: 361, distance: 40.2
click at [7, 394] on button "Close" at bounding box center [37, 380] width 66 height 42
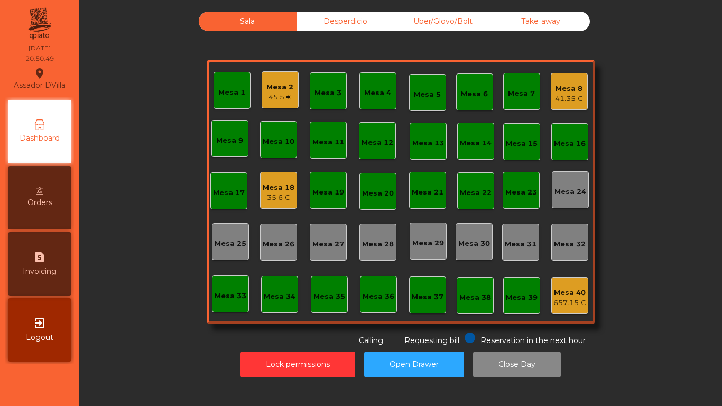
click at [272, 197] on div "35.6 €" at bounding box center [279, 197] width 32 height 11
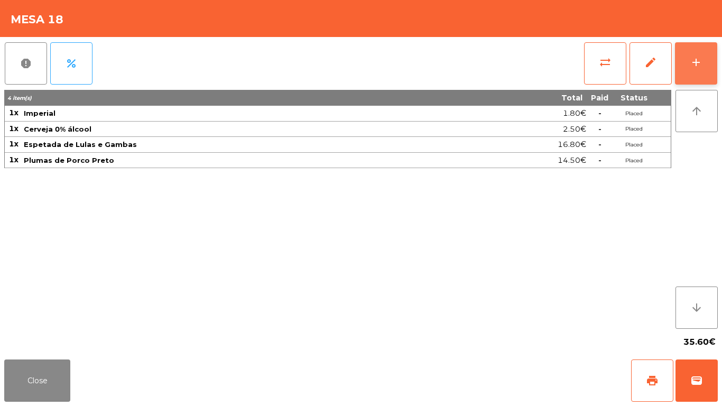
click at [695, 57] on div "add" at bounding box center [696, 62] width 13 height 13
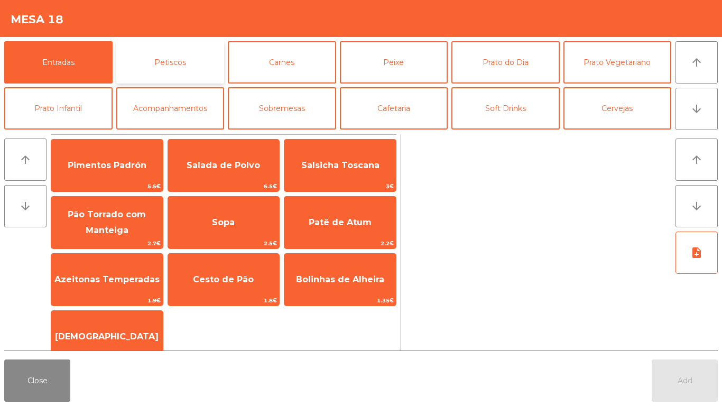
click at [209, 65] on button "Petiscos" at bounding box center [170, 62] width 108 height 42
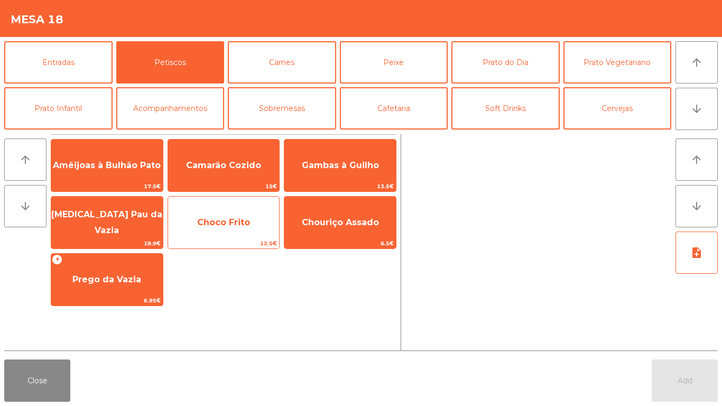
click at [208, 219] on span "Choco Frito" at bounding box center [223, 222] width 53 height 10
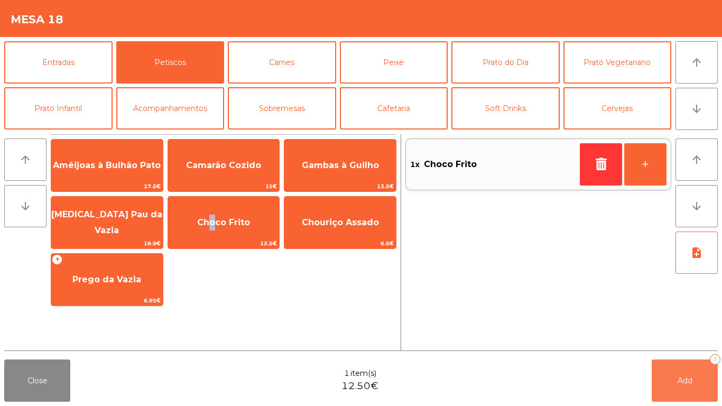
click at [680, 376] on span "Add" at bounding box center [685, 381] width 15 height 10
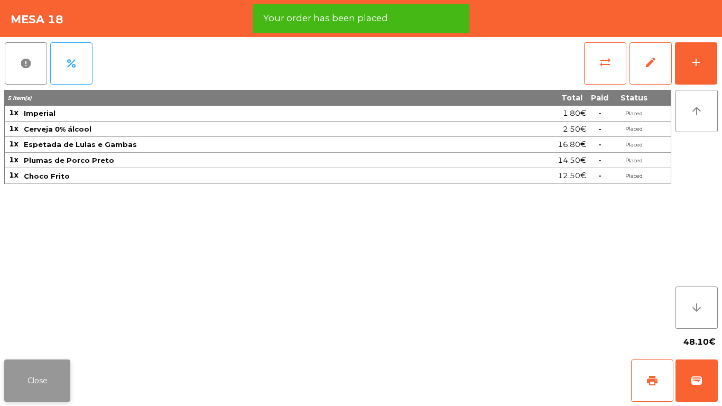
click at [51, 399] on button "Close" at bounding box center [37, 380] width 66 height 42
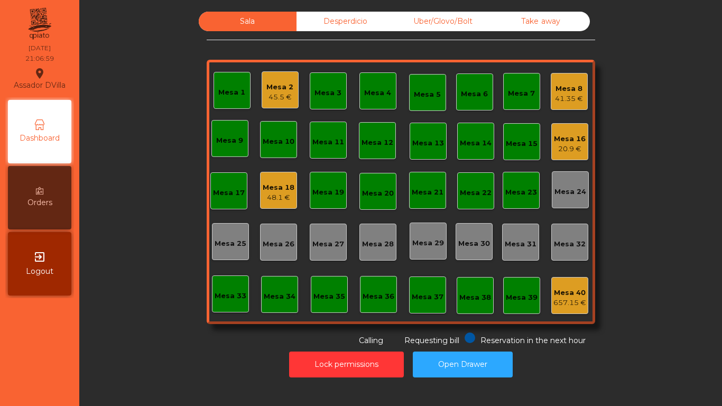
click at [582, 96] on div "Mesa 8 41.35 €" at bounding box center [569, 91] width 37 height 37
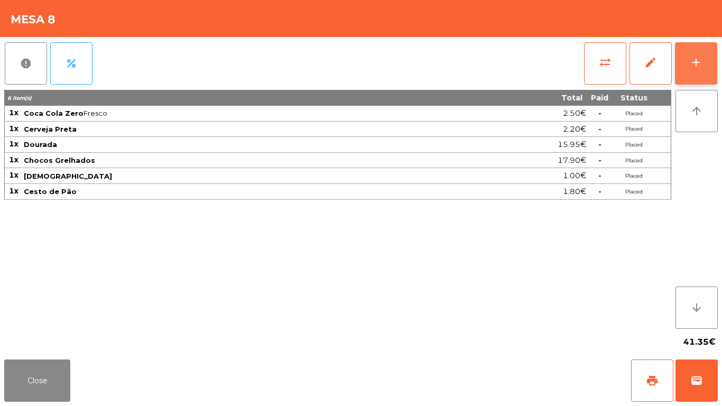
click at [712, 62] on button "add" at bounding box center [696, 63] width 42 height 42
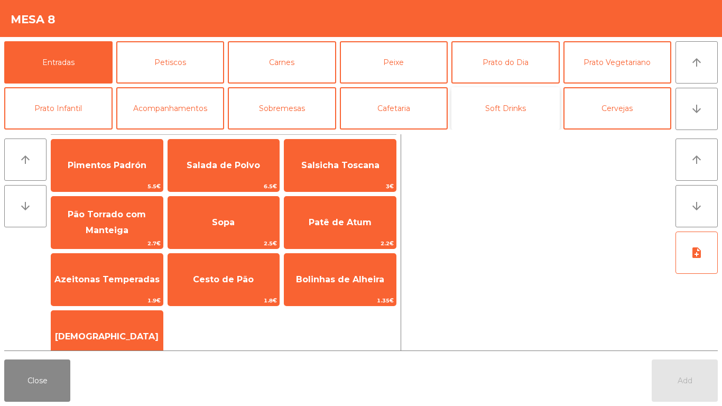
click at [509, 108] on button "Soft Drinks" at bounding box center [505, 108] width 108 height 42
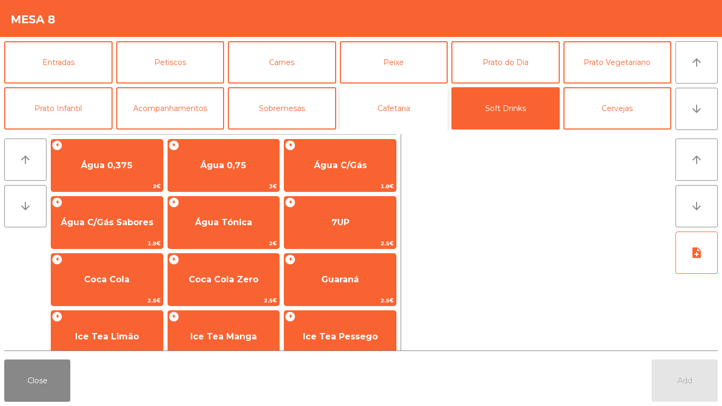
click at [401, 113] on button "Cafetaria" at bounding box center [394, 108] width 108 height 42
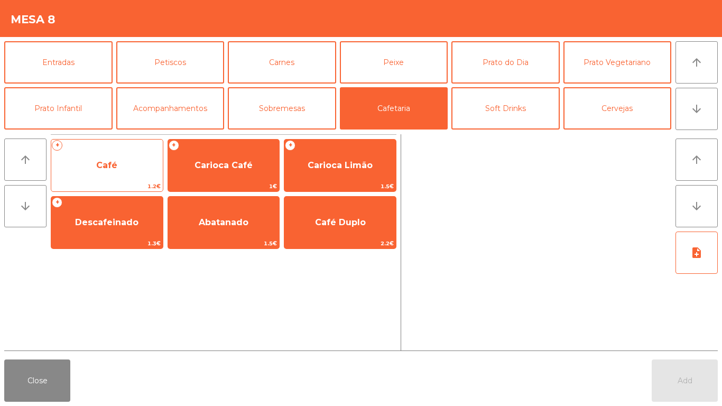
click at [131, 152] on span "Café" at bounding box center [107, 165] width 112 height 29
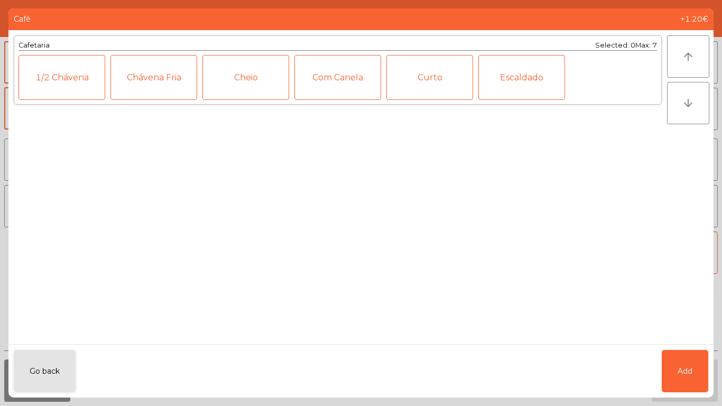
click at [680, 337] on div "arrow_upward arrow_downward" at bounding box center [690, 187] width 47 height 314
click at [687, 366] on span "Add" at bounding box center [685, 371] width 15 height 11
click at [697, 374] on button "Add" at bounding box center [685, 380] width 66 height 42
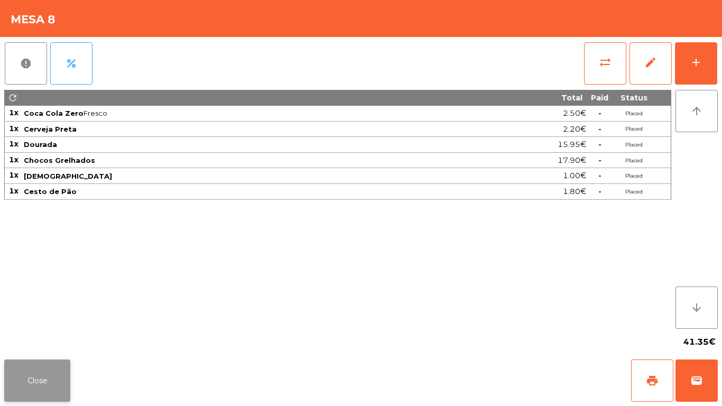
click at [31, 368] on button "Close" at bounding box center [37, 380] width 66 height 42
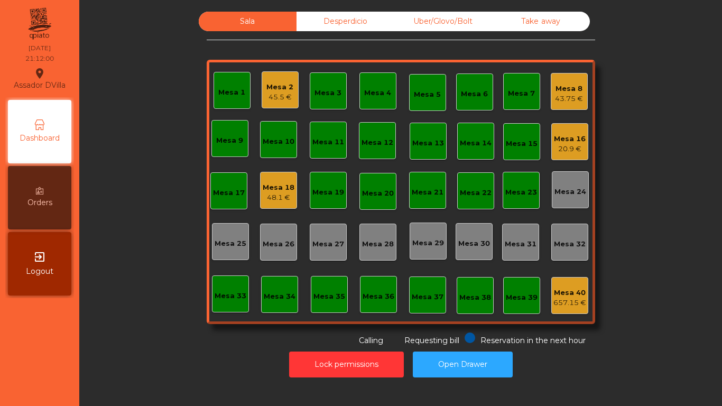
click at [568, 144] on div "20.9 €" at bounding box center [570, 149] width 32 height 11
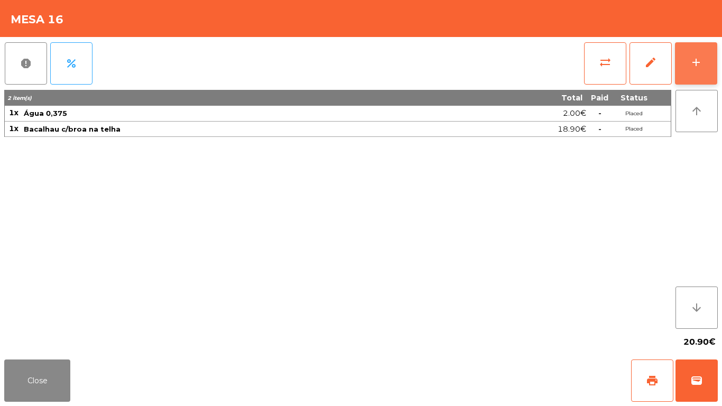
click at [690, 62] on div "add" at bounding box center [696, 62] width 13 height 13
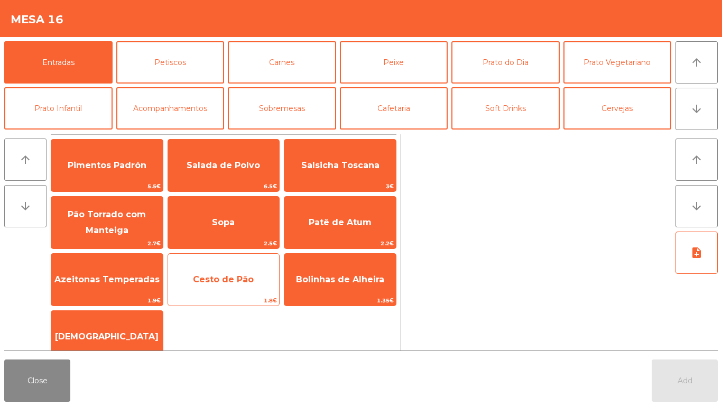
click at [217, 279] on span "Cesto de Pão" at bounding box center [223, 279] width 61 height 10
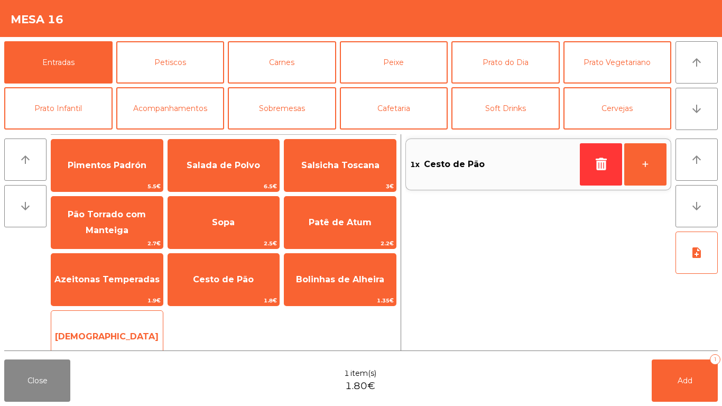
click at [116, 320] on div "Manteiga 1€" at bounding box center [107, 336] width 113 height 53
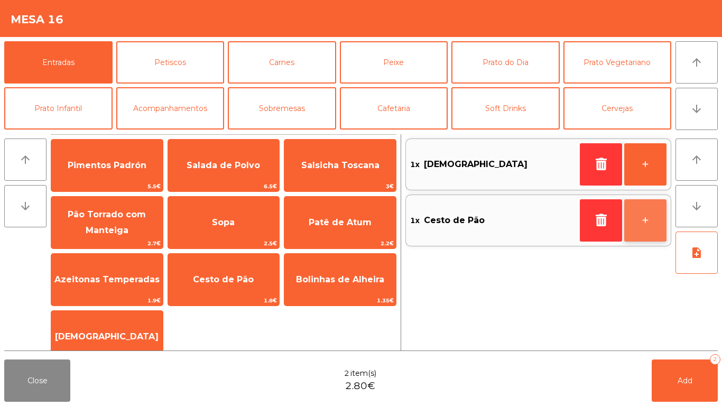
click at [648, 215] on button "+" at bounding box center [645, 220] width 42 height 42
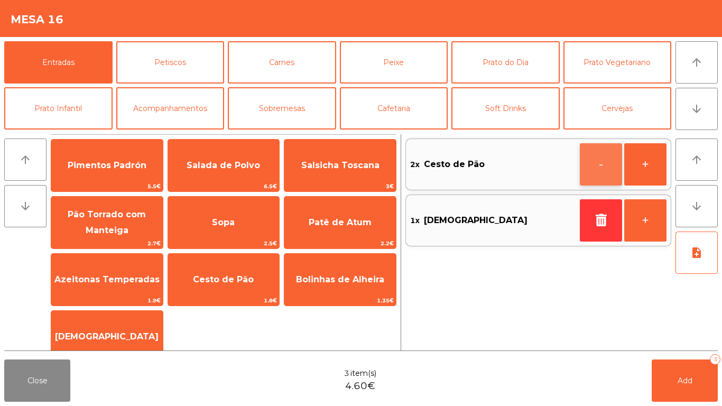
click at [601, 155] on button "-" at bounding box center [601, 164] width 42 height 42
click at [652, 218] on button "+" at bounding box center [645, 220] width 42 height 42
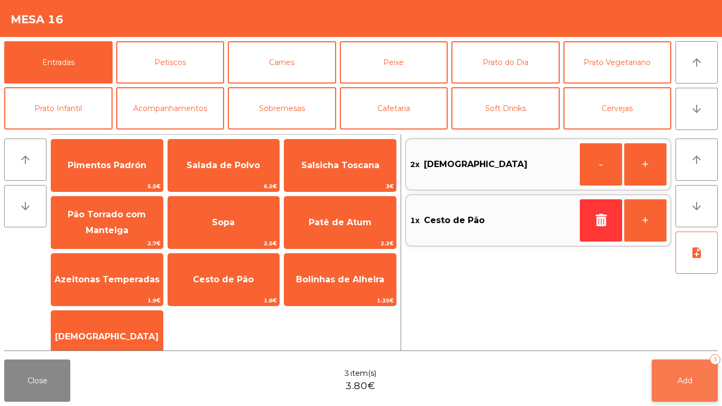
click at [696, 368] on button "Add 3" at bounding box center [685, 380] width 66 height 42
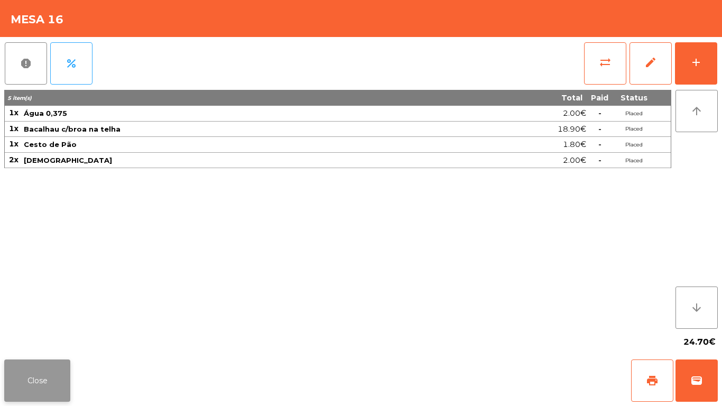
click at [45, 390] on button "Close" at bounding box center [37, 380] width 66 height 42
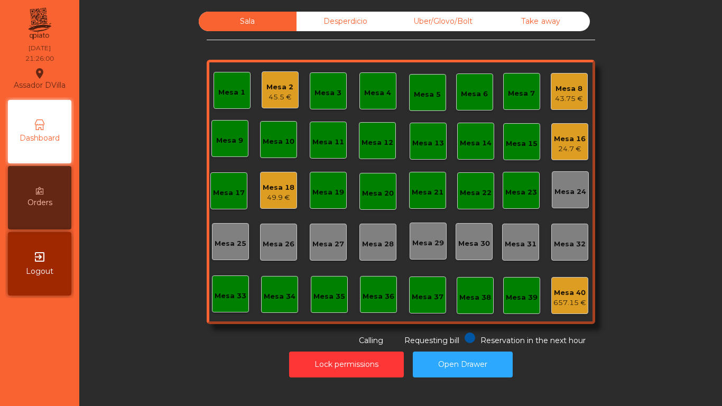
click at [580, 137] on div "Mesa 16" at bounding box center [570, 139] width 32 height 11
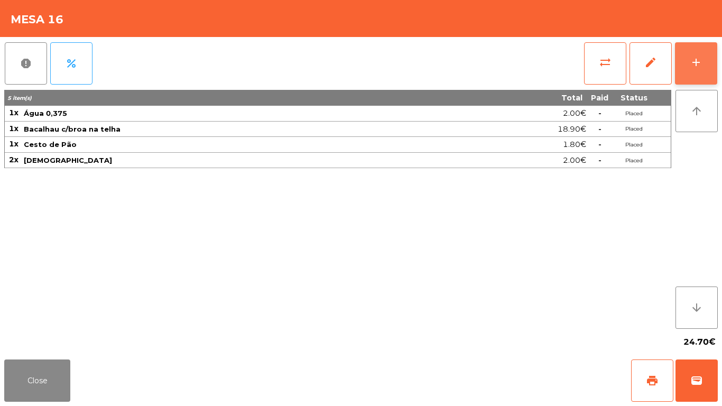
click at [714, 59] on button "add" at bounding box center [696, 63] width 42 height 42
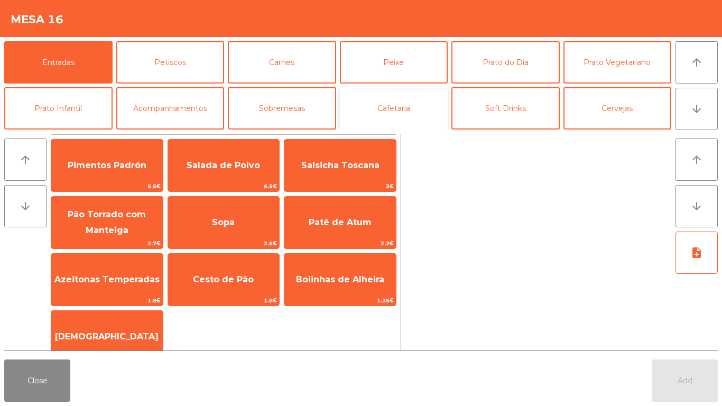
click at [398, 104] on button "Cafetaria" at bounding box center [394, 108] width 108 height 42
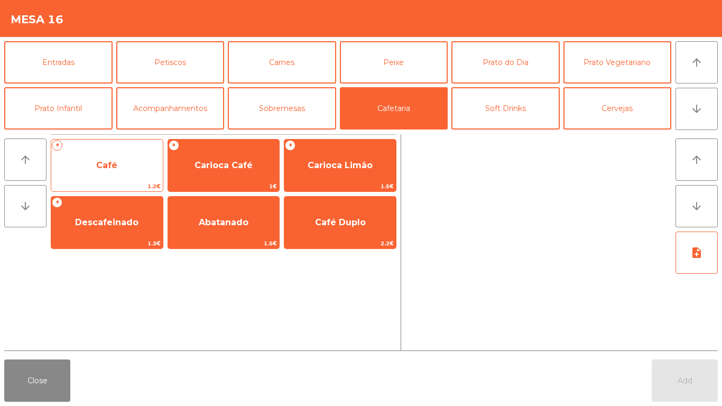
click at [90, 171] on span "Café" at bounding box center [107, 165] width 112 height 29
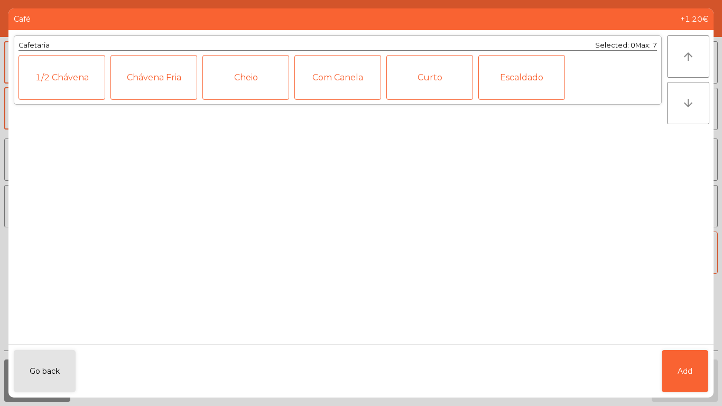
click at [430, 92] on div "Curto" at bounding box center [429, 77] width 87 height 45
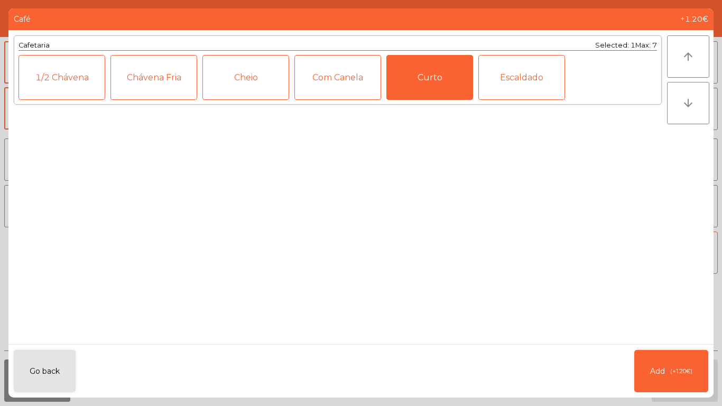
click at [528, 85] on div "Escaldado" at bounding box center [521, 77] width 87 height 45
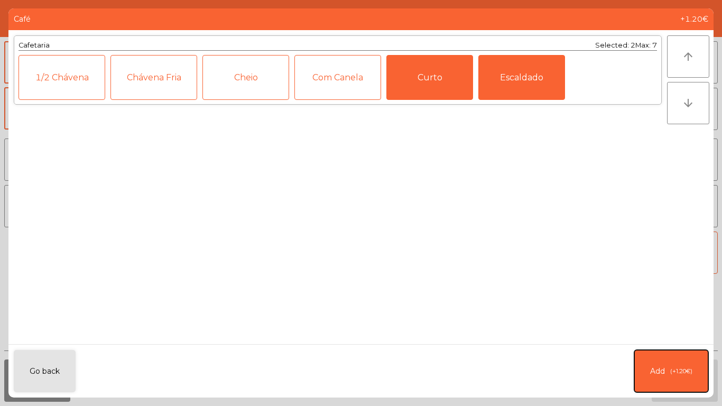
click at [665, 363] on button "Add (+1.20€)" at bounding box center [671, 371] width 74 height 42
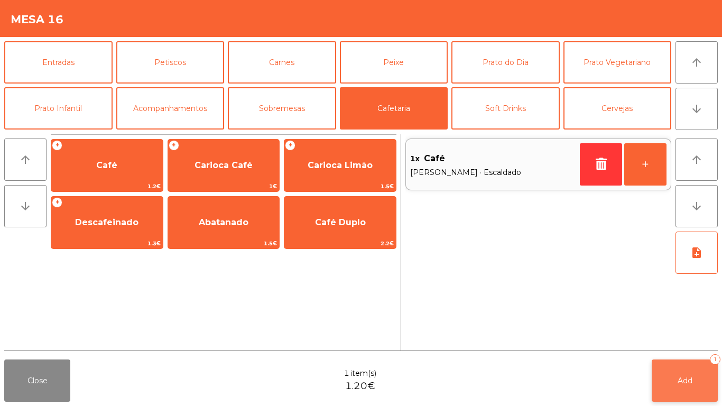
click at [692, 370] on button "Add 1" at bounding box center [685, 380] width 66 height 42
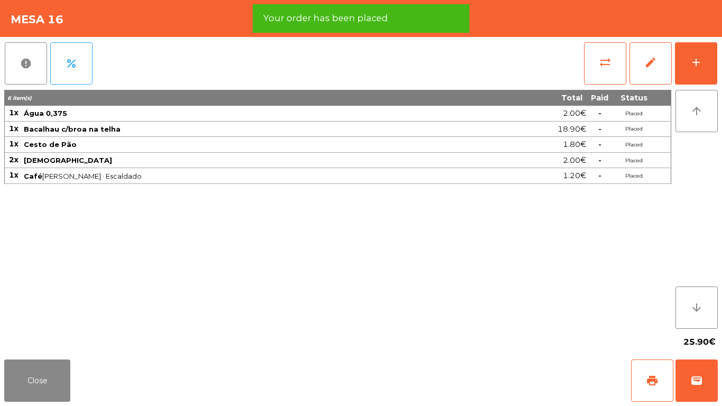
click at [52, 348] on div "25.90€" at bounding box center [360, 342] width 713 height 26
click at [46, 379] on button "Close" at bounding box center [37, 380] width 66 height 42
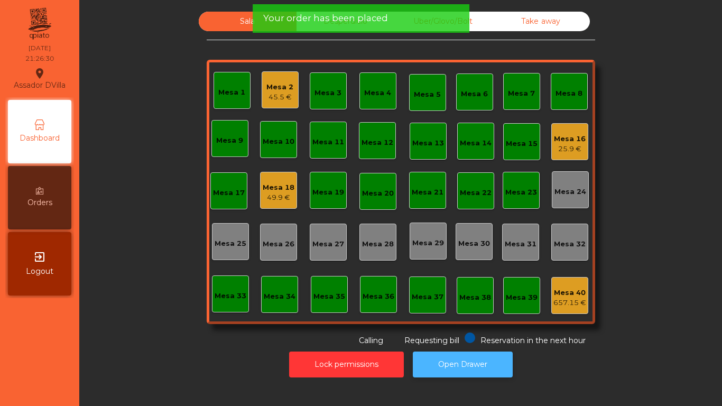
click at [434, 358] on button "Open Drawer" at bounding box center [463, 364] width 100 height 26
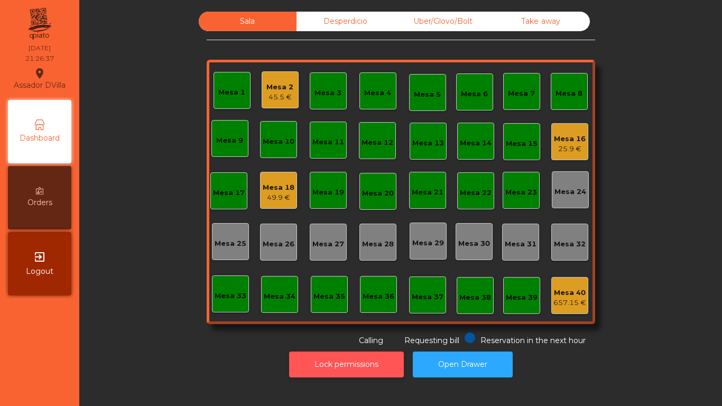
click at [359, 364] on button "Lock permissions" at bounding box center [346, 364] width 115 height 26
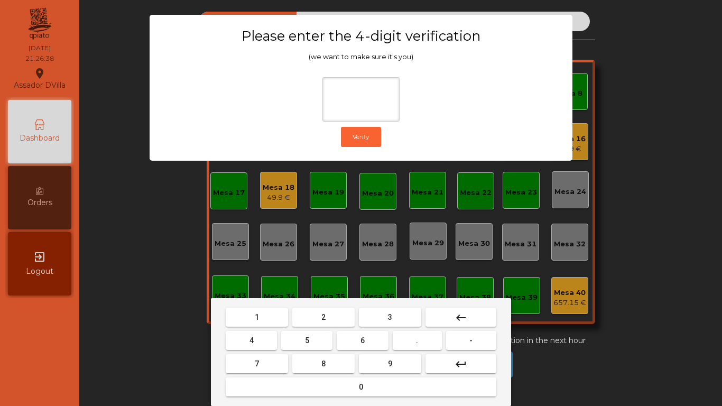
click at [311, 319] on button "2" at bounding box center [323, 317] width 62 height 19
click at [239, 341] on button "4" at bounding box center [251, 340] width 51 height 19
click at [385, 334] on button "6" at bounding box center [362, 340] width 51 height 19
click at [382, 367] on button "9" at bounding box center [390, 363] width 62 height 19
type input "****"
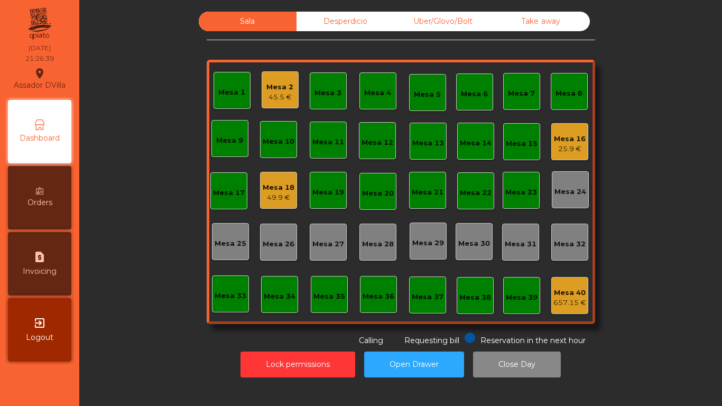
click at [48, 261] on div "request_page Invoicing" at bounding box center [39, 263] width 63 height 63
select select "*"
select select "****"
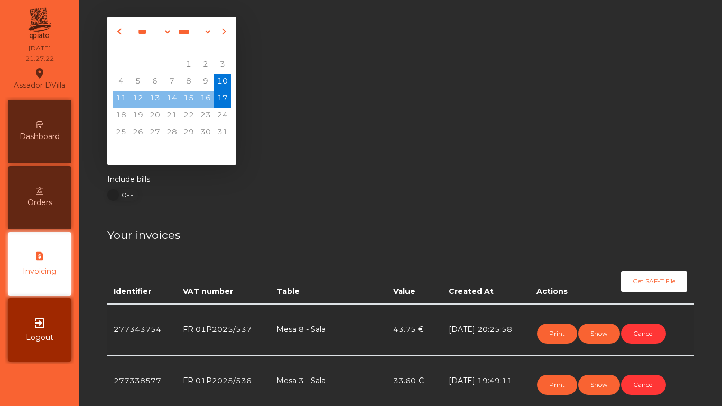
click at [22, 117] on div "Dashboard" at bounding box center [39, 131] width 63 height 63
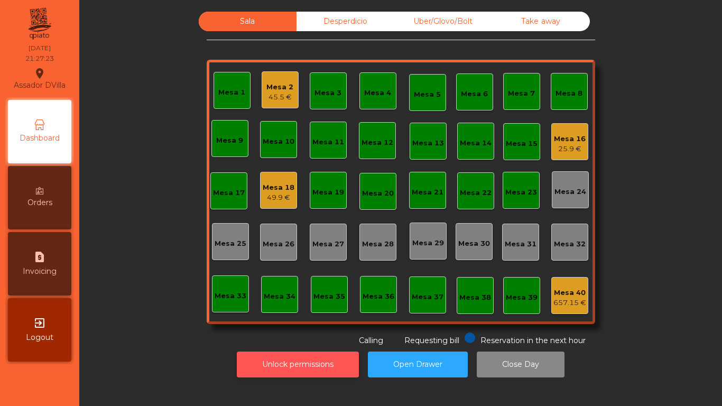
click at [292, 355] on button "Unlock permissions" at bounding box center [298, 364] width 122 height 26
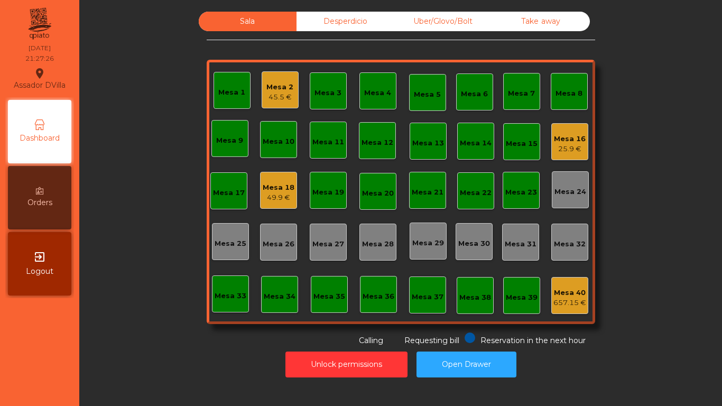
click at [273, 97] on div "45.5 €" at bounding box center [279, 97] width 27 height 11
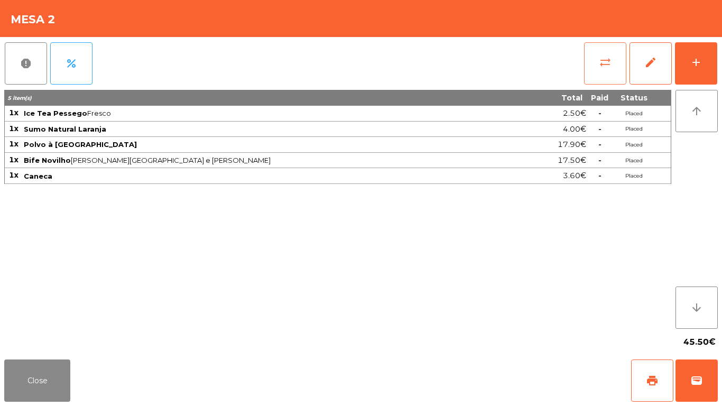
click at [622, 61] on button "sync_alt" at bounding box center [605, 63] width 42 height 42
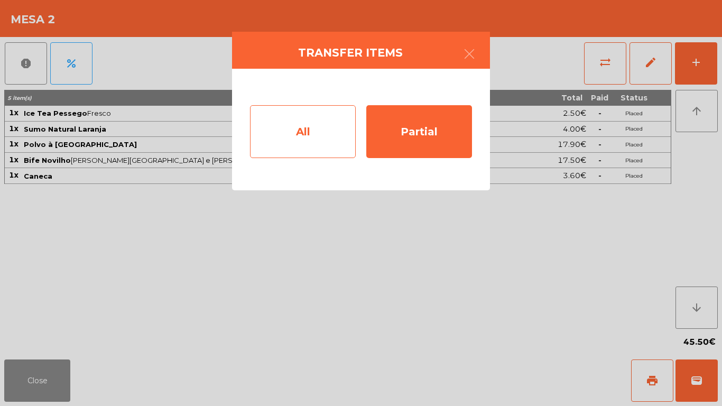
click at [314, 117] on div "All" at bounding box center [303, 131] width 106 height 53
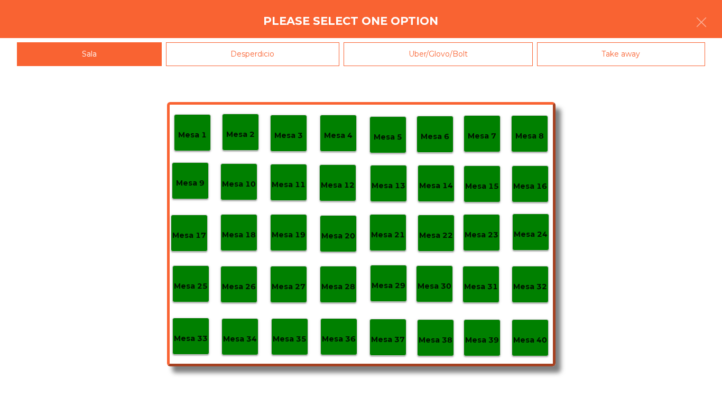
click at [562, 322] on div "Mesa 1 Mesa 2 Mesa 3 Mesa 4 Mesa 5 Mesa 6 Mesa 7 Mesa 8 [GEOGRAPHIC_DATA] 9 [GE…" at bounding box center [361, 236] width 722 height 340
click at [534, 344] on p "Mesa 40" at bounding box center [530, 340] width 34 height 12
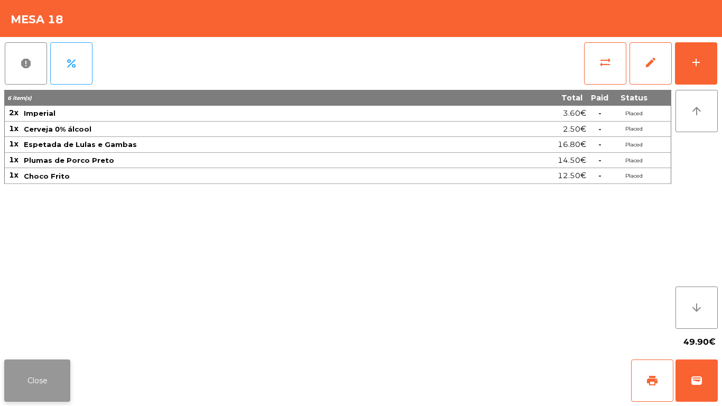
click at [54, 383] on button "Close" at bounding box center [37, 380] width 66 height 42
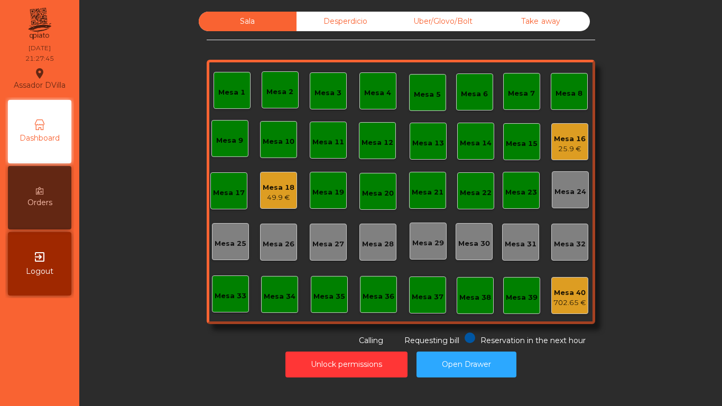
click at [562, 135] on div "Mesa 16" at bounding box center [570, 139] width 32 height 11
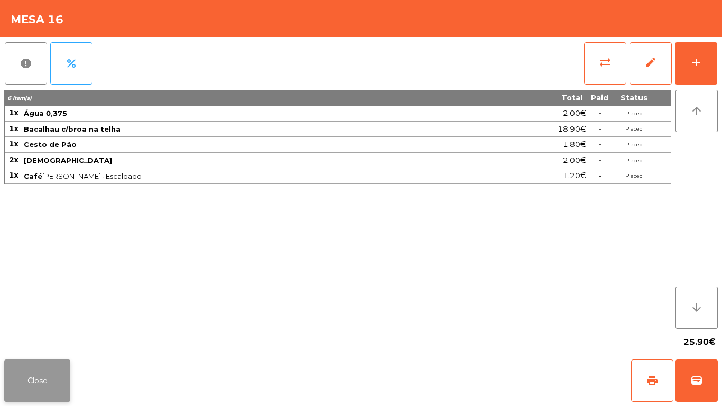
click at [43, 377] on button "Close" at bounding box center [37, 380] width 66 height 42
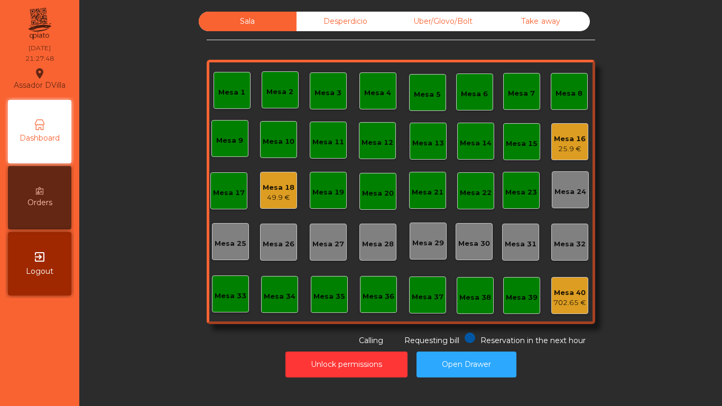
click at [263, 180] on div "Mesa 18 49.9 €" at bounding box center [279, 190] width 32 height 25
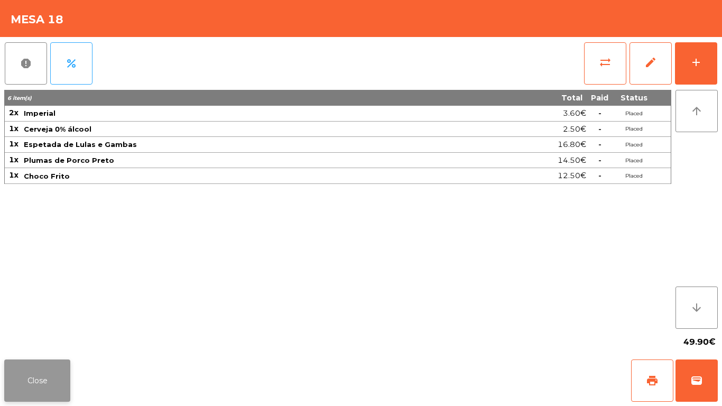
click at [41, 375] on button "Close" at bounding box center [37, 380] width 66 height 42
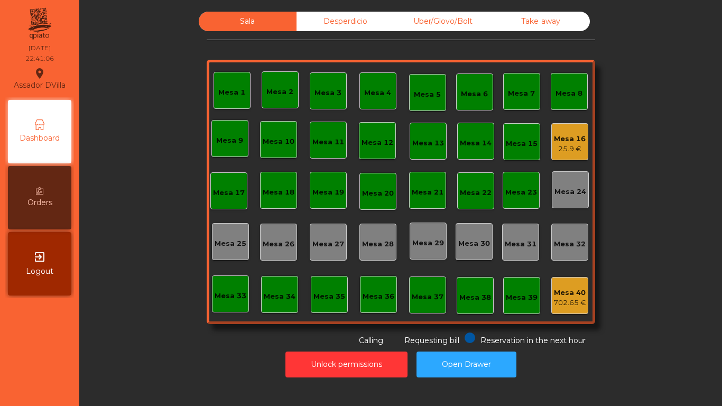
click at [566, 139] on div "Mesa 16" at bounding box center [570, 139] width 32 height 11
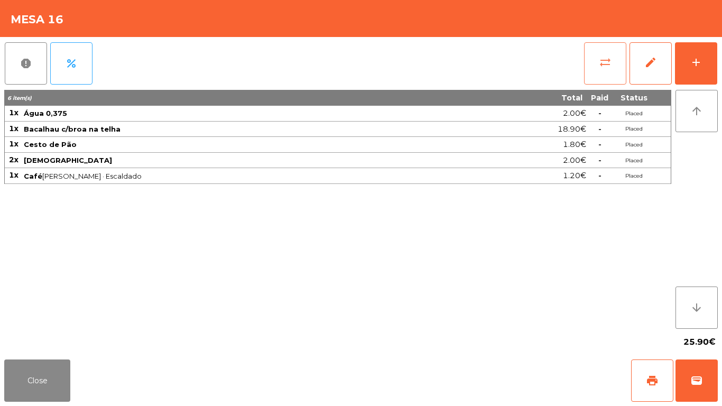
click at [604, 58] on span "sync_alt" at bounding box center [605, 62] width 13 height 13
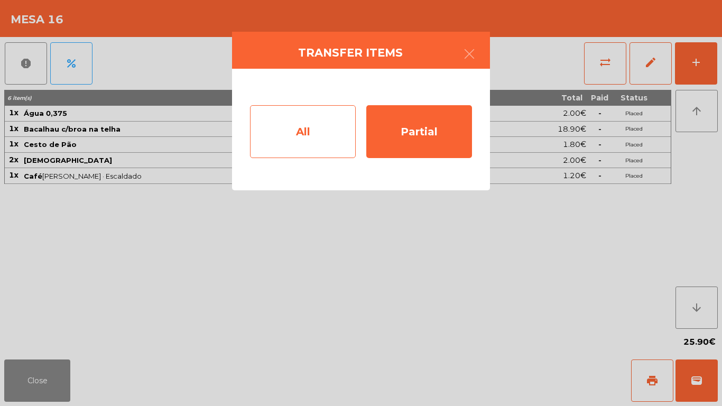
click at [291, 128] on div "All" at bounding box center [303, 131] width 106 height 53
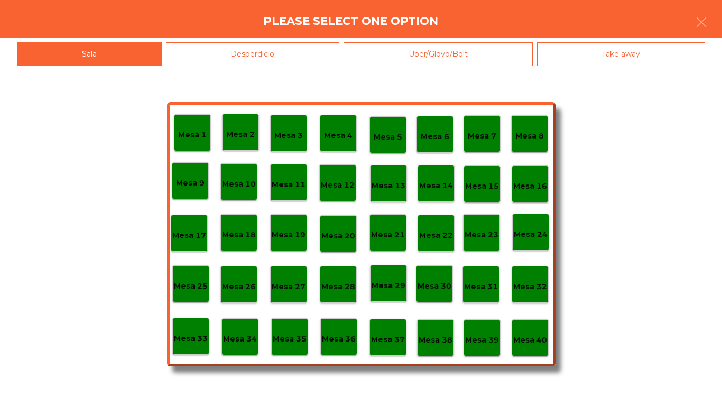
click at [525, 329] on div "Mesa 40" at bounding box center [530, 337] width 37 height 37
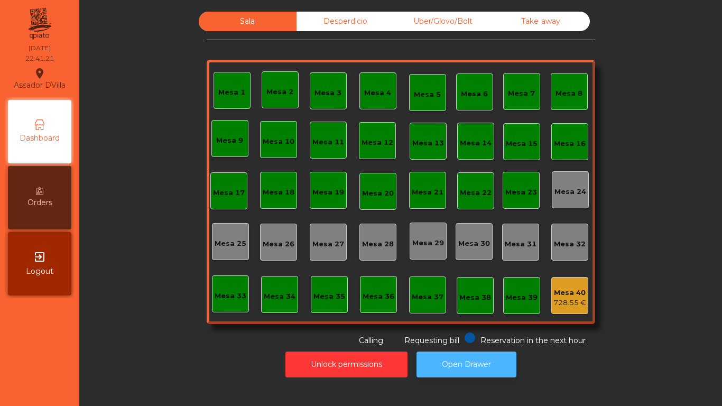
click at [457, 366] on button "Open Drawer" at bounding box center [466, 364] width 100 height 26
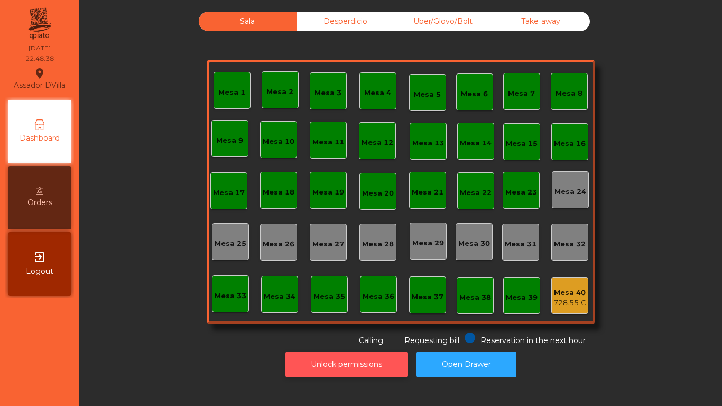
click at [319, 367] on button "Unlock permissions" at bounding box center [346, 364] width 122 height 26
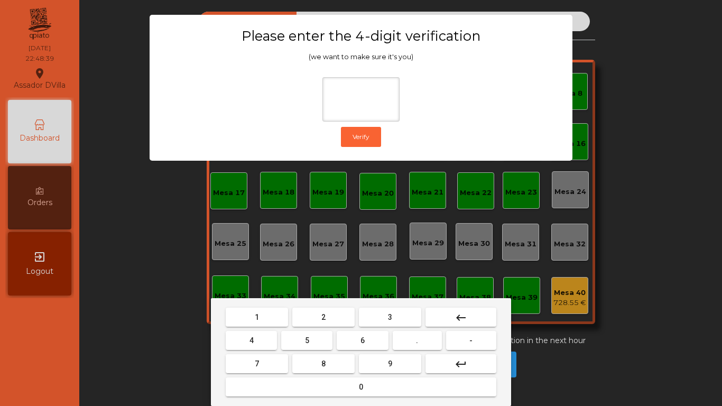
click at [316, 312] on button "2" at bounding box center [323, 317] width 62 height 19
click at [245, 334] on button "4" at bounding box center [251, 340] width 51 height 19
click at [363, 339] on span "6" at bounding box center [362, 340] width 4 height 8
click at [378, 361] on button "9" at bounding box center [390, 363] width 62 height 19
type input "****"
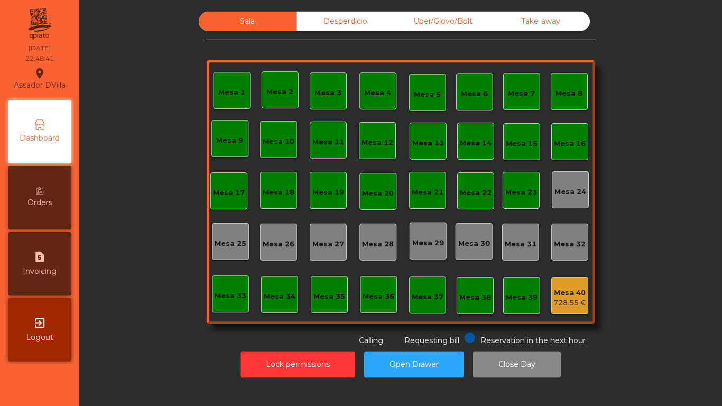
click at [35, 264] on div "request_page Invoicing" at bounding box center [39, 263] width 63 height 63
select select "*"
select select "****"
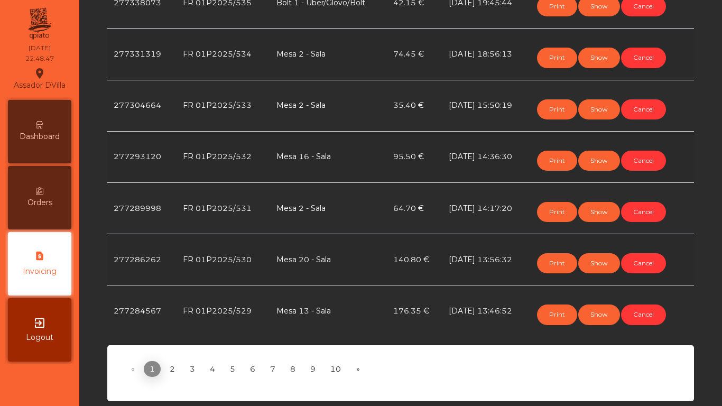
scroll to position [480, 0]
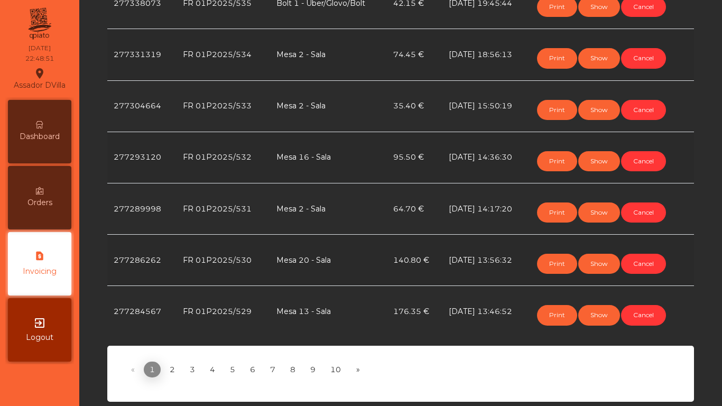
click at [152, 364] on link "1 (current)" at bounding box center [152, 369] width 17 height 16
click at [168, 367] on link "2" at bounding box center [172, 369] width 17 height 16
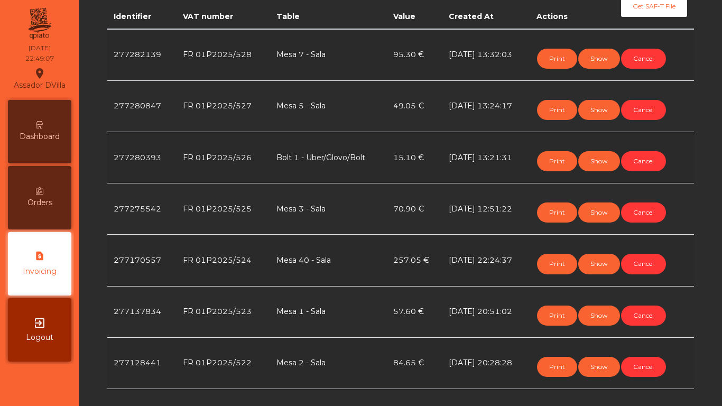
scroll to position [274, 0]
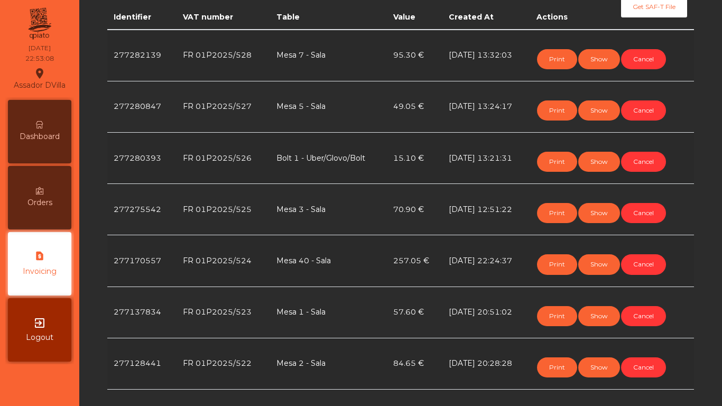
click at [26, 108] on div "Dashboard" at bounding box center [39, 131] width 63 height 63
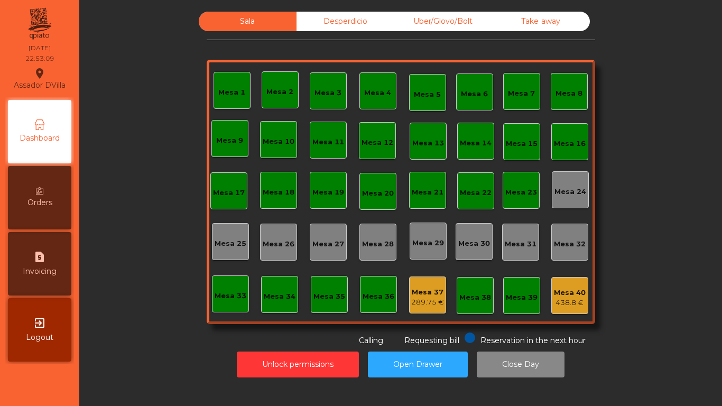
click at [24, 88] on div "Assador DVilla location_on" at bounding box center [40, 79] width 52 height 26
click at [16, 124] on div "Dashboard" at bounding box center [39, 131] width 63 height 63
click at [16, 128] on div "Dashboard" at bounding box center [39, 131] width 63 height 63
click at [247, 369] on button "Unlock permissions" at bounding box center [298, 364] width 122 height 26
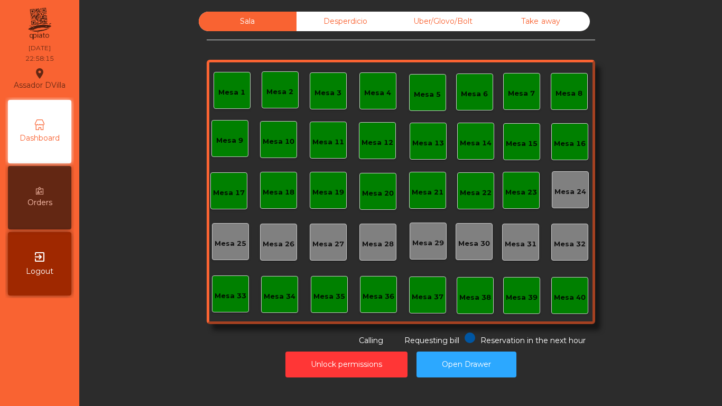
drag, startPoint x: 465, startPoint y: 15, endPoint x: 695, endPoint y: 10, distance: 230.5
click at [691, 28] on div "Sala Desperdicio Uber/Glovo/Bolt Take away Mesa 1 Mesa 2 Mesa 3 [GEOGRAPHIC_DAT…" at bounding box center [401, 179] width 614 height 335
click at [382, 363] on button "Unlock permissions" at bounding box center [346, 364] width 122 height 26
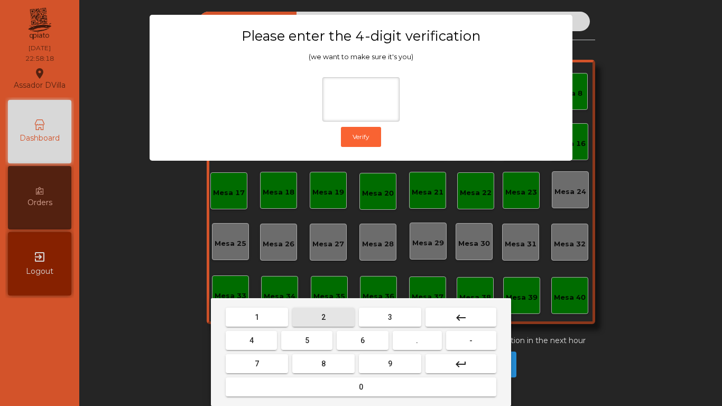
drag, startPoint x: 334, startPoint y: 310, endPoint x: 309, endPoint y: 323, distance: 27.9
click at [333, 310] on button "2" at bounding box center [323, 317] width 62 height 19
click at [275, 338] on button "4" at bounding box center [251, 340] width 51 height 19
click at [346, 337] on button "6" at bounding box center [362, 340] width 51 height 19
drag, startPoint x: 369, startPoint y: 358, endPoint x: 373, endPoint y: 351, distance: 7.8
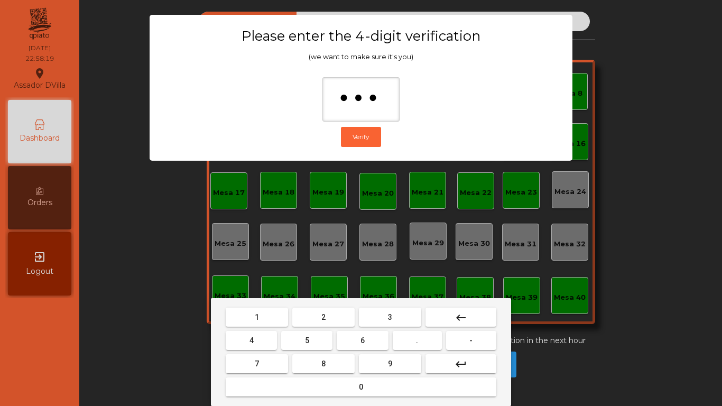
click at [373, 359] on button "9" at bounding box center [390, 363] width 62 height 19
type input "****"
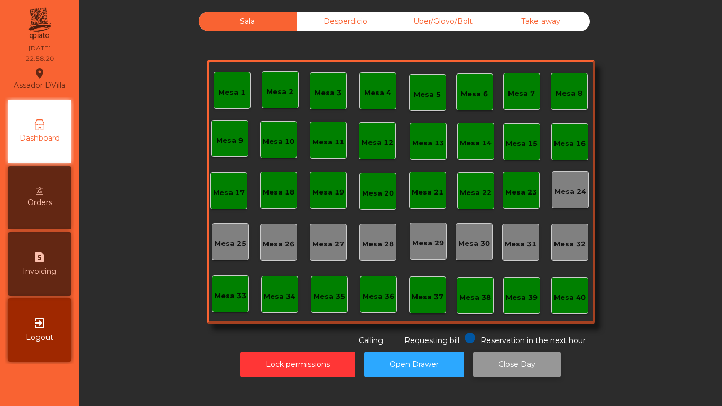
click at [525, 364] on button "Close Day" at bounding box center [517, 364] width 88 height 26
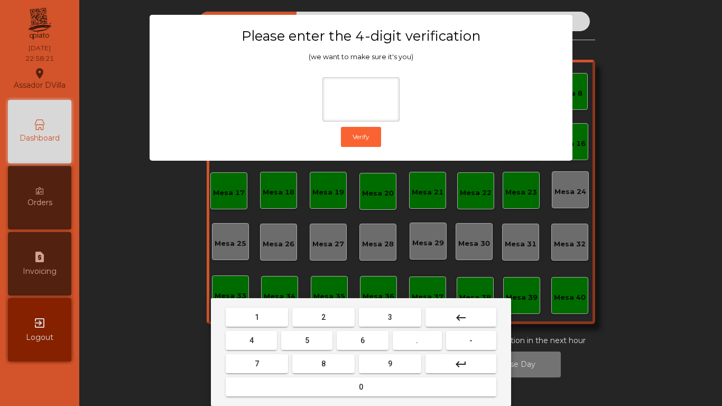
click at [309, 319] on button "2" at bounding box center [323, 317] width 62 height 19
click at [275, 339] on button "4" at bounding box center [251, 340] width 51 height 19
click at [364, 342] on span "6" at bounding box center [362, 340] width 4 height 8
click at [381, 358] on button "9" at bounding box center [390, 363] width 62 height 19
type input "****"
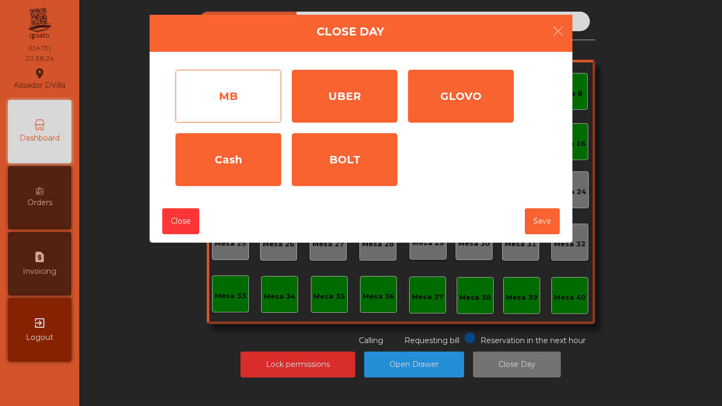
click at [245, 97] on div "MB" at bounding box center [228, 96] width 106 height 53
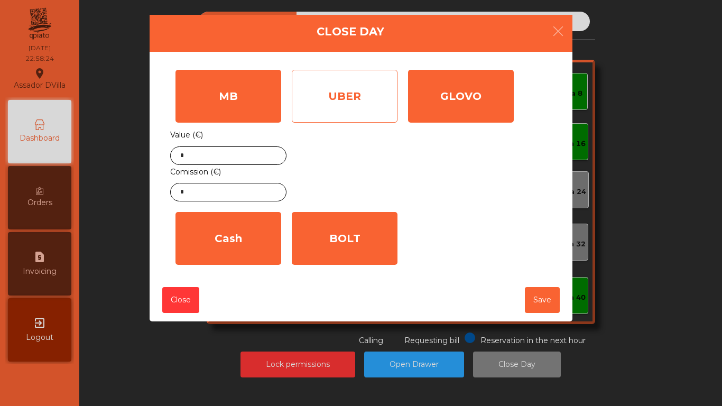
click at [326, 101] on div "UBER" at bounding box center [345, 96] width 106 height 53
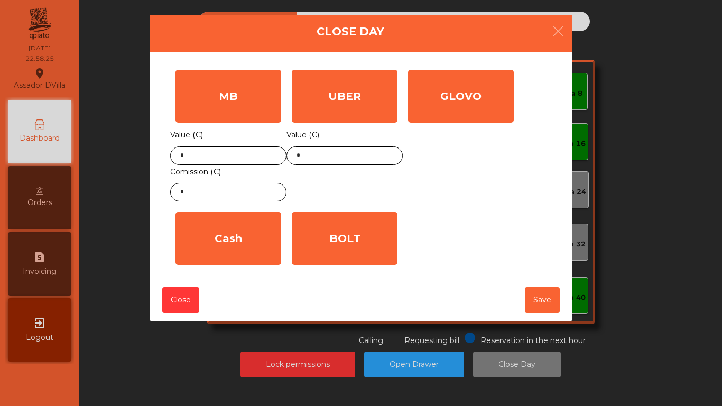
drag, startPoint x: 478, startPoint y: 109, endPoint x: 419, endPoint y: 191, distance: 101.8
click at [479, 109] on div "GLOVO" at bounding box center [461, 96] width 106 height 53
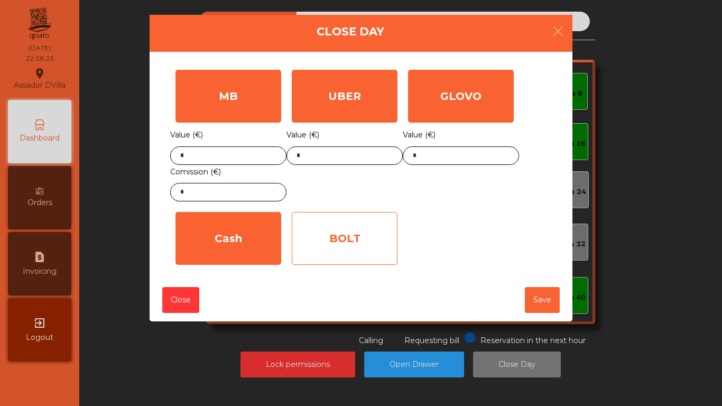
click at [361, 238] on div "BOLT" at bounding box center [345, 238] width 106 height 53
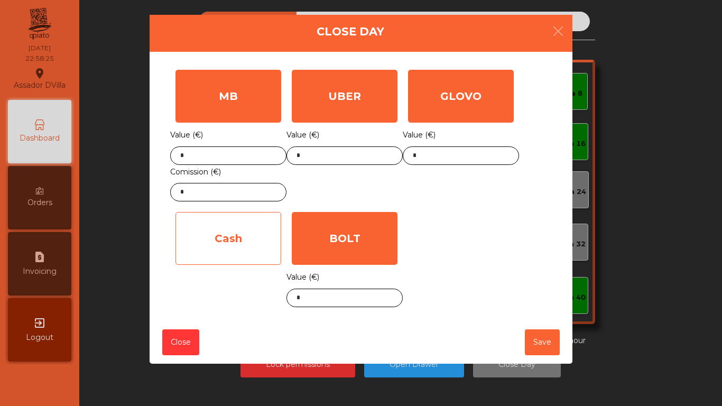
click at [254, 247] on div "Cash" at bounding box center [228, 238] width 106 height 53
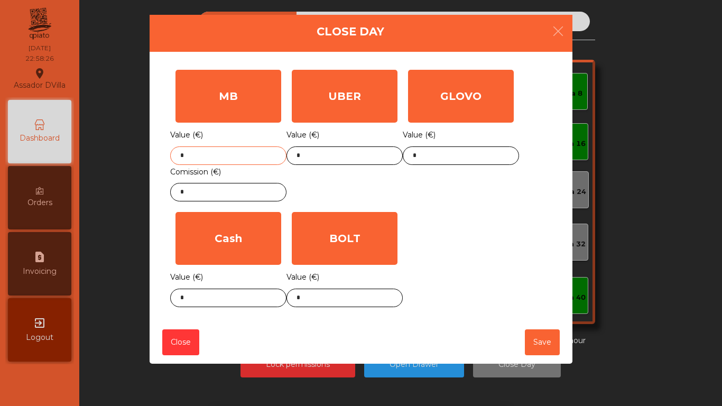
click at [238, 149] on input "*" at bounding box center [228, 155] width 116 height 18
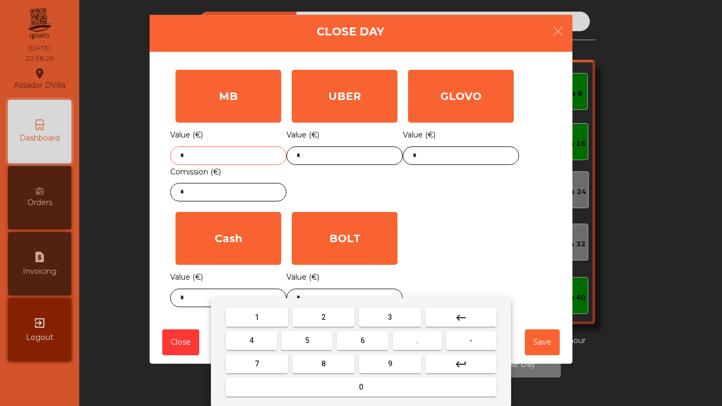
click at [238, 149] on input "*" at bounding box center [228, 155] width 116 height 18
type input "*******"
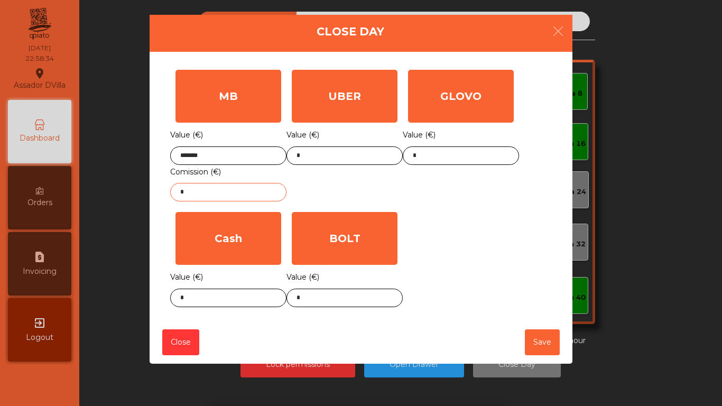
click at [221, 190] on input "*" at bounding box center [228, 192] width 116 height 18
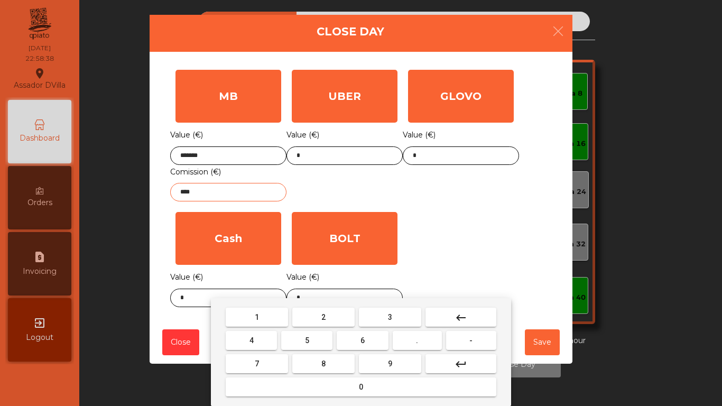
type input "****"
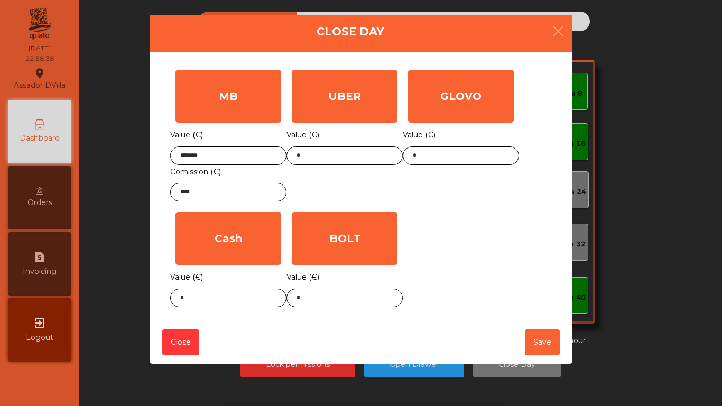
click at [392, 183] on div "UBER Value (€) *" at bounding box center [344, 135] width 116 height 142
click at [321, 294] on input "*" at bounding box center [344, 298] width 116 height 18
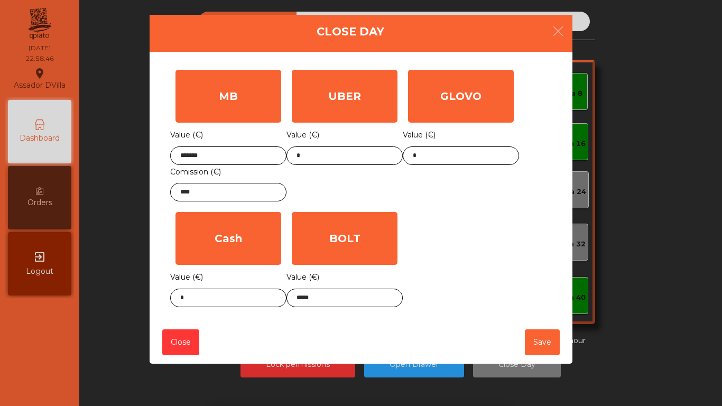
click at [457, 279] on div "MB Value (€) ******* Comission (€) **** UBER Value (€) * GLOVO Value (€) * Cash…" at bounding box center [361, 188] width 382 height 248
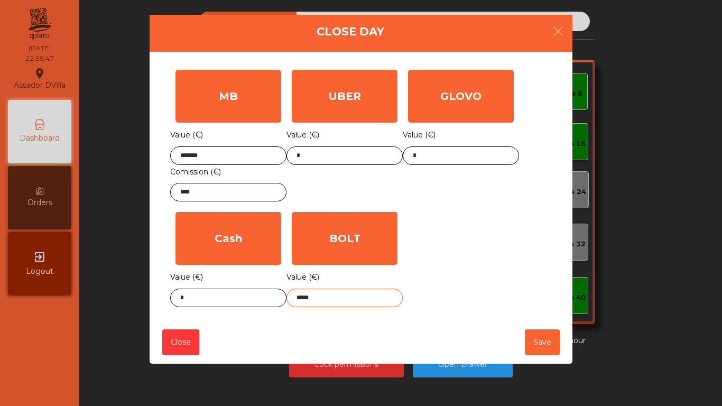
click at [306, 300] on body "Assador DVilla location_on [DATE] 22:58:47 Dashboard Orders exit_to_app Logout …" at bounding box center [361, 203] width 722 height 406
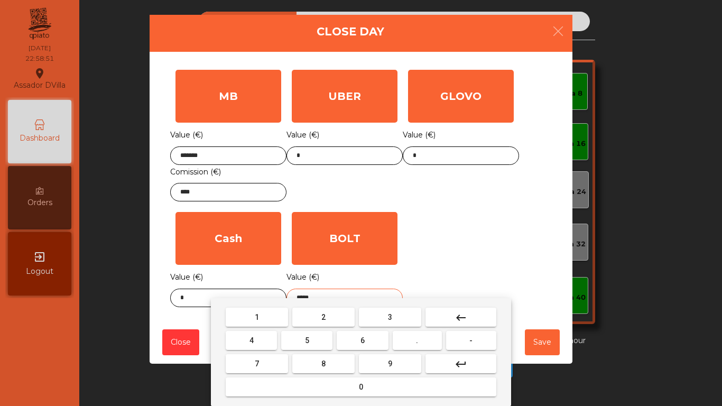
type input "*****"
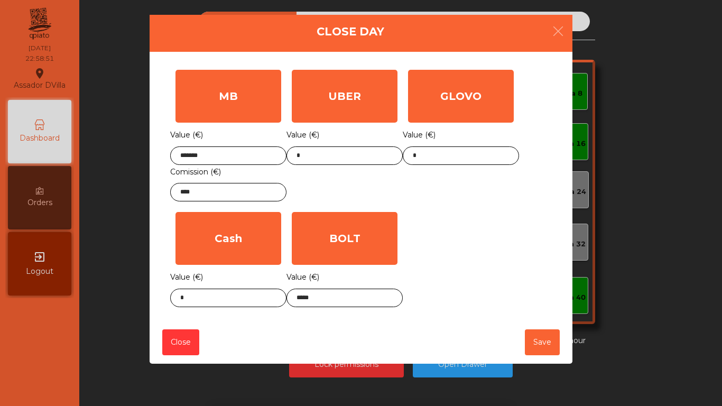
click at [477, 268] on div "MB Value (€) ******* Comission (€) **** UBER Value (€) * GLOVO Value (€) * Cash…" at bounding box center [361, 188] width 382 height 248
click at [233, 303] on body "Assador DVilla location_on [DATE] 22:58:52 Dashboard Orders exit_to_app Logout …" at bounding box center [361, 203] width 722 height 406
click at [233, 303] on div "1 2 3 keyboard_backspace 4 5 6 . - 7 8 9 keyboard_return 0" at bounding box center [361, 352] width 722 height 108
click at [239, 301] on body "Assador DVilla location_on [DATE] 22:58:52 Dashboard Orders exit_to_app Logout …" at bounding box center [361, 203] width 722 height 406
click at [238, 301] on div "1 2 3 keyboard_backspace 4 5 6 . - 7 8 9 keyboard_return 0" at bounding box center [361, 352] width 722 height 108
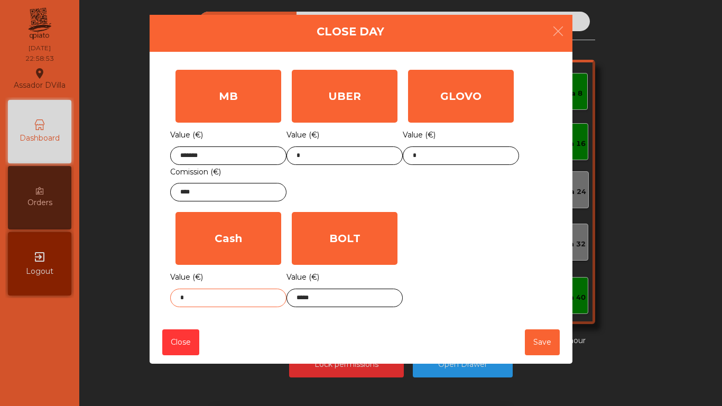
drag, startPoint x: 233, startPoint y: 299, endPoint x: 226, endPoint y: 298, distance: 7.0
click at [229, 299] on body "Assador DVilla location_on [DATE] 22:58:53 Dashboard Orders exit_to_app Logout …" at bounding box center [361, 203] width 722 height 406
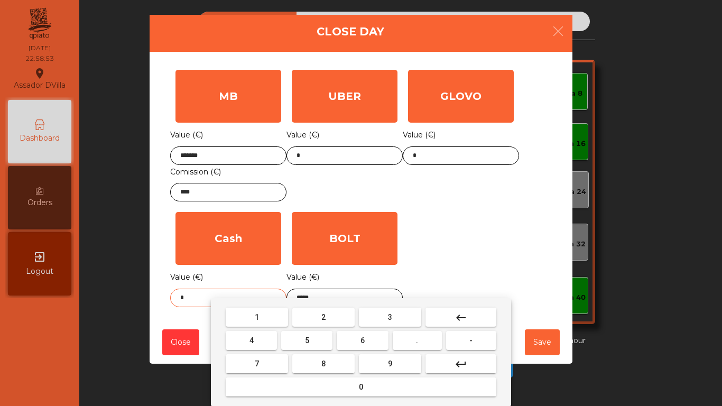
click at [224, 298] on input "*" at bounding box center [228, 298] width 116 height 18
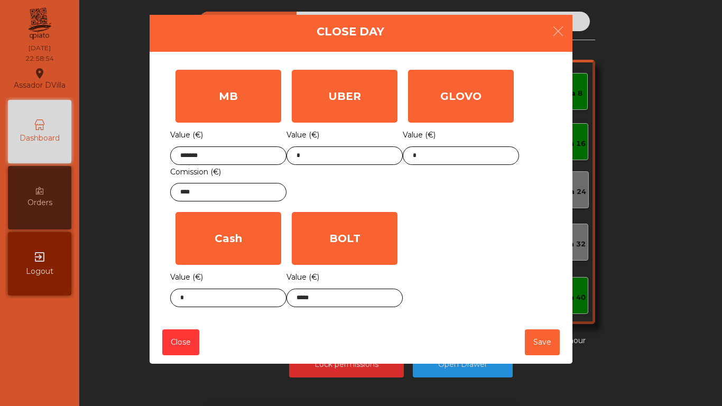
click at [190, 300] on div "1 2 3 keyboard_backspace 4 5 6 . - 7 8 9 keyboard_return 0" at bounding box center [361, 352] width 722 height 108
click at [190, 299] on div "1 2 3 keyboard_backspace 4 5 6 . - 7 8 9 keyboard_return 0" at bounding box center [361, 352] width 722 height 108
click at [190, 299] on body "Assador DVilla location_on [DATE] 22:58:54 Dashboard Orders exit_to_app Logout …" at bounding box center [361, 203] width 722 height 406
click at [190, 299] on div "1 2 3 keyboard_backspace 4 5 6 . - 7 8 9 keyboard_return 0" at bounding box center [361, 352] width 722 height 108
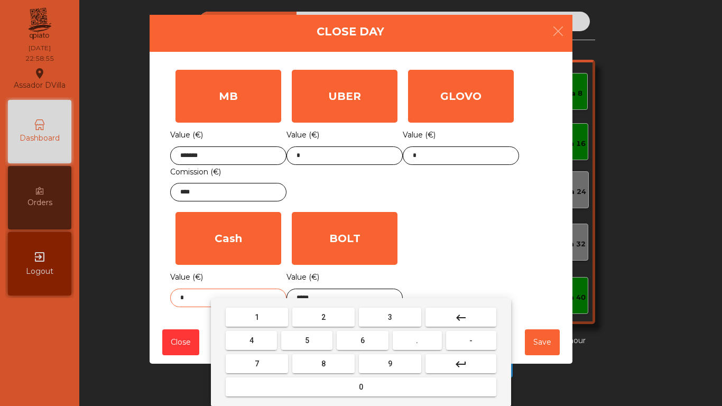
click at [191, 299] on body "Assador DVilla location_on [DATE] 22:58:55 Dashboard Orders exit_to_app Logout …" at bounding box center [361, 203] width 722 height 406
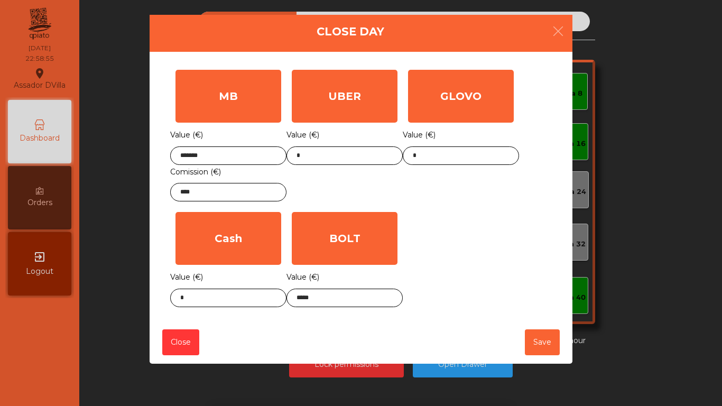
click at [191, 299] on div "1 2 3 keyboard_backspace 4 5 6 . - 7 8 9 keyboard_return 0" at bounding box center [361, 352] width 722 height 108
click at [191, 299] on body "Assador DVilla location_on [DATE] 22:58:55 Dashboard Orders exit_to_app Logout …" at bounding box center [361, 203] width 722 height 406
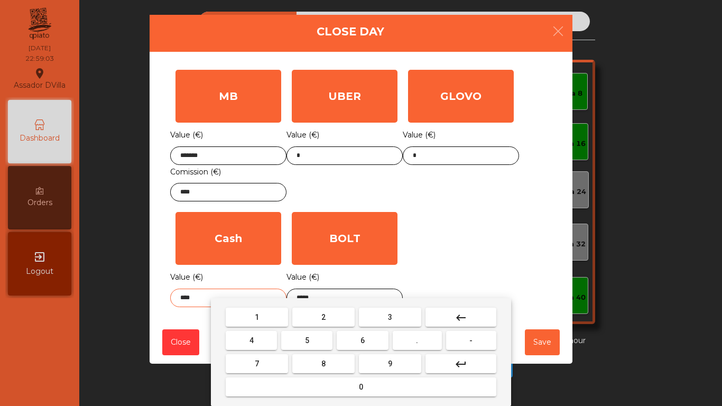
type input "****"
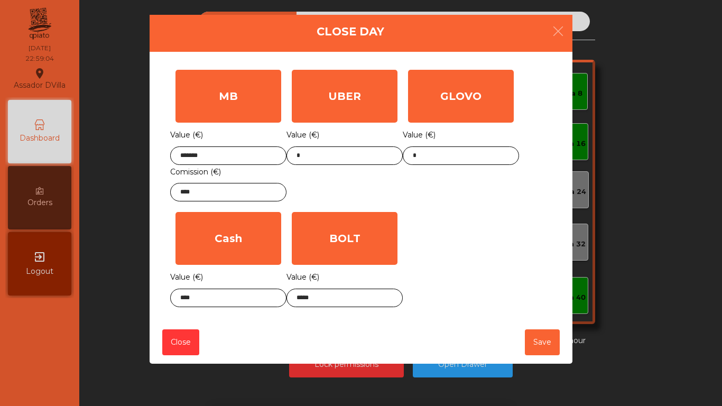
click at [444, 198] on div "GLOVO Value (€) *" at bounding box center [461, 135] width 116 height 142
click at [539, 343] on button "Save" at bounding box center [542, 342] width 35 height 26
